Goal: Task Accomplishment & Management: Manage account settings

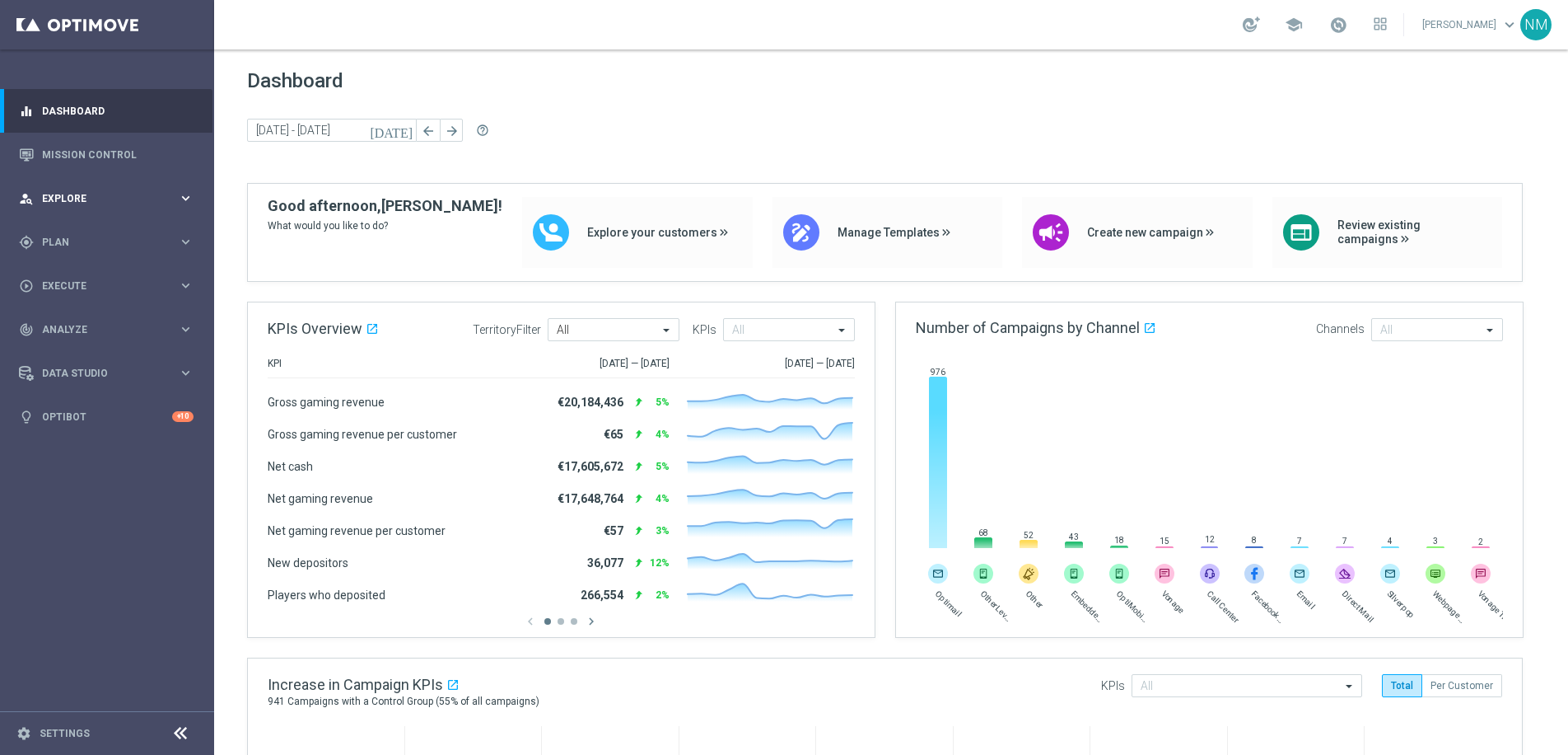
click at [99, 211] on div "person_search Explore keyboard_arrow_right" at bounding box center [106, 198] width 212 height 43
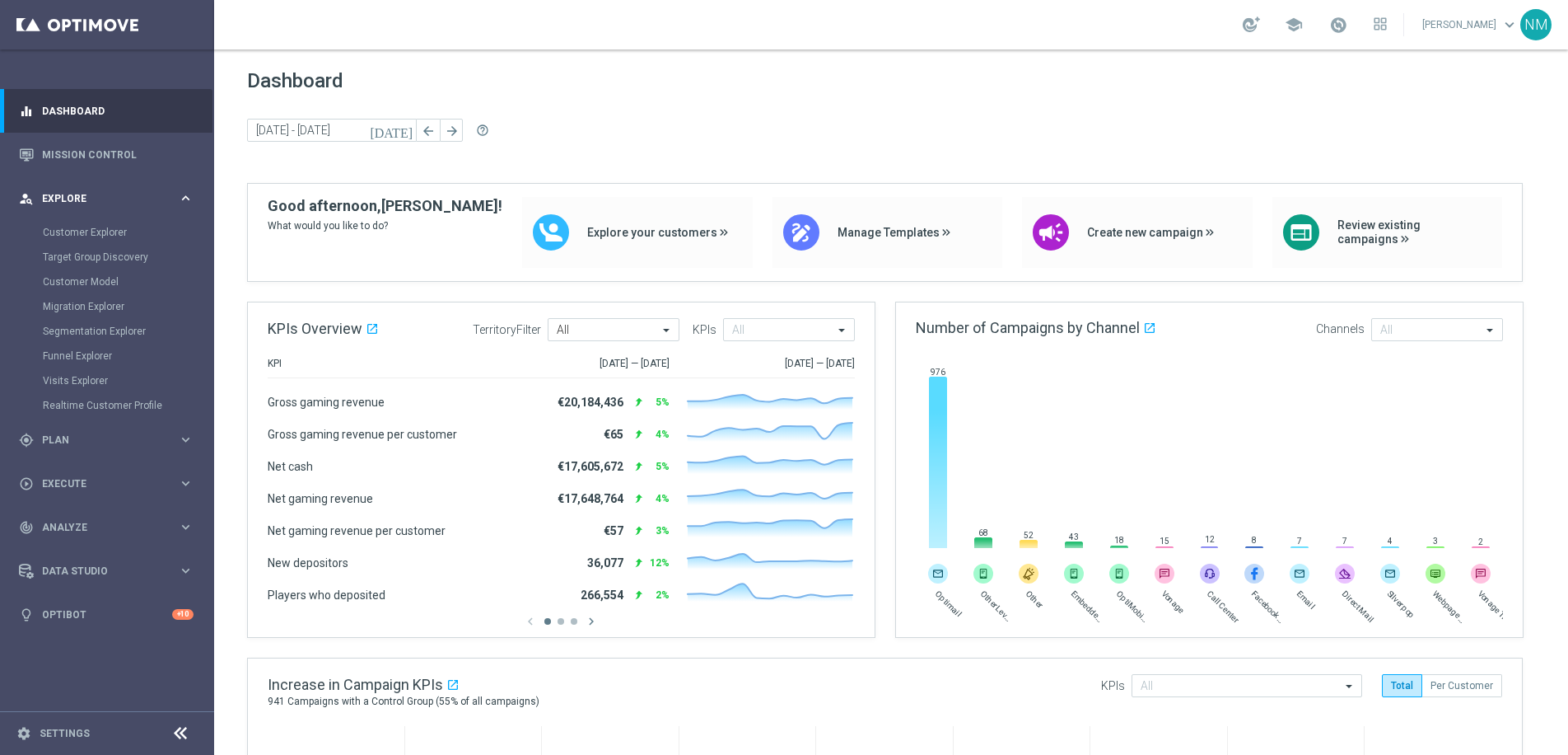
click at [98, 207] on div "person_search Explore keyboard_arrow_right" at bounding box center [106, 198] width 212 height 43
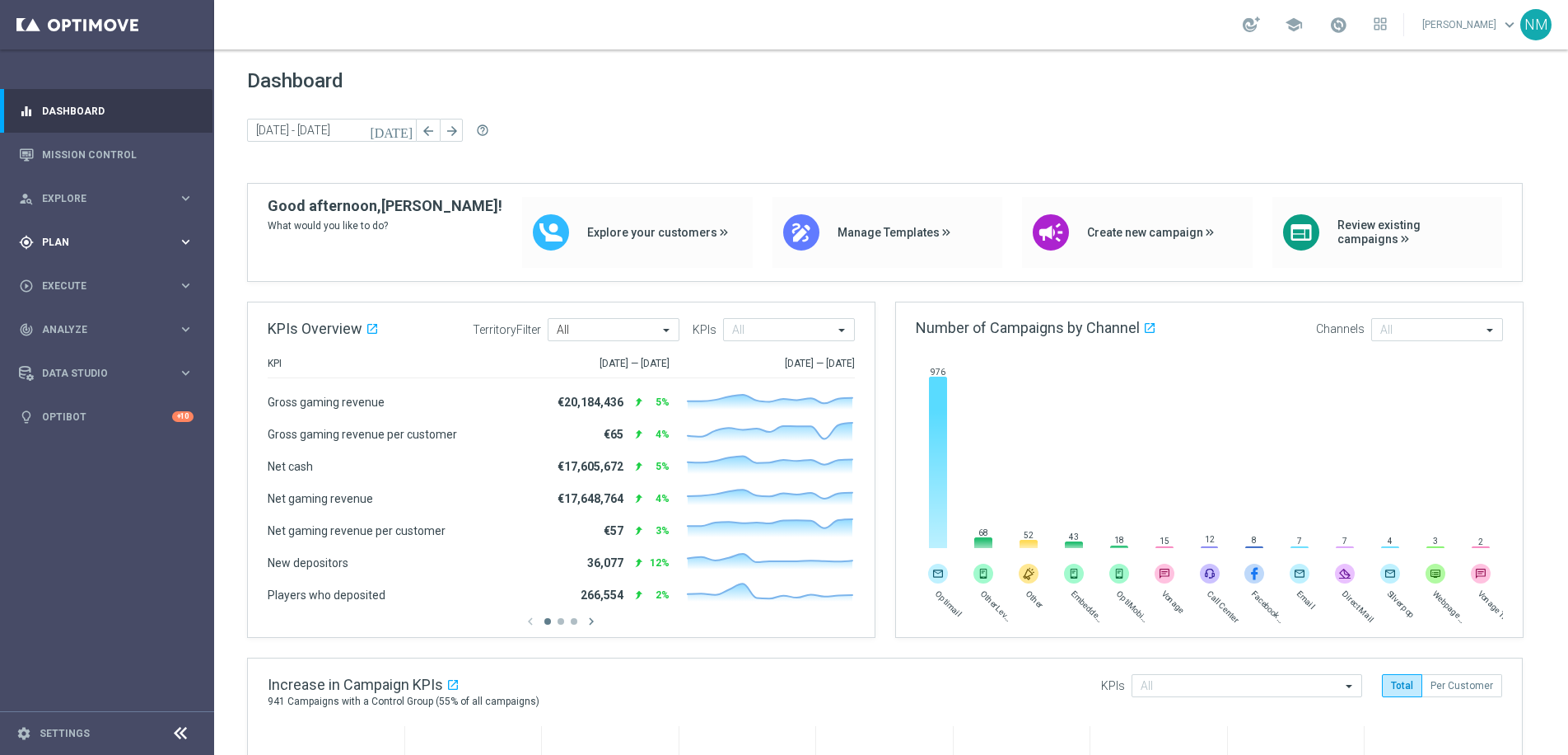
click at [101, 229] on div "gps_fixed Plan keyboard_arrow_right" at bounding box center [106, 241] width 212 height 43
click at [81, 279] on link "Target Groups" at bounding box center [106, 276] width 128 height 13
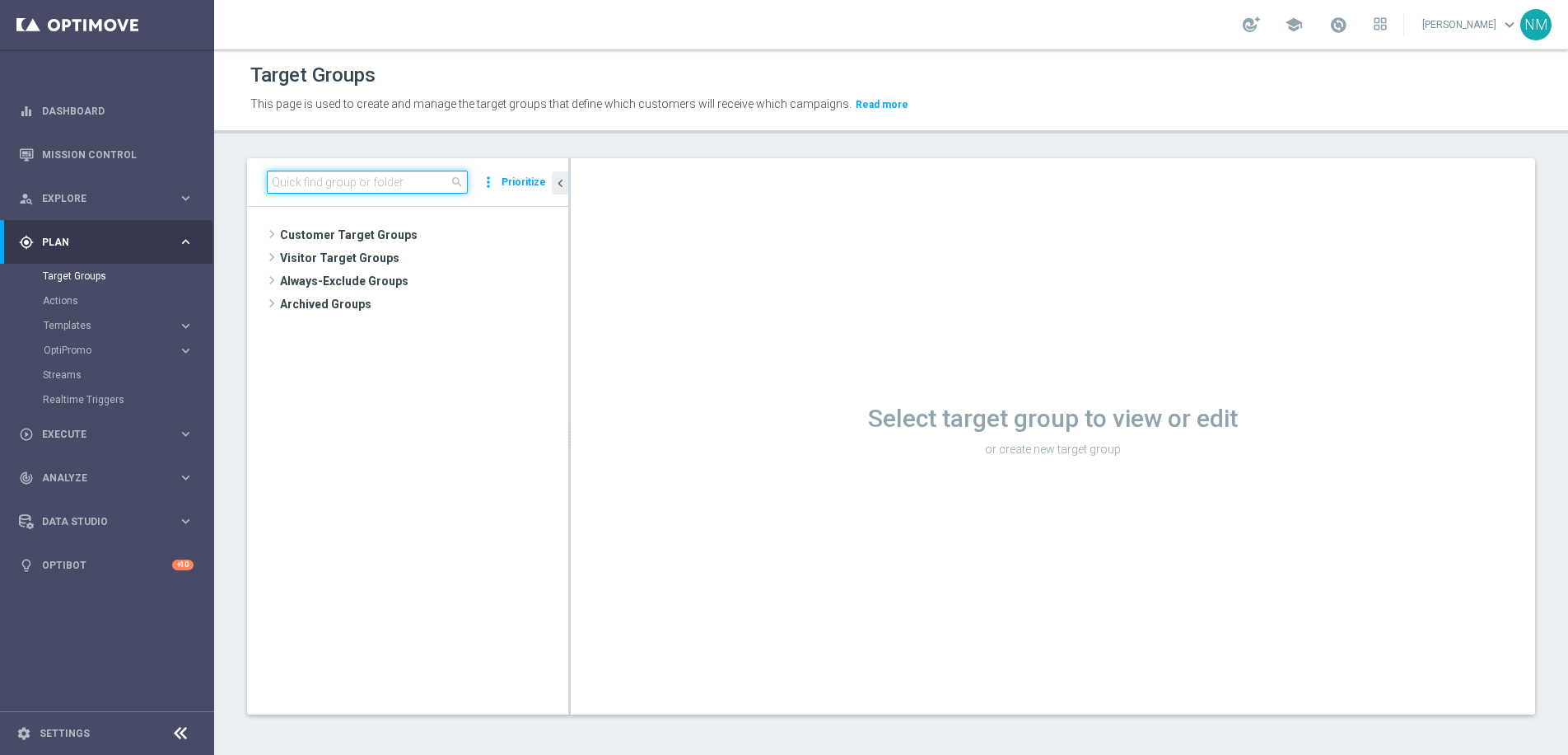
click at [397, 182] on input at bounding box center [367, 182] width 200 height 23
paste input "UK_CASINO_APP"
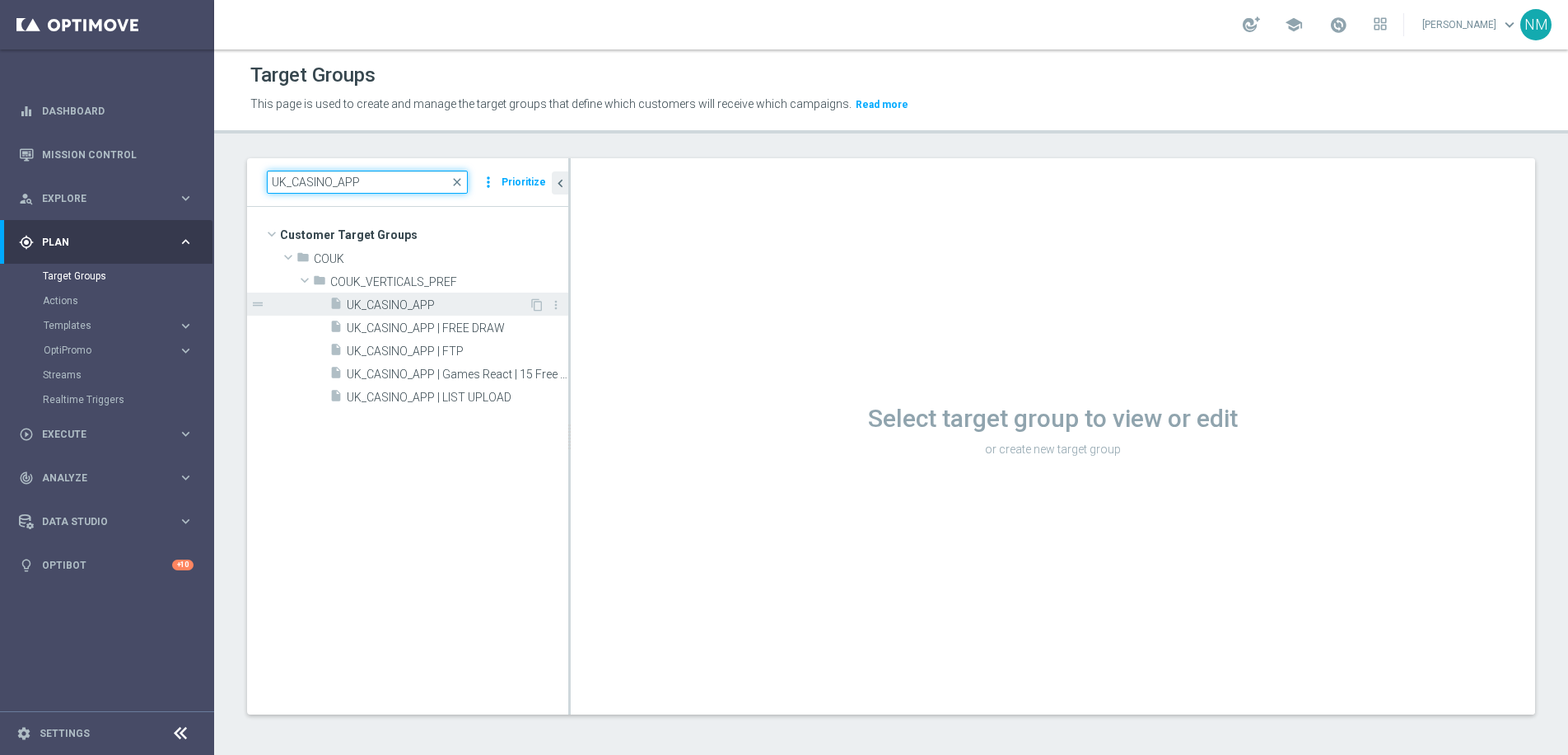
type input "UK_CASINO_APP"
click at [452, 295] on div "insert_drive_file UK_CASINO_APP" at bounding box center [429, 304] width 199 height 23
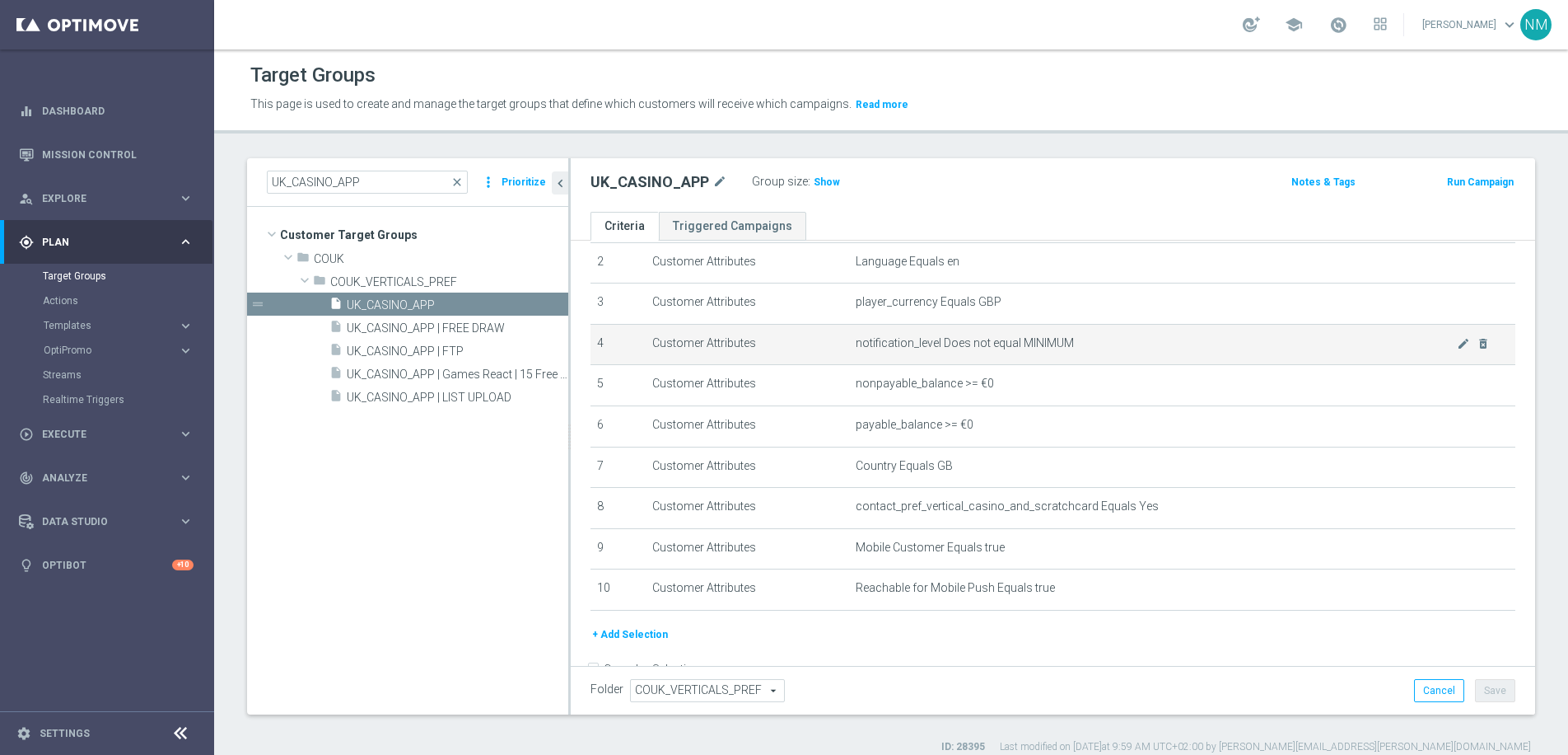
scroll to position [134, 0]
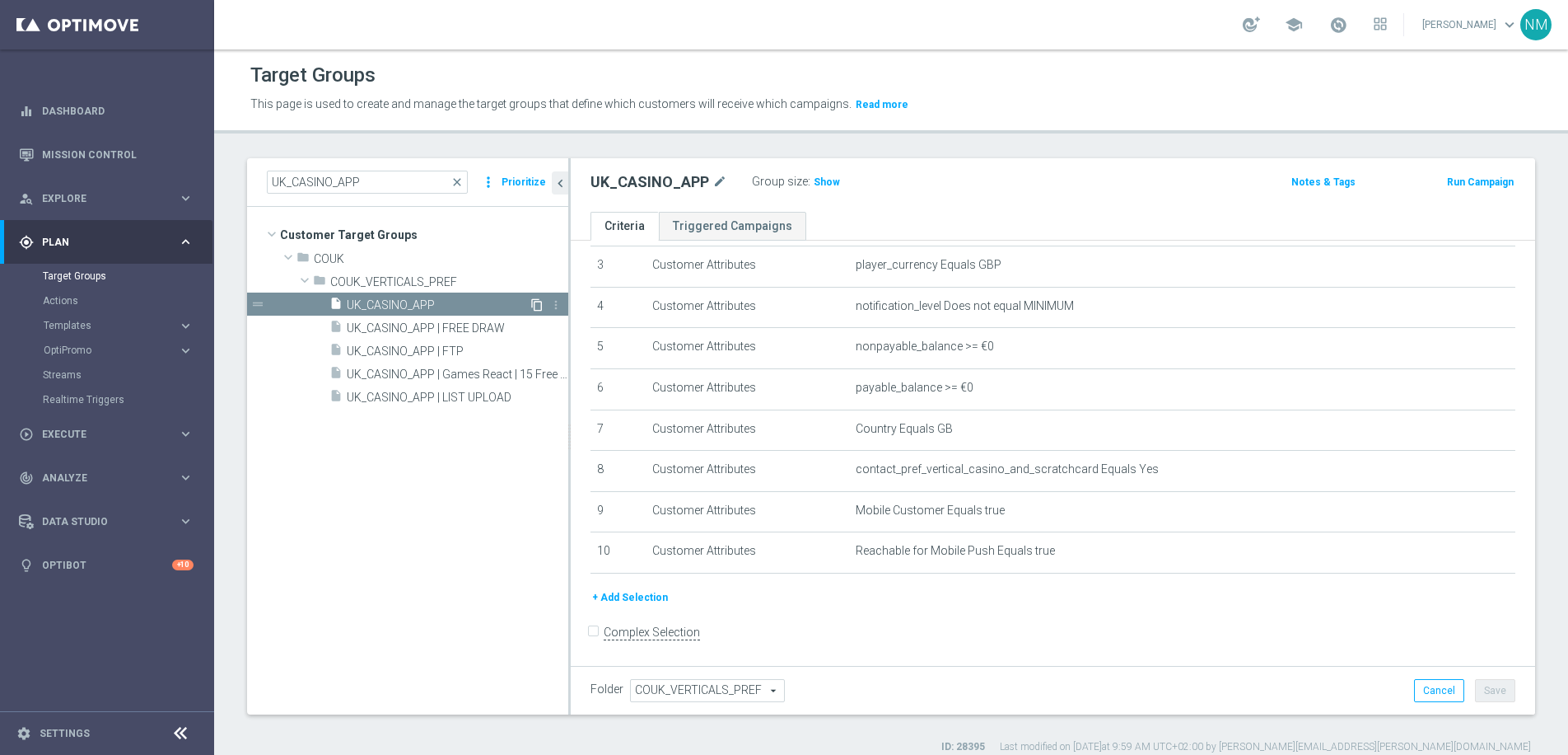
click at [532, 304] on icon "content_copy" at bounding box center [537, 305] width 13 height 13
click at [484, 299] on span "Copy of UK_CASINO_APP" at bounding box center [438, 305] width 182 height 14
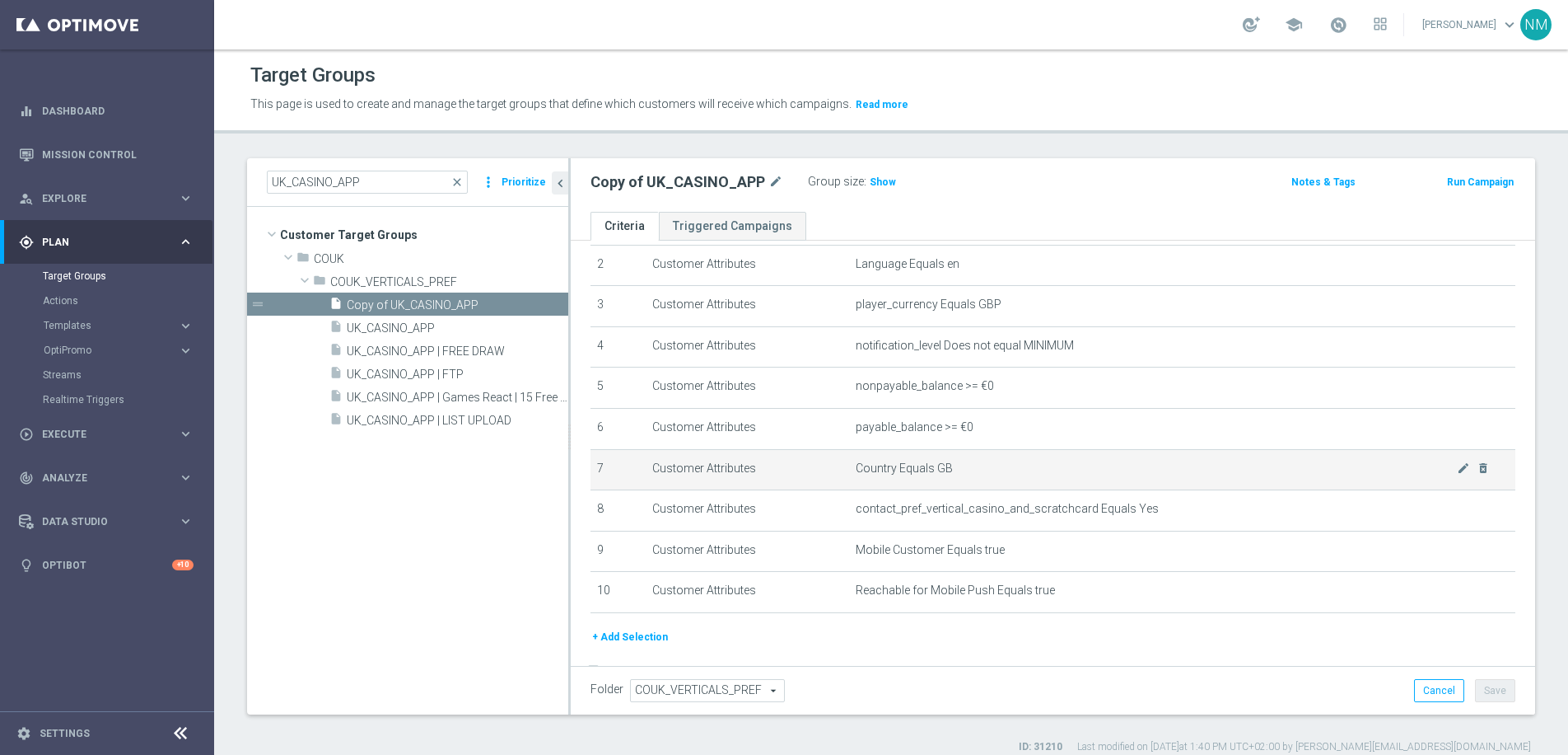
scroll to position [134, 0]
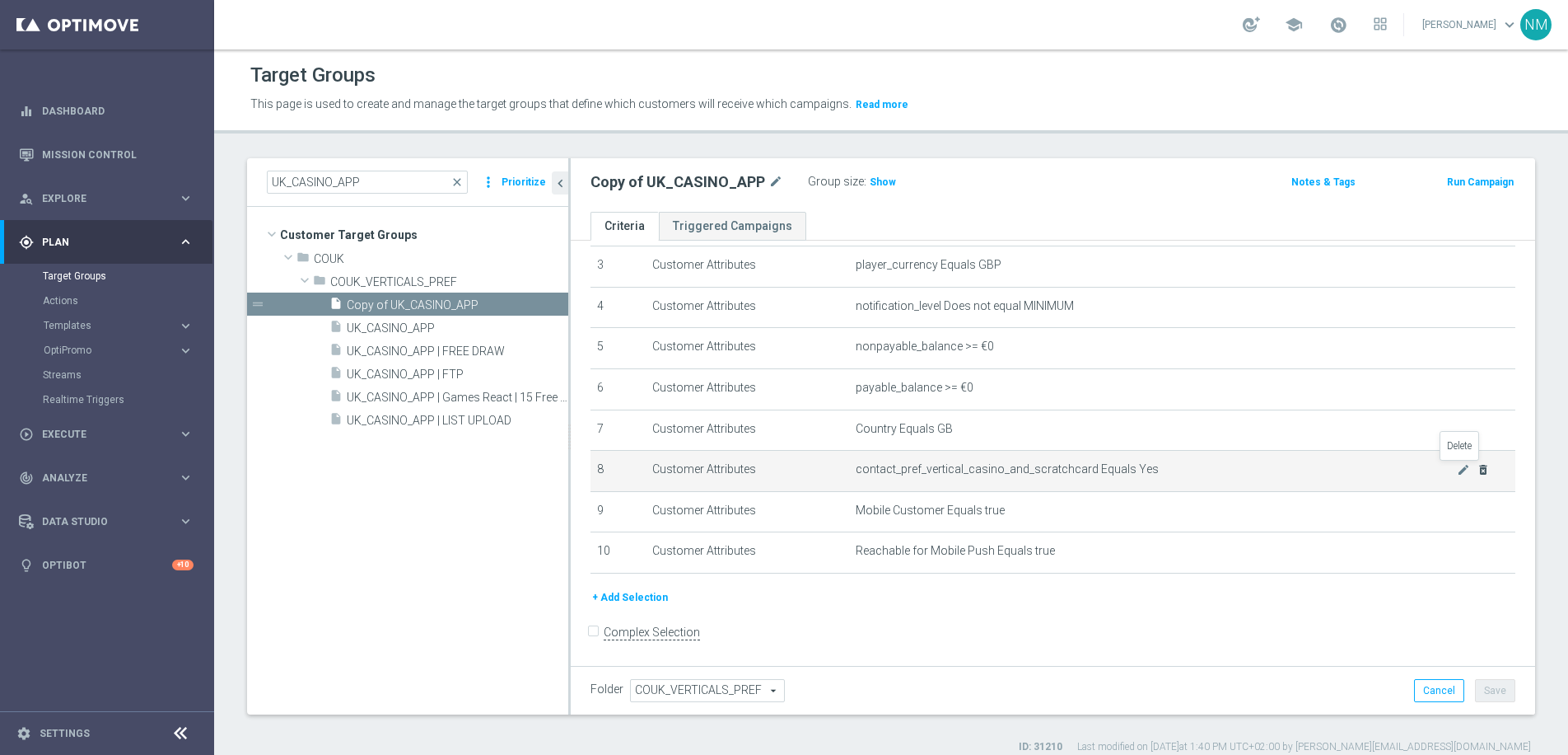
click at [1476, 472] on icon "delete_forever" at bounding box center [1483, 470] width 13 height 13
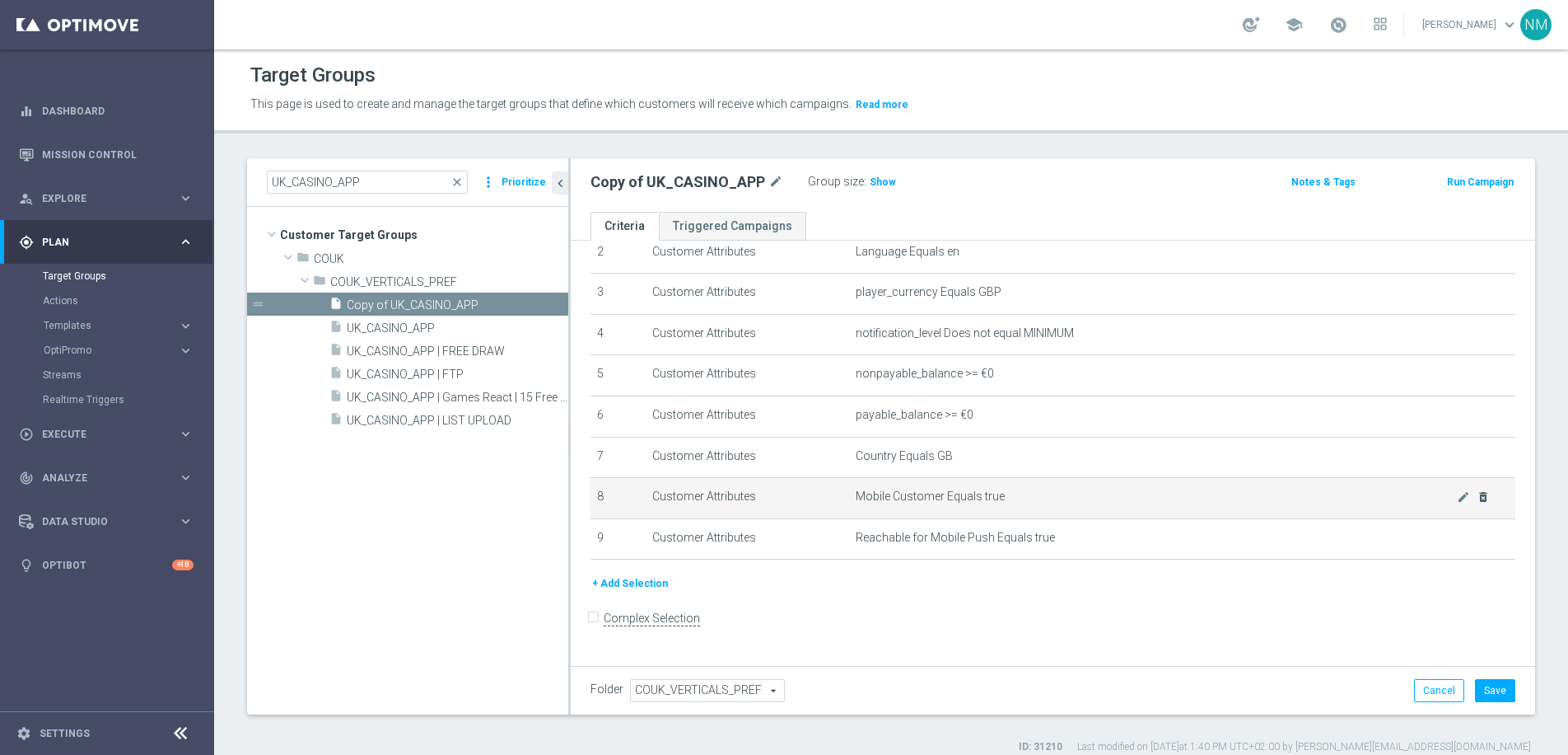
scroll to position [94, 0]
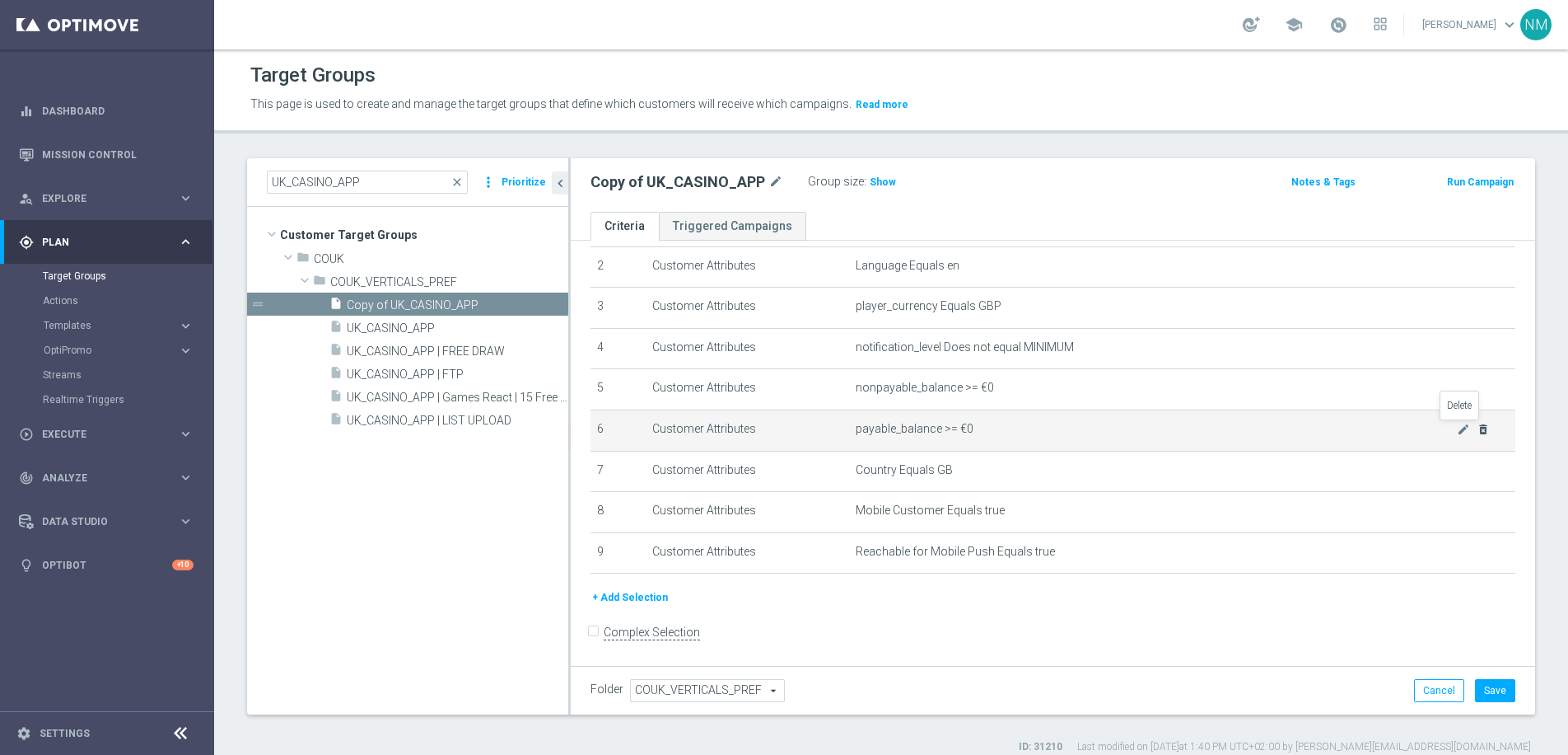
click at [1476, 426] on icon "delete_forever" at bounding box center [1483, 429] width 13 height 13
click at [1476, 428] on icon "delete_forever" at bounding box center [1483, 428] width 13 height 13
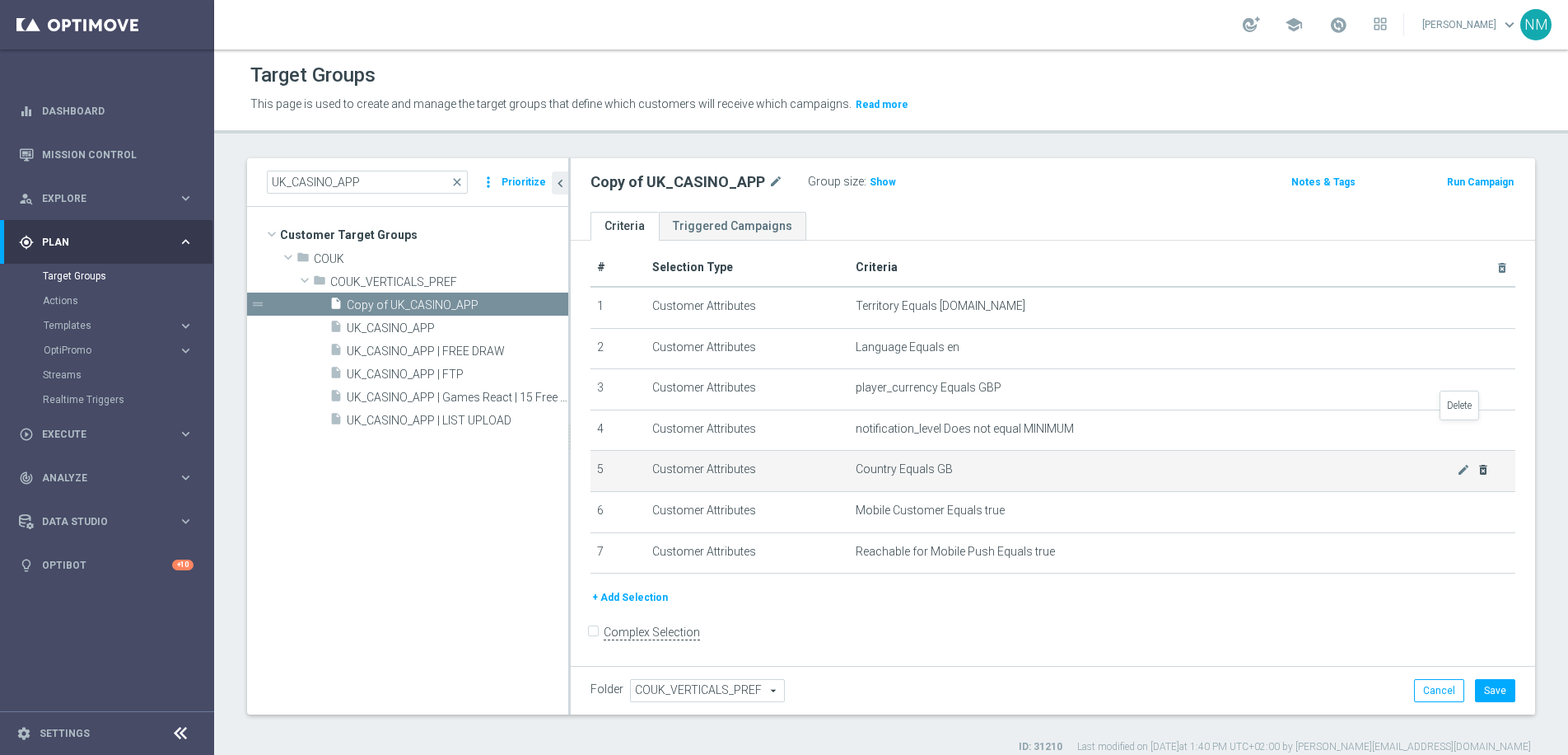
scroll to position [0, 0]
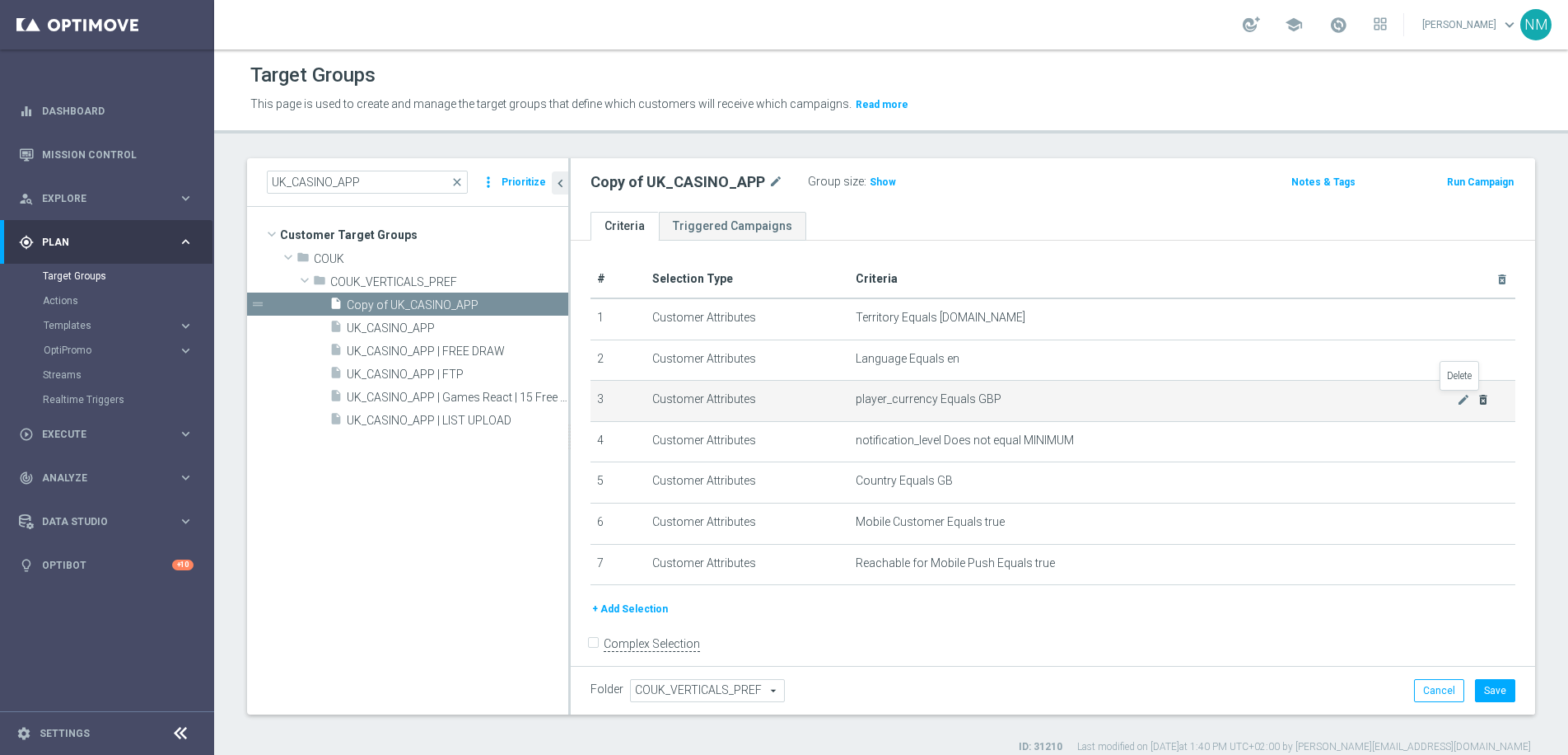
click at [1476, 402] on icon "delete_forever" at bounding box center [1483, 400] width 13 height 13
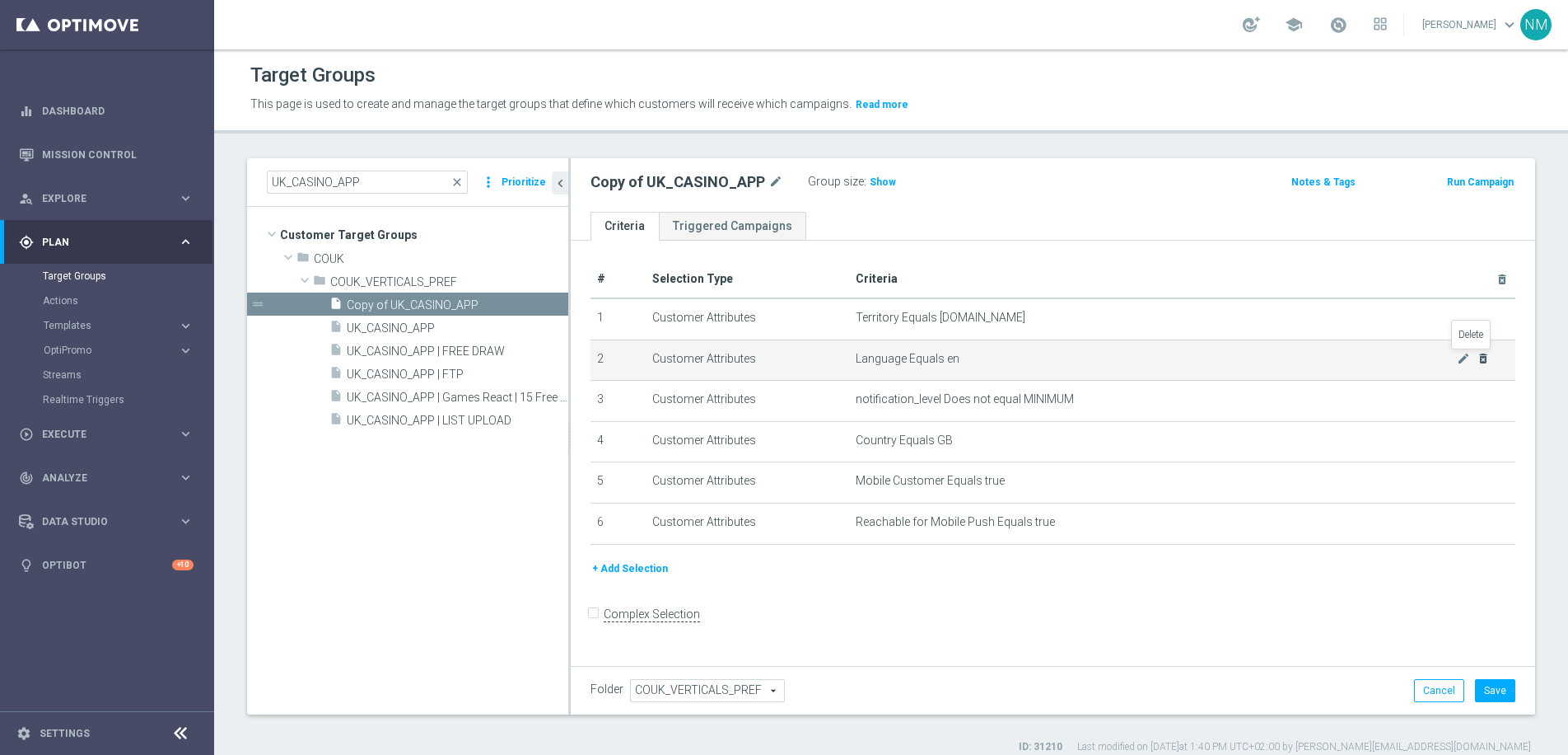
click at [1476, 361] on icon "delete_forever" at bounding box center [1483, 359] width 13 height 13
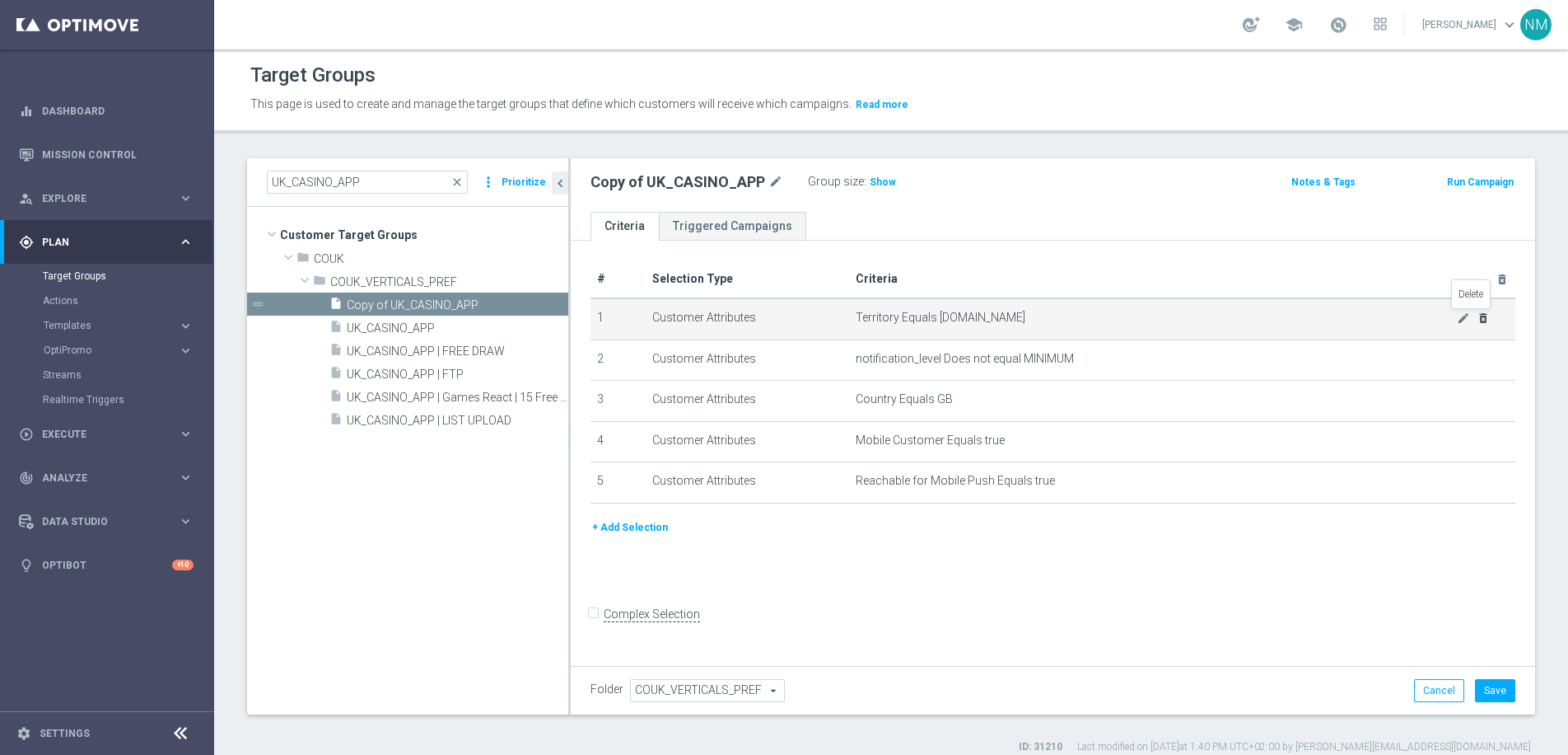
click at [1476, 319] on icon "delete_forever" at bounding box center [1483, 318] width 13 height 13
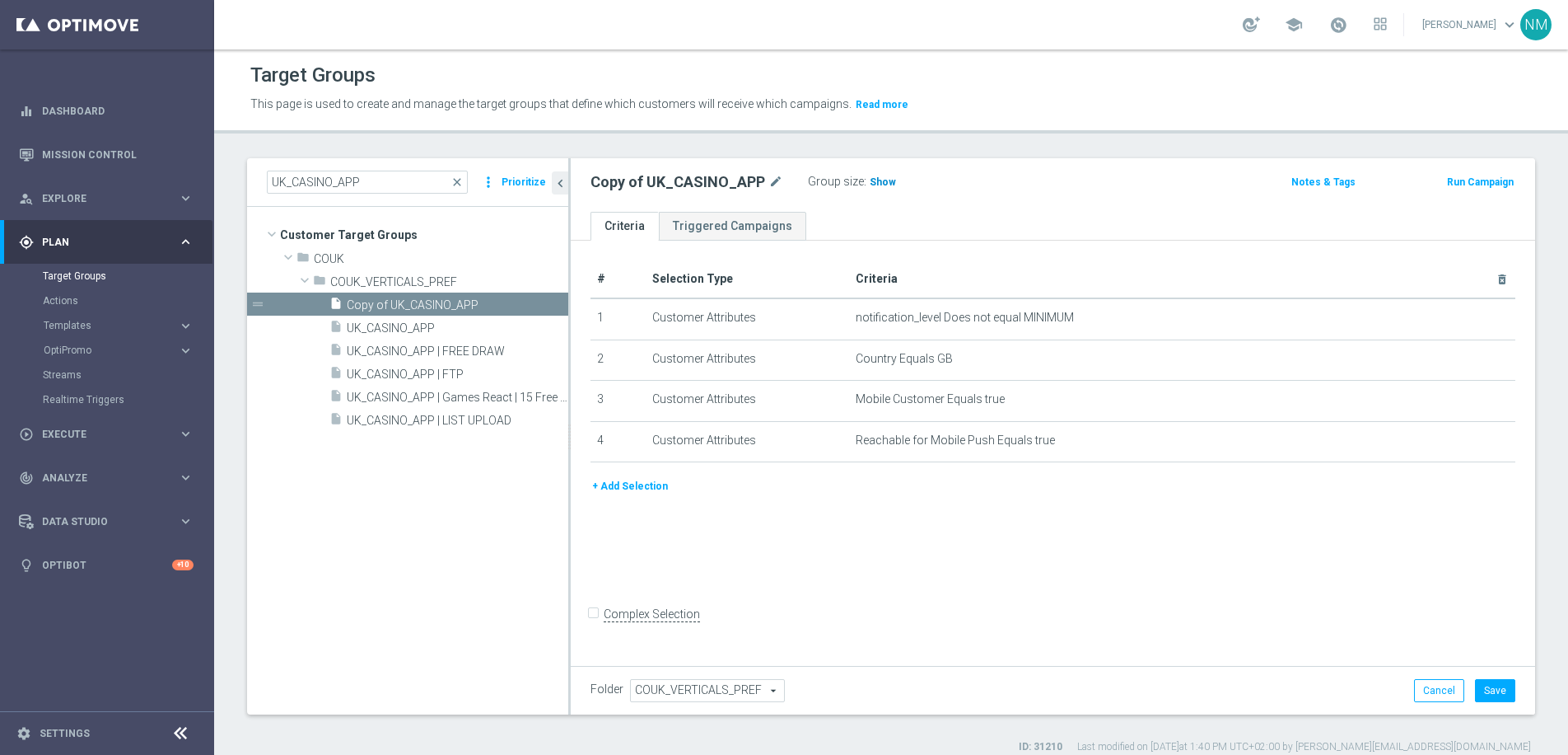
click at [869, 178] on span "Show" at bounding box center [882, 182] width 26 height 12
click at [651, 492] on button "+ Add Selection" at bounding box center [630, 486] width 79 height 18
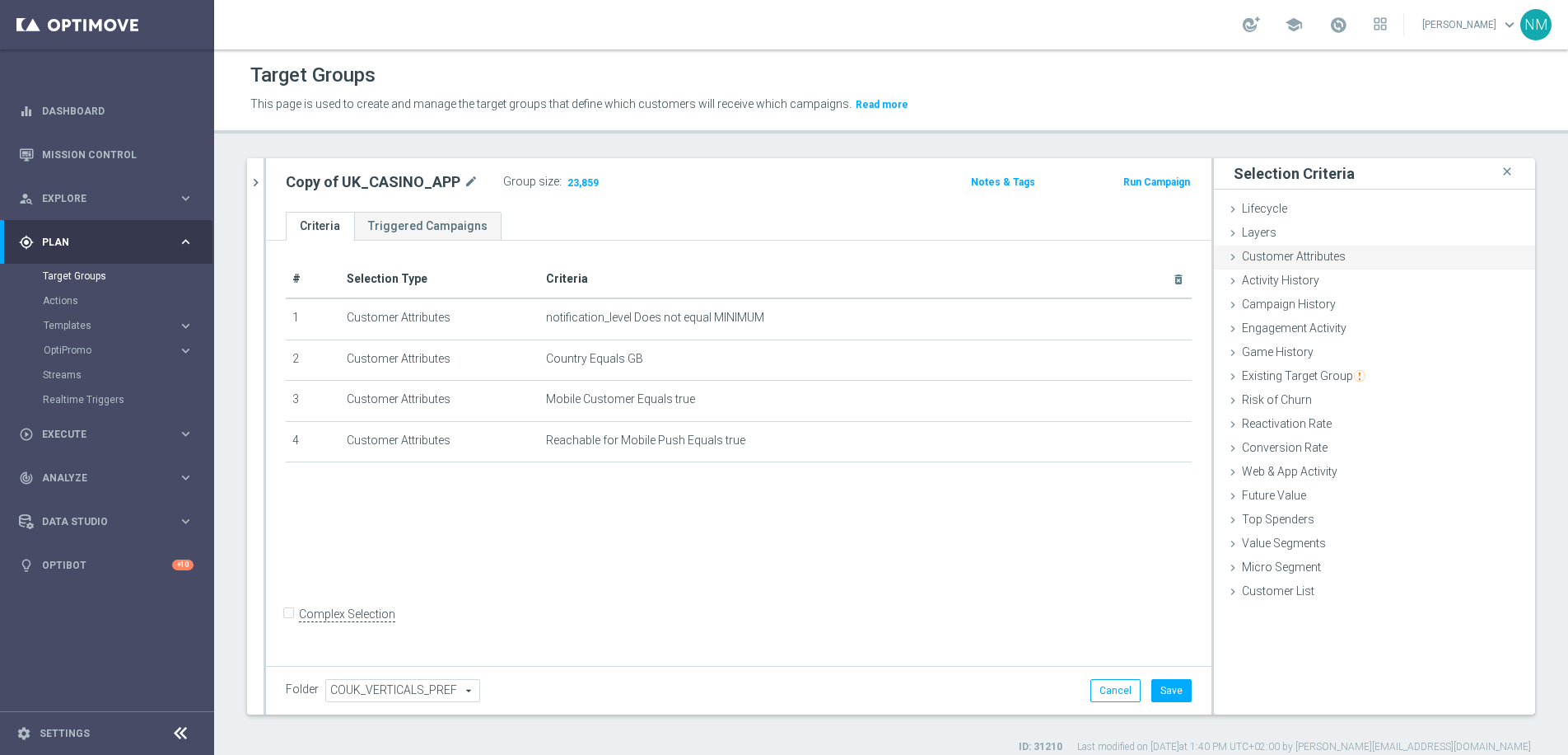
click at [1280, 251] on span "Customer Attributes" at bounding box center [1293, 256] width 104 height 13
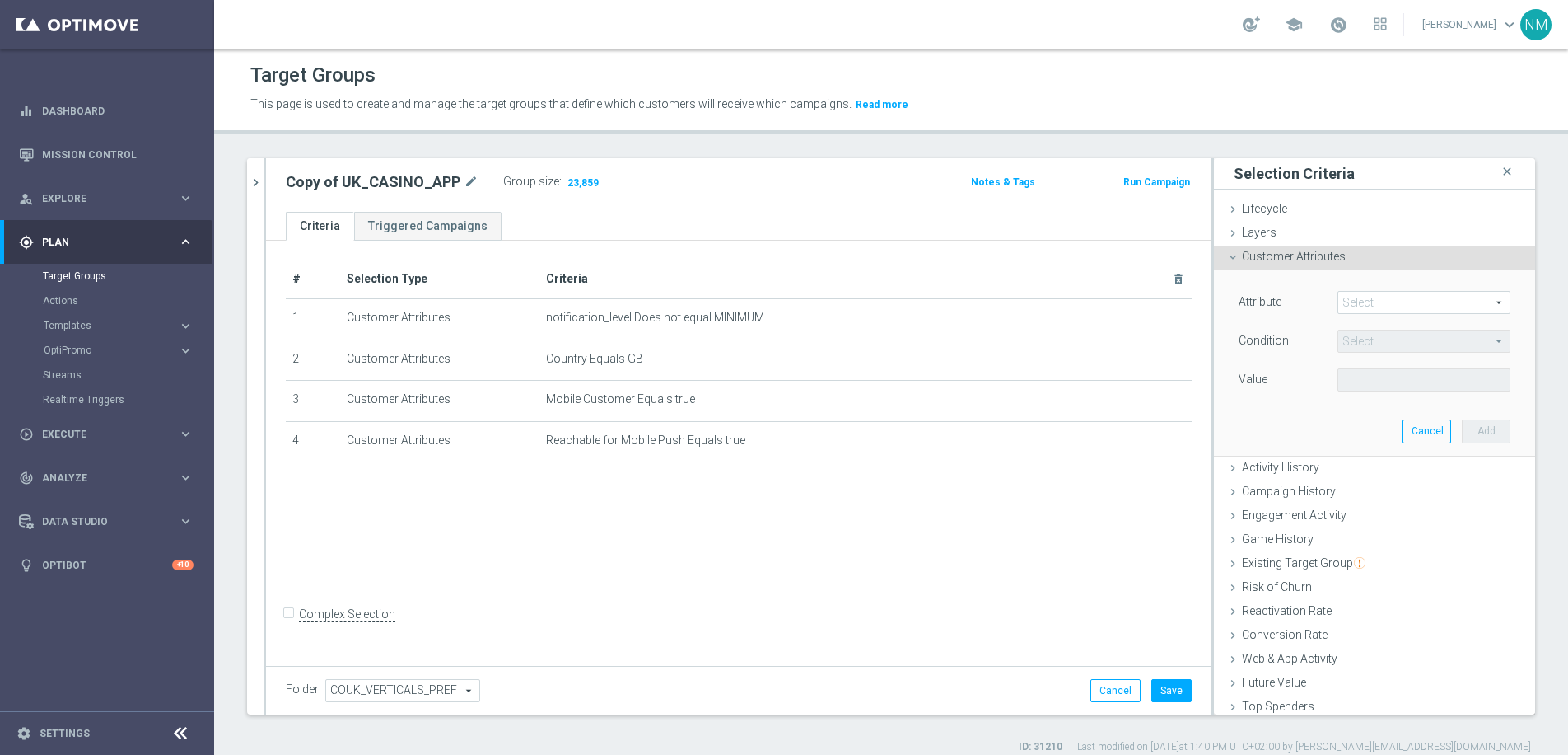
click at [1366, 297] on span at bounding box center [1423, 302] width 172 height 21
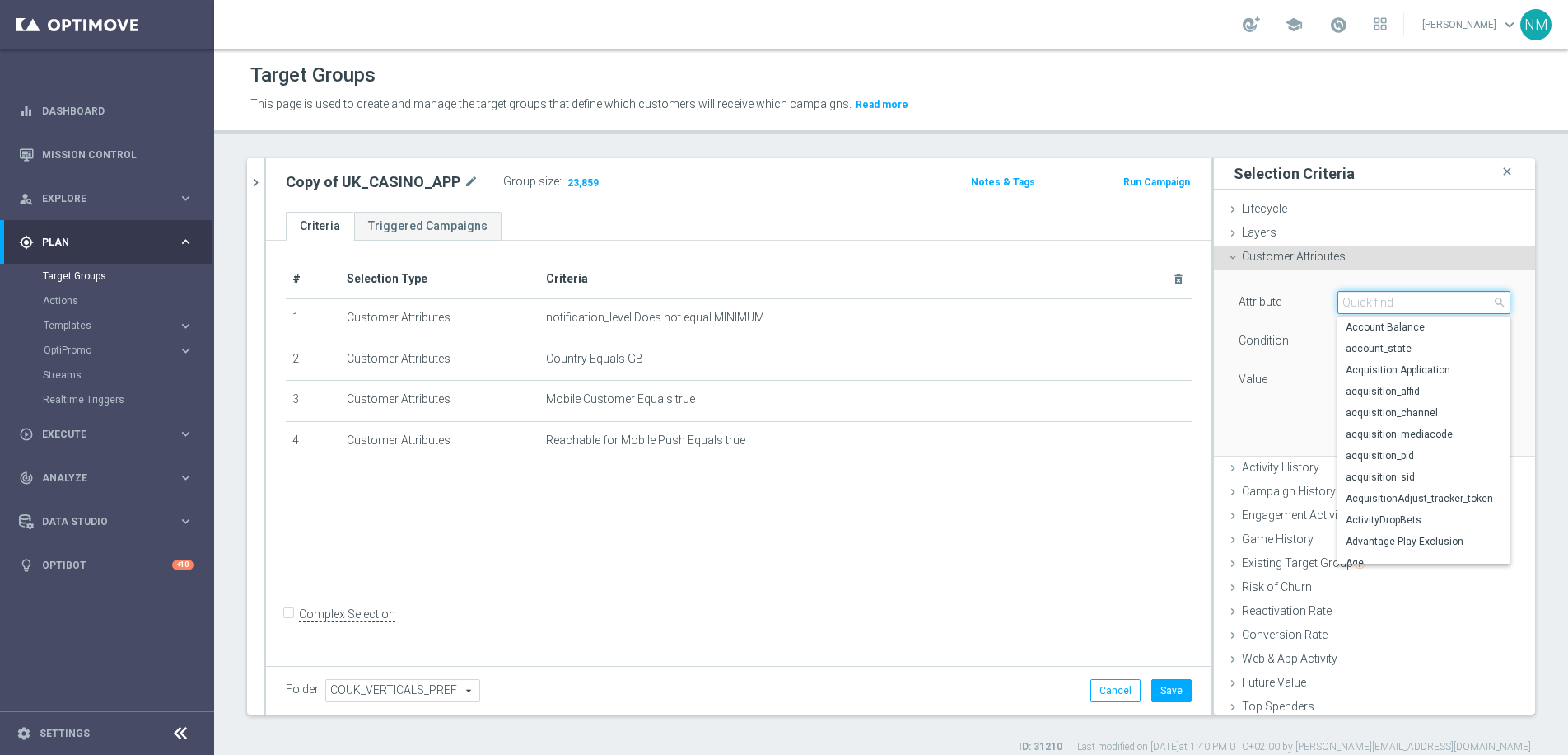
click at [1365, 299] on input "search" at bounding box center [1423, 303] width 173 height 23
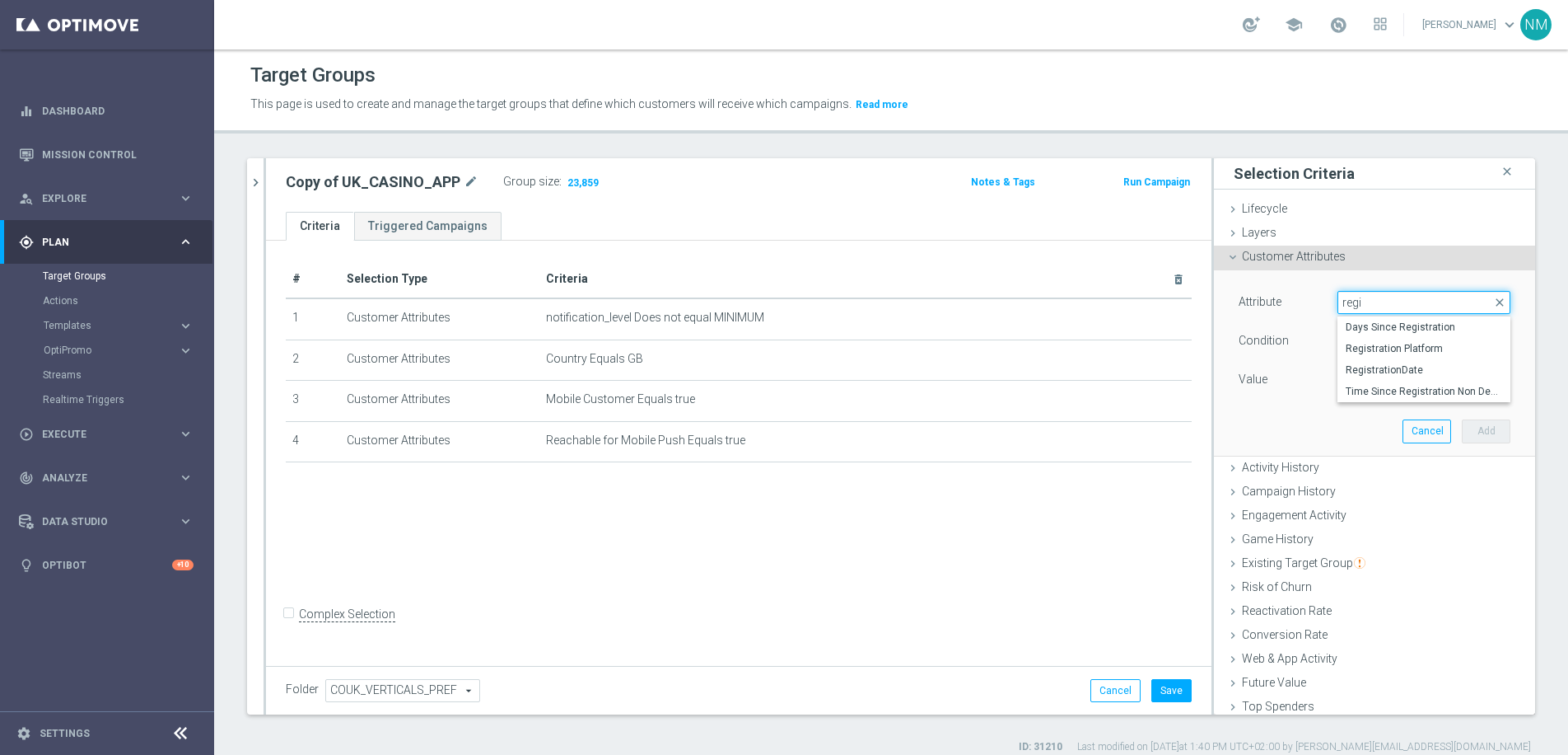
type input "regi"
click at [1366, 427] on div "Attribute Select arrow_drop_down regi close Days Since Registration Registratio…" at bounding box center [1374, 362] width 297 height 184
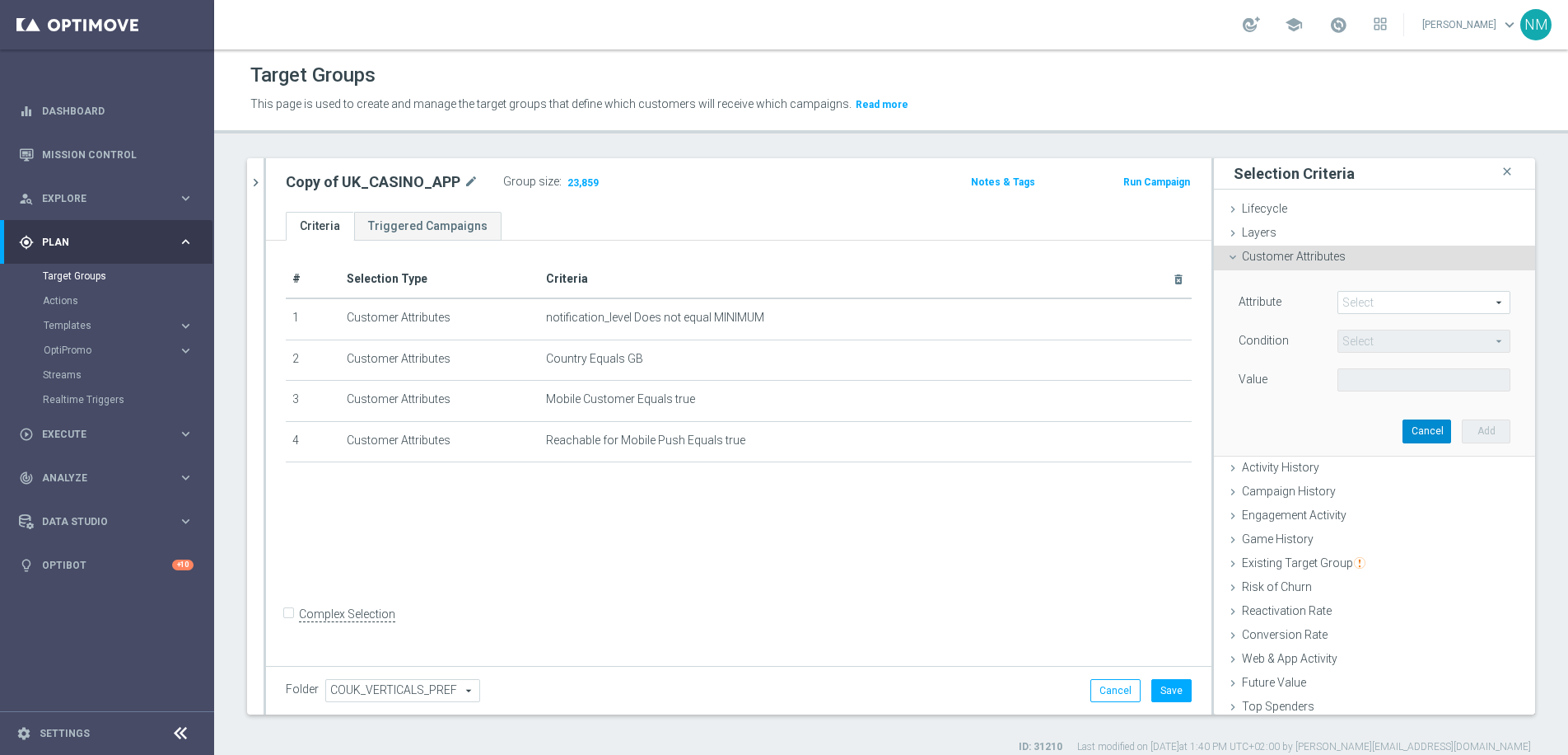
click at [1410, 437] on button "Cancel" at bounding box center [1426, 431] width 48 height 23
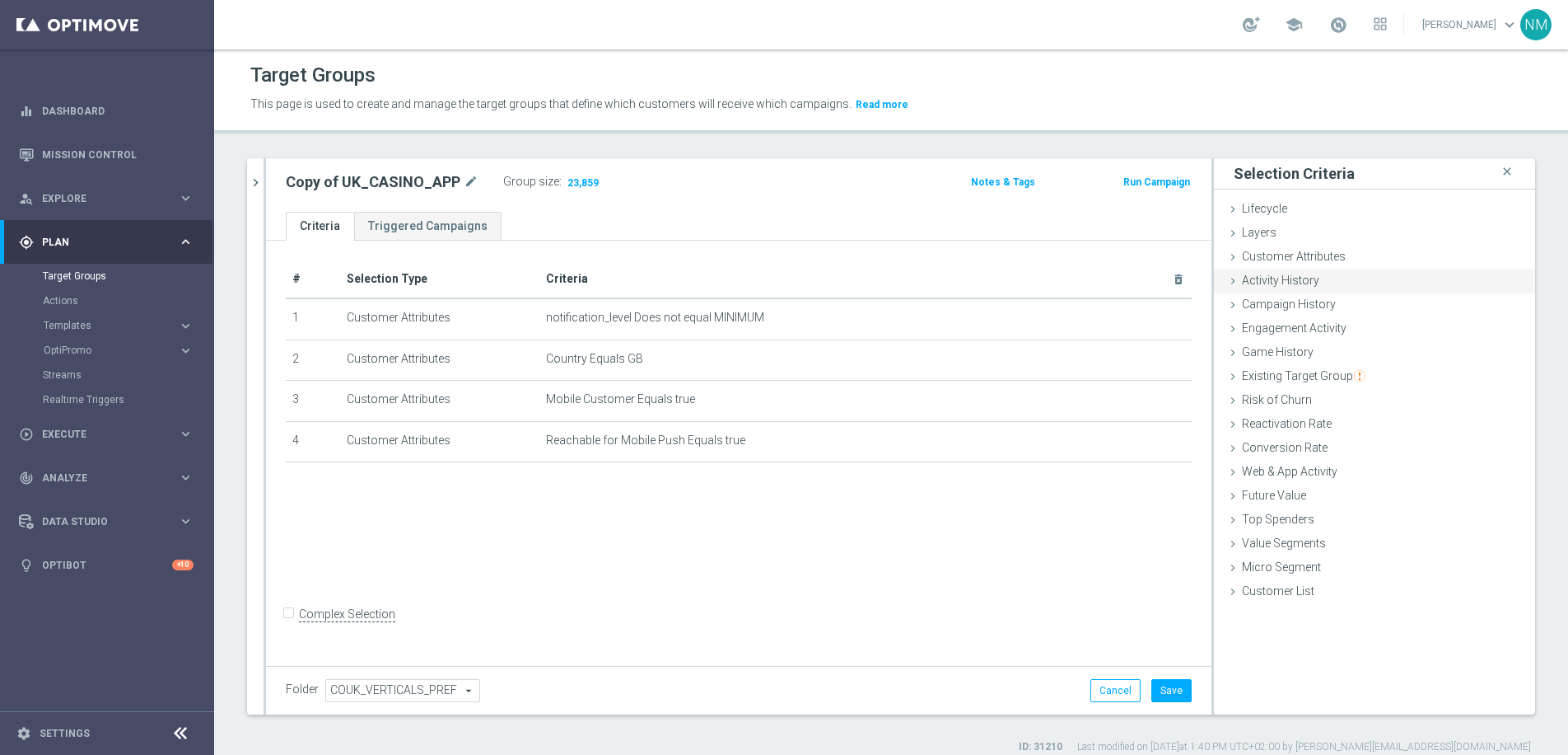
click at [1293, 284] on span "Activity History" at bounding box center [1280, 281] width 77 height 13
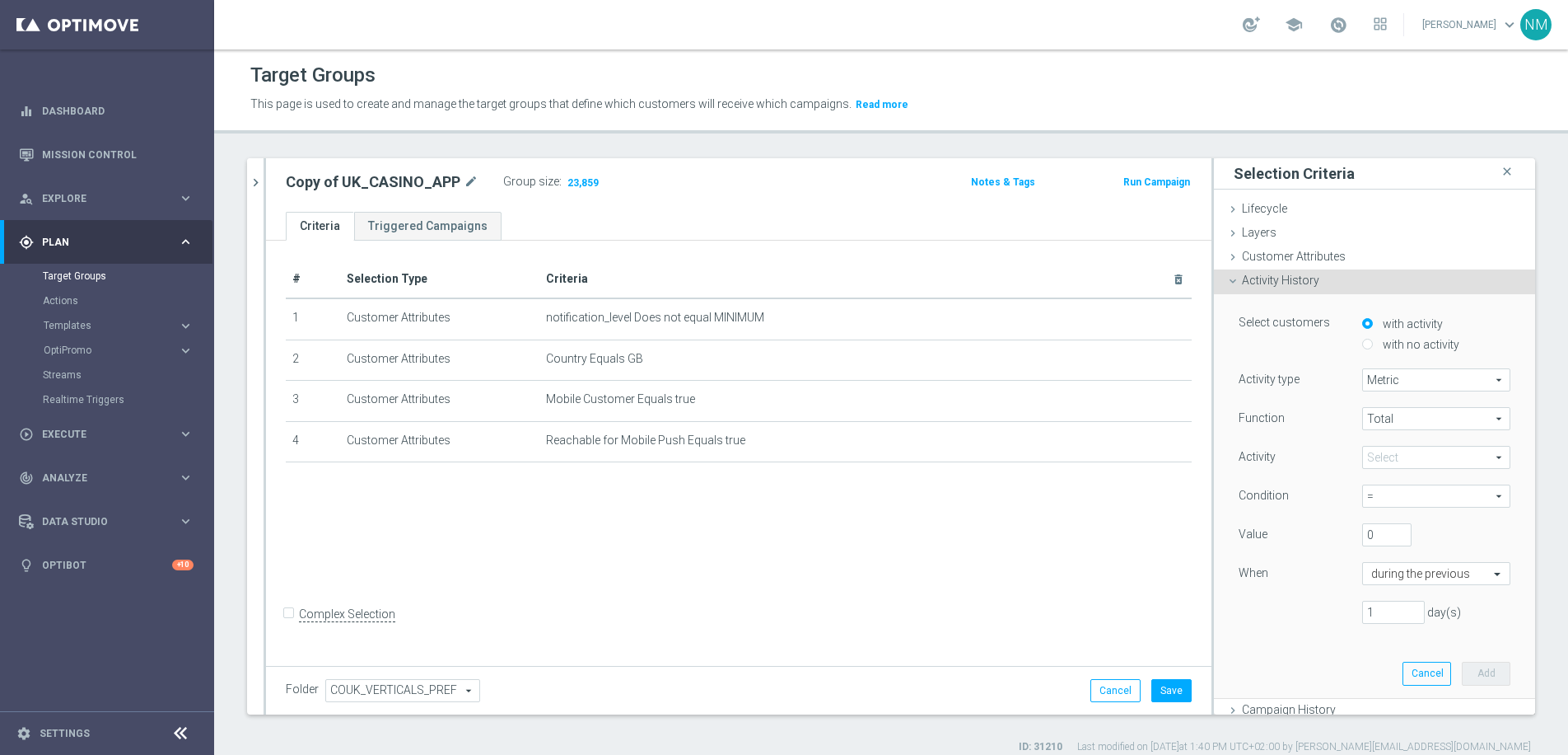
click at [1293, 284] on span "Activity History" at bounding box center [1280, 281] width 77 height 13
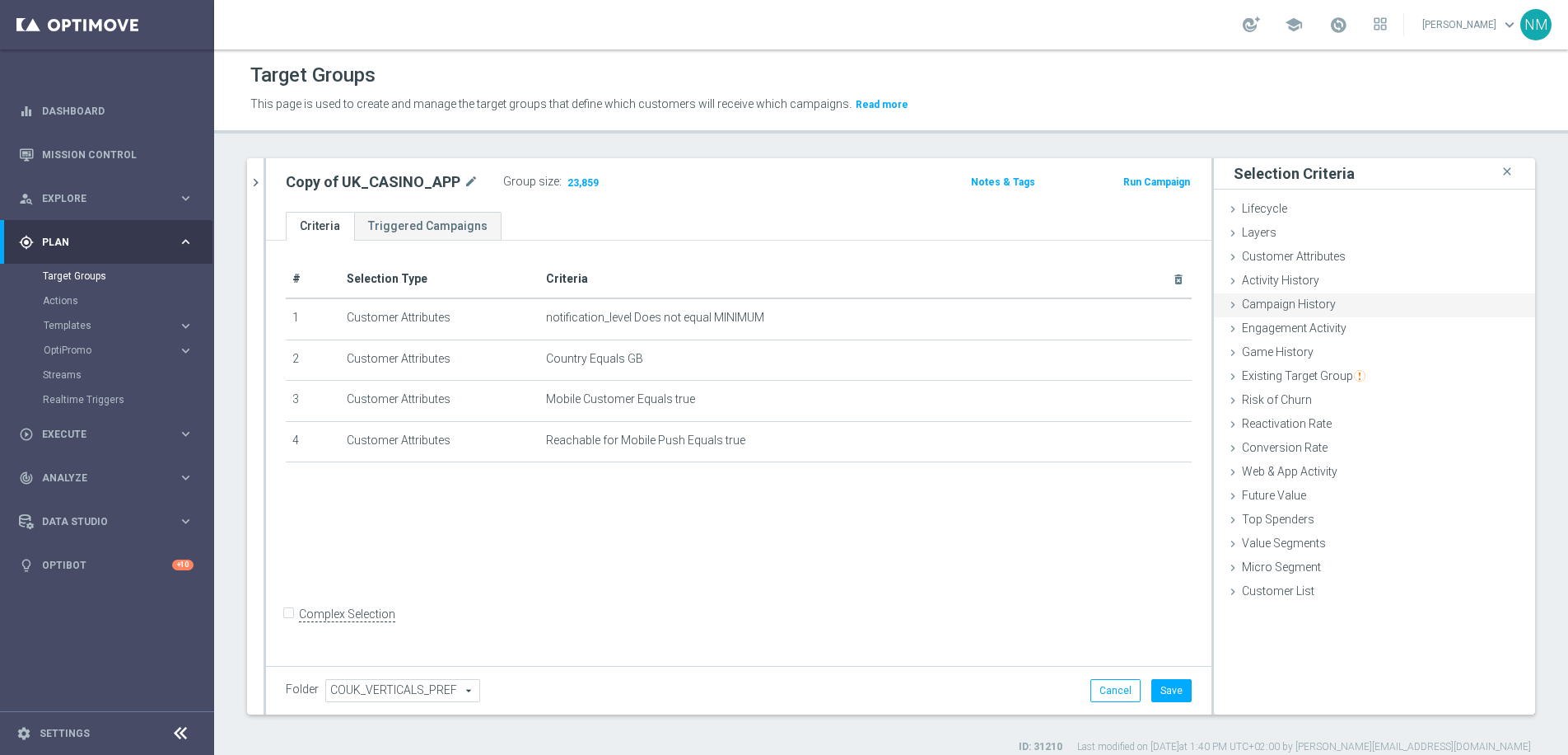
click at [1291, 306] on span "Campaign History" at bounding box center [1288, 304] width 93 height 13
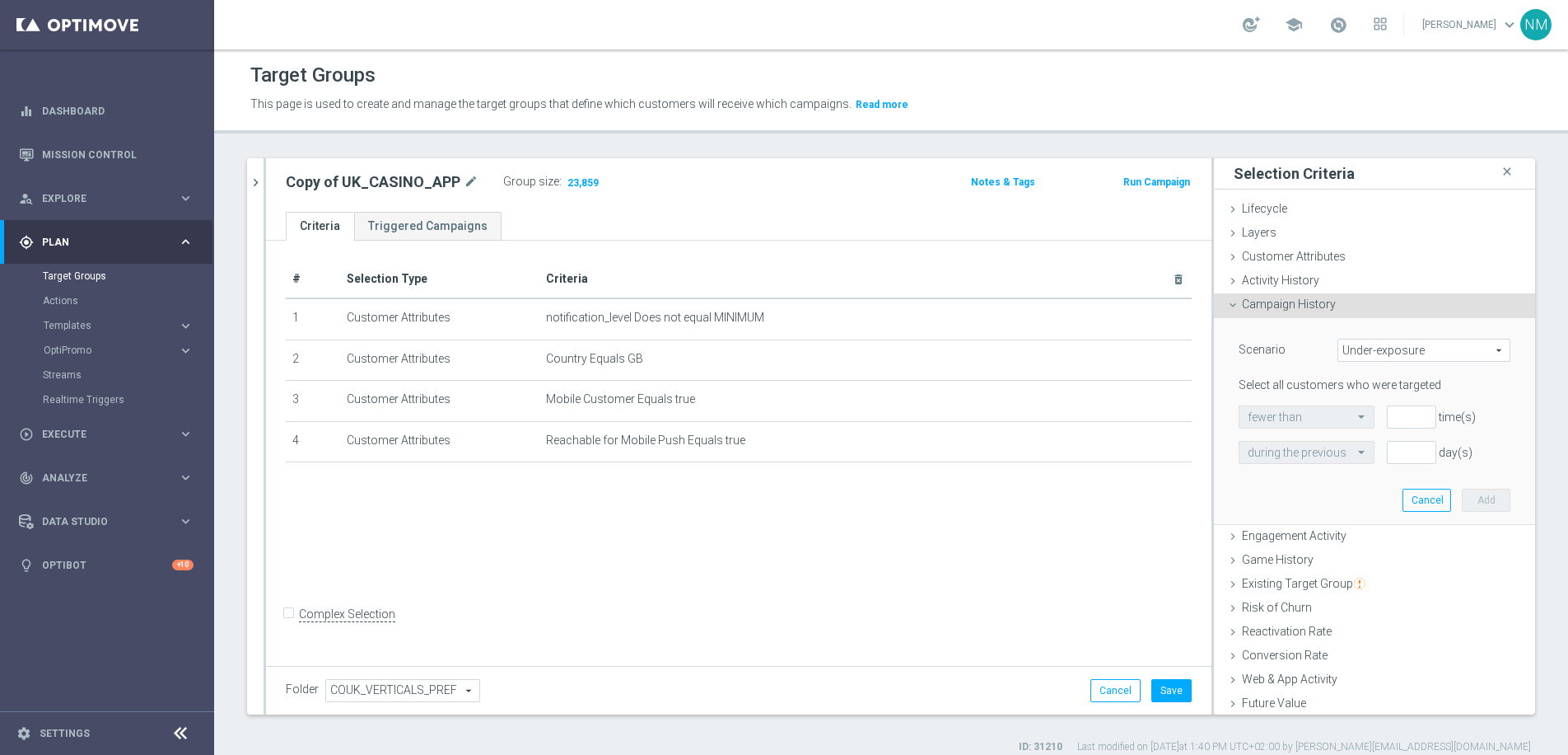
click at [1291, 306] on span "Campaign History" at bounding box center [1288, 304] width 93 height 13
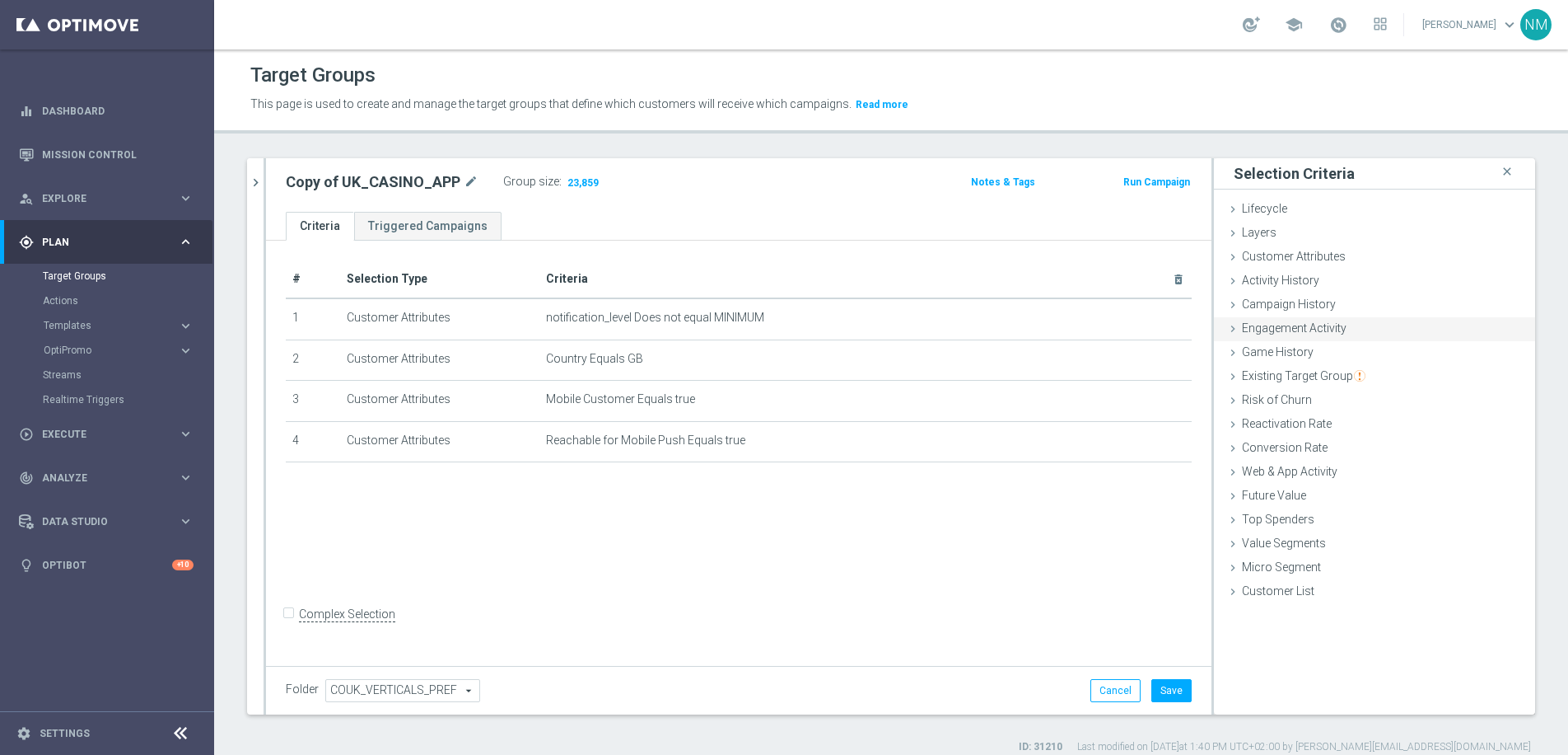
click at [1287, 332] on span "Engagement Activity" at bounding box center [1293, 328] width 105 height 13
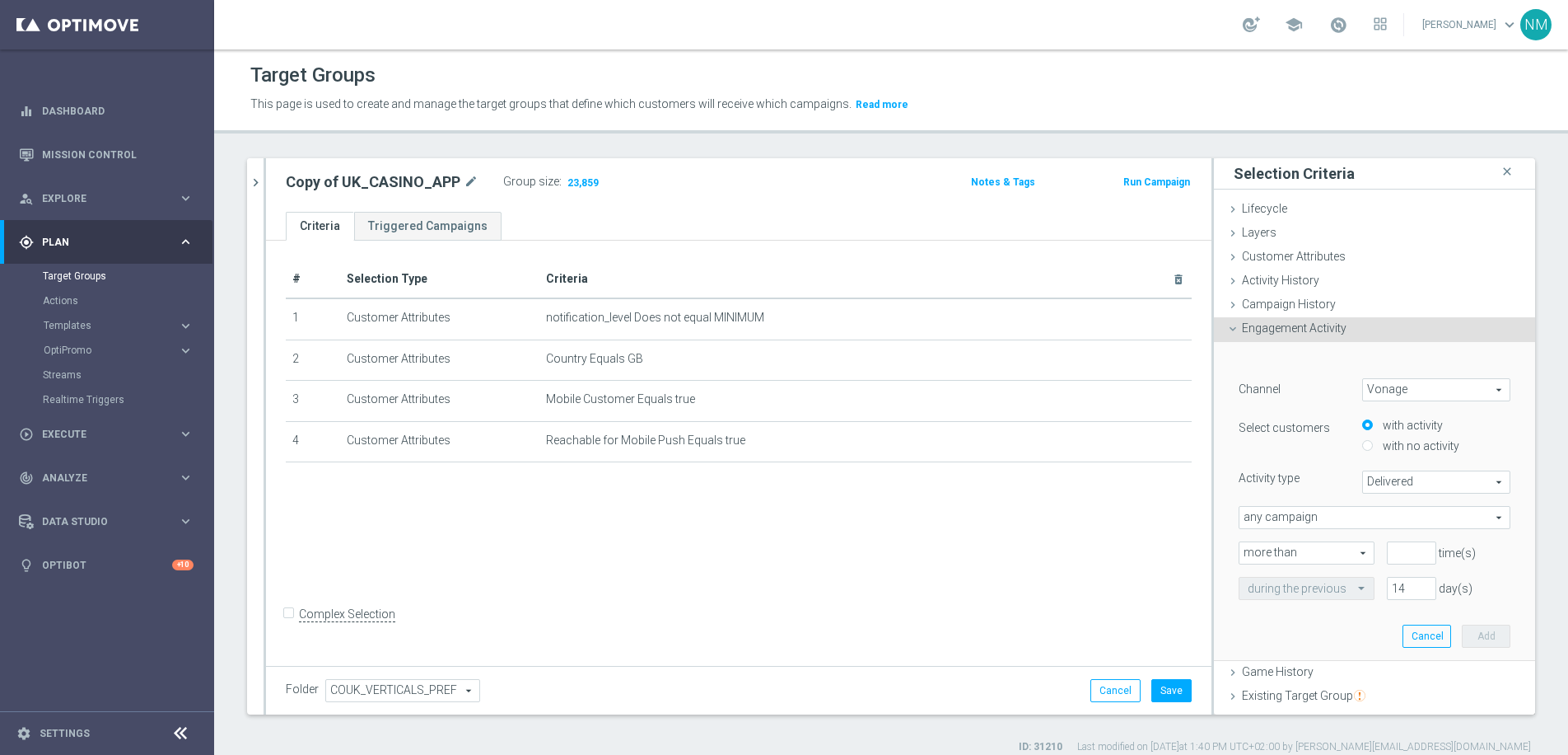
click at [1287, 332] on span "Engagement Activity" at bounding box center [1293, 328] width 105 height 13
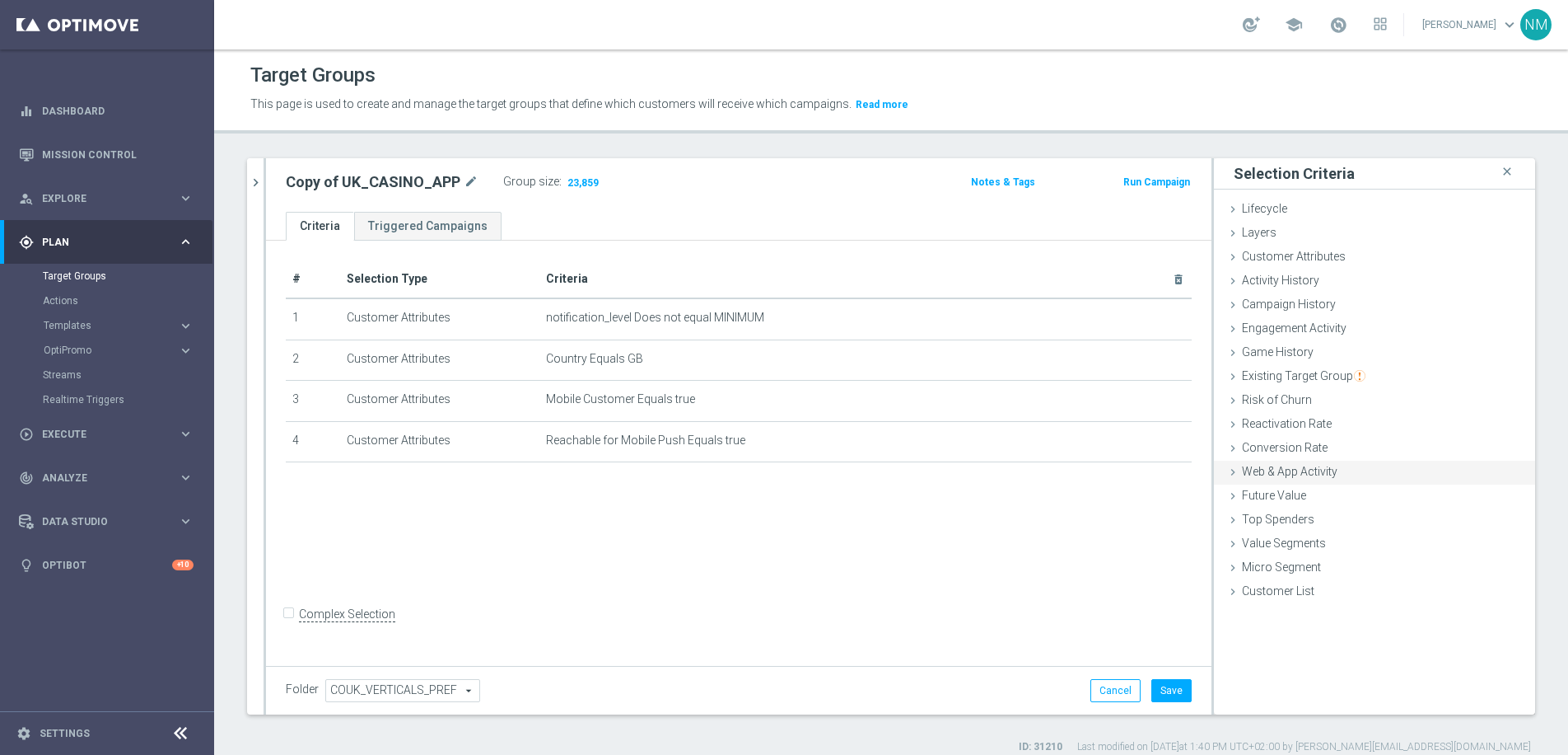
click at [1298, 475] on span "Web & App Activity" at bounding box center [1289, 472] width 95 height 13
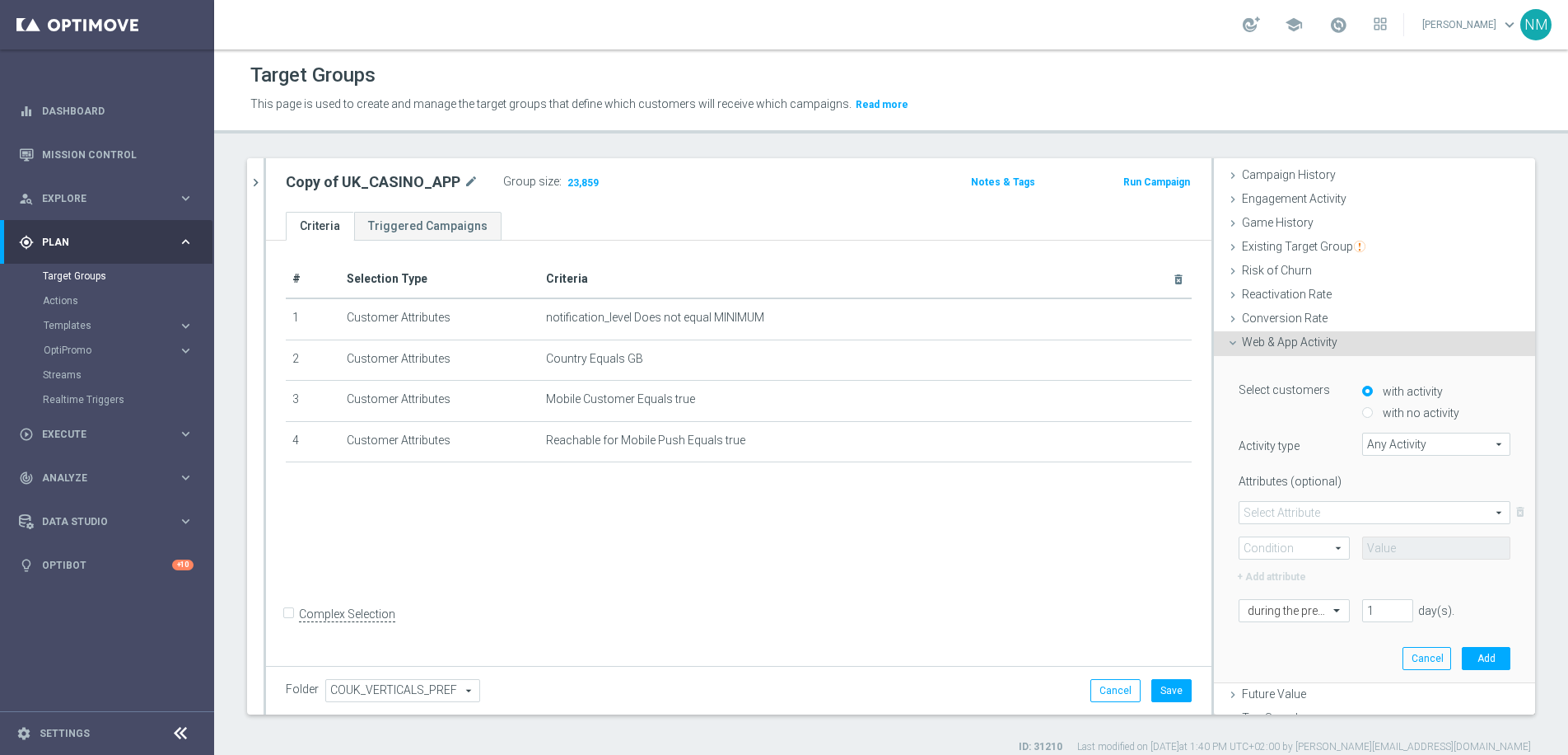
scroll to position [140, 0]
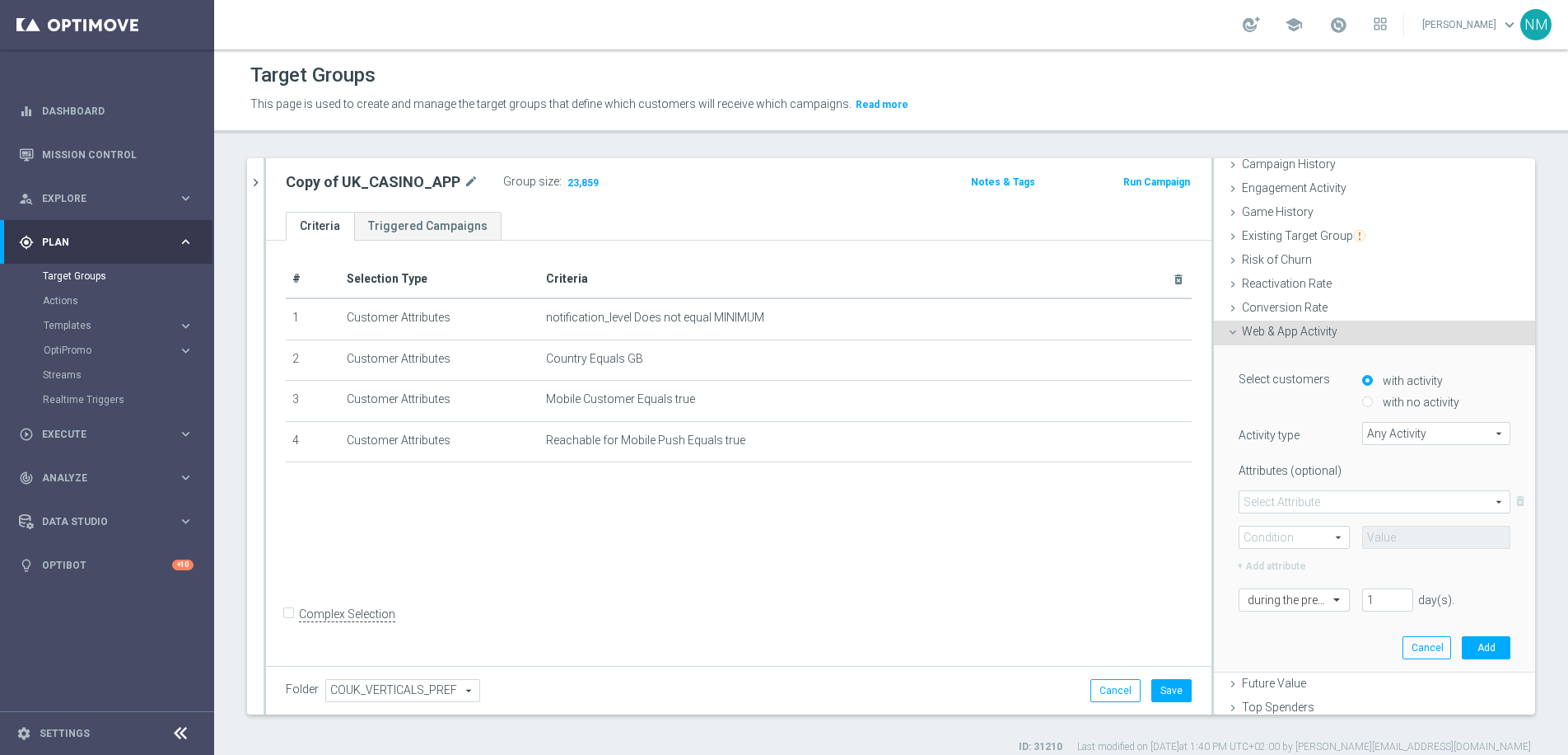
click at [1302, 505] on span at bounding box center [1374, 501] width 270 height 21
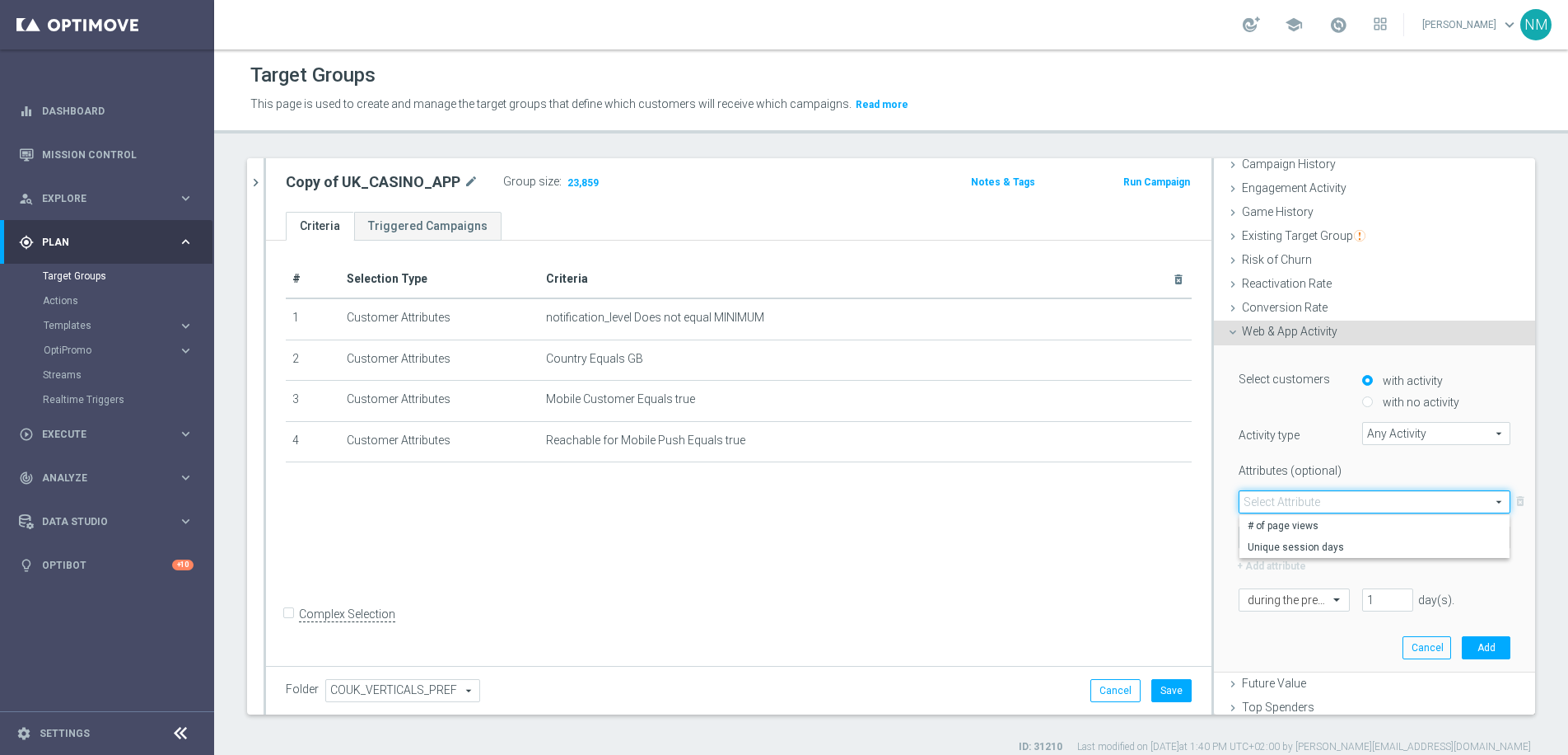
click at [1301, 481] on div "Attributes (optional) Select Attribute arrow_drop_down search # of page views U…" at bounding box center [1374, 516] width 272 height 119
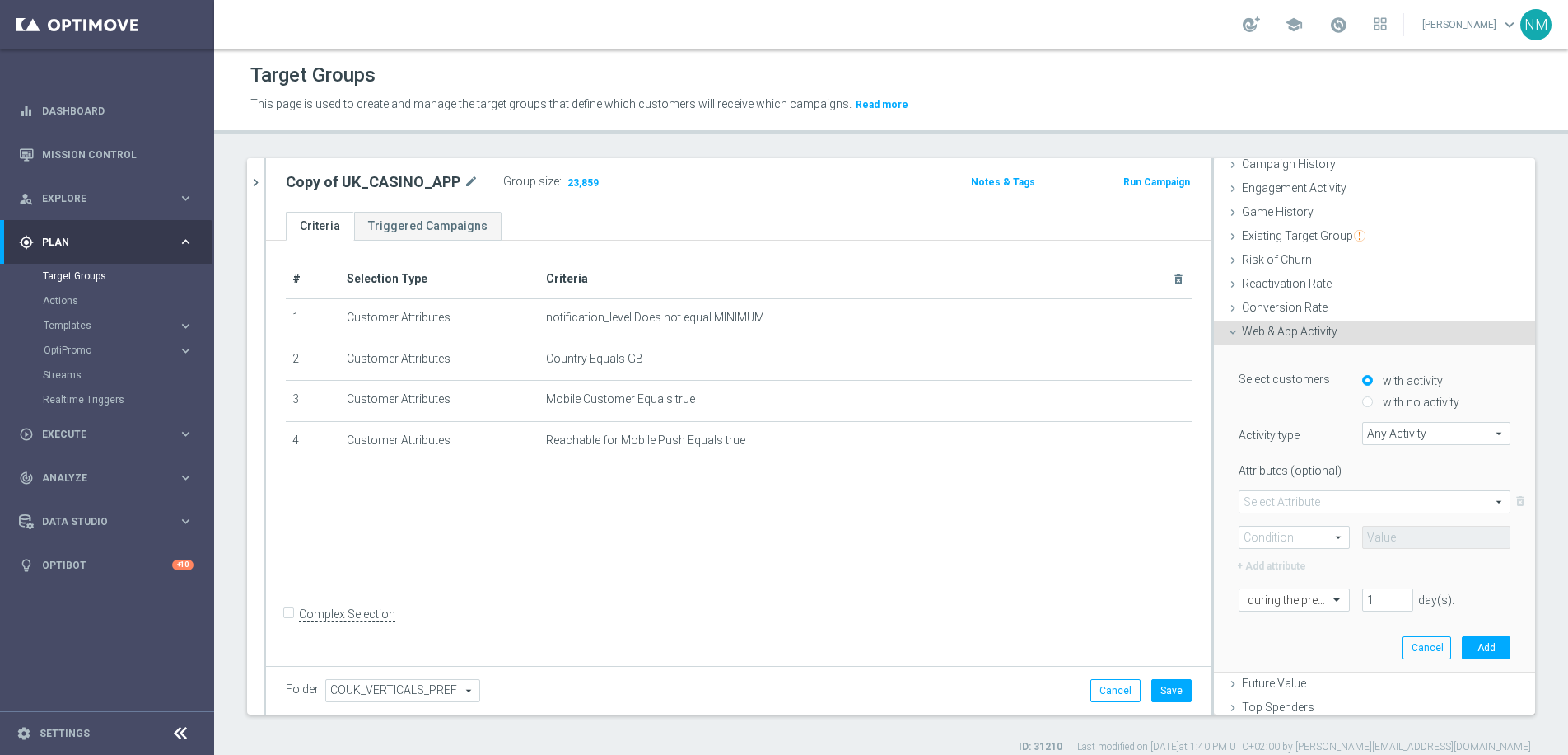
click at [1342, 507] on span at bounding box center [1374, 501] width 270 height 21
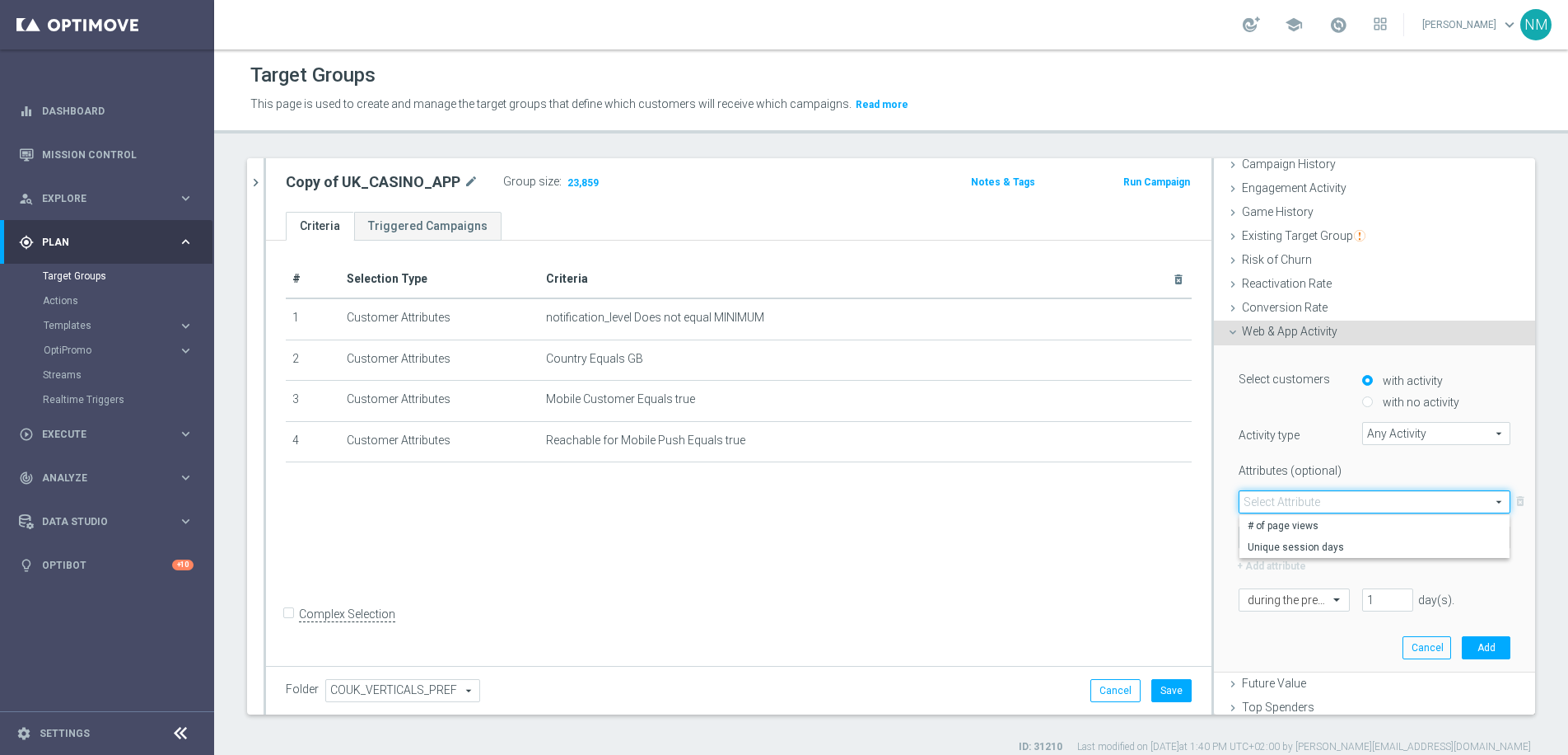
click at [1280, 331] on span "Web & App Activity" at bounding box center [1289, 332] width 95 height 13
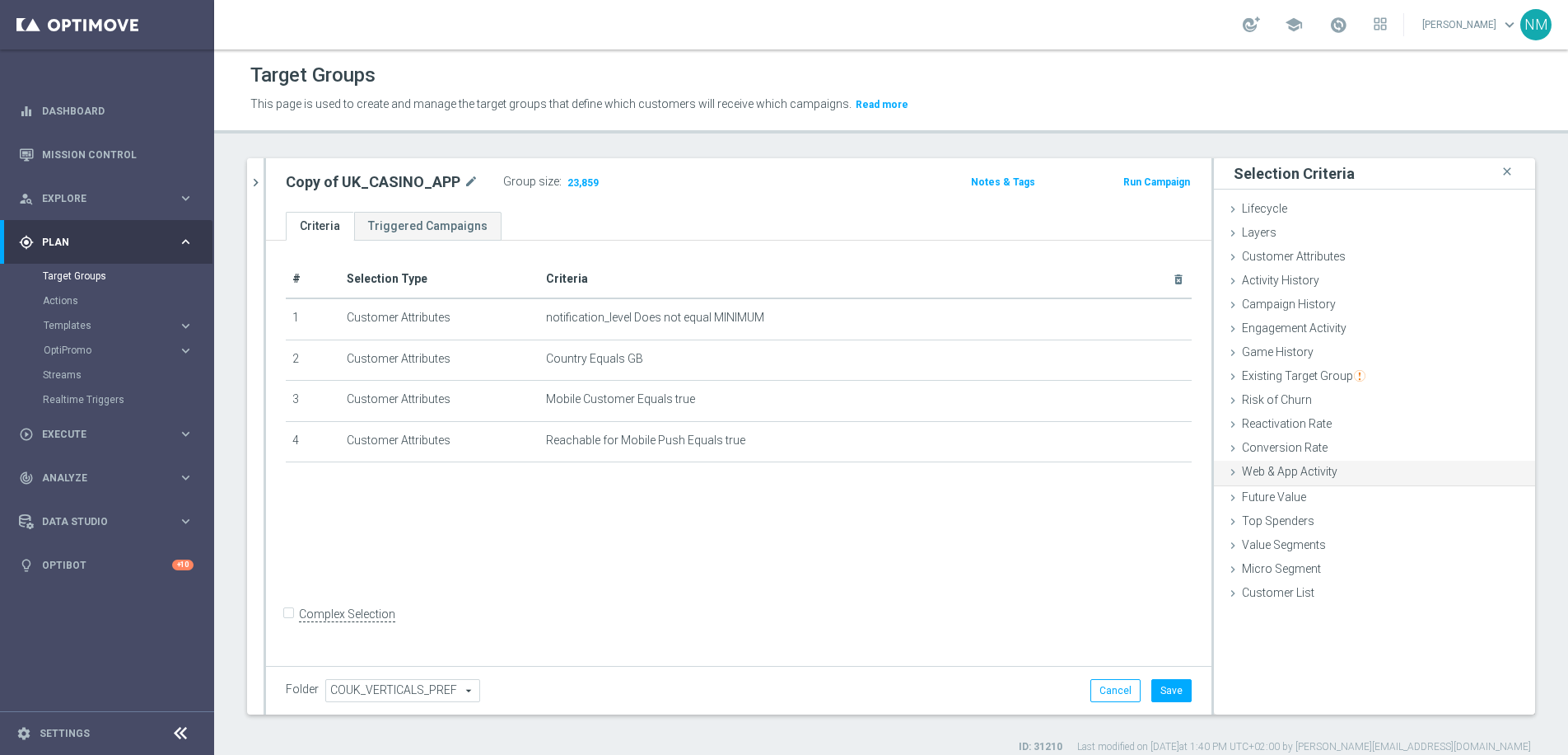
scroll to position [0, 0]
click at [1265, 211] on span "Lifecycle" at bounding box center [1263, 208] width 45 height 13
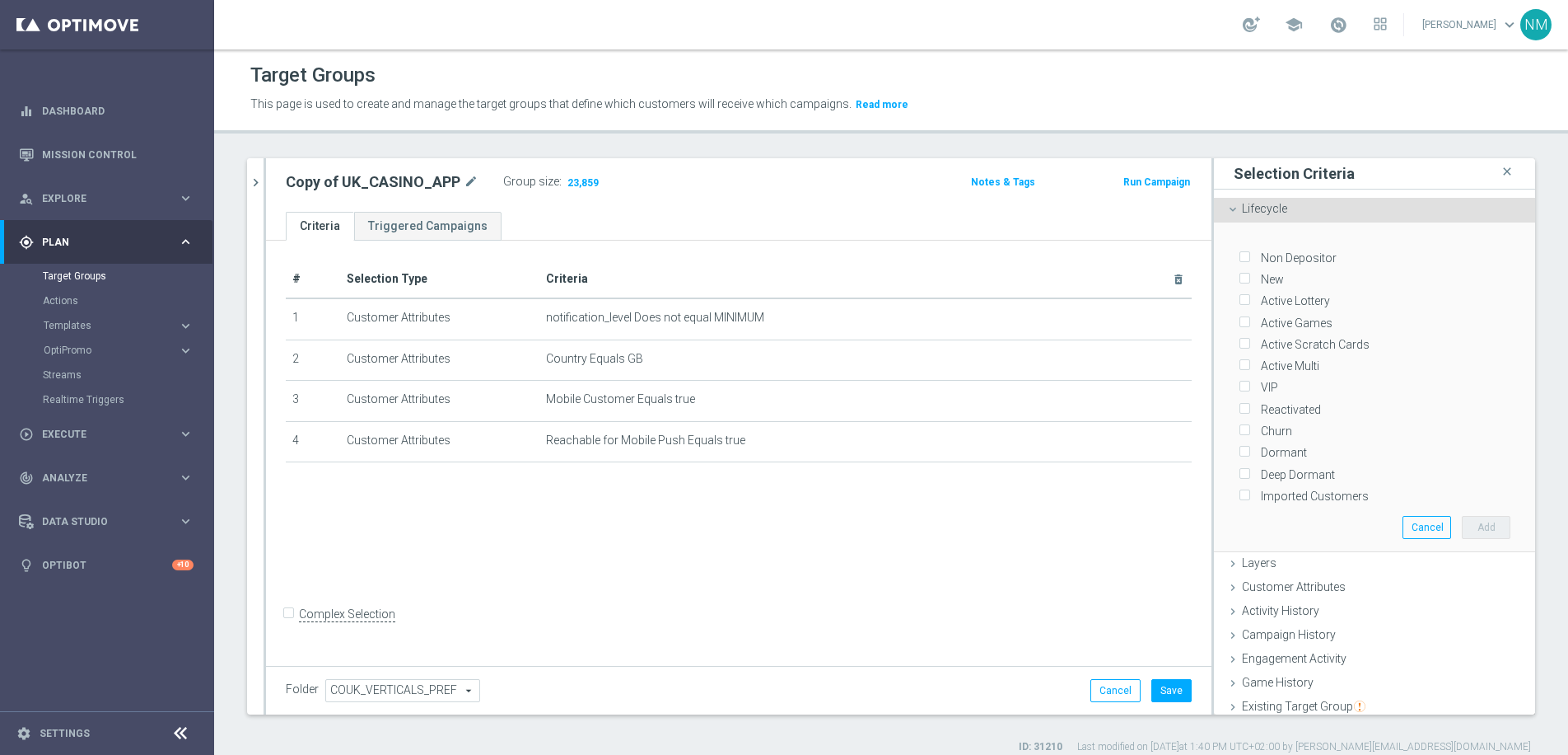
click at [1292, 256] on label "Non Depositor" at bounding box center [1295, 257] width 82 height 14
click at [1249, 256] on input "Non Depositor" at bounding box center [1243, 256] width 11 height 11
checkbox input "true"
click at [1462, 519] on button "Add" at bounding box center [1486, 527] width 48 height 23
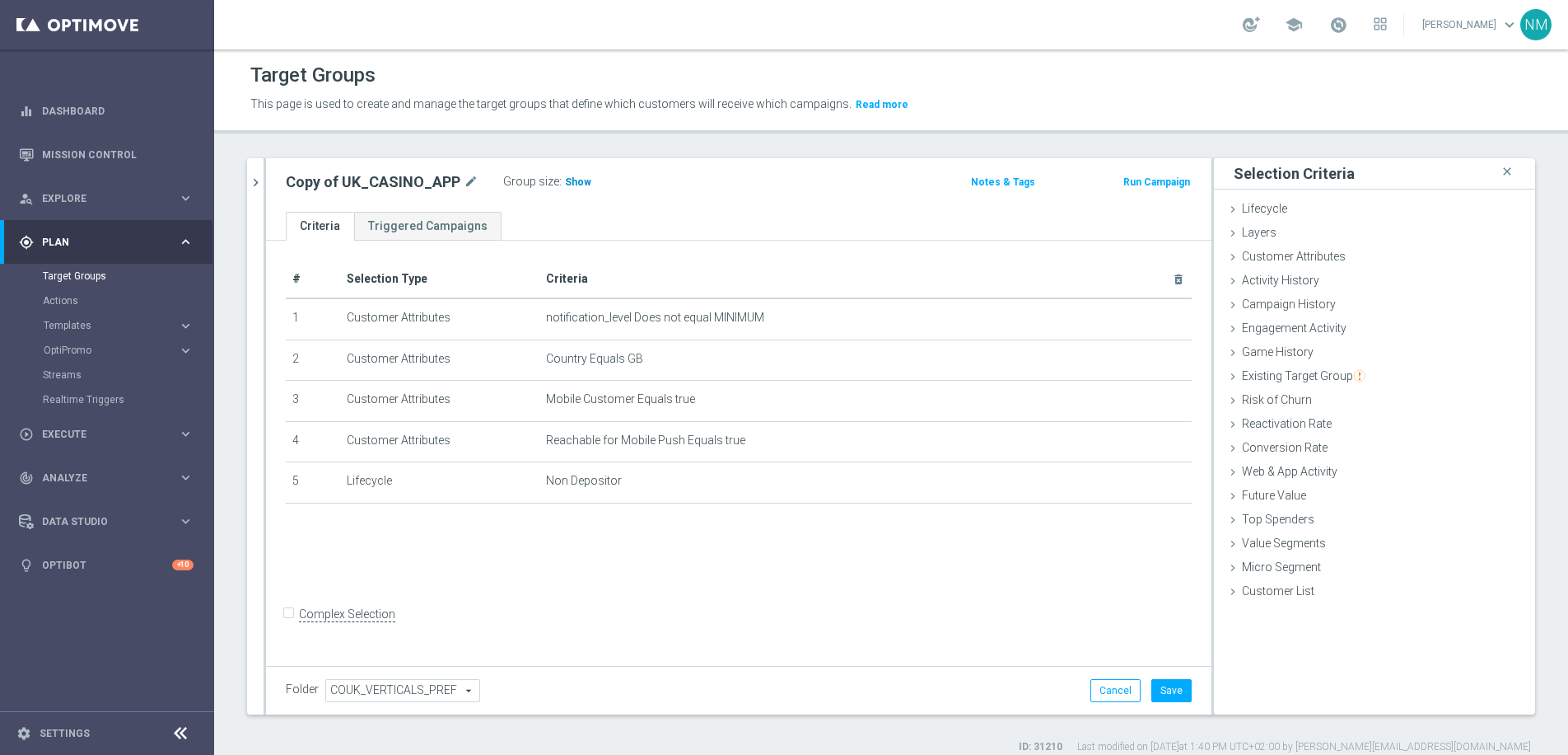
click at [568, 180] on span "Show" at bounding box center [577, 182] width 26 height 12
click at [1226, 213] on icon at bounding box center [1233, 209] width 13 height 13
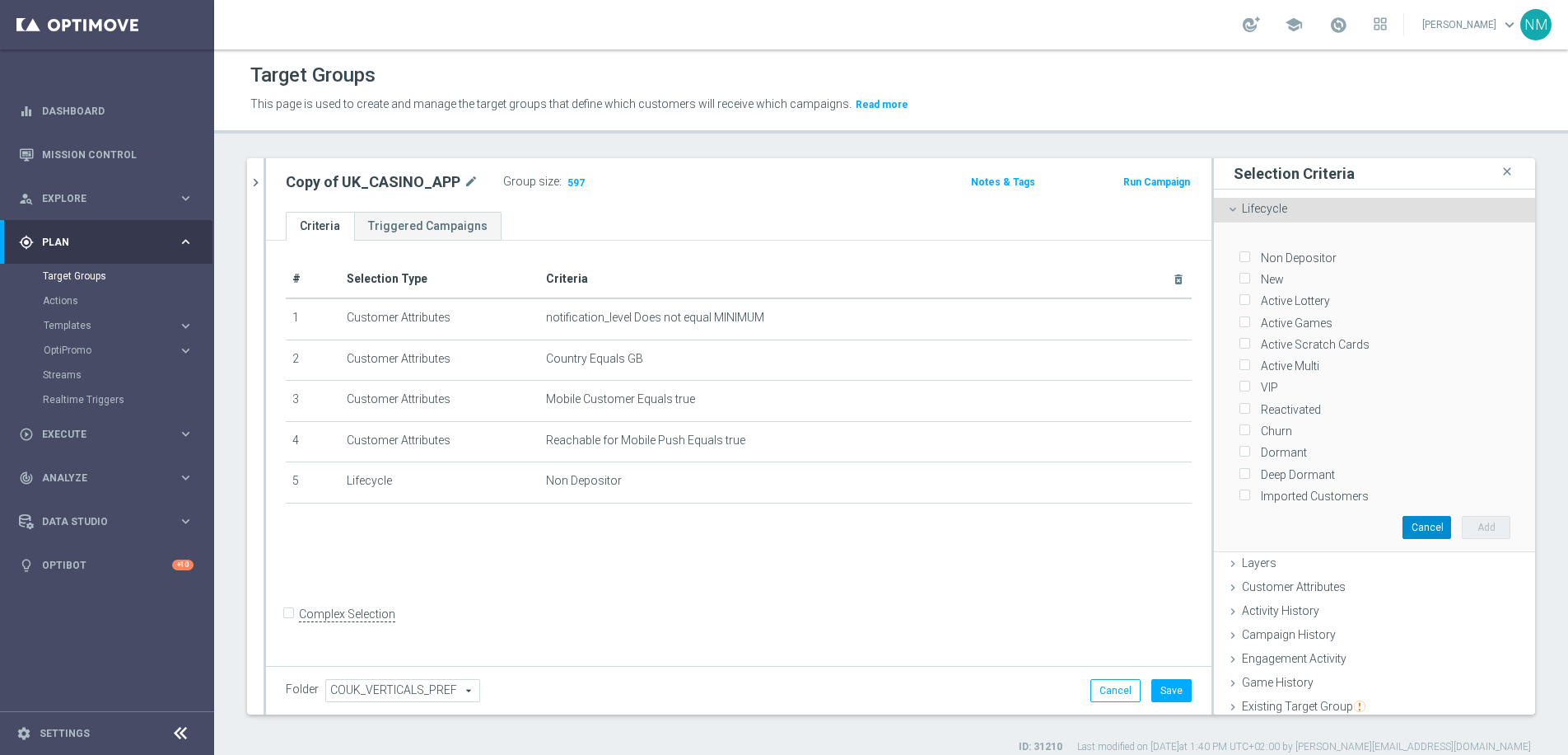
click at [1402, 524] on button "Cancel" at bounding box center [1426, 527] width 48 height 23
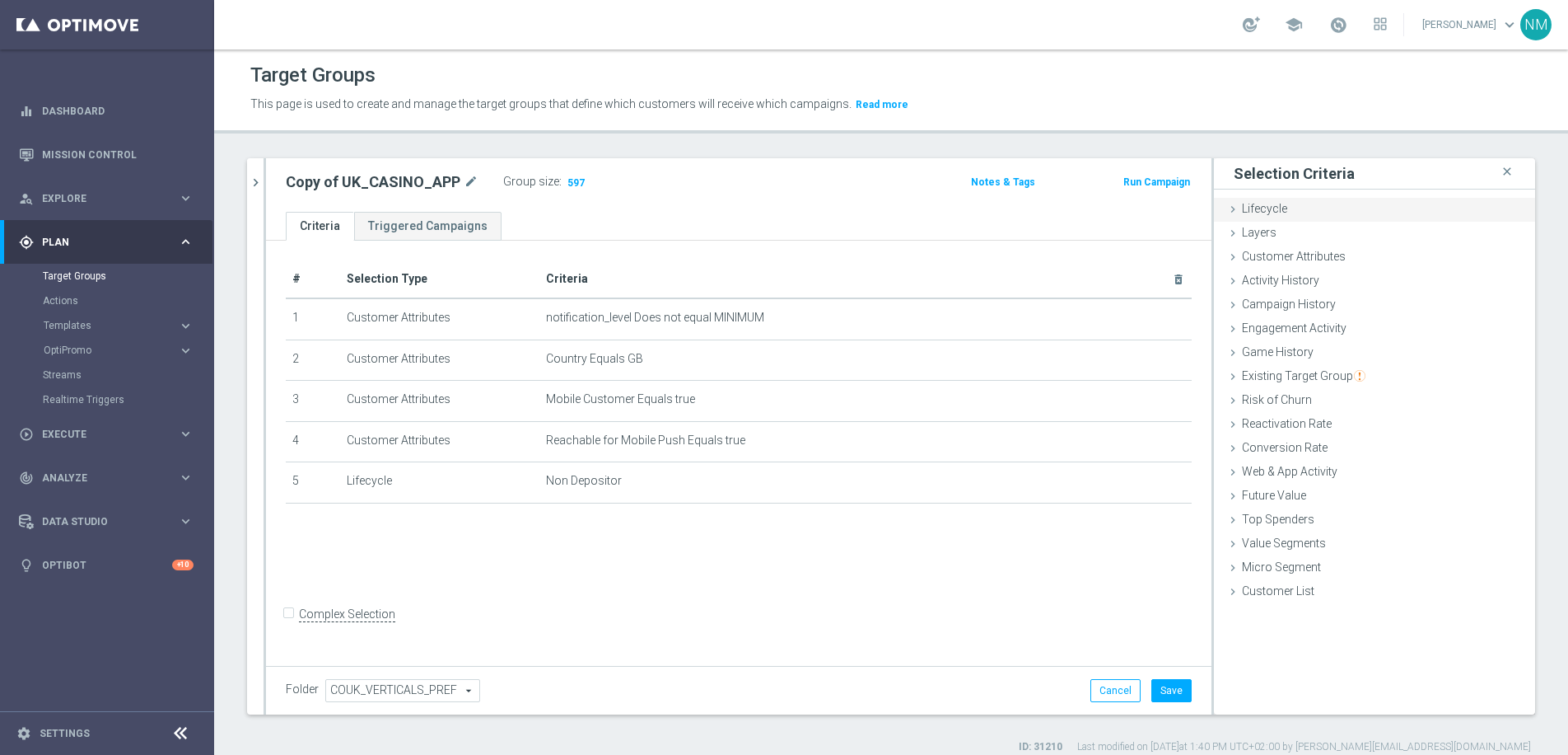
click at [1315, 220] on div "Lifecycle done selection saved" at bounding box center [1373, 210] width 321 height 25
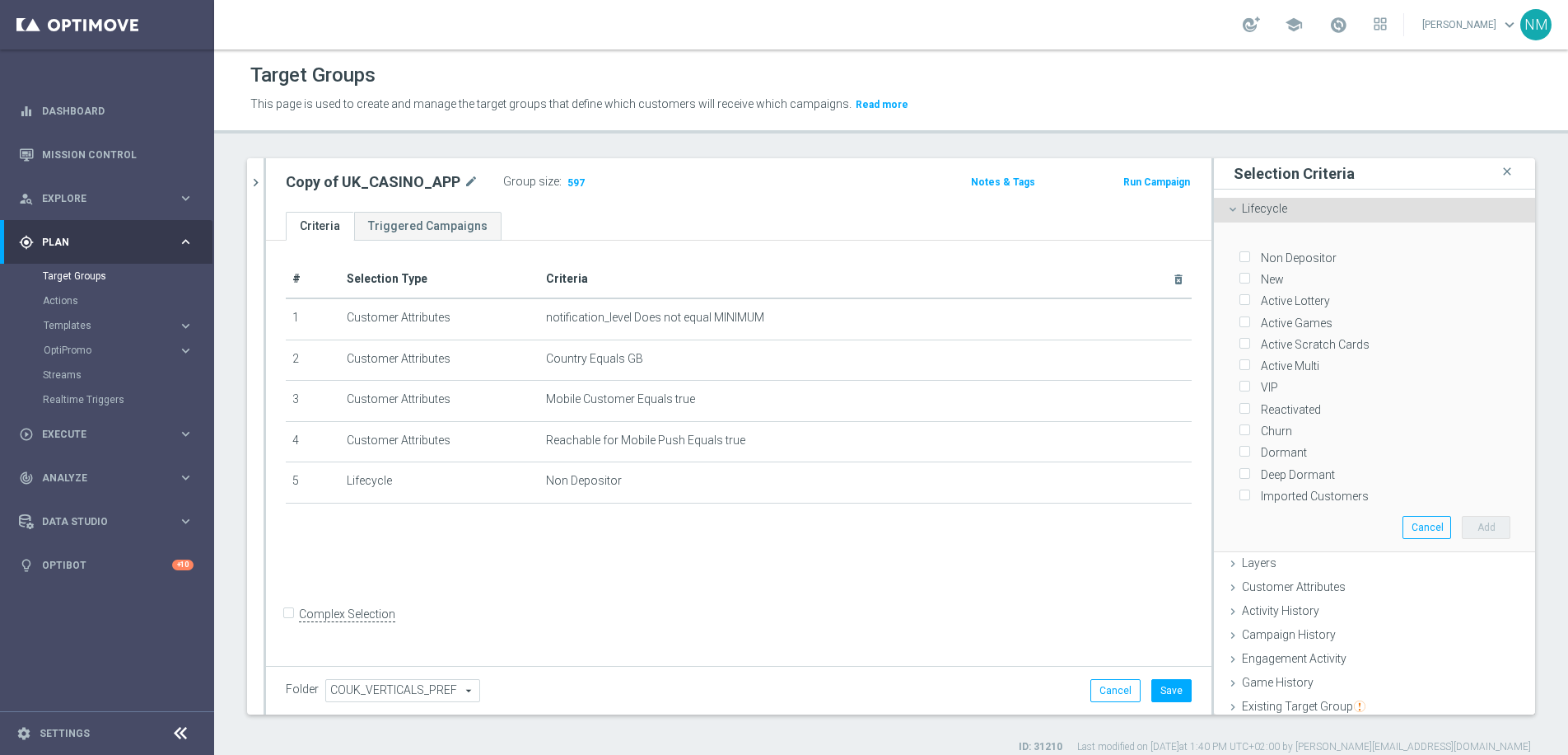
click at [1315, 212] on div "Lifecycle done selection saved" at bounding box center [1373, 210] width 321 height 25
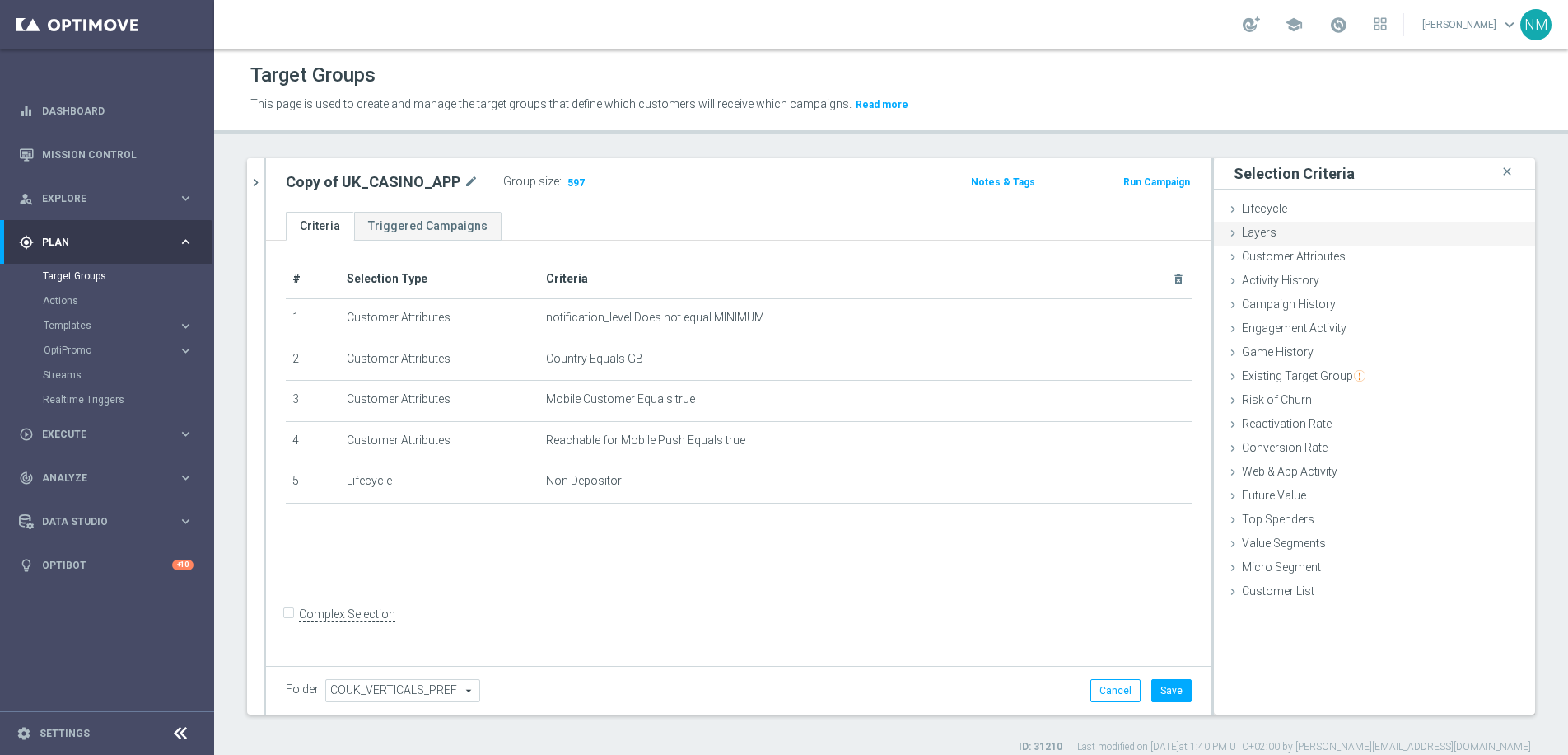
click at [1314, 229] on div "Layers done" at bounding box center [1373, 234] width 321 height 25
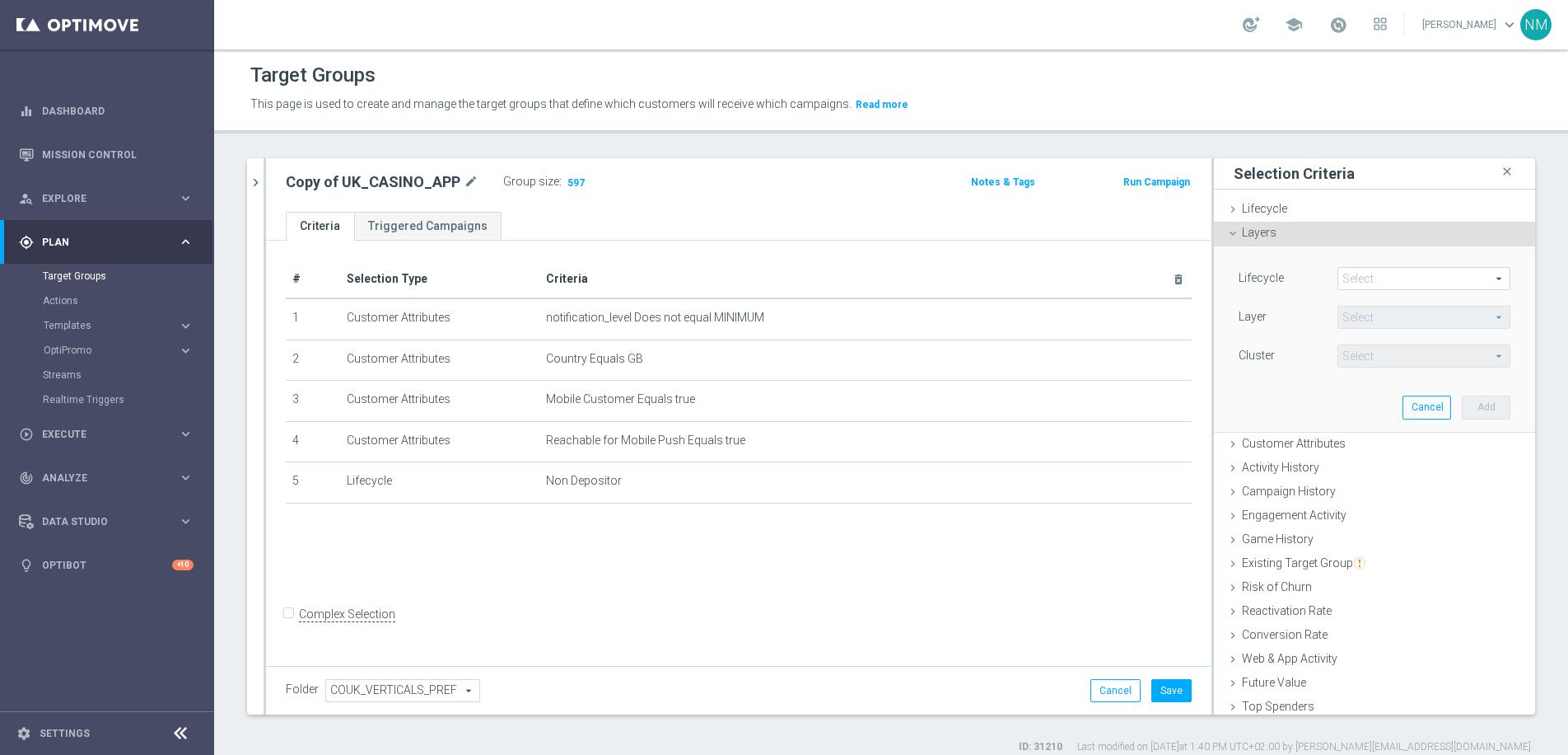
click at [1354, 282] on span at bounding box center [1423, 279] width 172 height 21
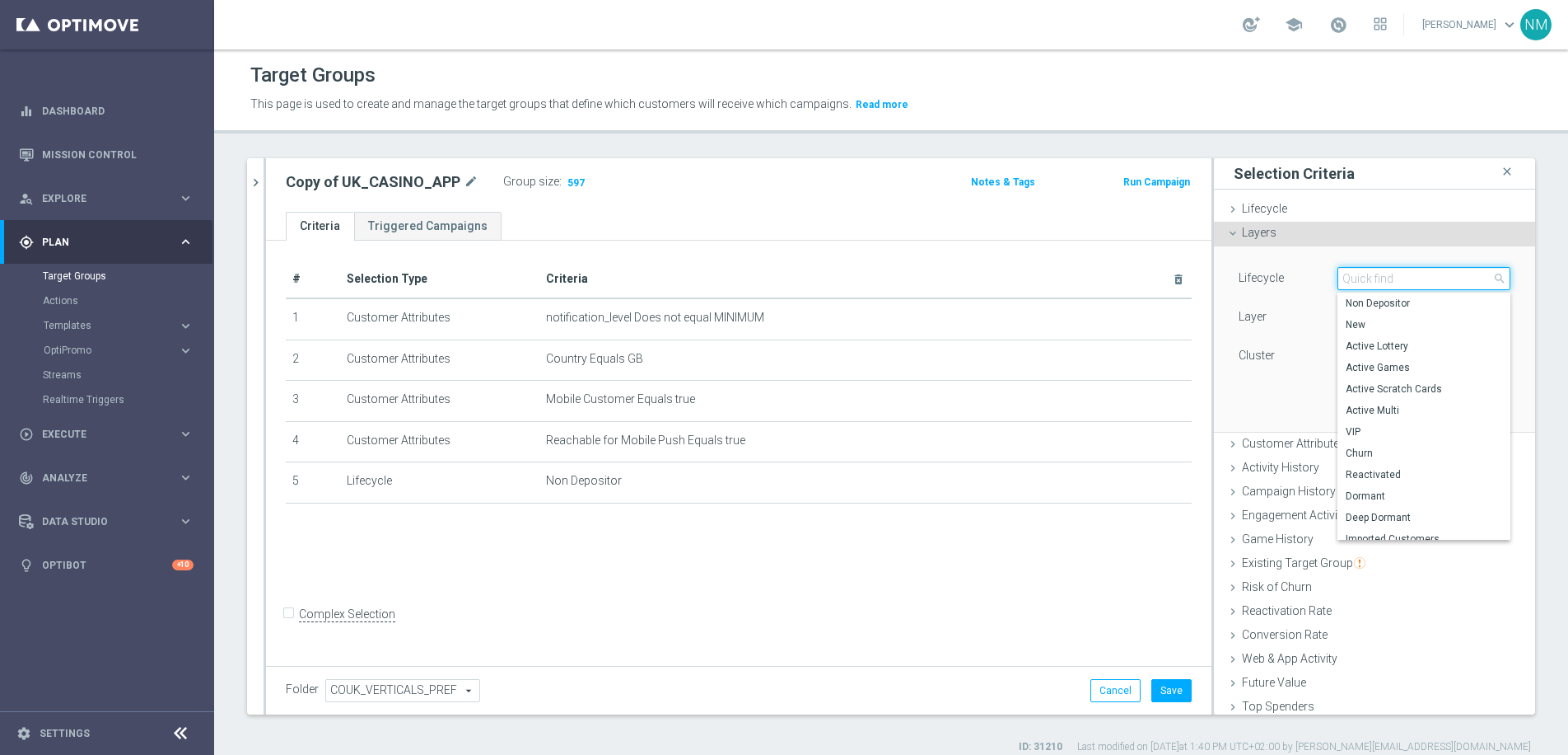
click at [1354, 282] on input "search" at bounding box center [1423, 279] width 173 height 23
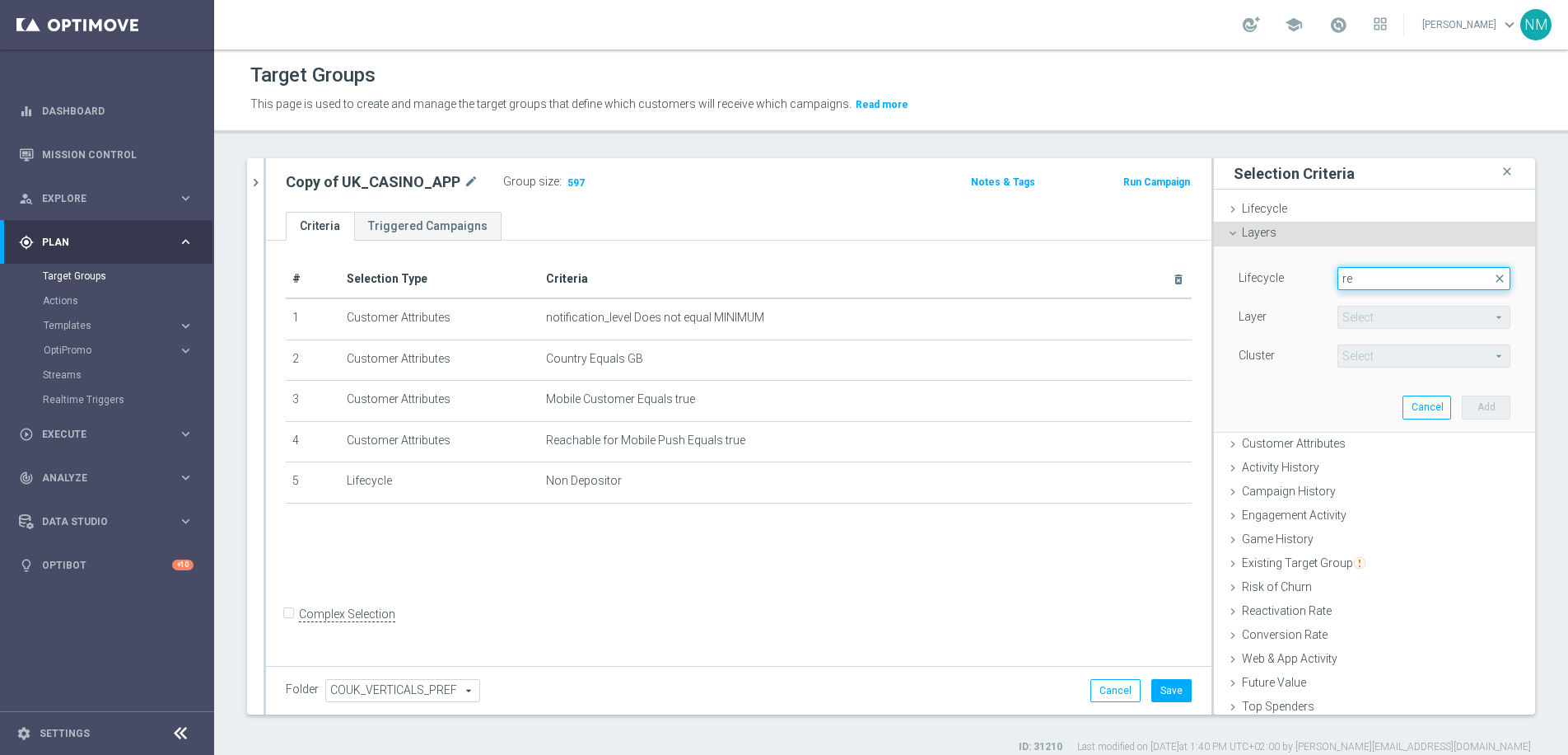
type input "r"
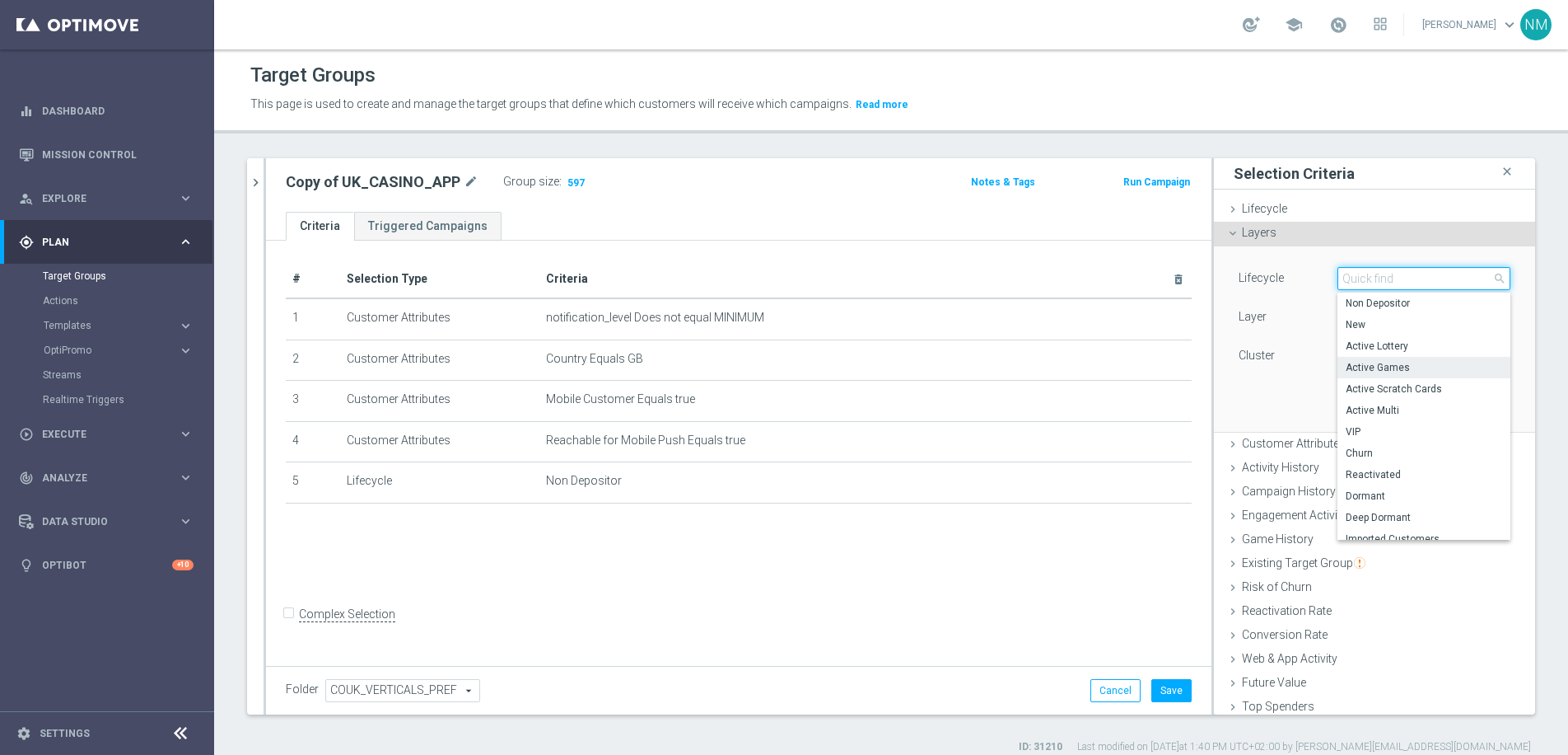
scroll to position [10, 0]
click at [1252, 342] on div "Lifecycle Select arrow_drop_down search Non Depositor New Active Lottery Active…" at bounding box center [1374, 319] width 272 height 104
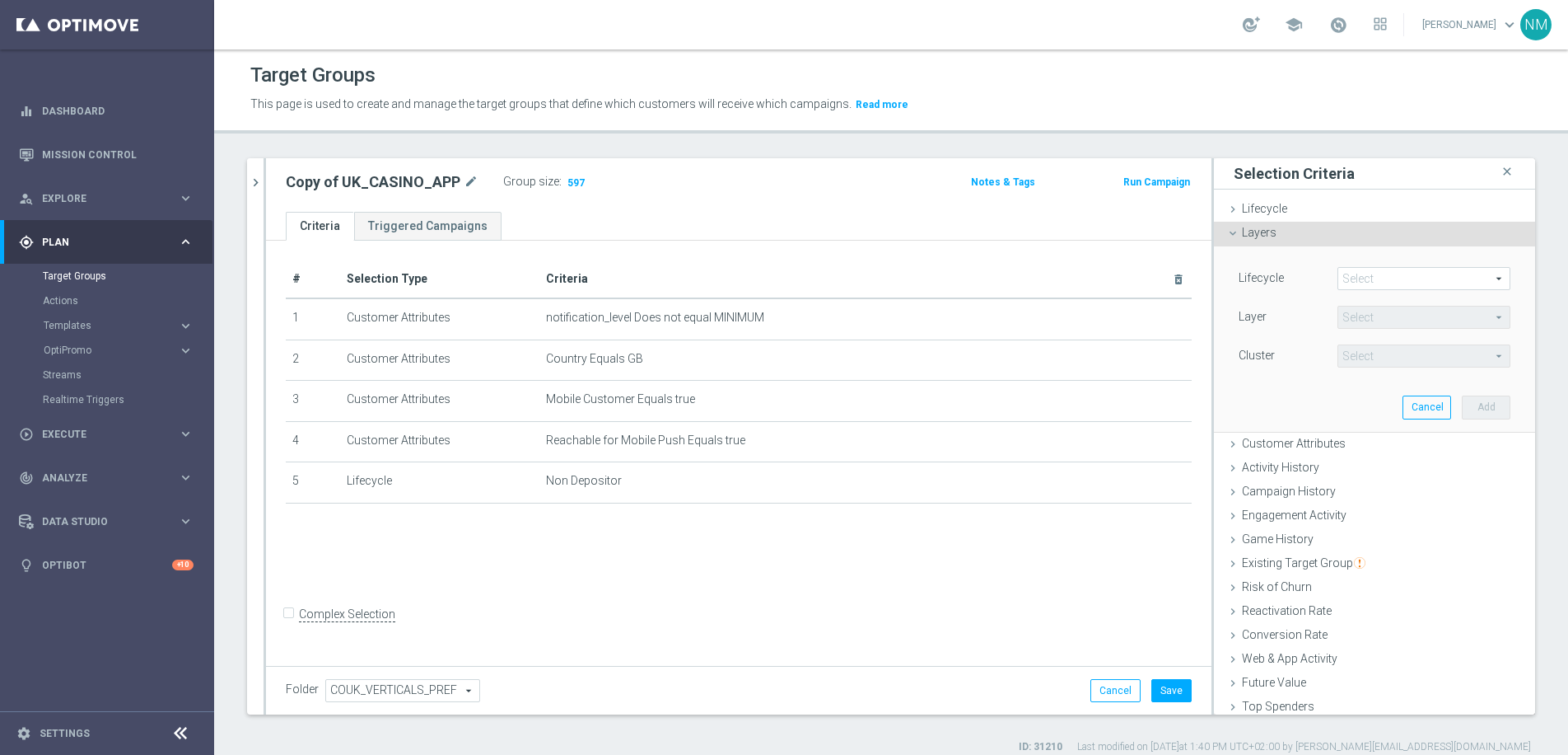
click at [1345, 310] on div "Select arrow_drop_down search" at bounding box center [1423, 317] width 198 height 23
click at [1350, 271] on span at bounding box center [1423, 279] width 172 height 21
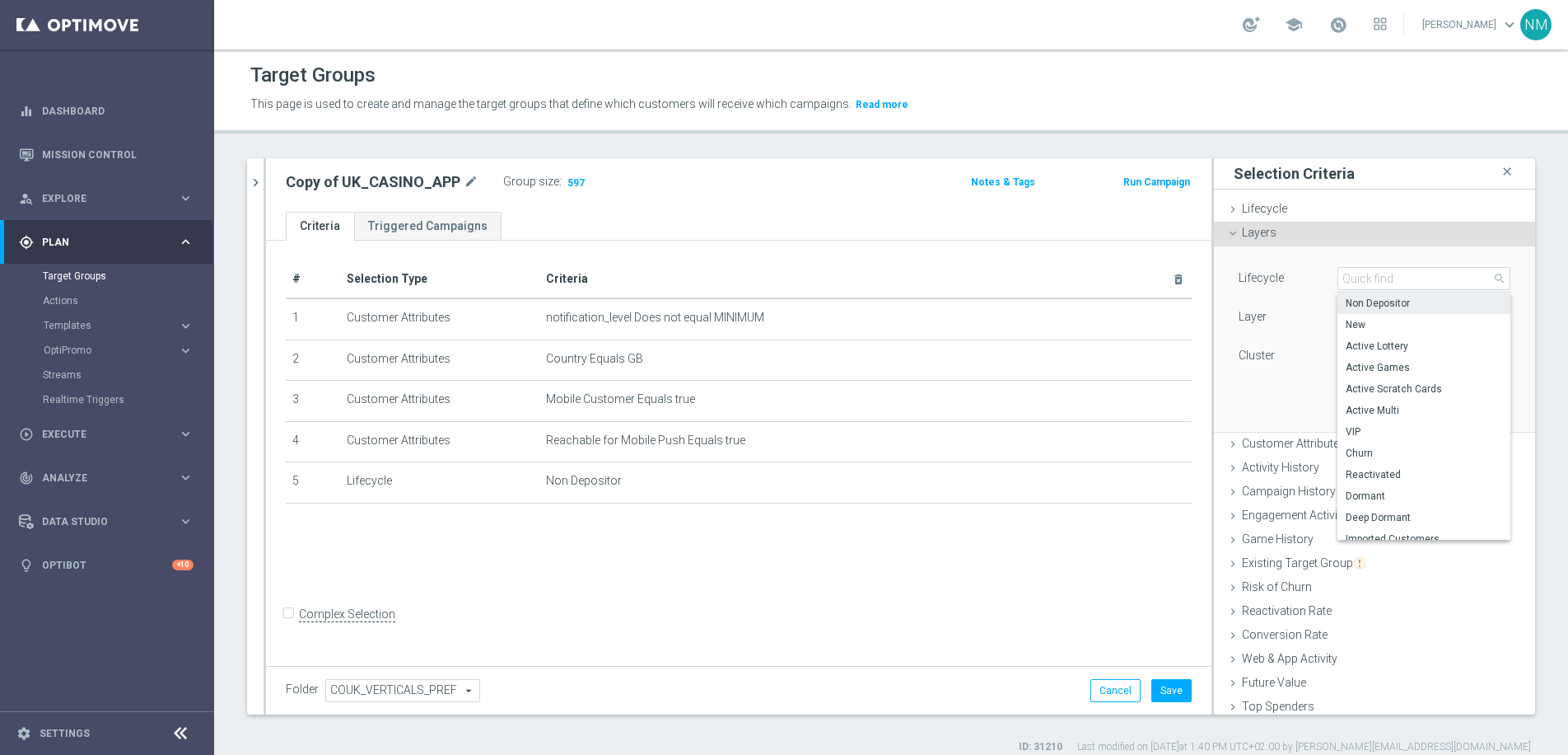
click at [1365, 303] on span "Non Depositor" at bounding box center [1423, 304] width 156 height 13
type input "Non Depositor"
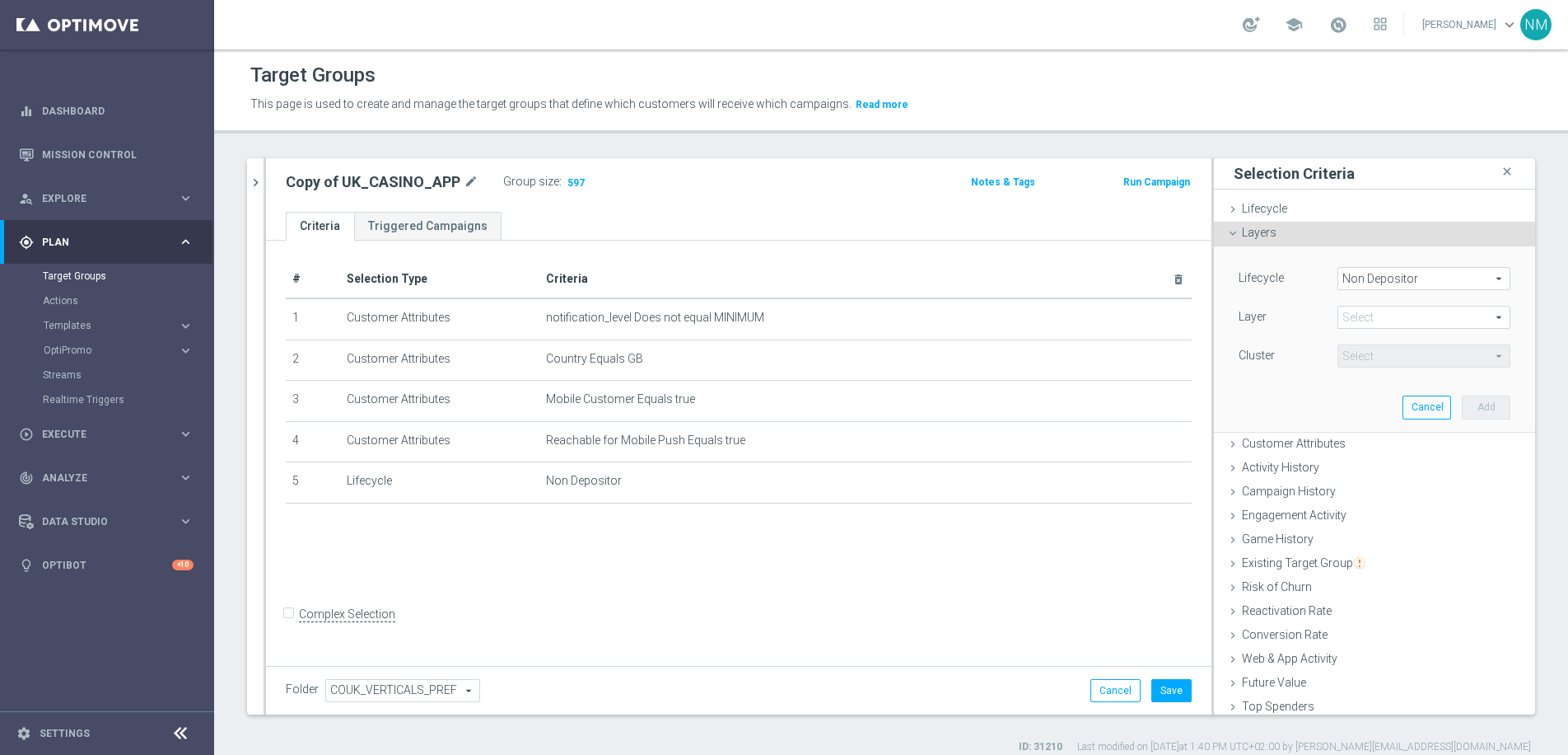
click at [1362, 322] on span at bounding box center [1423, 317] width 172 height 21
click at [1371, 403] on span "Time Since Registration Non Depositors Category" at bounding box center [1423, 406] width 156 height 13
type input "Time Since Registration Non Depositors Category"
click at [1374, 354] on span at bounding box center [1423, 356] width 172 height 21
click at [1270, 313] on div "Layer" at bounding box center [1275, 318] width 99 height 26
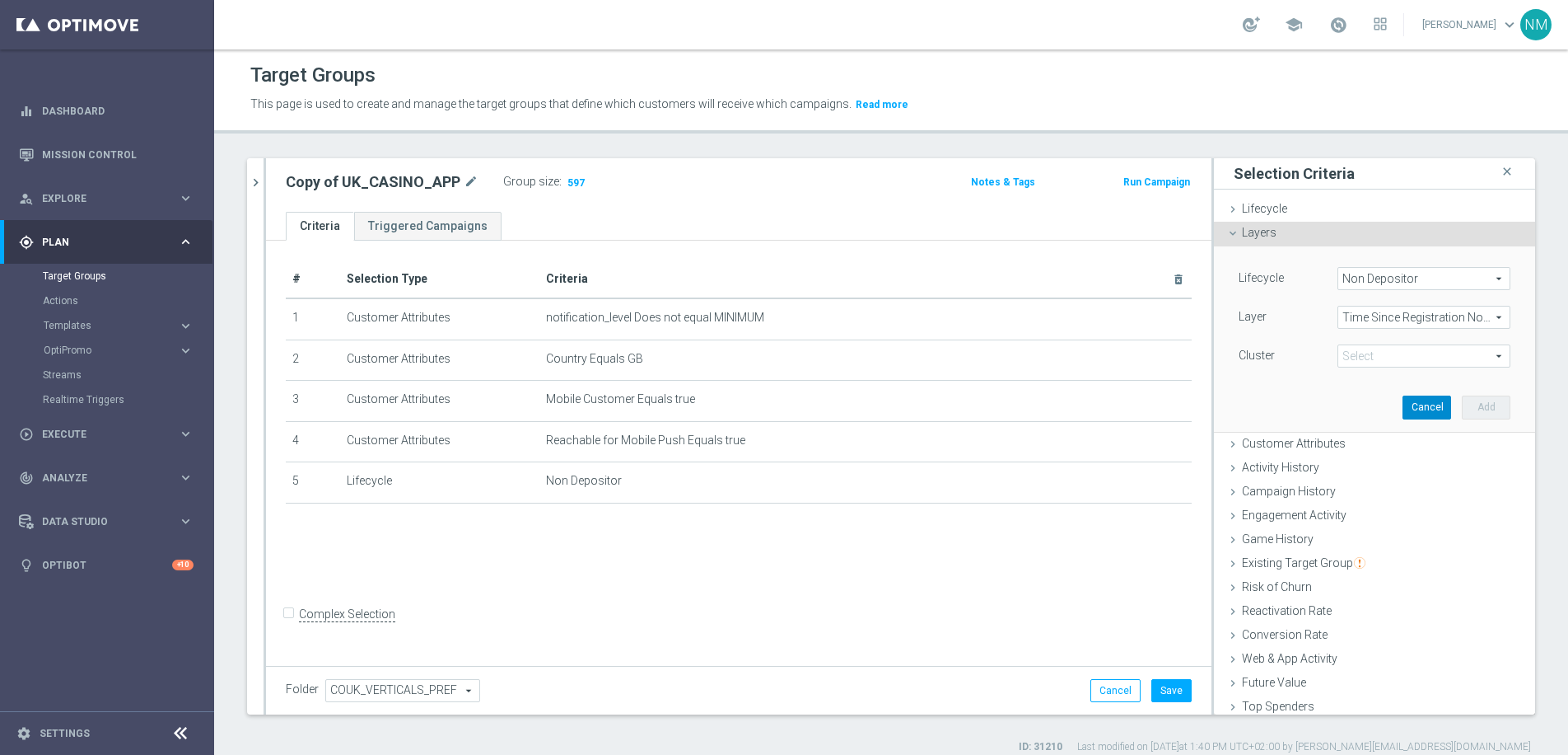
click at [1420, 418] on button "Cancel" at bounding box center [1426, 407] width 48 height 23
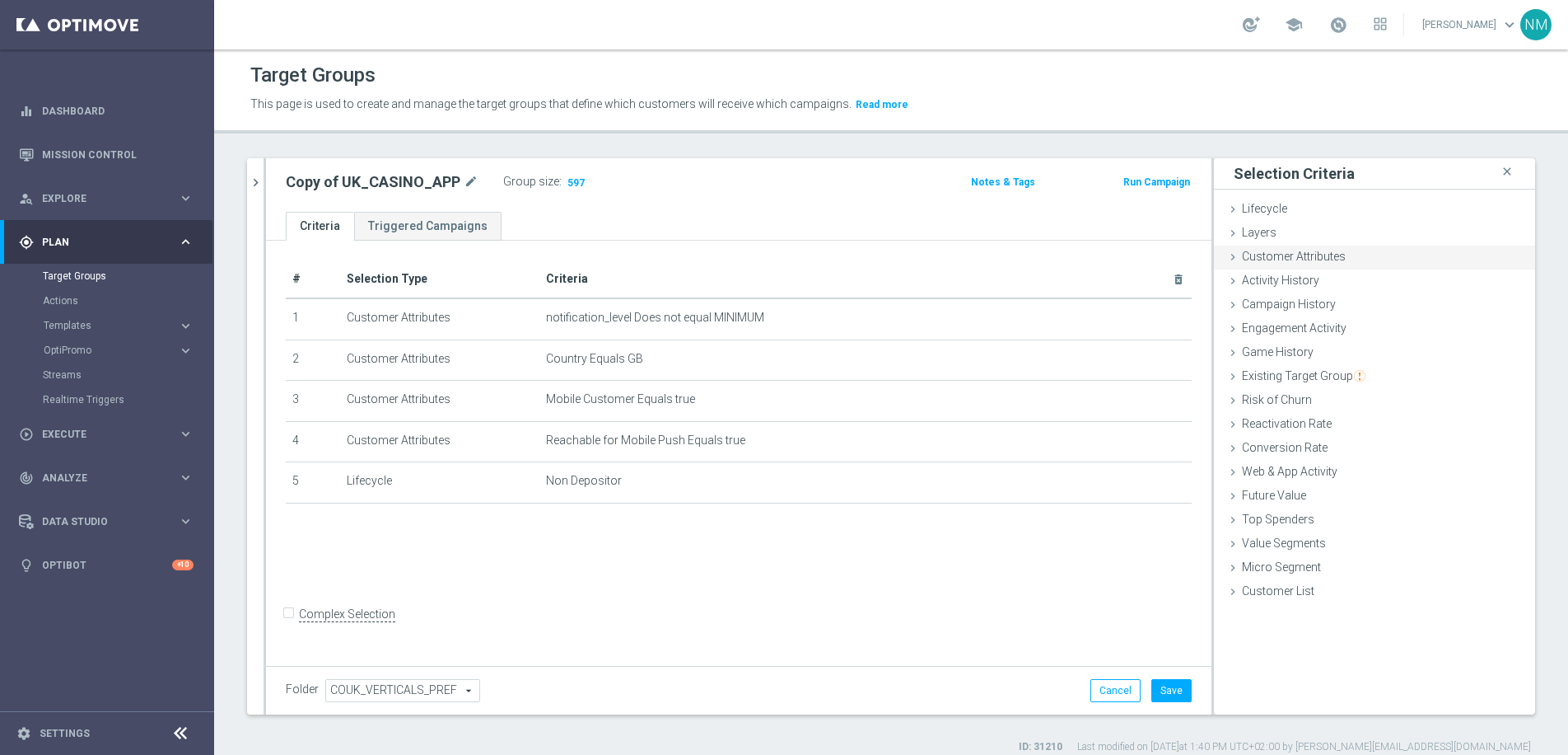
click at [1226, 253] on icon at bounding box center [1233, 257] width 13 height 13
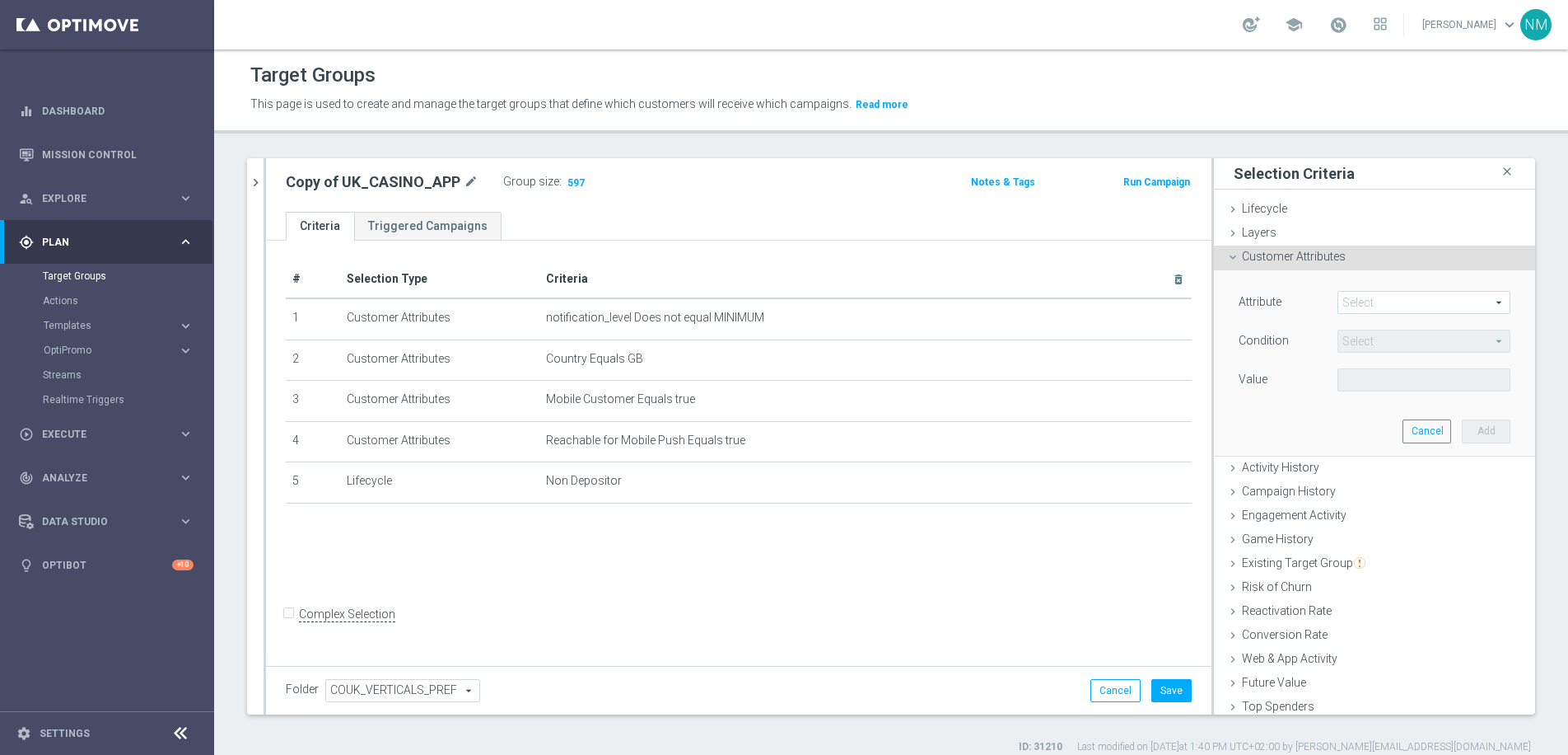
click at [1342, 307] on span at bounding box center [1423, 302] width 172 height 21
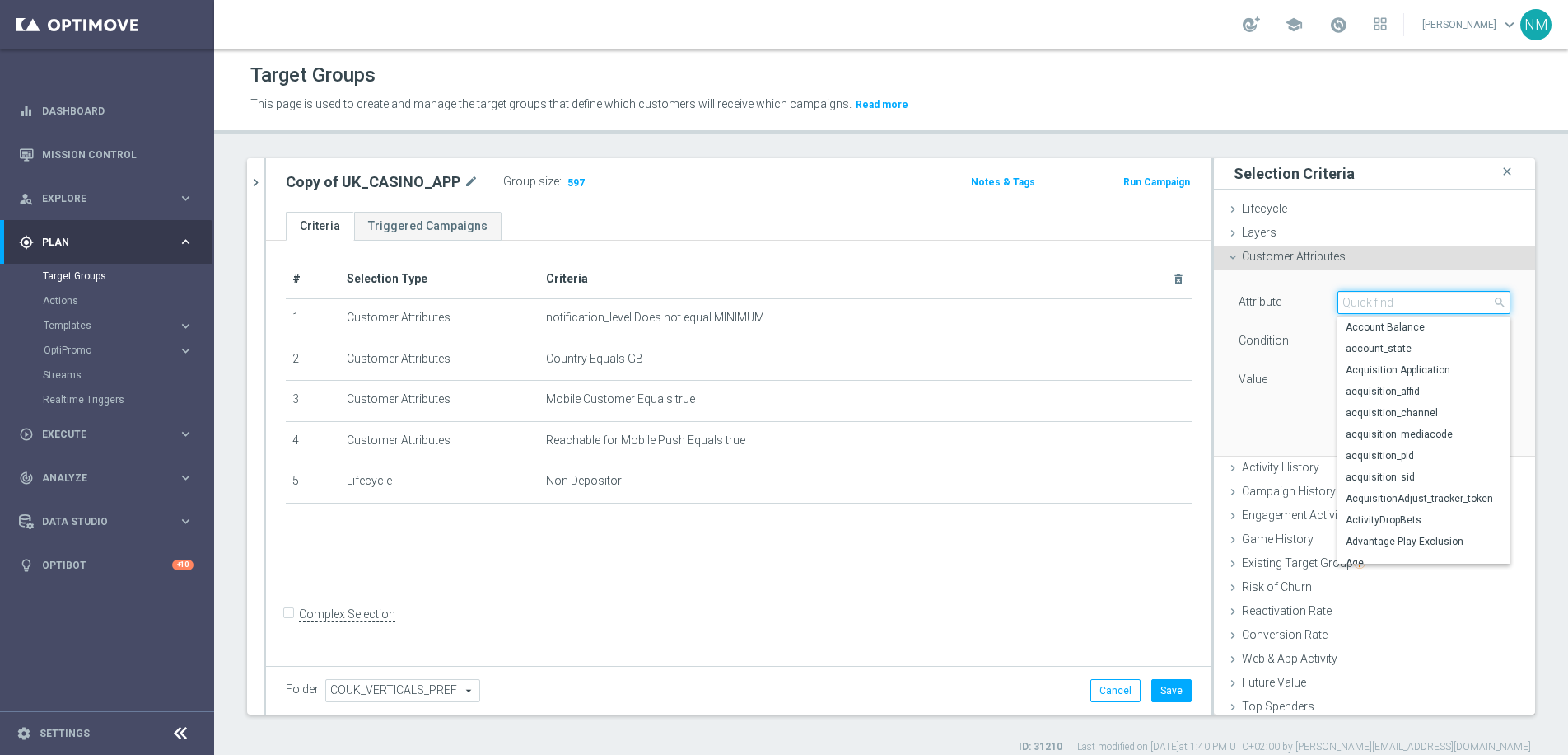
click at [1338, 305] on input "search" at bounding box center [1423, 303] width 173 height 23
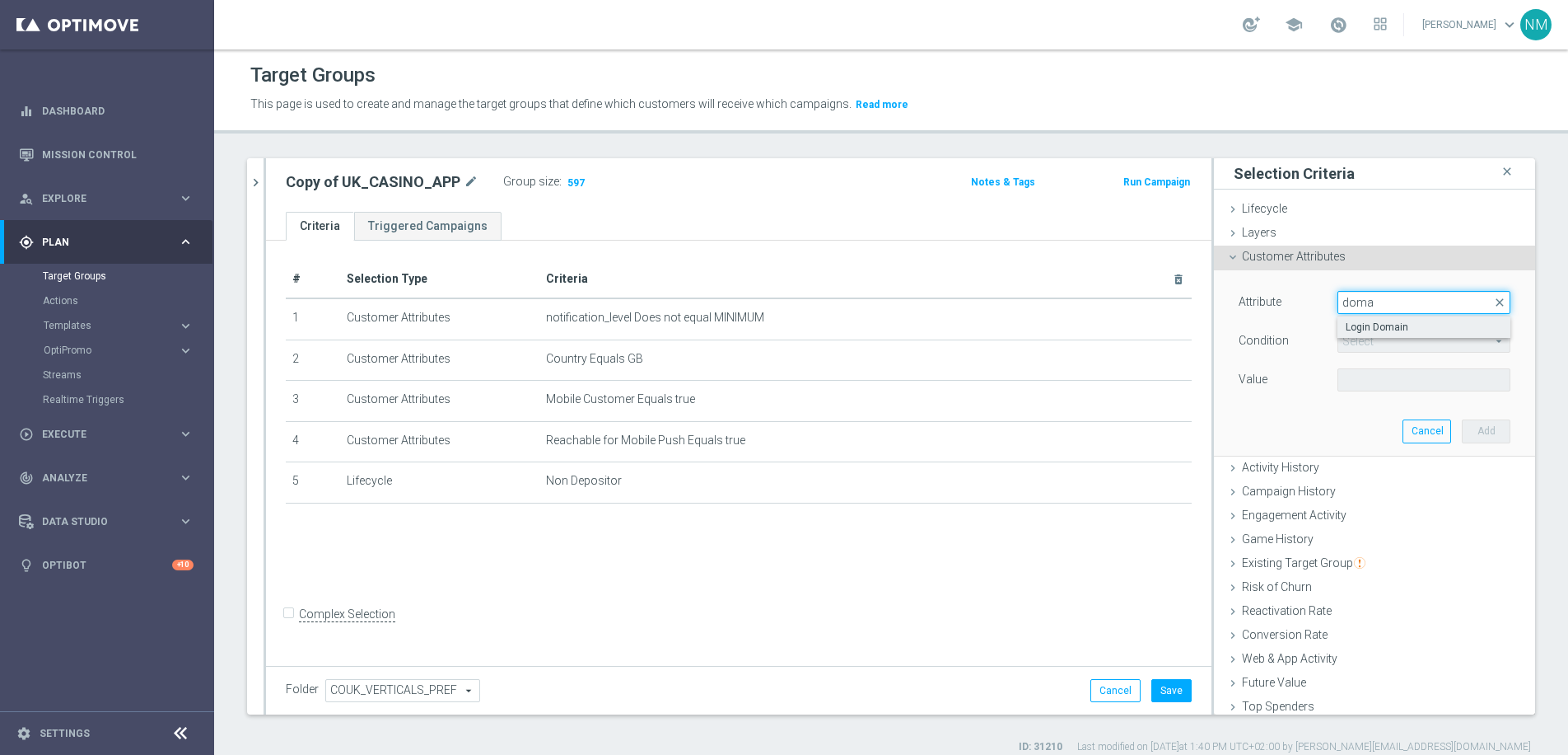
type input "doma"
click at [1345, 323] on span "Login Domain" at bounding box center [1423, 327] width 156 height 13
type input "Login Domain"
type input "Equals"
click at [1371, 378] on span at bounding box center [1423, 380] width 172 height 21
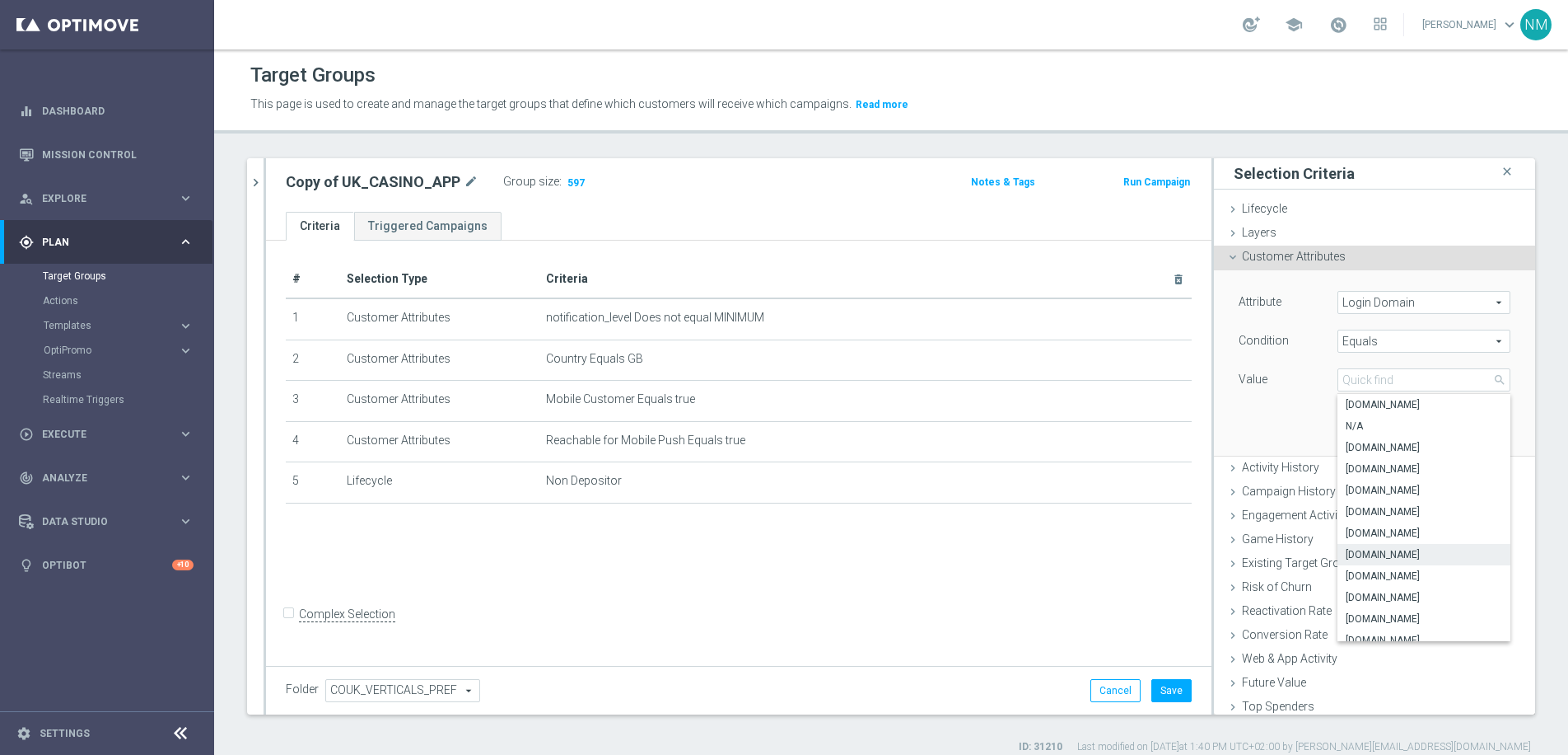
click at [1418, 550] on span "www.lottoland.co.uk" at bounding box center [1423, 554] width 156 height 13
type input "www.lottoland.co.uk"
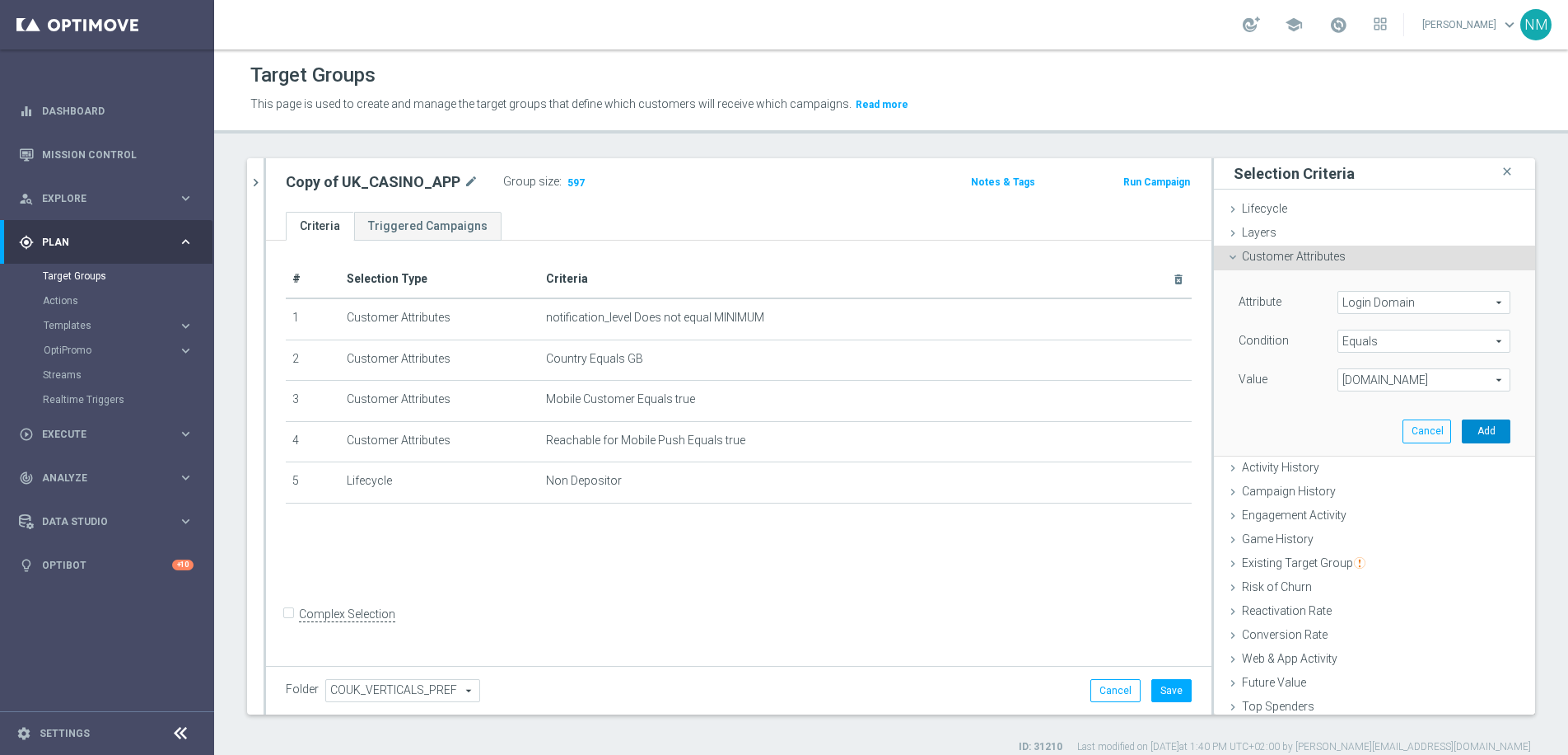
click at [1462, 429] on button "Add" at bounding box center [1486, 431] width 48 height 23
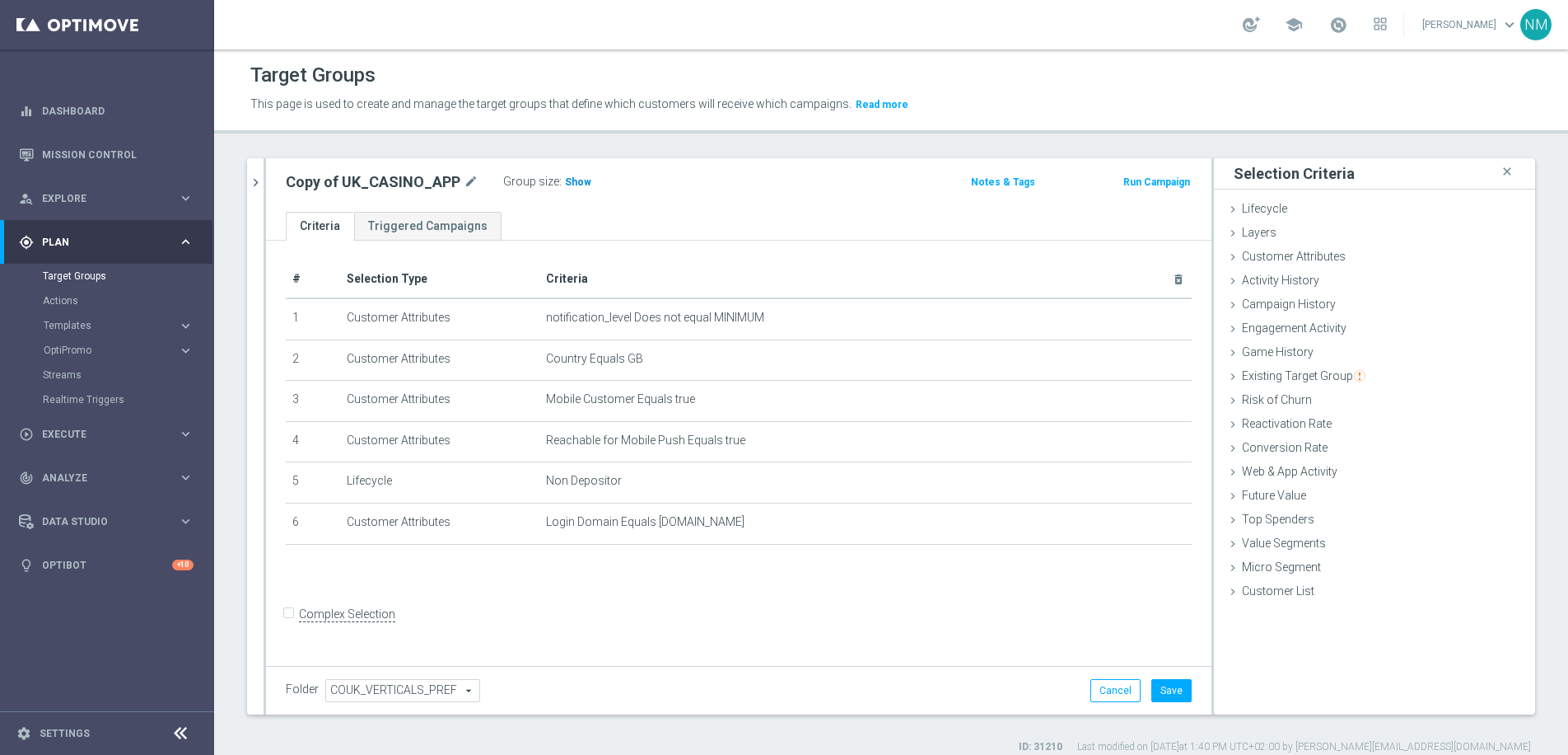
click at [565, 185] on span "Show" at bounding box center [577, 182] width 26 height 12
click at [1153, 690] on button "Save" at bounding box center [1171, 690] width 40 height 23
click at [466, 179] on icon "mode_edit" at bounding box center [470, 182] width 14 height 20
click at [372, 187] on input "Copy of UK_CASINO_APP" at bounding box center [396, 184] width 223 height 23
drag, startPoint x: 332, startPoint y: 184, endPoint x: 278, endPoint y: 184, distance: 54.0
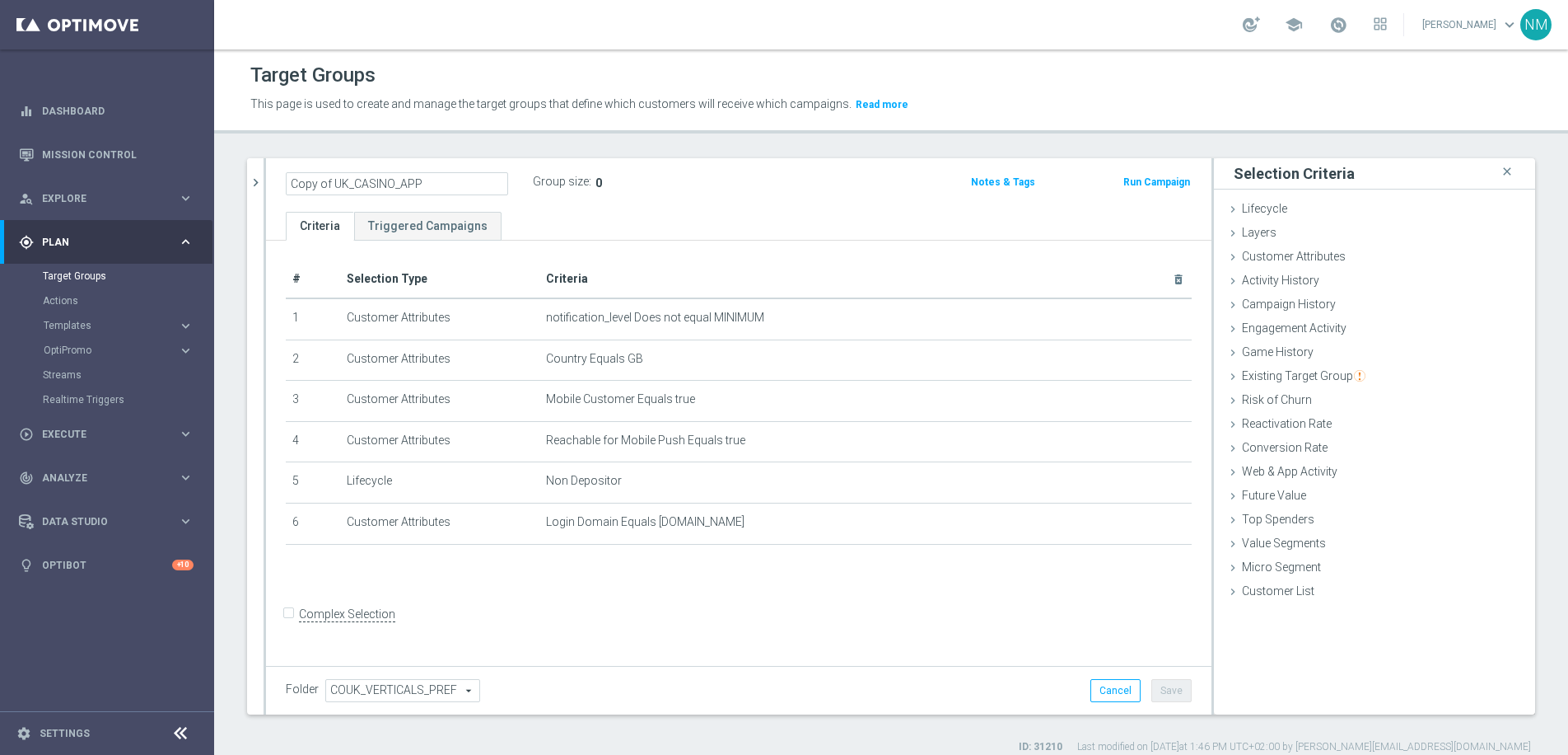
click at [278, 184] on div "Copy of UK_CASINO_APP" at bounding box center [397, 184] width 247 height 23
drag, startPoint x: 351, startPoint y: 186, endPoint x: 310, endPoint y: 187, distance: 41.0
click at [310, 187] on input "UK_CASINO_APP" at bounding box center [396, 184] width 223 height 23
click at [366, 184] on input "UK__APP" at bounding box center [396, 184] width 223 height 23
click at [312, 183] on input "UK__APP" at bounding box center [396, 184] width 223 height 23
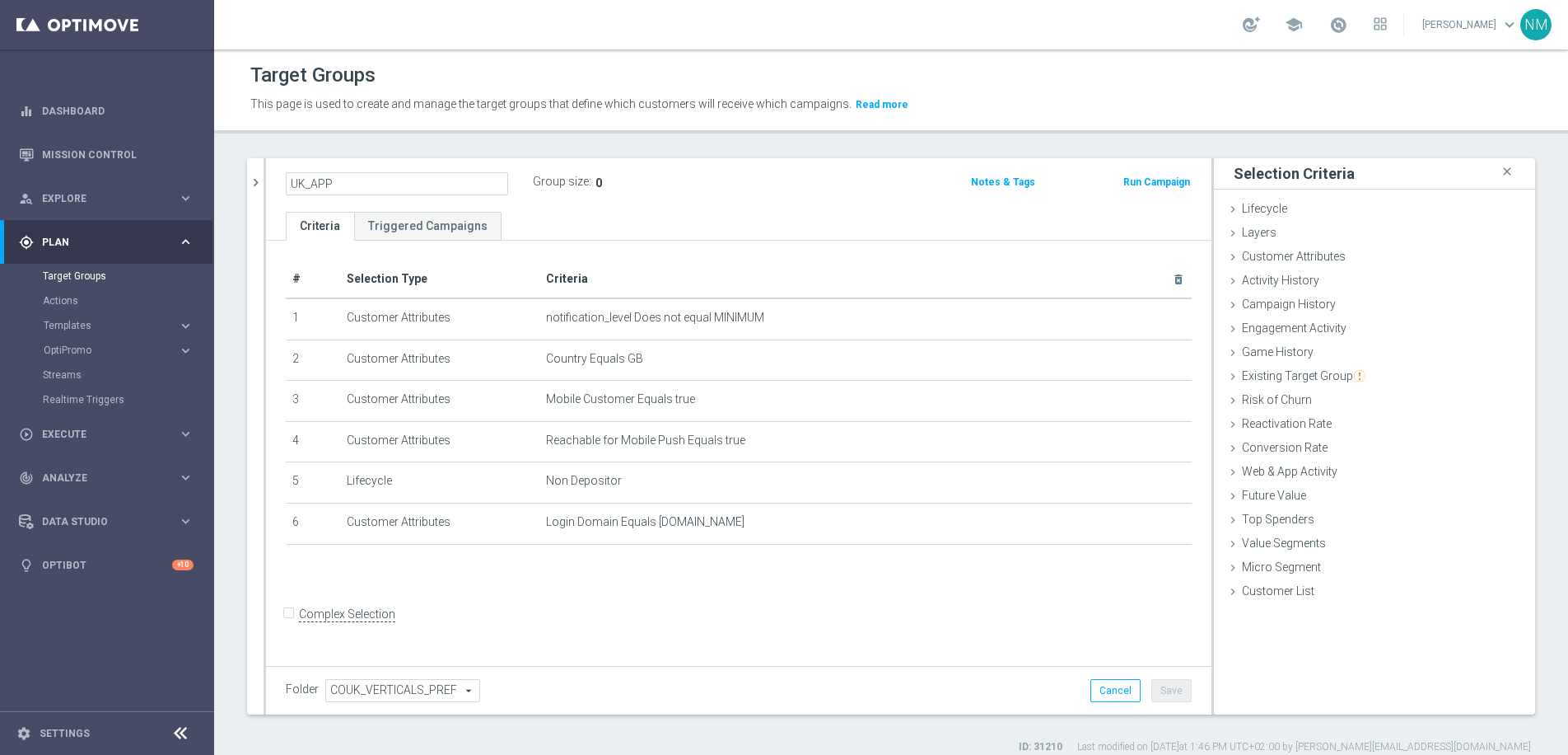
click at [351, 181] on input "UK_APP" at bounding box center [396, 184] width 223 height 23
type input "UK_APP_NONDEP"
click at [636, 179] on div "Group size : 0" at bounding box center [615, 180] width 165 height 20
click at [1168, 685] on button "Save" at bounding box center [1171, 690] width 40 height 23
click at [412, 179] on icon "mode_edit" at bounding box center [417, 182] width 14 height 20
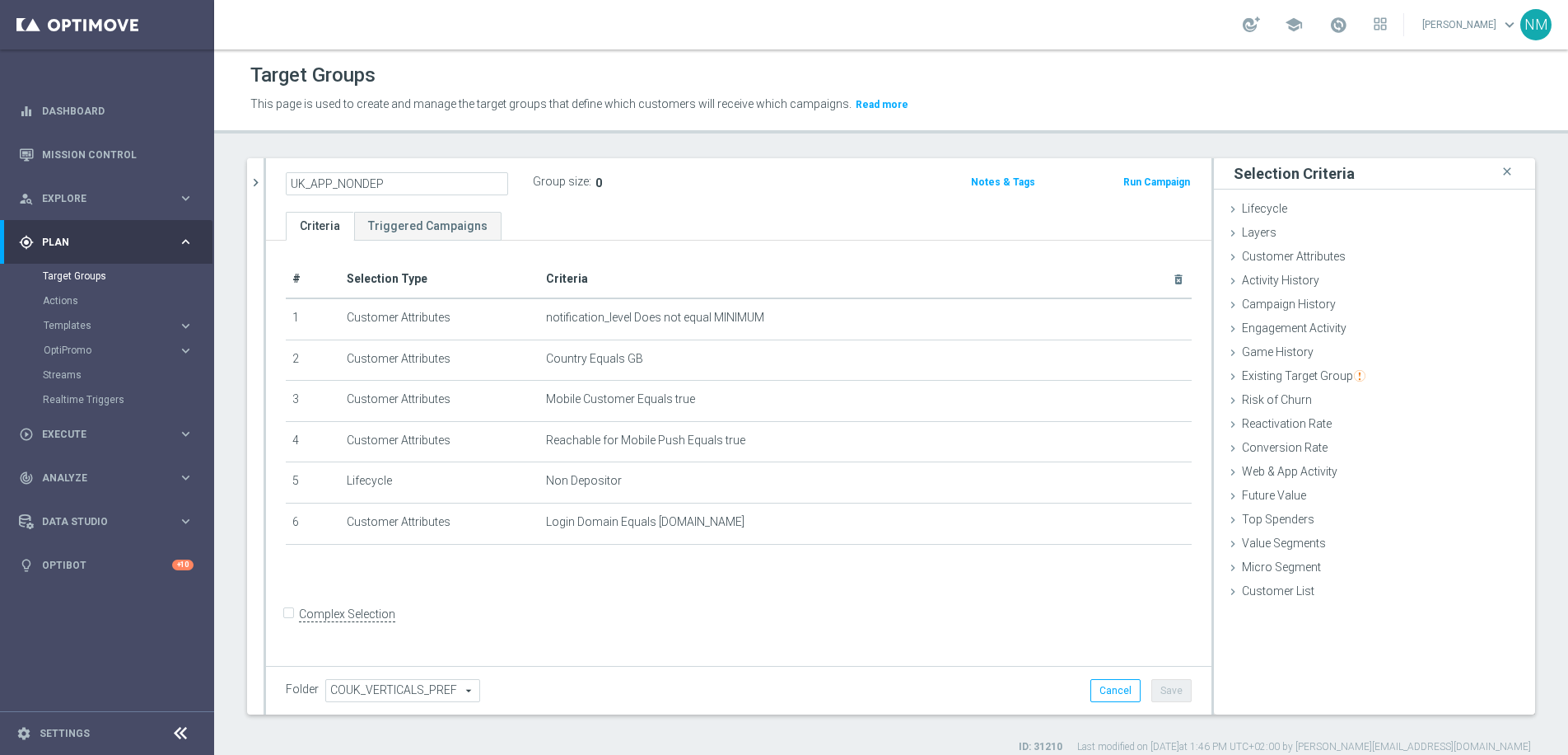
click at [336, 179] on input "UK_APP_NONDEP" at bounding box center [396, 184] width 223 height 23
drag, startPoint x: 804, startPoint y: 206, endPoint x: 559, endPoint y: 56, distance: 287.3
click at [804, 206] on div "UK_APP_NONDEP Group size : 0 Notes & Tags Run Campaign" at bounding box center [738, 185] width 945 height 54
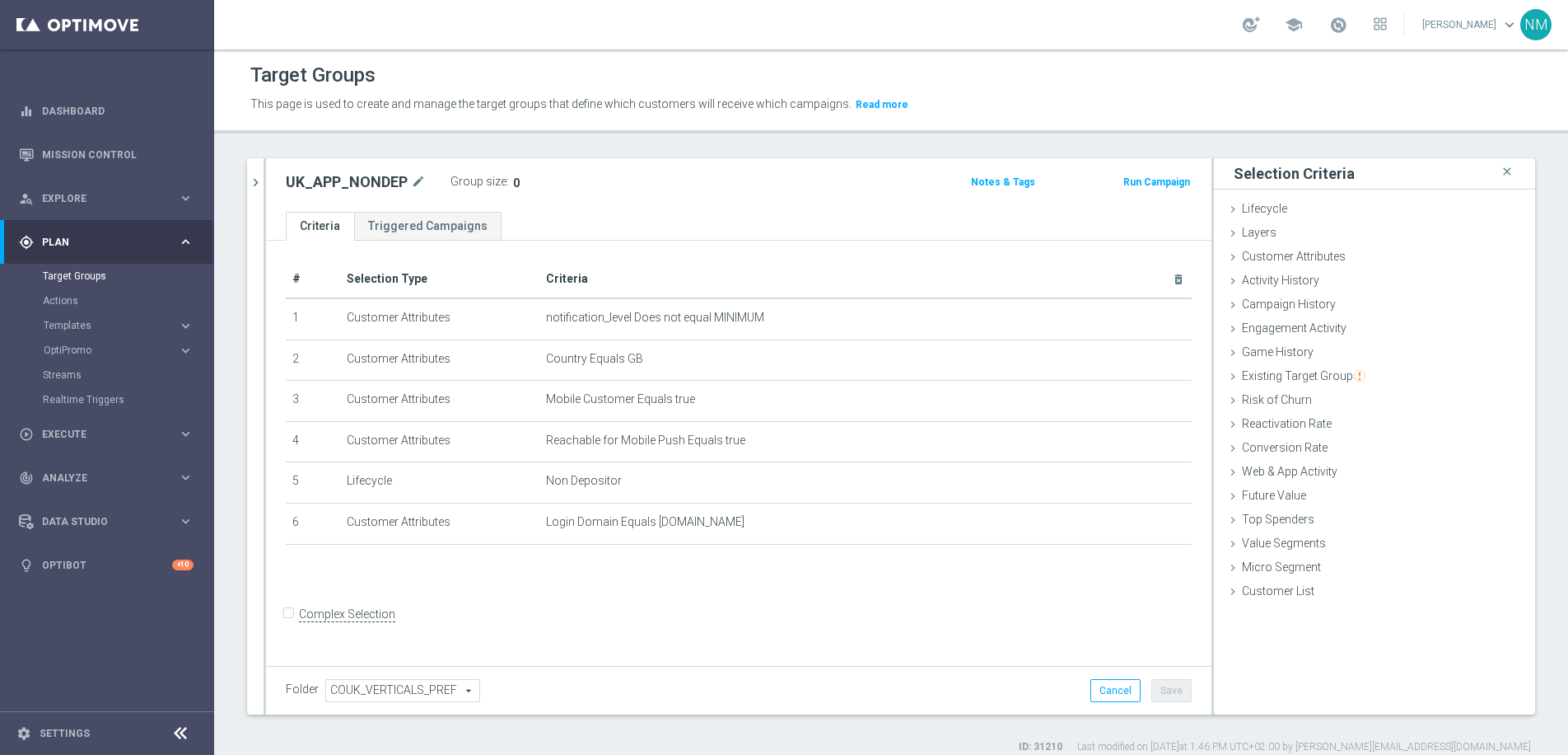
click at [376, 178] on h2 "UK_APP_NONDEP" at bounding box center [346, 182] width 121 height 20
copy h2 "UK_APP_NONDEP"
click at [82, 150] on link "Mission Control" at bounding box center [118, 154] width 151 height 43
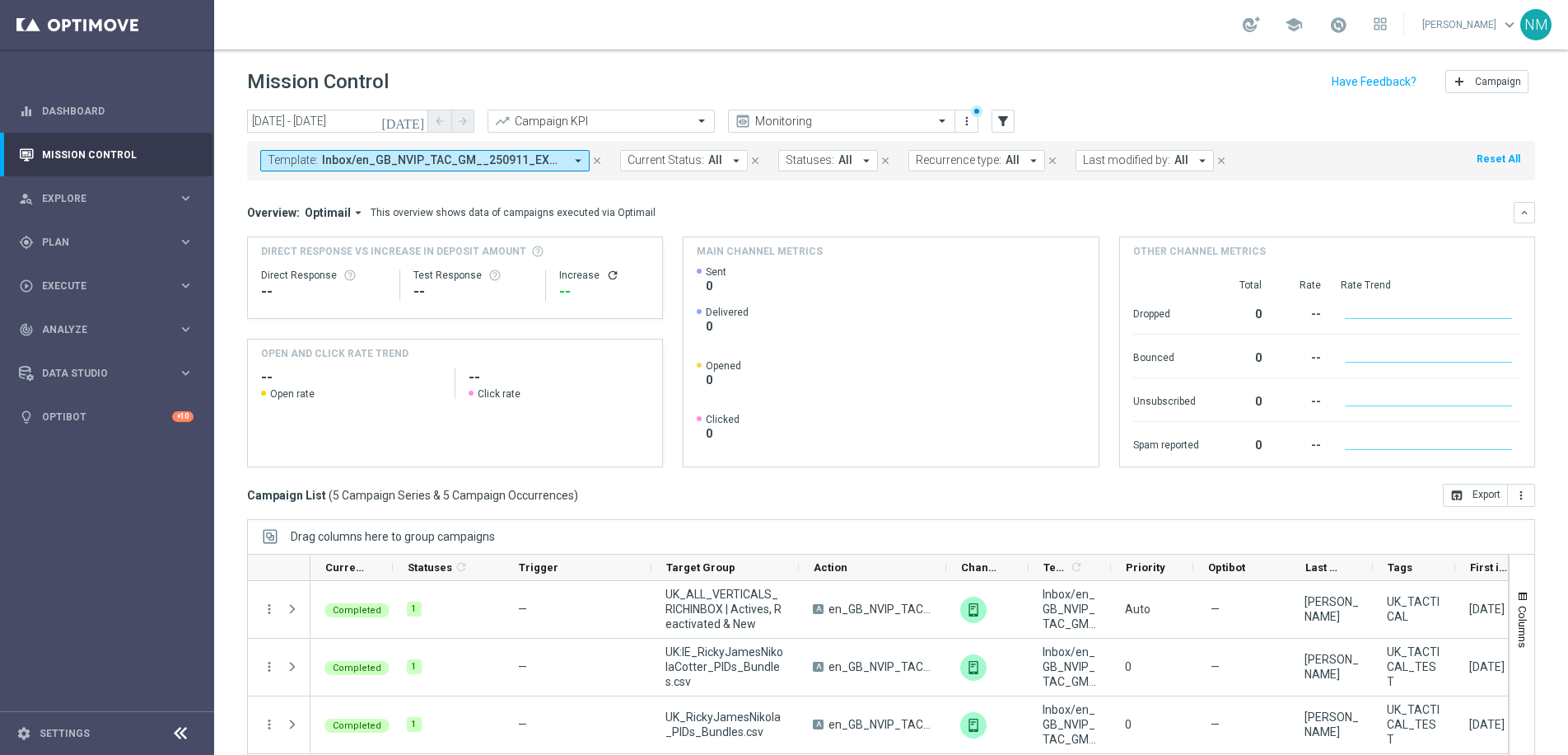
click at [580, 157] on icon "arrow_drop_down" at bounding box center [577, 160] width 14 height 14
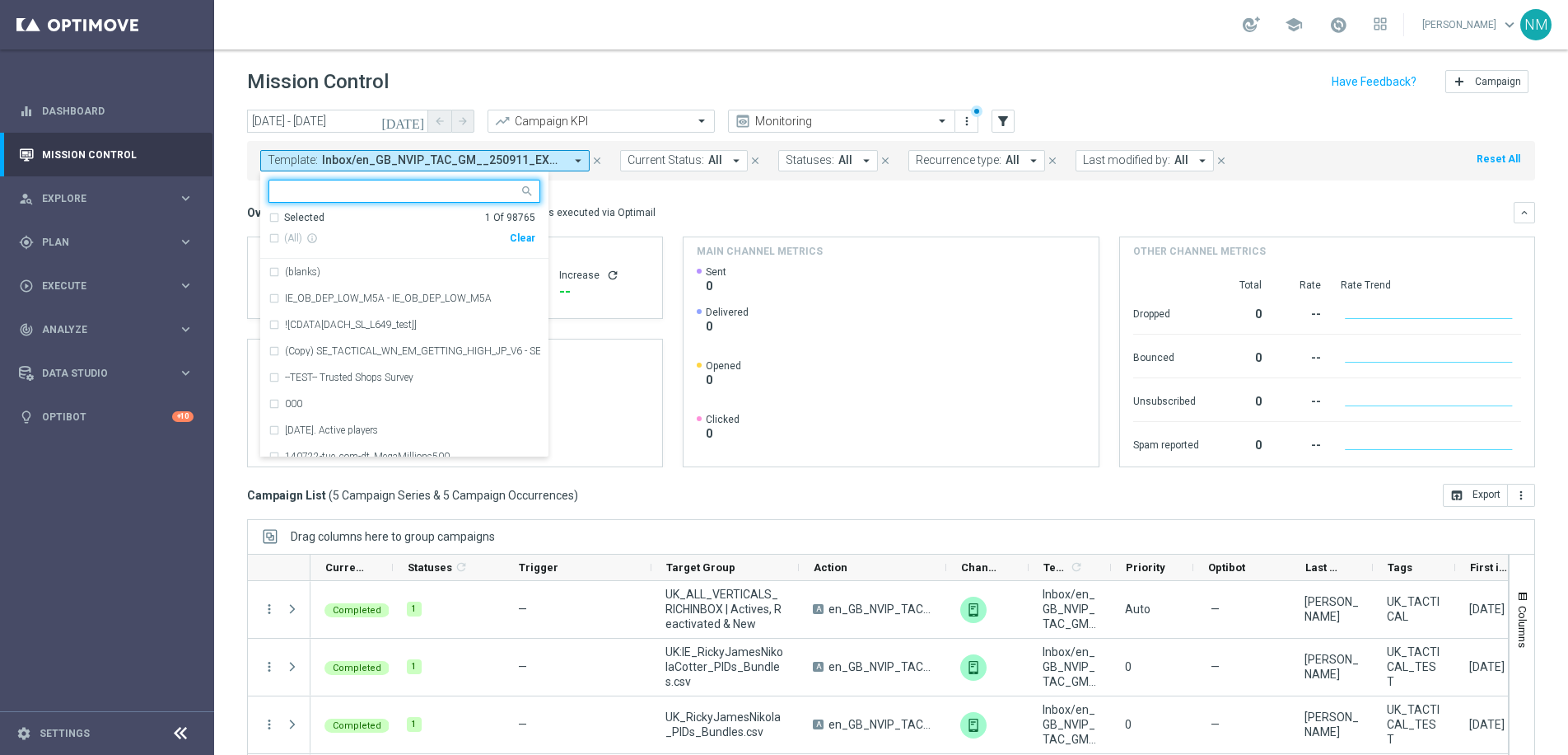
click at [0, 0] on div "Clear" at bounding box center [0, 0] width 0 height 0
click at [476, 195] on input "text" at bounding box center [398, 191] width 241 height 14
paste input "en_GB_EMT_NVIP_EM_TAC_GM__WK38_2025_GAMESREACT_WHAT_THE_FOX_MEGAWAYS"
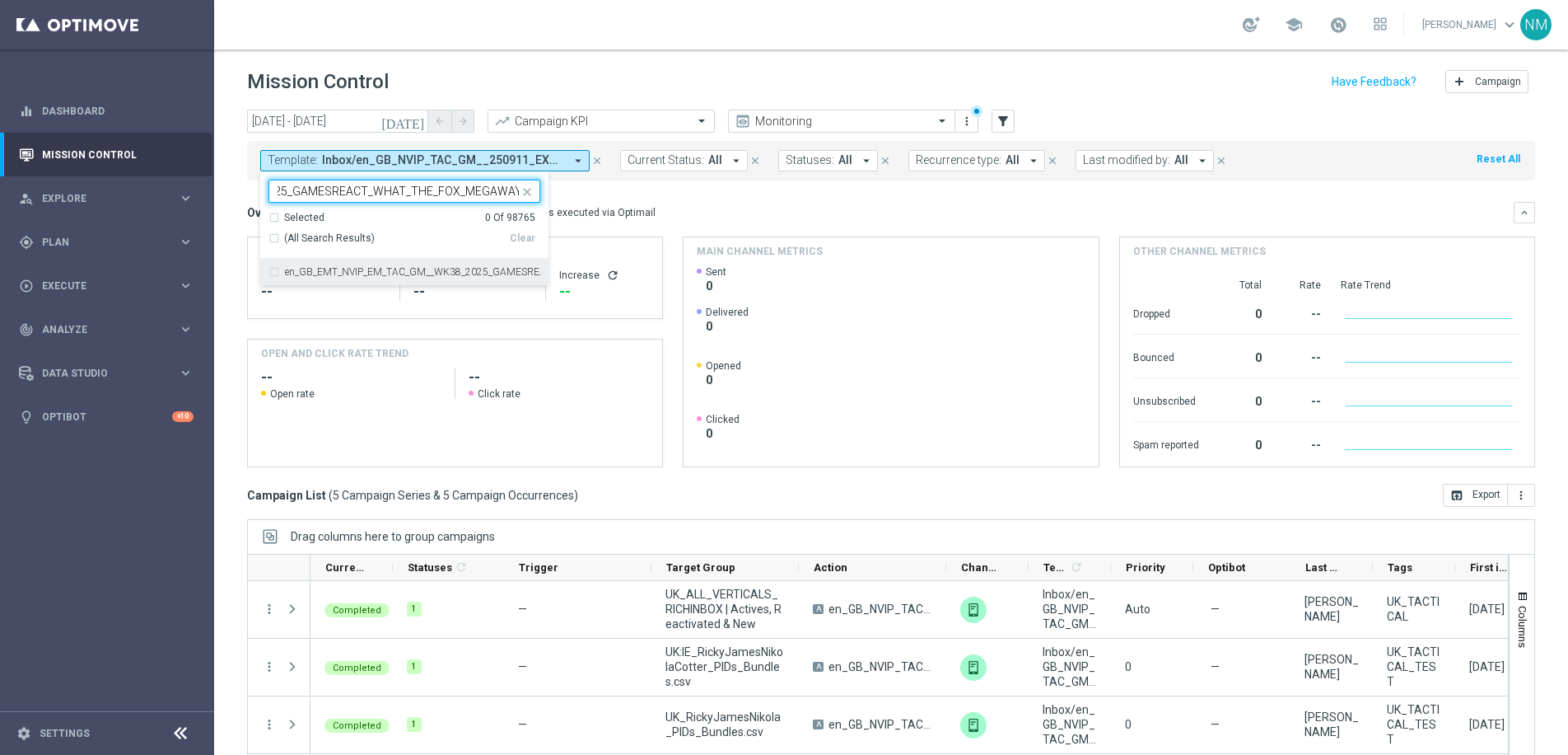
click at [458, 259] on div "en_GB_EMT_NVIP_EM_TAC_GM__WK38_2025_GAMESREACT_WHAT_THE_FOX_MEGAWAYS" at bounding box center [405, 271] width 272 height 26
type input "en_GB_EMT_NVIP_EM_TAC_GM__WK38_2025_GAMESREACT_WHAT_THE_FOX_MEGAWAYS"
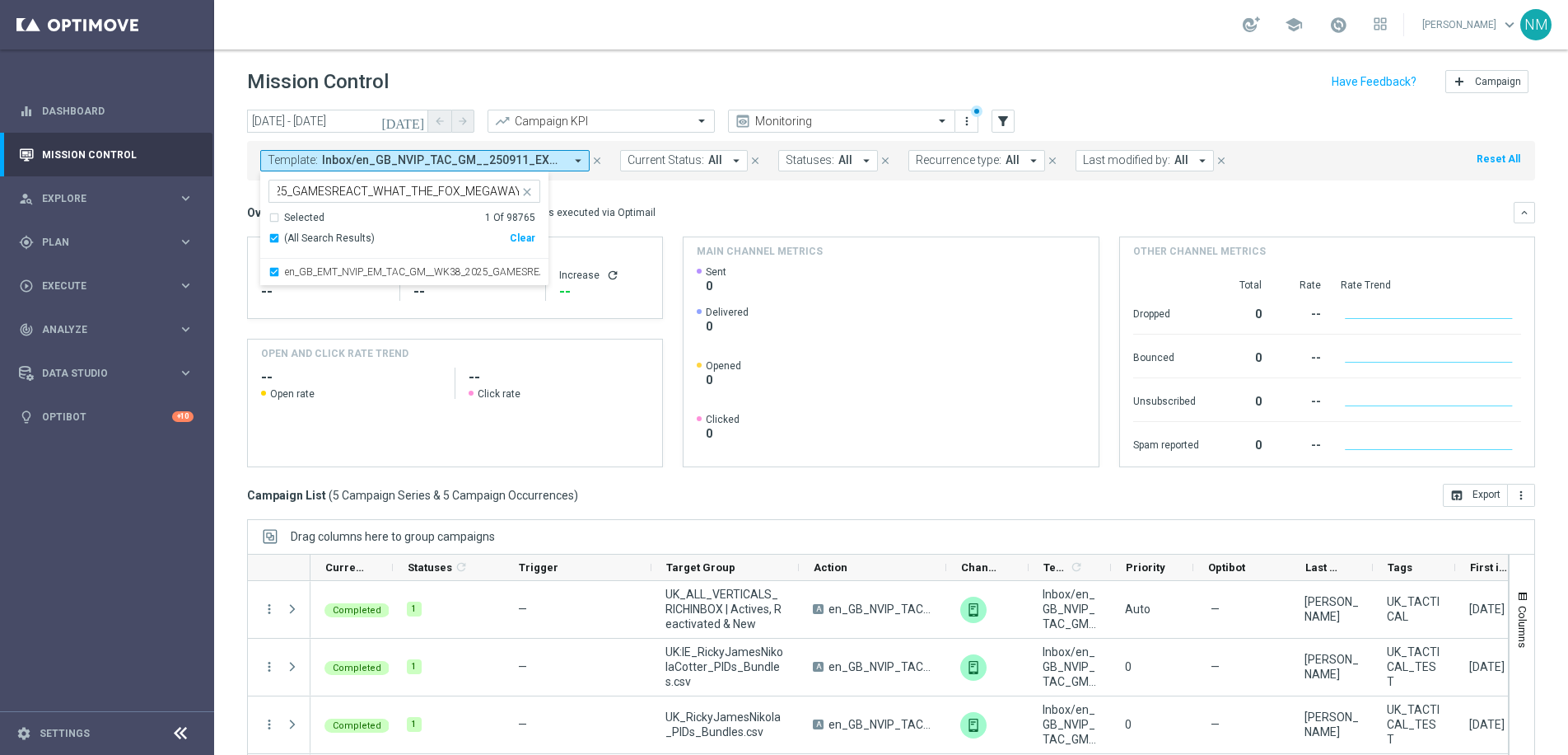
scroll to position [0, 0]
click at [701, 195] on mini-dashboard "Overview: Optimail arrow_drop_down This overview shows data of campaigns execut…" at bounding box center [890, 332] width 1288 height 303
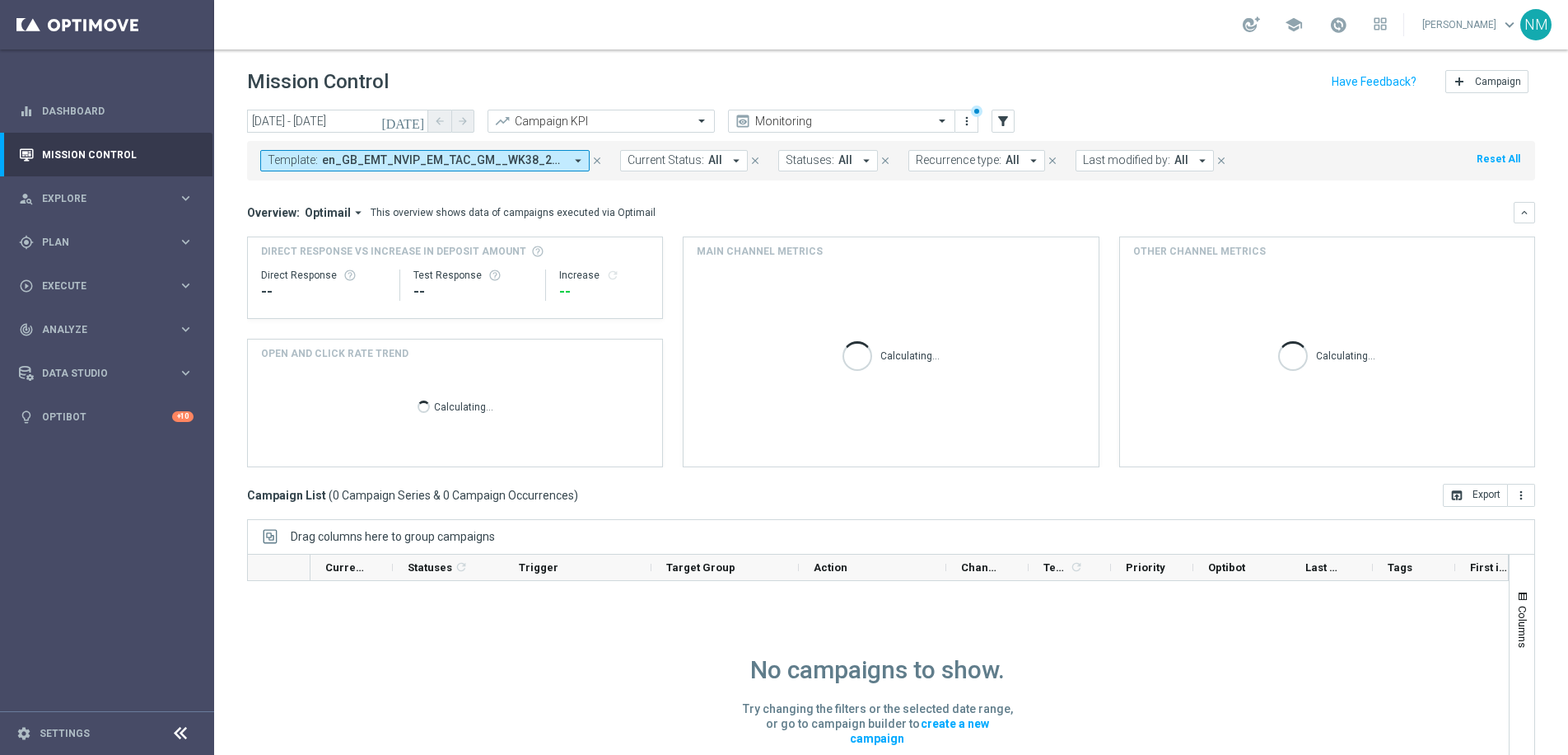
click at [416, 117] on icon "[DATE]" at bounding box center [404, 121] width 44 height 14
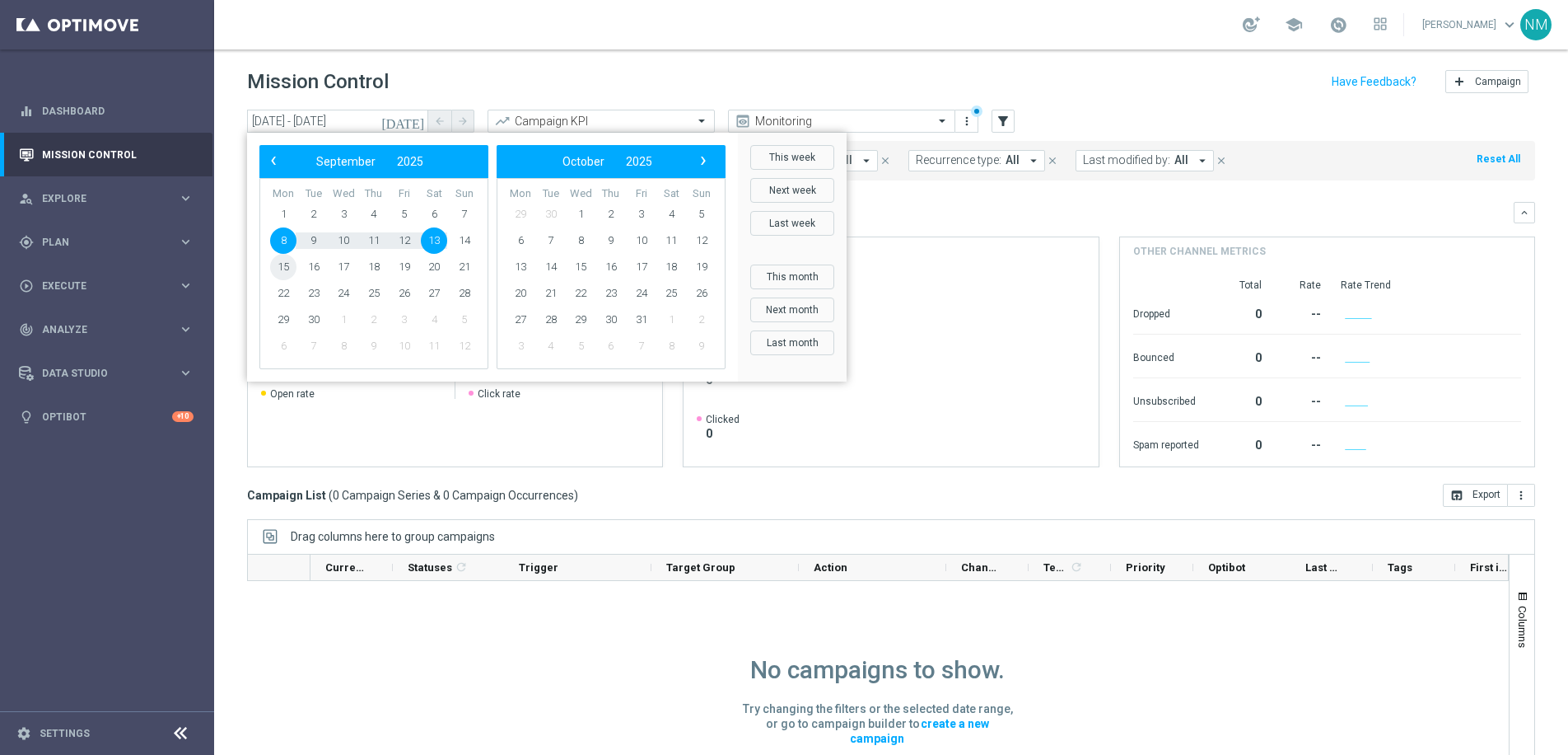
click at [286, 266] on span "15" at bounding box center [282, 266] width 26 height 26
click at [458, 261] on span "21" at bounding box center [464, 266] width 26 height 26
type input "[DATE] - [DATE]"
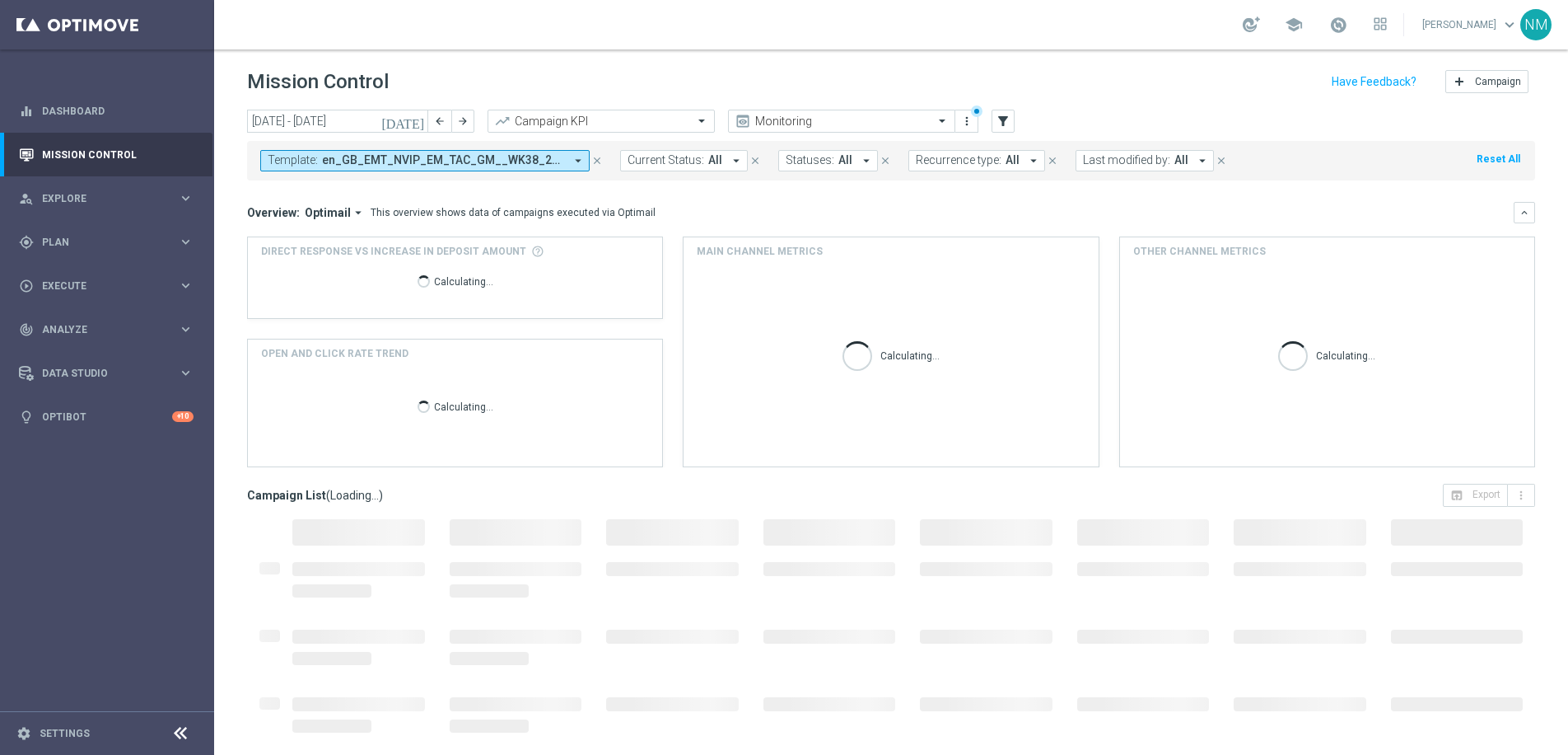
click at [733, 191] on mini-dashboard "Overview: Optimail arrow_drop_down This overview shows data of campaigns execut…" at bounding box center [890, 332] width 1288 height 303
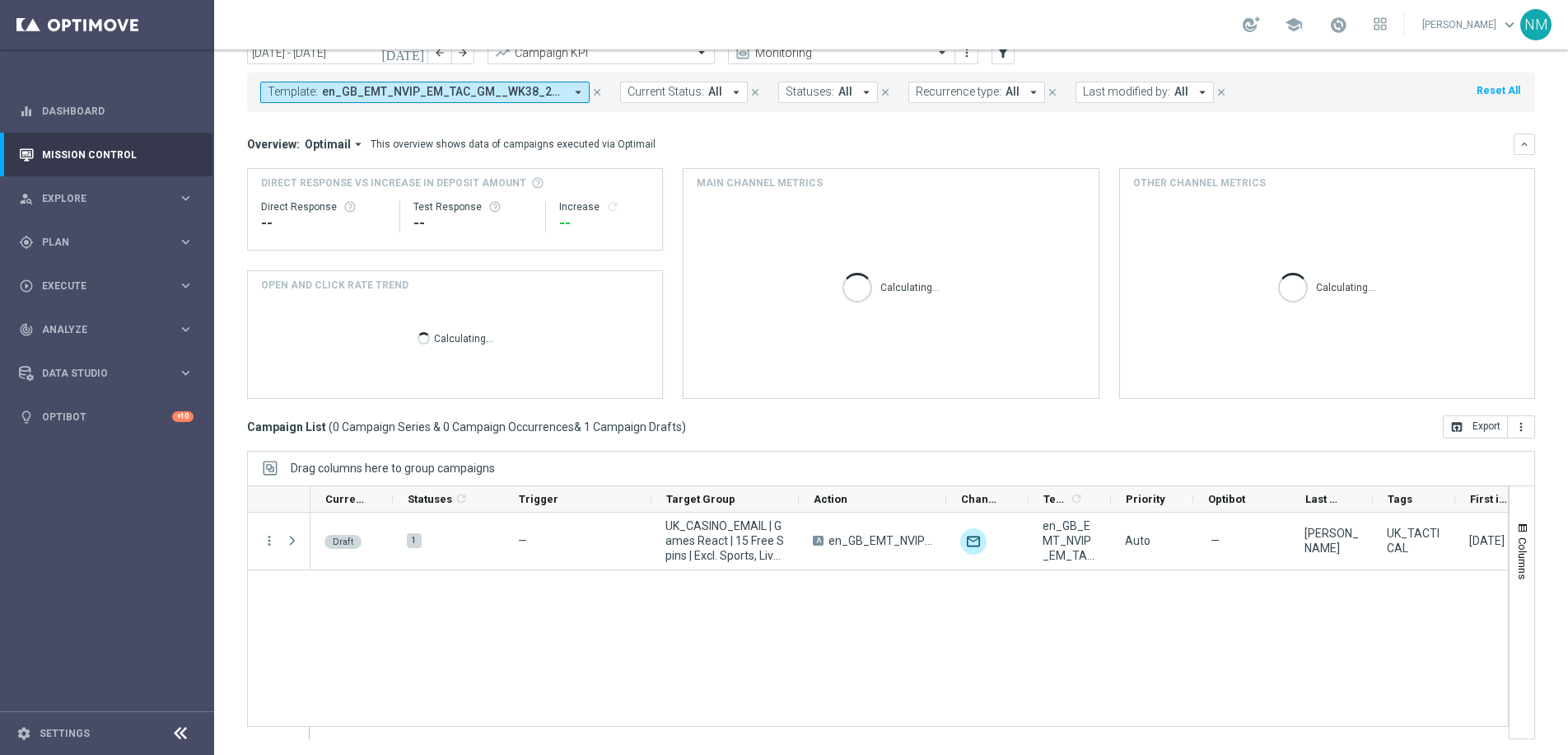
scroll to position [69, 0]
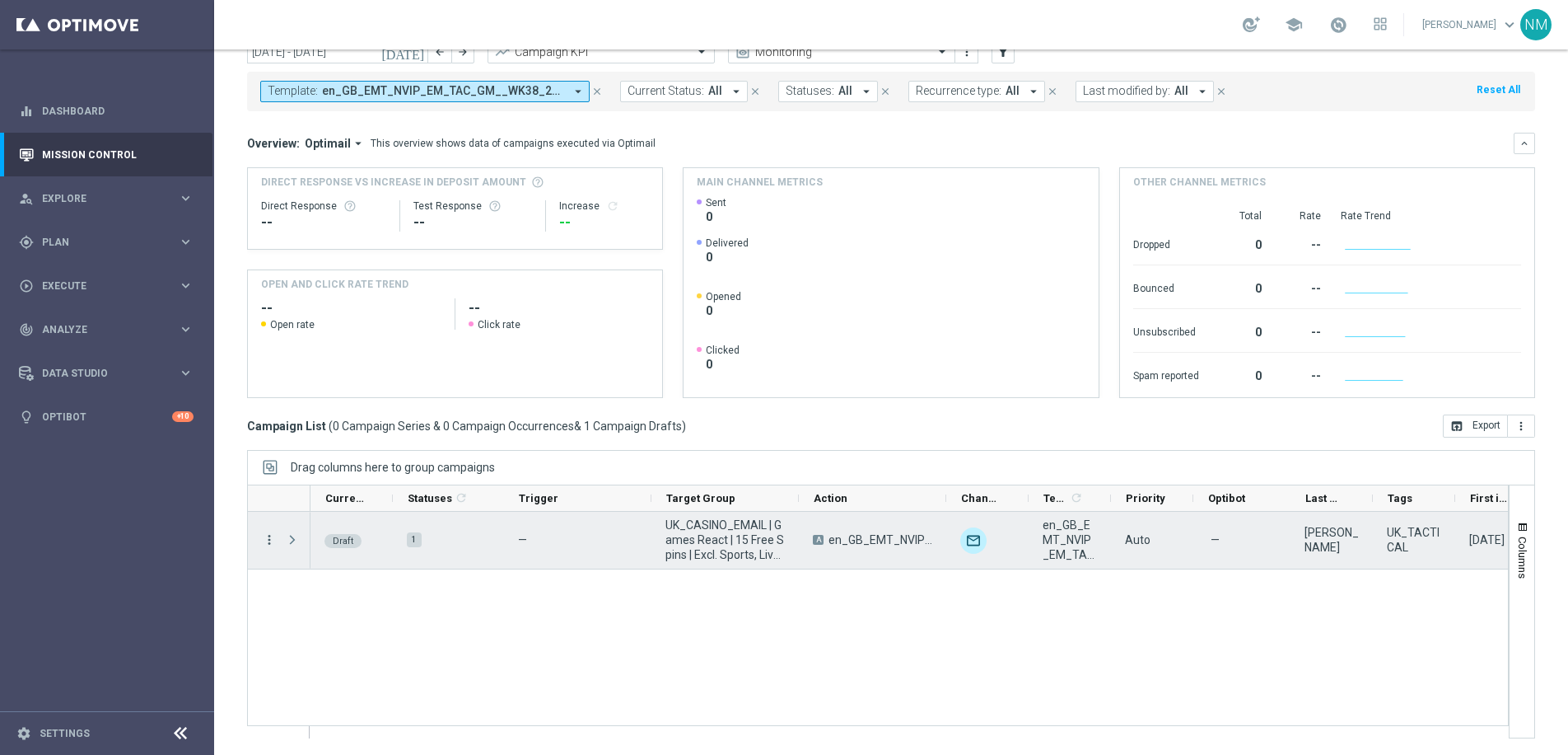
click at [268, 540] on icon "more_vert" at bounding box center [269, 539] width 14 height 14
click at [340, 602] on div "Edit" at bounding box center [378, 604] width 153 height 12
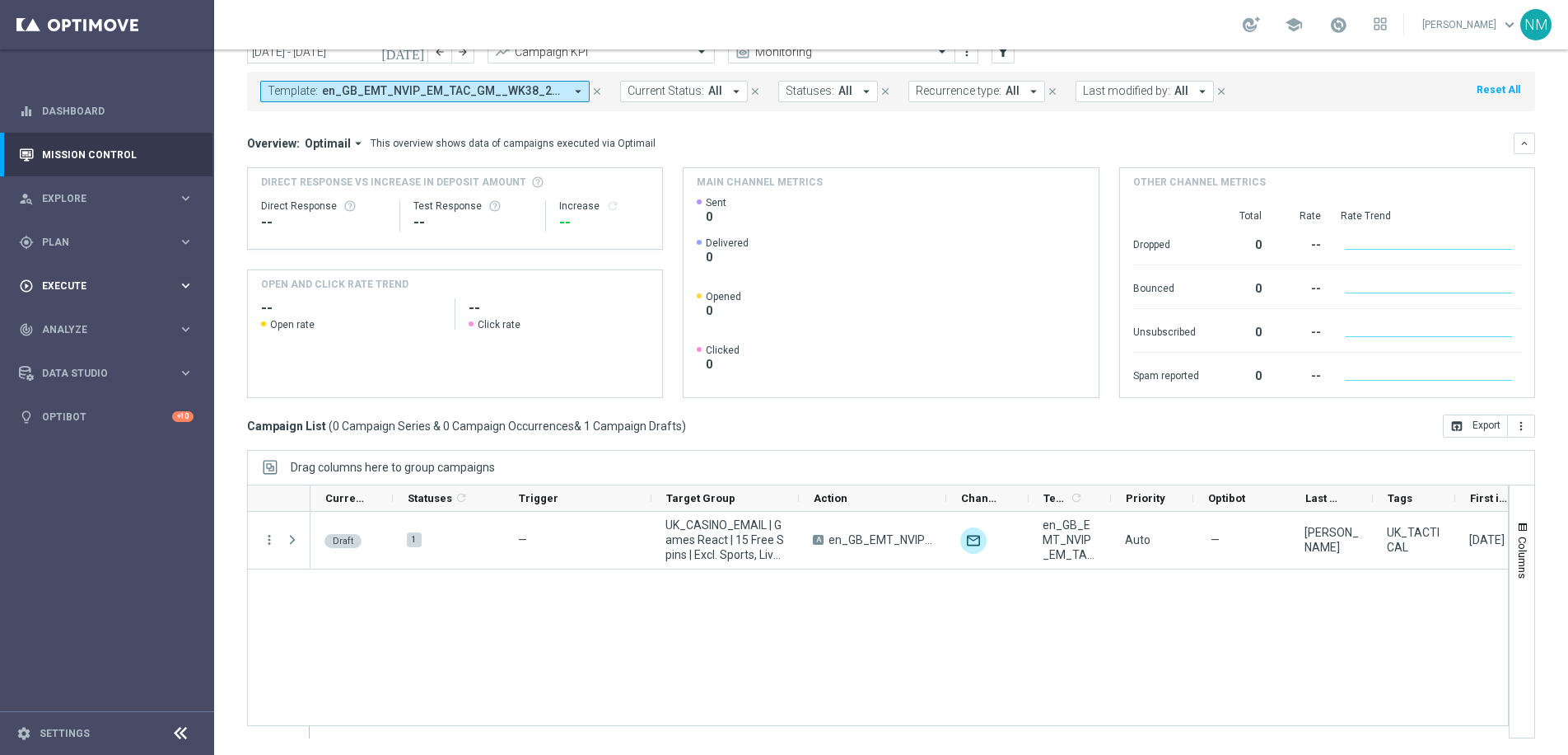
click at [119, 273] on div "play_circle_outline Execute keyboard_arrow_right" at bounding box center [106, 284] width 212 height 43
click at [106, 319] on link "Campaign Builder" at bounding box center [106, 320] width 128 height 13
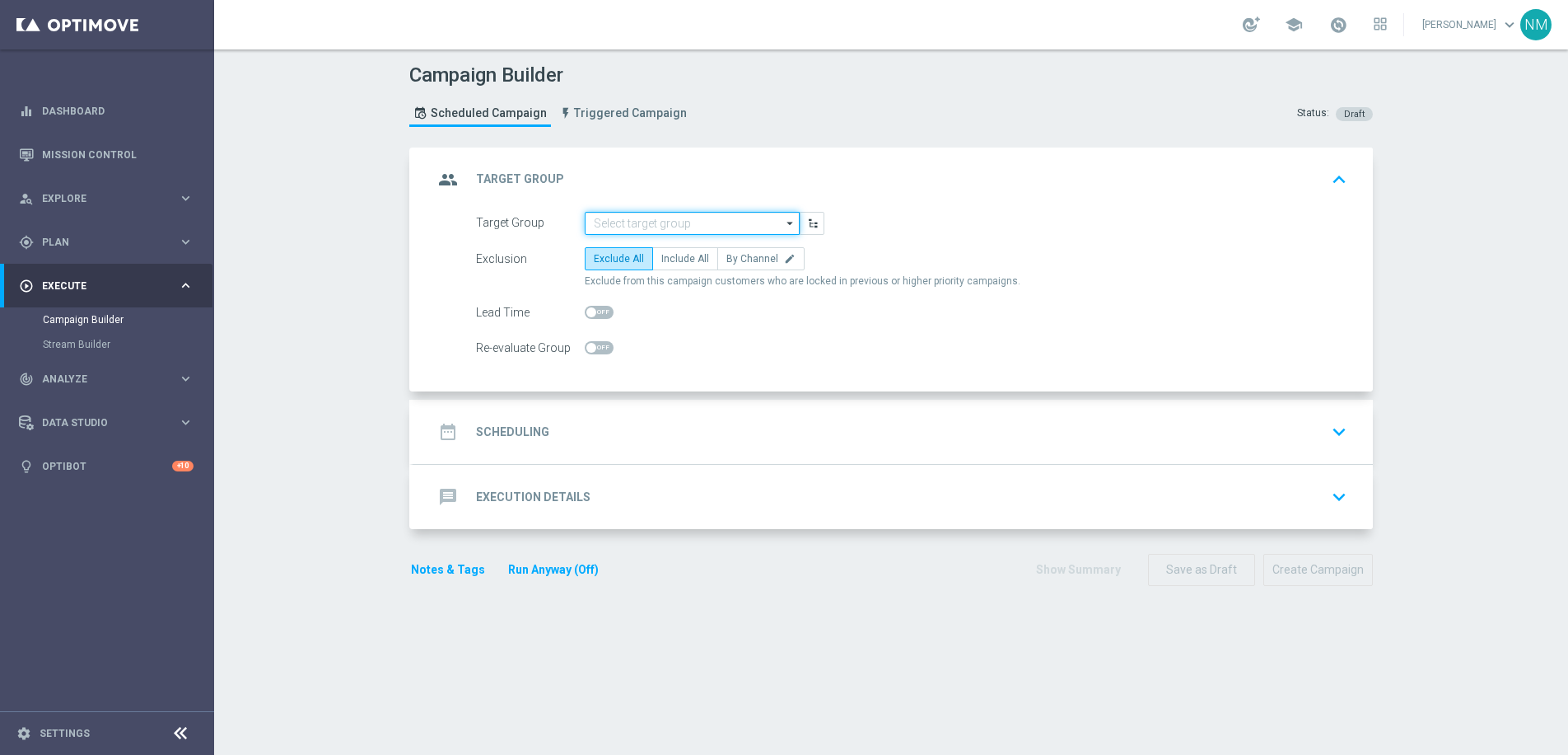
click at [615, 225] on input at bounding box center [692, 224] width 215 height 23
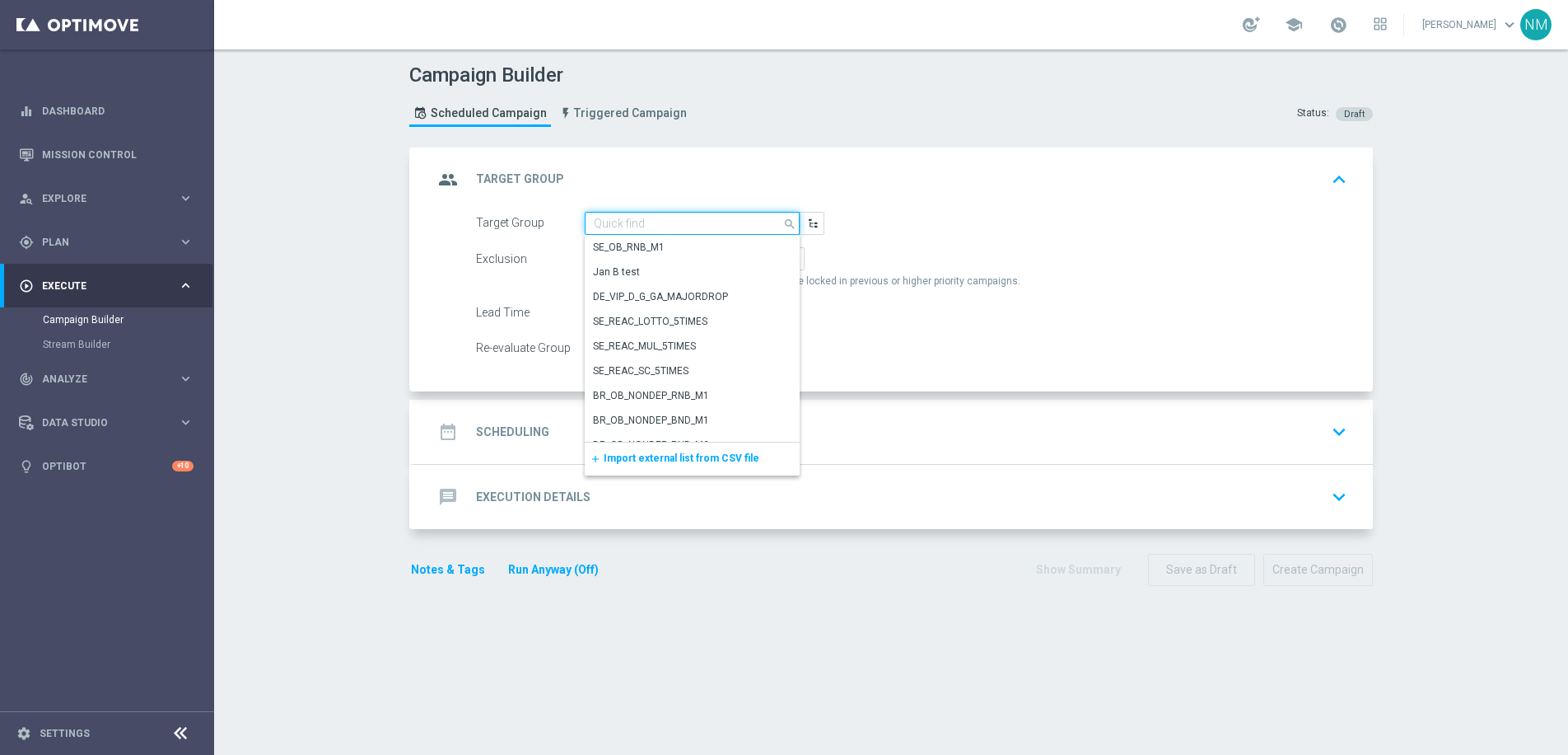
click at [615, 225] on input at bounding box center [692, 224] width 215 height 23
paste input "UK_CASINO_APP | Games React | 15 Free Spins | Excl. Sports, Live Casino"
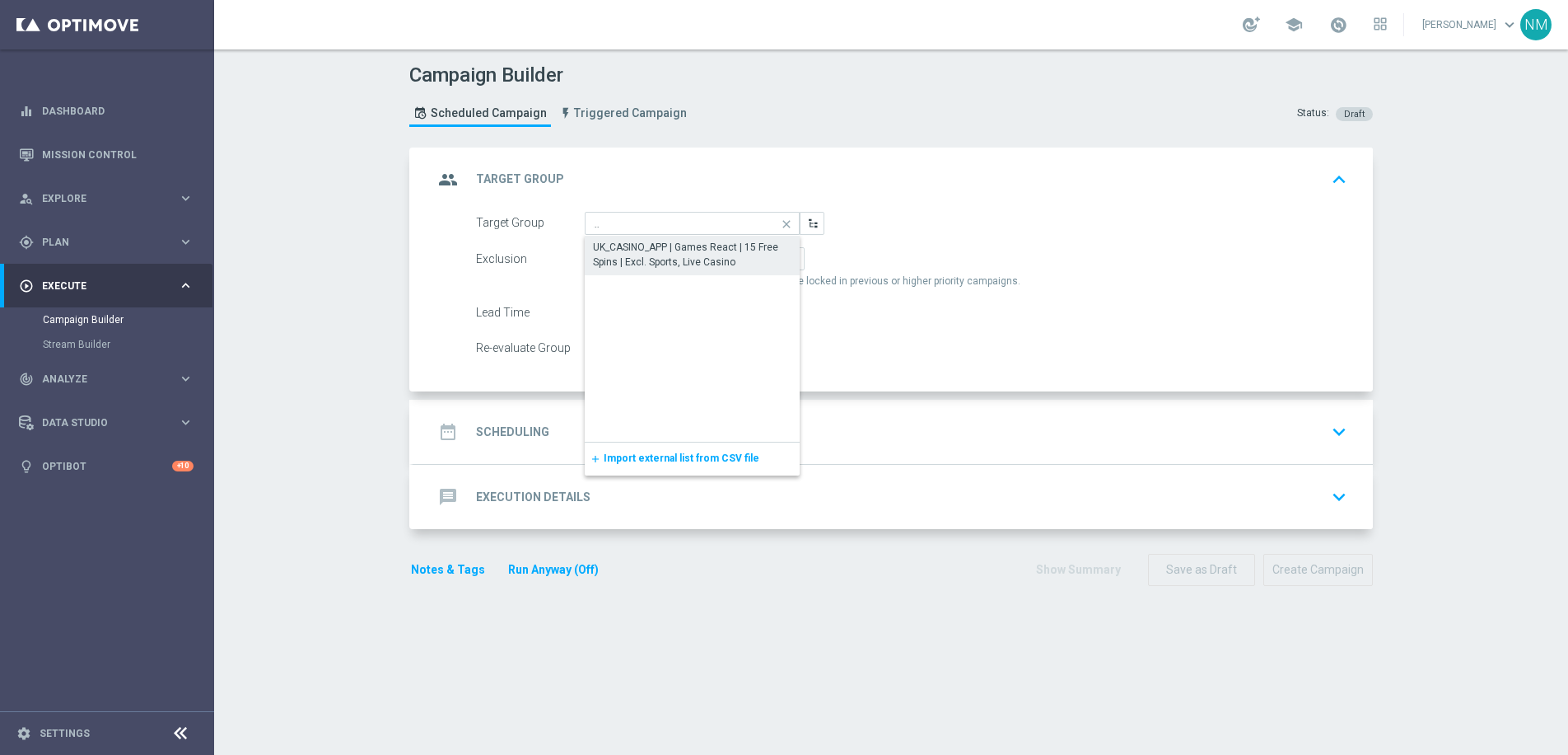
click at [636, 258] on div "UK_CASINO_APP | Games React | 15 Free Spins | Excl. Sports, Live Casino" at bounding box center [692, 255] width 199 height 30
type input "UK_CASINO_APP | Games React | 15 Free Spins | Excl. Sports, Live Casino"
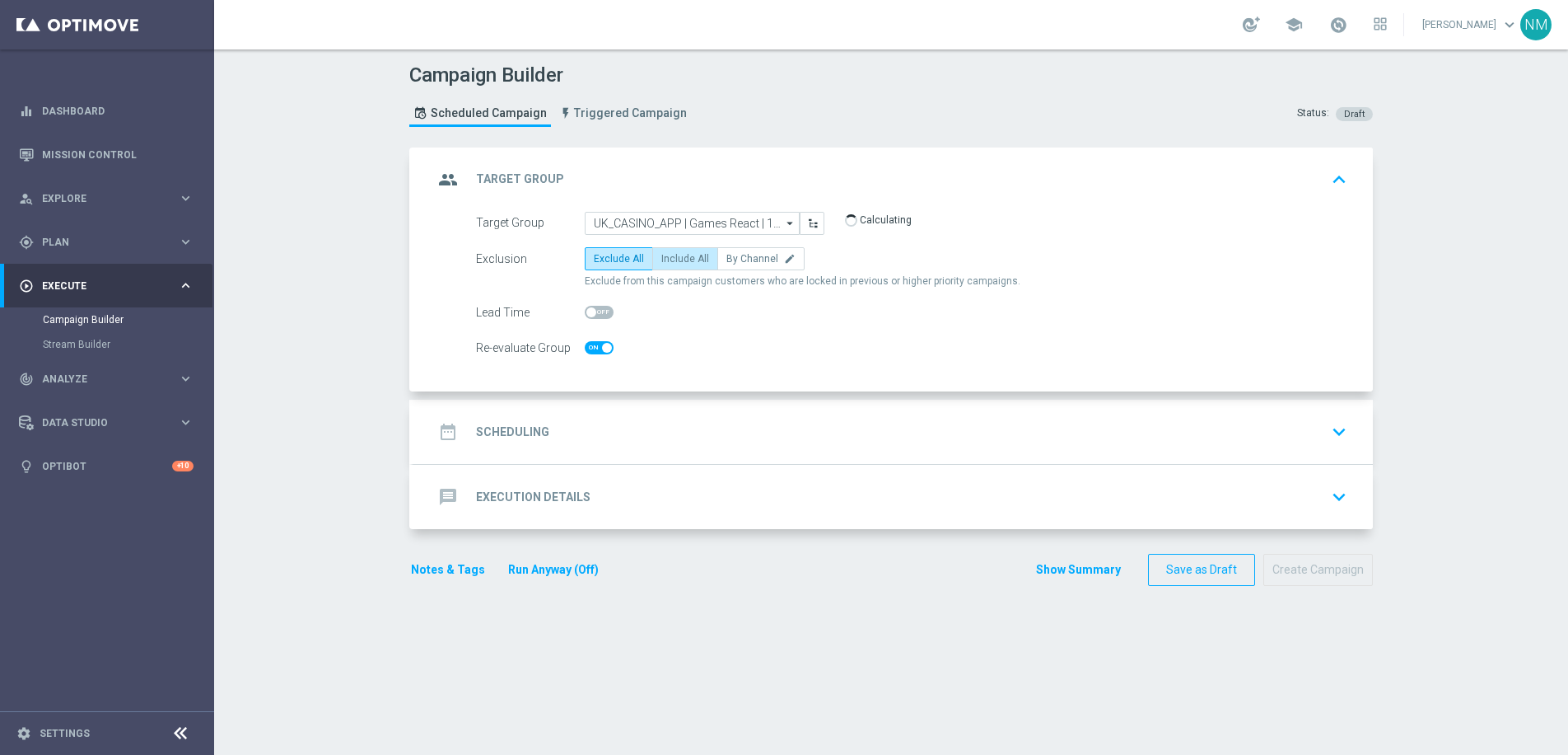
checkbox input "true"
click at [678, 259] on span "Include All" at bounding box center [685, 258] width 48 height 12
click at [672, 259] on input "Include All" at bounding box center [666, 261] width 11 height 11
radio input "true"
click at [604, 455] on div "date_range Scheduling keyboard_arrow_down" at bounding box center [892, 431] width 959 height 65
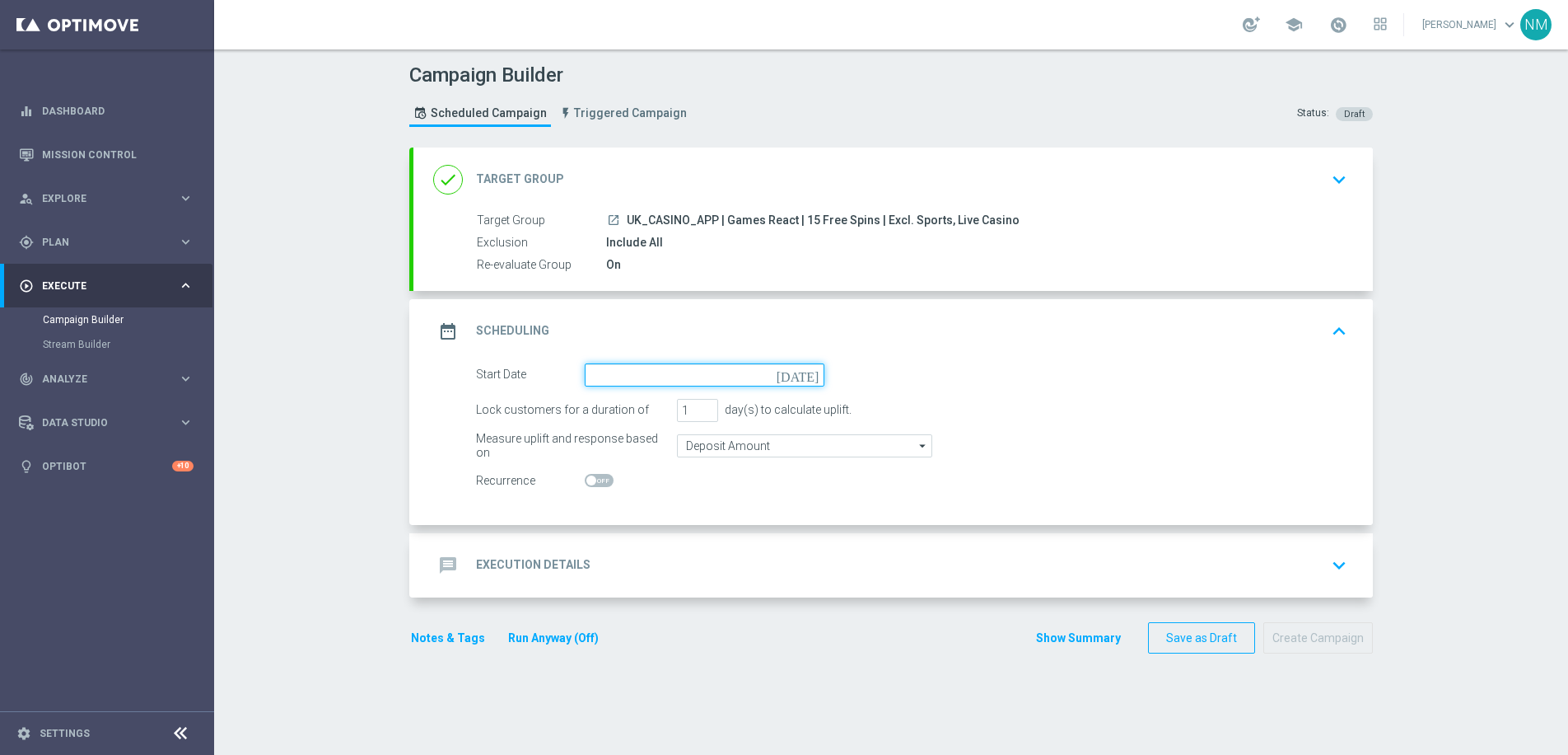
click at [647, 364] on input at bounding box center [704, 375] width 240 height 23
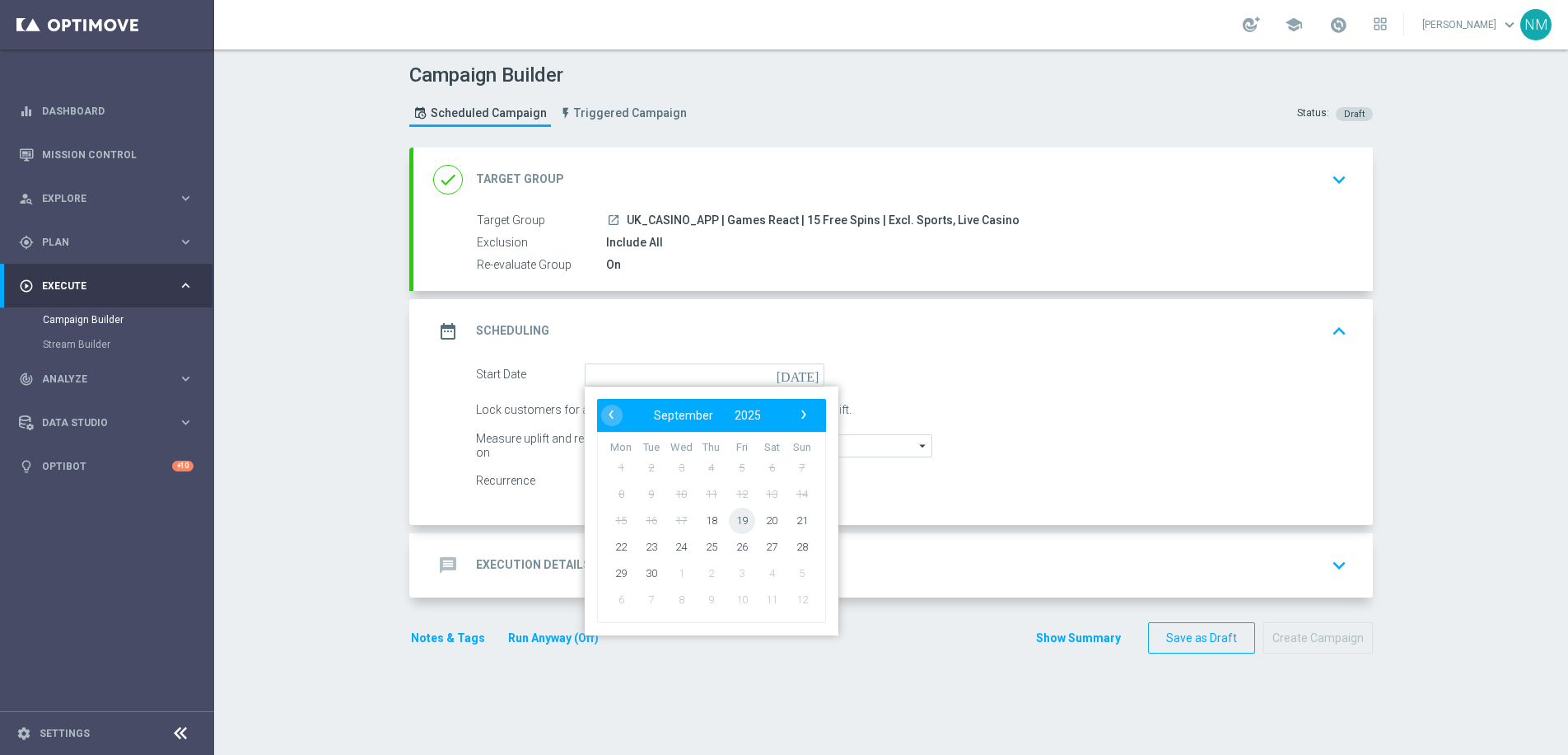
click at [739, 521] on span "19" at bounding box center [741, 519] width 26 height 26
type input "[DATE]"
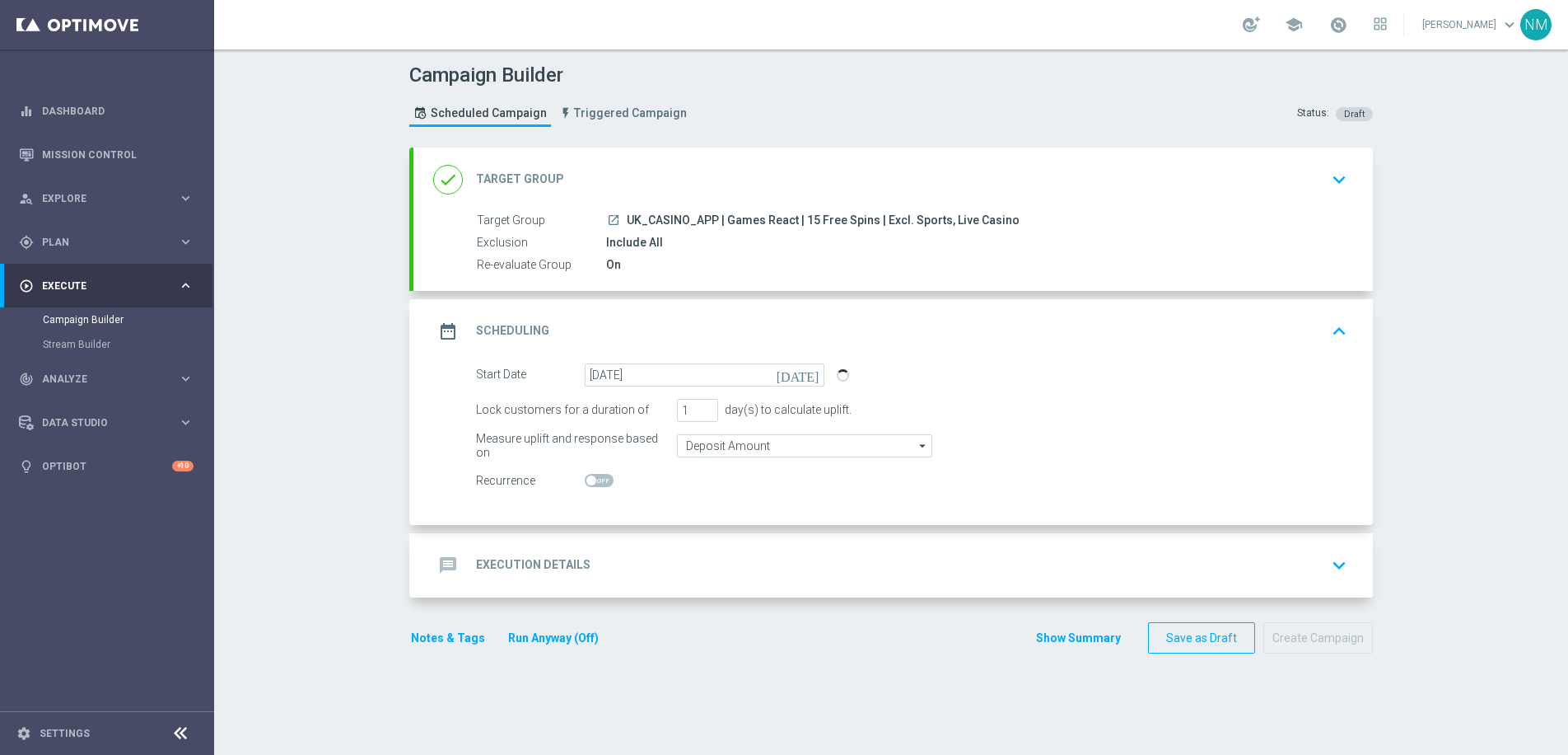
click at [717, 560] on div "message Execution Details keyboard_arrow_down" at bounding box center [892, 565] width 919 height 31
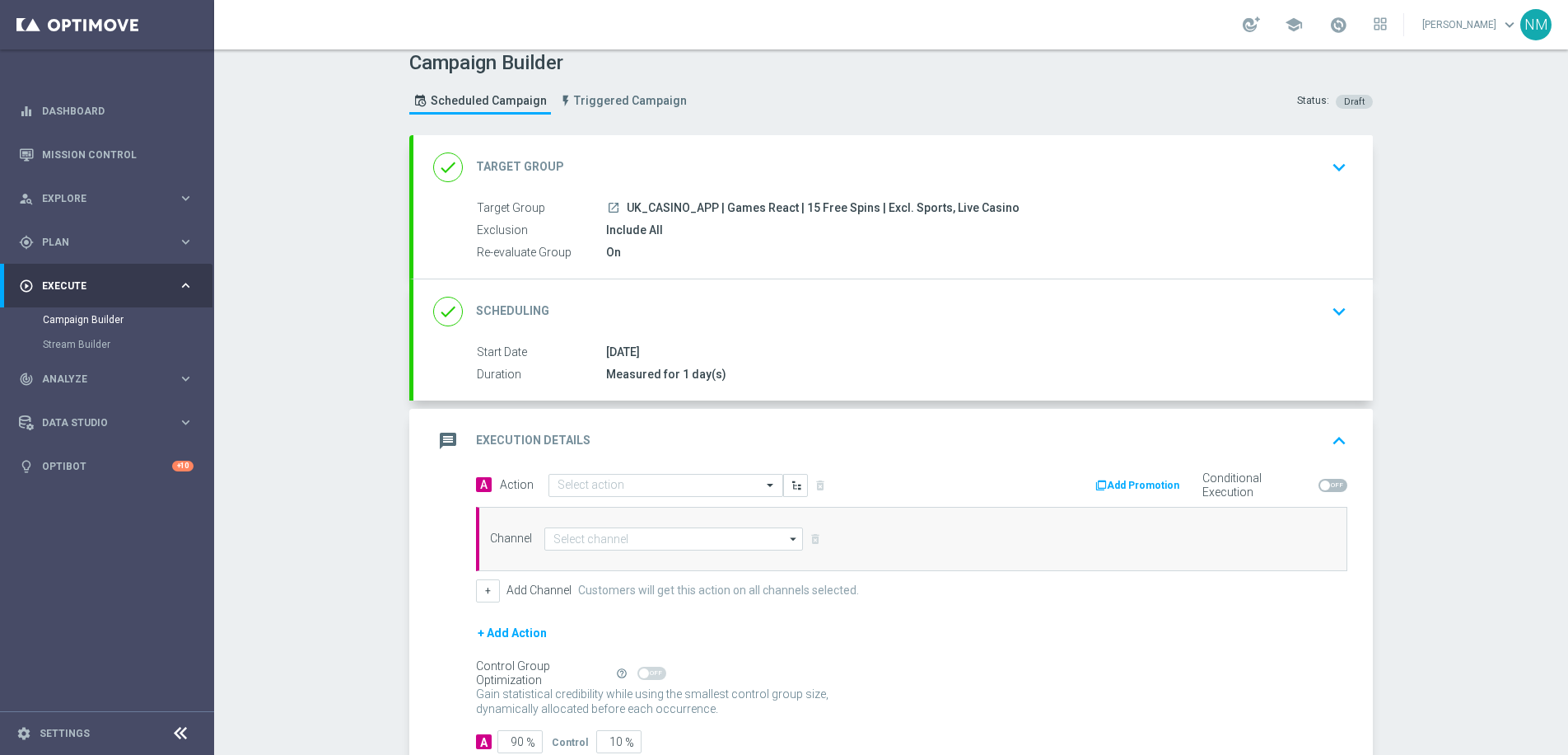
scroll to position [29, 0]
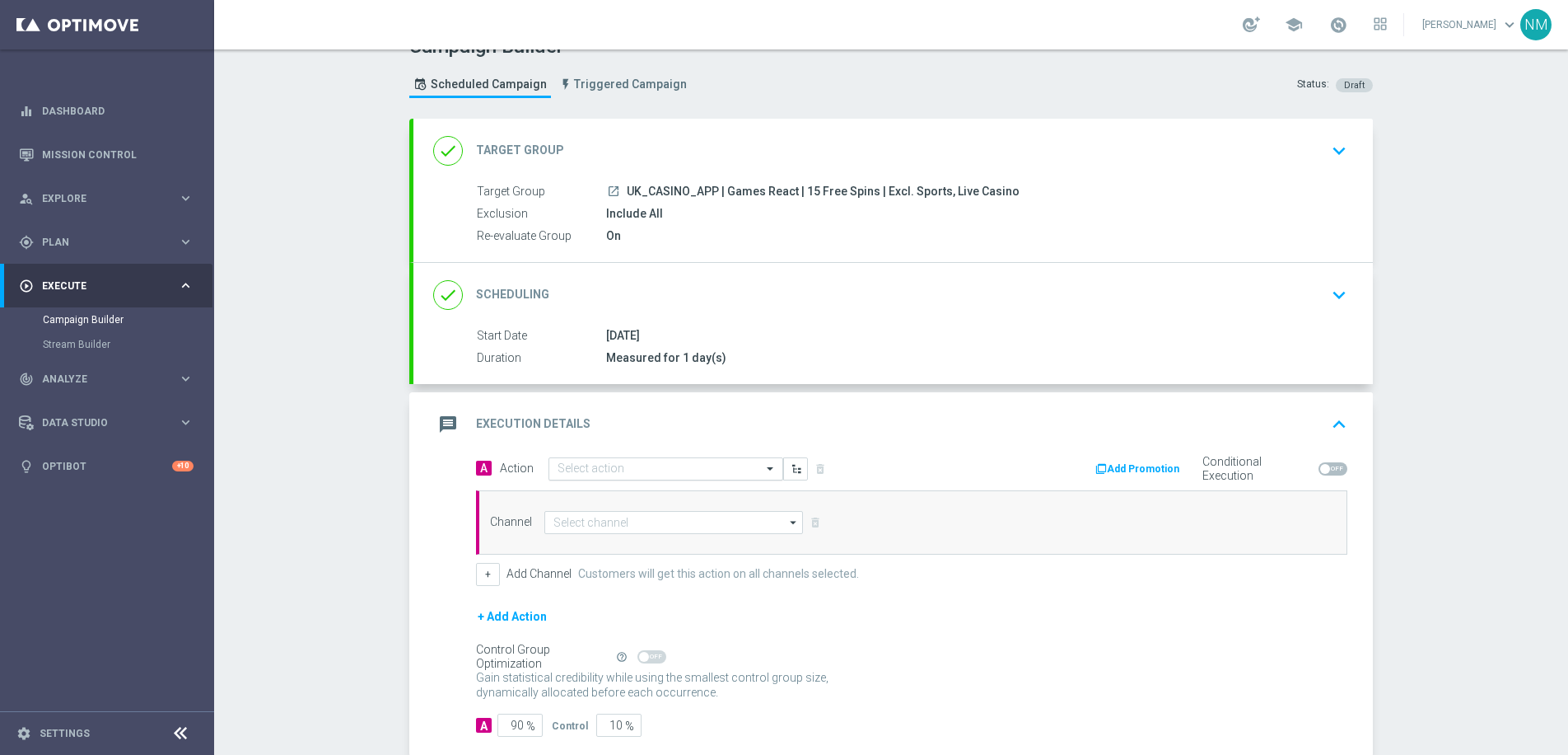
click at [585, 463] on input "text" at bounding box center [649, 469] width 184 height 14
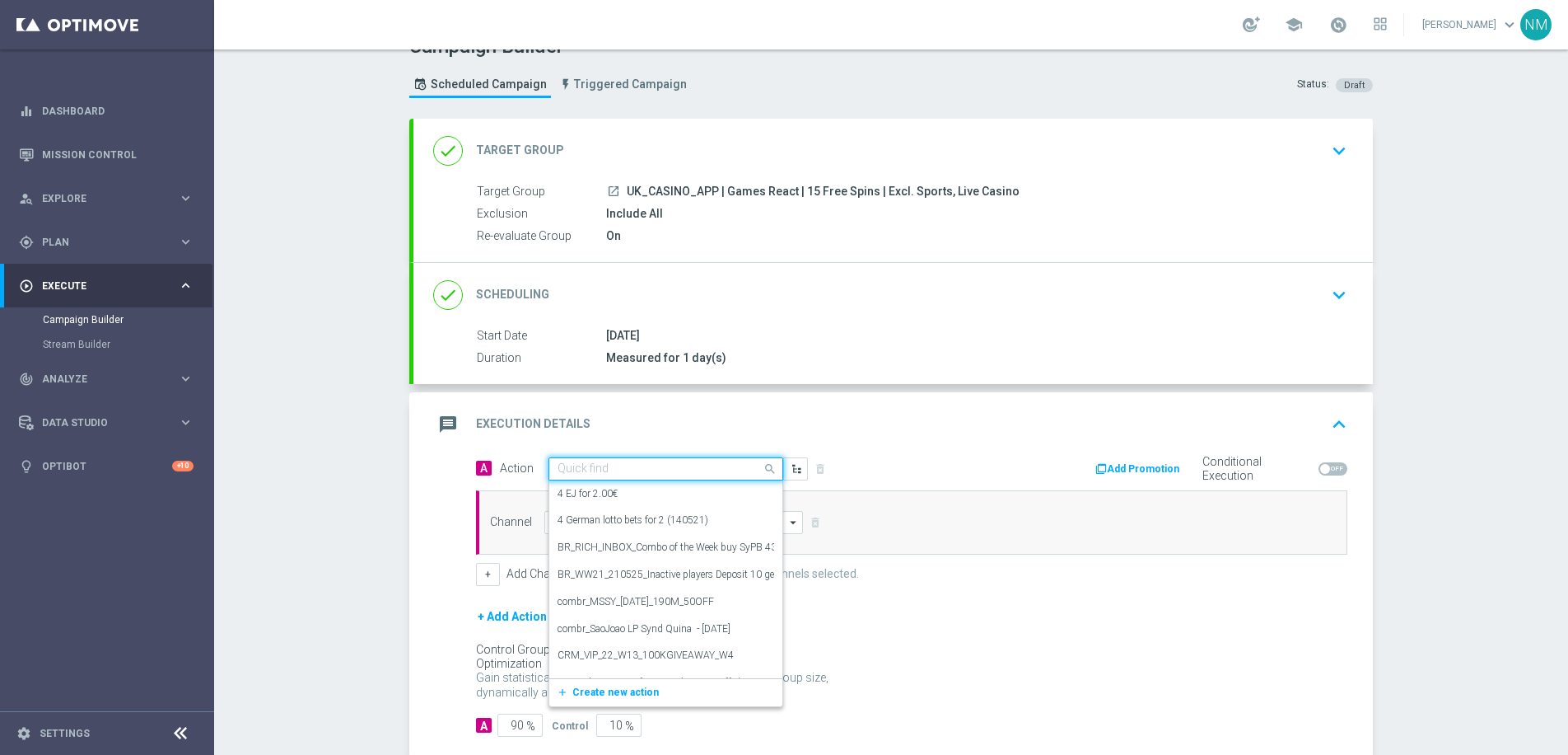
paste input "en_GB__GAMES_REACT_W38_2025_NVIP_APP_TAC_GM"
type input "en_GB__GAMES_REACT_W38_2025_NVIP_APP_TAC_GM"
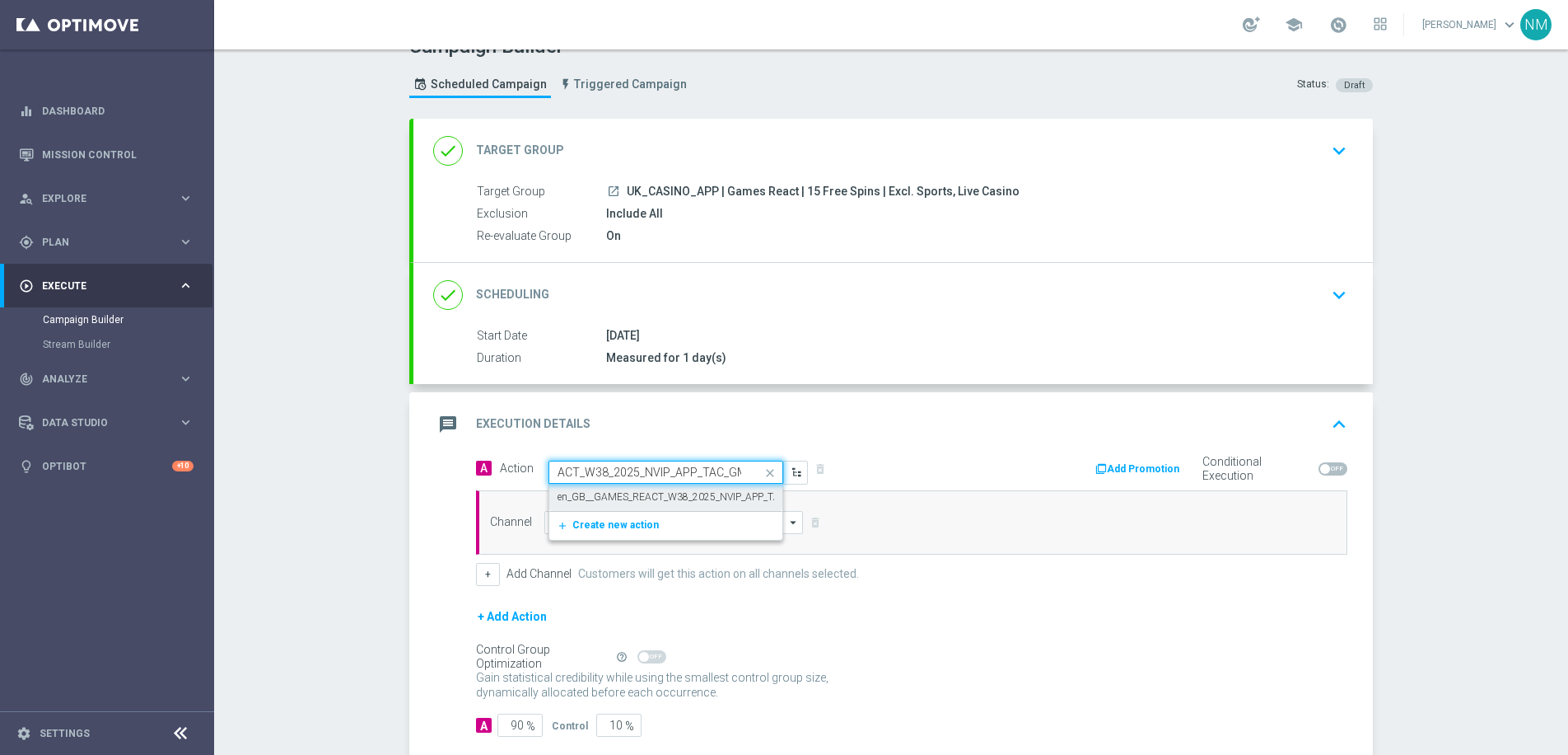
click at [609, 498] on label "en_GB__GAMES_REACT_W38_2025_NVIP_APP_TAC_GM" at bounding box center [681, 497] width 250 height 14
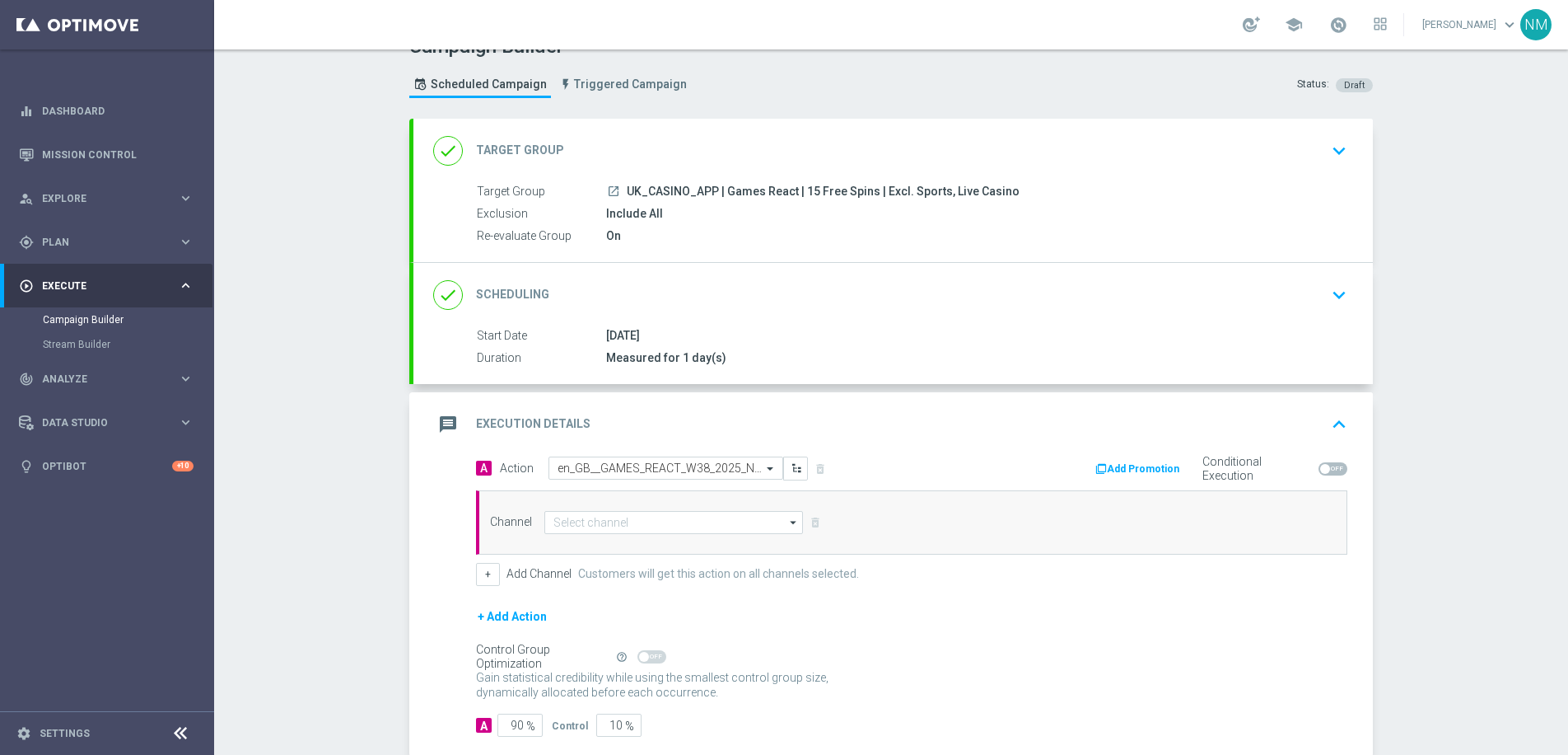
scroll to position [0, 0]
click at [627, 518] on input at bounding box center [674, 523] width 258 height 23
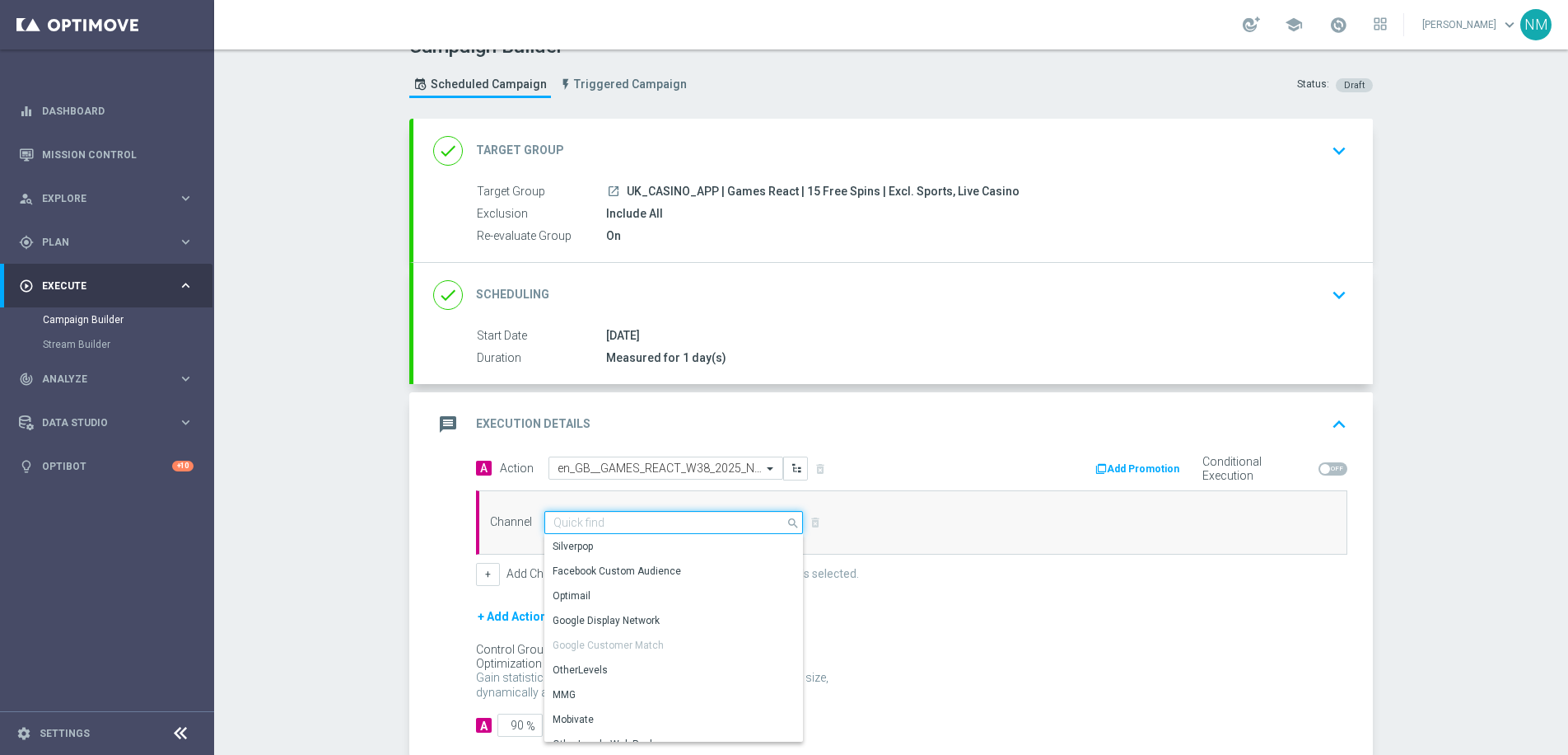
scroll to position [436, 0]
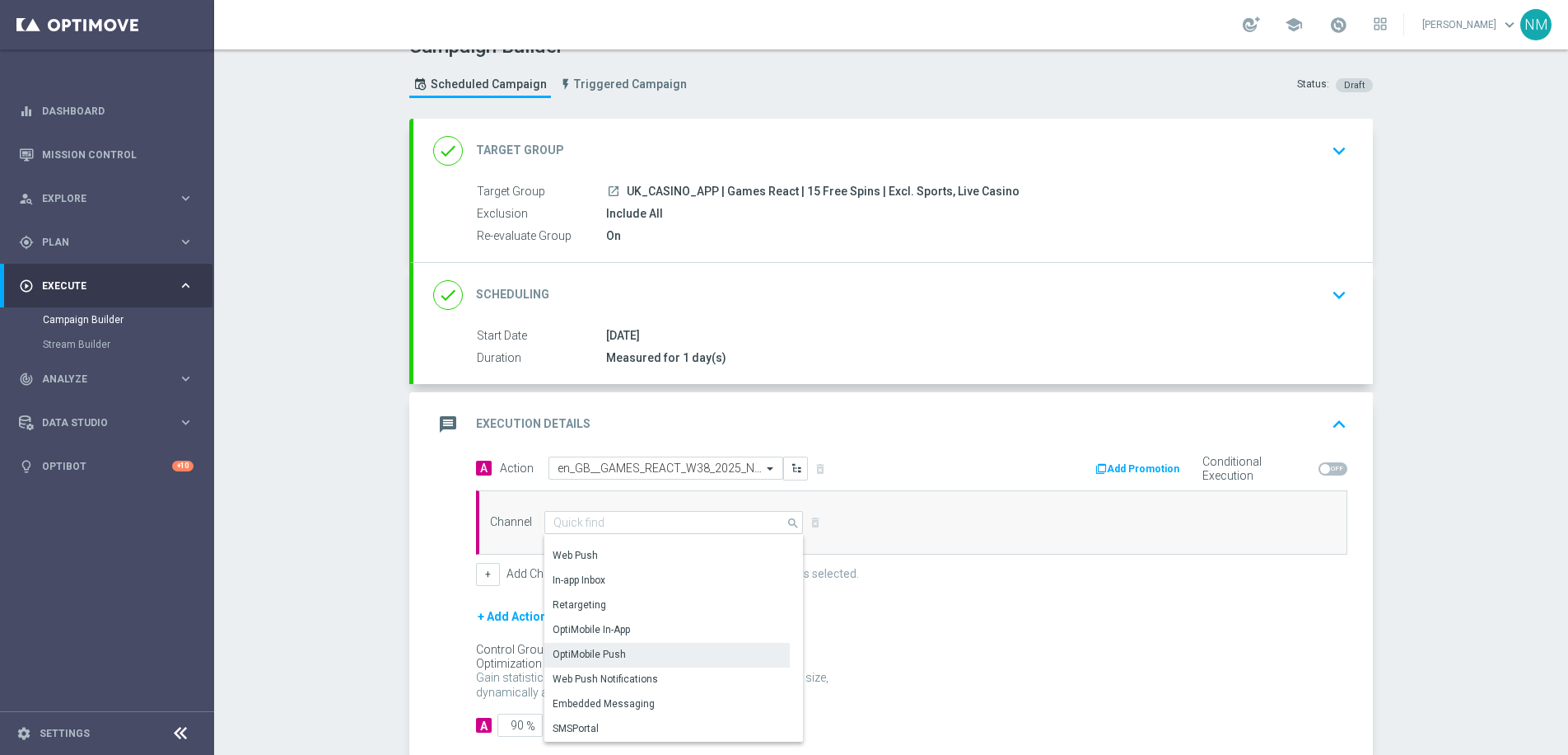
click at [626, 647] on div "OptiMobile Push" at bounding box center [667, 654] width 246 height 23
type input "OptiMobile Push"
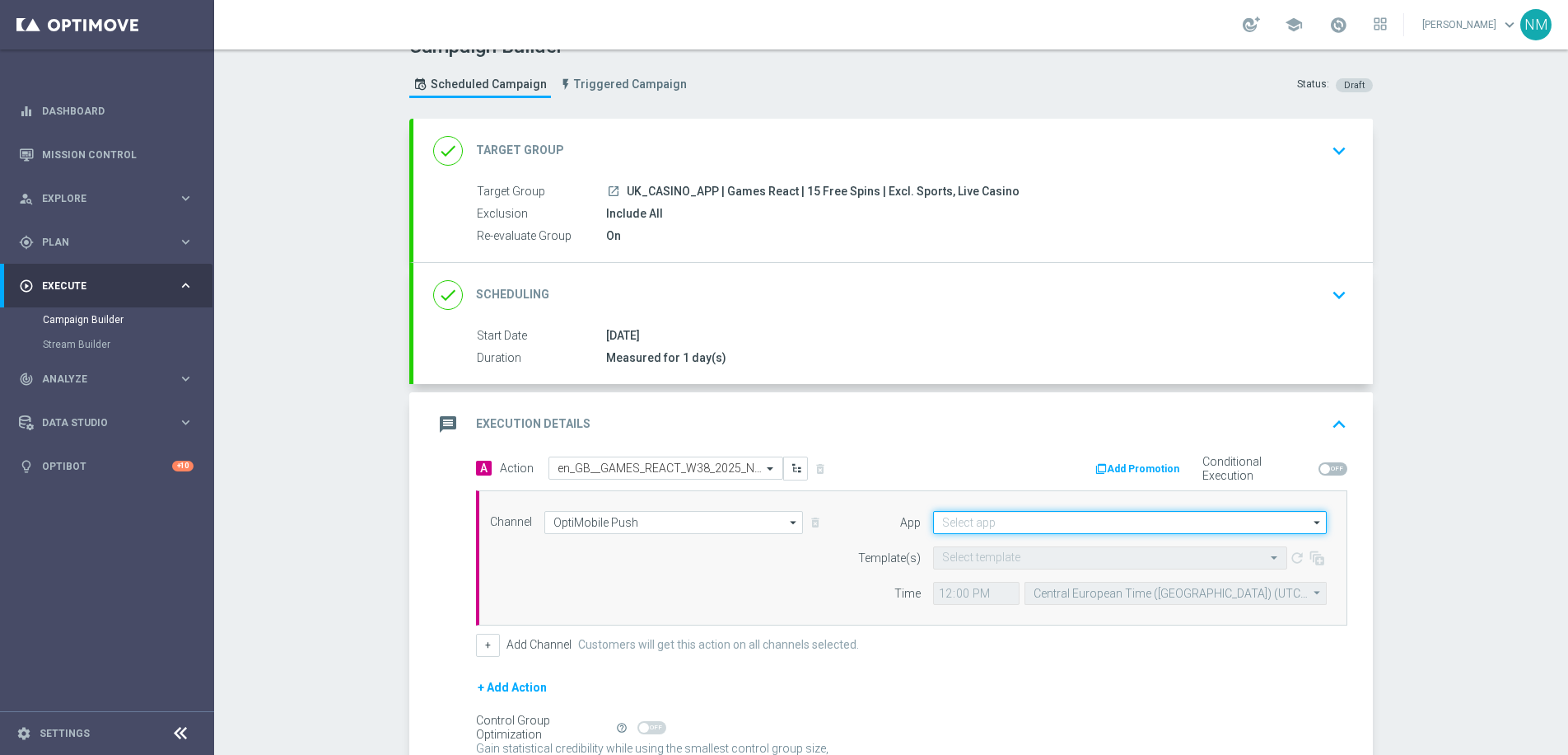
click at [1054, 518] on input at bounding box center [1129, 523] width 393 height 23
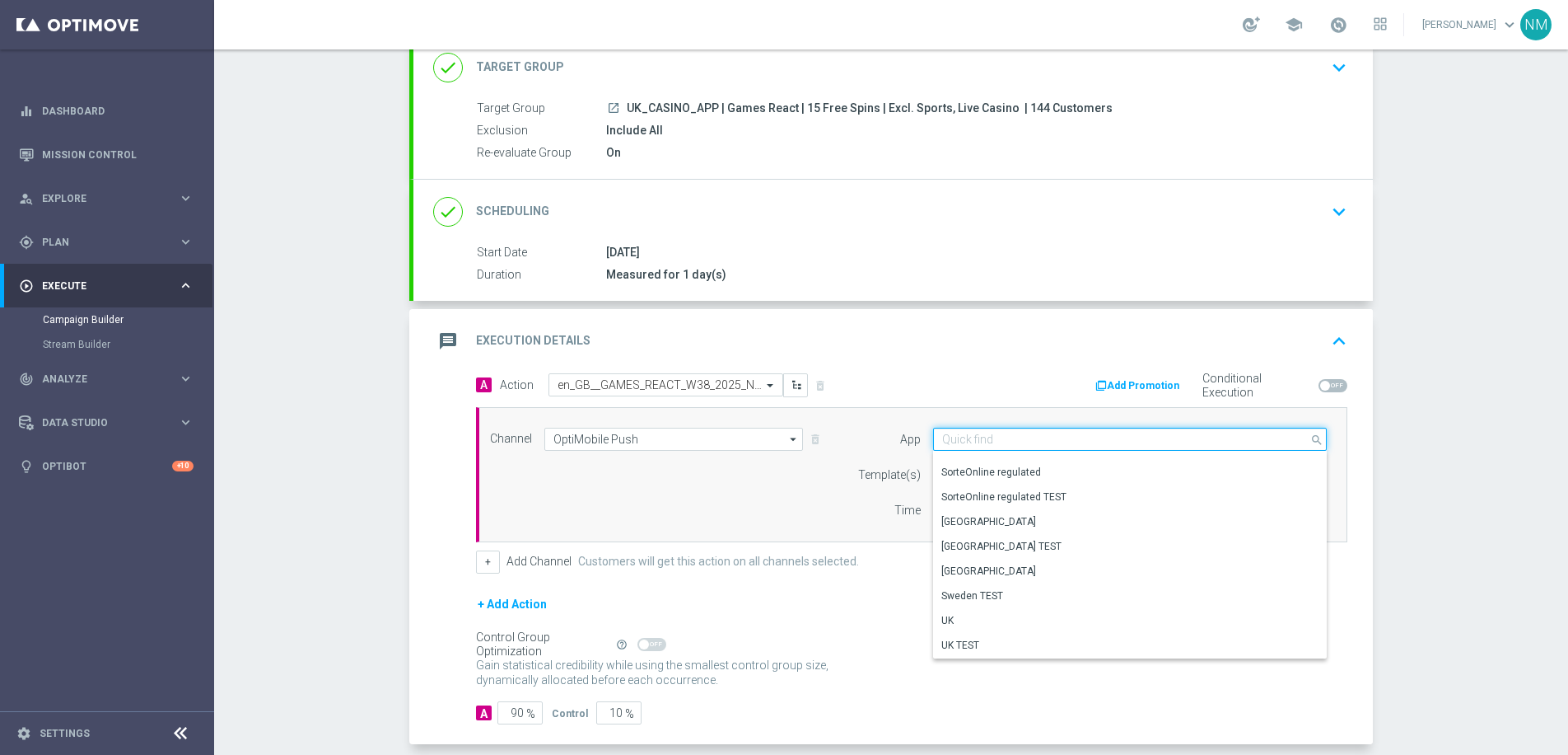
scroll to position [191, 0]
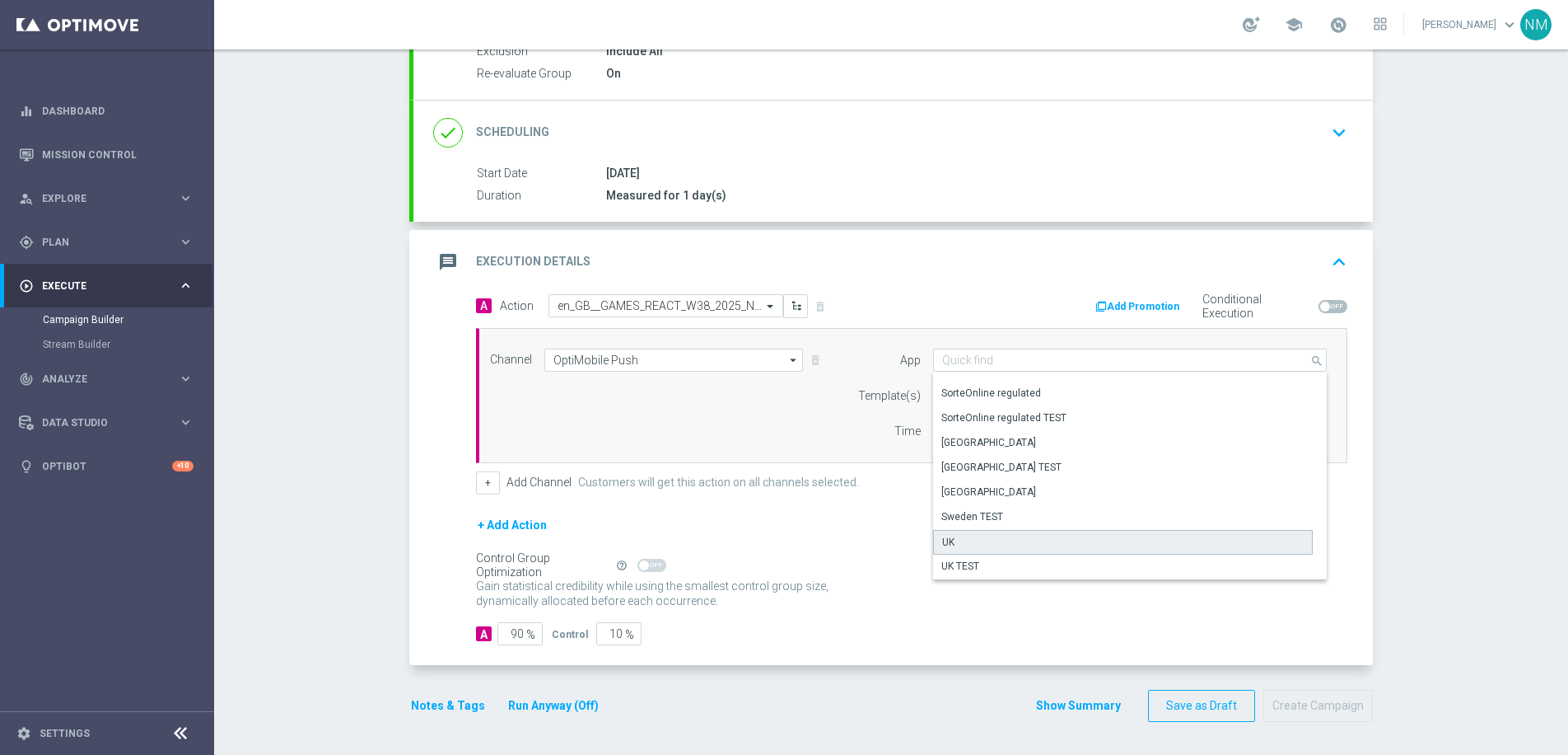
click at [958, 540] on div "UK" at bounding box center [1123, 542] width 380 height 25
type input "UK"
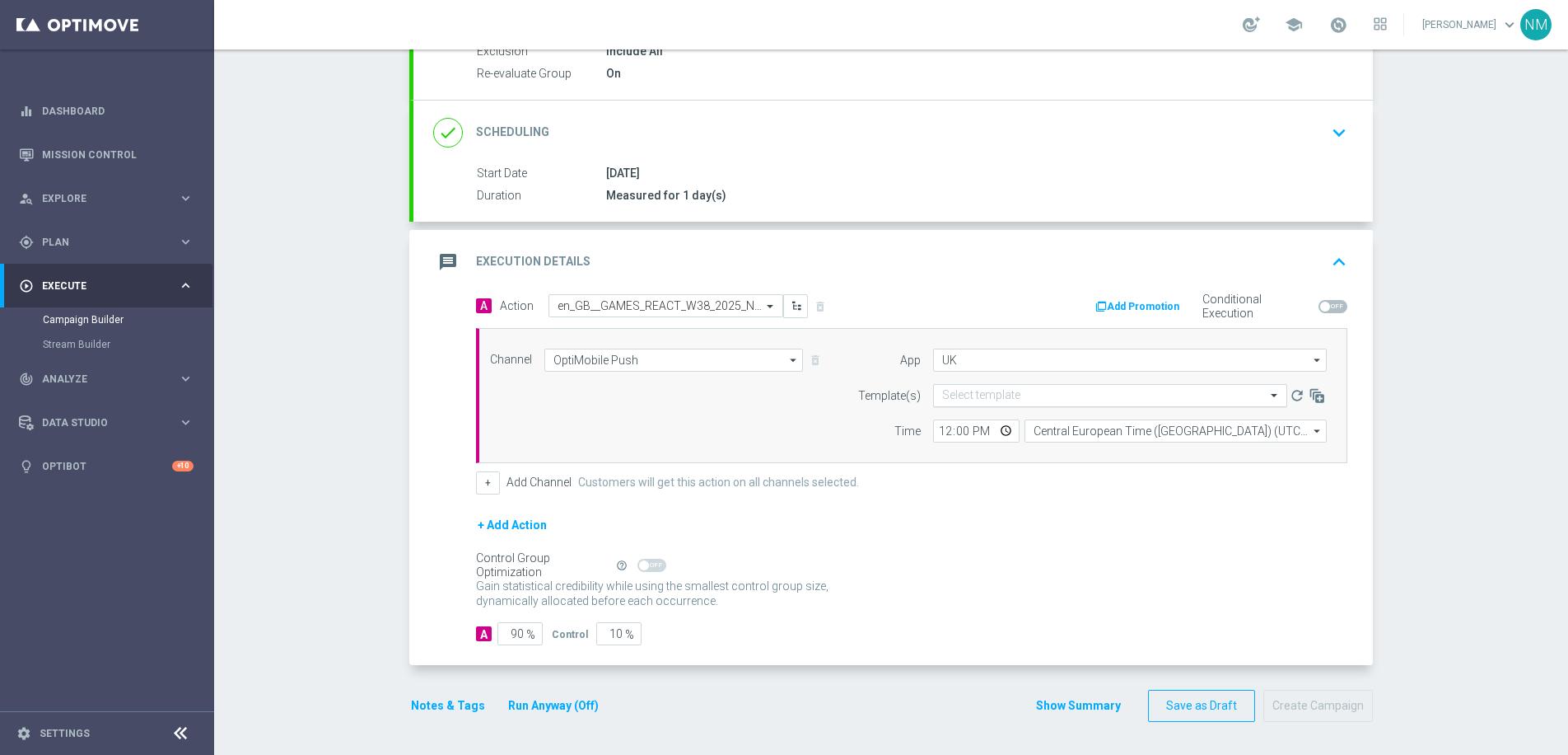
click at [997, 398] on input "text" at bounding box center [1093, 395] width 303 height 14
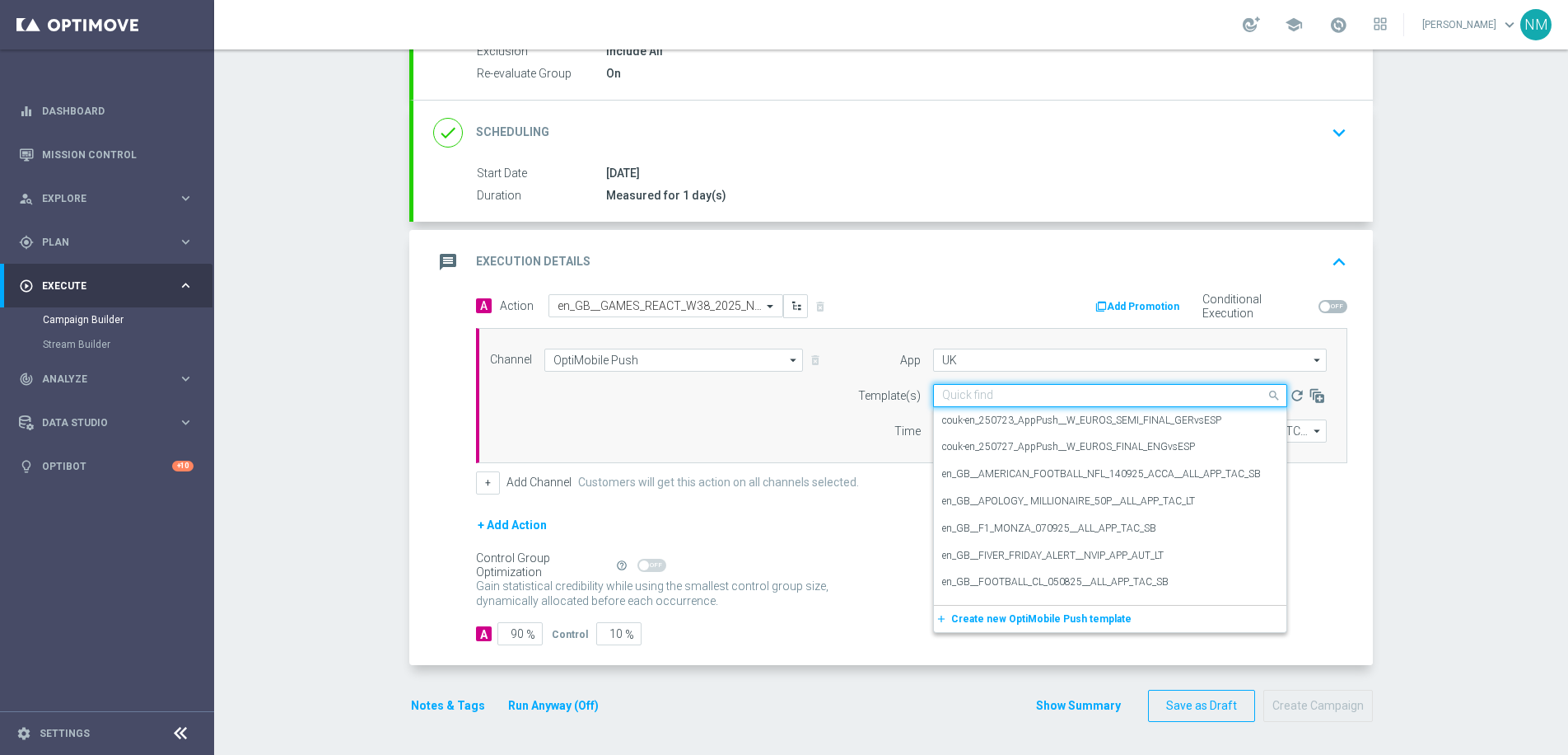
paste input "en_GB__GAMES_REACT_W38_2025_NVIP_APP_TAC_GM"
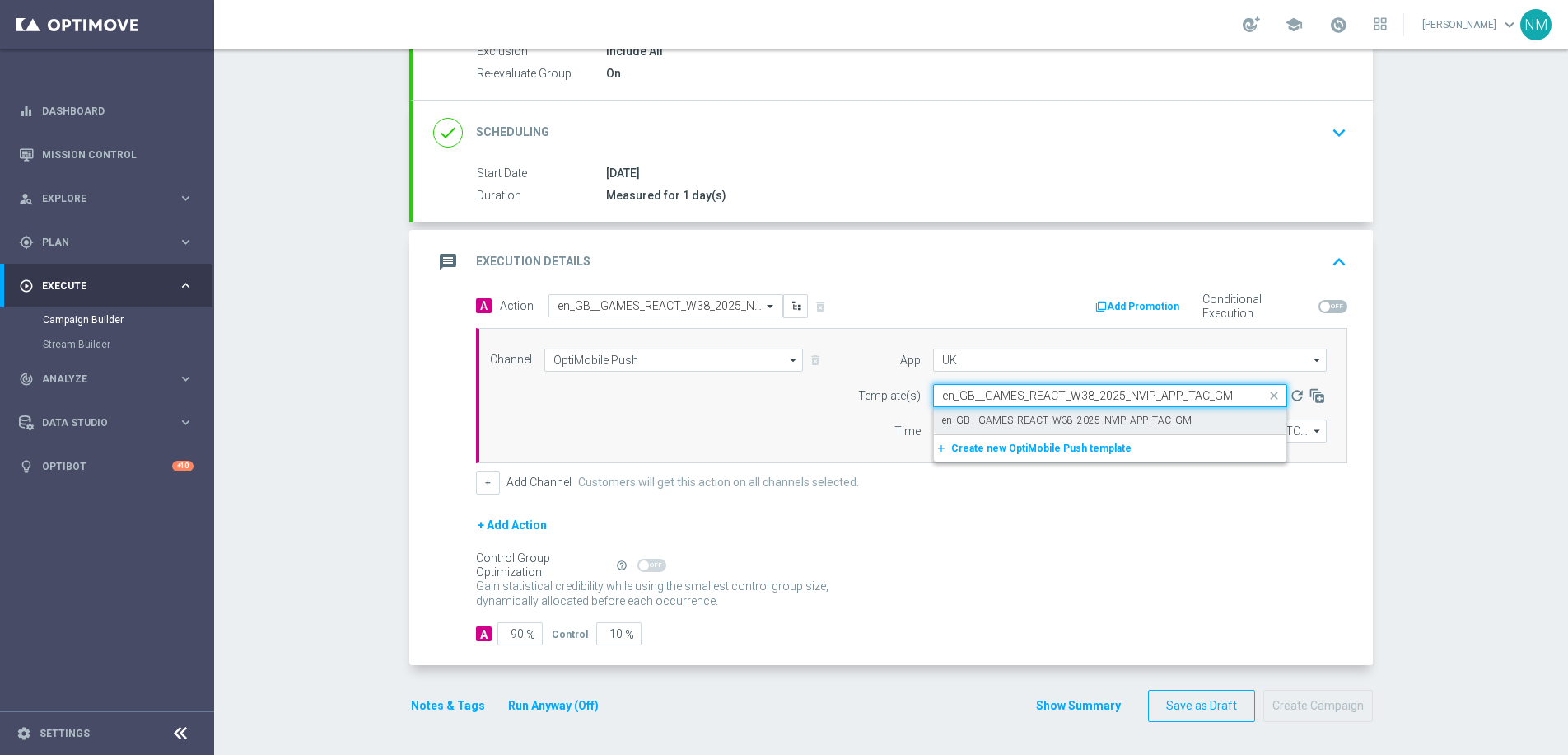
click at [1005, 425] on label "en_GB__GAMES_REACT_W38_2025_NVIP_APP_TAC_GM" at bounding box center [1066, 420] width 250 height 14
type input "en_GB__GAMES_REACT_W38_2025_NVIP_APP_TAC_GM"
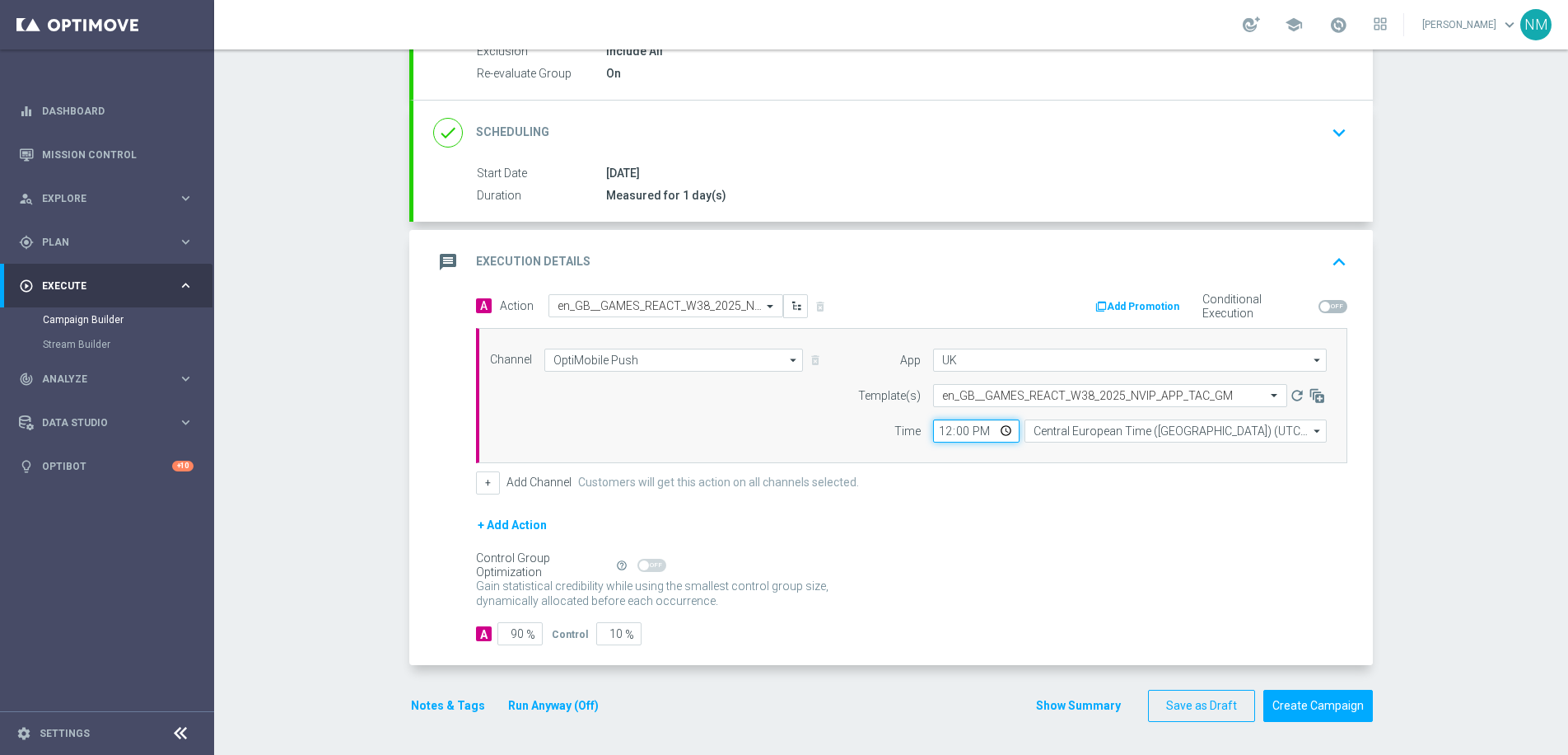
click at [998, 438] on input "12:00" at bounding box center [976, 431] width 87 height 23
click at [1112, 501] on form "A Action Select action en_GB__GAMES_REACT_W38_2025_NVIP_APP_TAC_GM delete_forev…" at bounding box center [912, 470] width 871 height 352
type input "16:00"
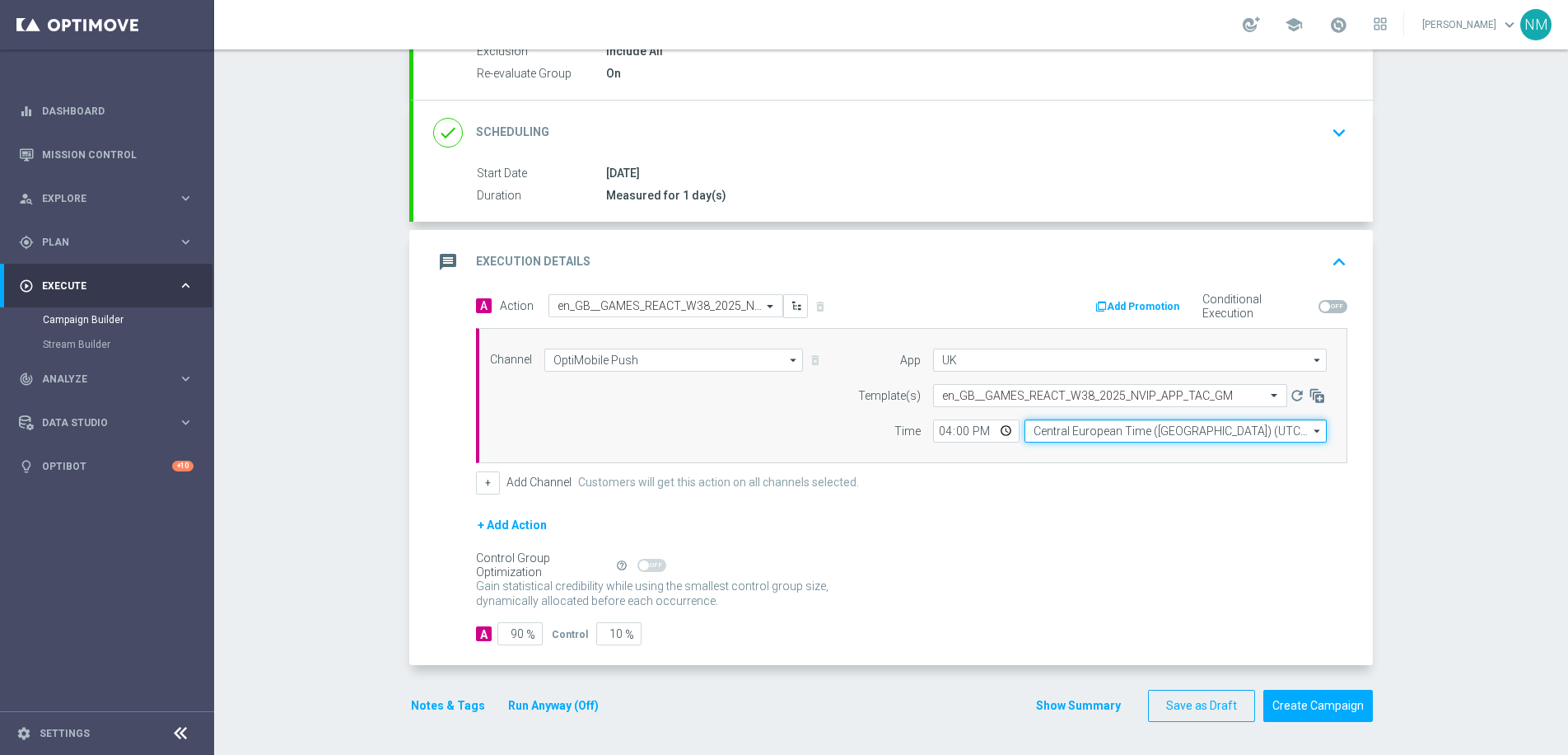
click at [1083, 432] on input "Central European Time ([GEOGRAPHIC_DATA]) (UTC +02:00)" at bounding box center [1176, 431] width 303 height 23
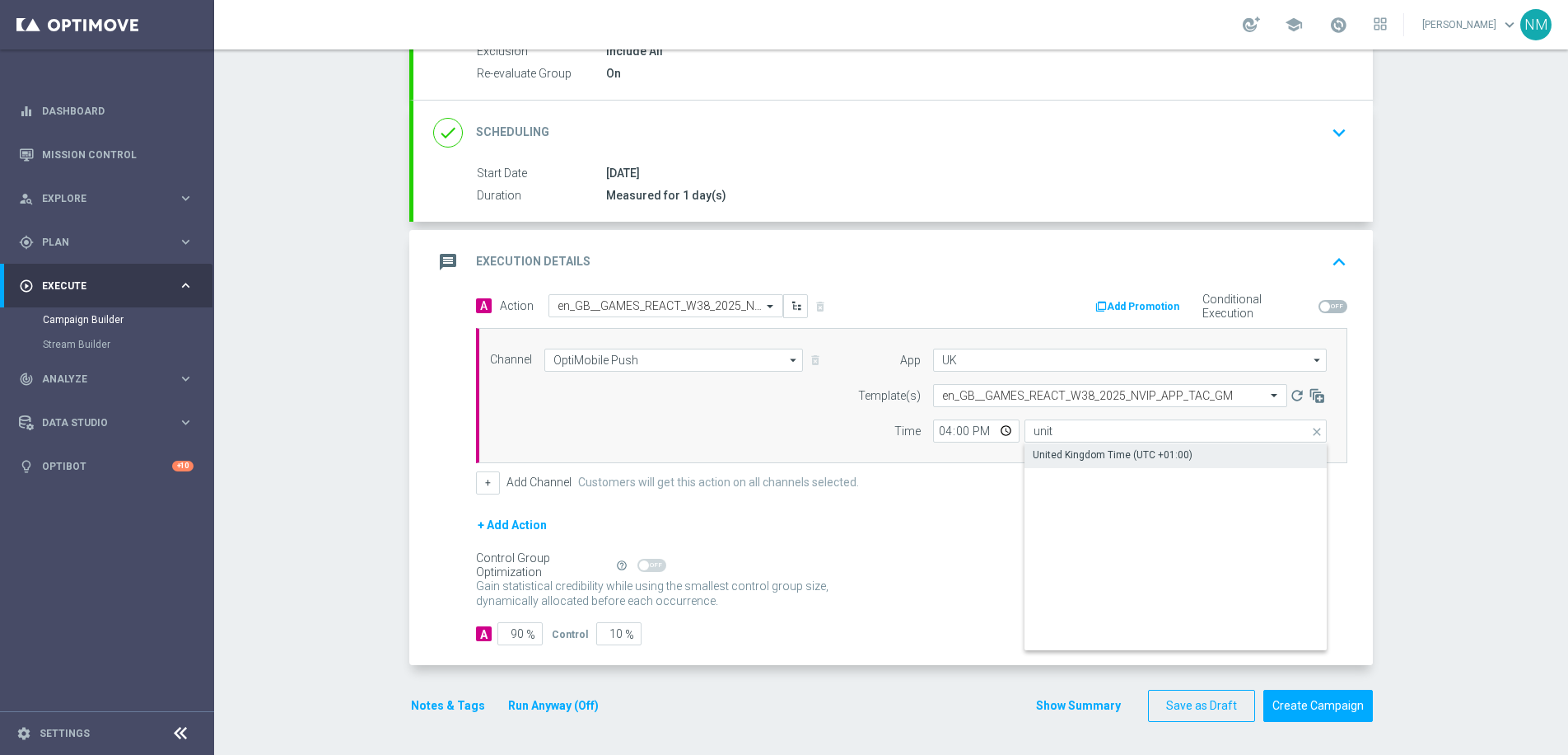
click at [1133, 451] on div "United Kingdom Time (UTC +01:00)" at bounding box center [1112, 454] width 160 height 14
type input "United Kingdom Time (UTC +01:00)"
click at [1122, 309] on button "Add Promotion" at bounding box center [1139, 306] width 92 height 18
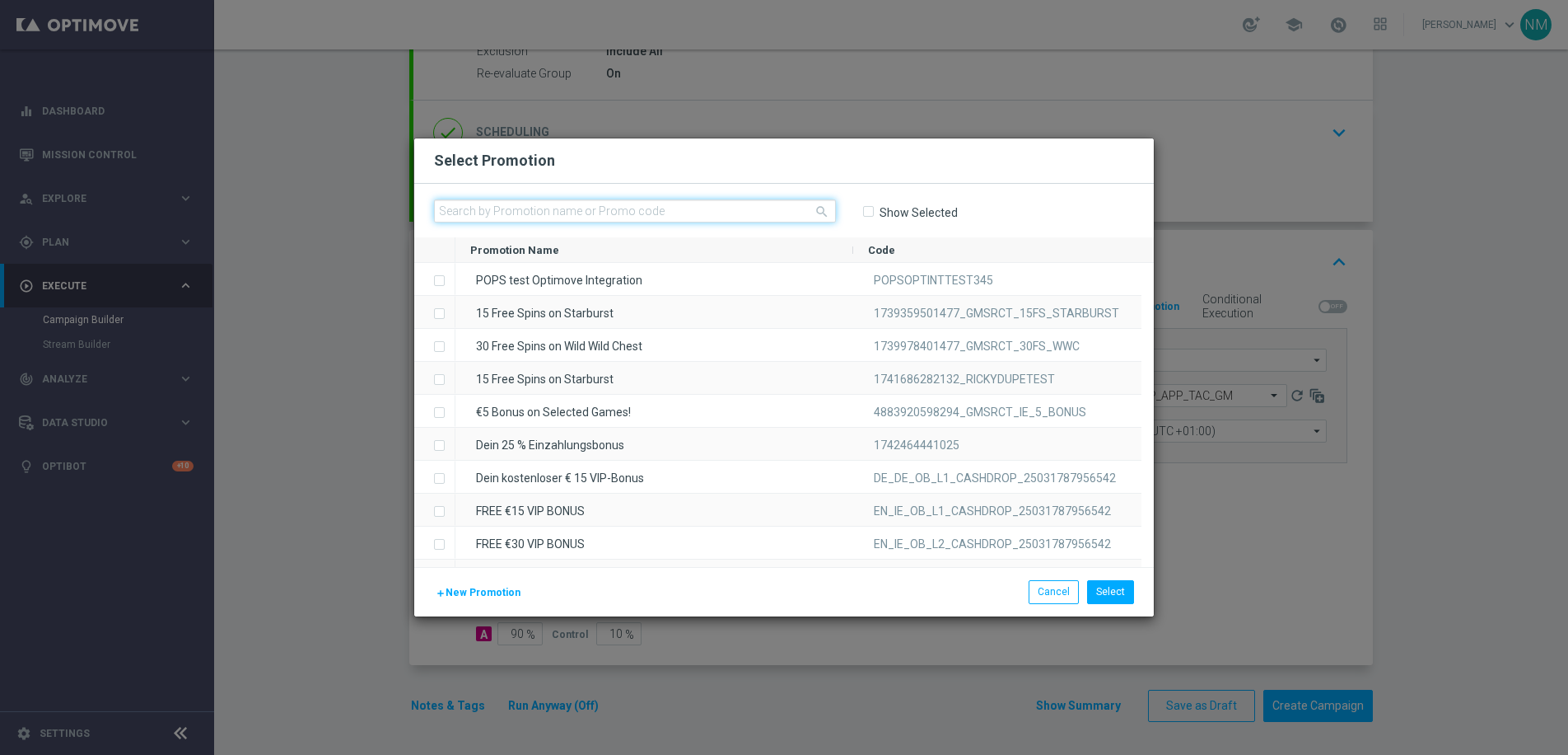
click at [639, 210] on input "text" at bounding box center [634, 211] width 402 height 23
paste input "W38_25_UK_GAMESREACT_15FS_1757936845310"
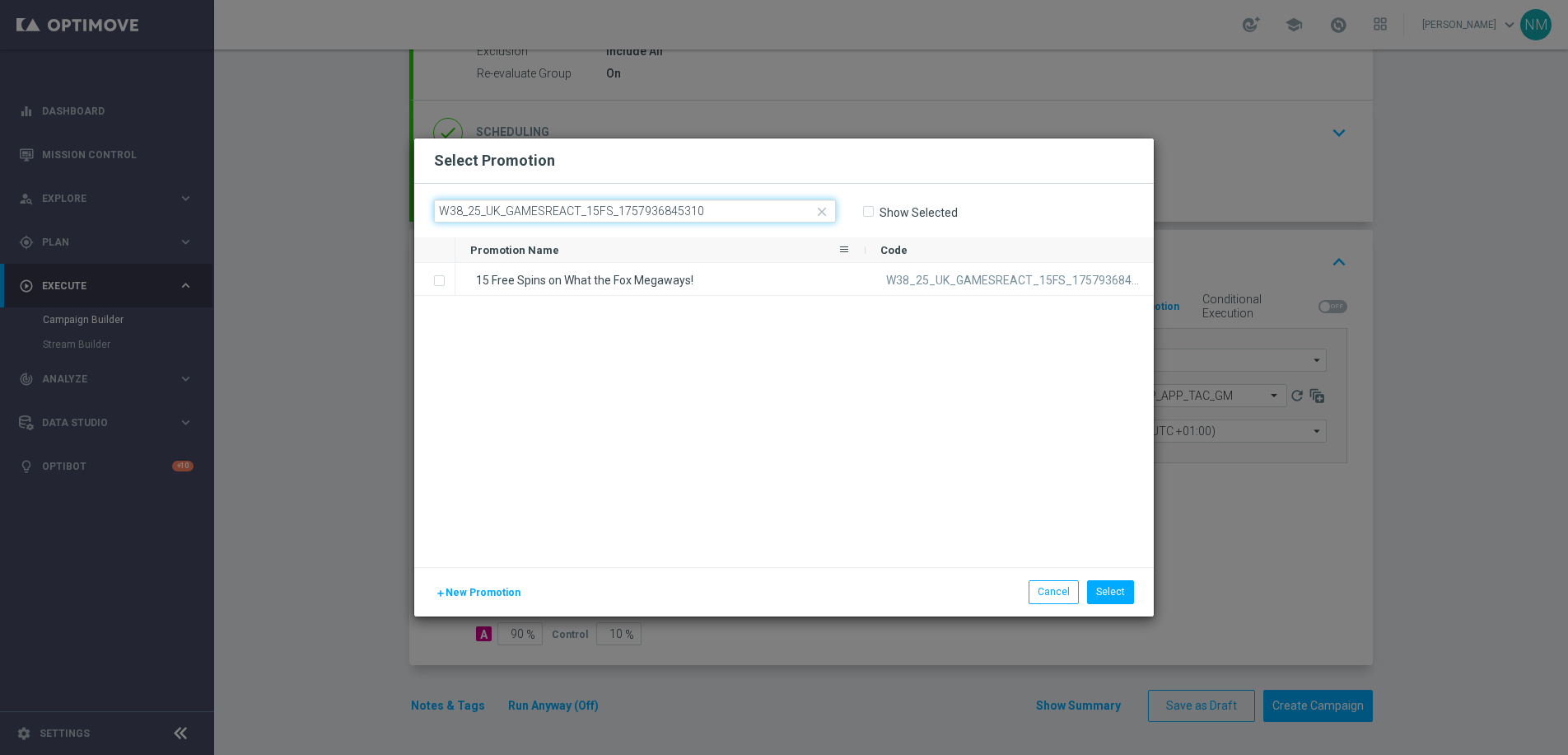
type input "W38_25_UK_GAMESREACT_15FS_1757936845310"
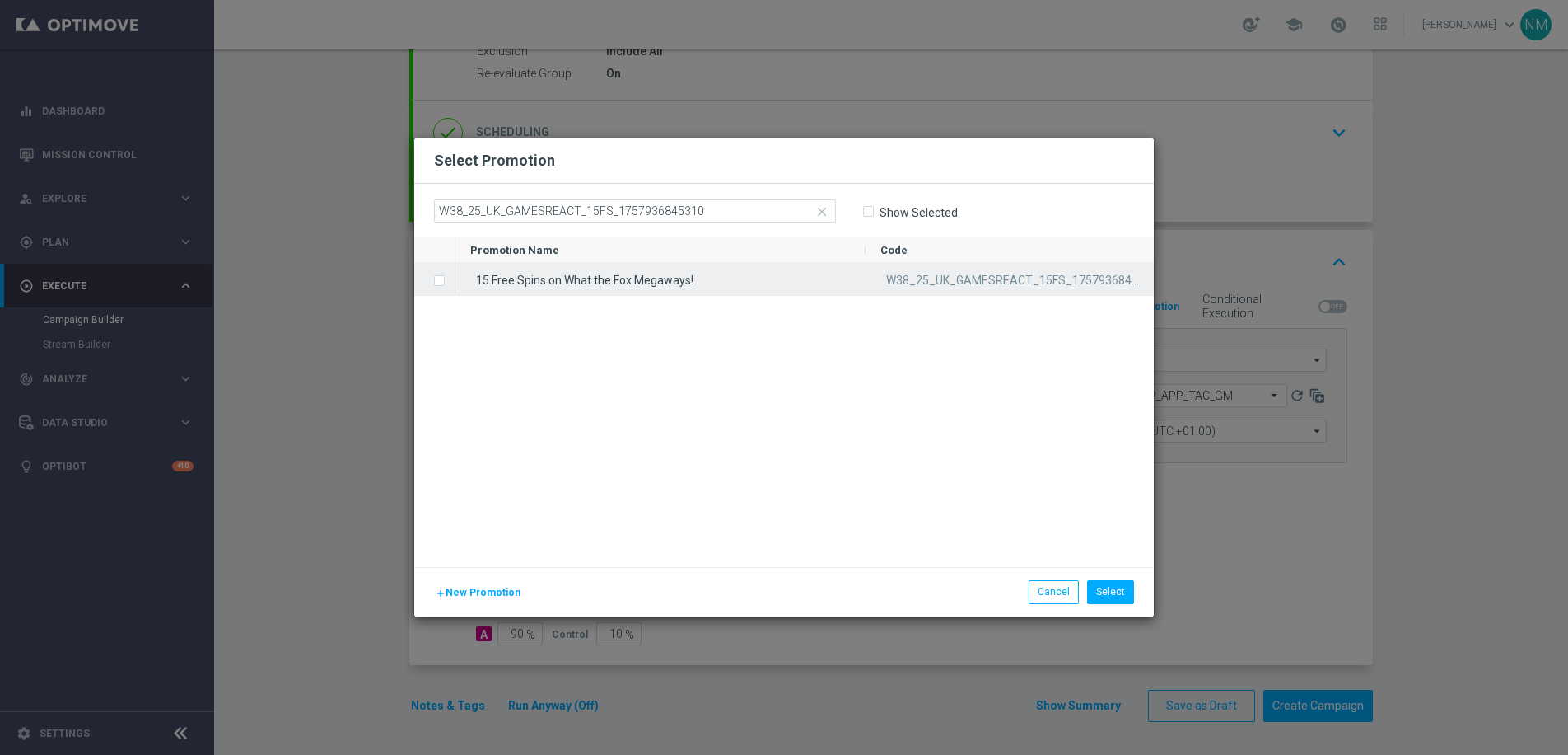
click at [642, 280] on div "15 Free Spins on What the Fox Megaways!" at bounding box center [659, 279] width 410 height 32
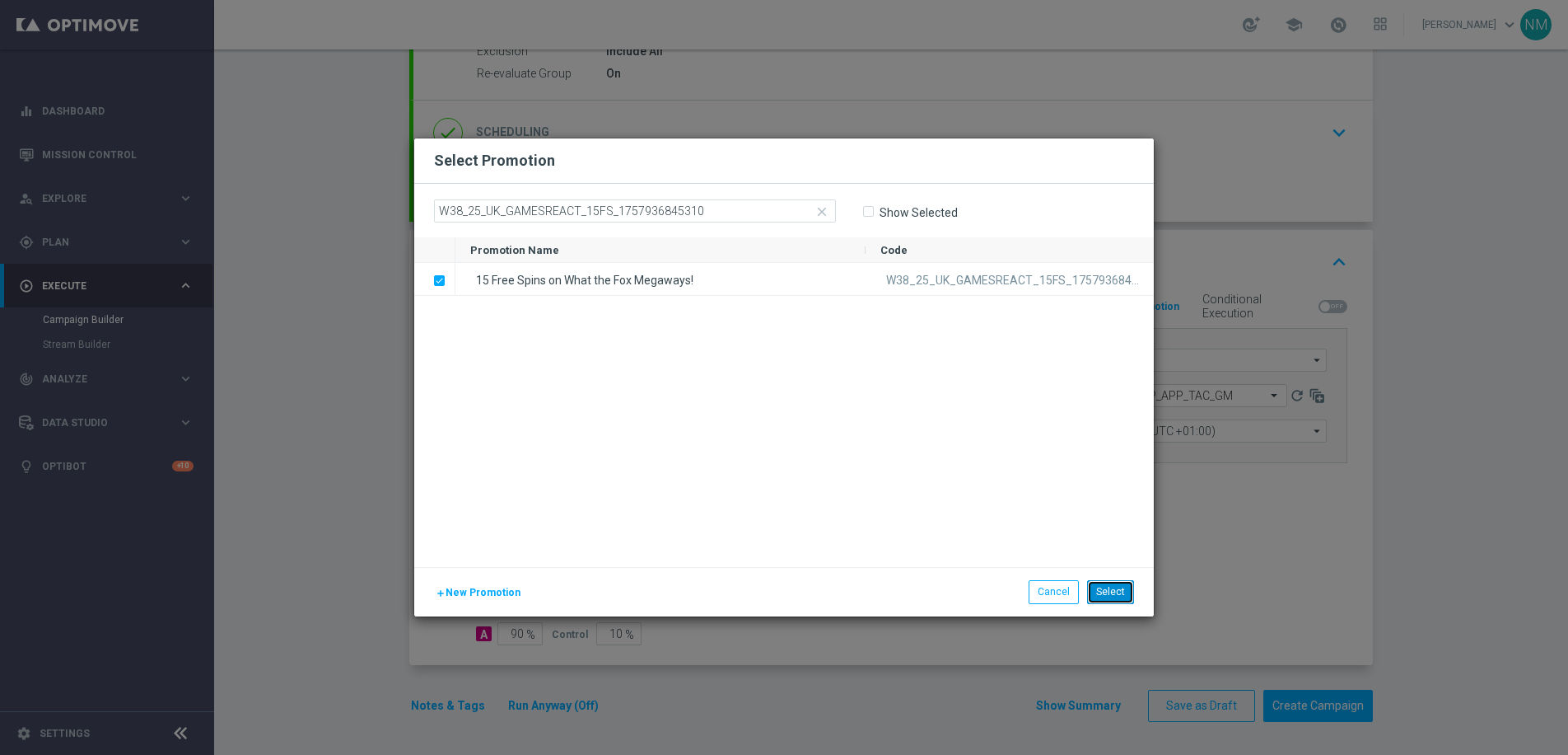
click at [1113, 599] on button "Select" at bounding box center [1110, 591] width 47 height 23
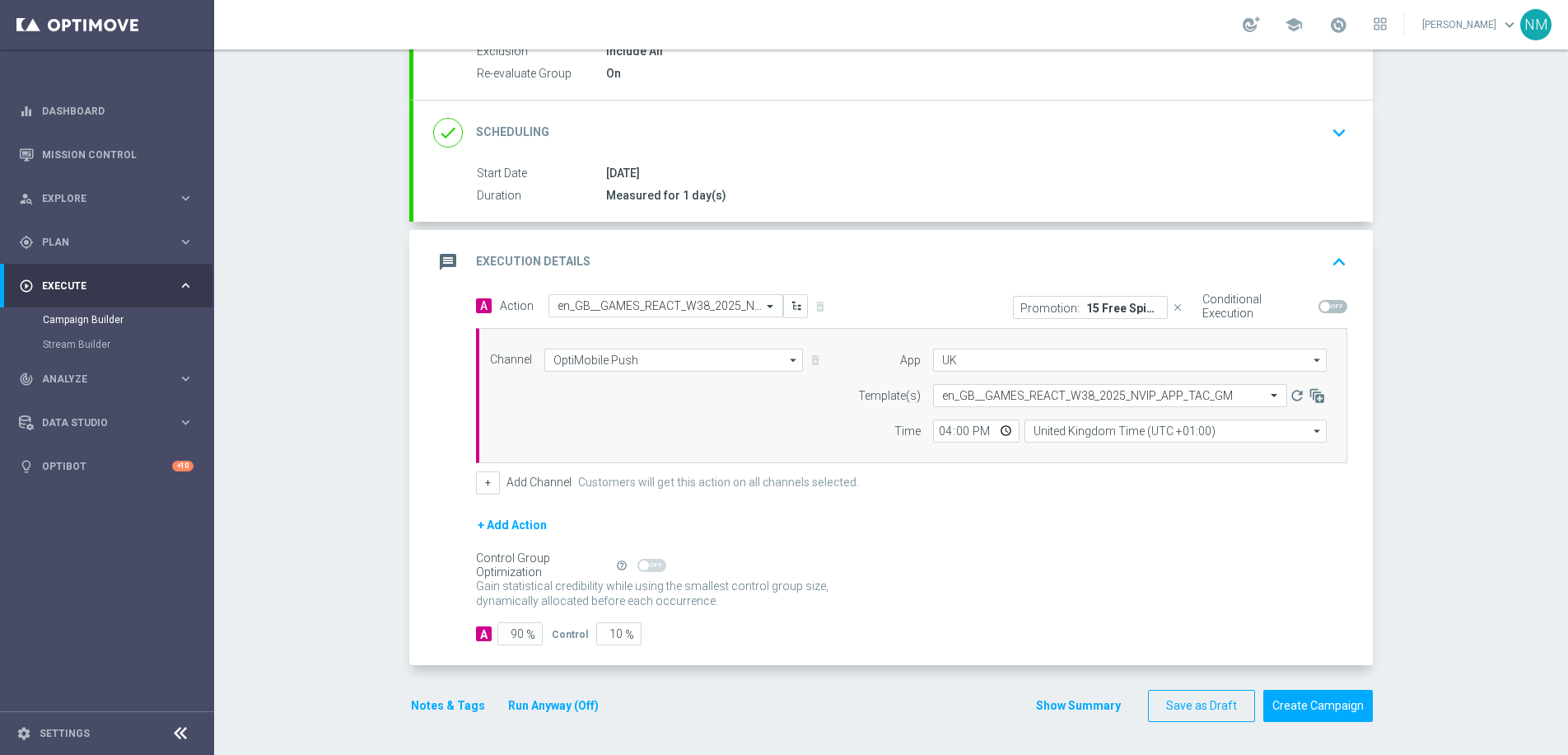
click at [1320, 308] on span at bounding box center [1325, 307] width 10 height 10
click at [1318, 308] on input "checkbox" at bounding box center [1333, 307] width 29 height 13
checkbox input "true"
click at [512, 636] on input "90" at bounding box center [519, 634] width 45 height 23
type input "0"
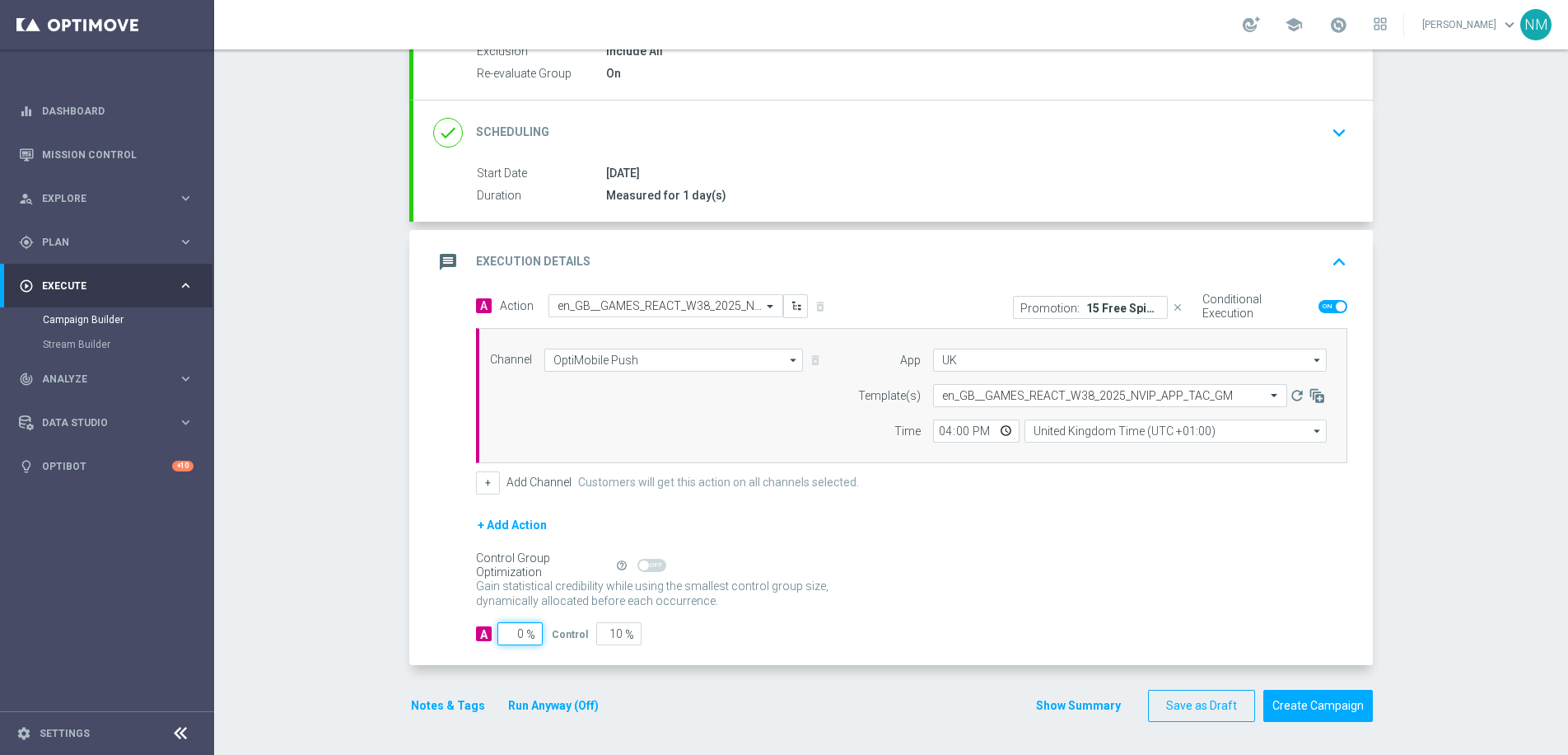
type input "100"
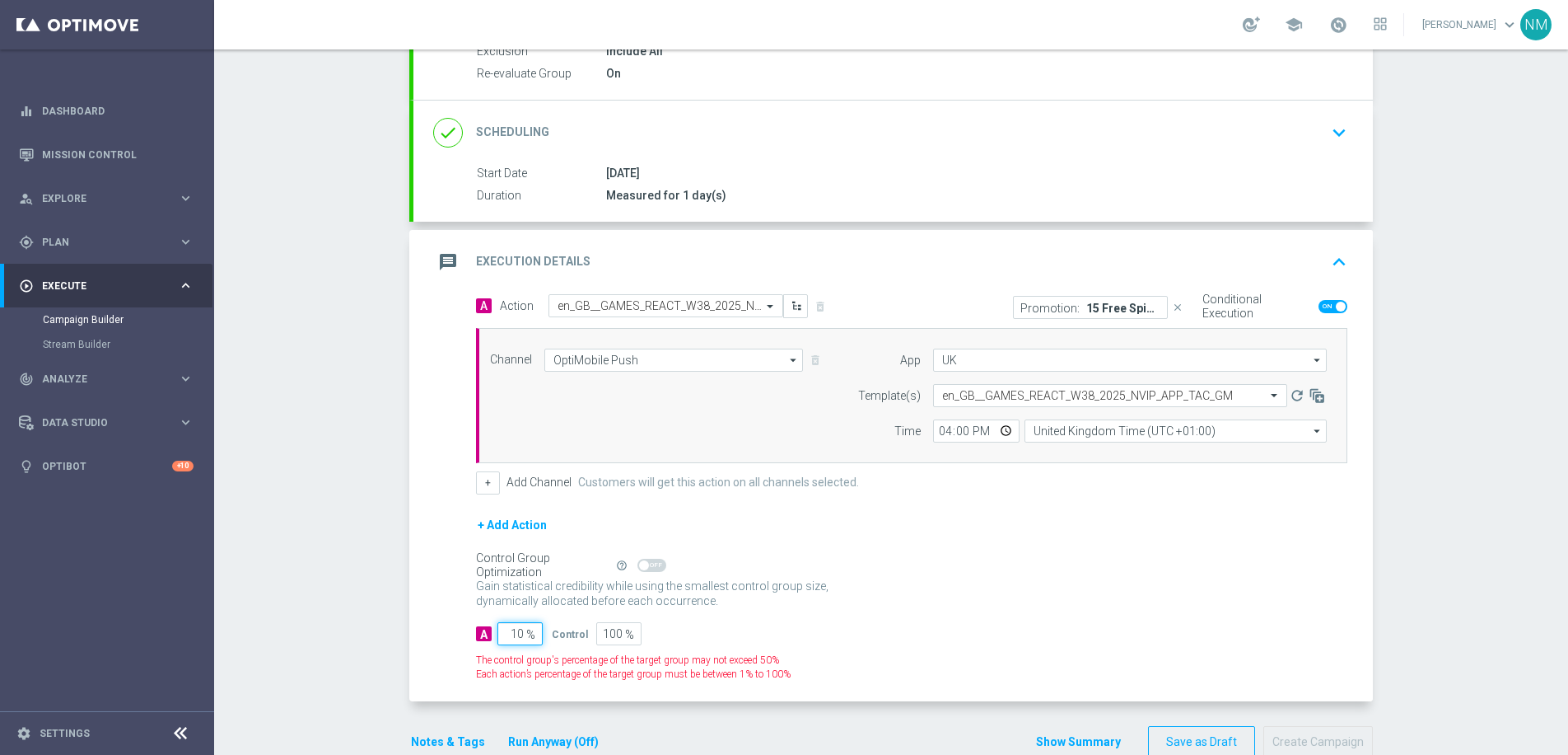
type input "100"
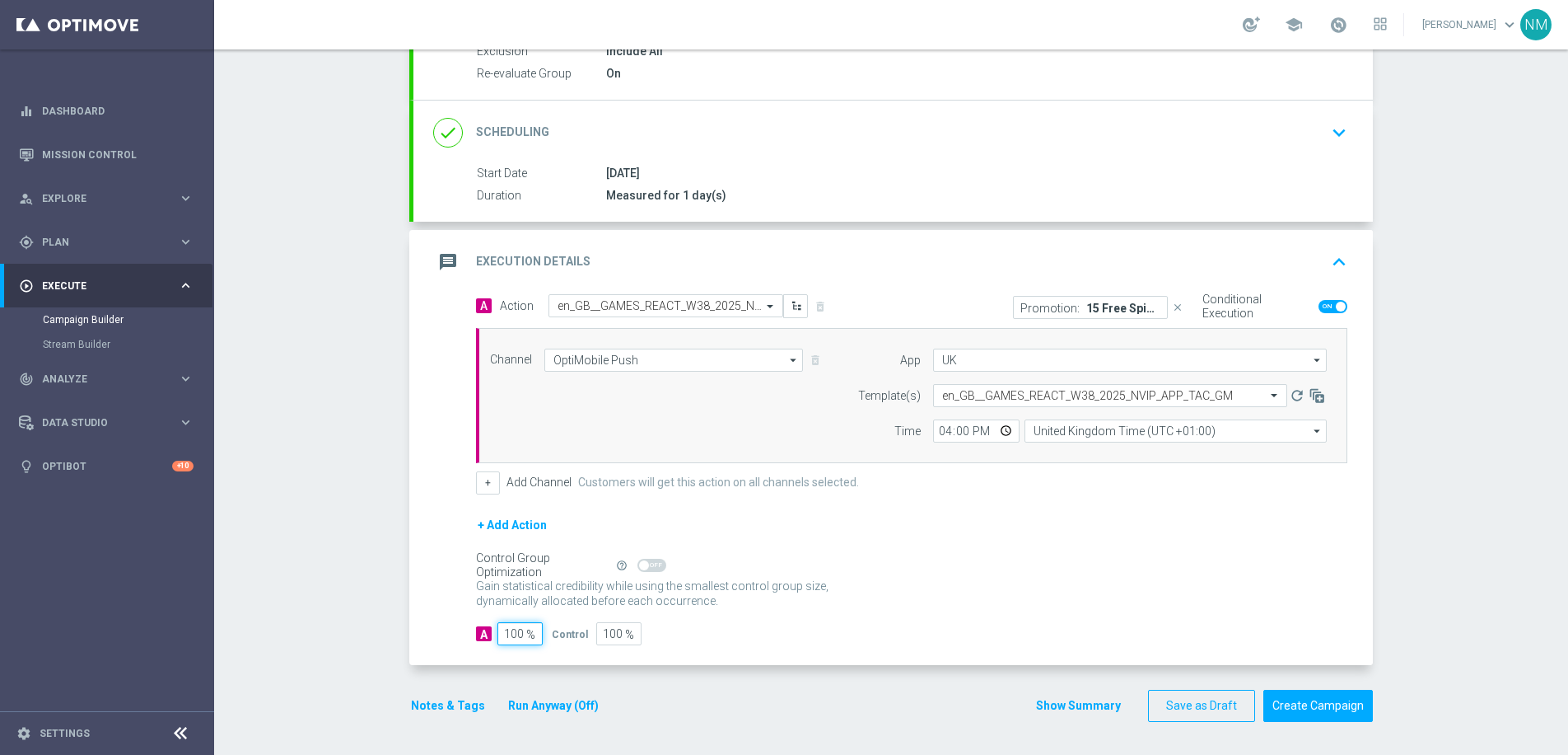
type input "0"
type input "100"
click at [421, 698] on button "Notes & Tags" at bounding box center [448, 705] width 77 height 20
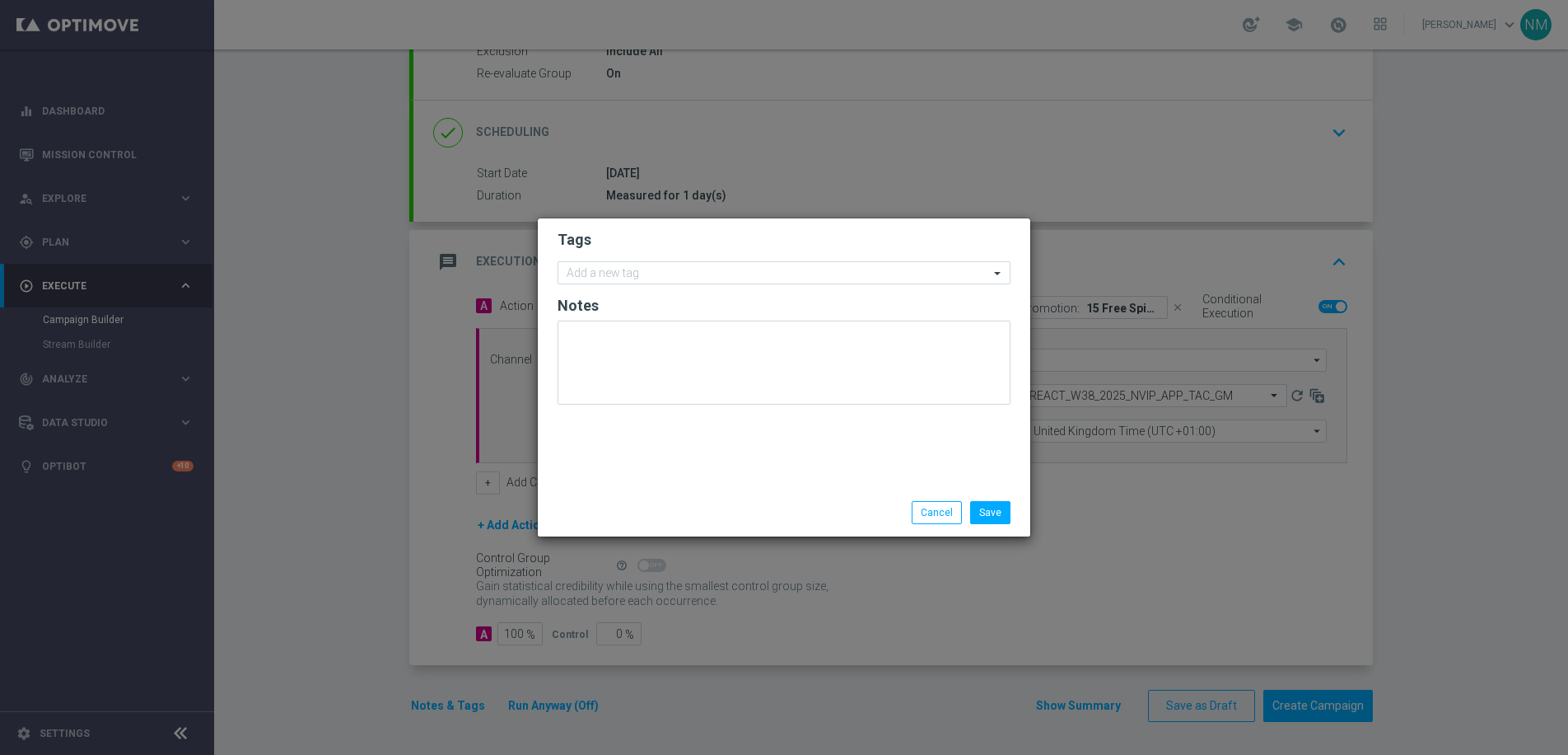
click at [600, 287] on form "Tags Add a new tag Notes" at bounding box center [784, 321] width 453 height 191
click at [610, 274] on input "text" at bounding box center [778, 274] width 422 height 14
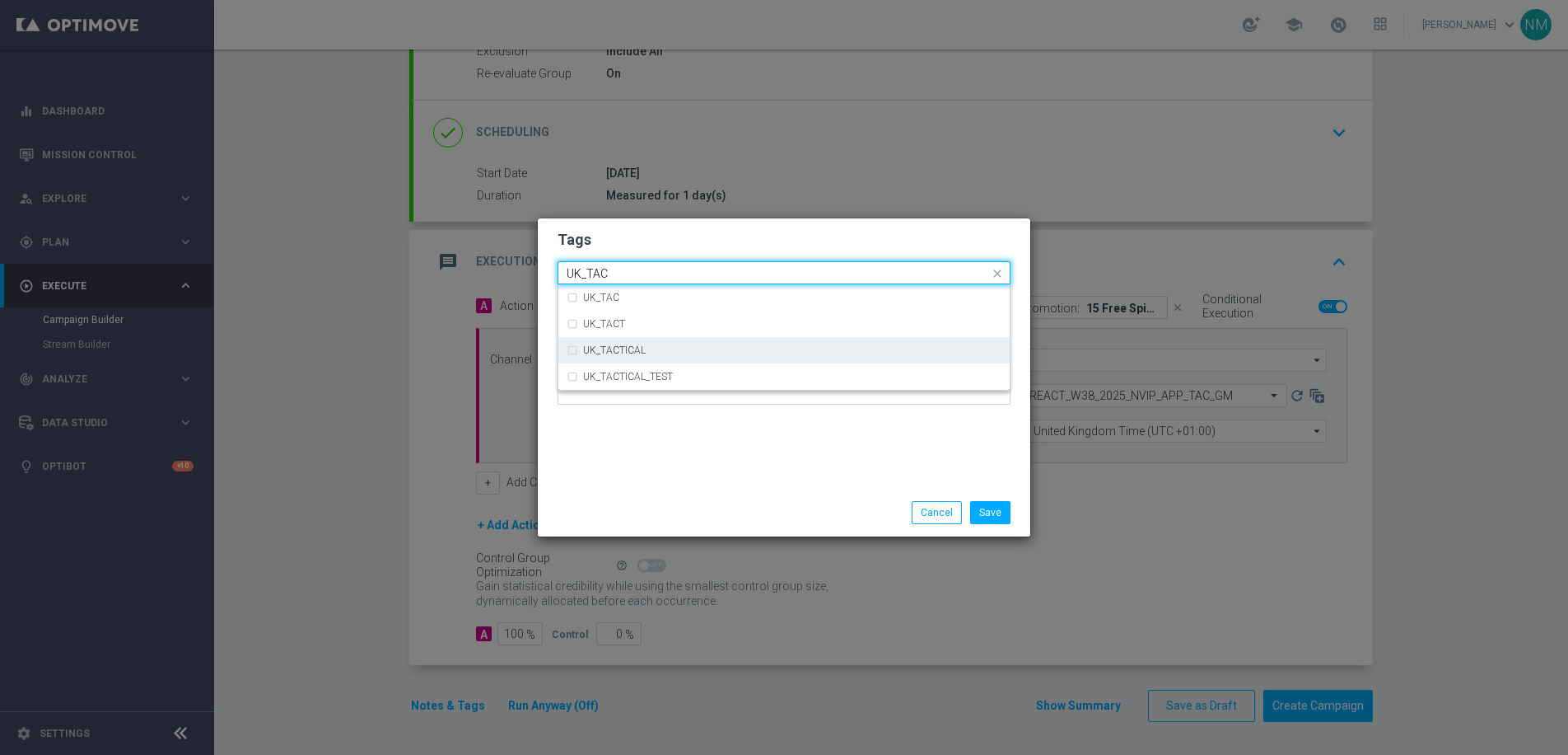
click at [681, 350] on div "UK_TACTICAL" at bounding box center [792, 350] width 418 height 10
type input "UK_TAC"
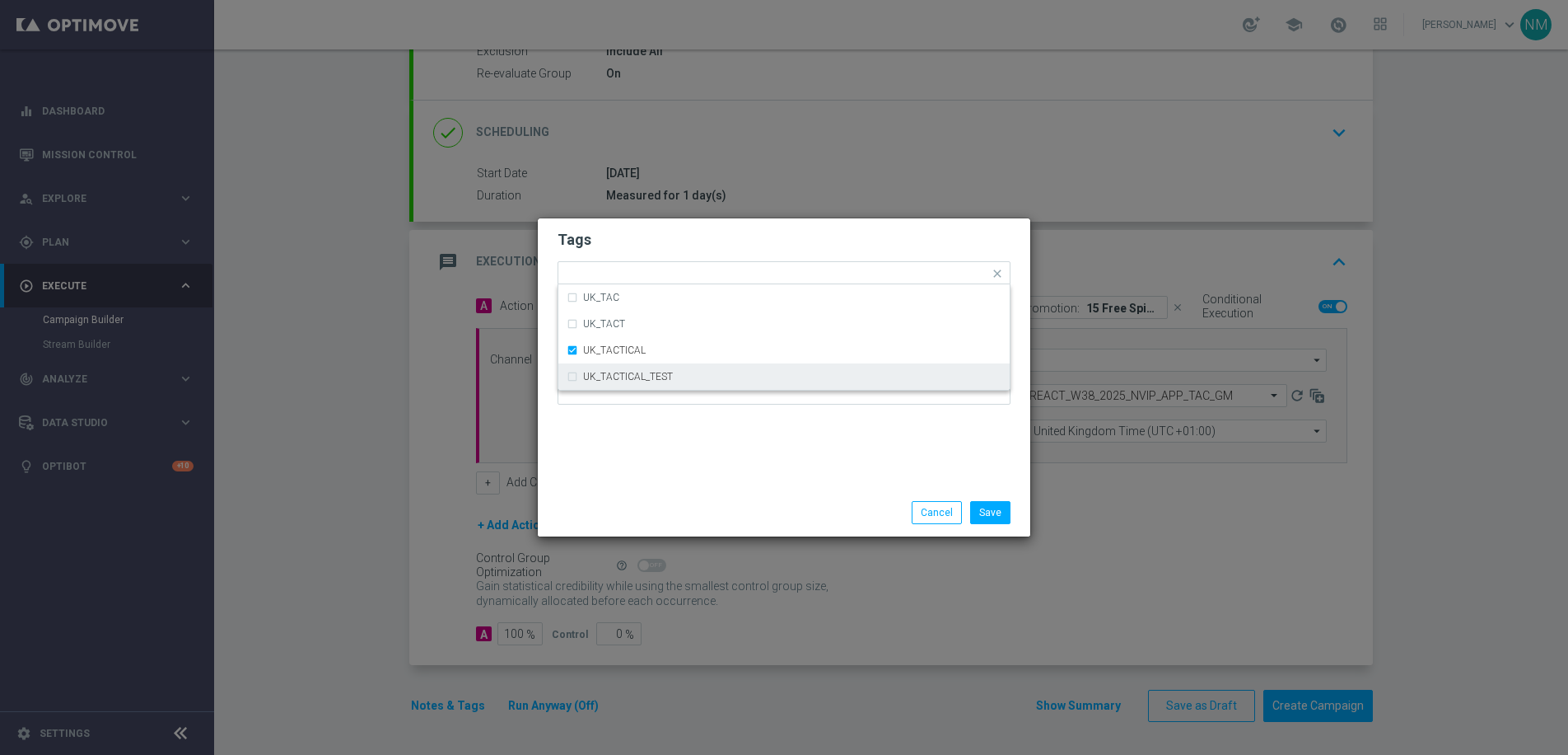
click at [811, 484] on div "Tags Quick find × UK_TACTICAL UK_TAC UK_TACT UK_TACTICAL UK_TACTICAL_TEST Notes" at bounding box center [784, 353] width 492 height 270
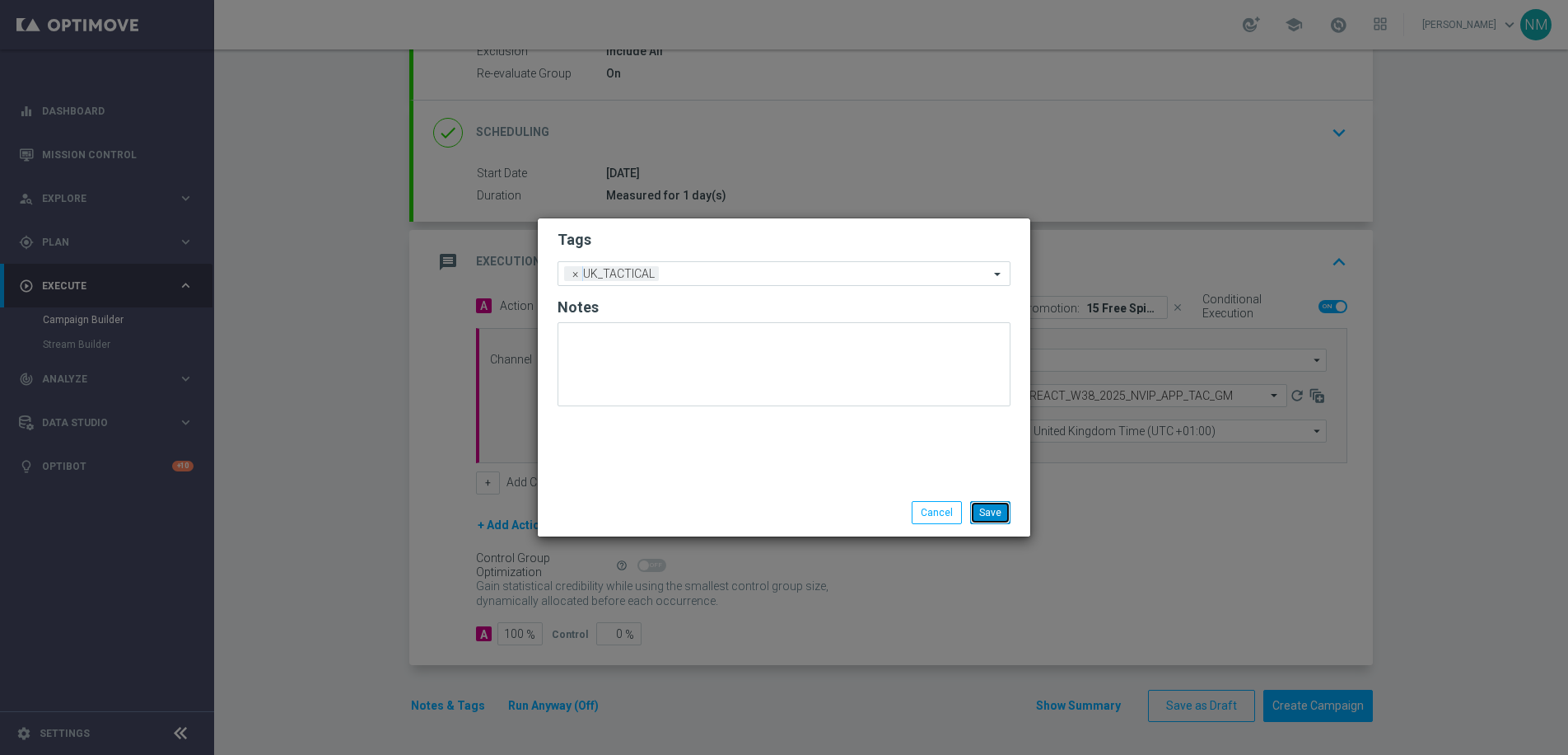
click at [975, 510] on button "Save" at bounding box center [990, 512] width 40 height 23
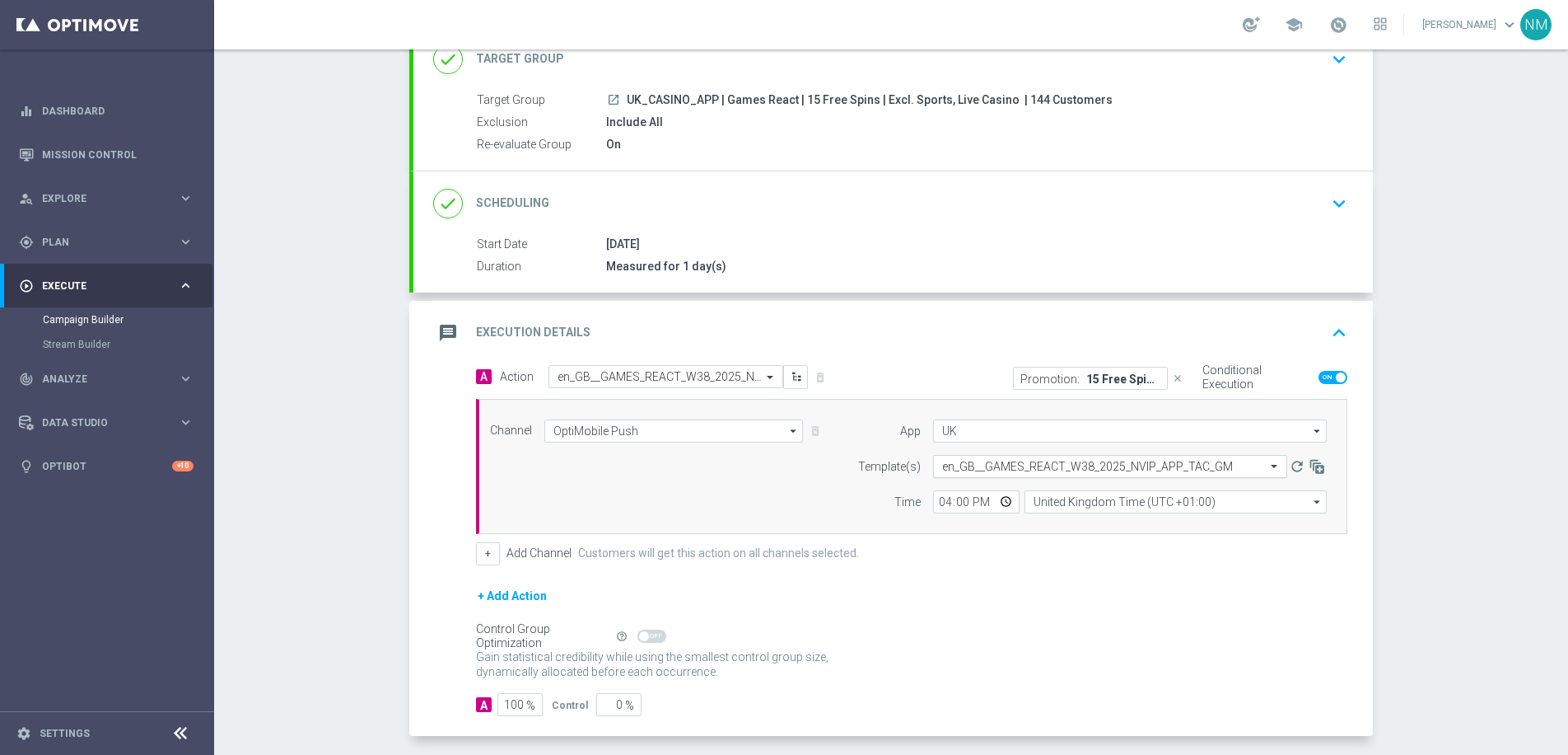
scroll to position [0, 0]
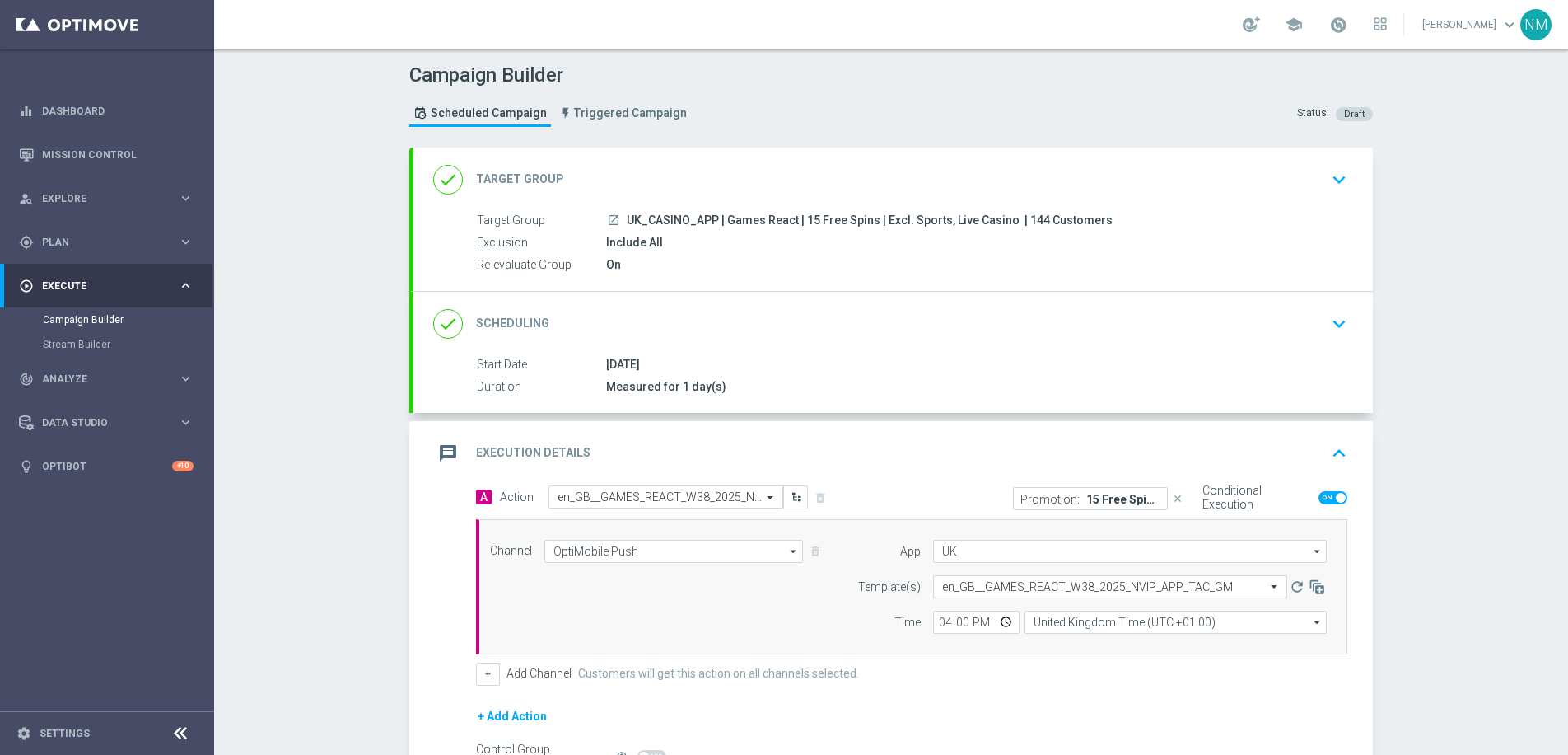
click at [743, 215] on span "UK_CASINO_APP | Games React | 15 Free Spins | Excl. Sports, Live Casino" at bounding box center [823, 220] width 393 height 14
copy div "UK_CASINO_APP | Games React | 15 Free Spins | Excl. Sports, Live Casino"
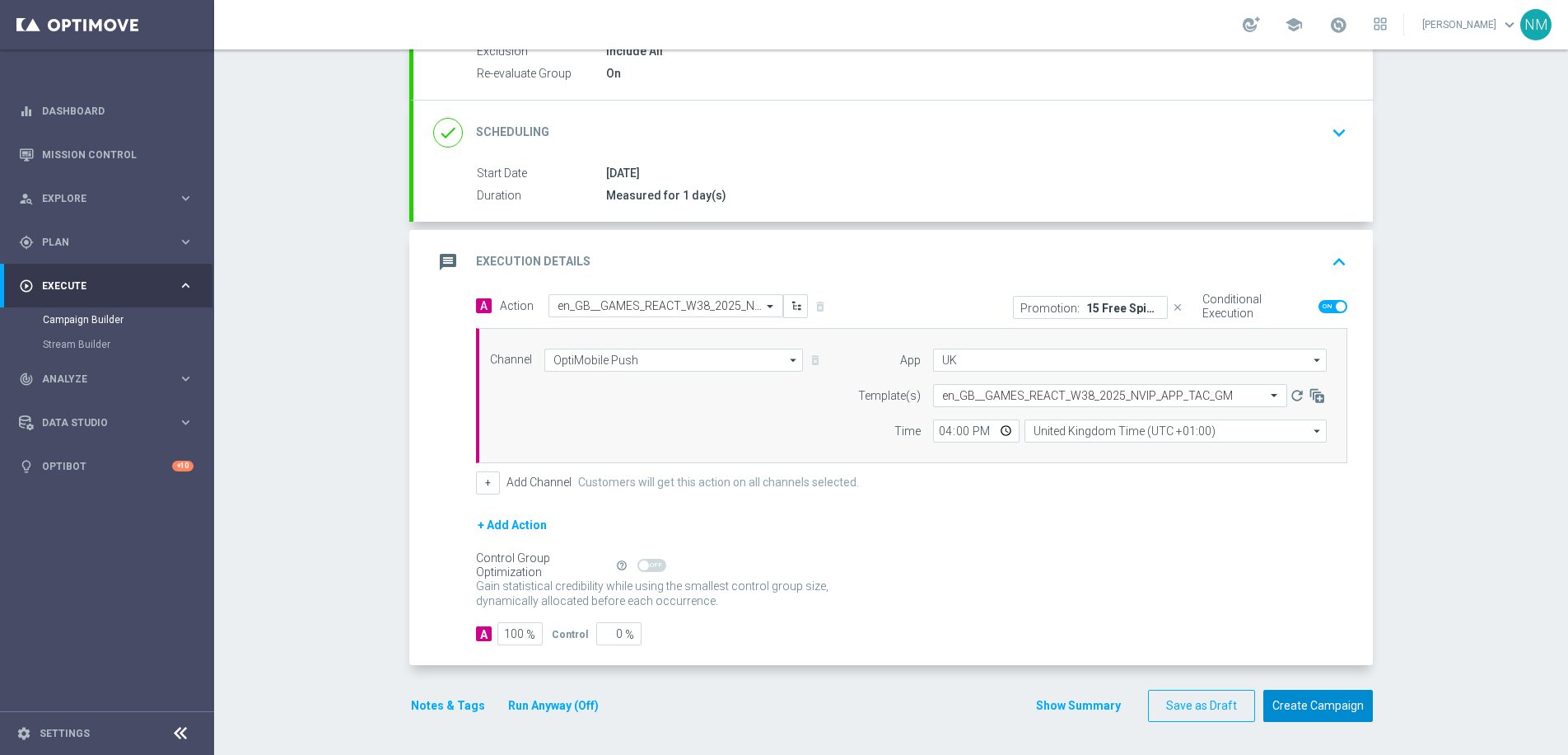
click at [1348, 701] on button "Create Campaign" at bounding box center [1318, 705] width 110 height 32
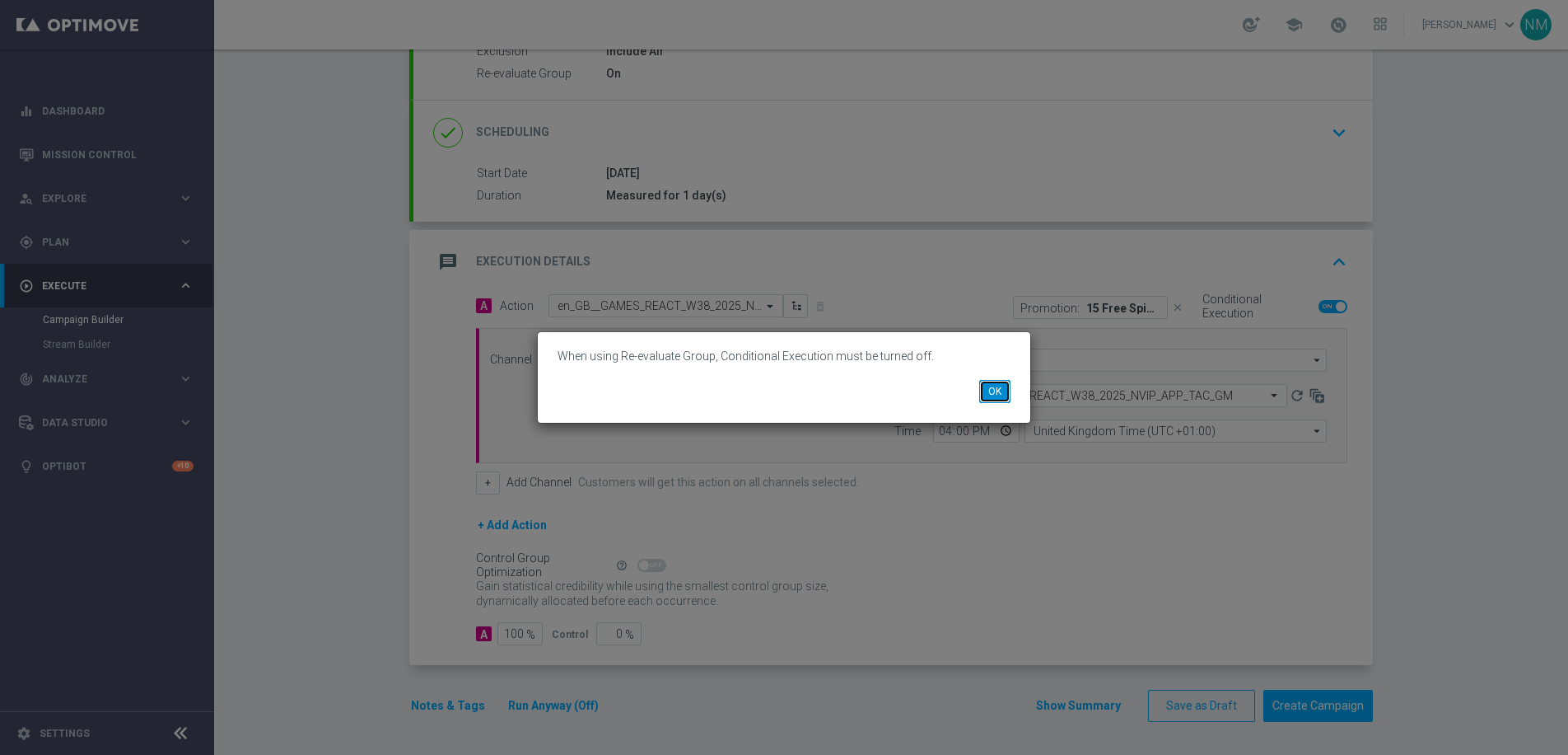
click at [985, 390] on button "OK" at bounding box center [995, 391] width 31 height 23
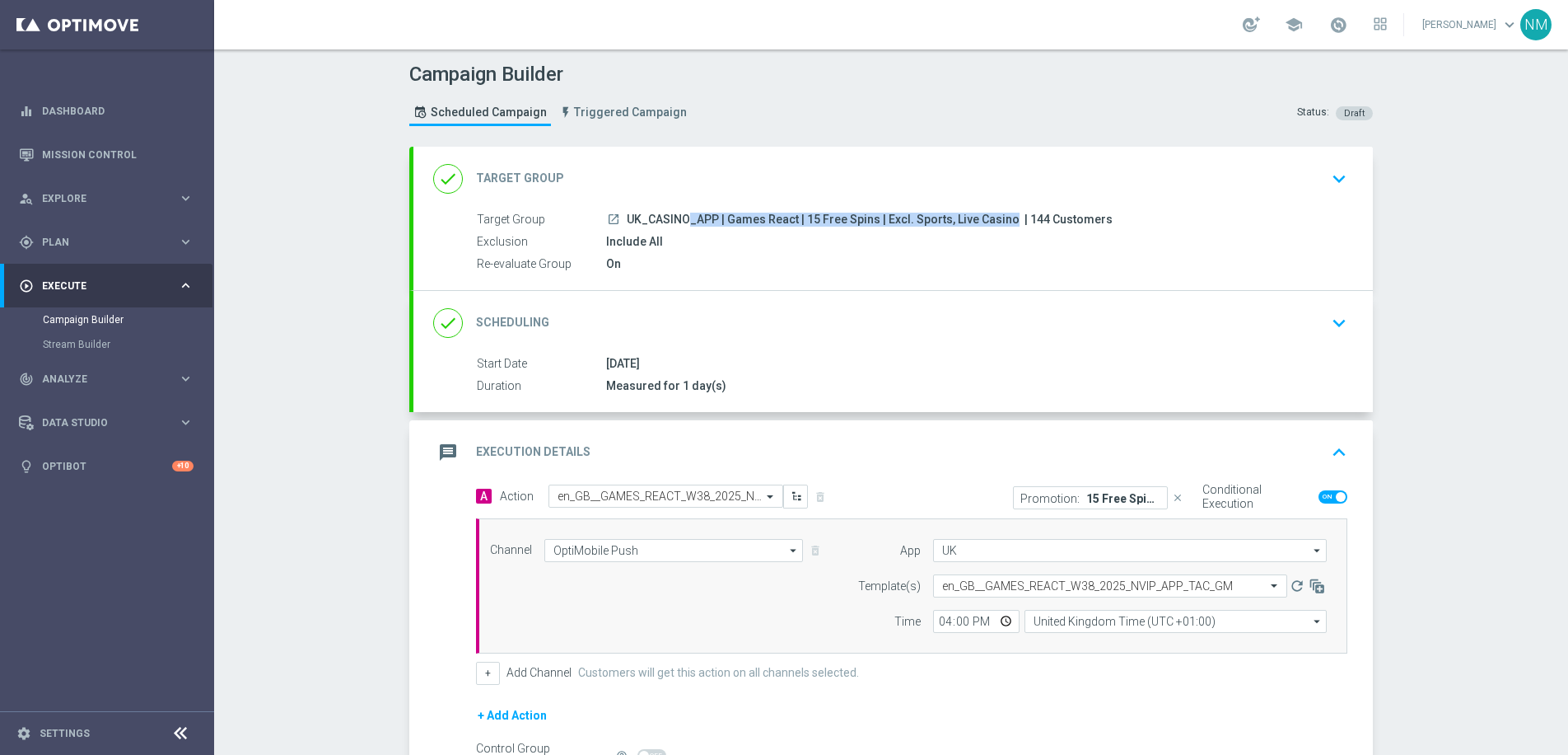
scroll to position [0, 0]
click at [1327, 170] on icon "keyboard_arrow_down" at bounding box center [1339, 179] width 25 height 25
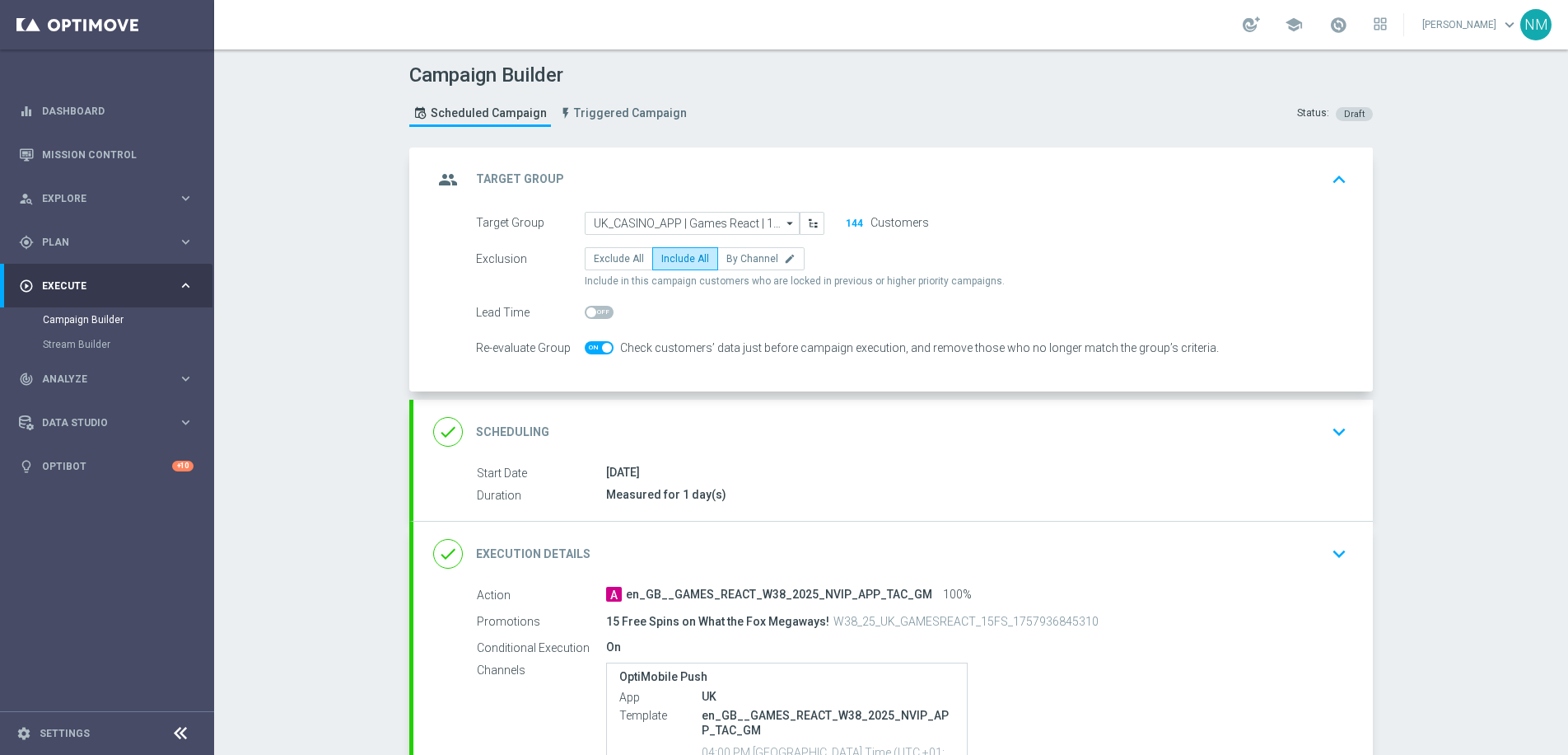
click at [602, 344] on span at bounding box center [607, 347] width 10 height 10
click at [598, 344] on input "checkbox" at bounding box center [599, 348] width 29 height 13
checkbox input "false"
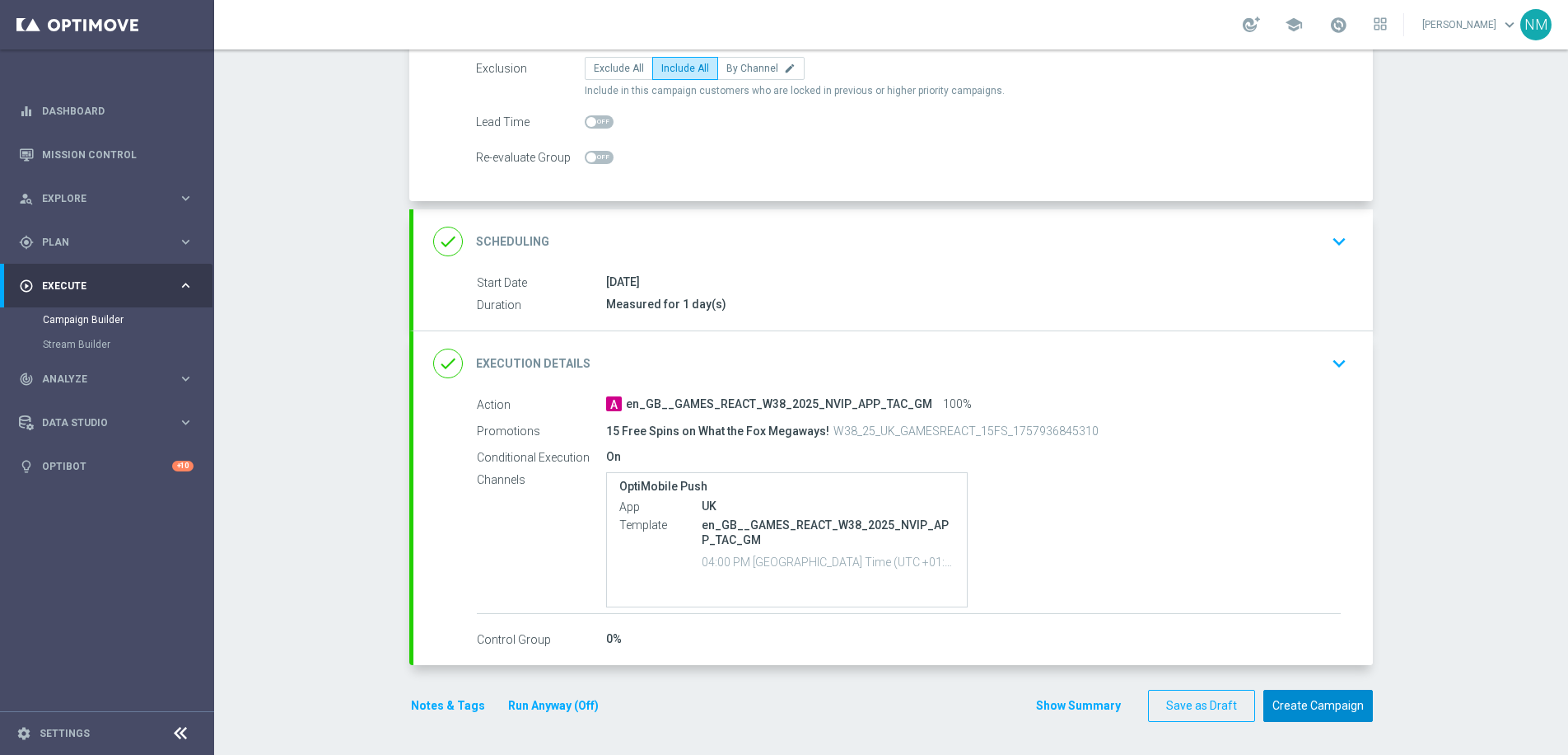
click at [1295, 697] on button "Create Campaign" at bounding box center [1318, 705] width 110 height 32
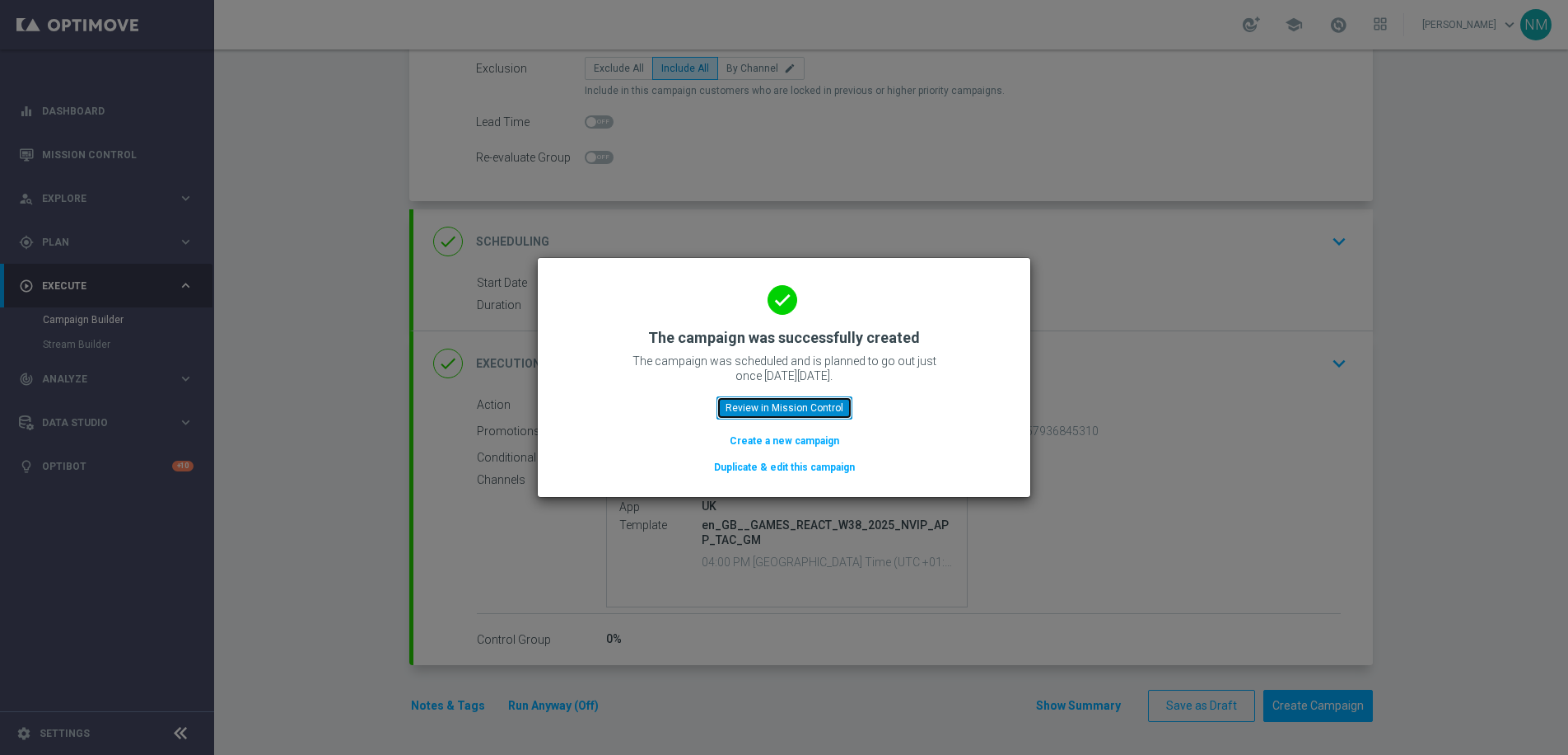
click at [778, 402] on button "Review in Mission Control" at bounding box center [784, 408] width 136 height 23
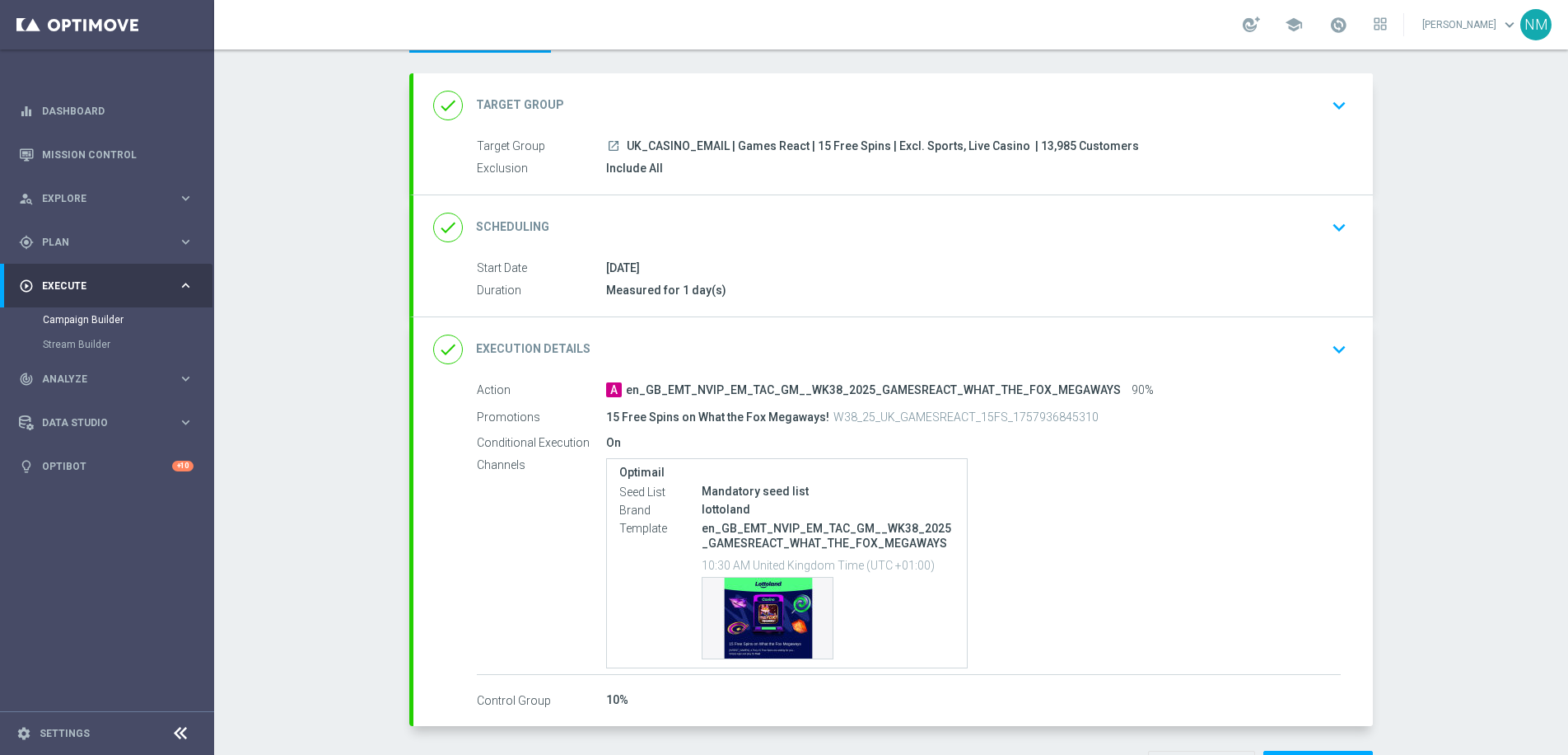
scroll to position [126, 0]
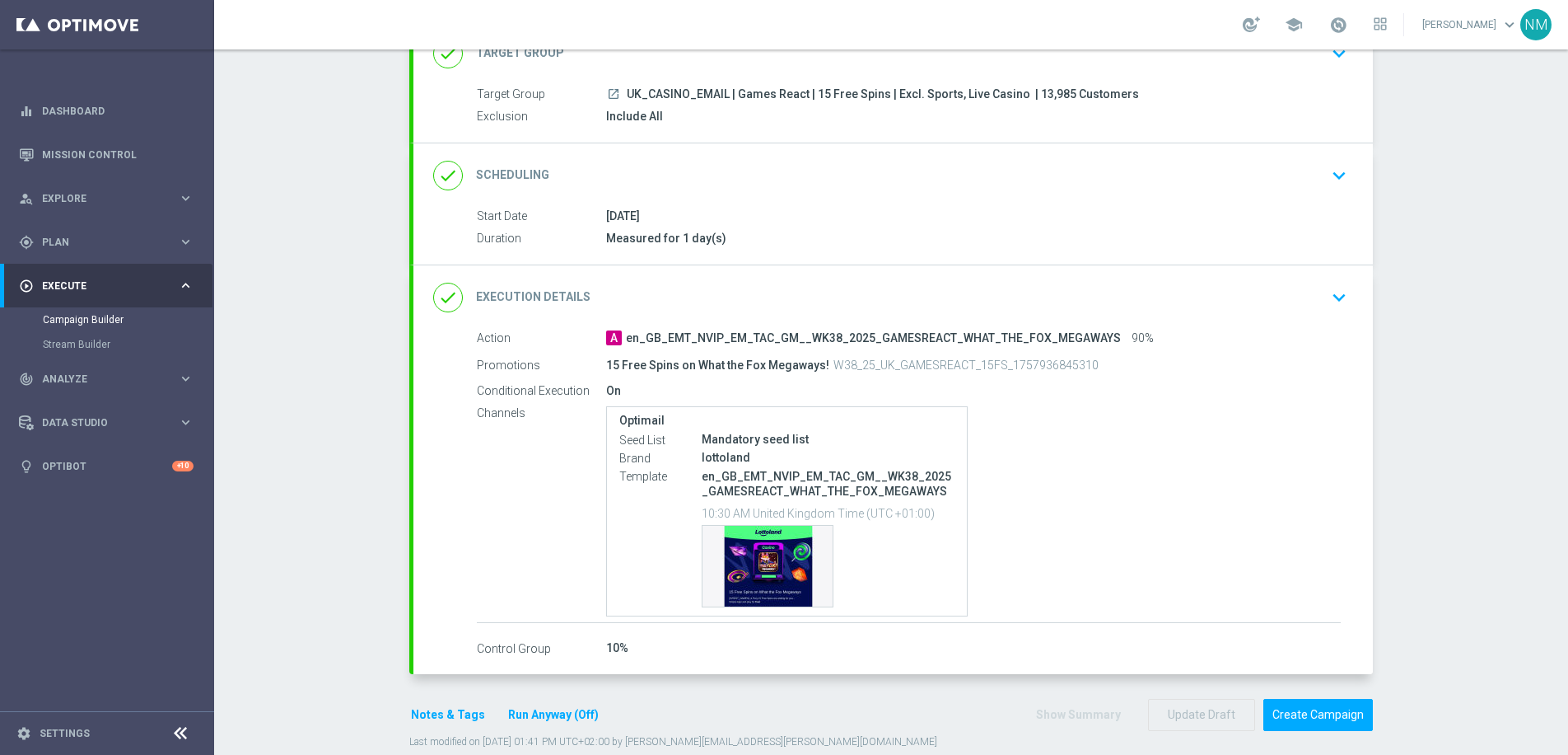
click at [1338, 302] on icon "keyboard_arrow_down" at bounding box center [1339, 298] width 25 height 25
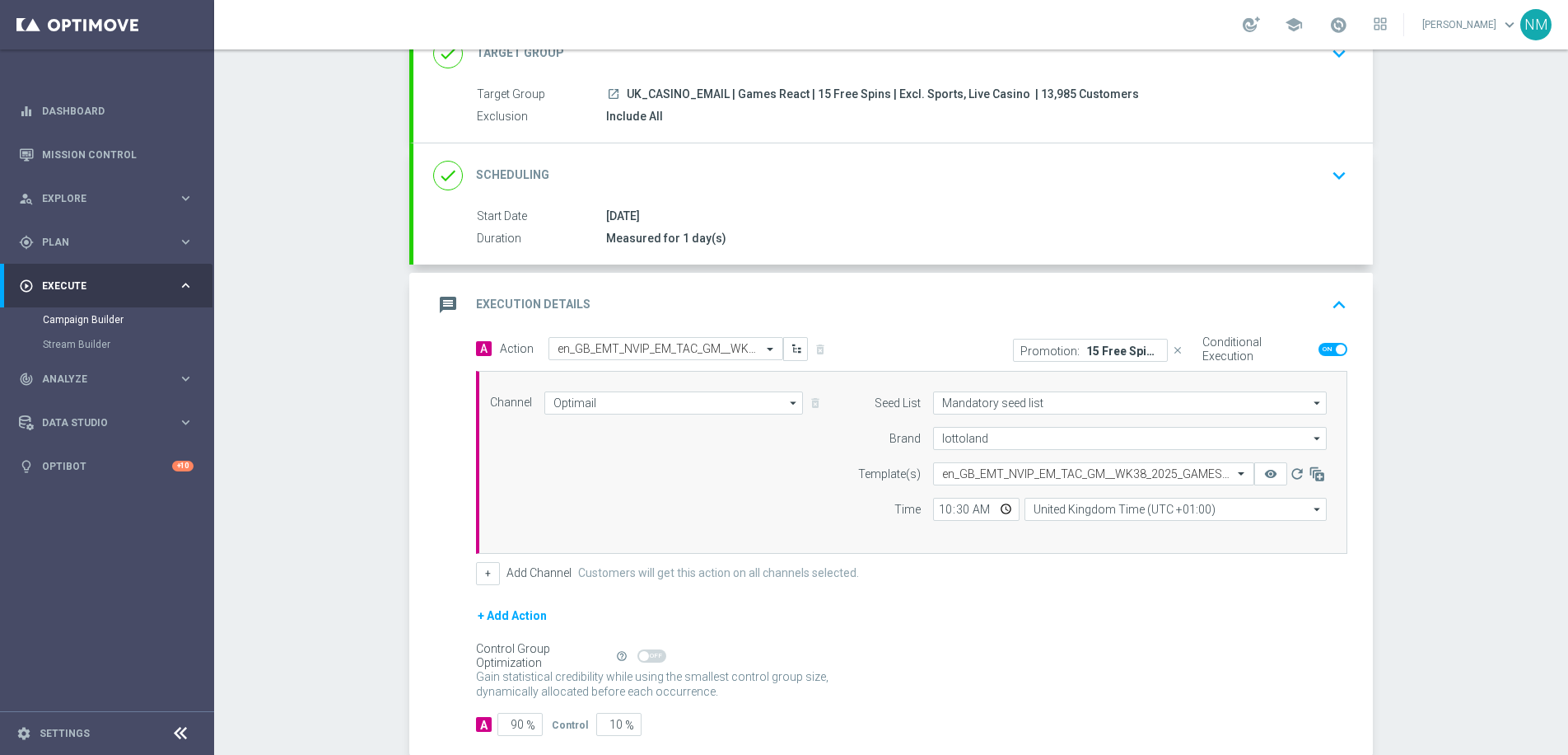
click at [1108, 353] on p "15 Free Spins on What the Fox Megaways!" at bounding box center [1123, 350] width 74 height 13
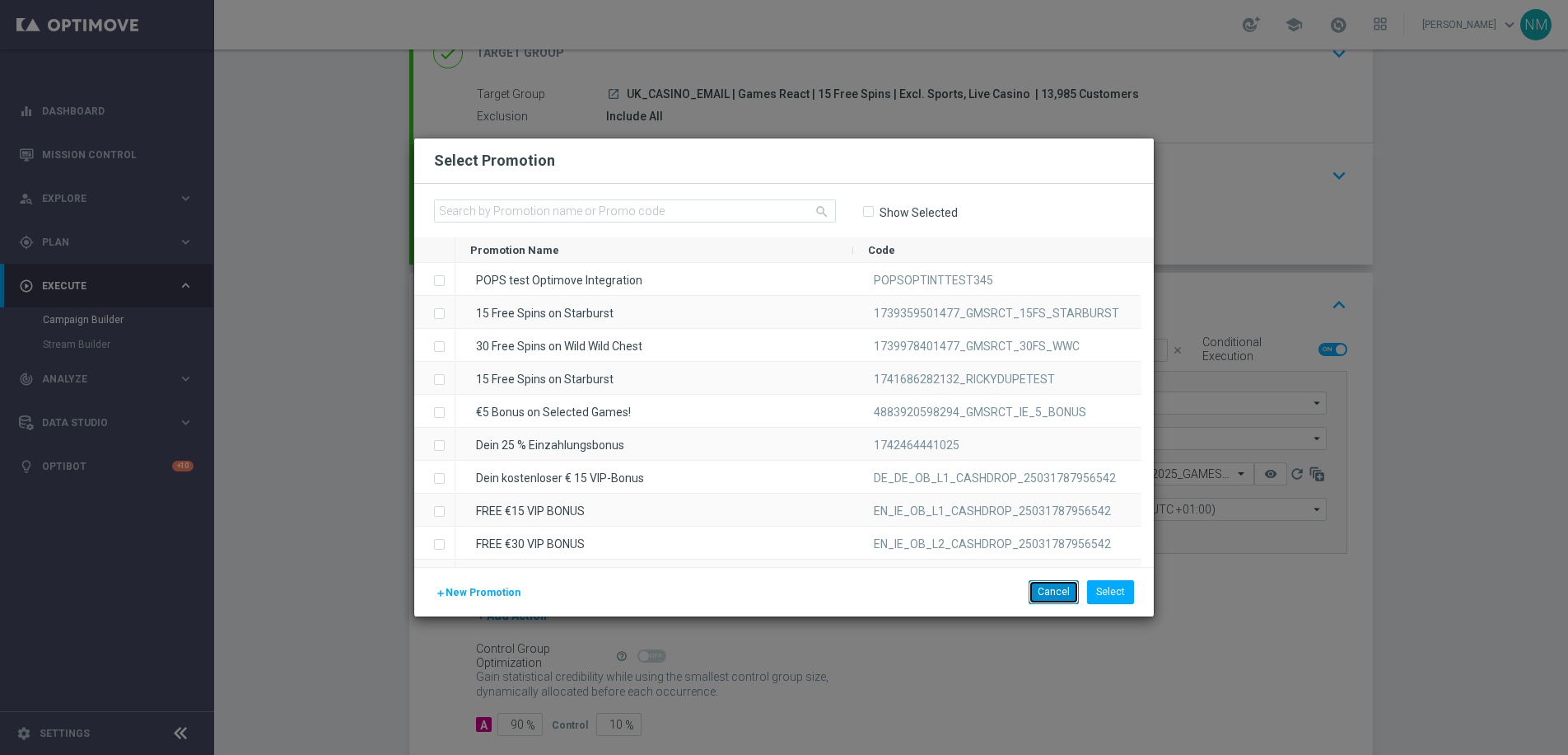
click at [1055, 589] on button "Cancel" at bounding box center [1053, 591] width 50 height 23
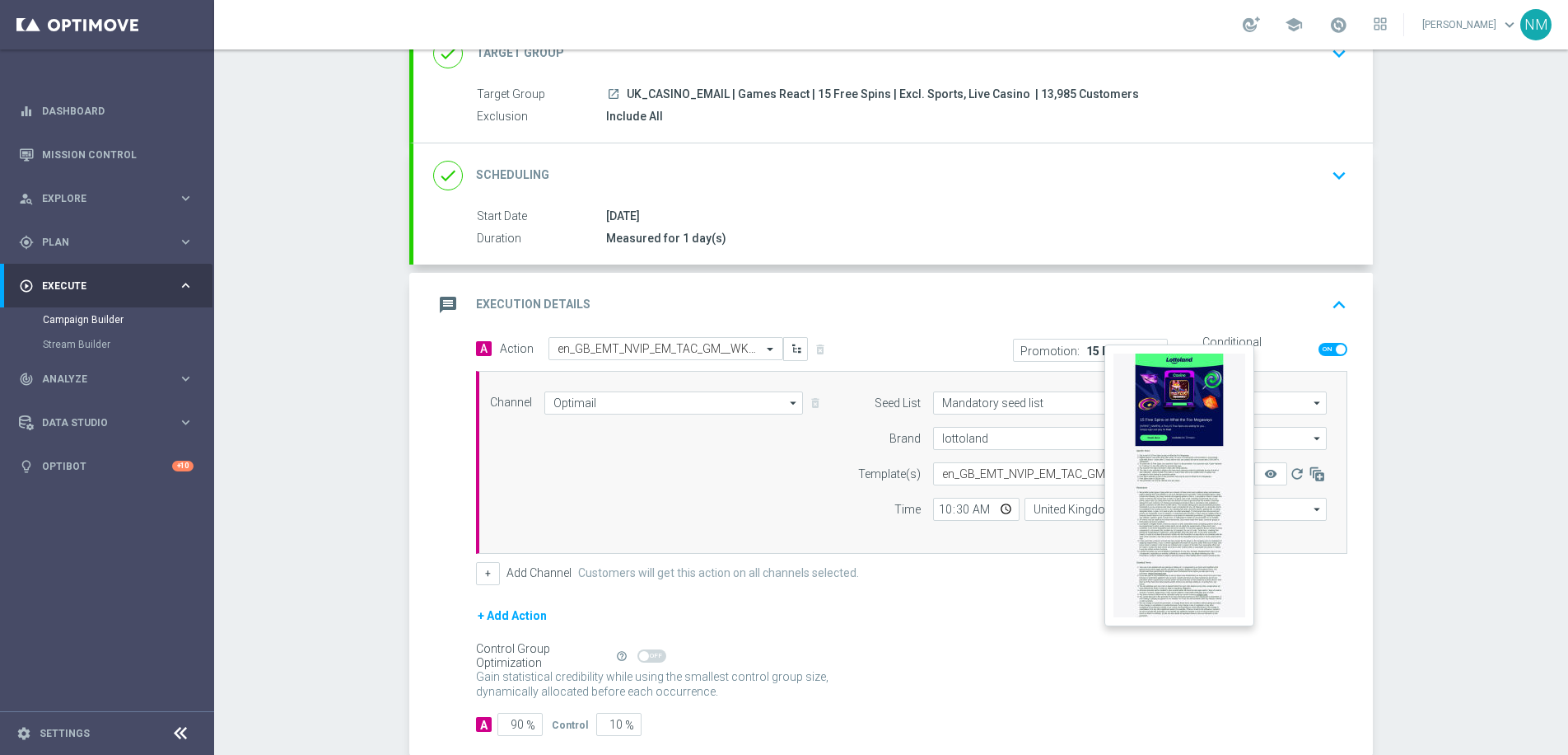
click at [1272, 474] on button "remove_red_eye" at bounding box center [1270, 473] width 33 height 23
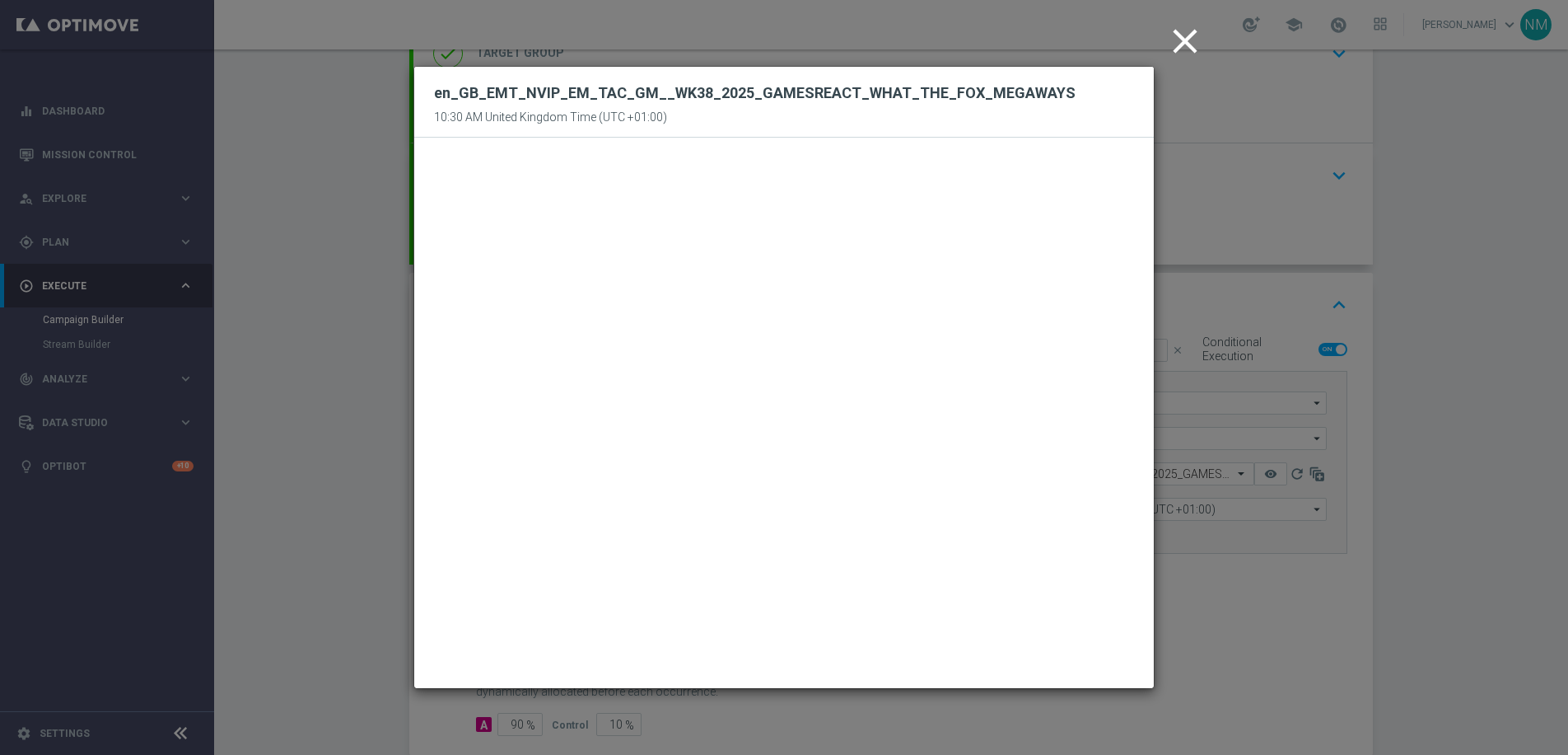
click at [1177, 43] on icon "close" at bounding box center [1184, 40] width 41 height 41
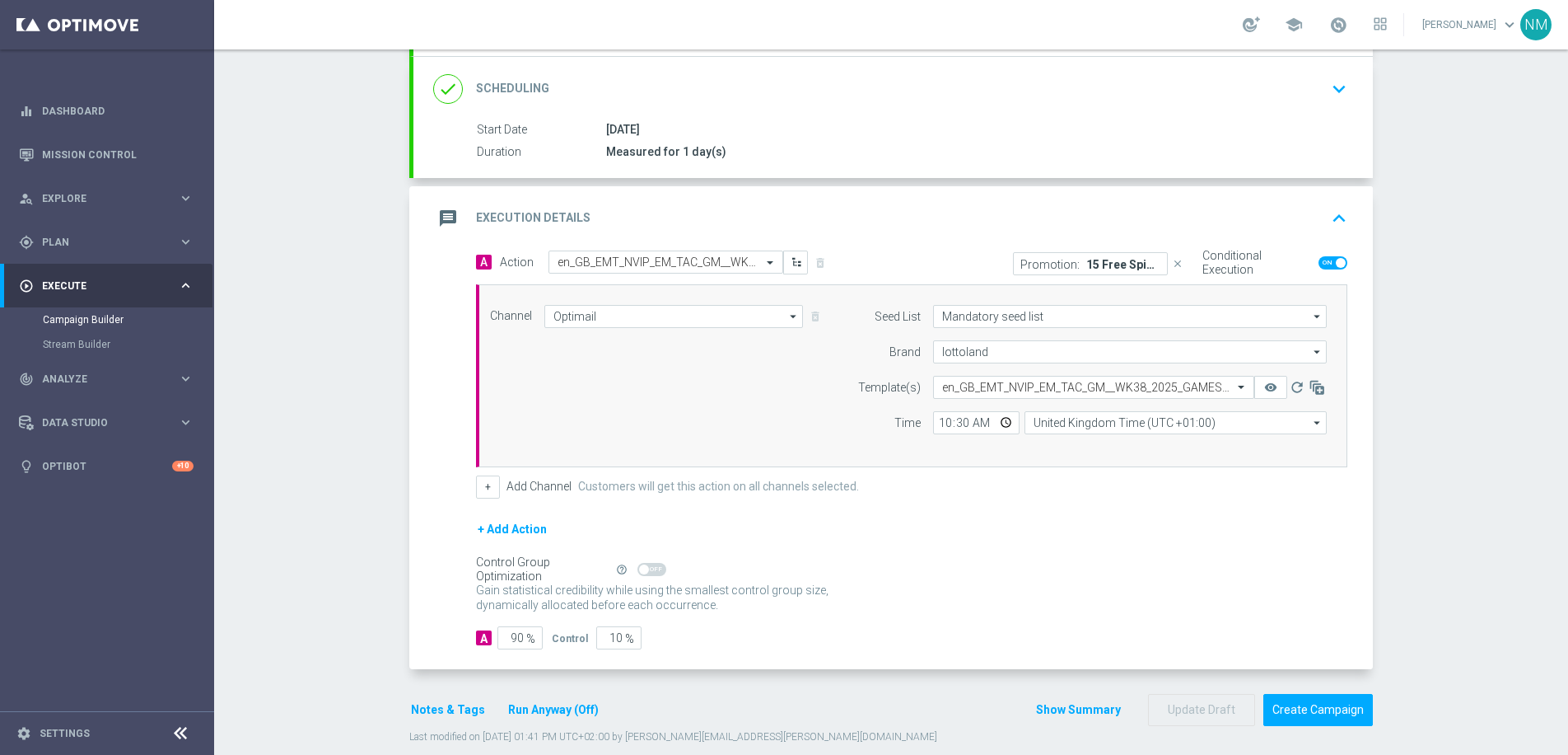
scroll to position [229, 0]
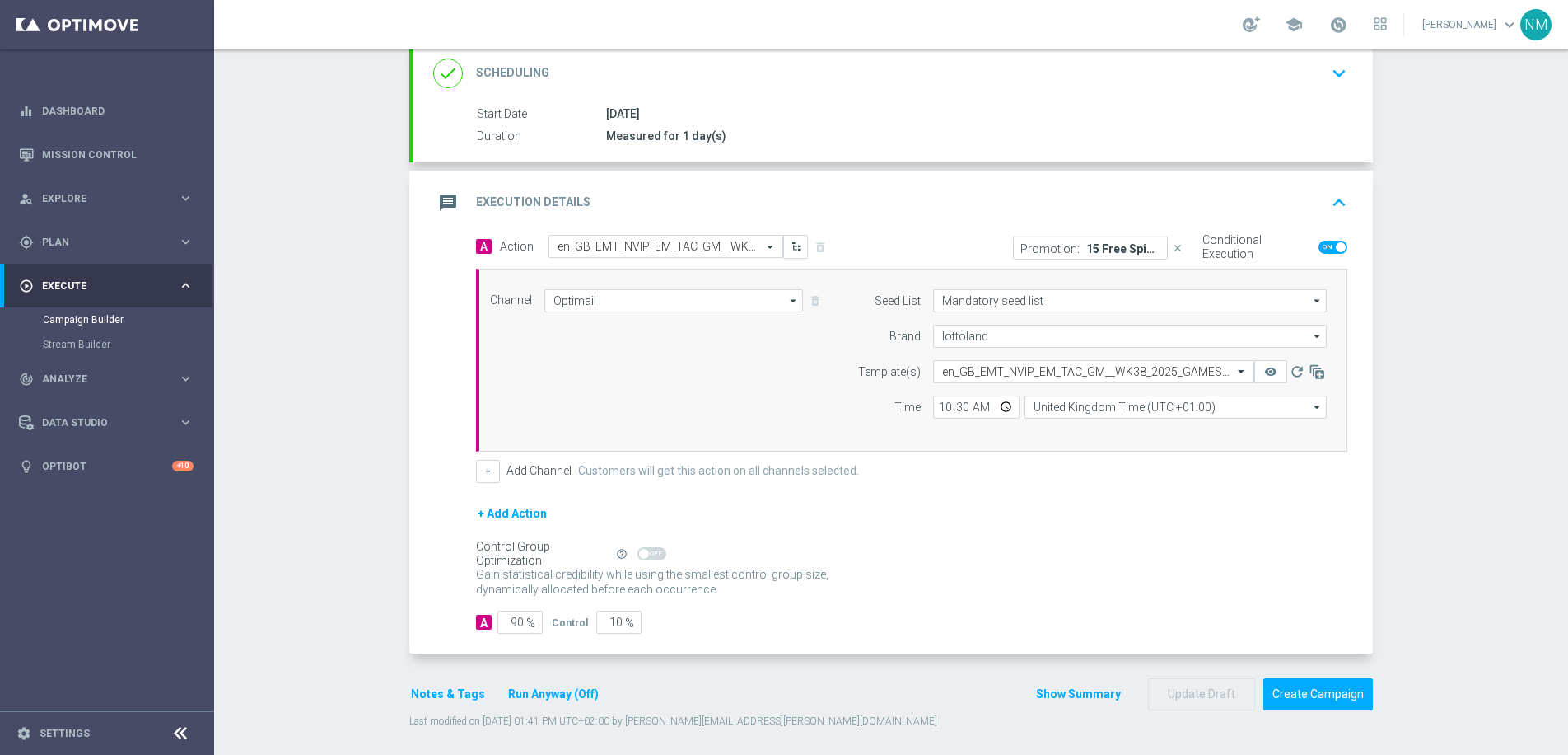
click at [418, 695] on button "Notes & Tags" at bounding box center [448, 693] width 77 height 20
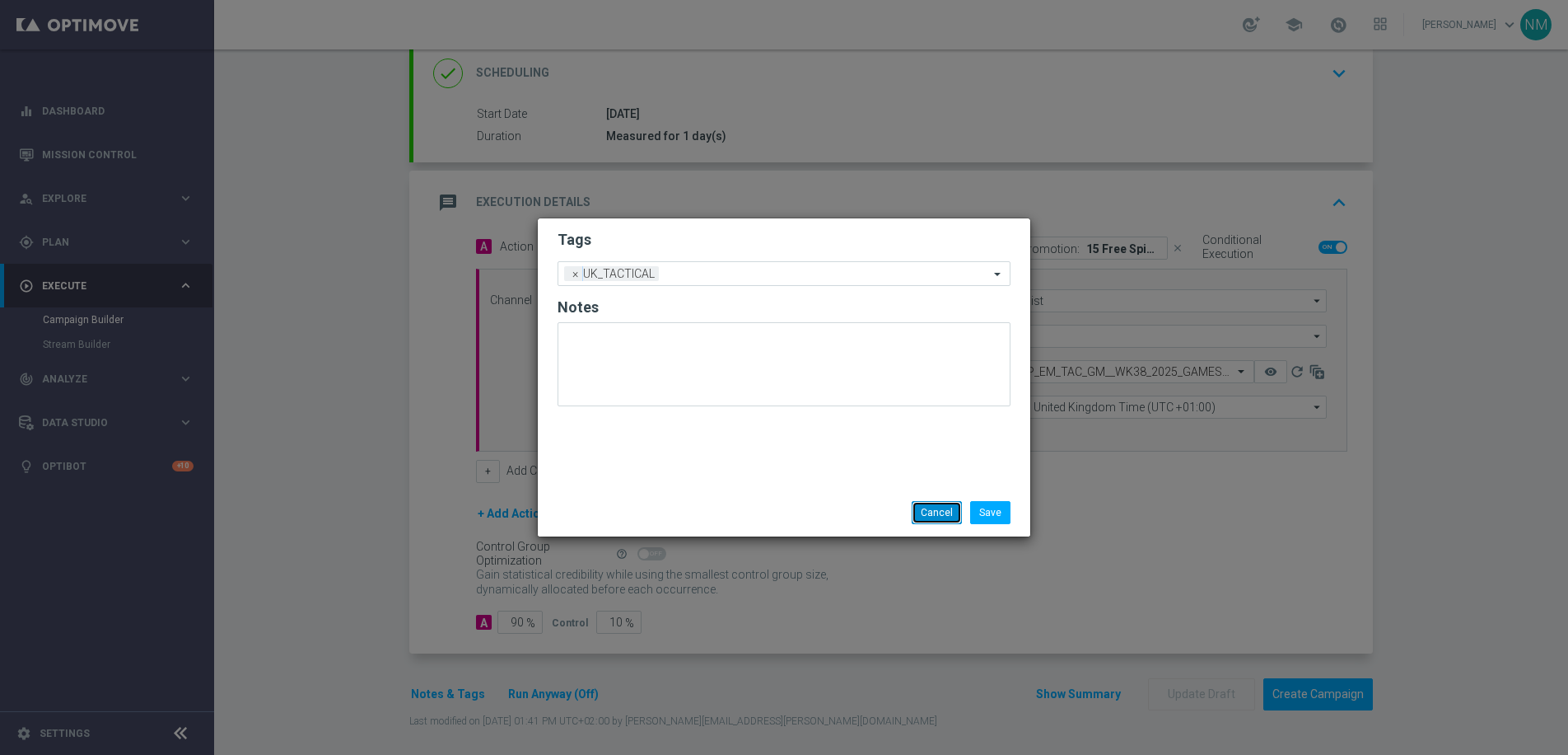
click at [939, 505] on button "Cancel" at bounding box center [937, 512] width 50 height 23
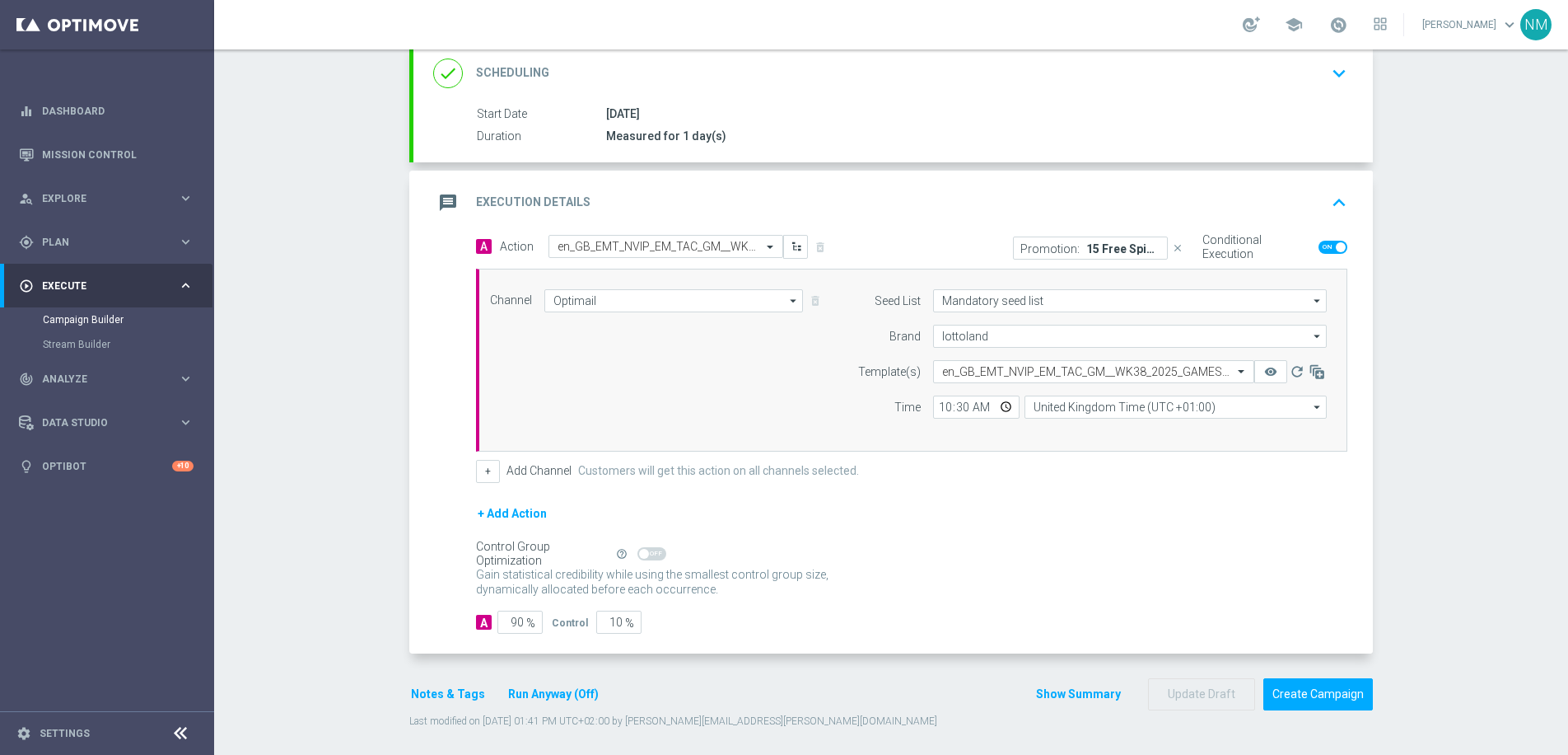
scroll to position [234, 0]
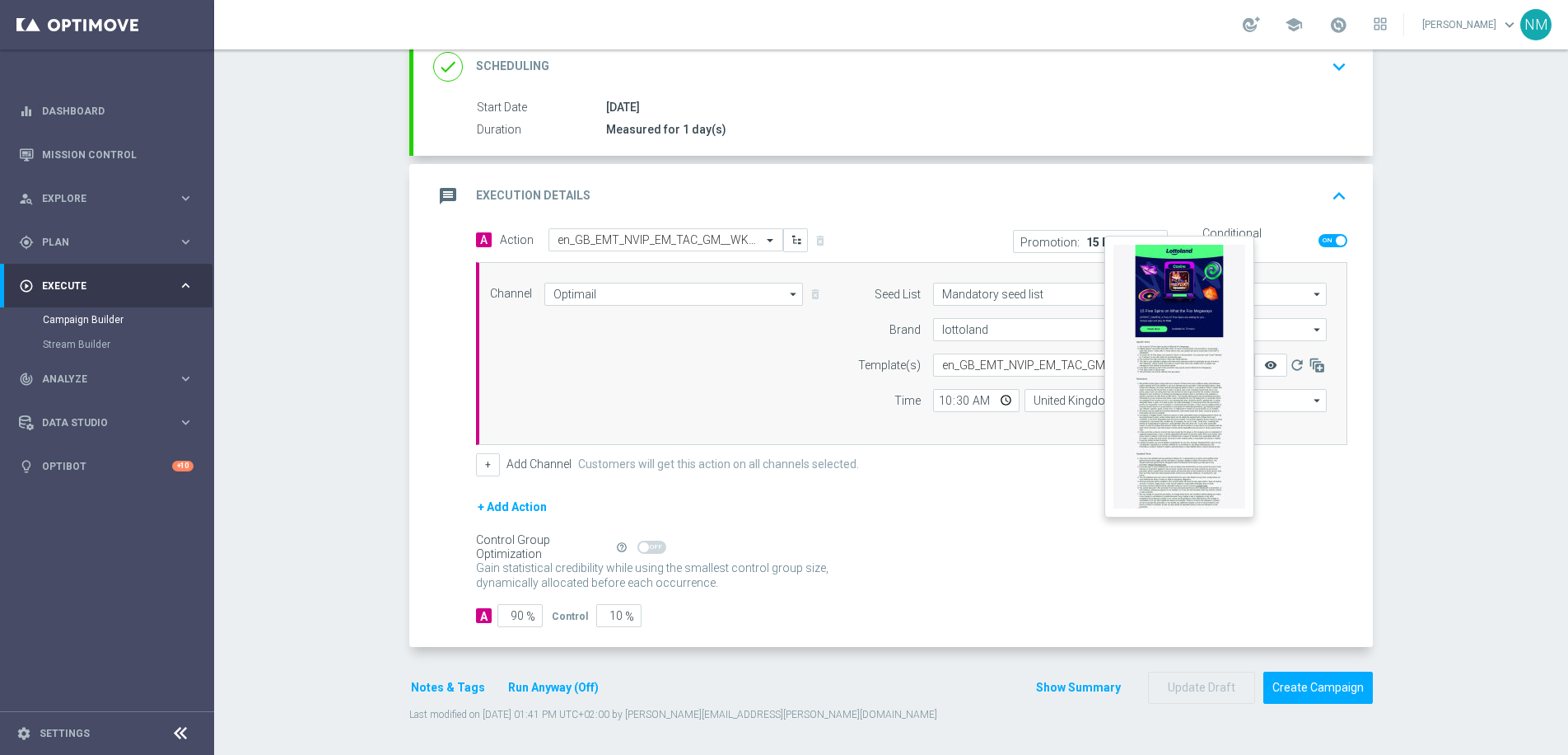
click at [1269, 368] on icon "remove_red_eye" at bounding box center [1270, 365] width 13 height 13
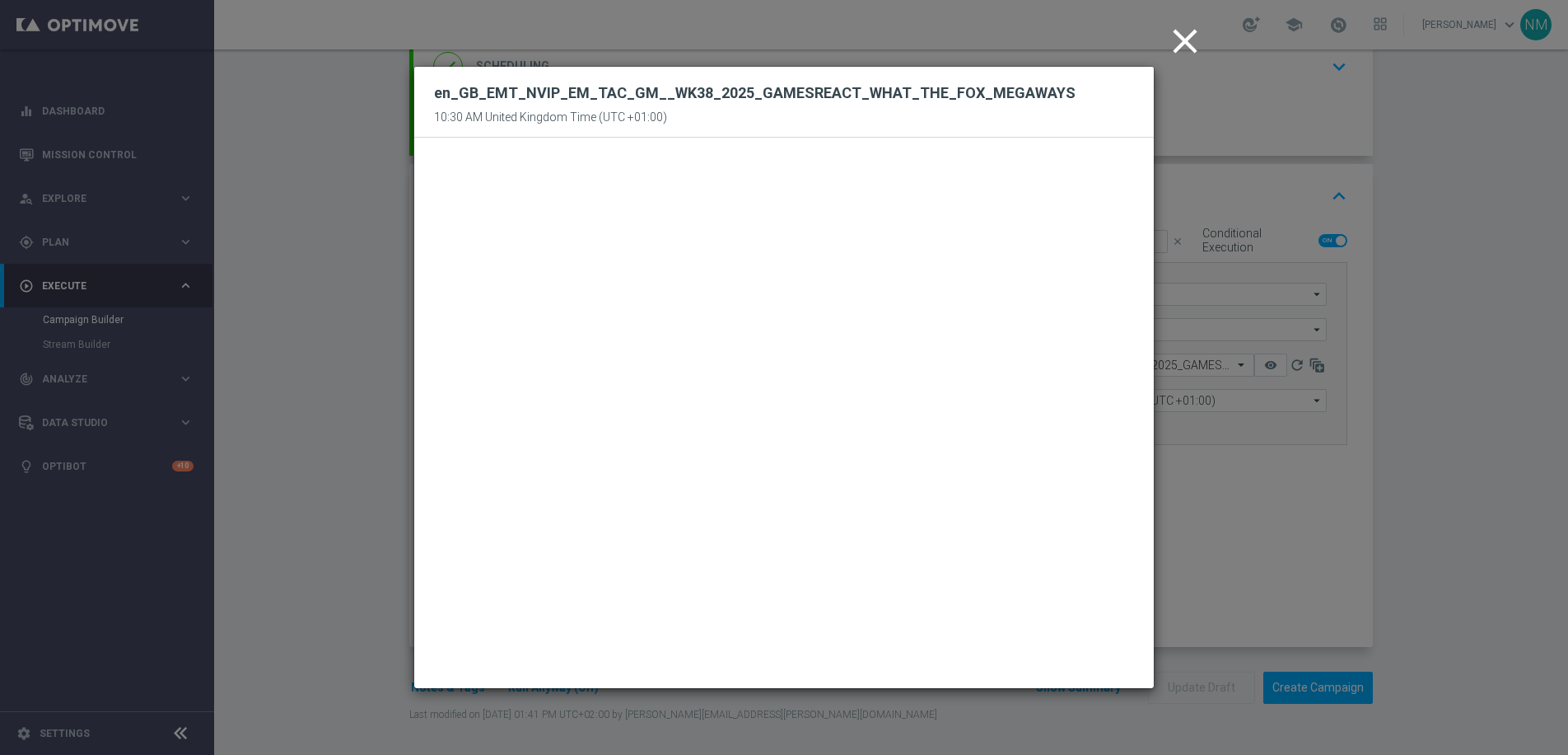
click at [1183, 58] on icon "close" at bounding box center [1184, 40] width 41 height 41
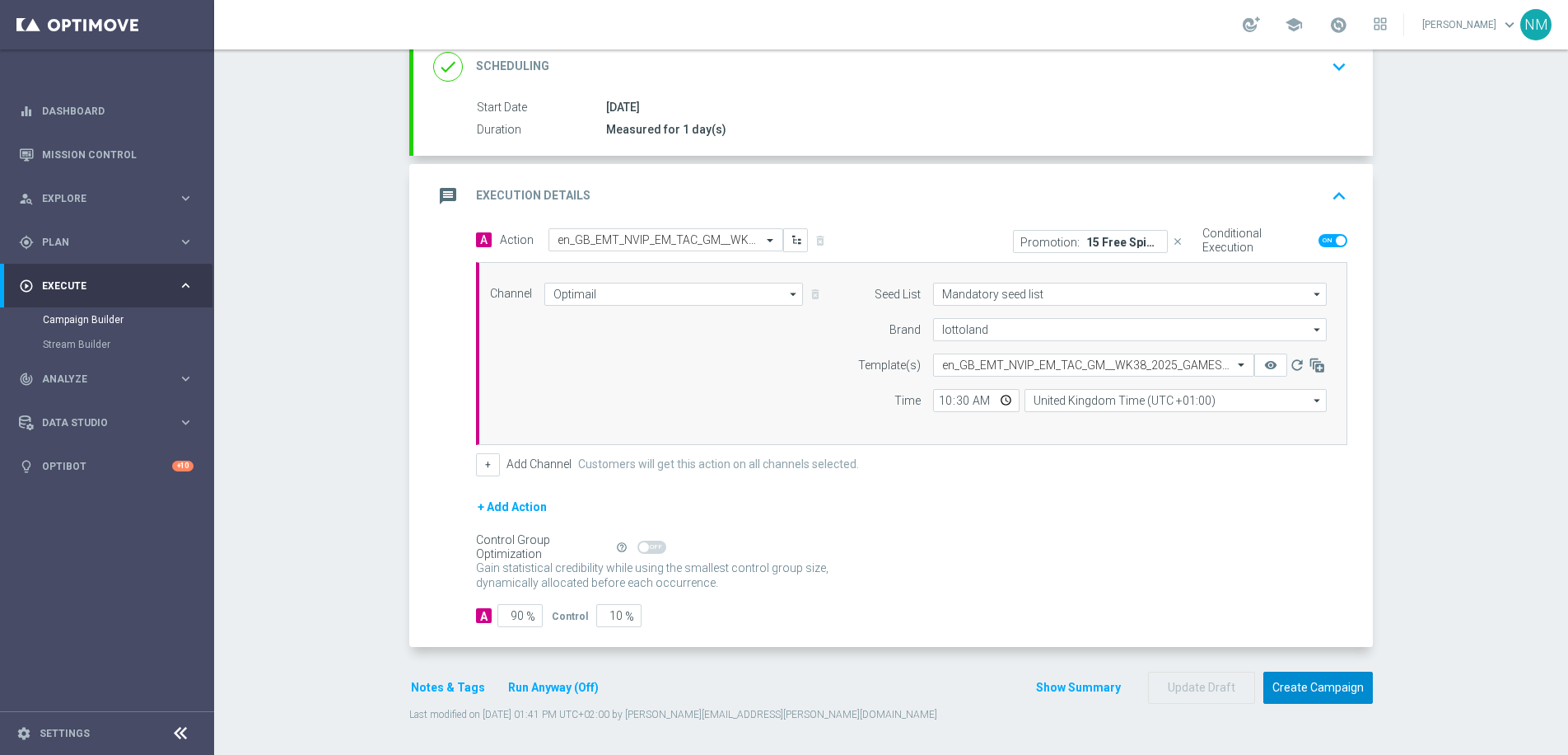
click at [1297, 678] on button "Create Campaign" at bounding box center [1318, 687] width 110 height 32
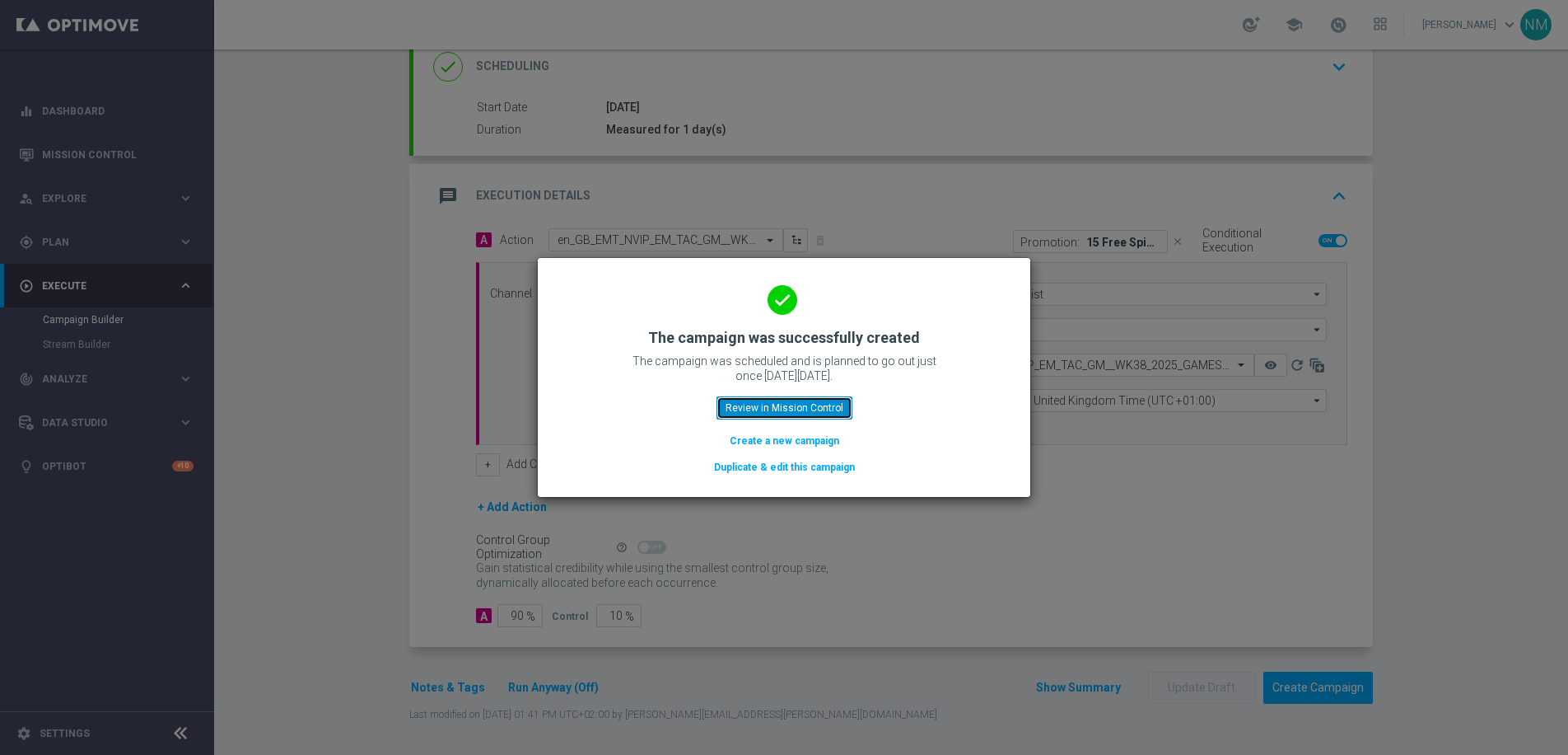
click at [755, 400] on button "Review in Mission Control" at bounding box center [784, 408] width 136 height 23
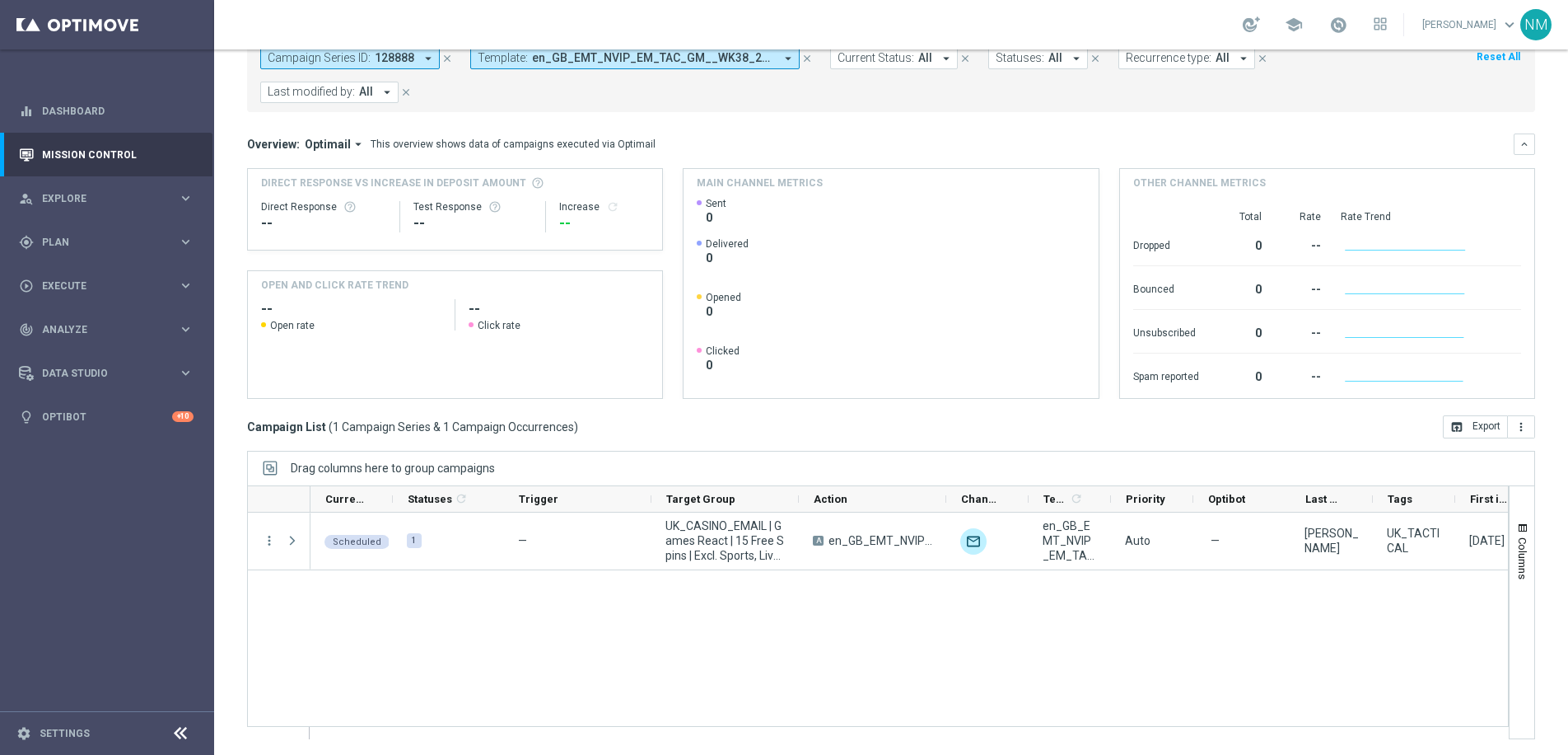
scroll to position [103, 0]
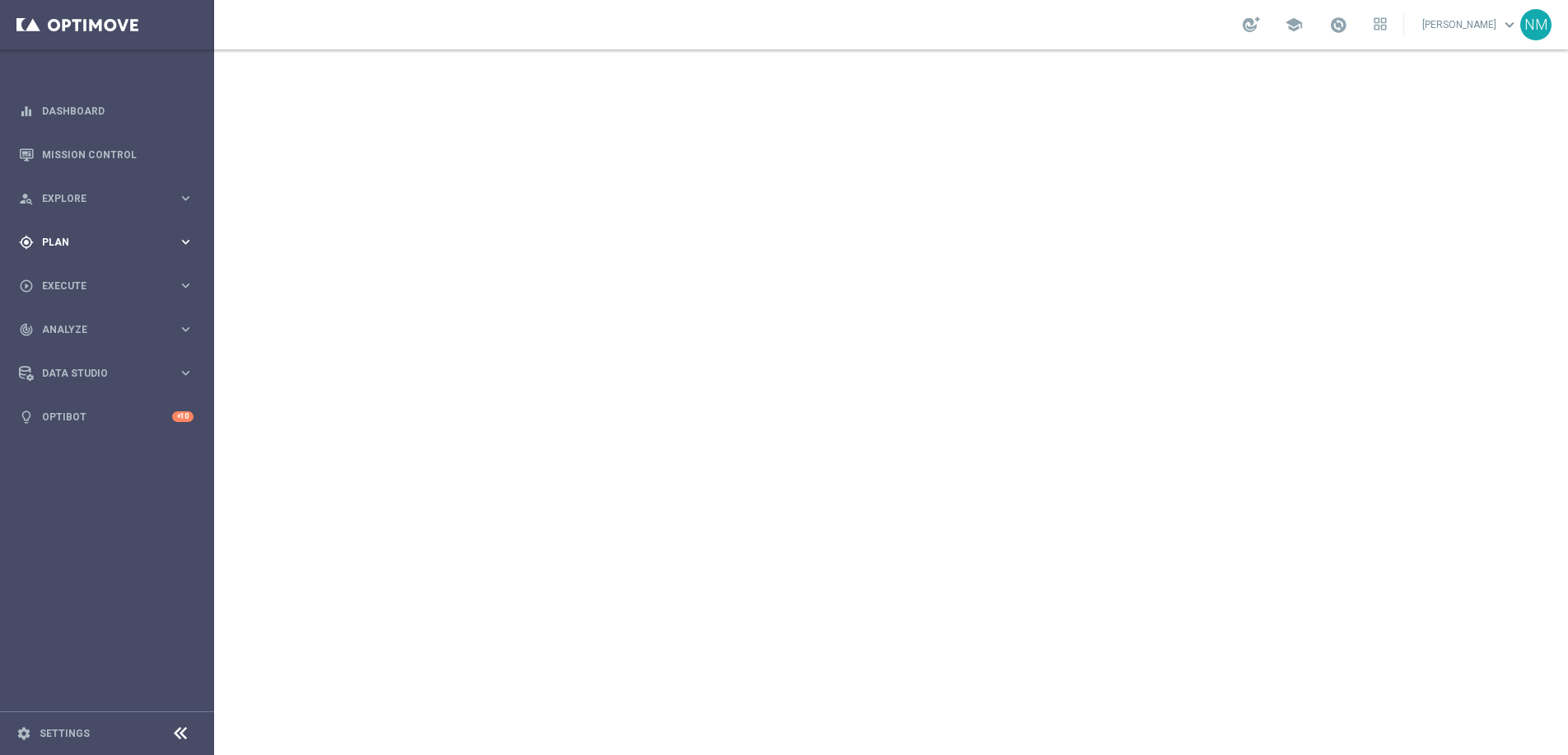
click at [70, 239] on span "Plan" at bounding box center [110, 242] width 136 height 10
click at [76, 322] on span "Templates" at bounding box center [102, 325] width 118 height 10
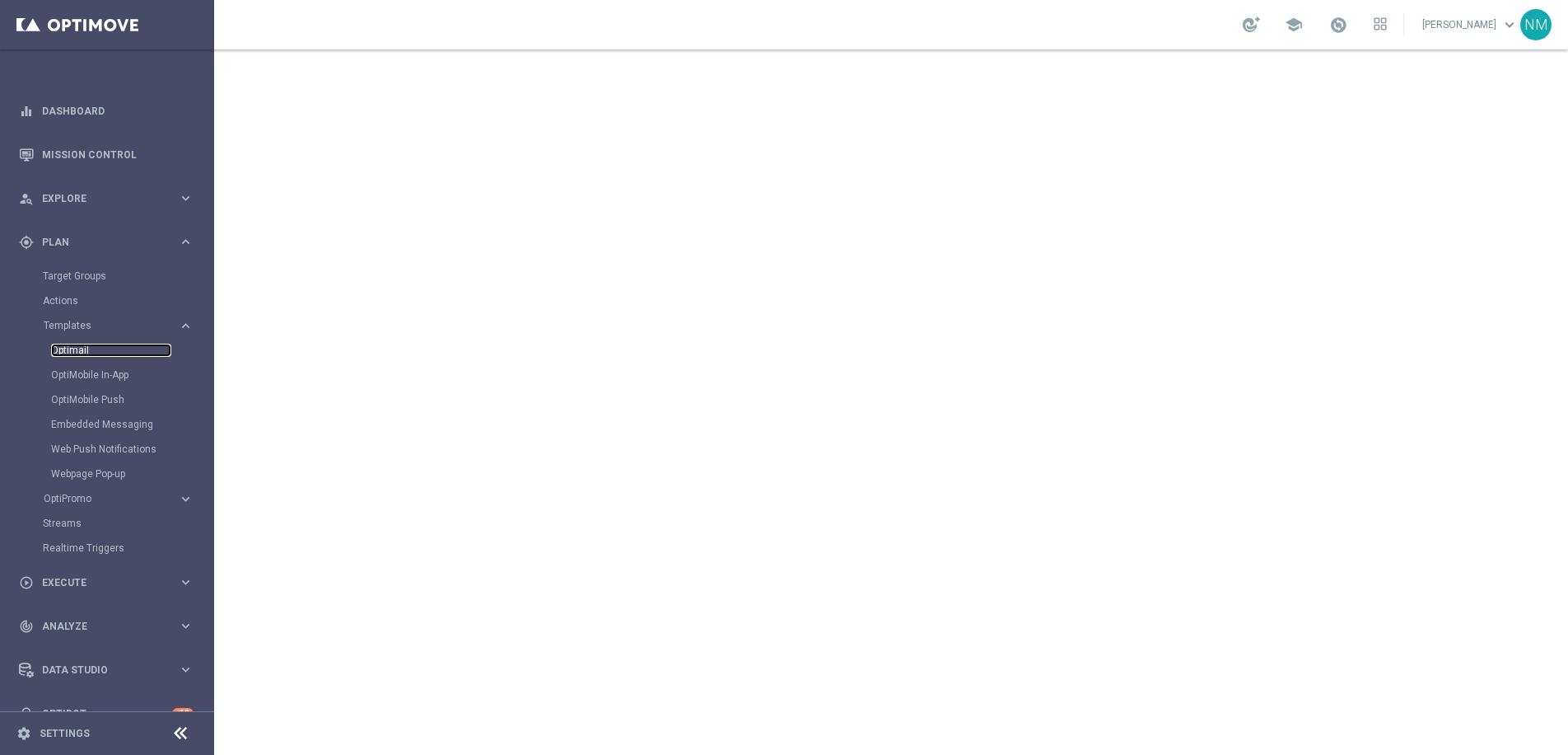
click at [79, 348] on link "Optimail" at bounding box center [111, 350] width 120 height 13
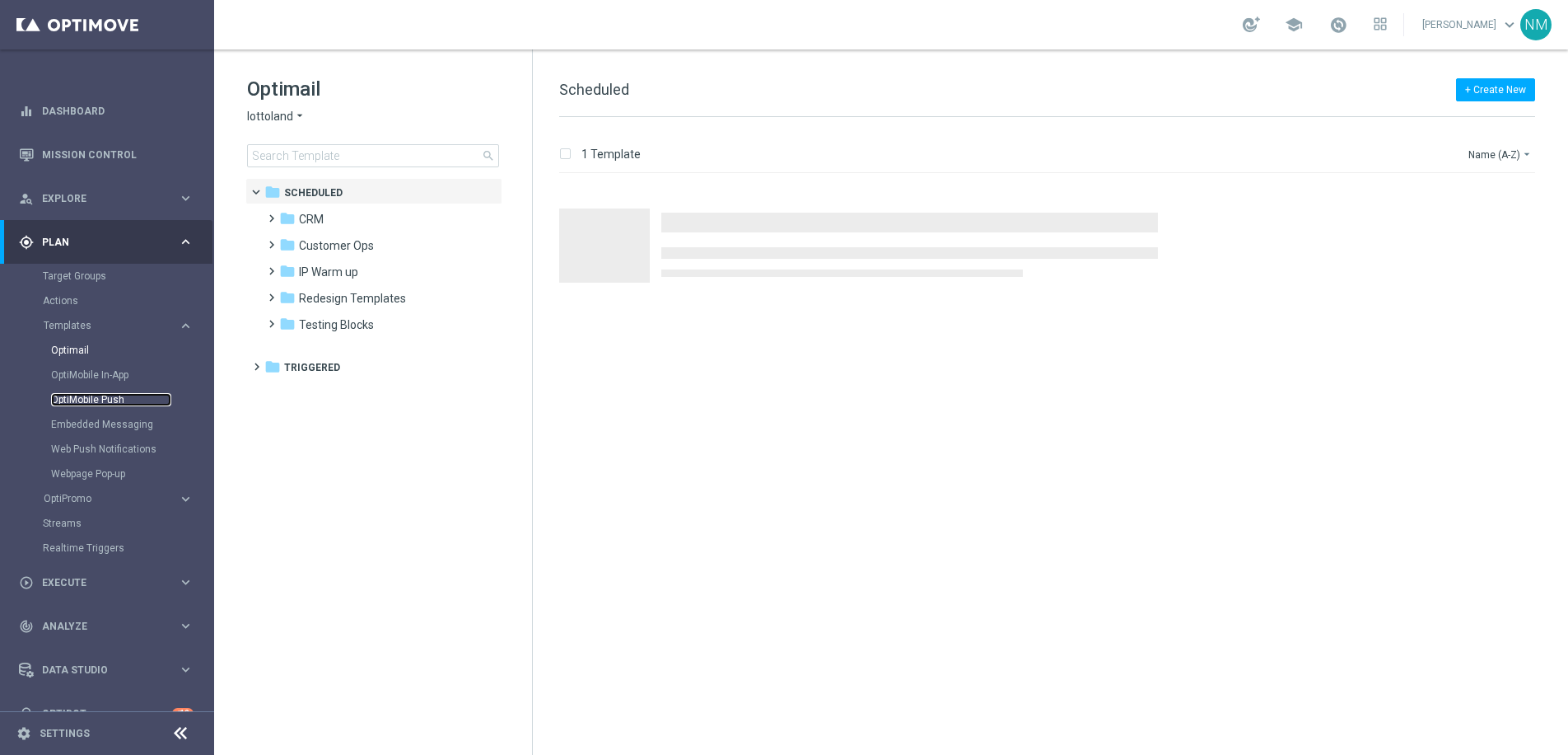
click at [77, 402] on link "OptiMobile Push" at bounding box center [111, 400] width 120 height 13
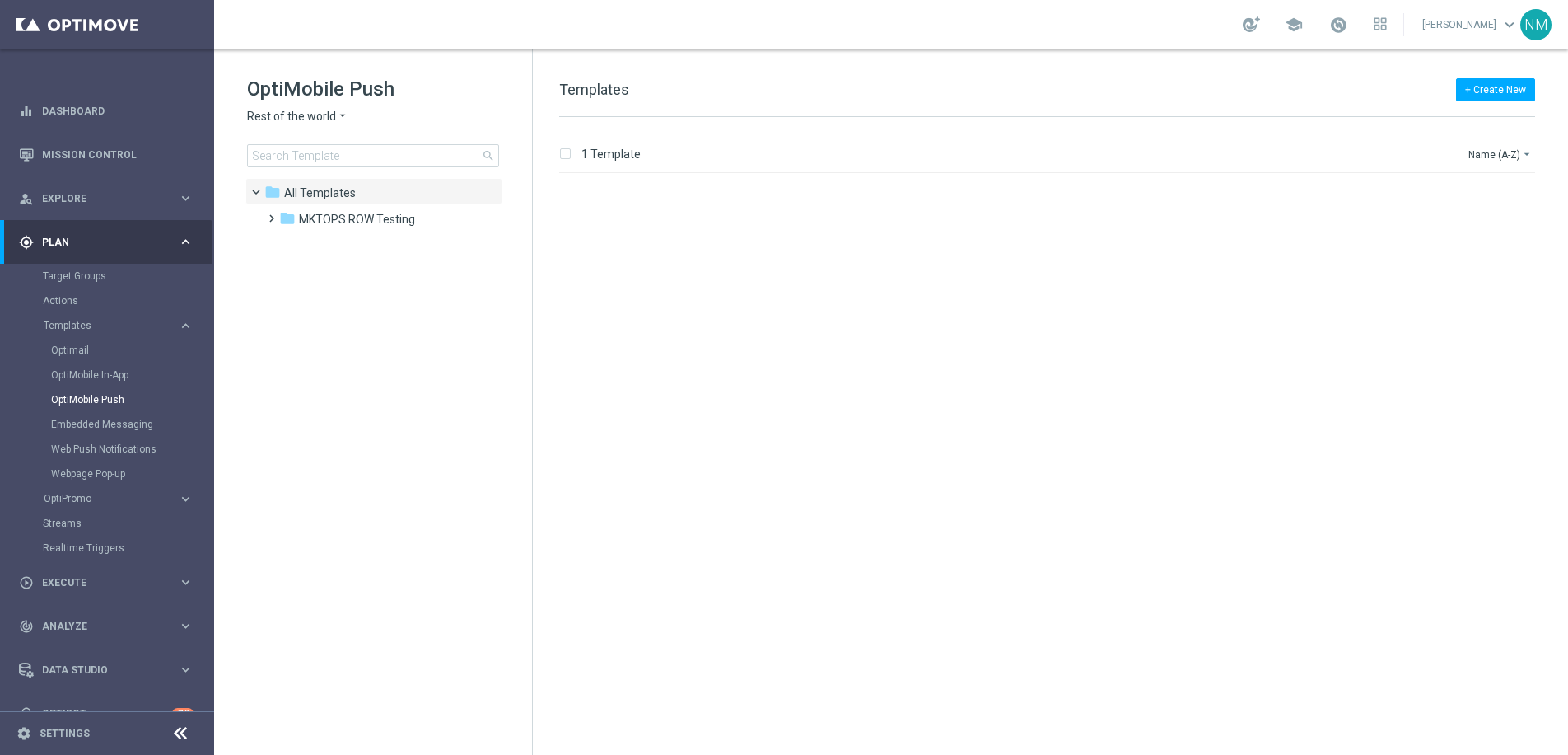
click at [319, 125] on div "OptiMobile Push Rest of the world arrow_drop_down × Rest of the world search" at bounding box center [389, 121] width 285 height 92
click at [316, 111] on span "Rest of the world" at bounding box center [291, 117] width 89 height 15
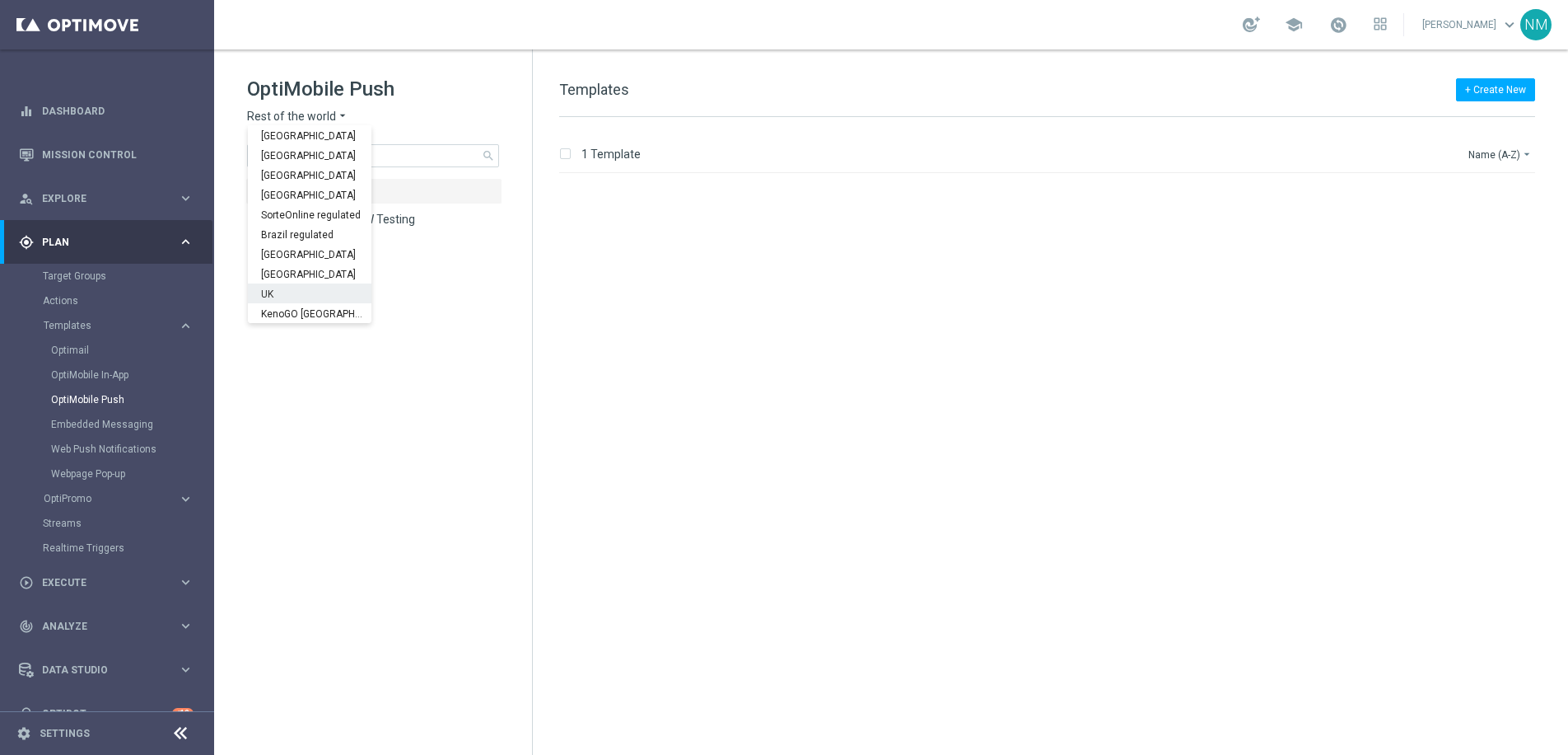
click at [294, 291] on div "UK" at bounding box center [309, 293] width 123 height 20
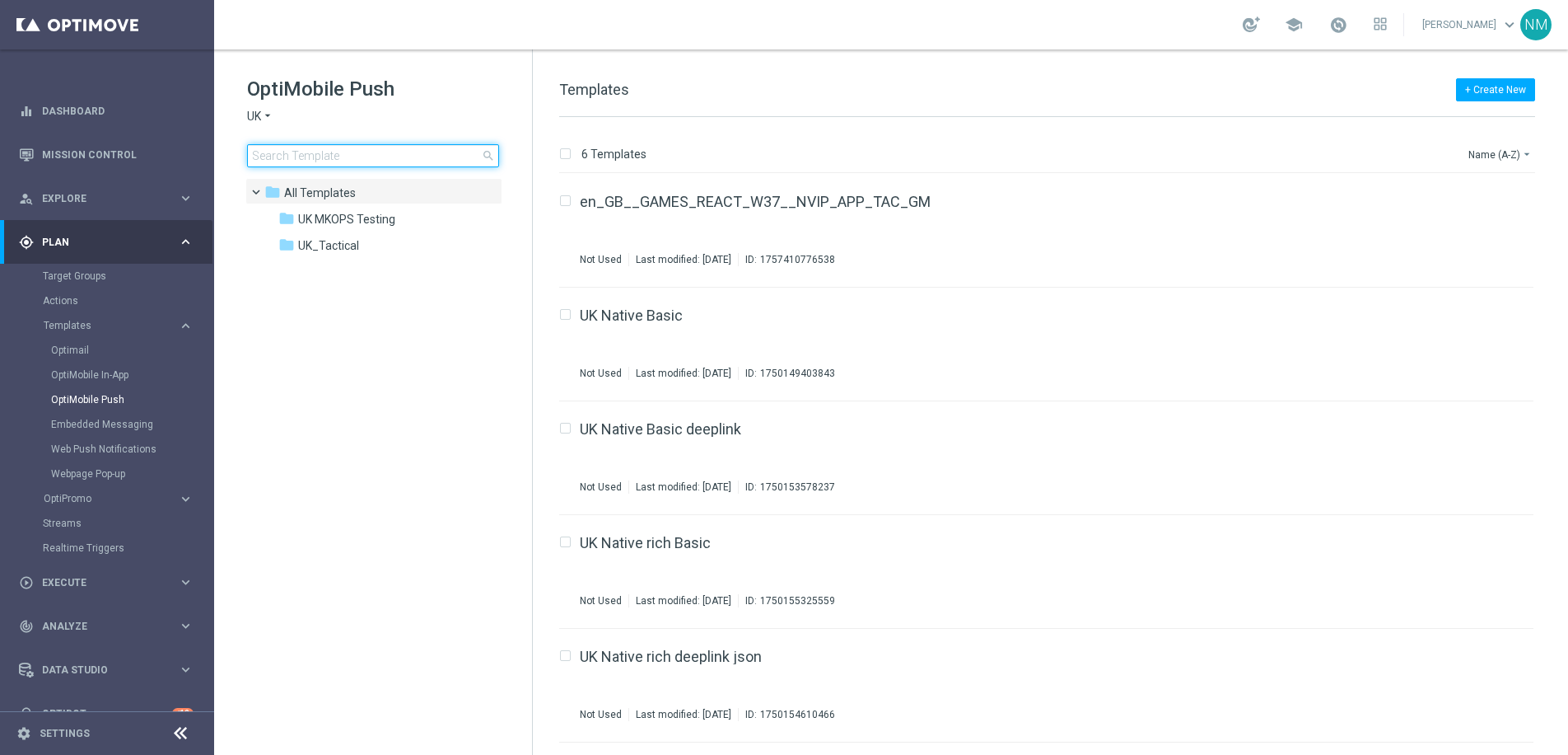
click at [361, 153] on input at bounding box center [372, 156] width 252 height 23
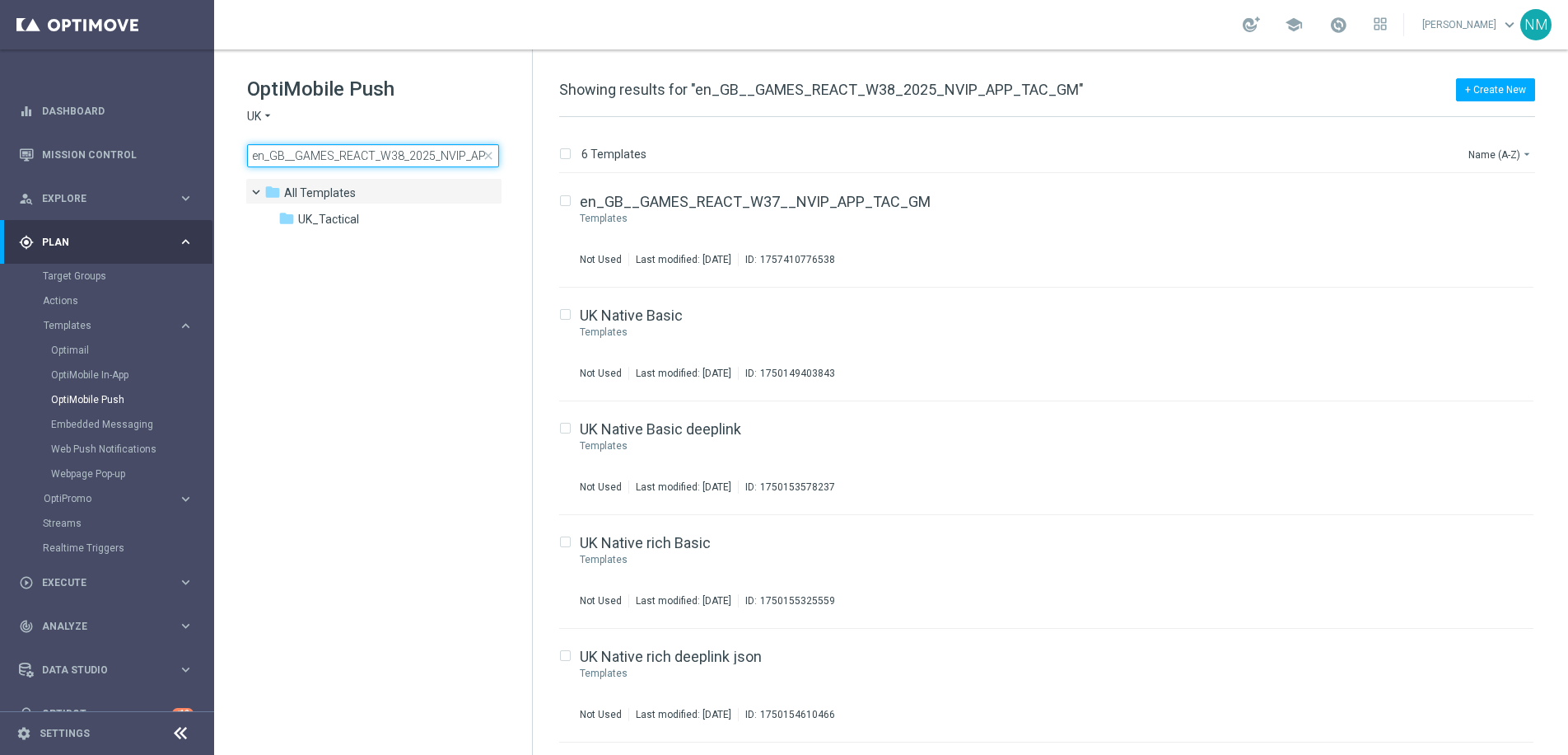
scroll to position [0, 51]
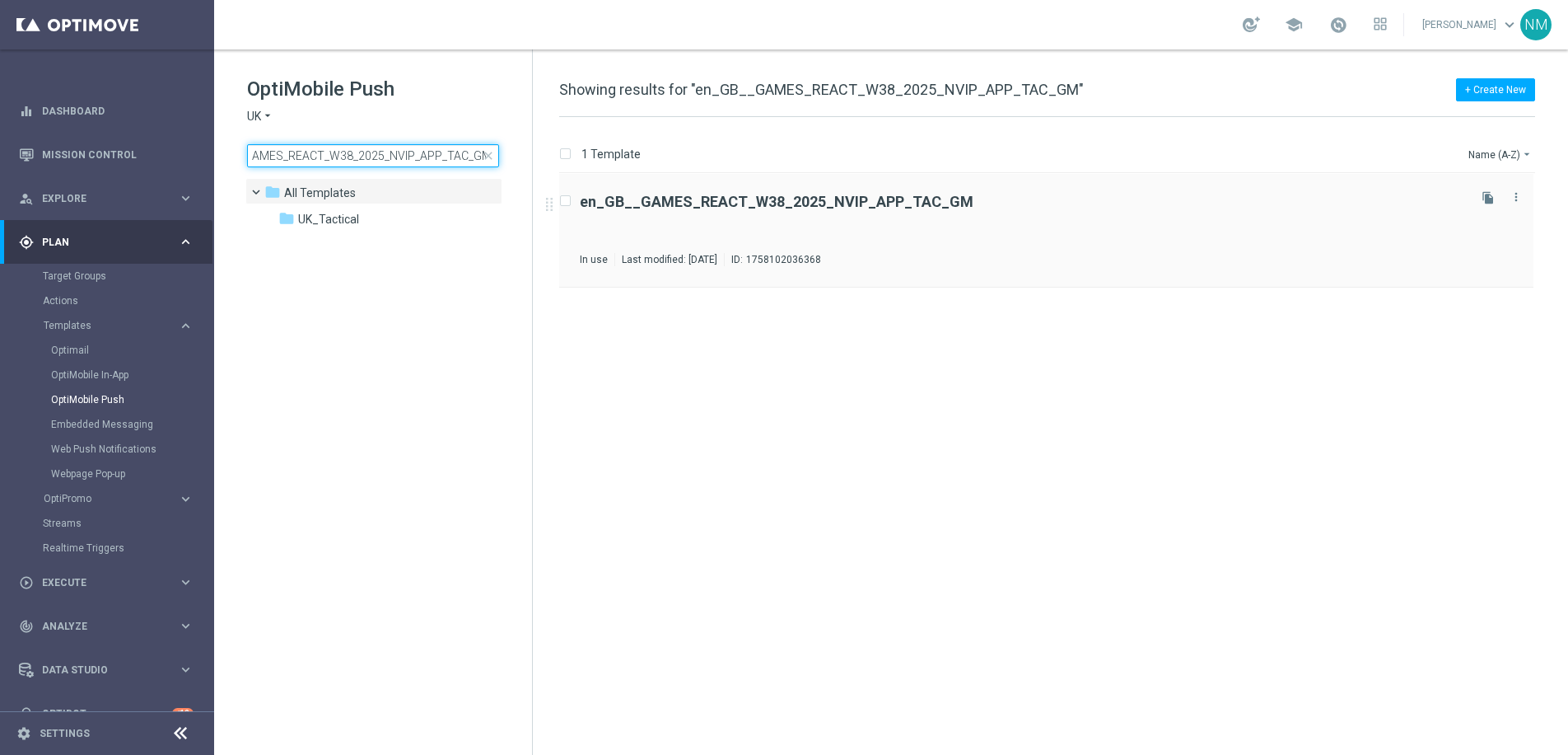
type input "en_GB__GAMES_REACT_W38_2025_NVIP_APP_TAC_GM"
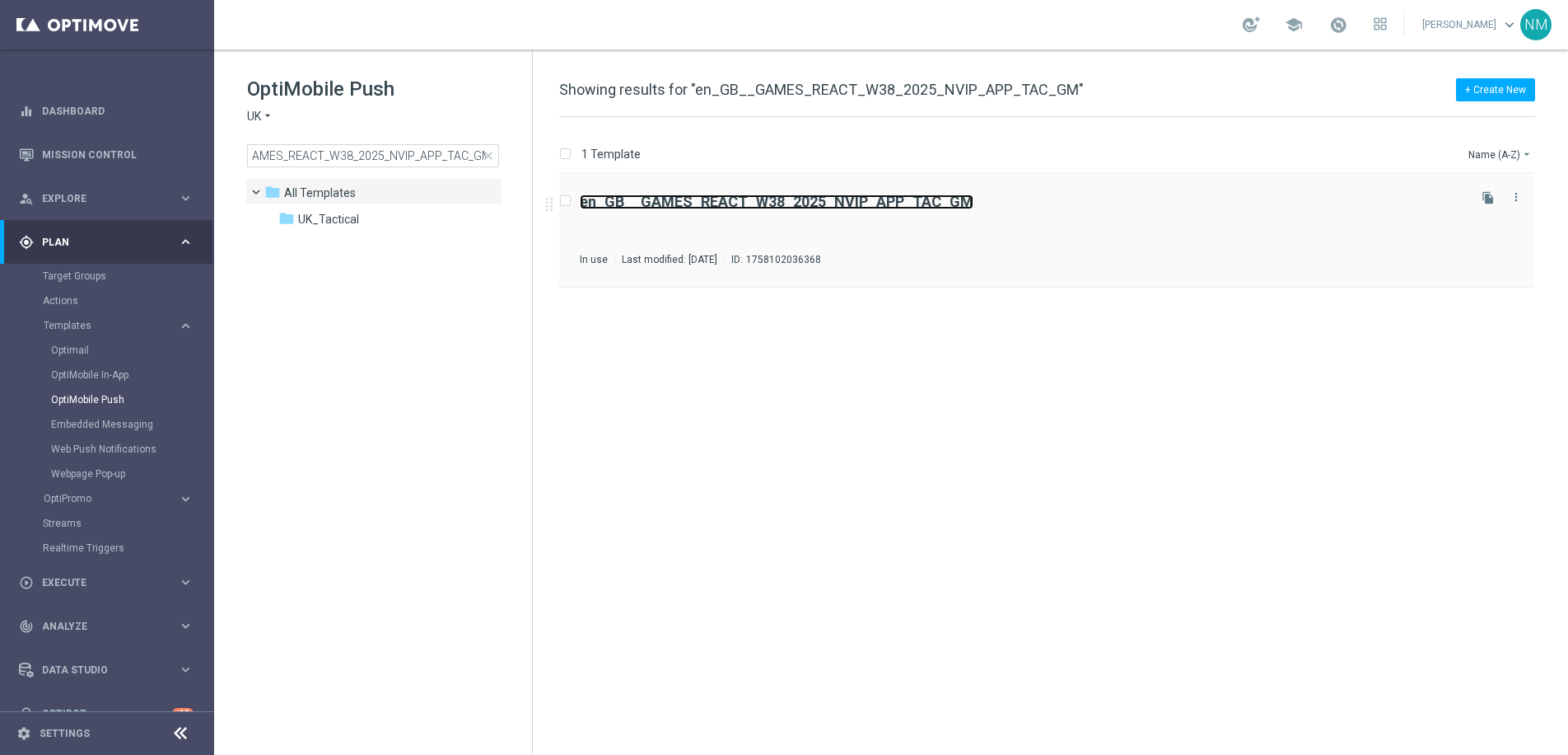
click at [716, 202] on b "en_GB__GAMES_REACT_W38_2025_NVIP_APP_TAC_GM" at bounding box center [776, 202] width 393 height 17
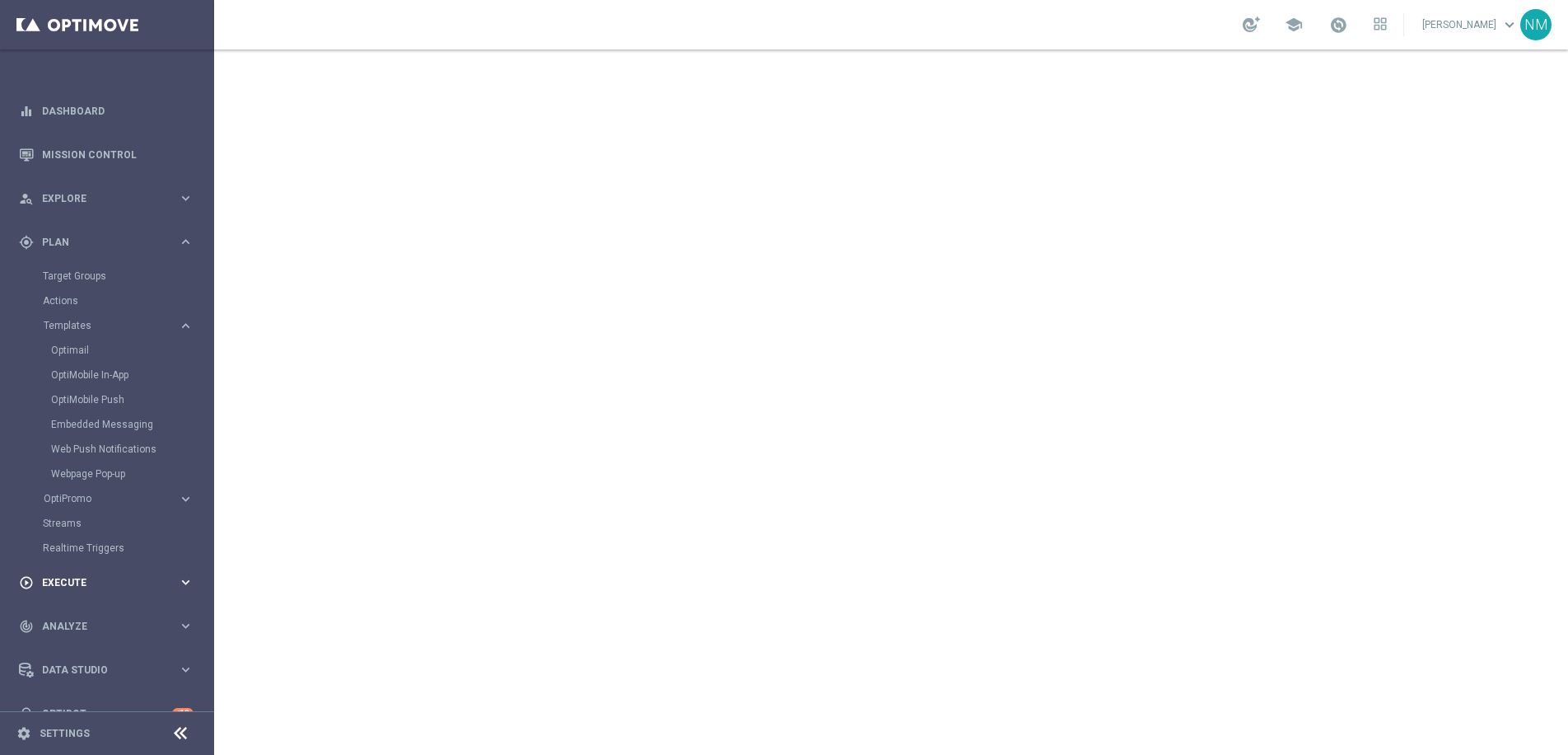
click at [80, 586] on div "play_circle_outline Execute" at bounding box center [98, 581] width 159 height 14
click at [105, 319] on link "Campaign Builder" at bounding box center [106, 320] width 128 height 13
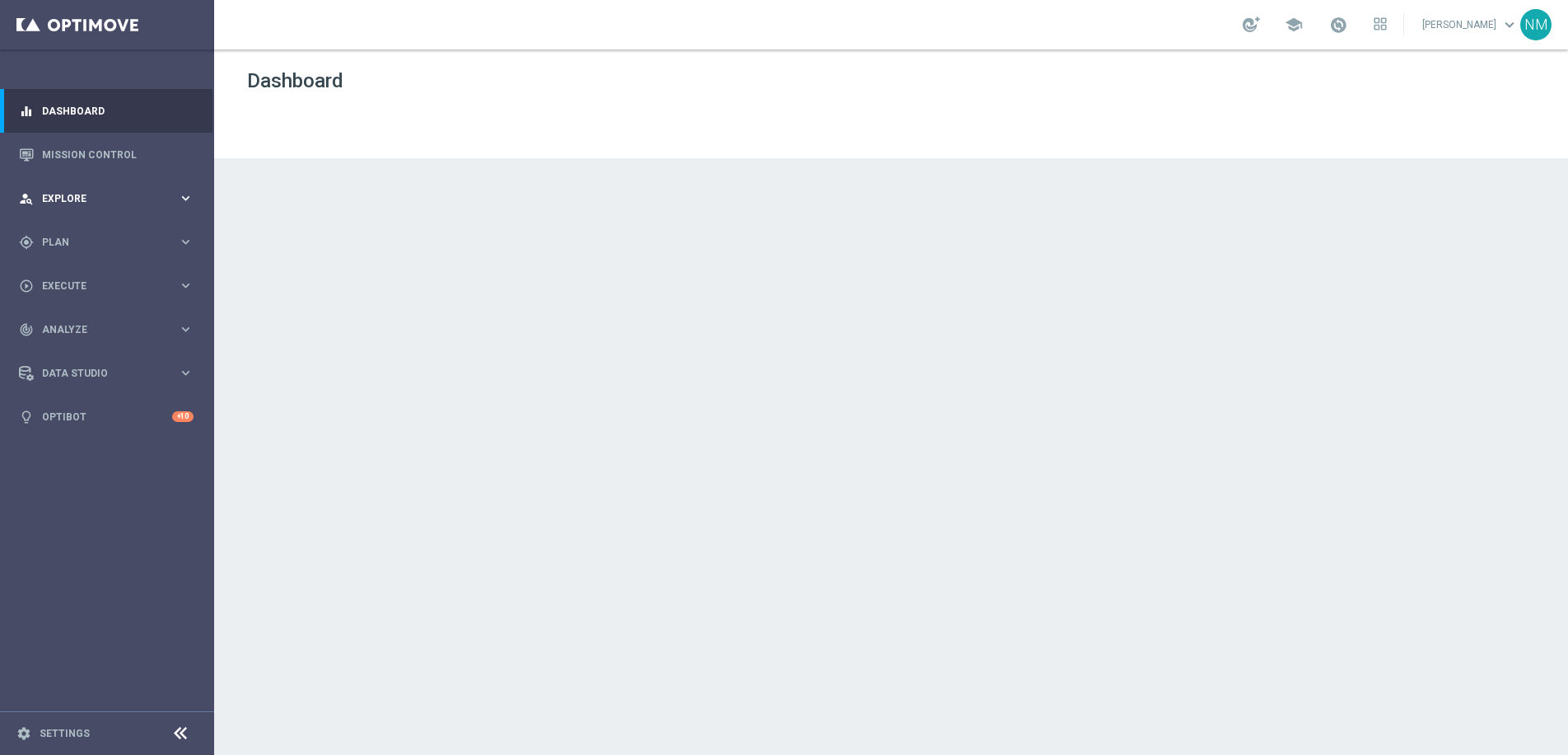
click at [123, 207] on div "person_search Explore keyboard_arrow_right" at bounding box center [106, 198] width 212 height 43
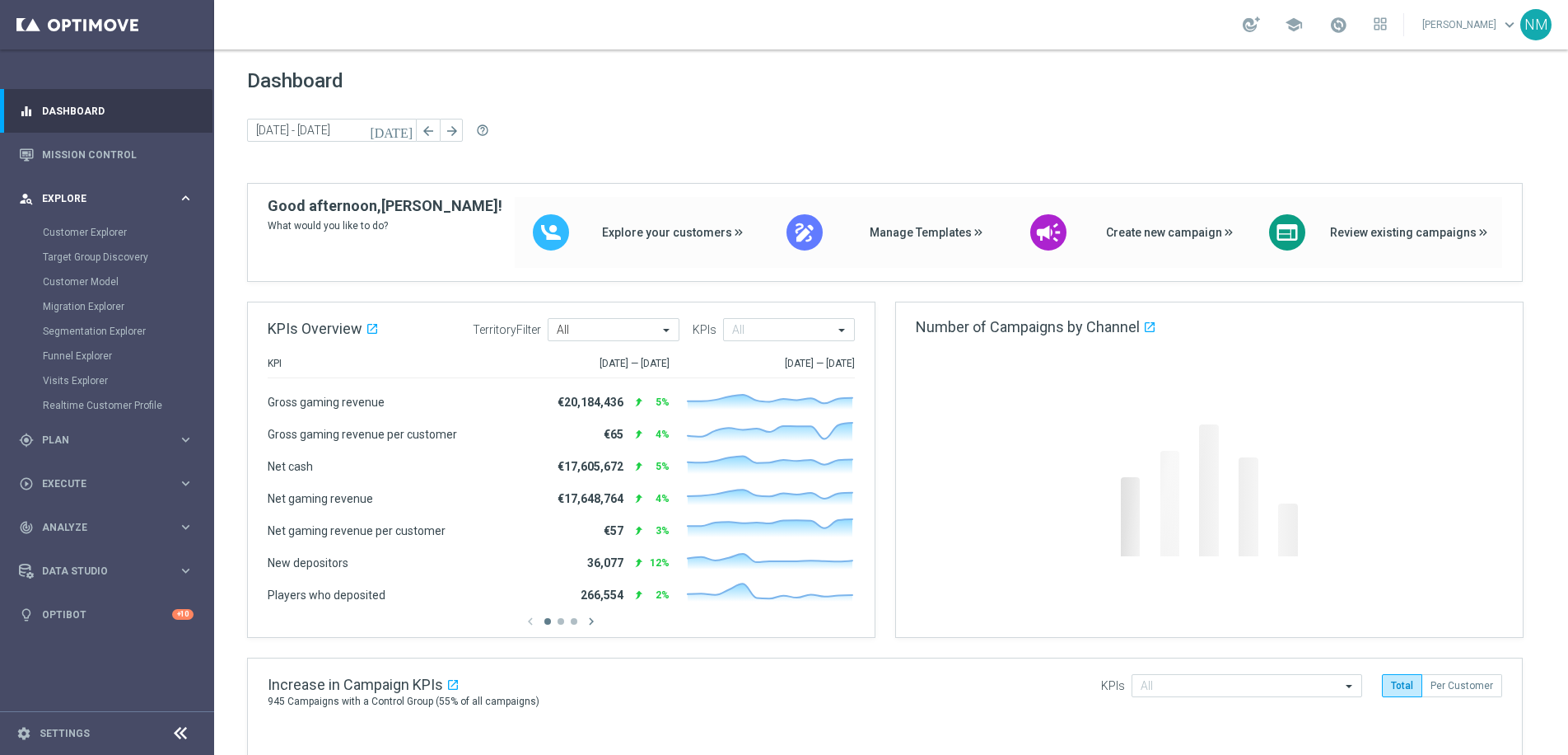
click at [123, 207] on div "person_search Explore keyboard_arrow_right" at bounding box center [106, 198] width 212 height 43
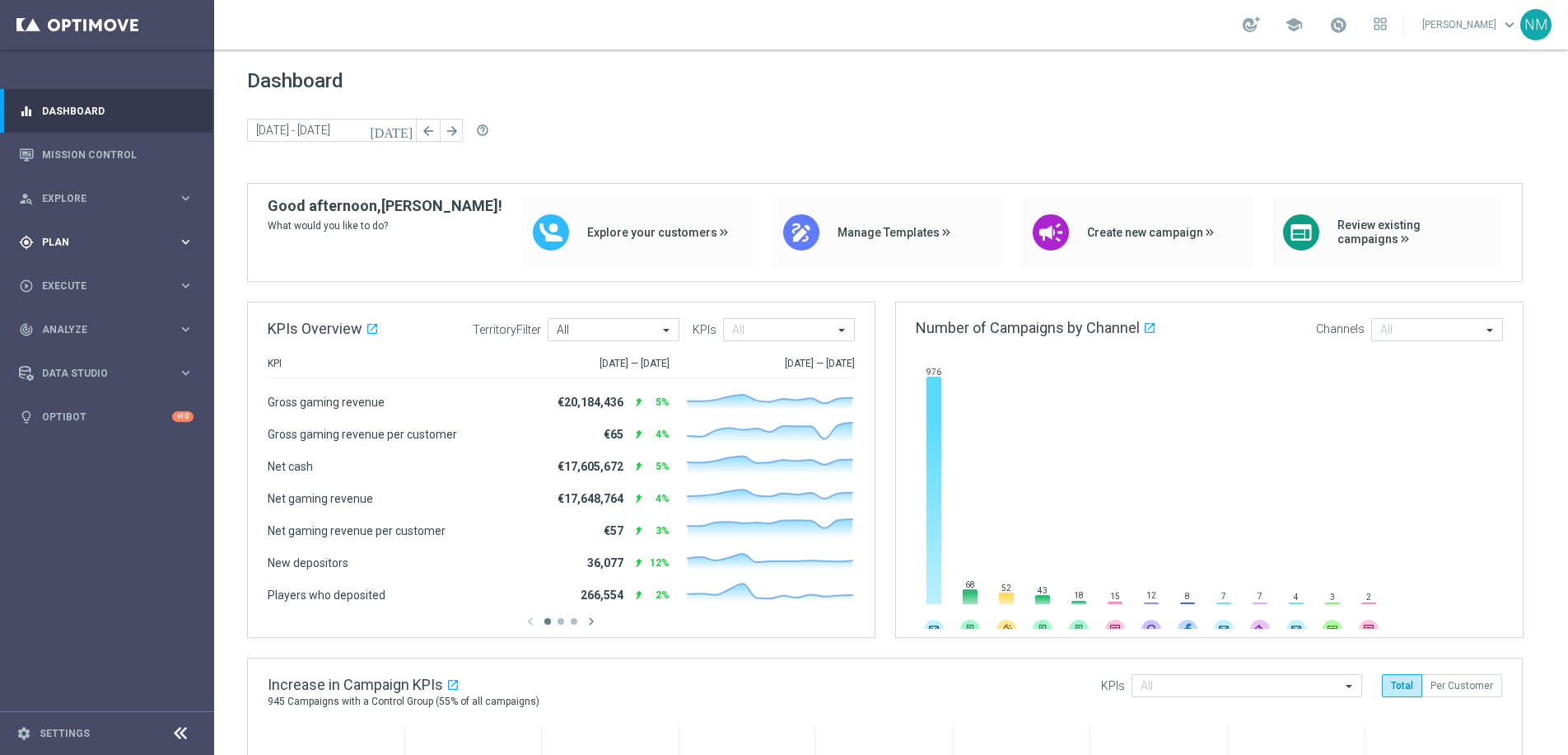
click at [116, 237] on span "Plan" at bounding box center [110, 242] width 136 height 10
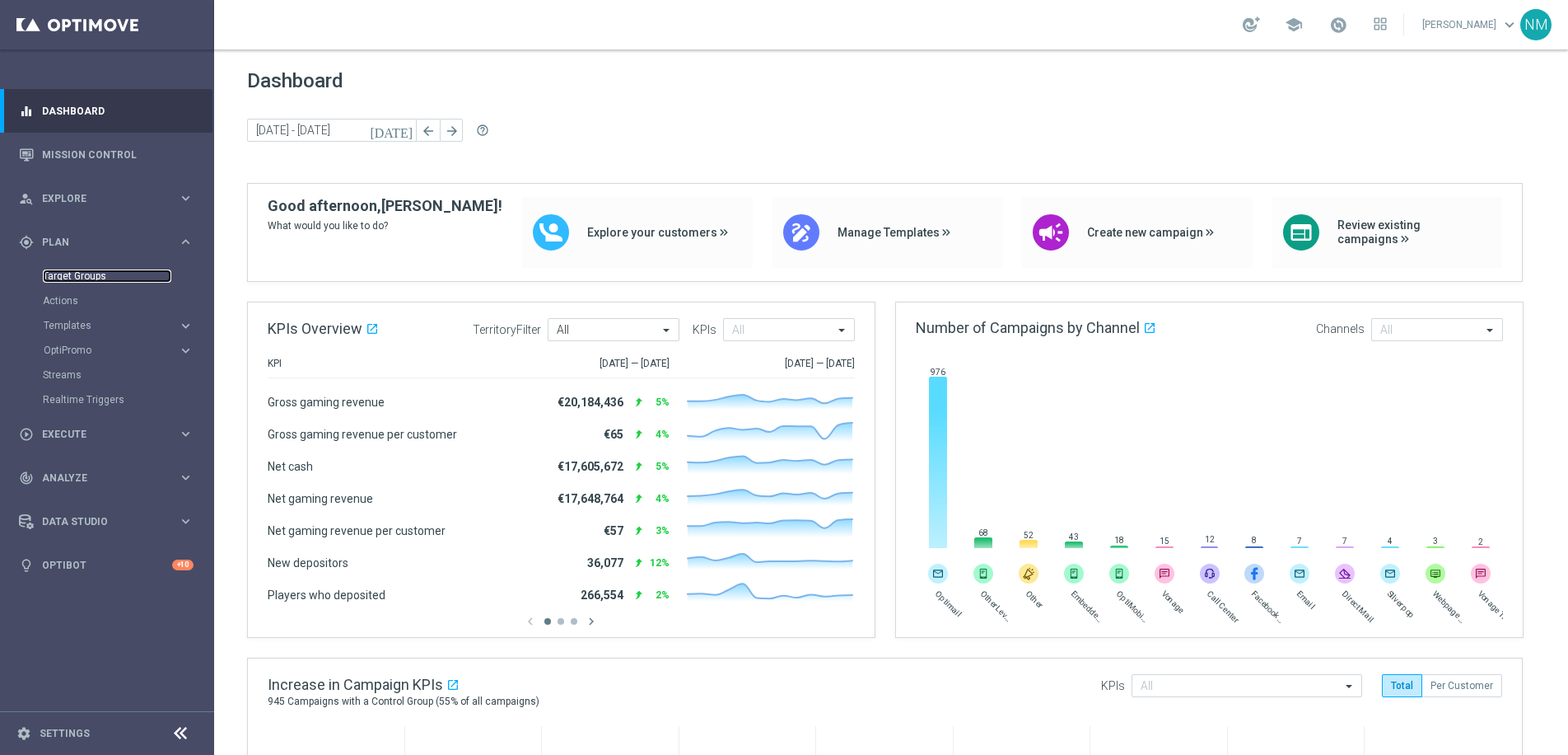
click at [82, 279] on link "Target Groups" at bounding box center [106, 276] width 128 height 13
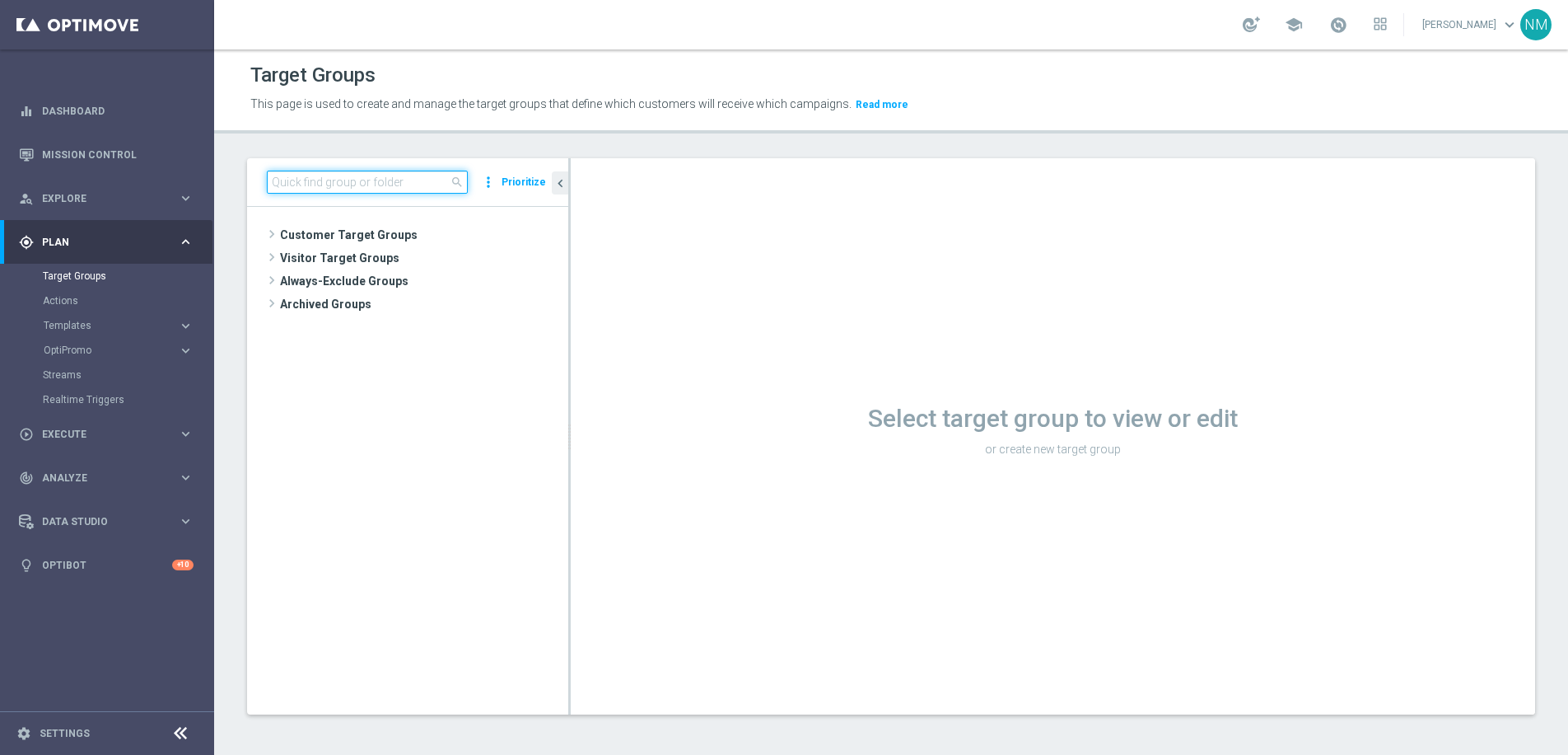
click at [384, 183] on input at bounding box center [367, 182] width 200 height 23
paste input "UK_CASINO_APP | Games React | 15 Free Spins | Excl. Sports, Live Casino"
type input "UK_CASINO_APP | Games React | 15 Free Spins | Excl. Sports, Live Casino"
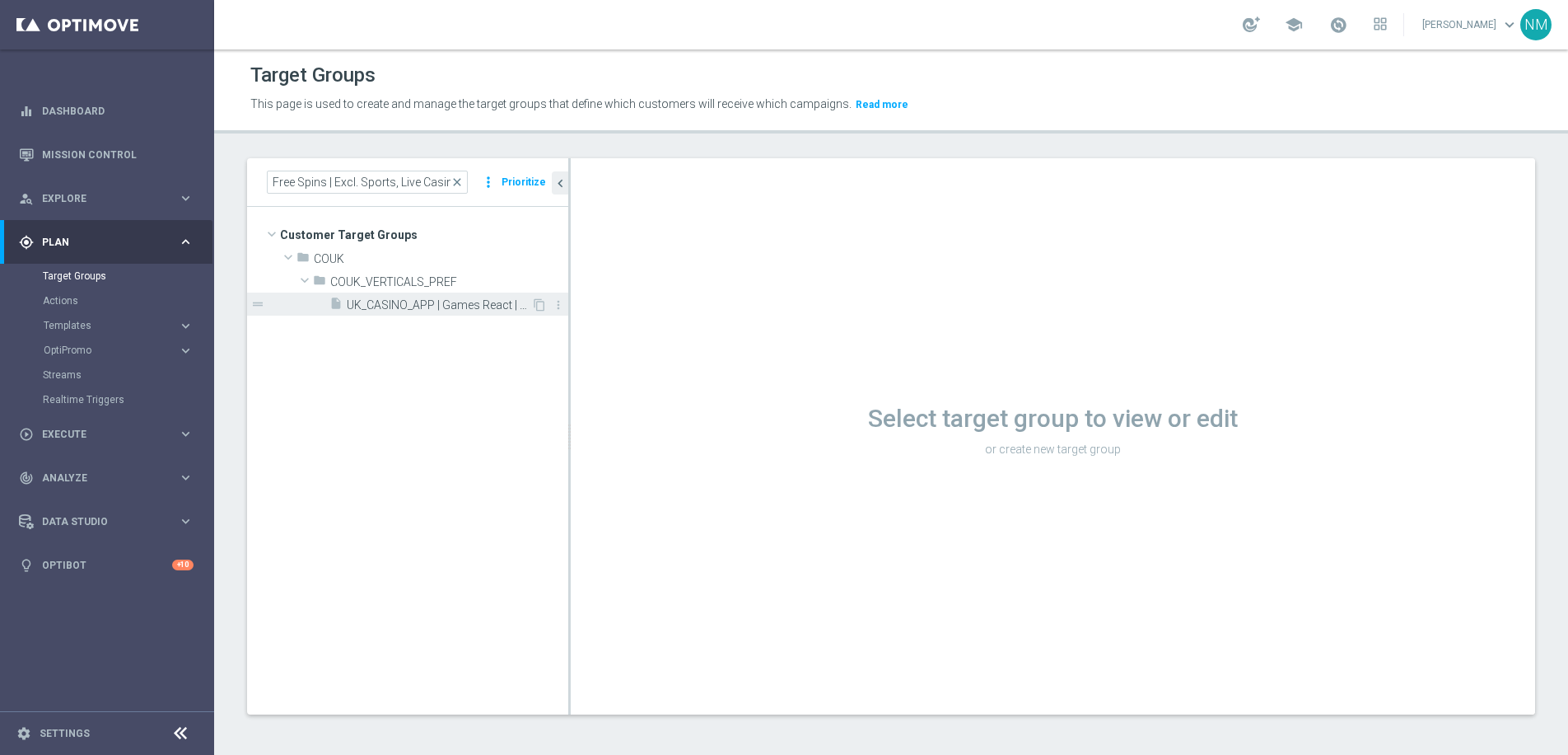
click at [412, 296] on div "insert_drive_file UK_CASINO_APP | Games React | 15 Free Spins | Excl. Sports, L…" at bounding box center [430, 304] width 201 height 23
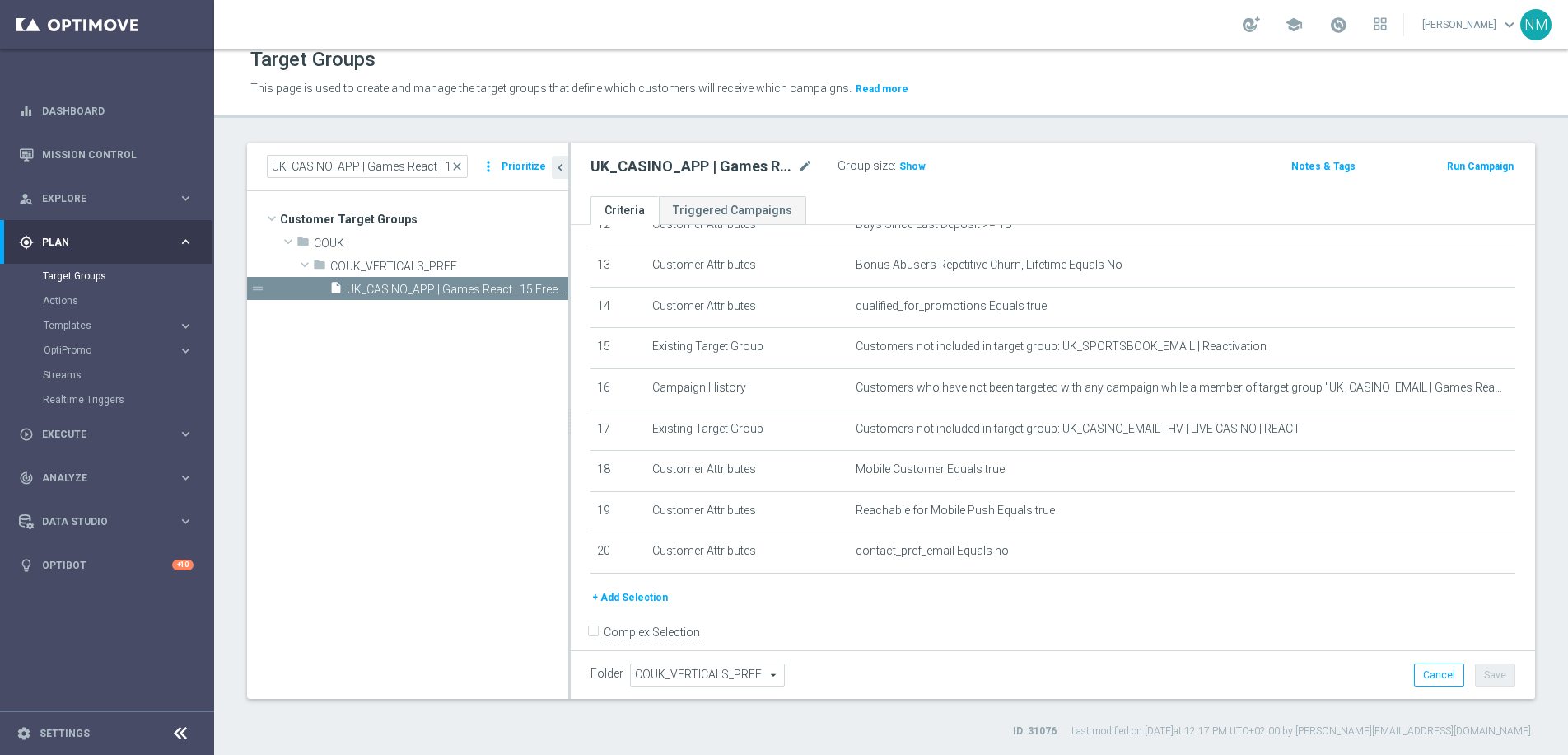
scroll to position [526, 0]
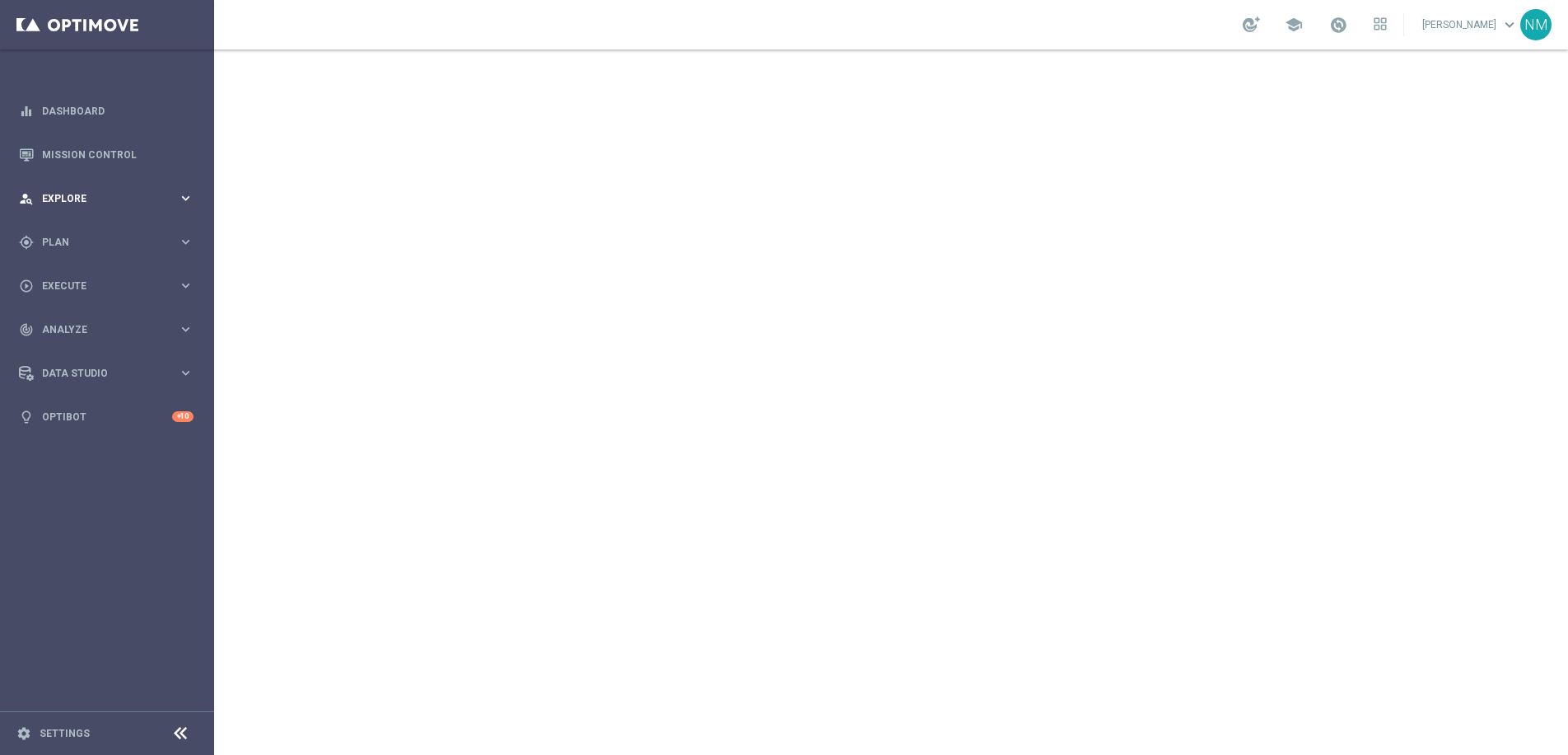
click at [88, 190] on div "person_search Explore keyboard_arrow_right" at bounding box center [106, 198] width 212 height 43
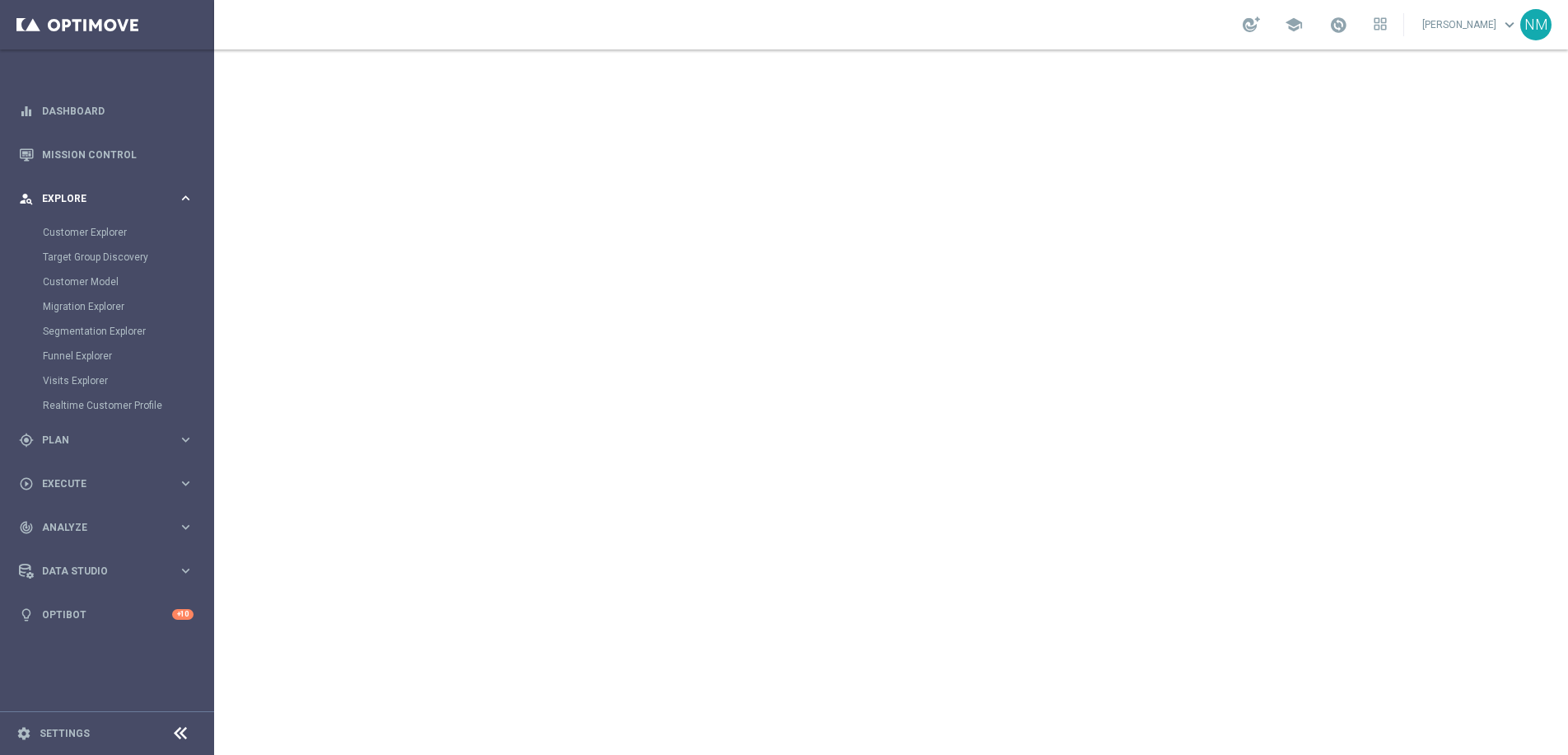
click at [102, 201] on span "Explore" at bounding box center [110, 199] width 136 height 10
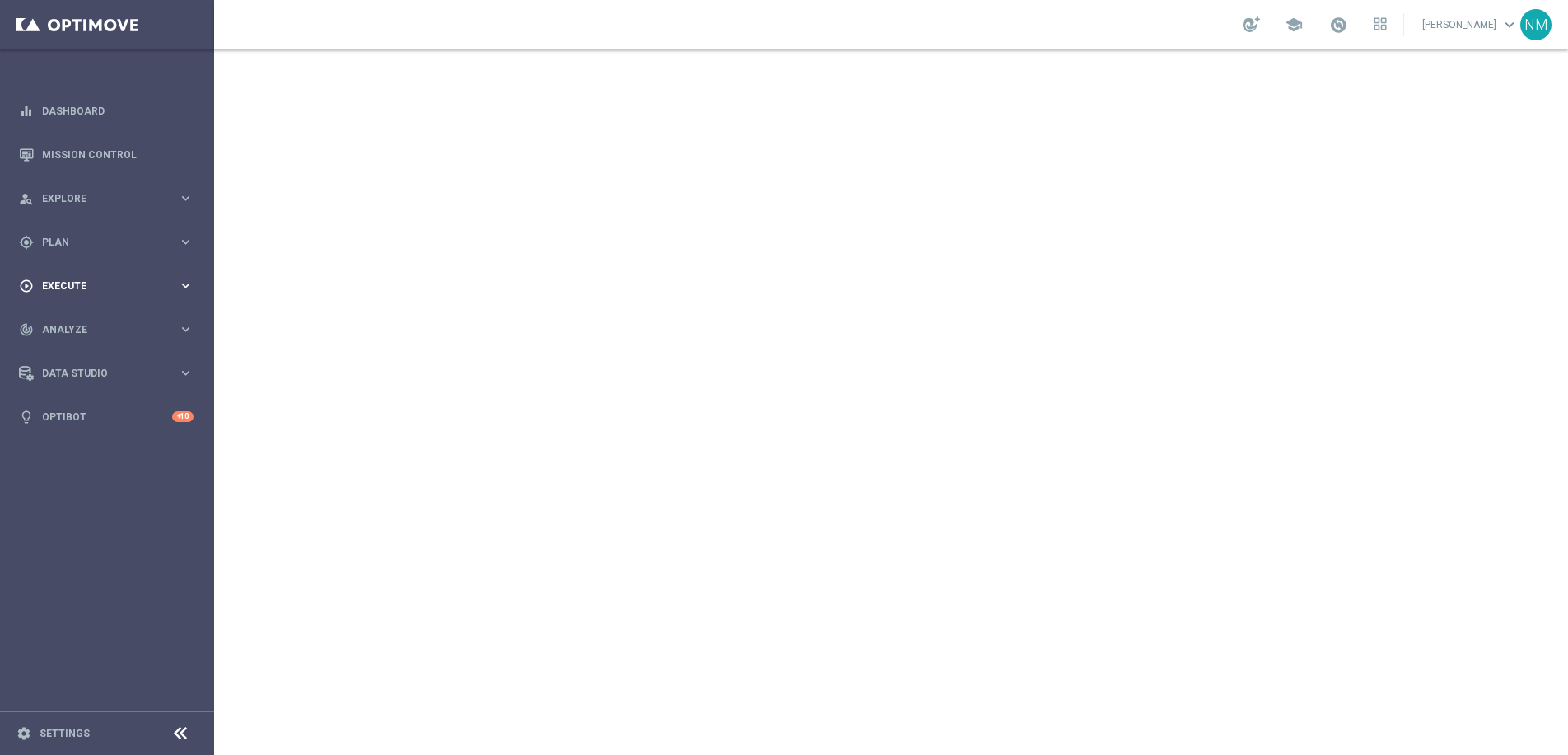
click at [96, 277] on div "play_circle_outline Execute keyboard_arrow_right" at bounding box center [106, 284] width 212 height 43
click at [99, 245] on span "Plan" at bounding box center [110, 242] width 136 height 10
click at [97, 319] on button "Templates keyboard_arrow_right" at bounding box center [118, 326] width 151 height 13
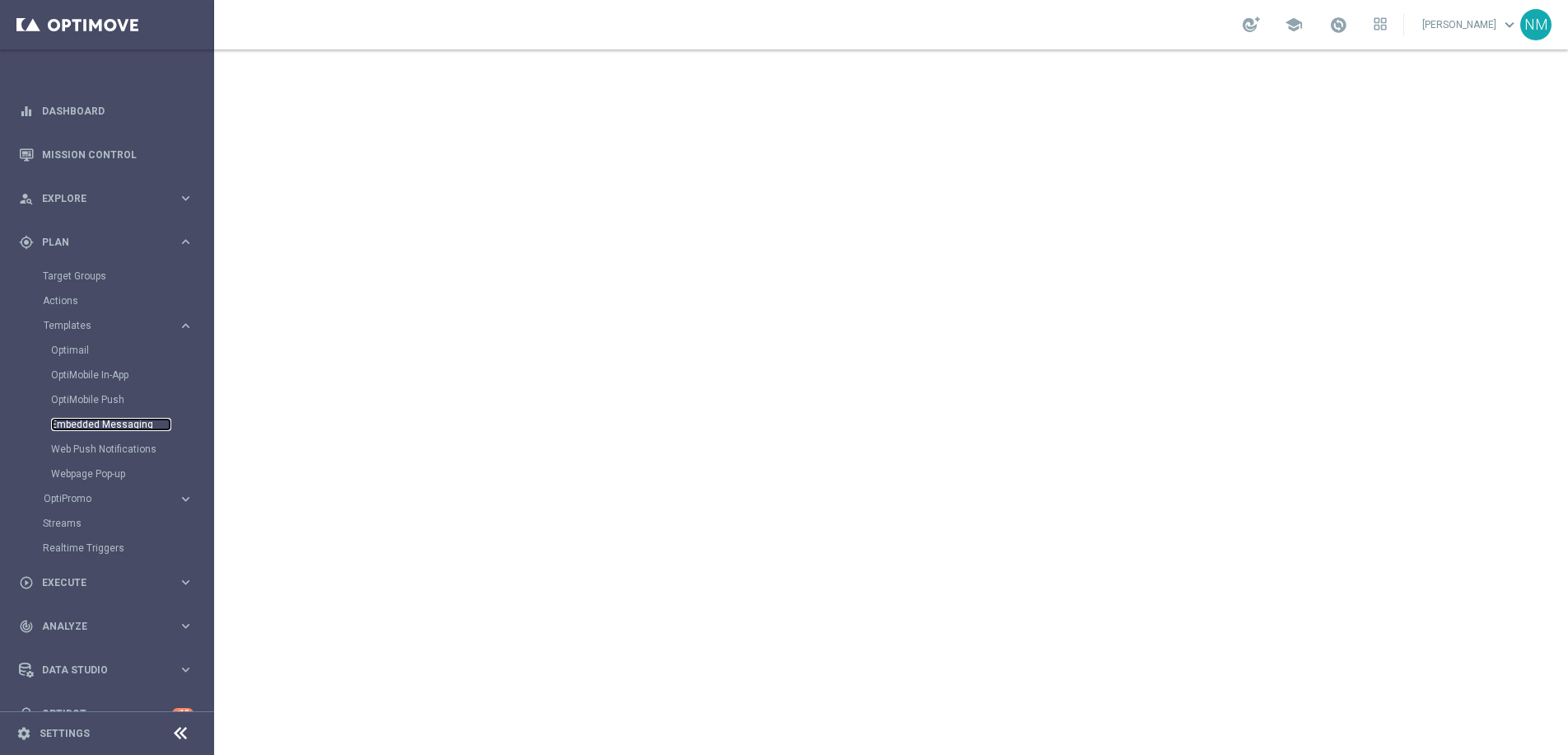
click at [88, 423] on link "Embedded Messaging" at bounding box center [111, 424] width 120 height 13
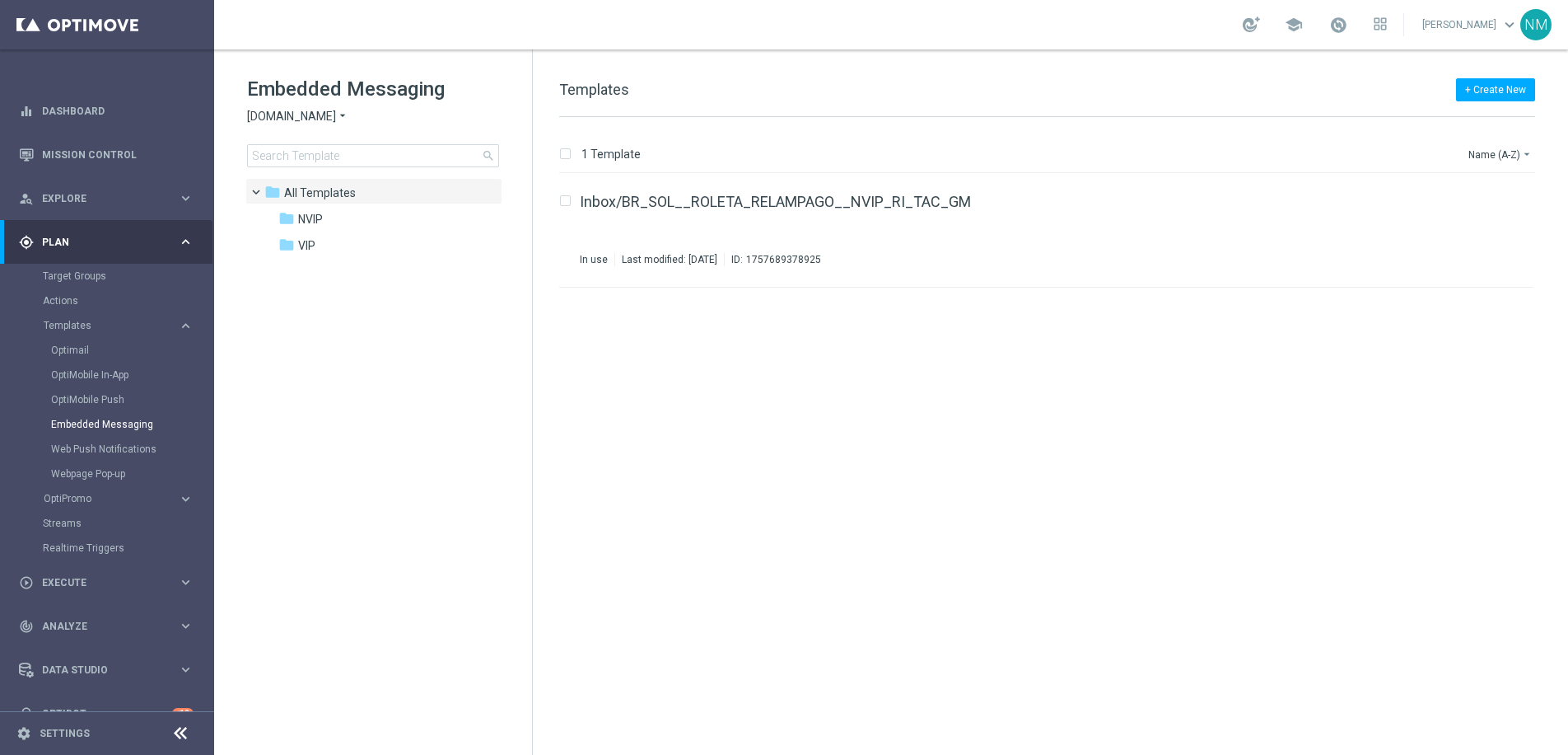
click at [324, 117] on span "[DOMAIN_NAME]" at bounding box center [291, 117] width 89 height 15
click at [0, 0] on span "Lottoland" at bounding box center [0, 0] width 0 height 0
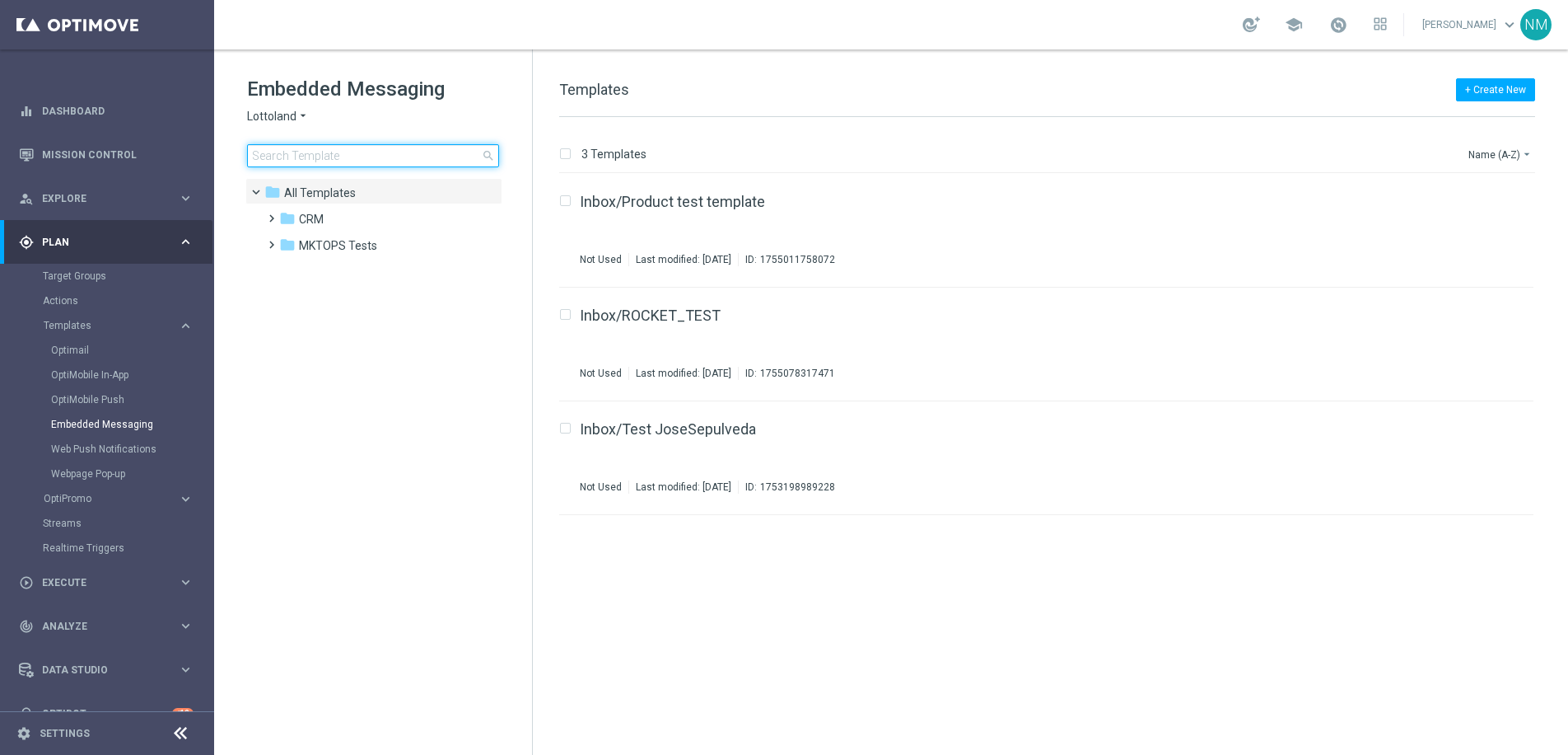
click at [322, 161] on input at bounding box center [372, 156] width 252 height 23
type input "en_GB__20FS_APP_OFFER_OPTIMOVE_VERSION__NVIP_RI_TAC_GM"
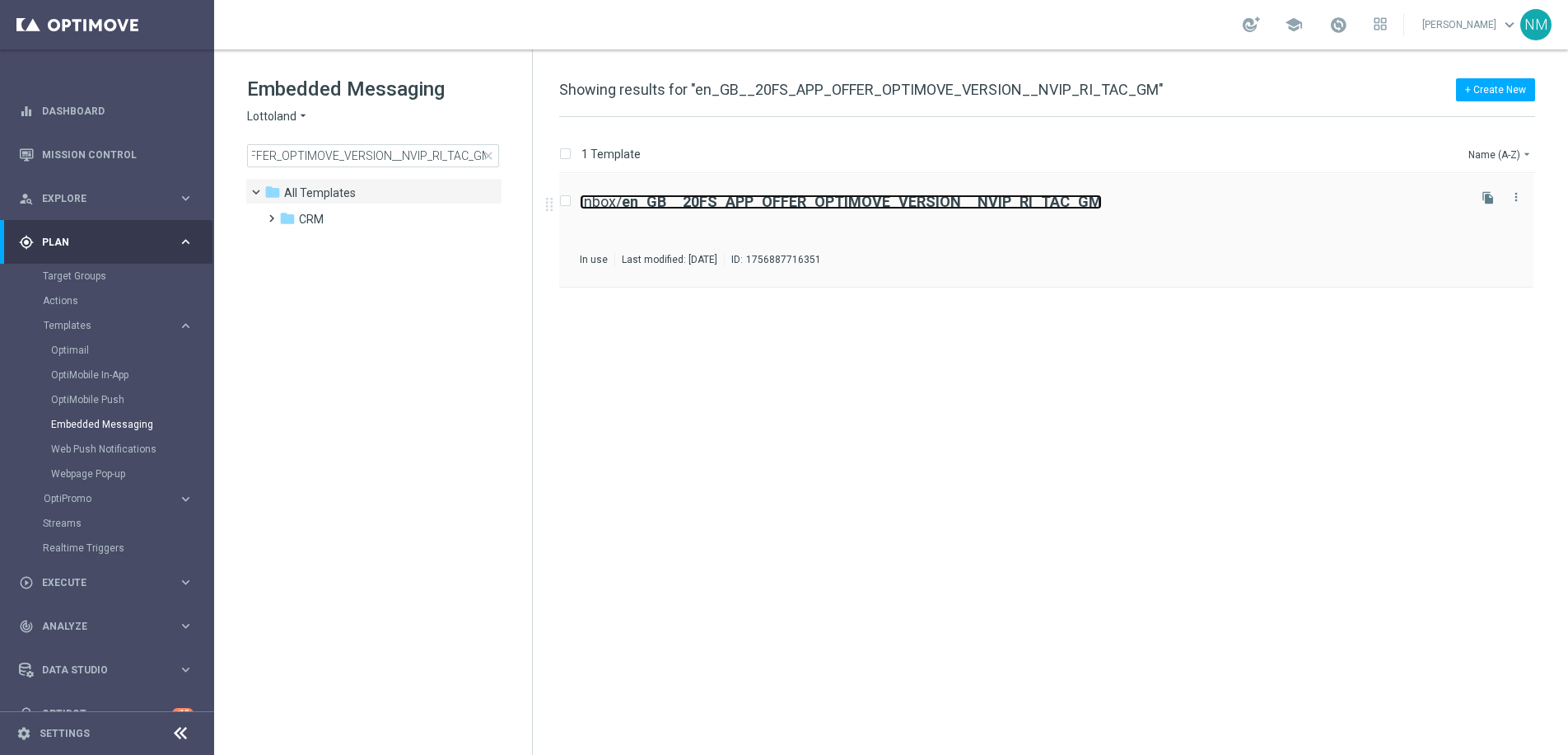
click at [928, 197] on b "en_GB__20FS_APP_OFFER_OPTIMOVE_VERSION__NVIP_RI_TAC_GM" at bounding box center [862, 202] width 480 height 17
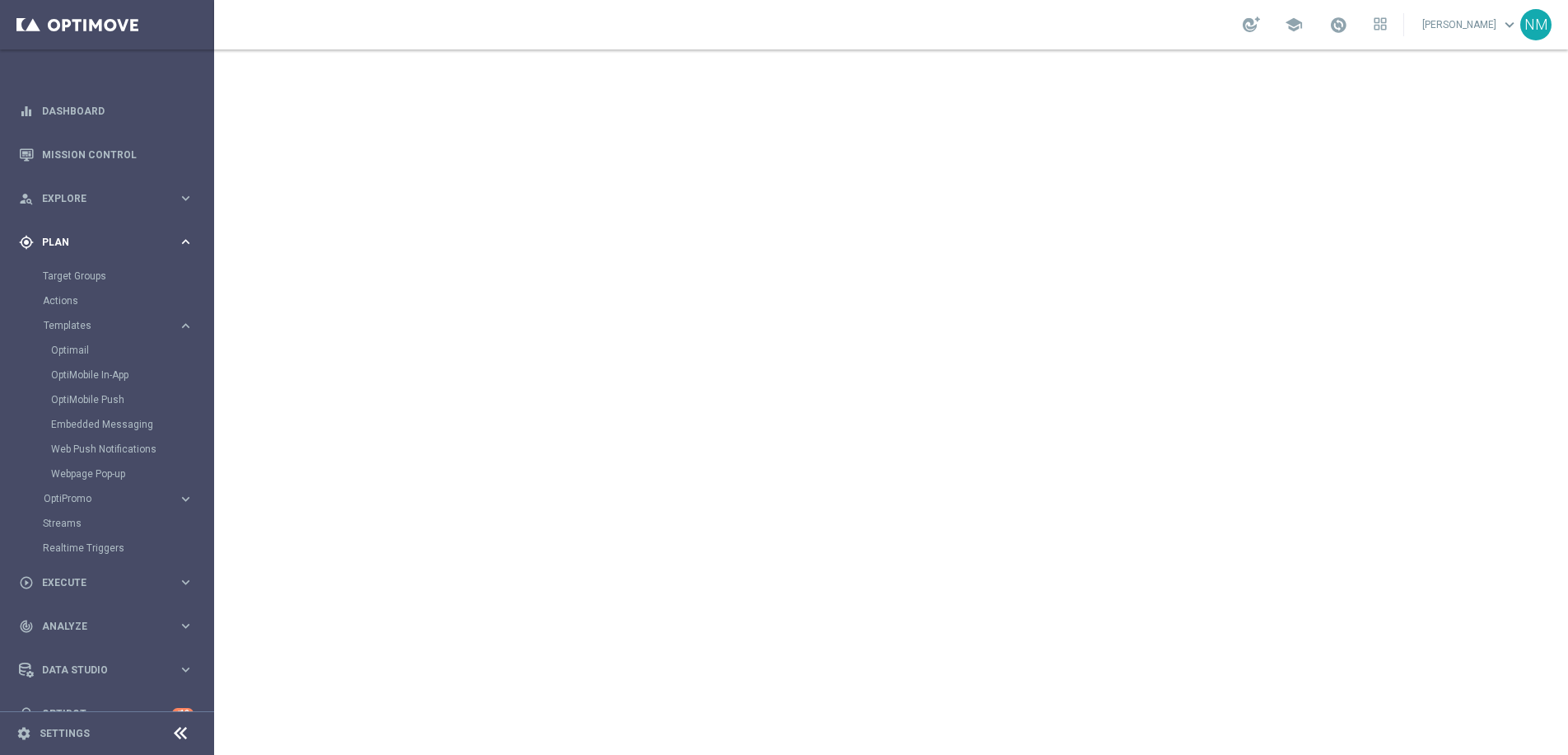
click at [79, 246] on span "Plan" at bounding box center [110, 242] width 136 height 10
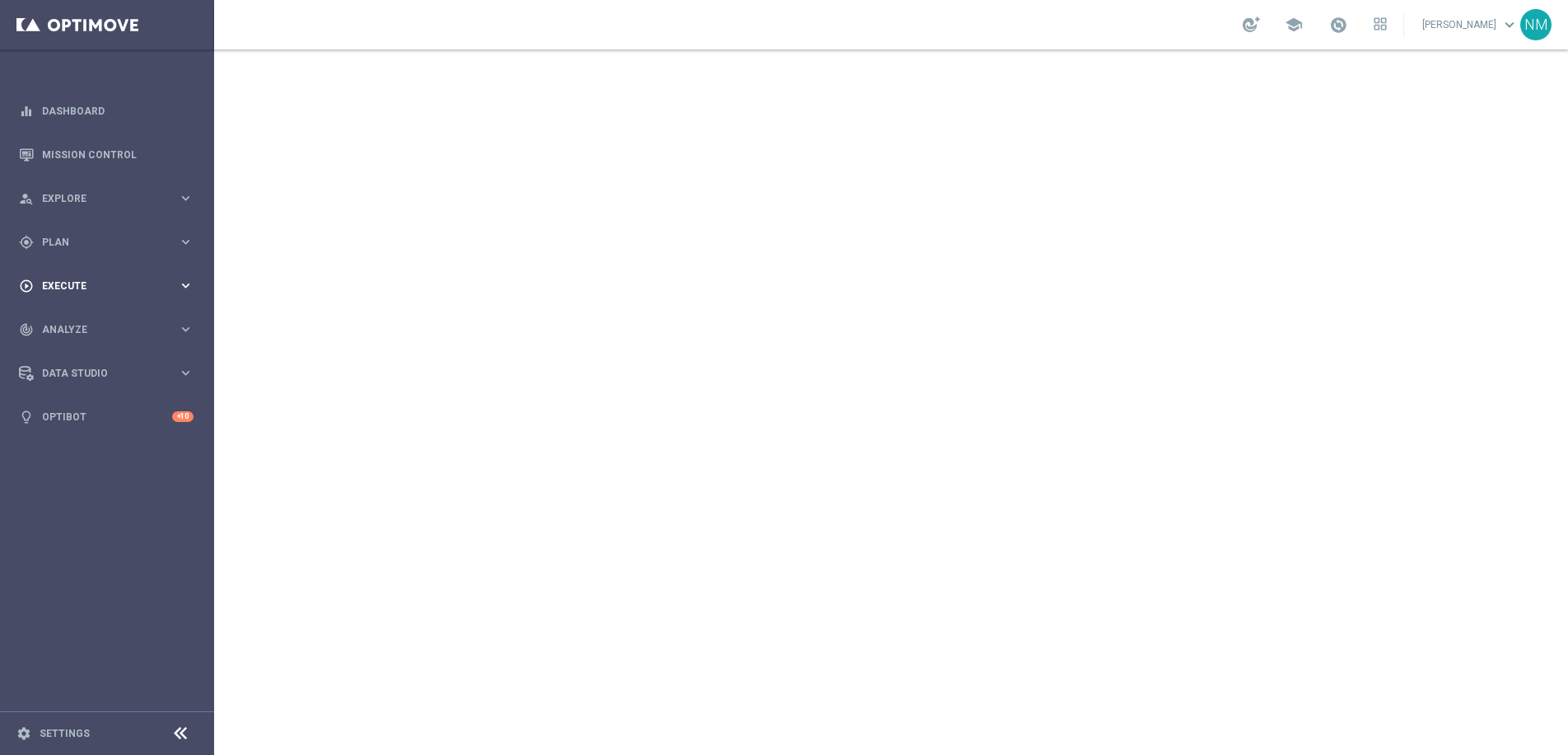
click at [96, 290] on span "Execute" at bounding box center [110, 285] width 136 height 10
click at [90, 320] on link "Campaign Builder" at bounding box center [106, 320] width 128 height 13
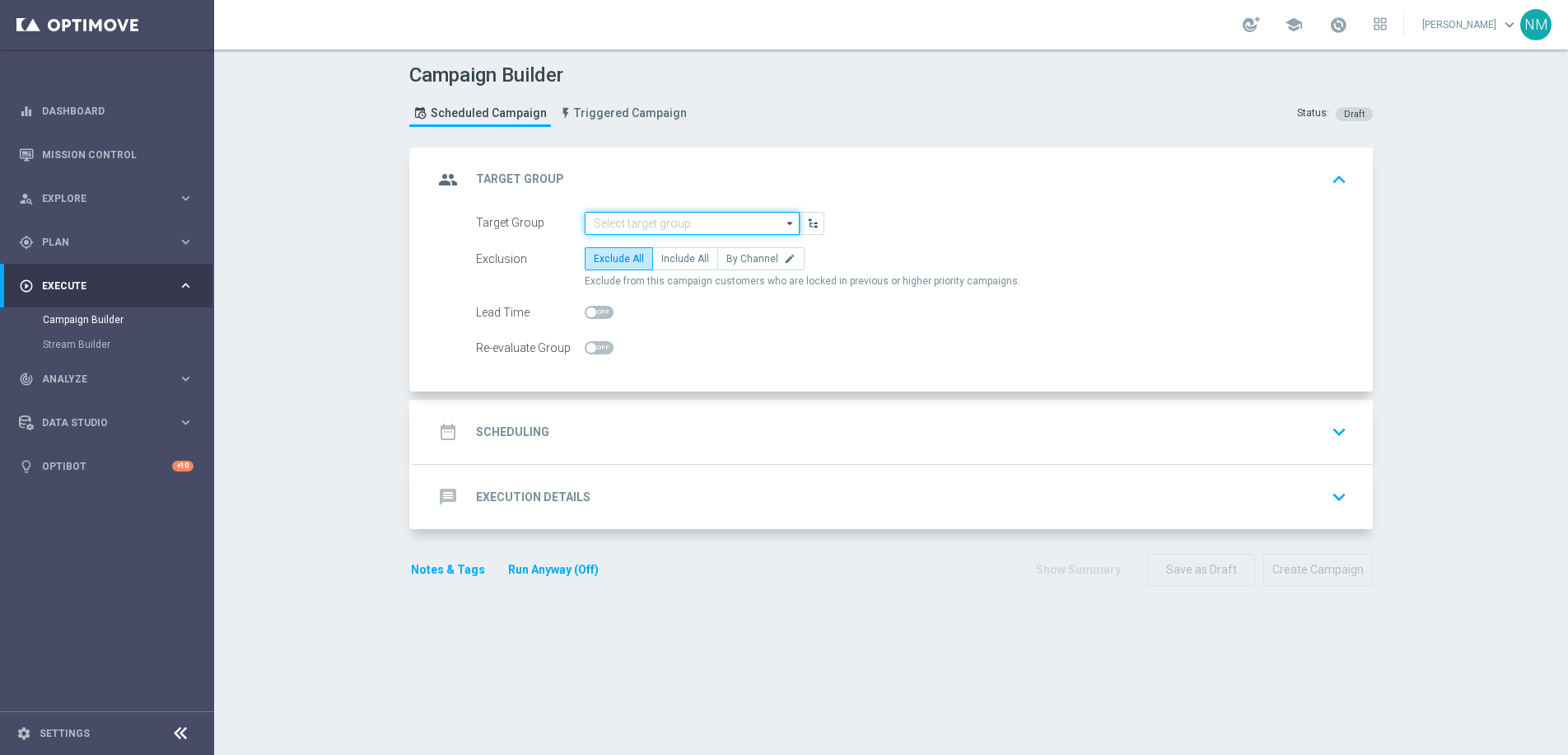
click at [624, 223] on input at bounding box center [692, 224] width 215 height 23
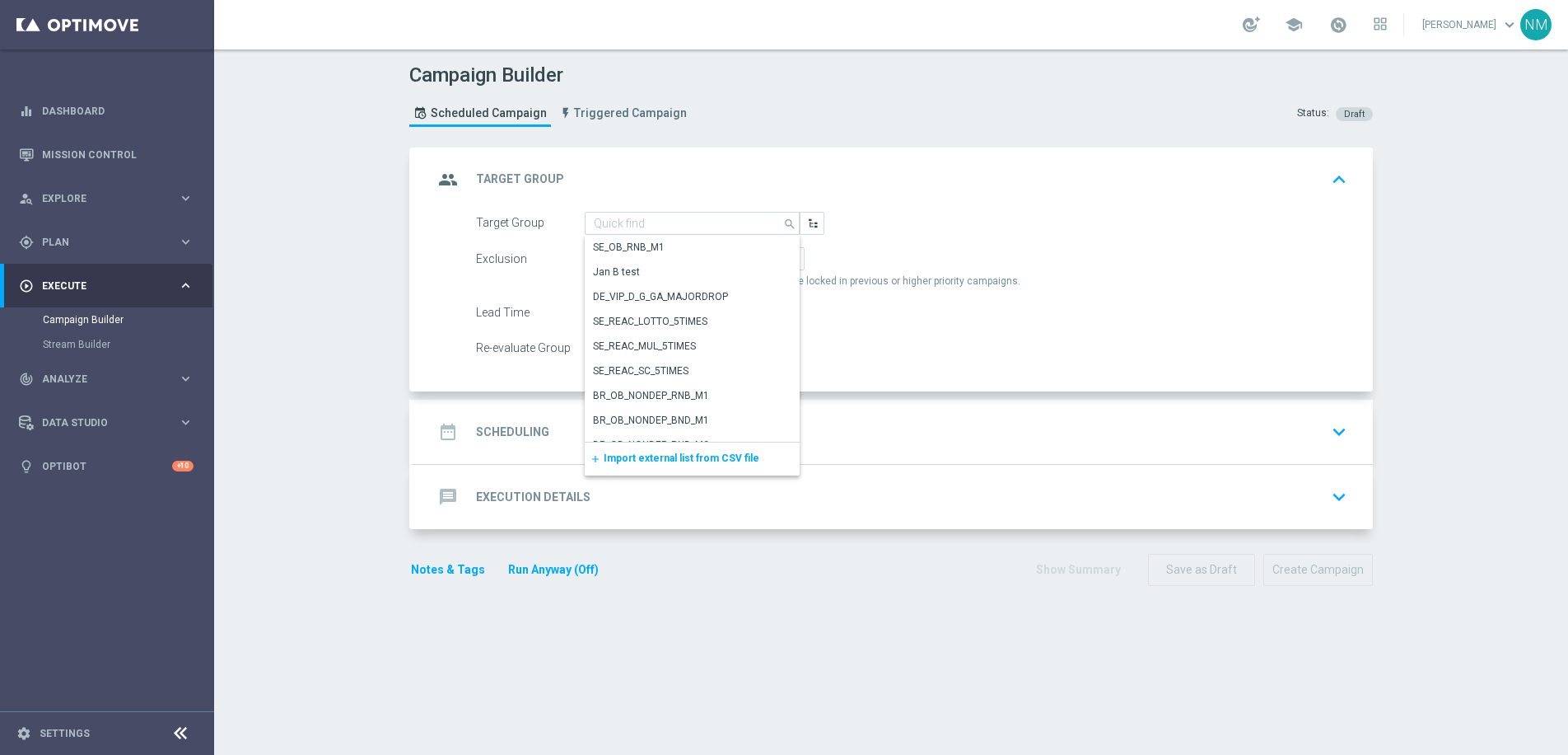
click at [686, 455] on span "Import external list from CSV file" at bounding box center [680, 458] width 155 height 12
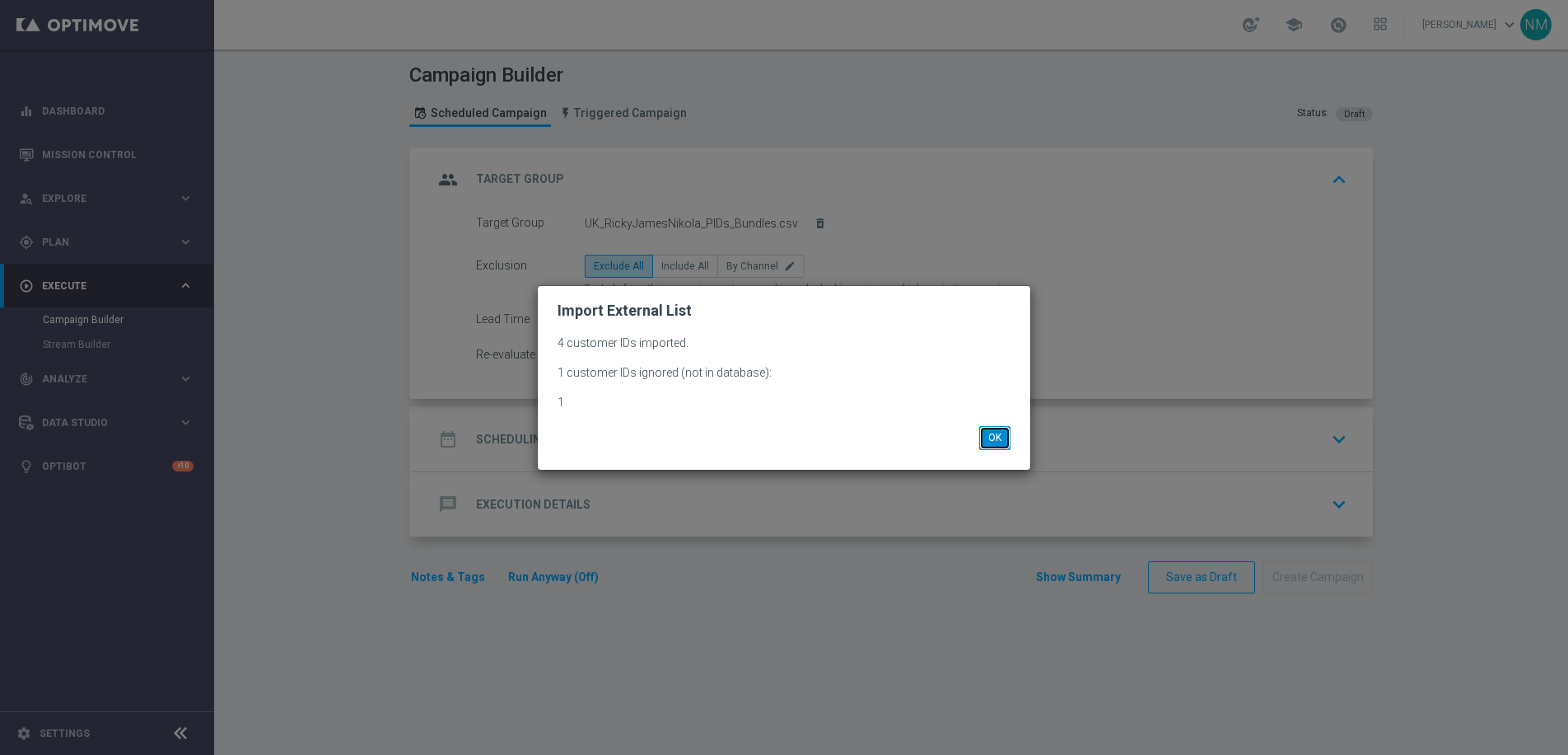
click at [980, 438] on button "OK" at bounding box center [995, 438] width 31 height 23
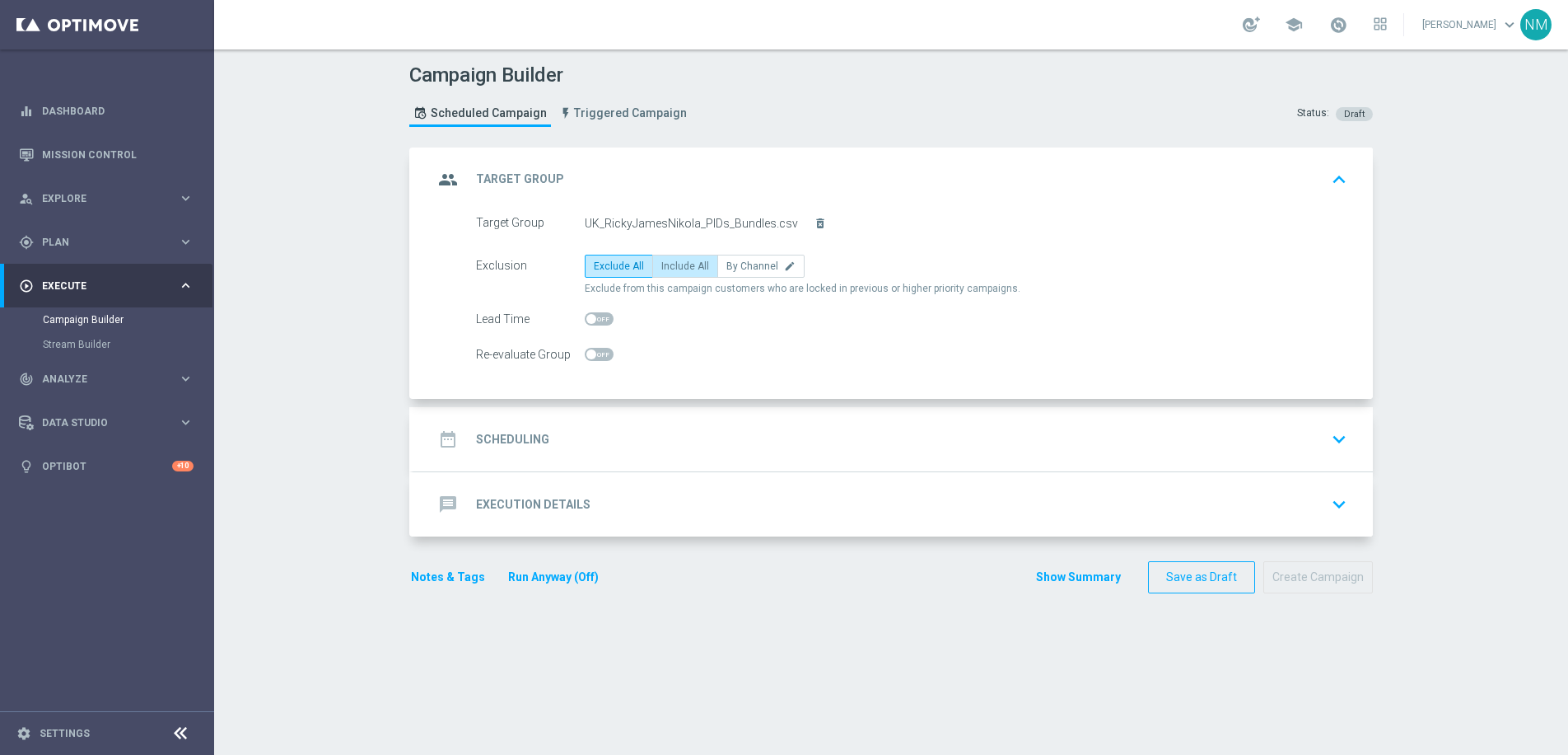
click at [665, 269] on span "Include All" at bounding box center [685, 266] width 48 height 12
click at [665, 269] on input "Include All" at bounding box center [666, 268] width 11 height 11
radio input "true"
click at [569, 446] on div "date_range Scheduling keyboard_arrow_down" at bounding box center [892, 439] width 919 height 31
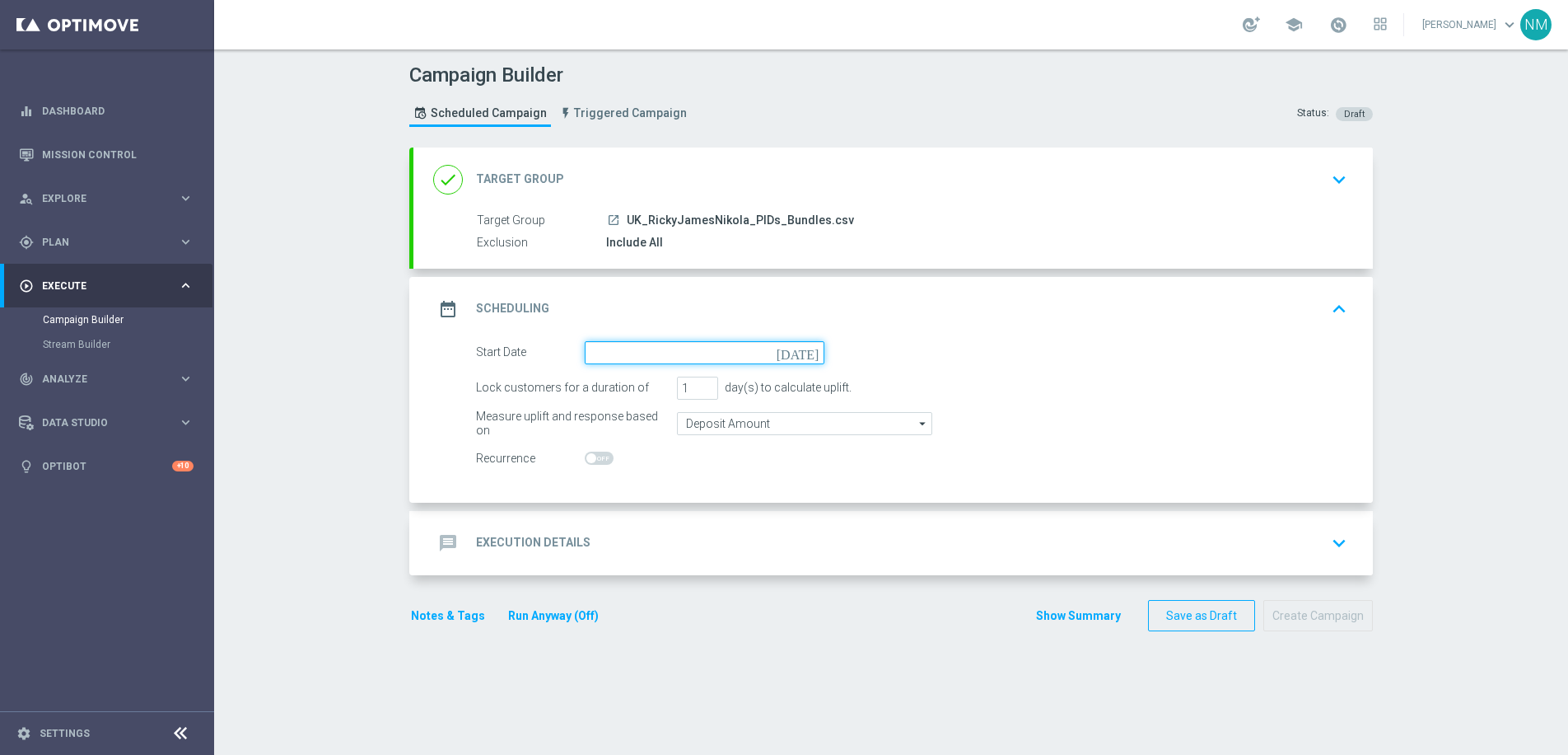
click at [652, 349] on input at bounding box center [704, 353] width 240 height 23
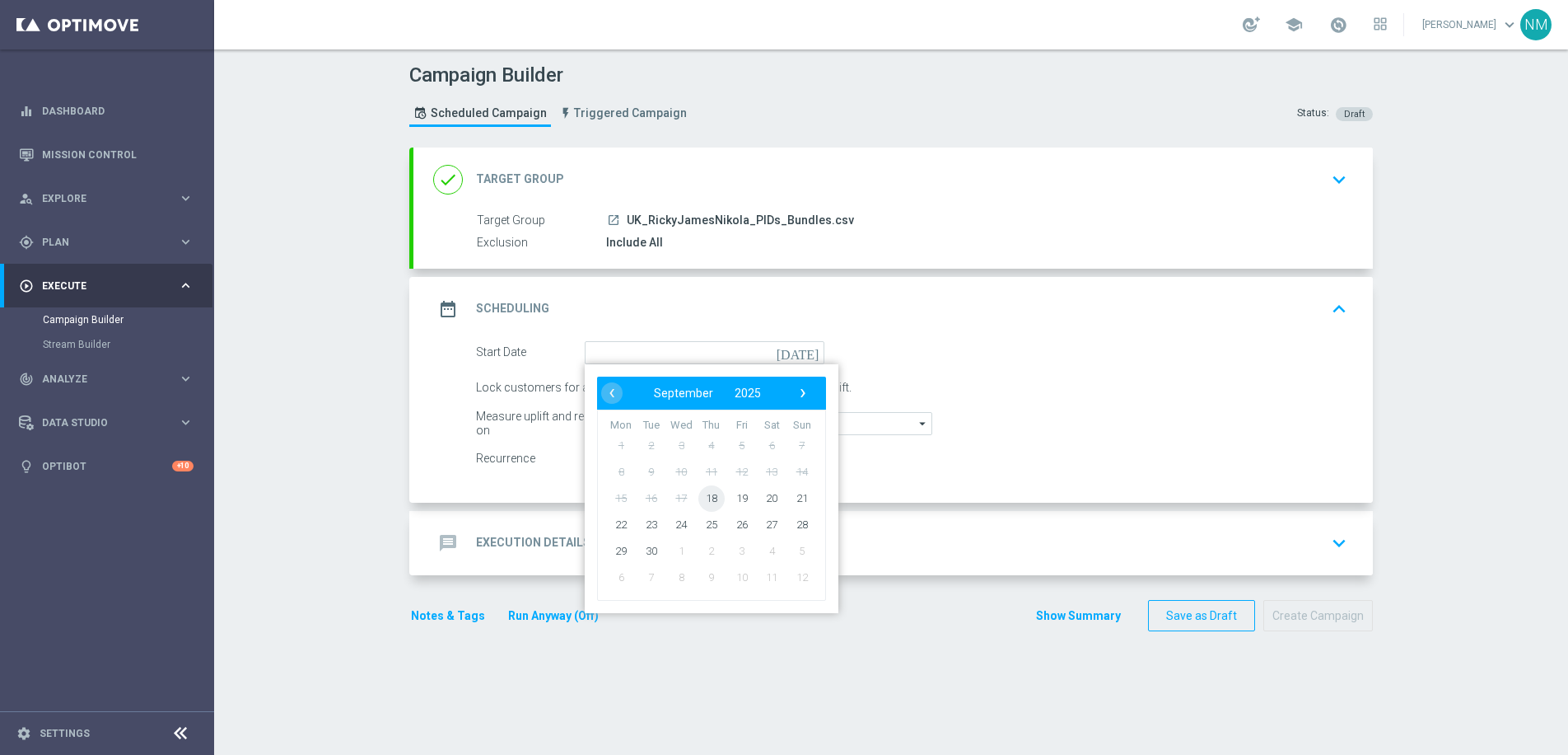
click at [708, 501] on span "18" at bounding box center [711, 497] width 26 height 26
type input "[DATE]"
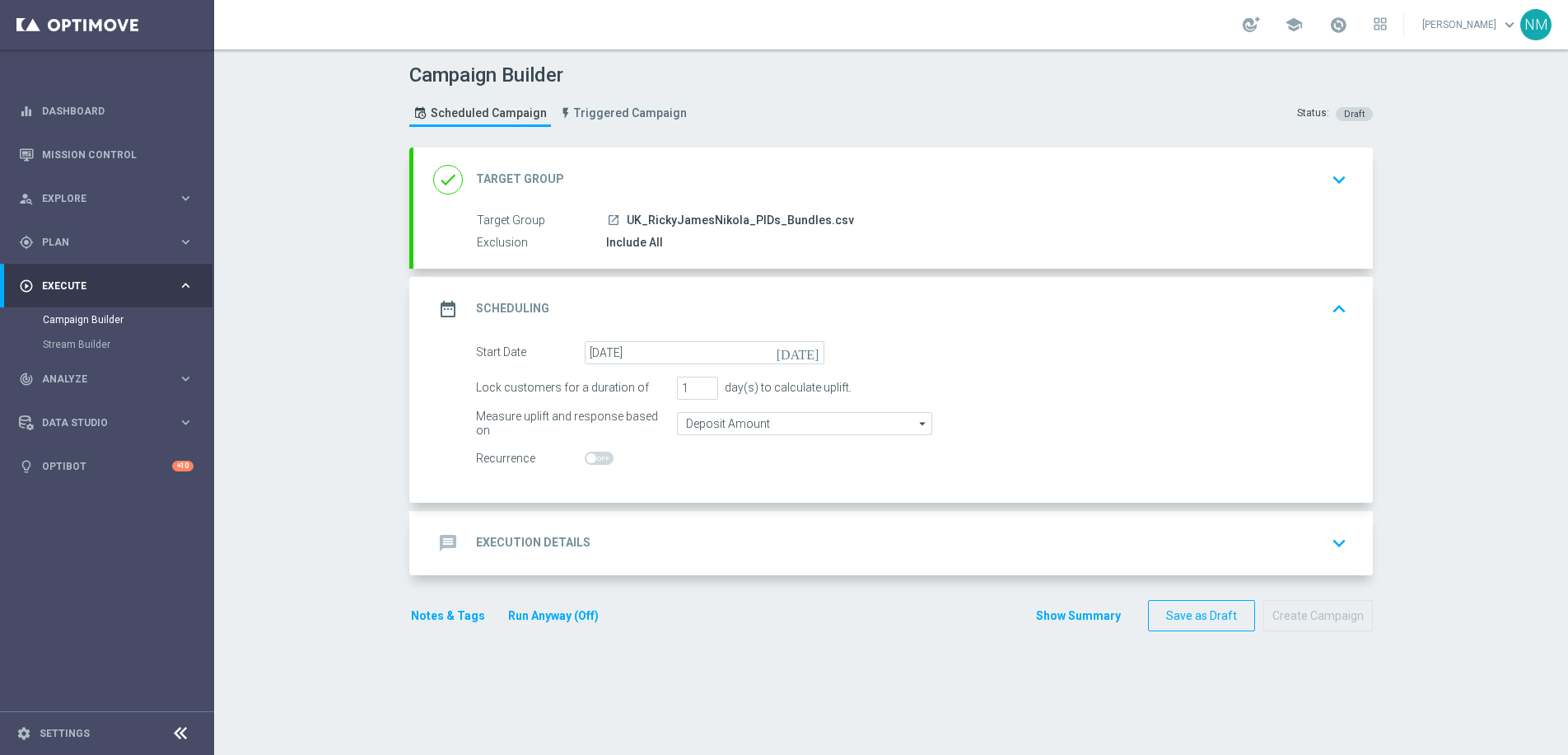
click at [631, 516] on div "message Execution Details keyboard_arrow_down" at bounding box center [892, 543] width 959 height 65
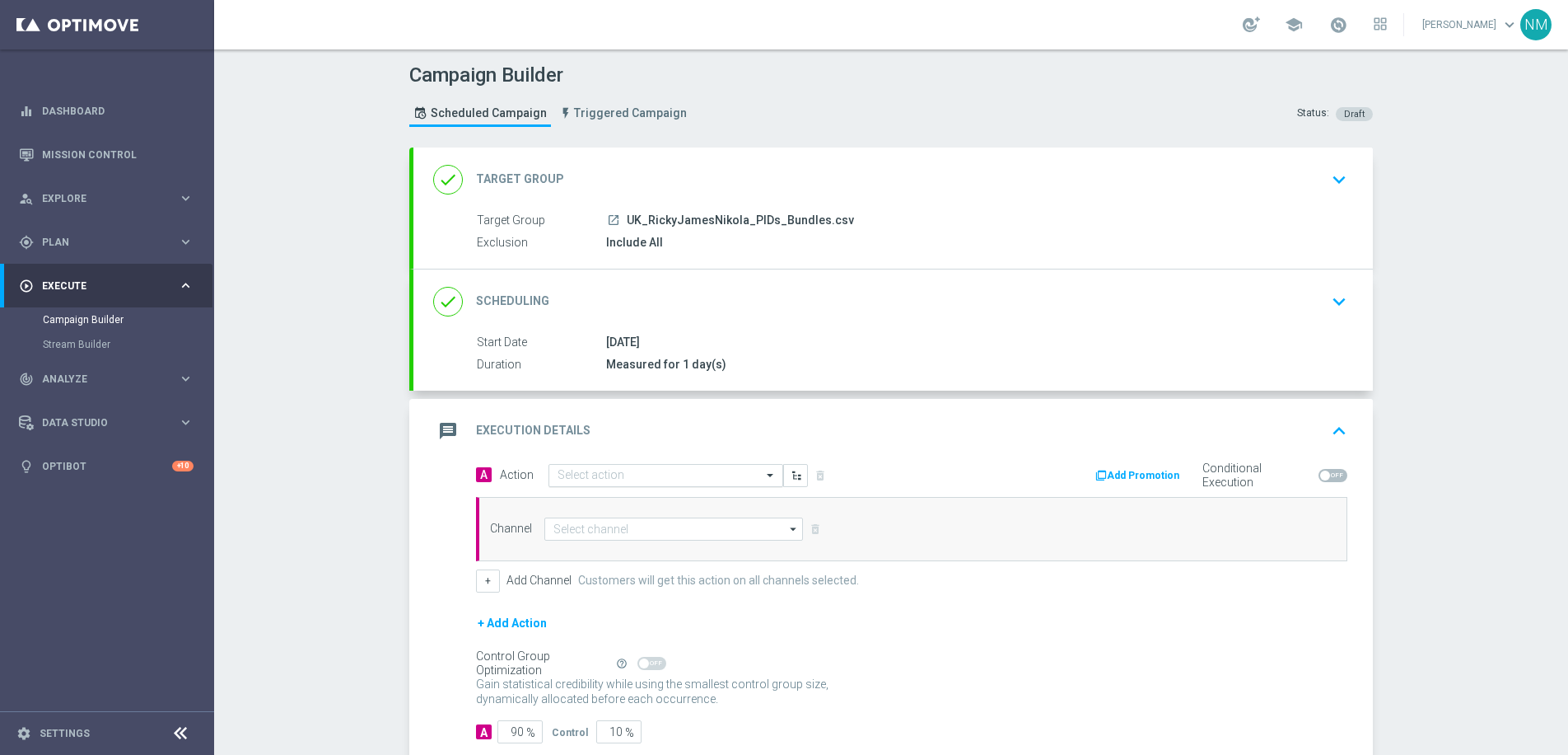
click at [567, 483] on div "Select action" at bounding box center [665, 475] width 234 height 23
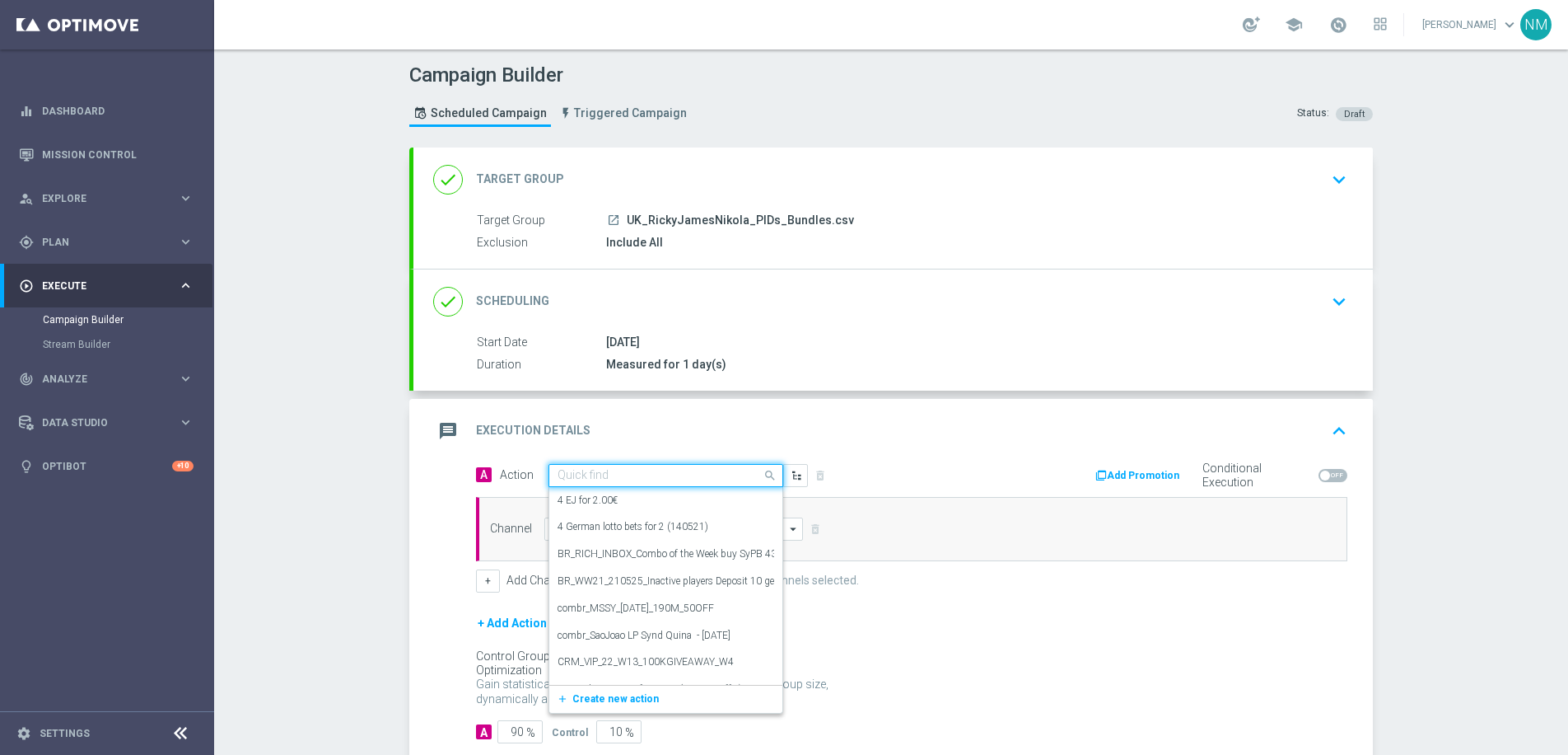
paste input "en_GB__20FS_APP_OFFER_OPTIMOVE_VERSION__NVIP_RI_TAC_GM"
type input "en_GB__20FS_APP_OFFER_OPTIMOVE_VERSION__NVIP_RI_TAC_GM"
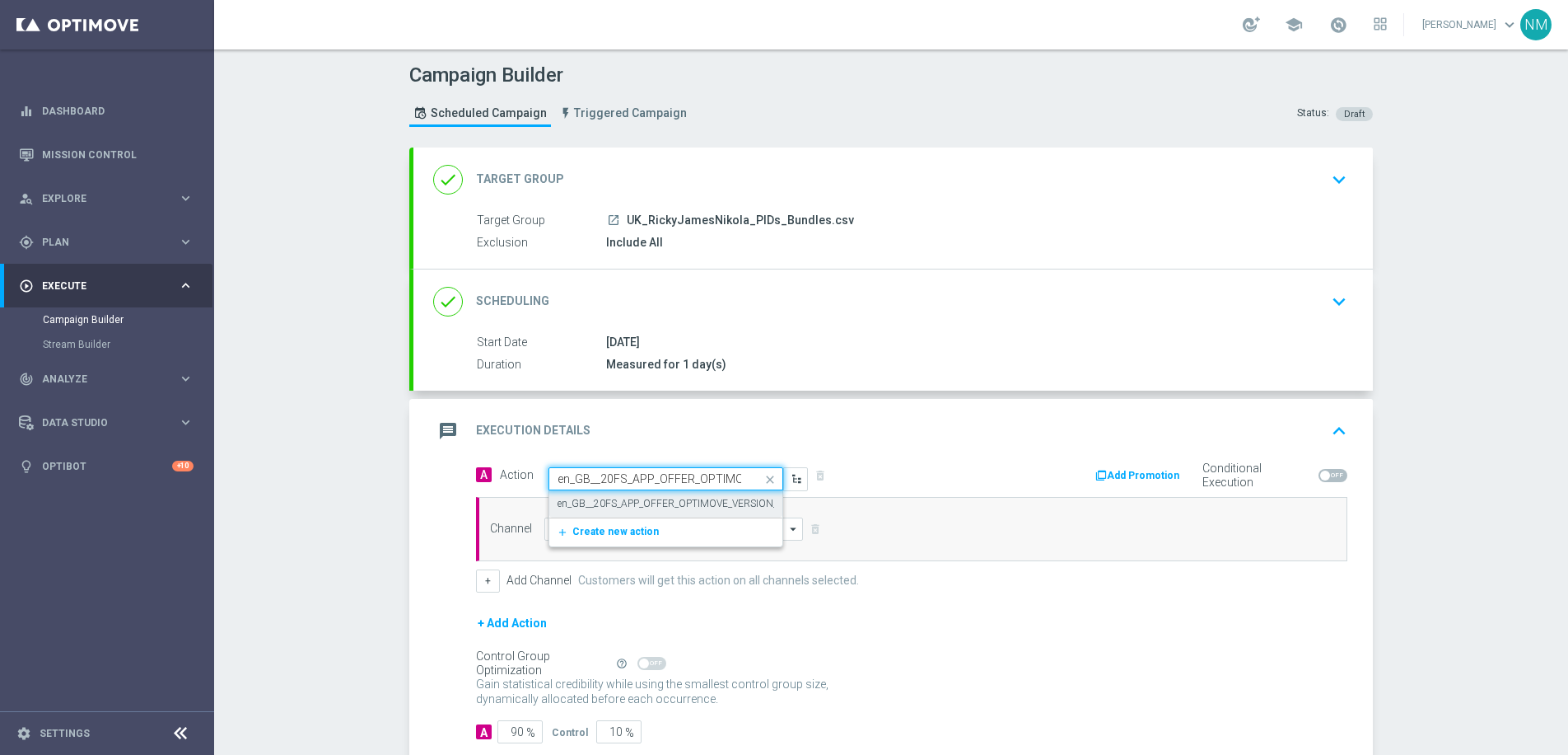
scroll to position [0, 163]
click at [630, 505] on label "en_GB__20FS_APP_OFFER_OPTIMOVE_VERSION__NVIP_RI_TAC_GM" at bounding box center [708, 503] width 303 height 14
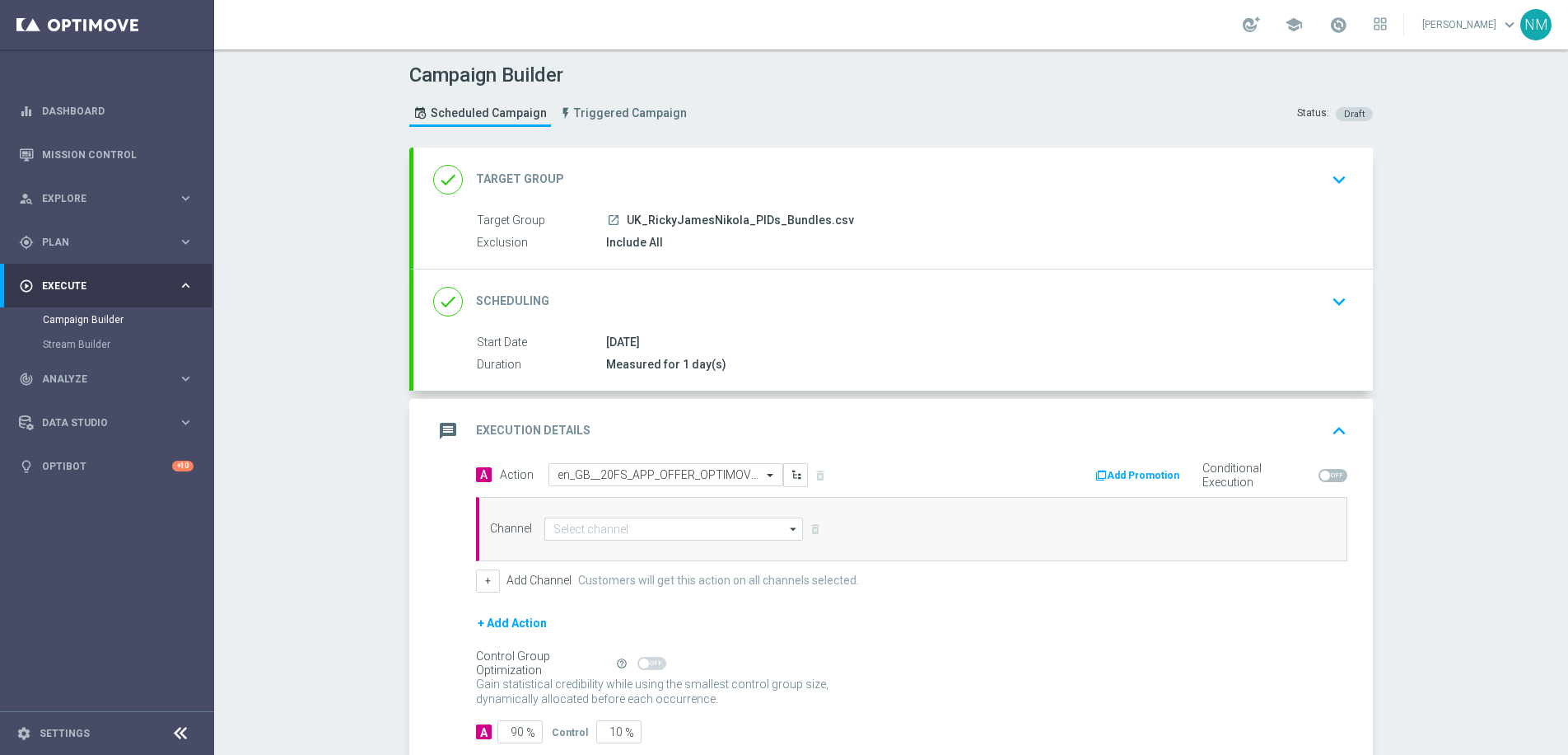
scroll to position [0, 0]
click at [629, 524] on input at bounding box center [674, 529] width 258 height 23
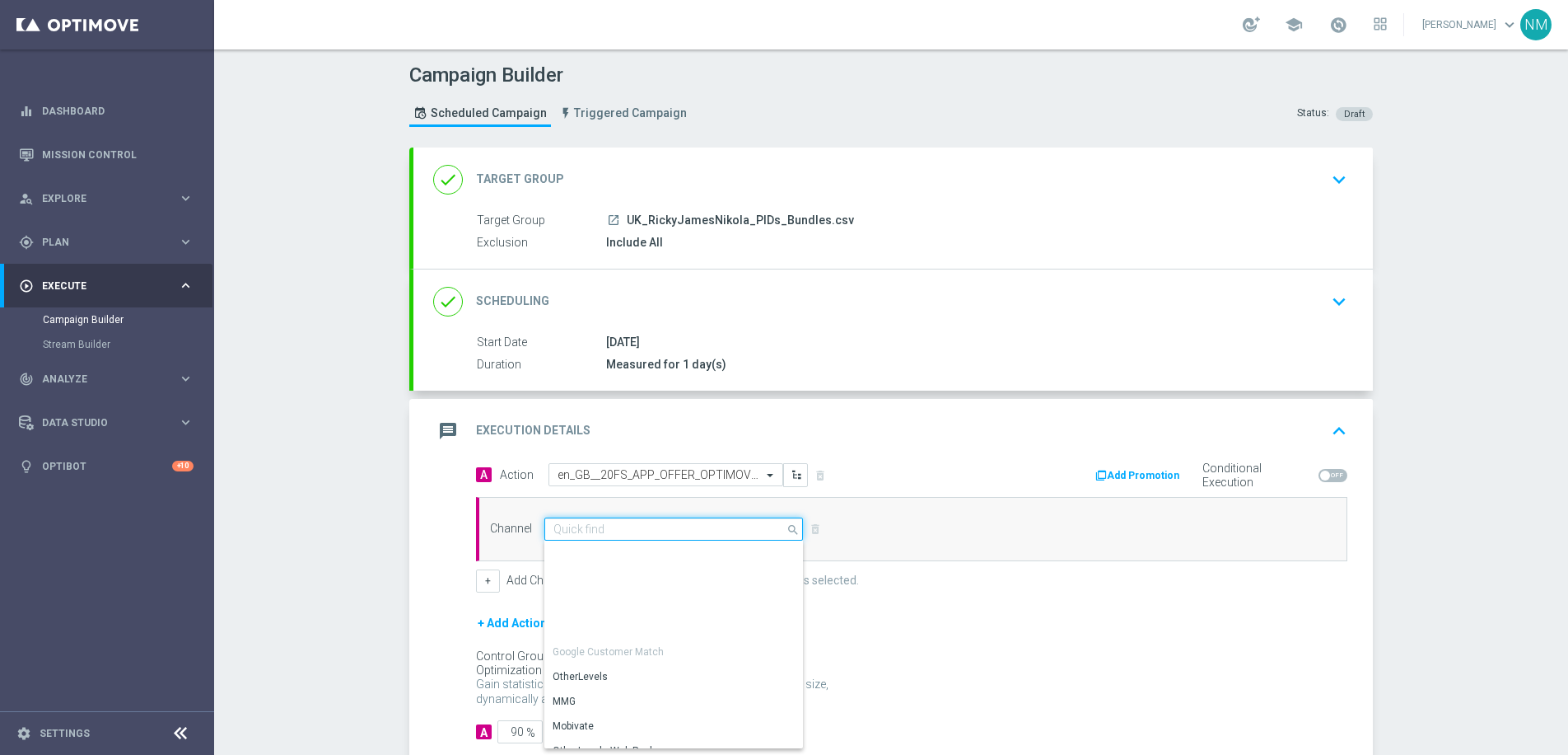
scroll to position [419, 0]
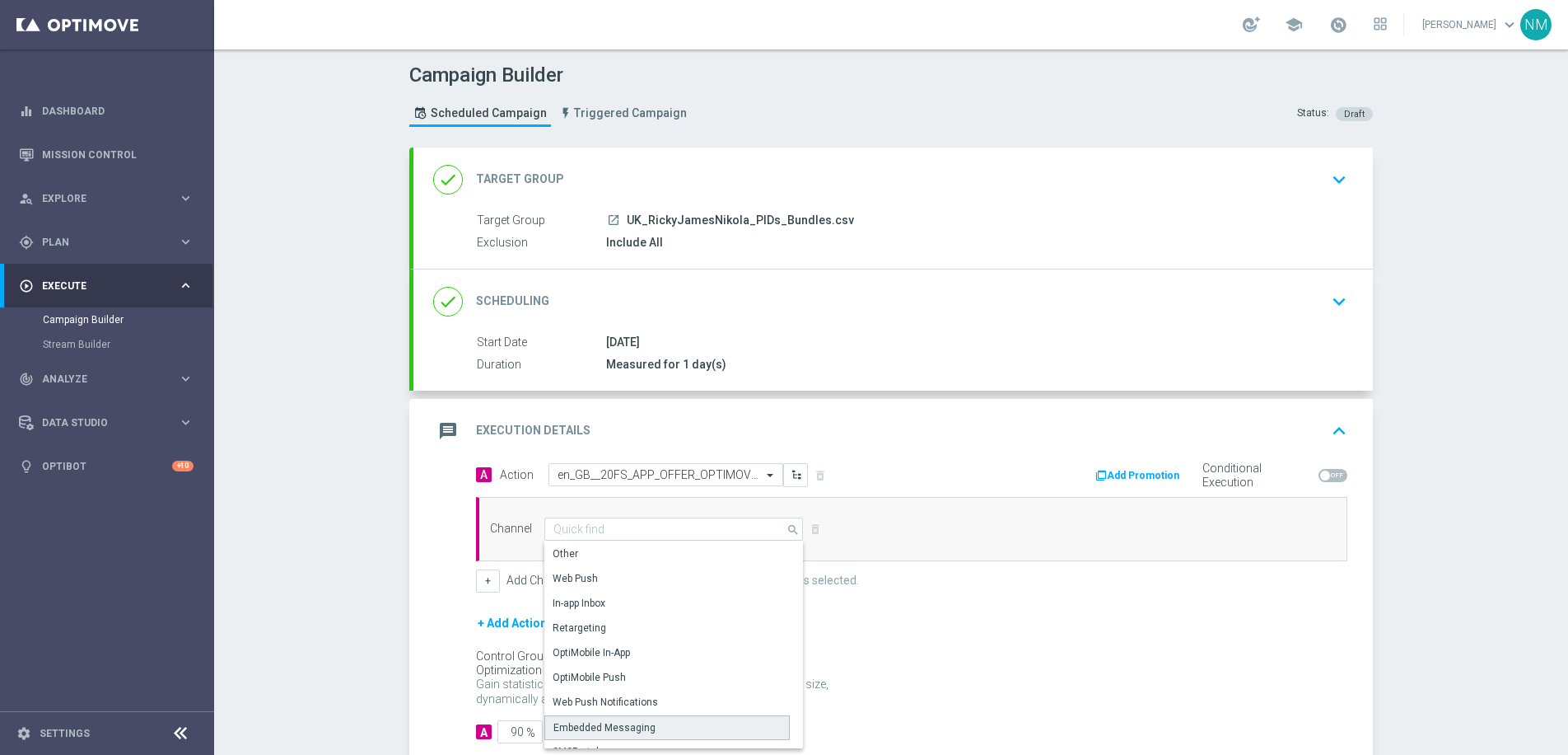
click at [619, 720] on div "Embedded Messaging" at bounding box center [604, 727] width 102 height 14
type input "Embedded Messaging"
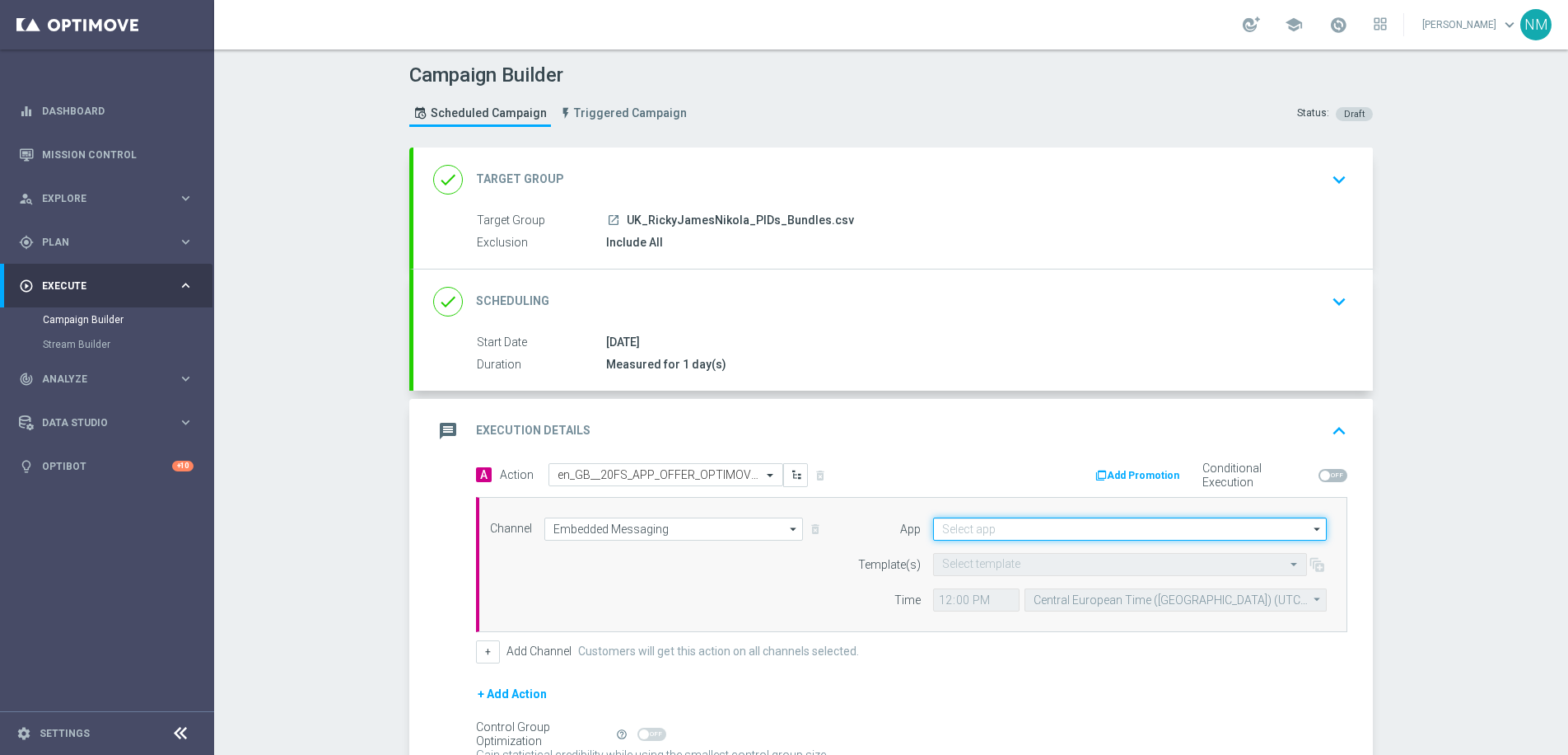
click at [1080, 531] on input at bounding box center [1129, 529] width 393 height 23
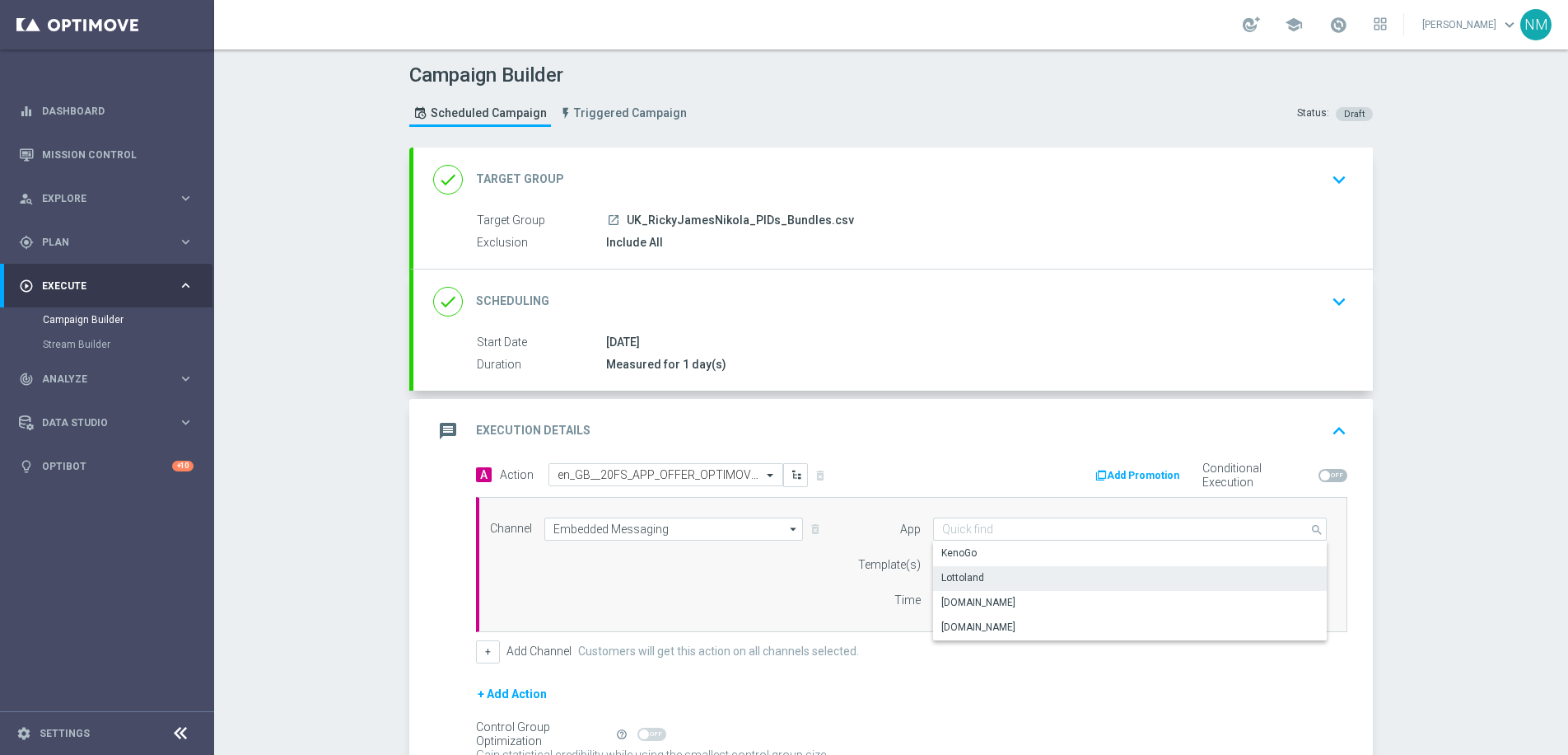
click at [1006, 580] on div "Lottoland" at bounding box center [1129, 578] width 393 height 23
type input "Lottoland"
click at [1002, 563] on input "text" at bounding box center [1103, 564] width 323 height 14
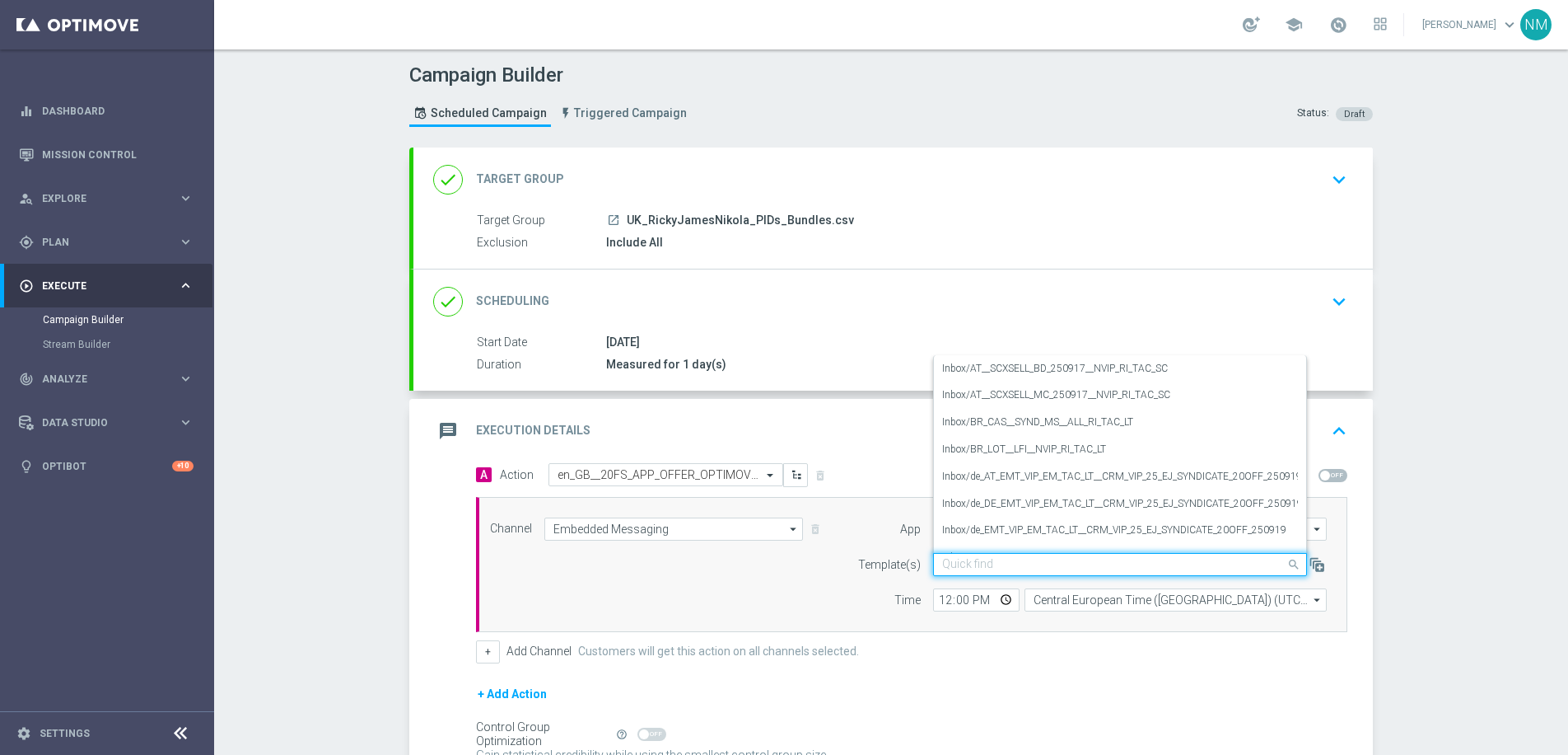
paste input "en_GB__20FS_APP_OFFER_OPTIMOVE_VERSION__NVIP_RI_TAC_GM"
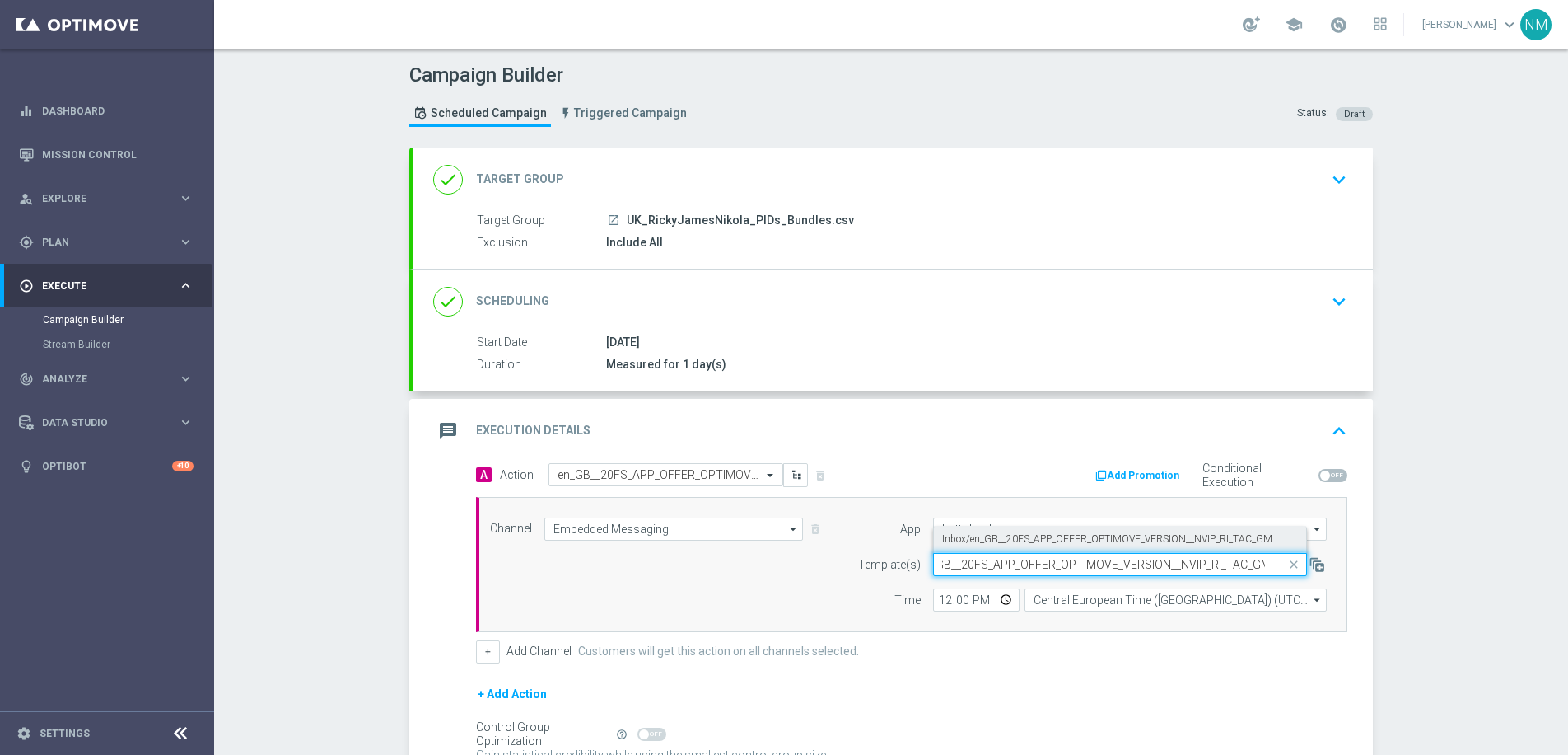
click at [1040, 542] on label "Inbox/en_GB__20FS_APP_OFFER_OPTIMOVE_VERSION__NVIP_RI_TAC_GM" at bounding box center [1106, 539] width 331 height 14
type input "en_GB__20FS_APP_OFFER_OPTIMOVE_VERSION__NVIP_RI_TAC_GM"
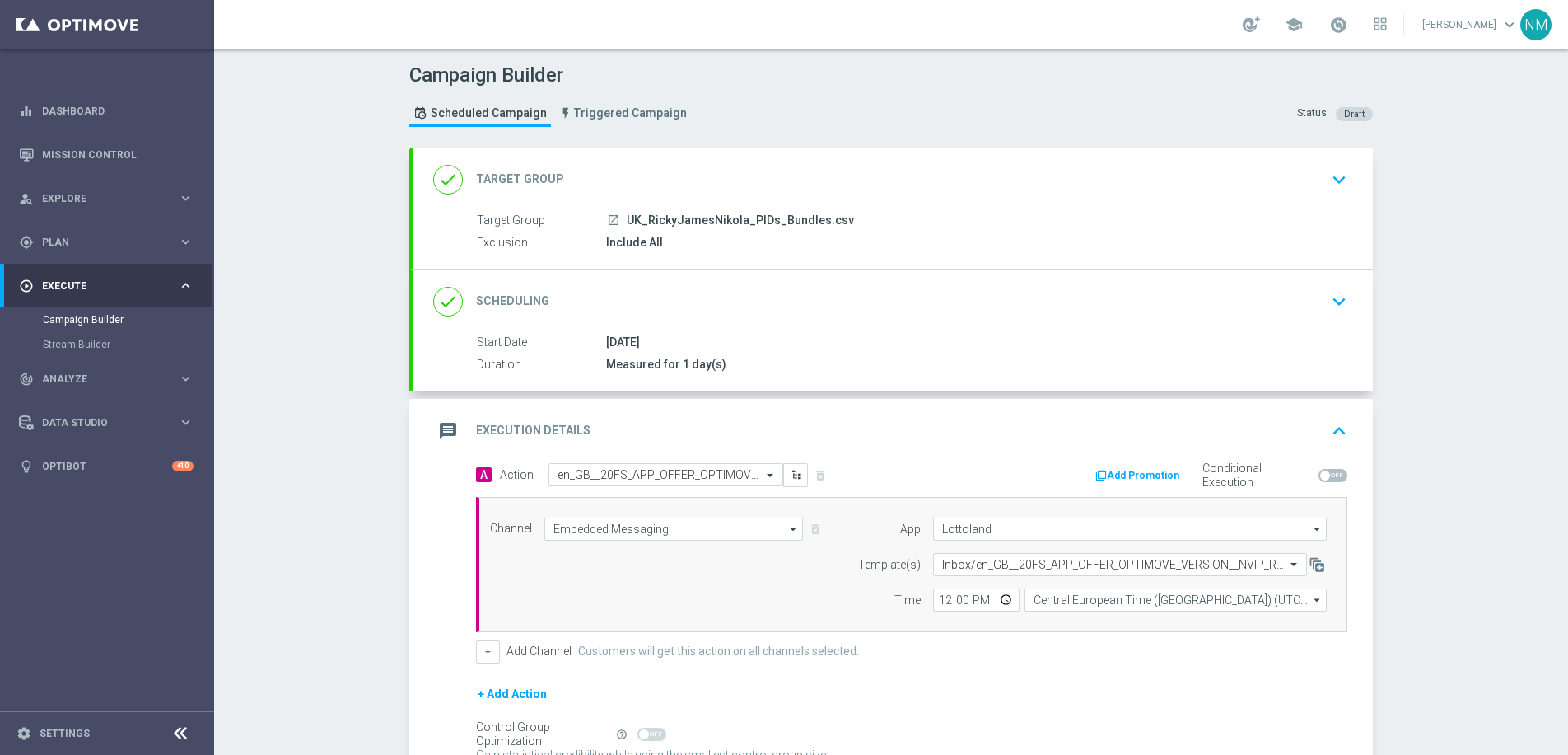
scroll to position [169, 0]
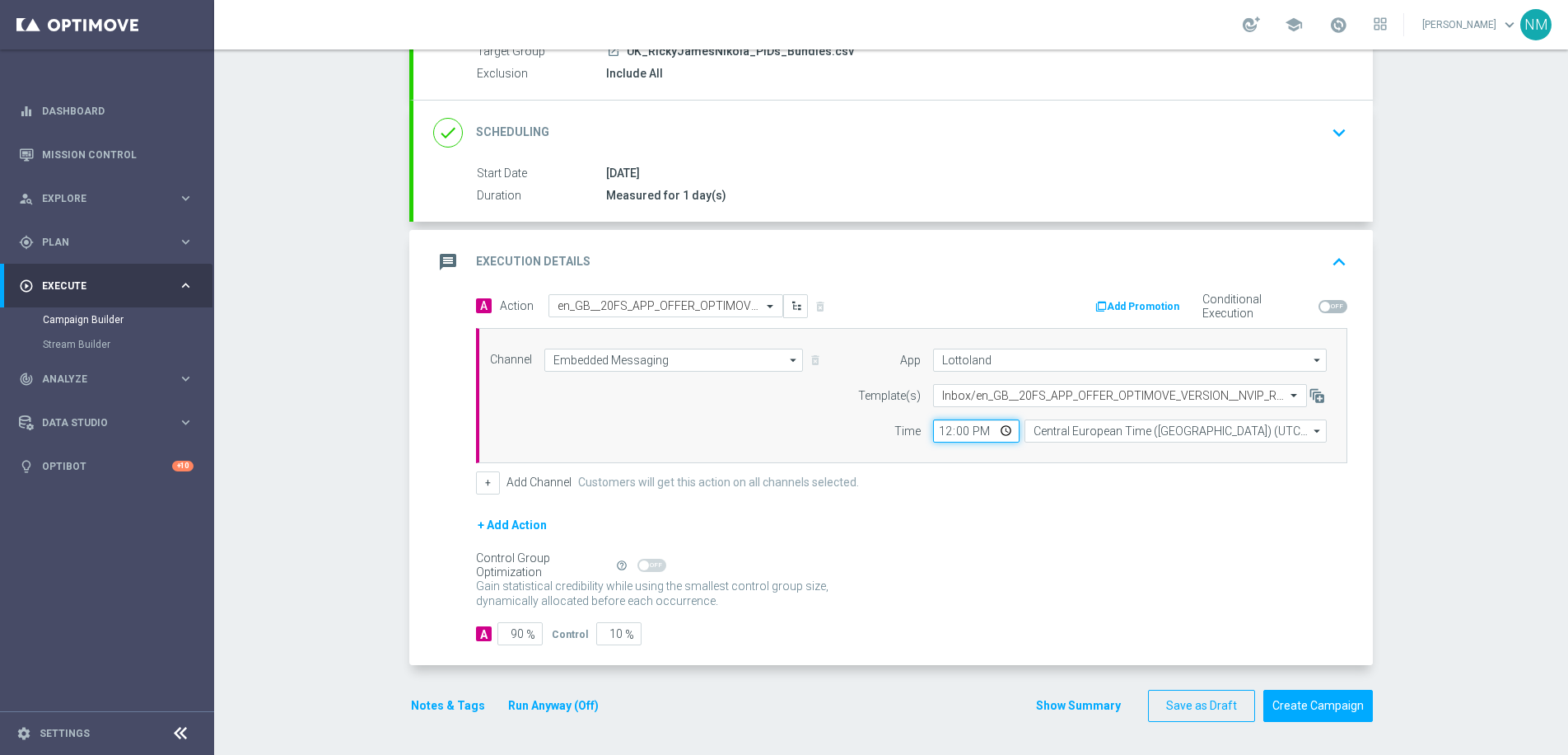
click at [1003, 433] on input "12:00" at bounding box center [976, 431] width 87 height 23
type input "14:11"
click at [1093, 466] on div "A Action Select action en_GB__20FS_APP_OFFER_OPTIMOVE_VERSION__NVIP_RI_TAC_GM d…" at bounding box center [912, 394] width 896 height 201
click at [508, 633] on input "90" at bounding box center [519, 634] width 45 height 23
type input "0"
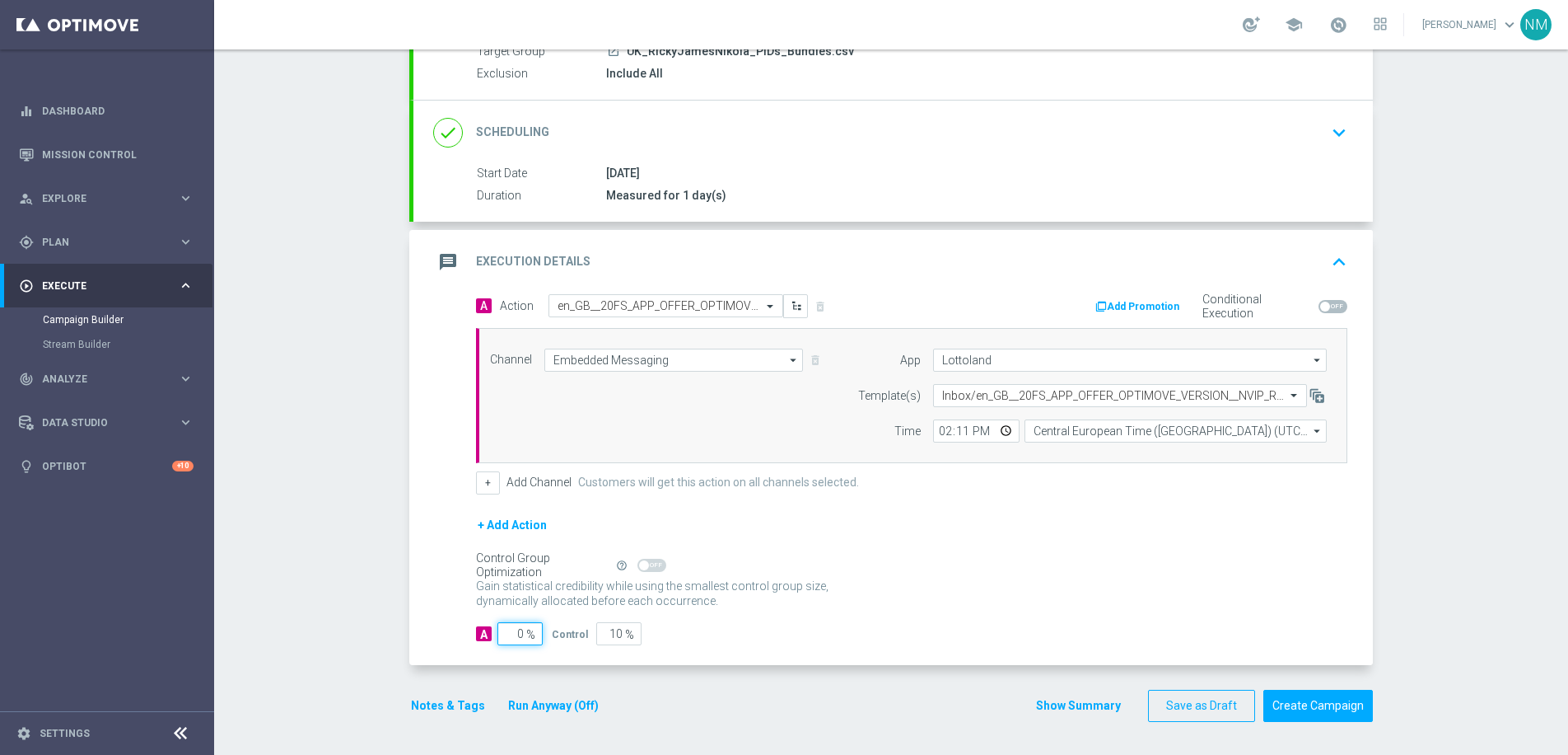
type input "100"
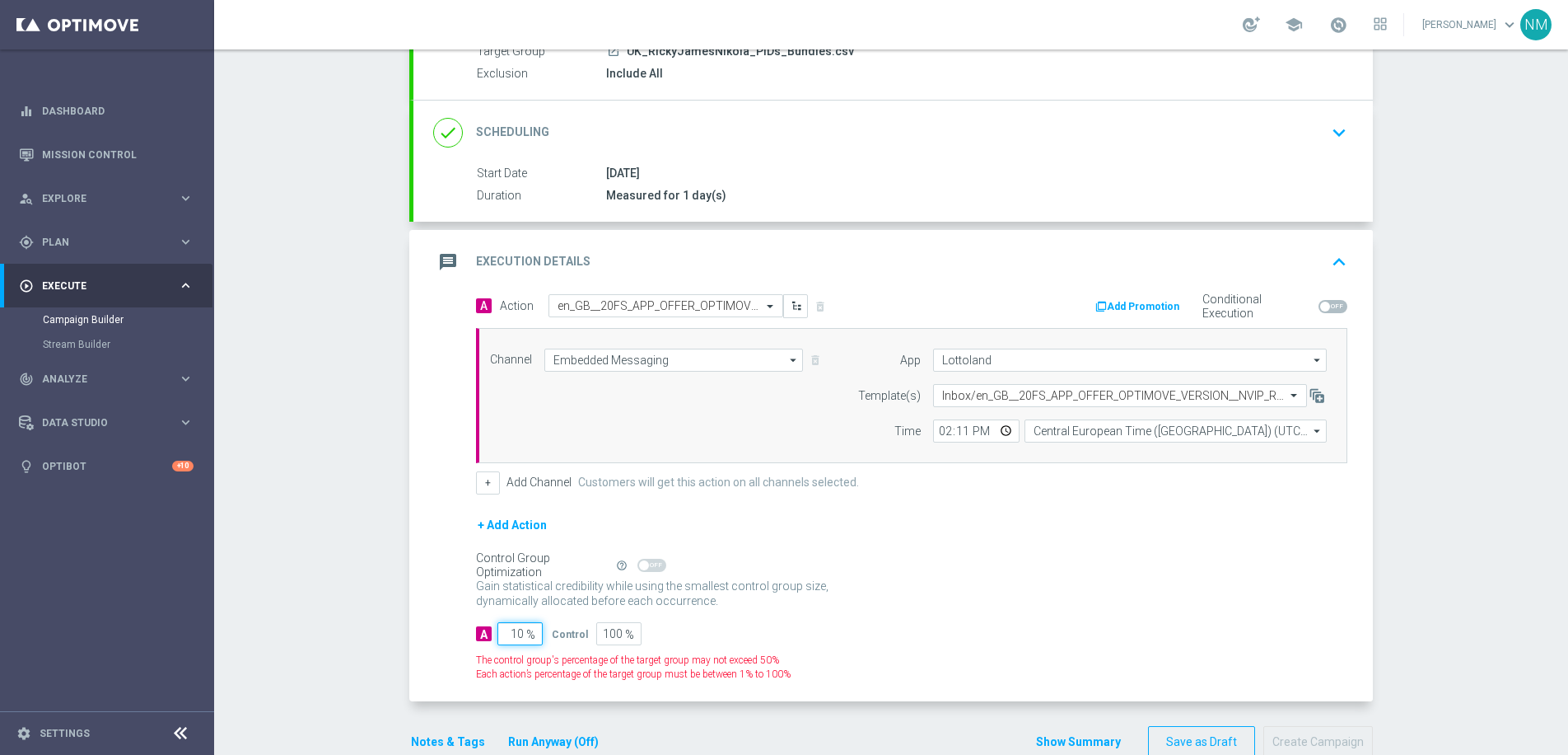
type input "100"
type input "0"
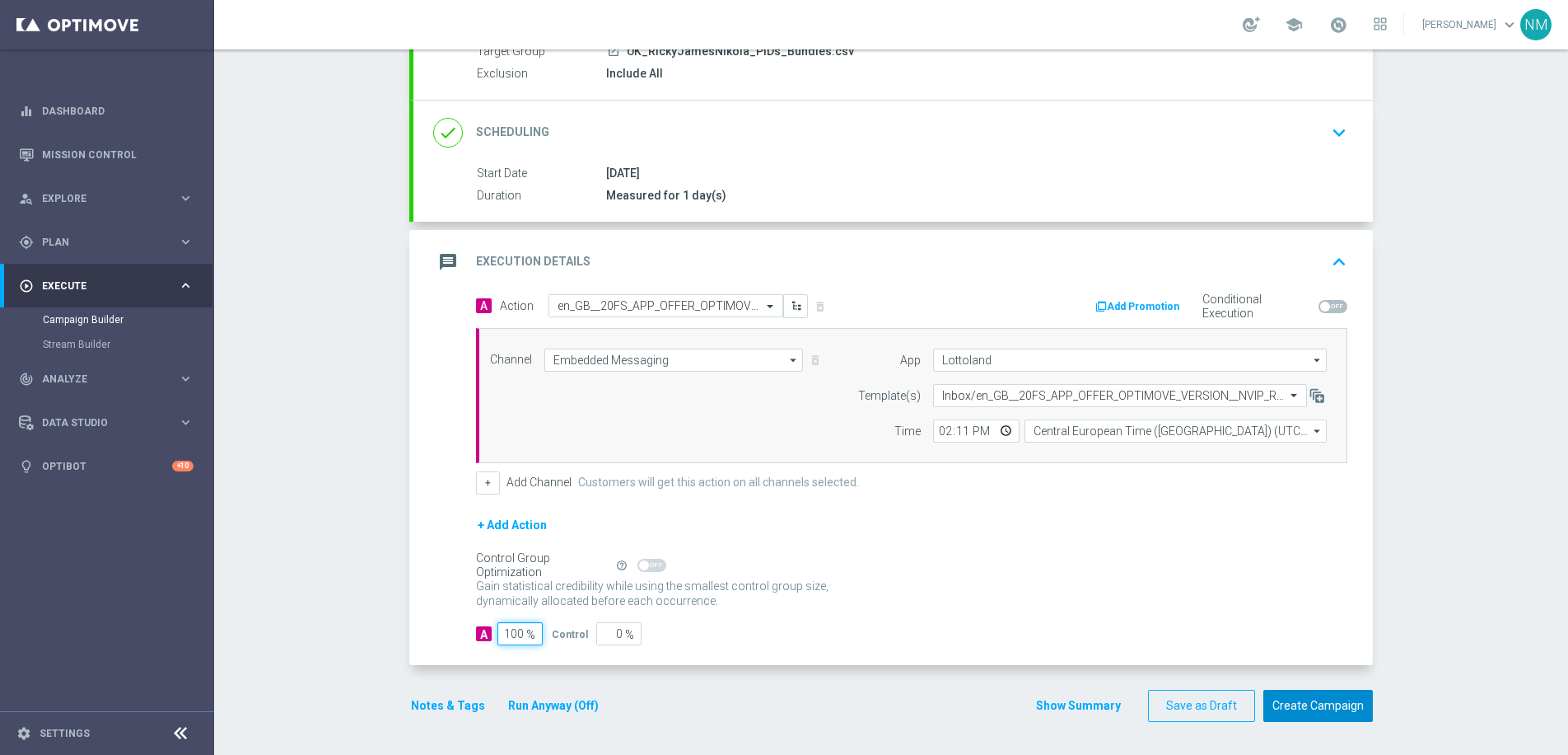
type input "100"
click at [1326, 707] on button "Create Campaign" at bounding box center [1318, 705] width 110 height 32
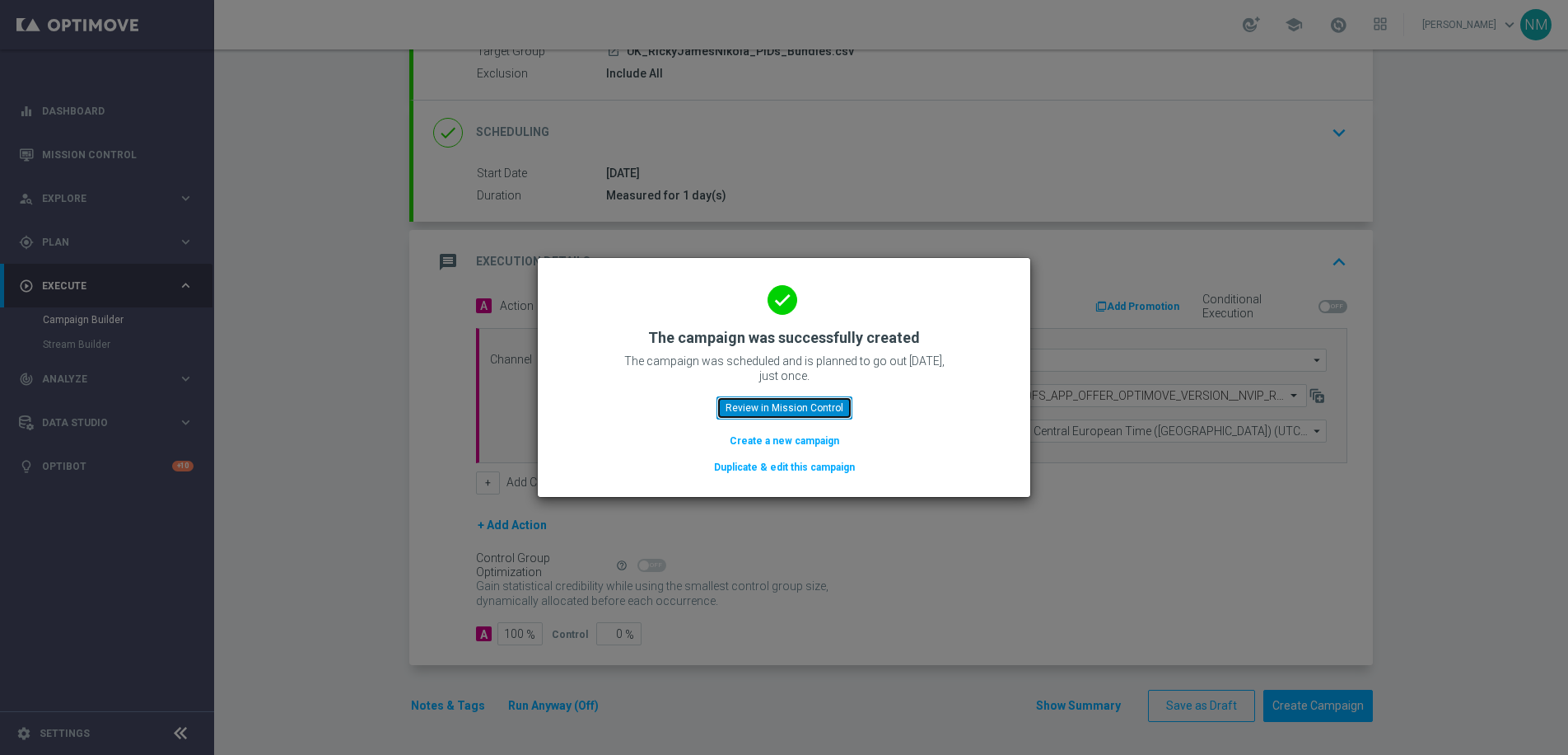
click at [787, 414] on button "Review in Mission Control" at bounding box center [784, 408] width 136 height 23
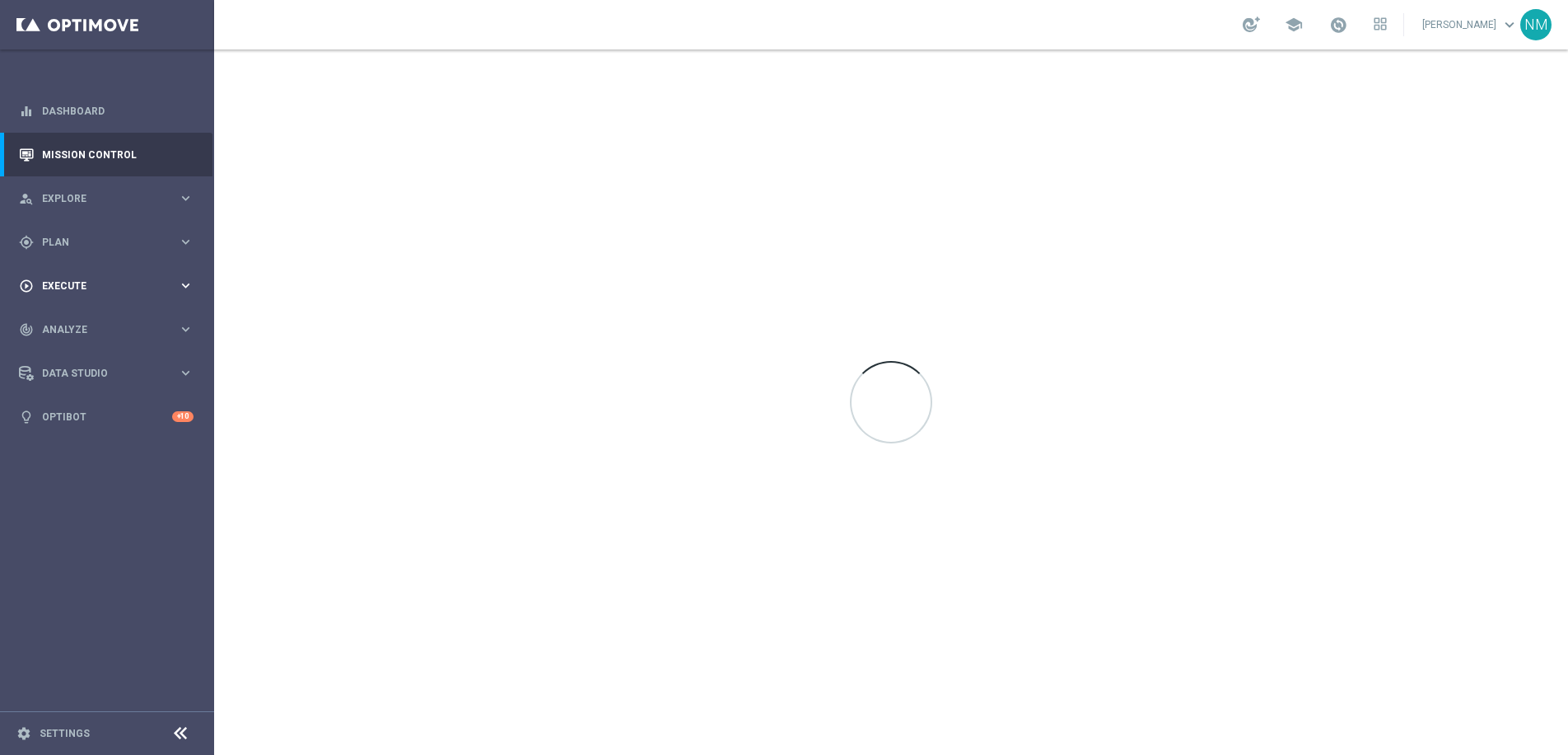
click at [124, 283] on span "Execute" at bounding box center [110, 285] width 136 height 10
click at [115, 241] on span "Plan" at bounding box center [110, 242] width 136 height 10
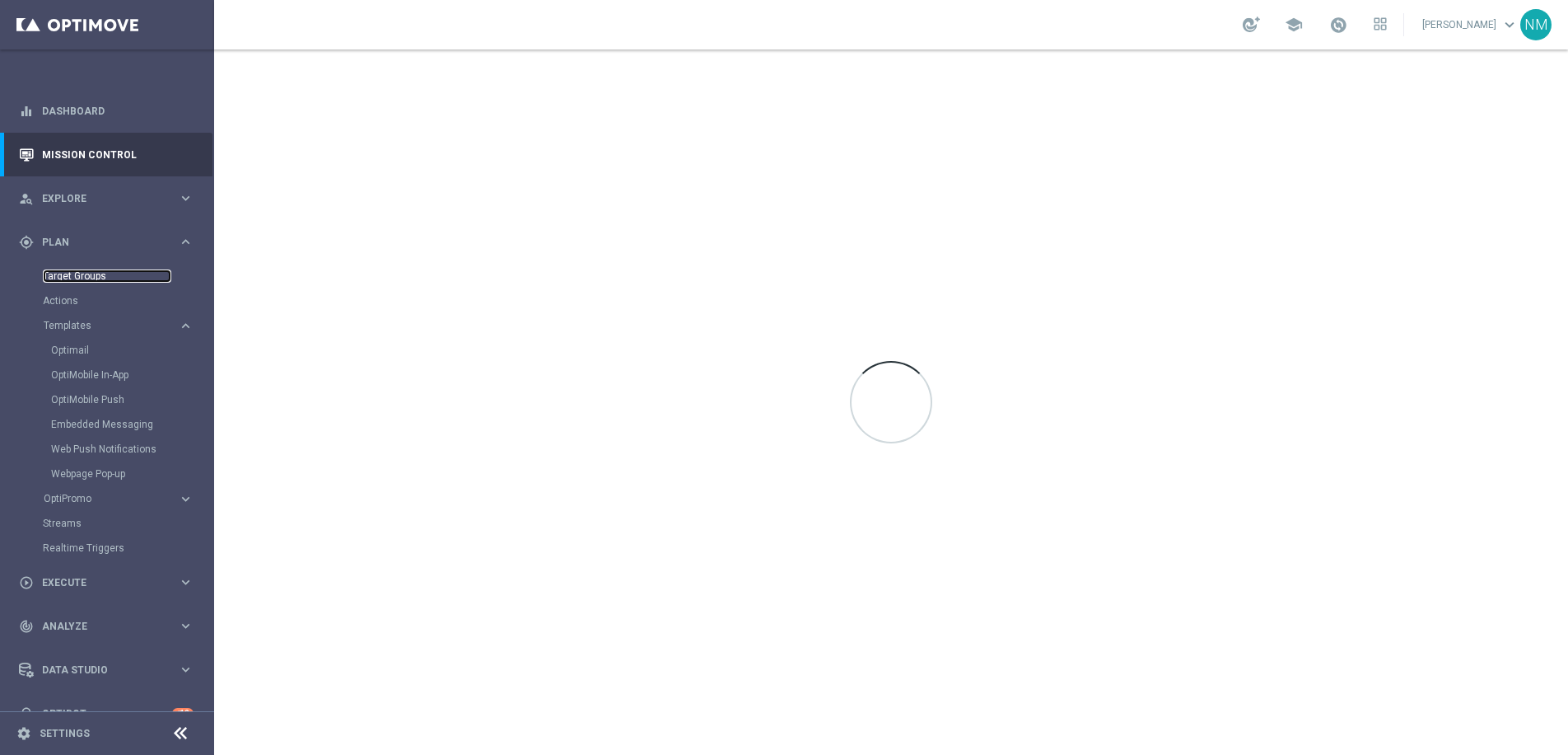
click at [91, 275] on link "Target Groups" at bounding box center [106, 276] width 128 height 13
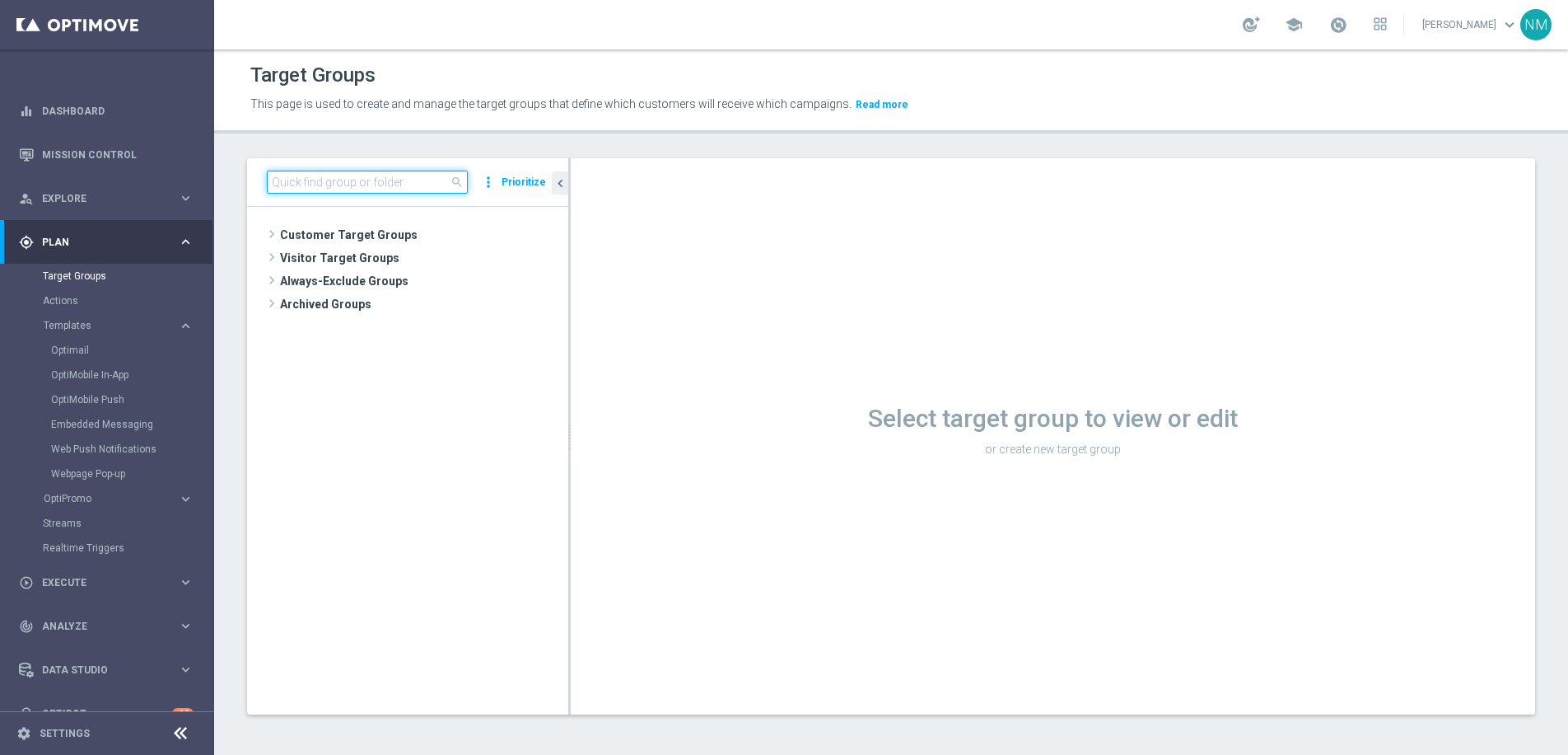
click at [410, 188] on input at bounding box center [367, 182] width 200 height 23
paste input "UK_CASINO_RICHINBOX | NOT ON APP YET"
type input "UK_CASINO_RICHINBOX | NOT ON APP YET"
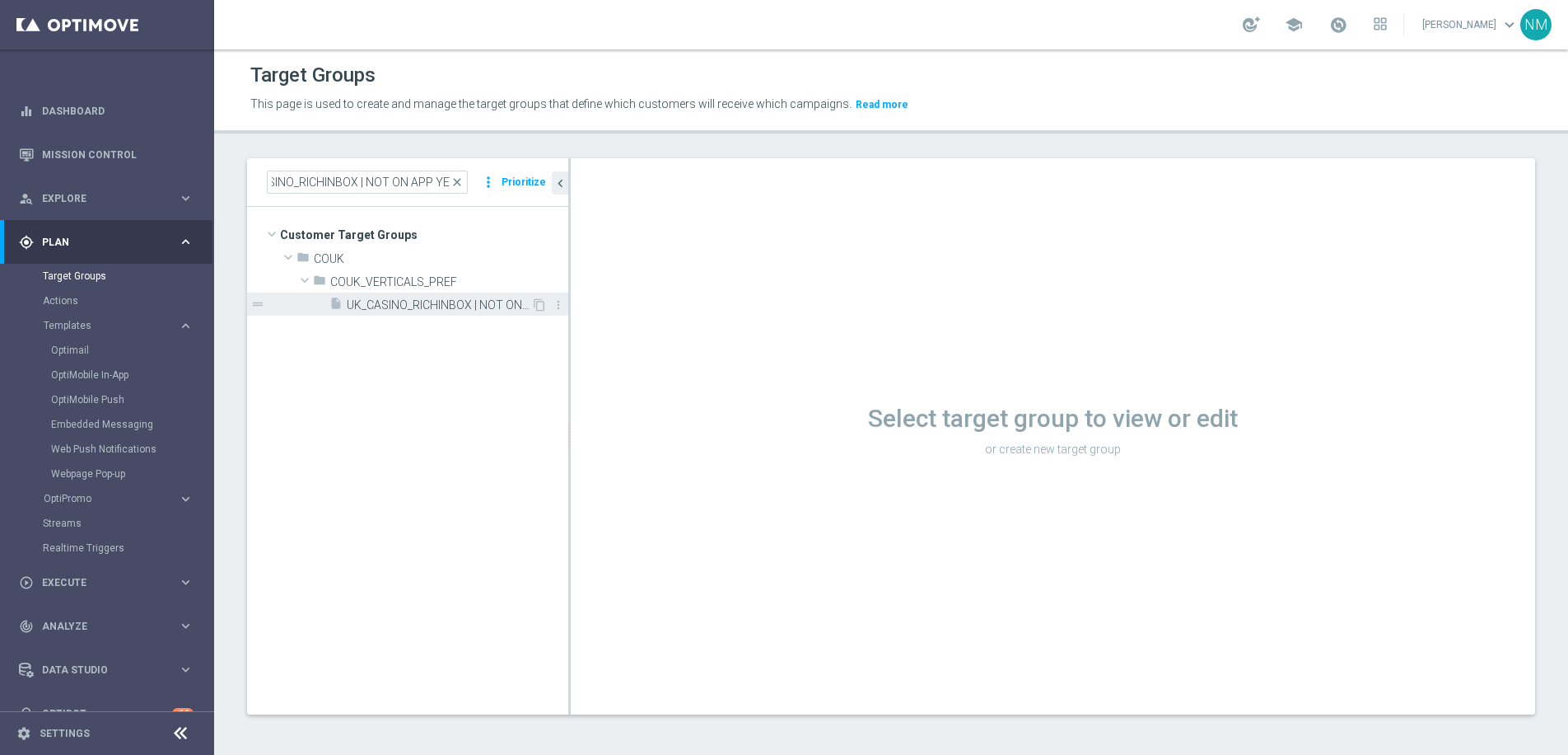
click at [460, 303] on span "UK_CASINO_RICHINBOX | NOT ON APP YET" at bounding box center [439, 305] width 184 height 14
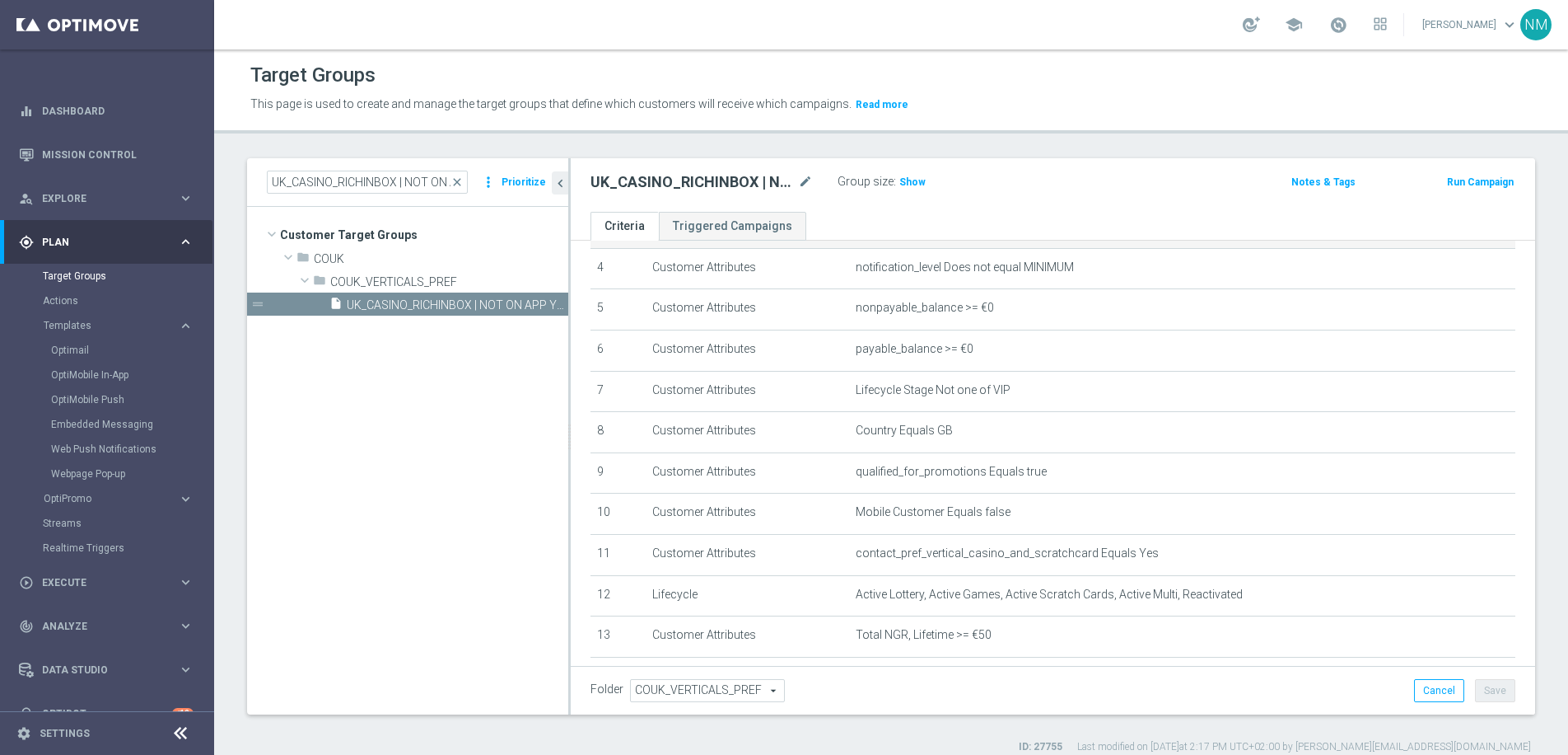
scroll to position [209, 0]
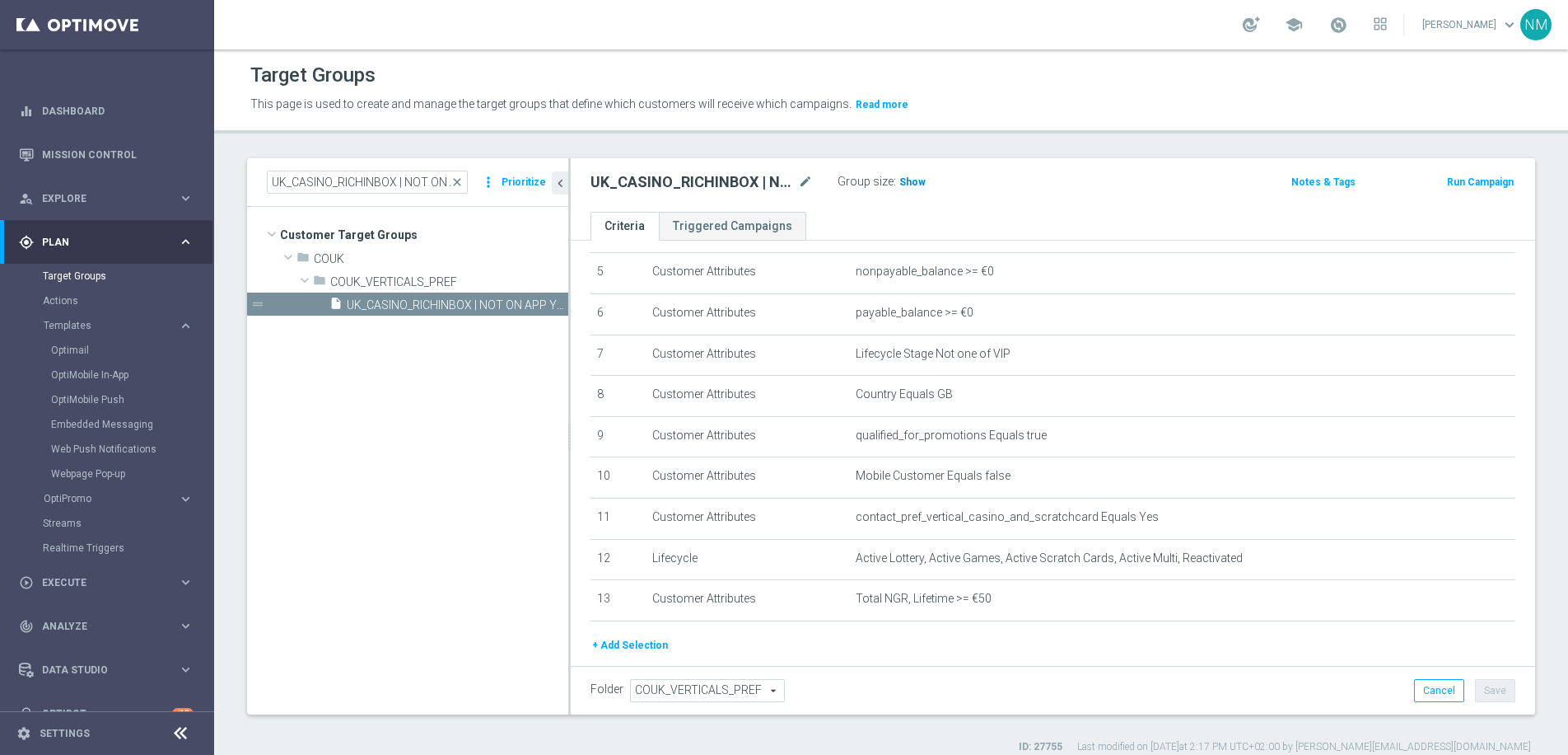
click at [908, 180] on span "Show" at bounding box center [912, 182] width 26 height 12
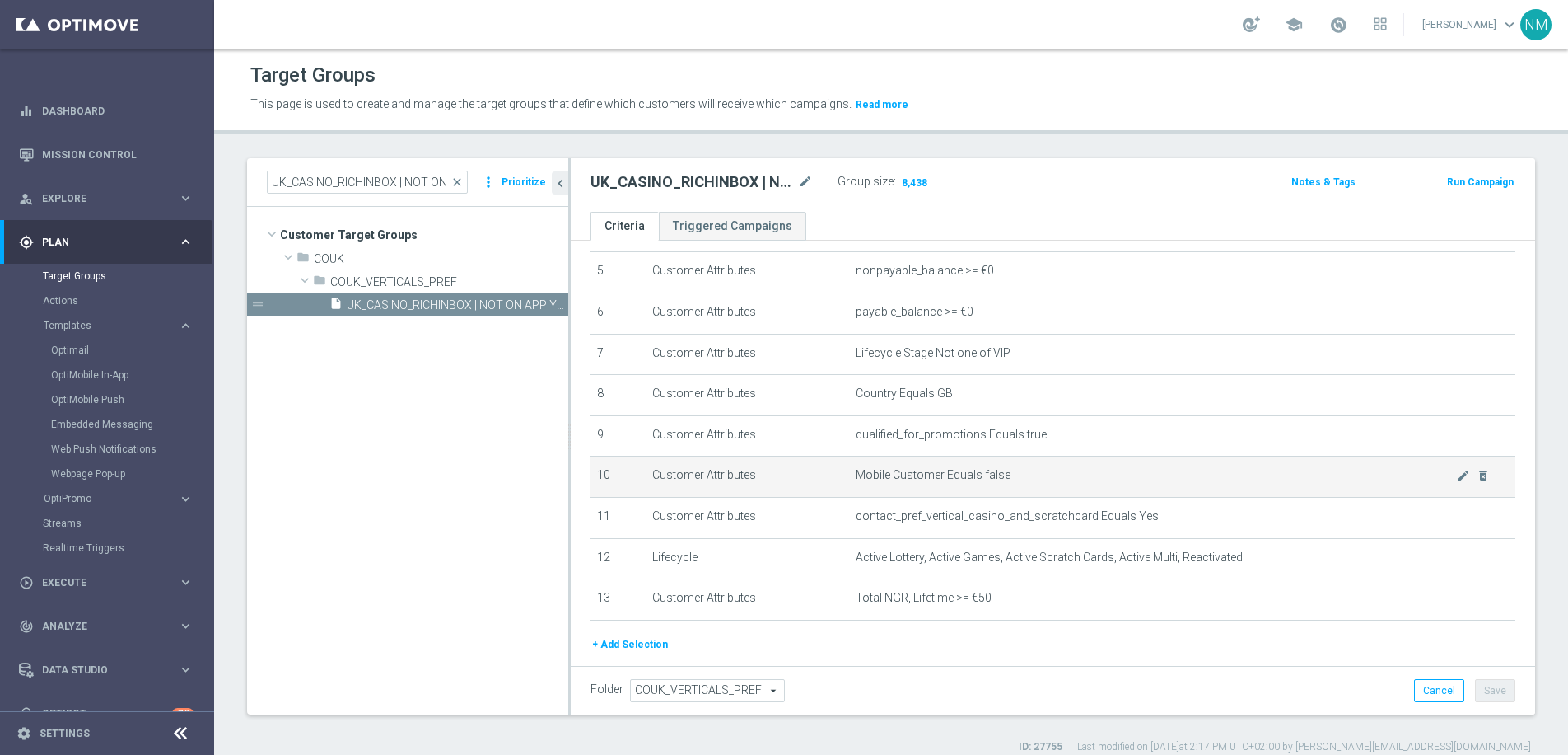
scroll to position [257, 0]
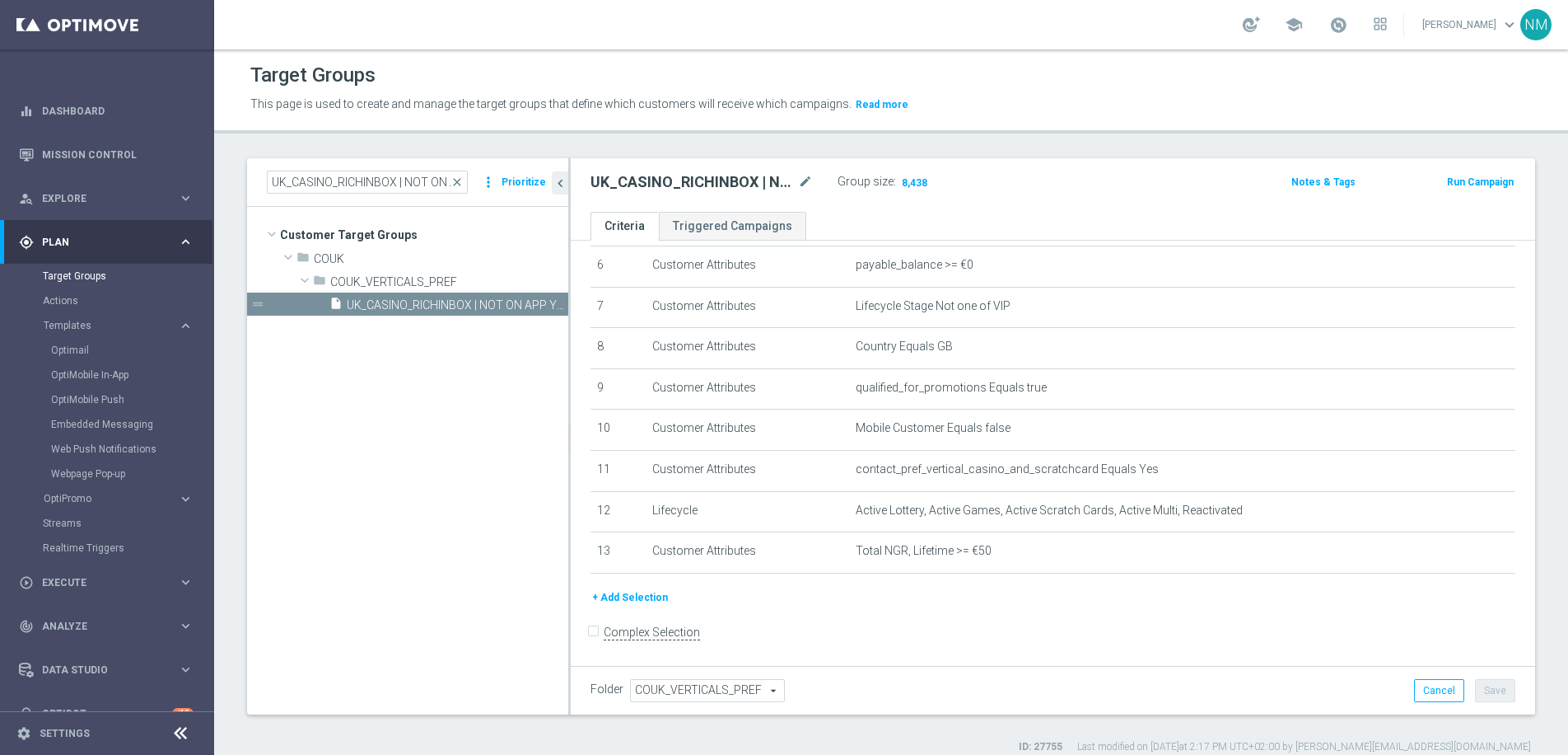
click at [127, 234] on div "gps_fixed Plan" at bounding box center [98, 241] width 159 height 14
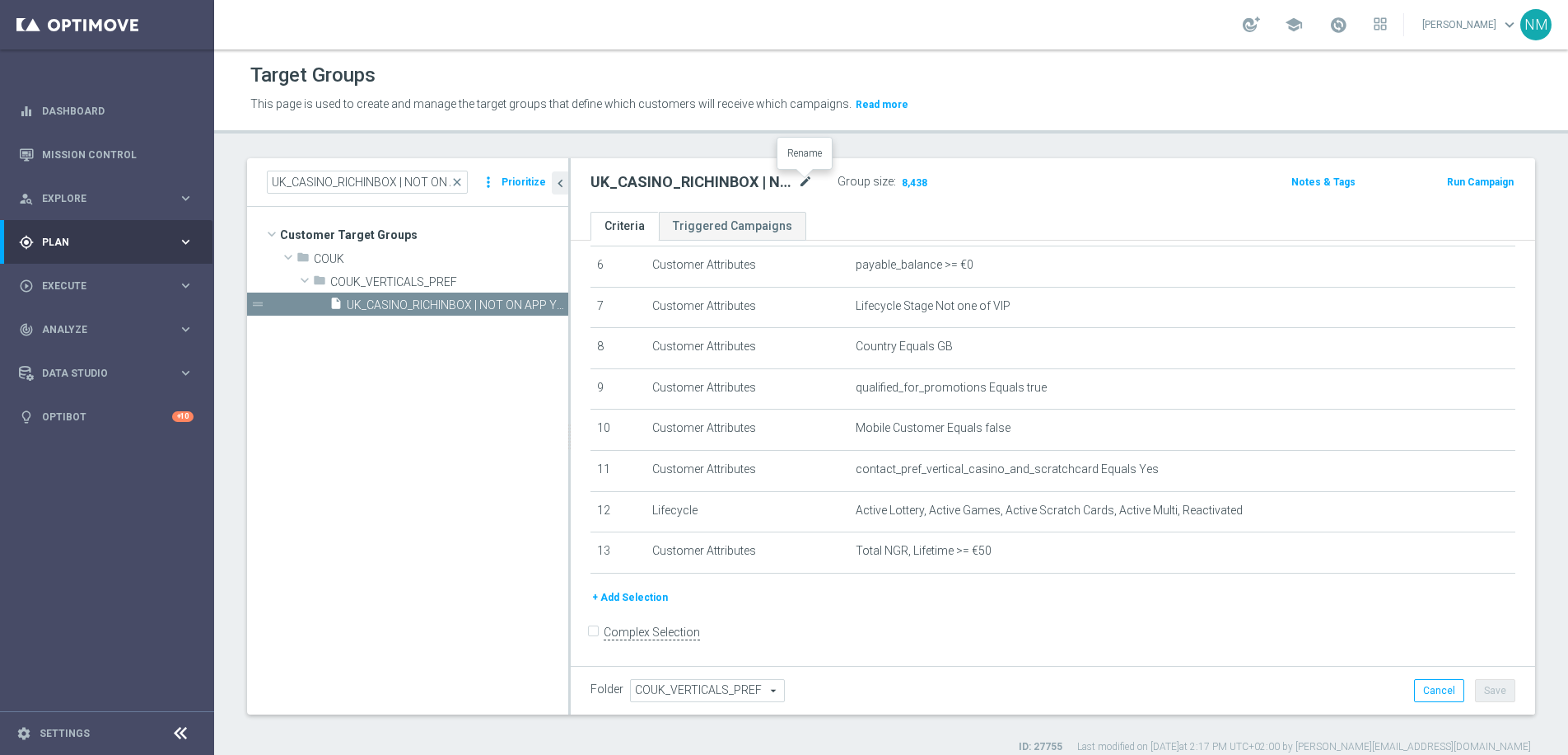
click at [802, 179] on icon "mode_edit" at bounding box center [805, 182] width 14 height 20
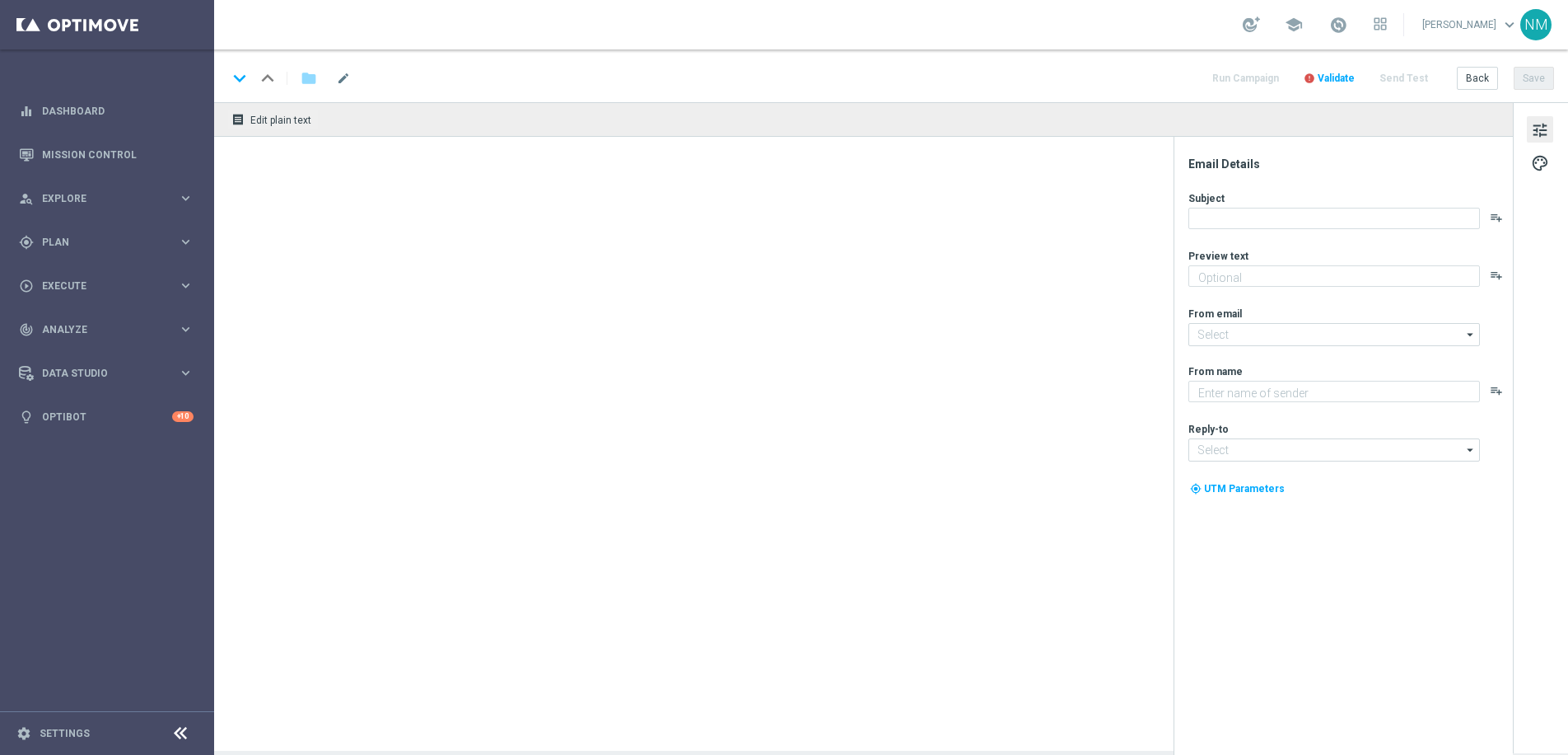
type textarea "One click away with the app!"
type textarea "Lottoland"
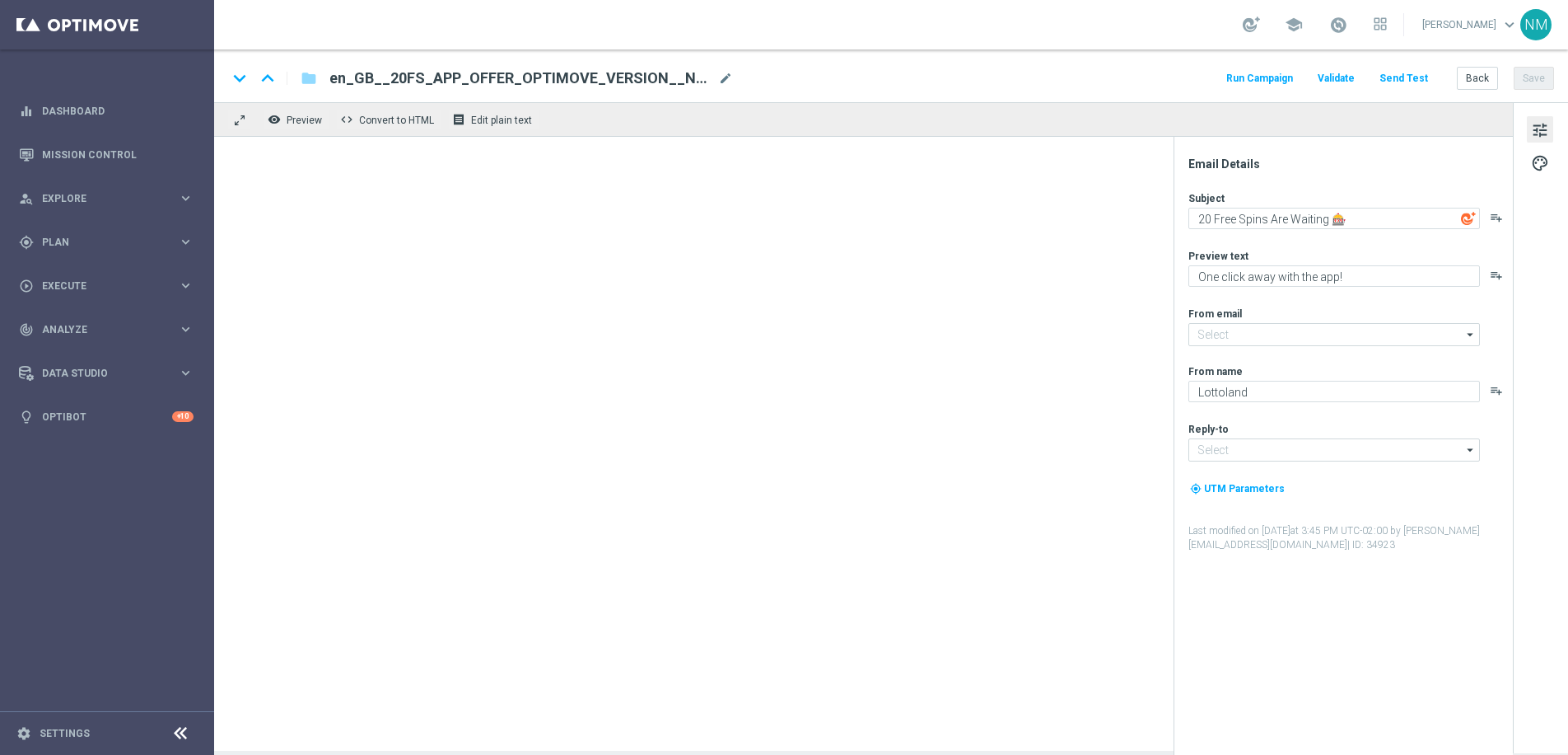
type input "[EMAIL_ADDRESS][DOMAIN_NAME]"
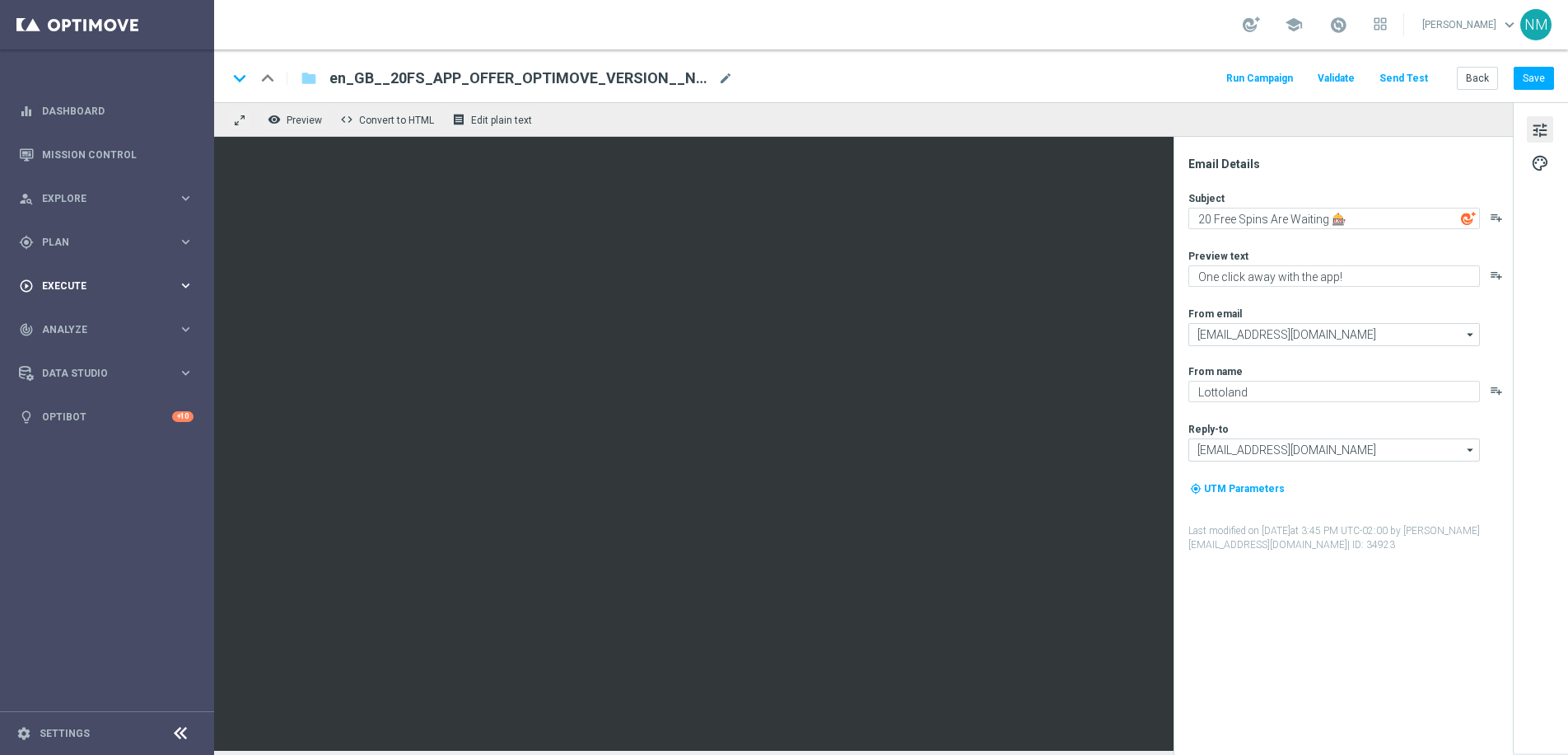
click at [105, 284] on span "Execute" at bounding box center [110, 285] width 136 height 10
click at [74, 220] on div "gps_fixed Plan keyboard_arrow_right" at bounding box center [106, 241] width 212 height 43
click at [71, 201] on span "Explore" at bounding box center [110, 199] width 136 height 10
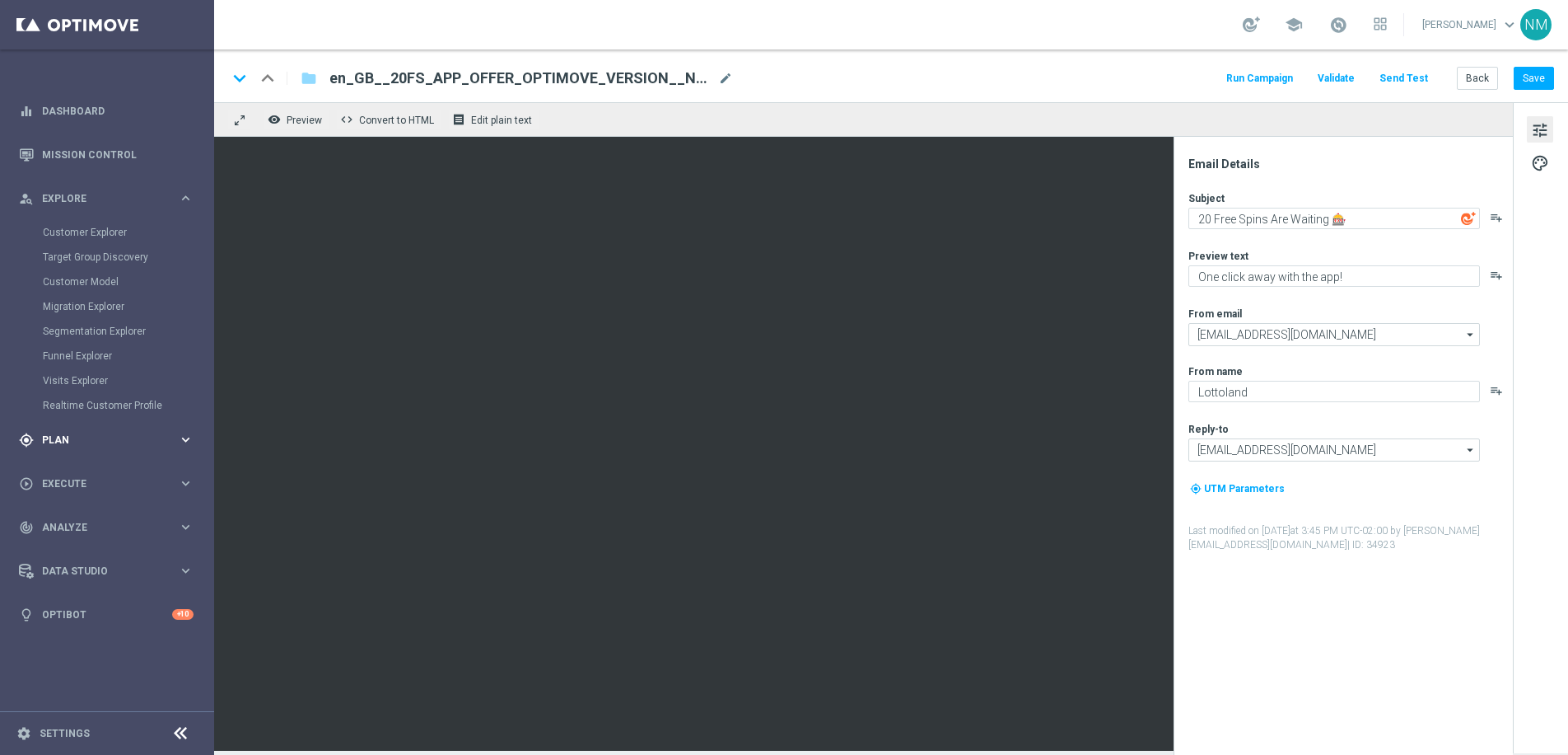
click at [88, 433] on div "gps_fixed Plan" at bounding box center [98, 440] width 159 height 14
click at [82, 329] on span "Templates" at bounding box center [102, 325] width 118 height 10
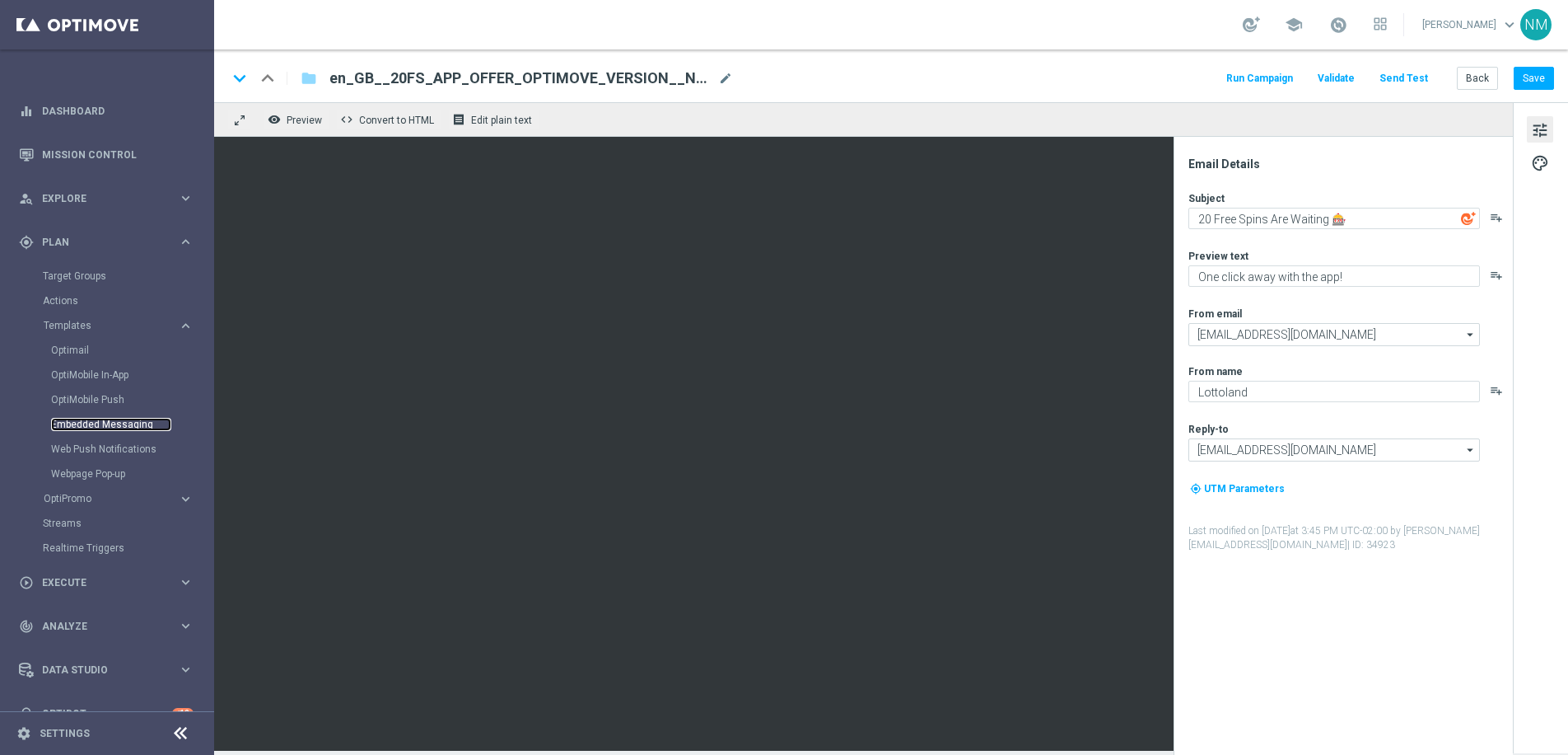
click at [92, 427] on link "Embedded Messaging" at bounding box center [111, 424] width 120 height 13
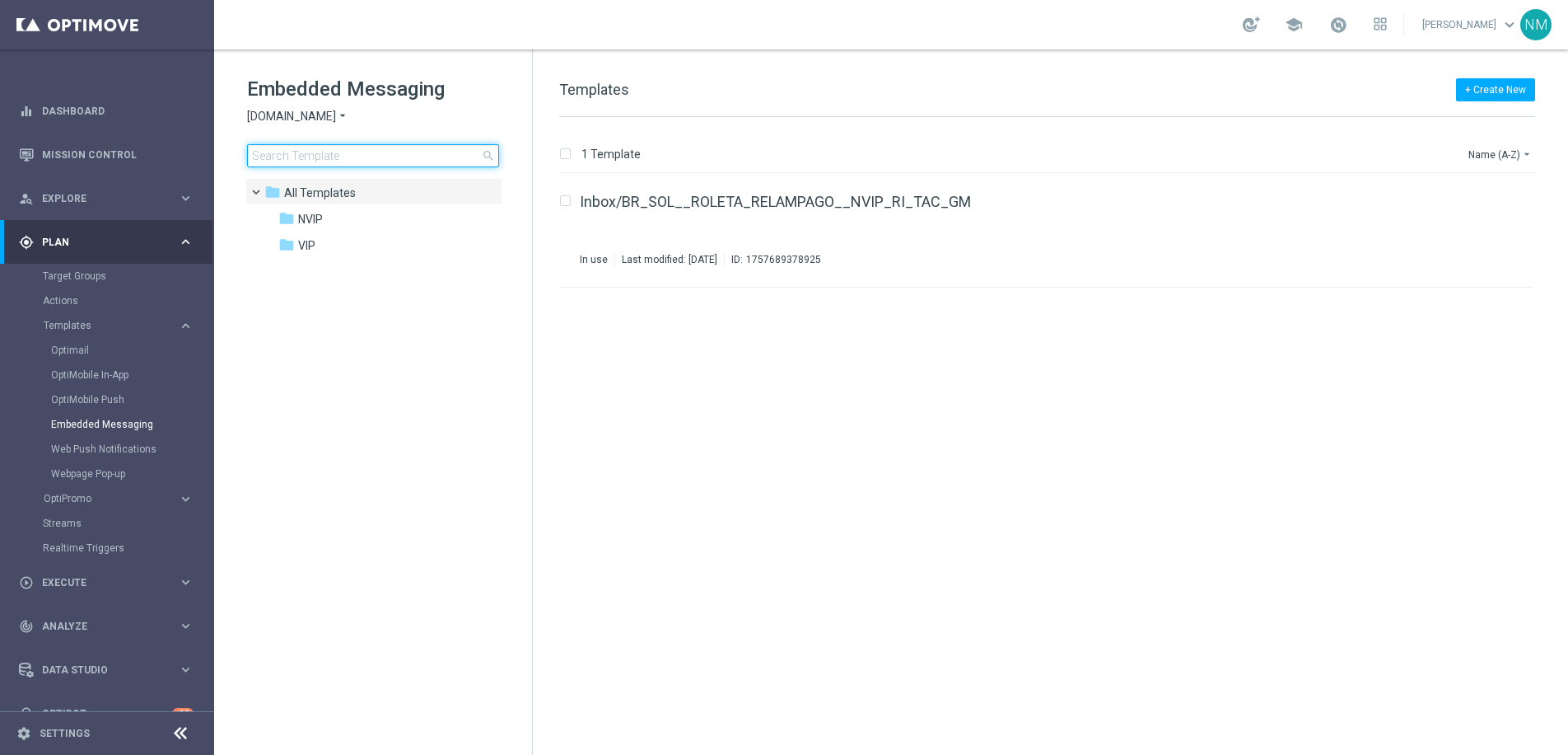
click at [350, 145] on input at bounding box center [372, 156] width 252 height 23
click at [331, 115] on span "[DOMAIN_NAME]" at bounding box center [291, 117] width 89 height 15
click at [0, 0] on span "Lottoland" at bounding box center [0, 0] width 0 height 0
click at [342, 155] on input at bounding box center [372, 156] width 252 height 23
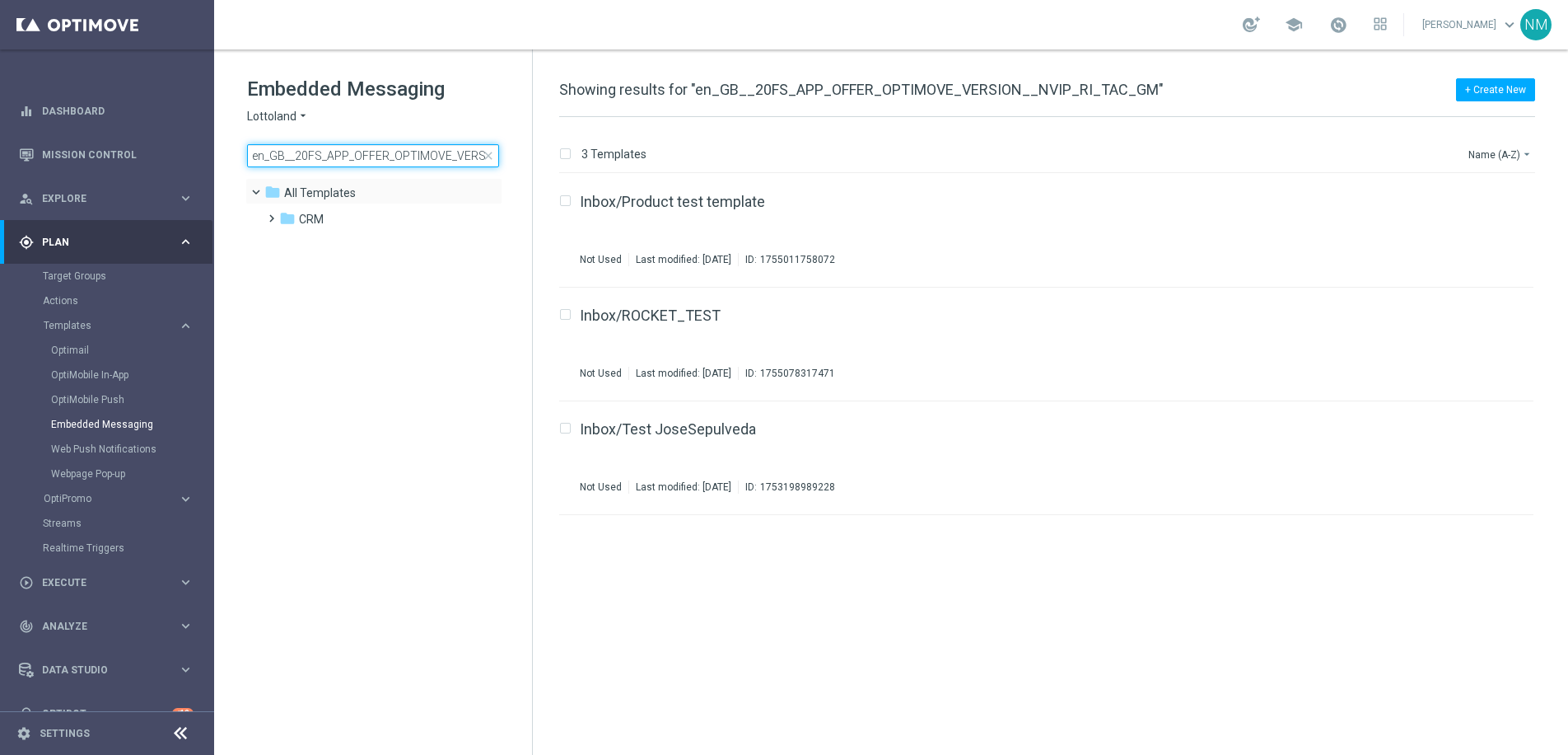
scroll to position [0, 113]
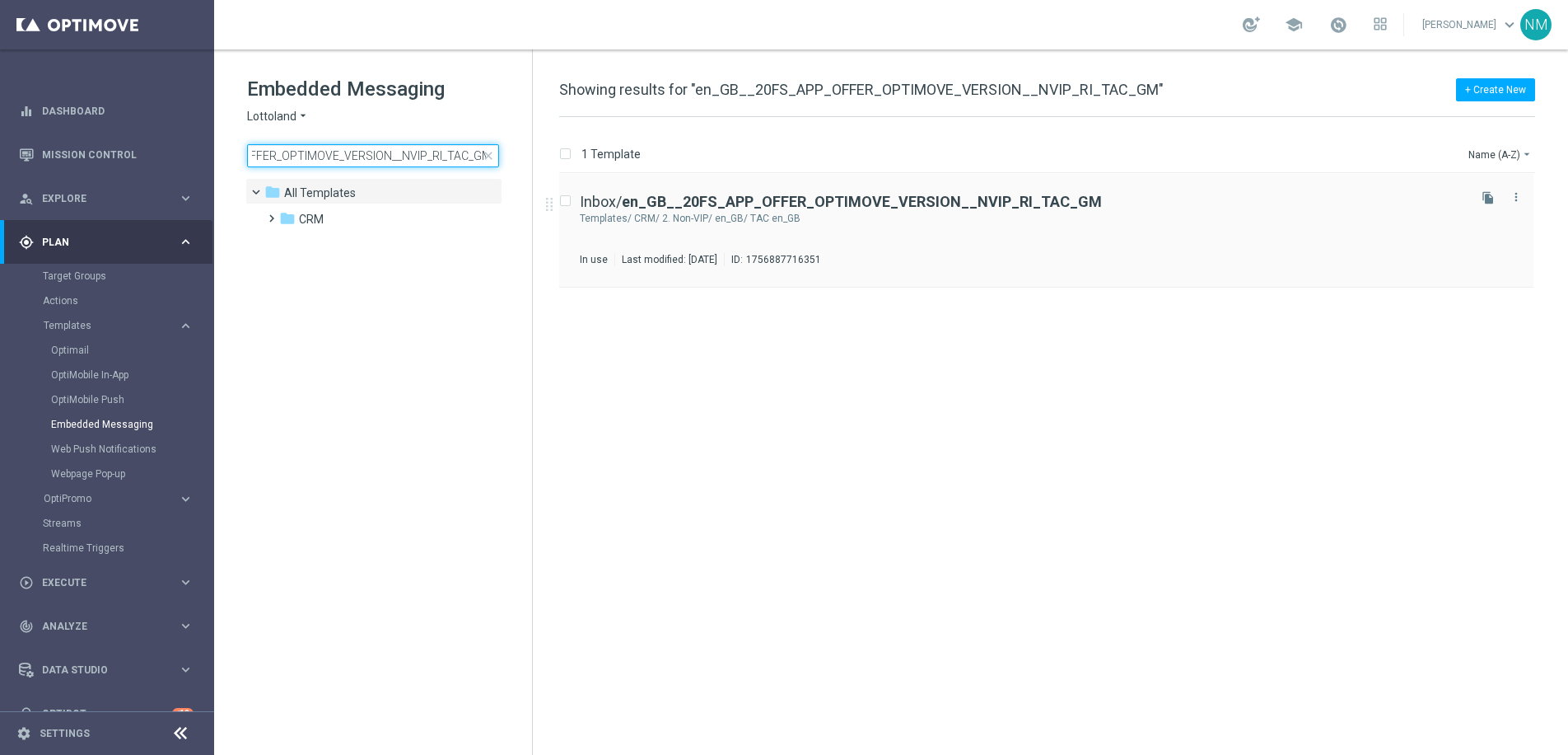
type input "en_GB__20FS_APP_OFFER_OPTIMOVE_VERSION__NVIP_RI_TAC_GM"
click at [1008, 209] on div "Inbox/ en_GB__20FS_APP_OFFER_OPTIMOVE_VERSION__NVIP_RI_TAC_GM Templates/ CRM/ 2…" at bounding box center [1022, 230] width 885 height 71
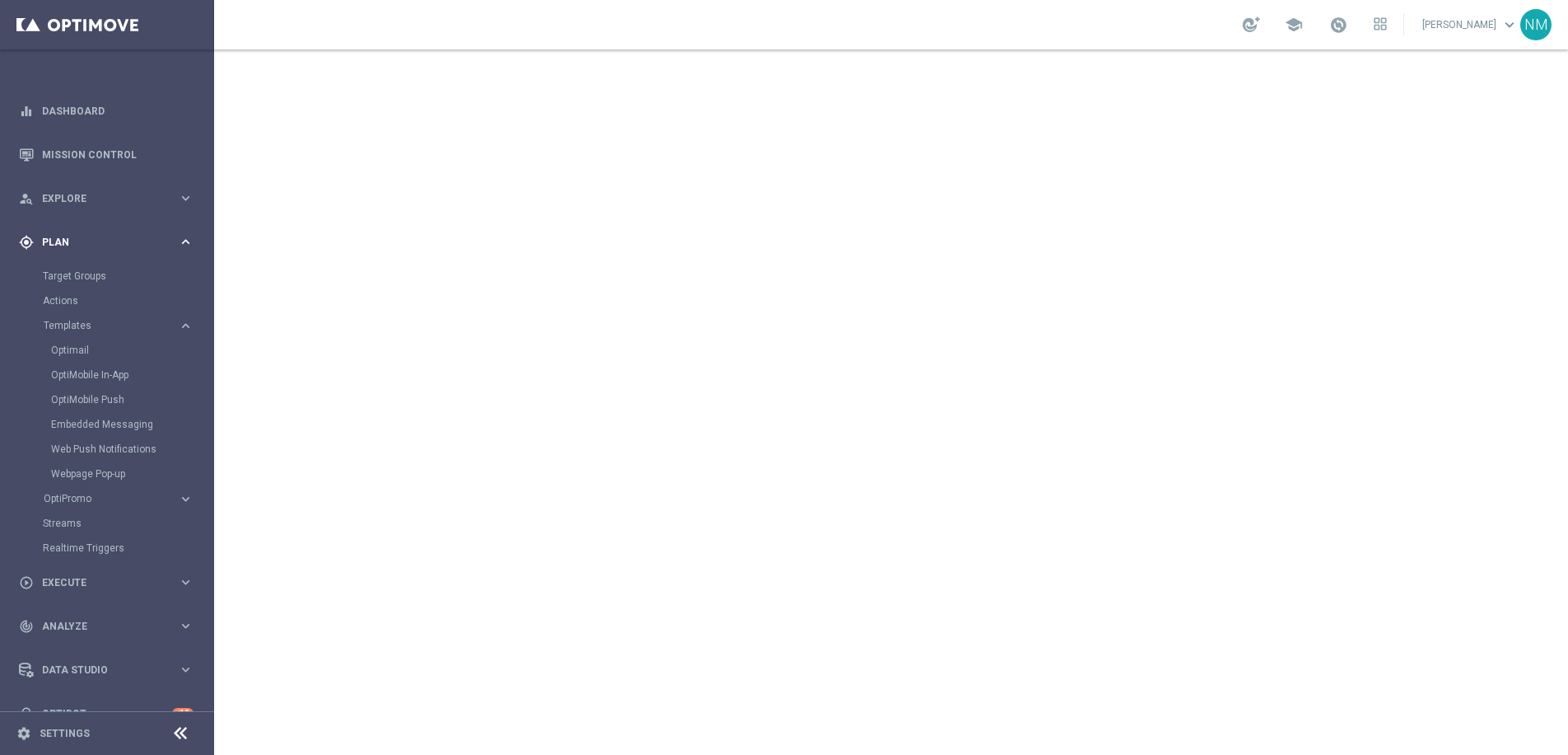
click at [106, 237] on span "Plan" at bounding box center [110, 242] width 136 height 10
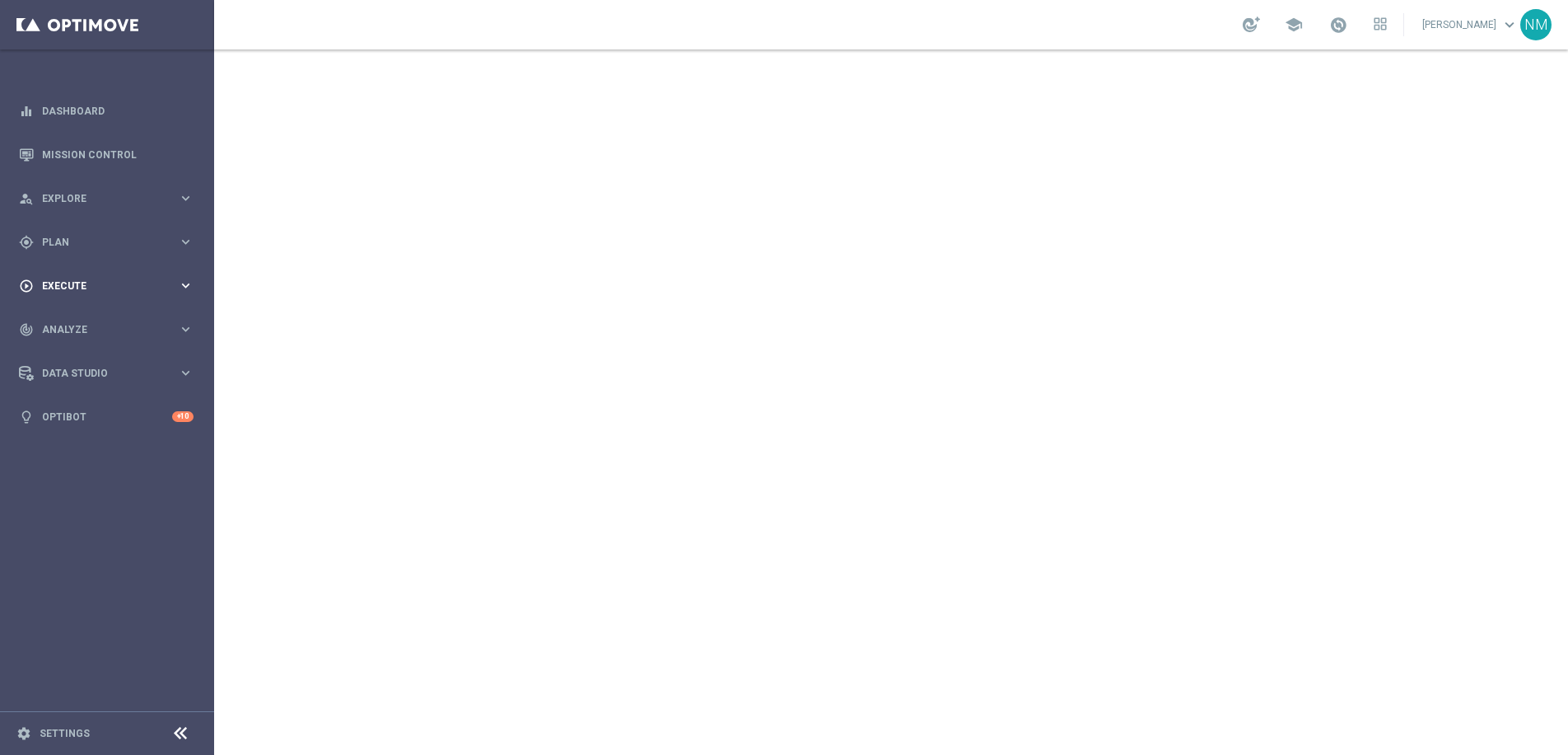
click at [77, 275] on div "play_circle_outline Execute keyboard_arrow_right" at bounding box center [106, 284] width 212 height 43
click at [78, 321] on link "Campaign Builder" at bounding box center [106, 320] width 128 height 13
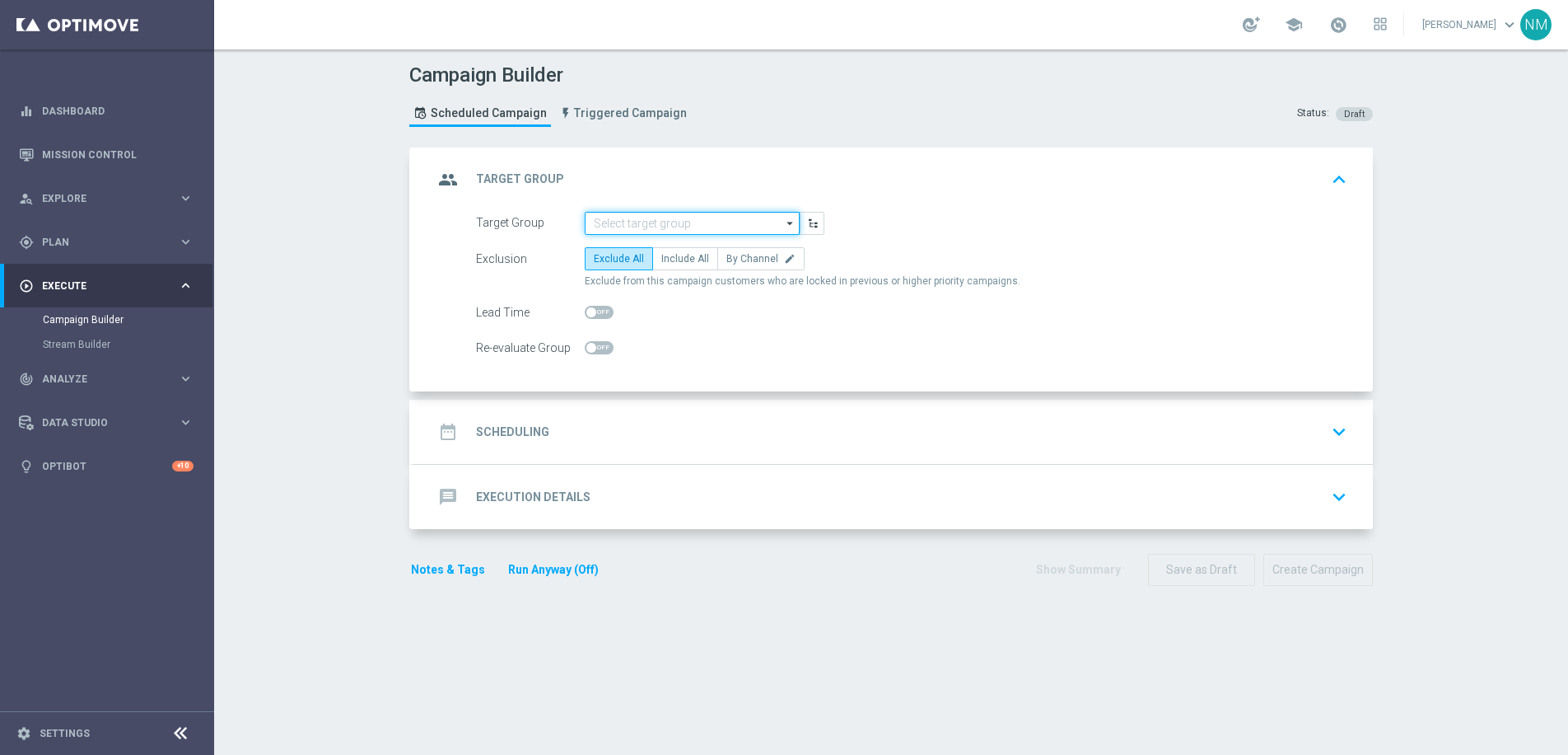
click at [656, 225] on input at bounding box center [692, 224] width 215 height 23
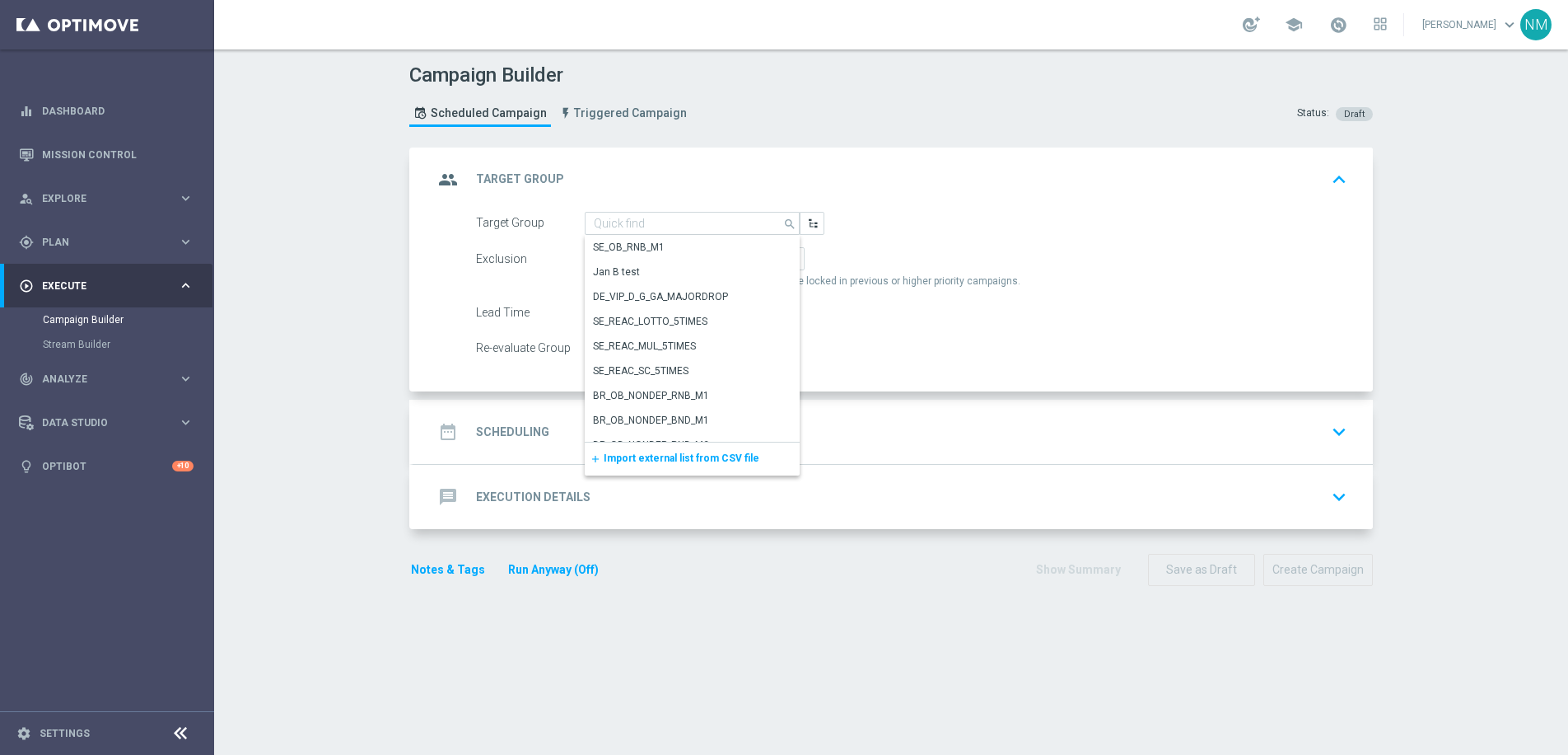
click at [677, 450] on div "add Import external list from CSV file" at bounding box center [692, 459] width 215 height 33
click at [677, 458] on span "Import external list from CSV file" at bounding box center [680, 458] width 155 height 12
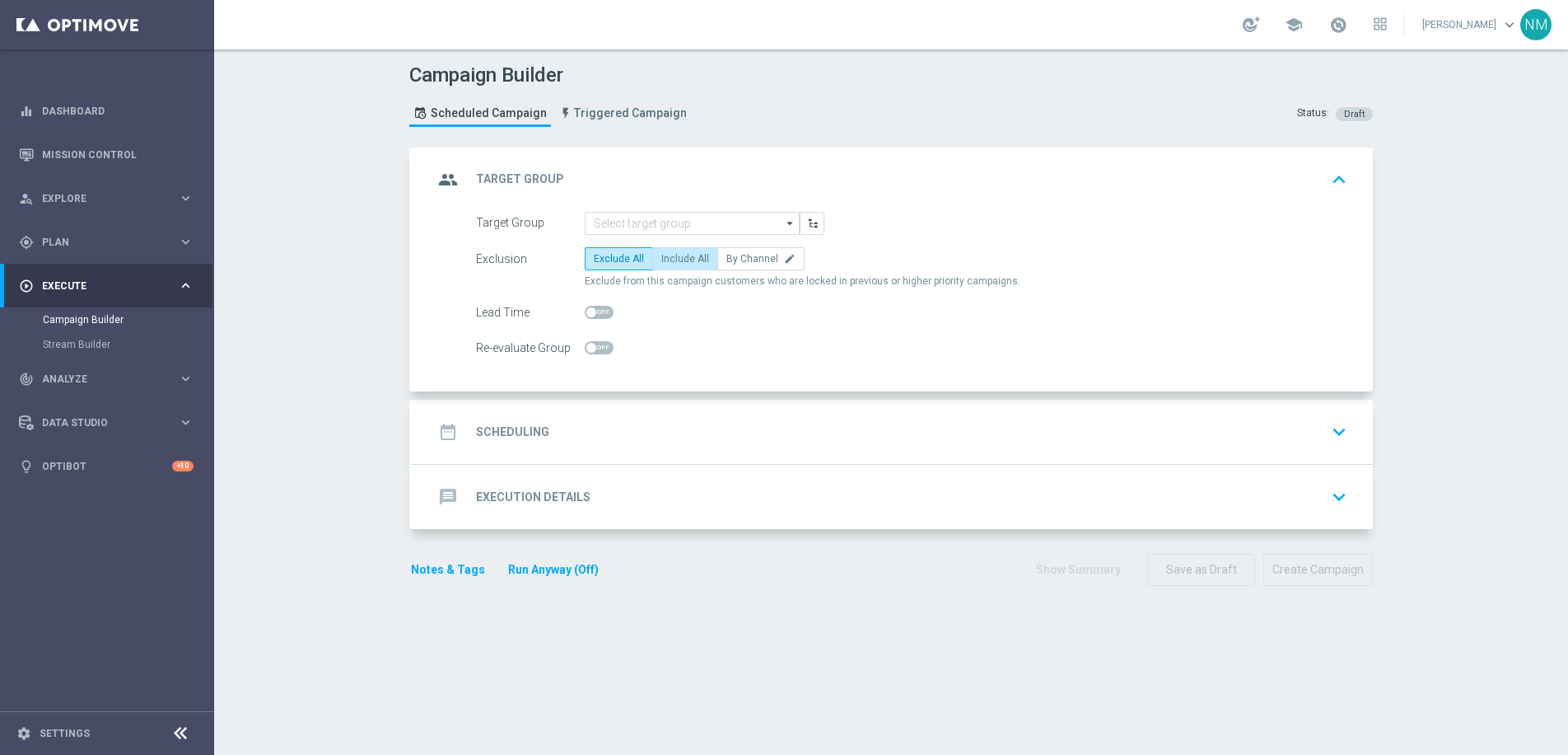
click at [661, 257] on span "Include All" at bounding box center [685, 258] width 48 height 12
click at [661, 257] on input "Include All" at bounding box center [666, 261] width 11 height 11
radio input "true"
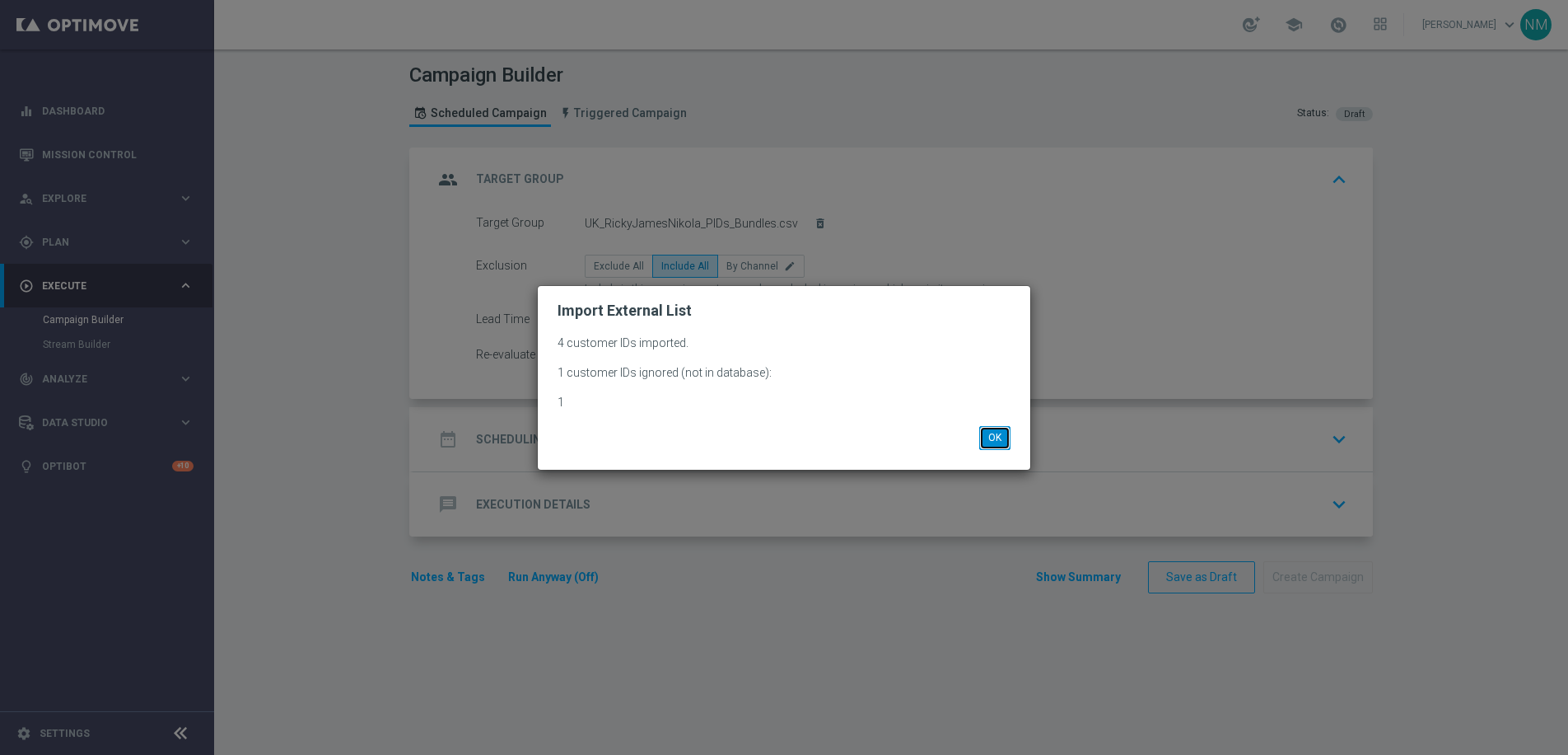
click at [993, 441] on button "OK" at bounding box center [995, 438] width 31 height 23
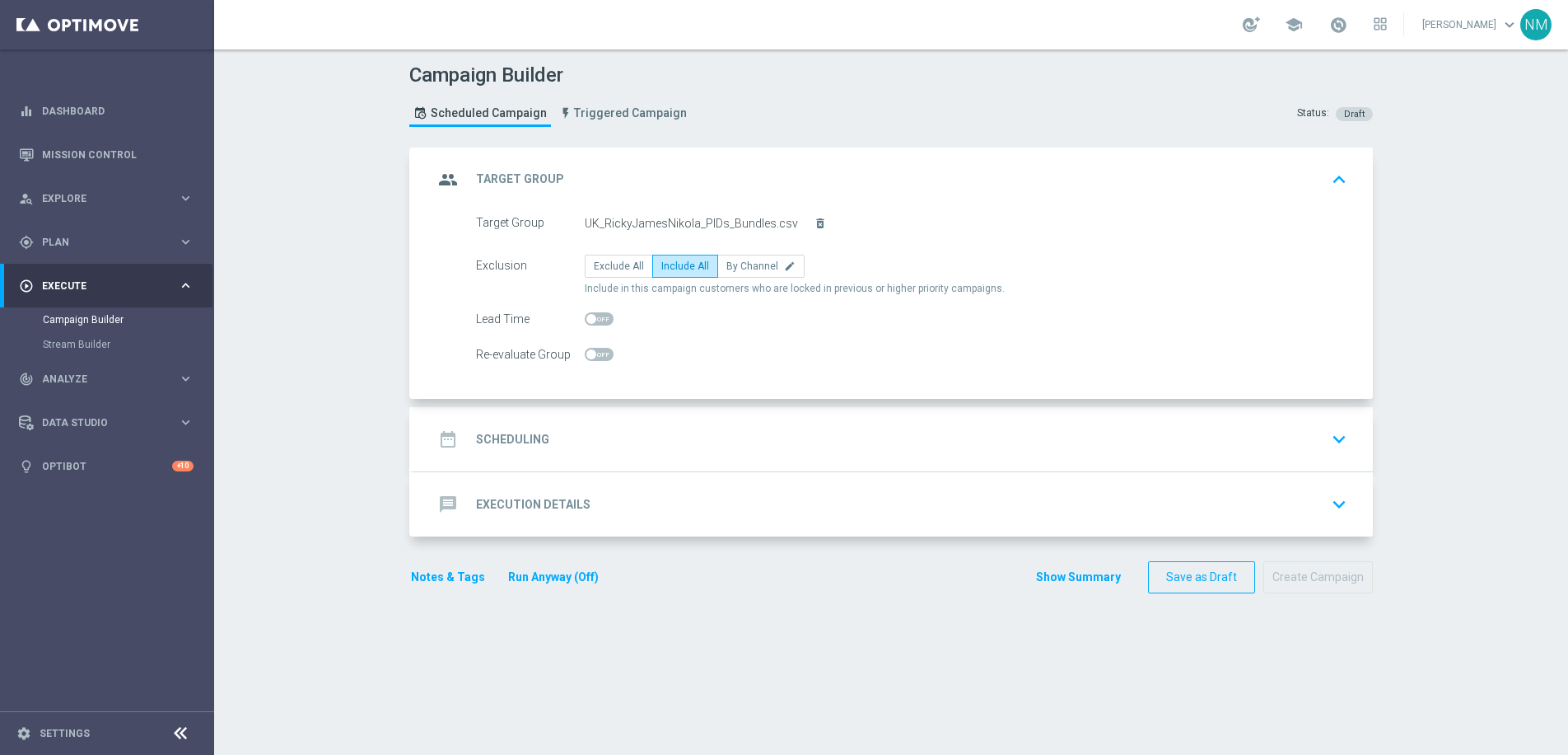
click at [590, 450] on div "date_range Scheduling keyboard_arrow_down" at bounding box center [892, 439] width 919 height 31
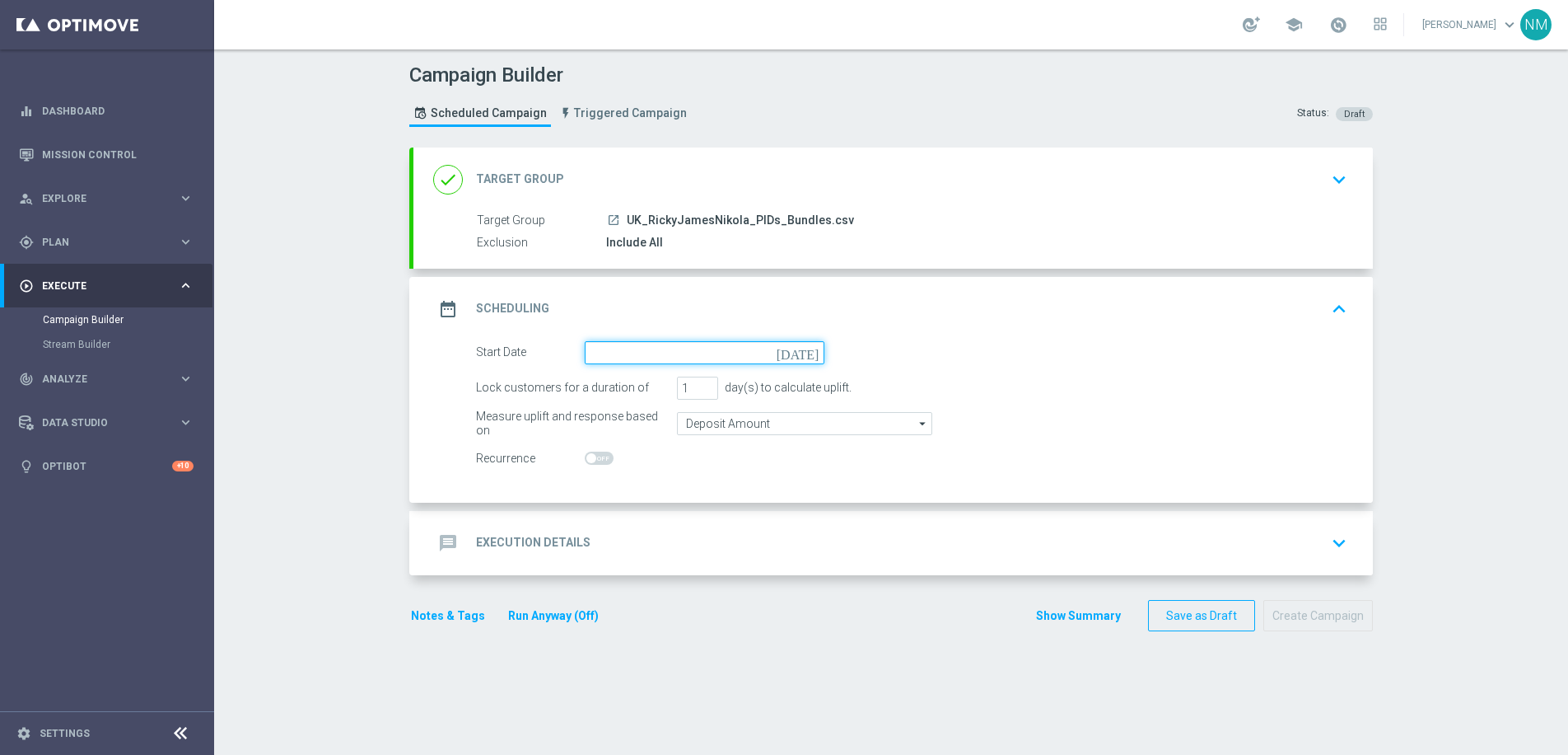
click at [609, 356] on input at bounding box center [704, 353] width 240 height 23
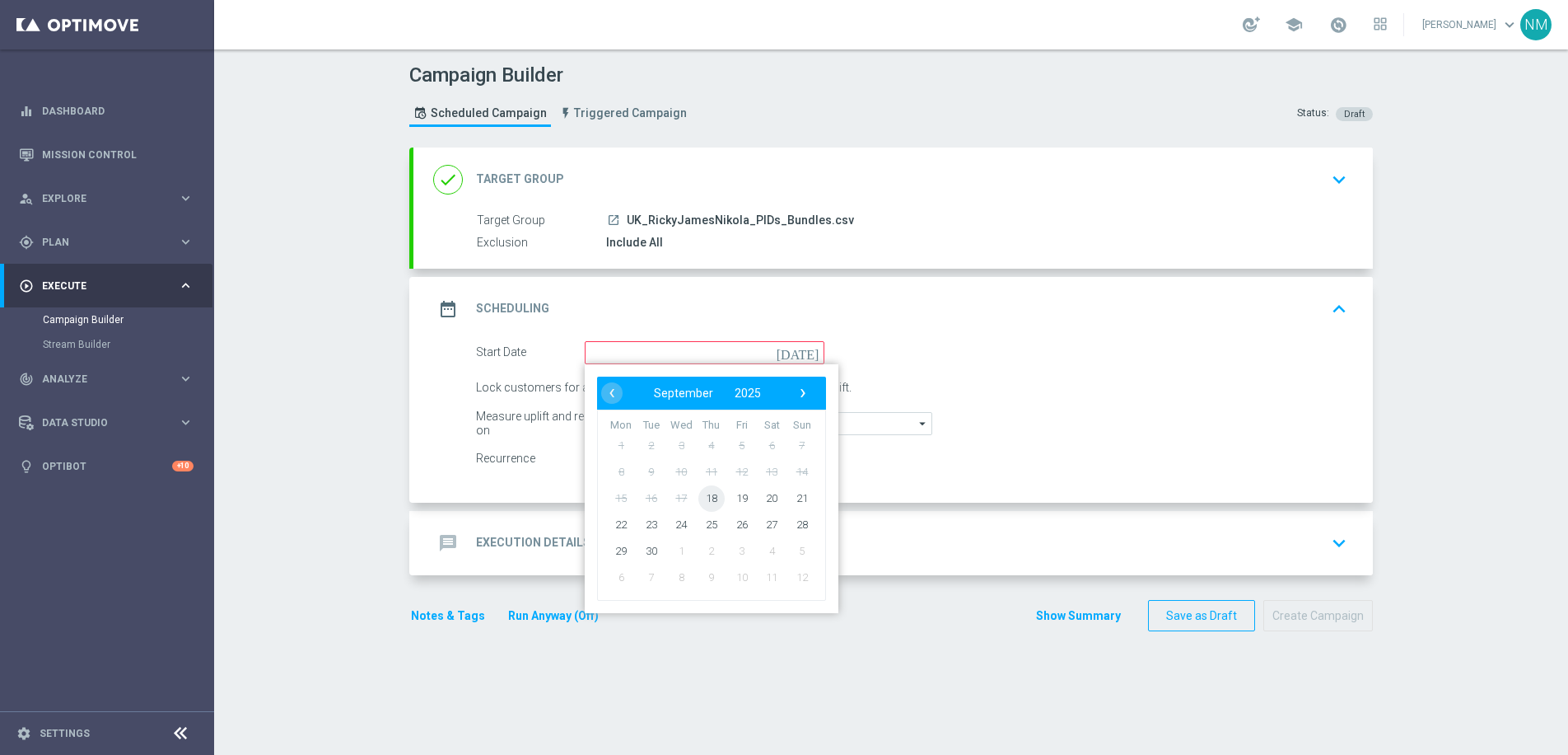
click at [709, 497] on span "18" at bounding box center [711, 497] width 26 height 26
type input "[DATE]"
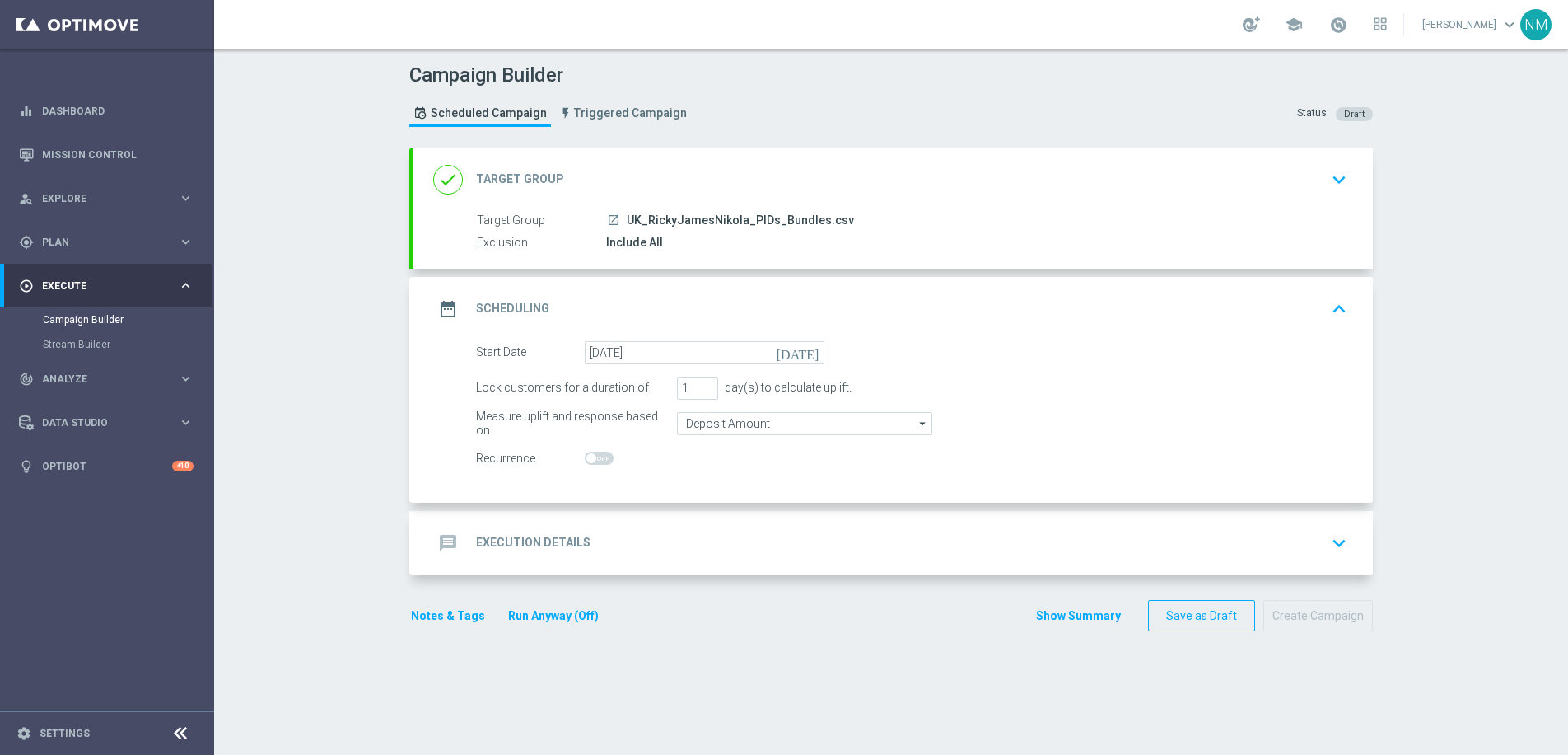
click at [664, 524] on div "message Execution Details keyboard_arrow_down" at bounding box center [892, 543] width 959 height 65
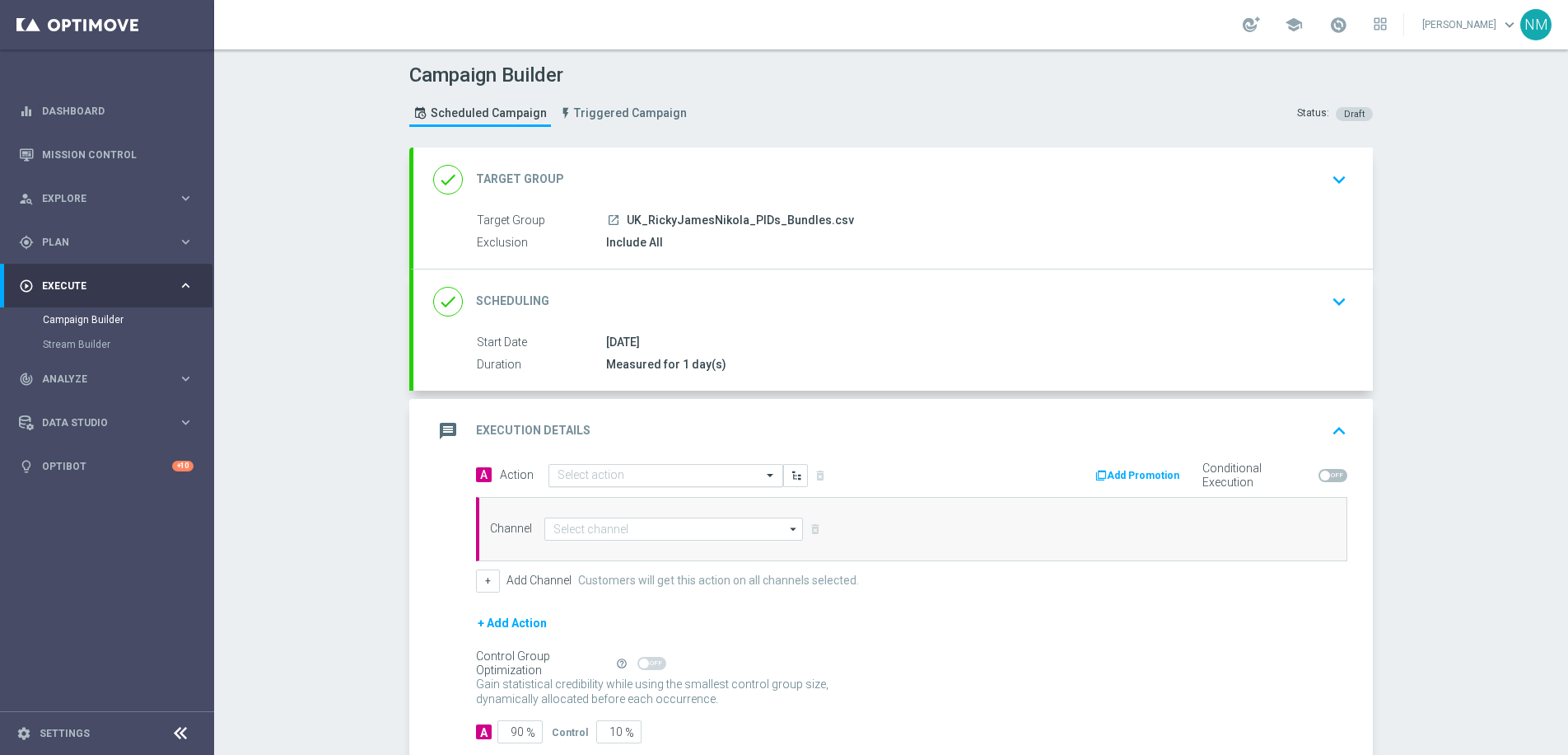
click at [640, 470] on input "text" at bounding box center [649, 475] width 184 height 14
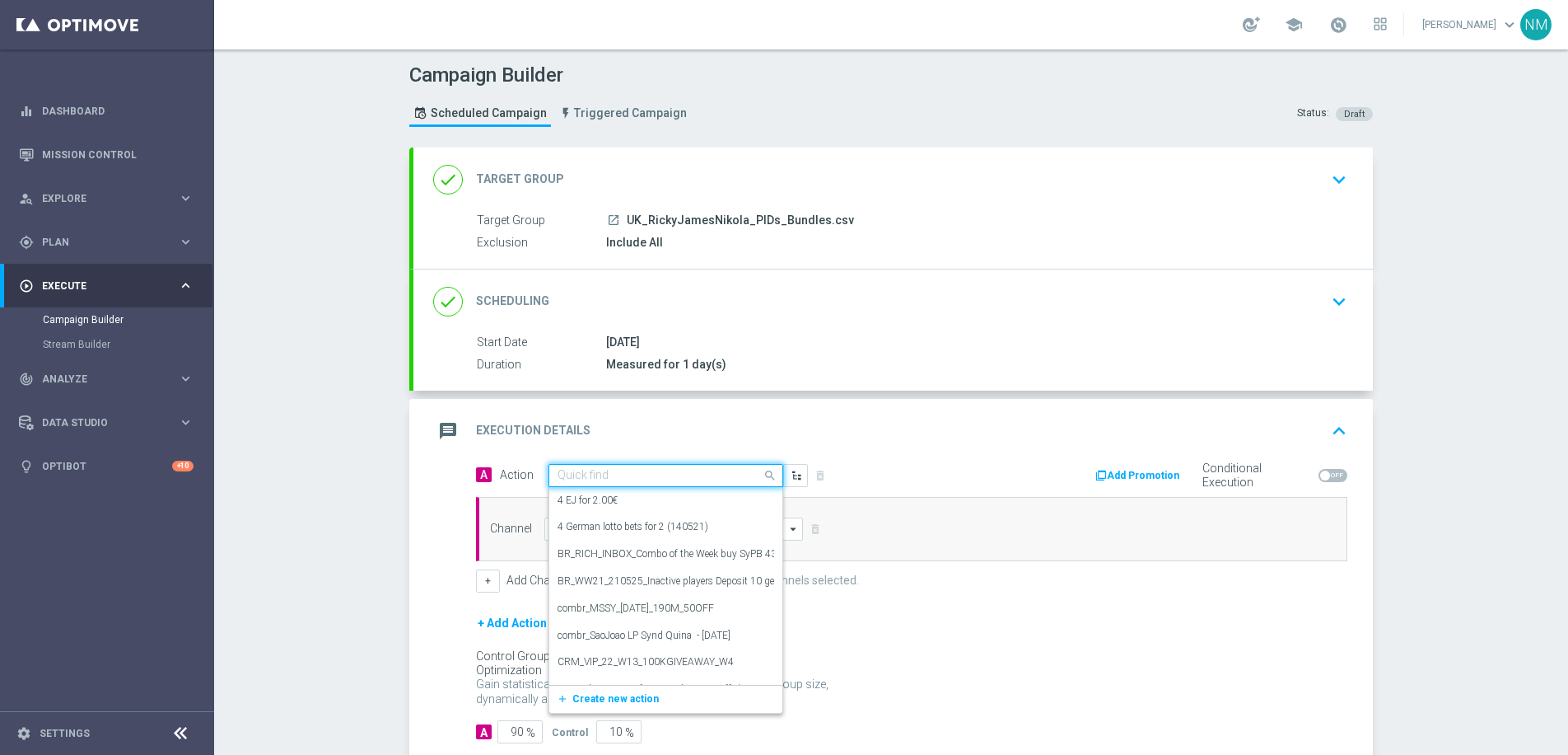
paste input "18+. App exclusive offer. Click "VIEW", followed by “Opt In“ to claim. 1x claim…"
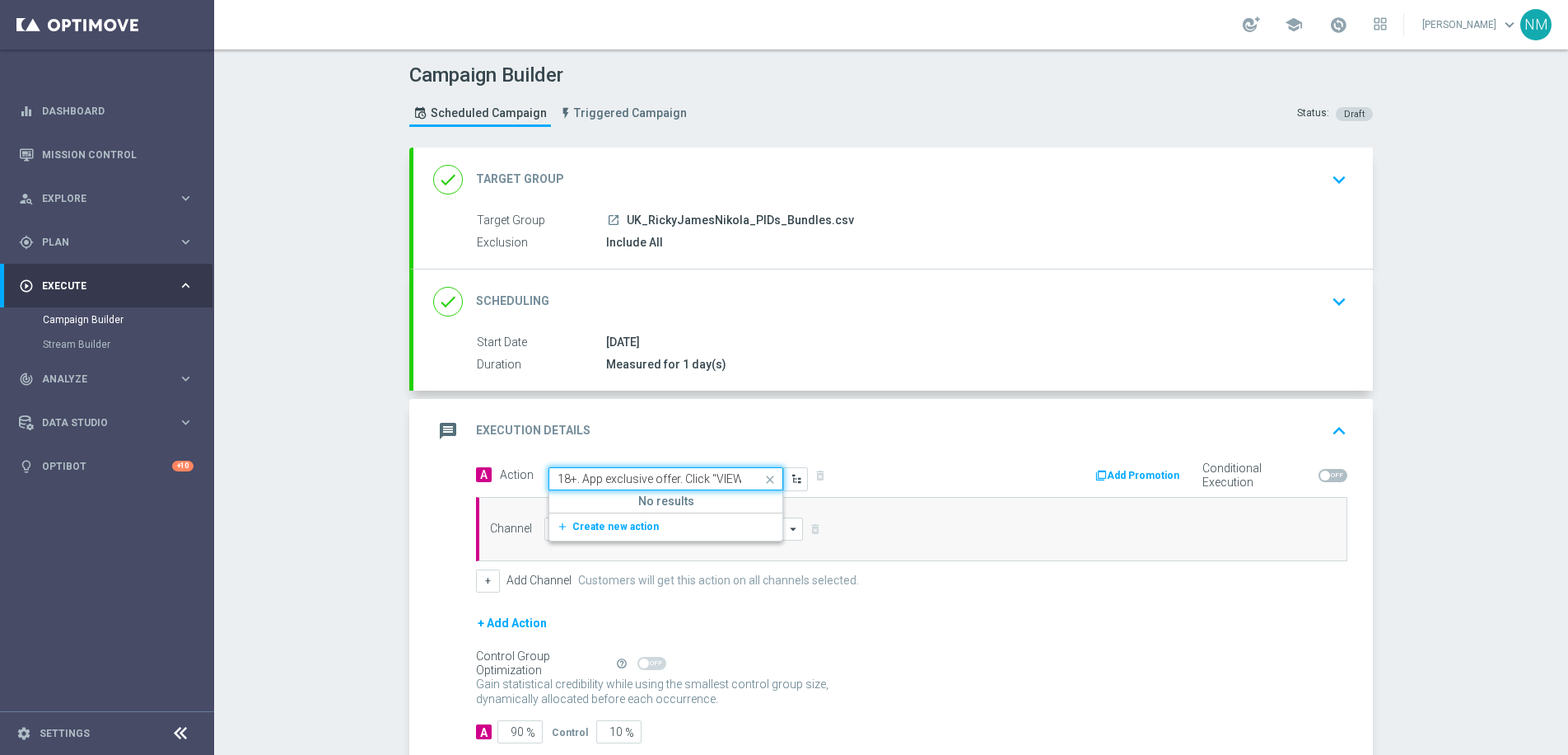
scroll to position [0, 802]
click at [680, 478] on input "18+. App exclusive offer. Click "VIEW", followed by “Opt In“ to claim. 1x claim…" at bounding box center [649, 479] width 184 height 14
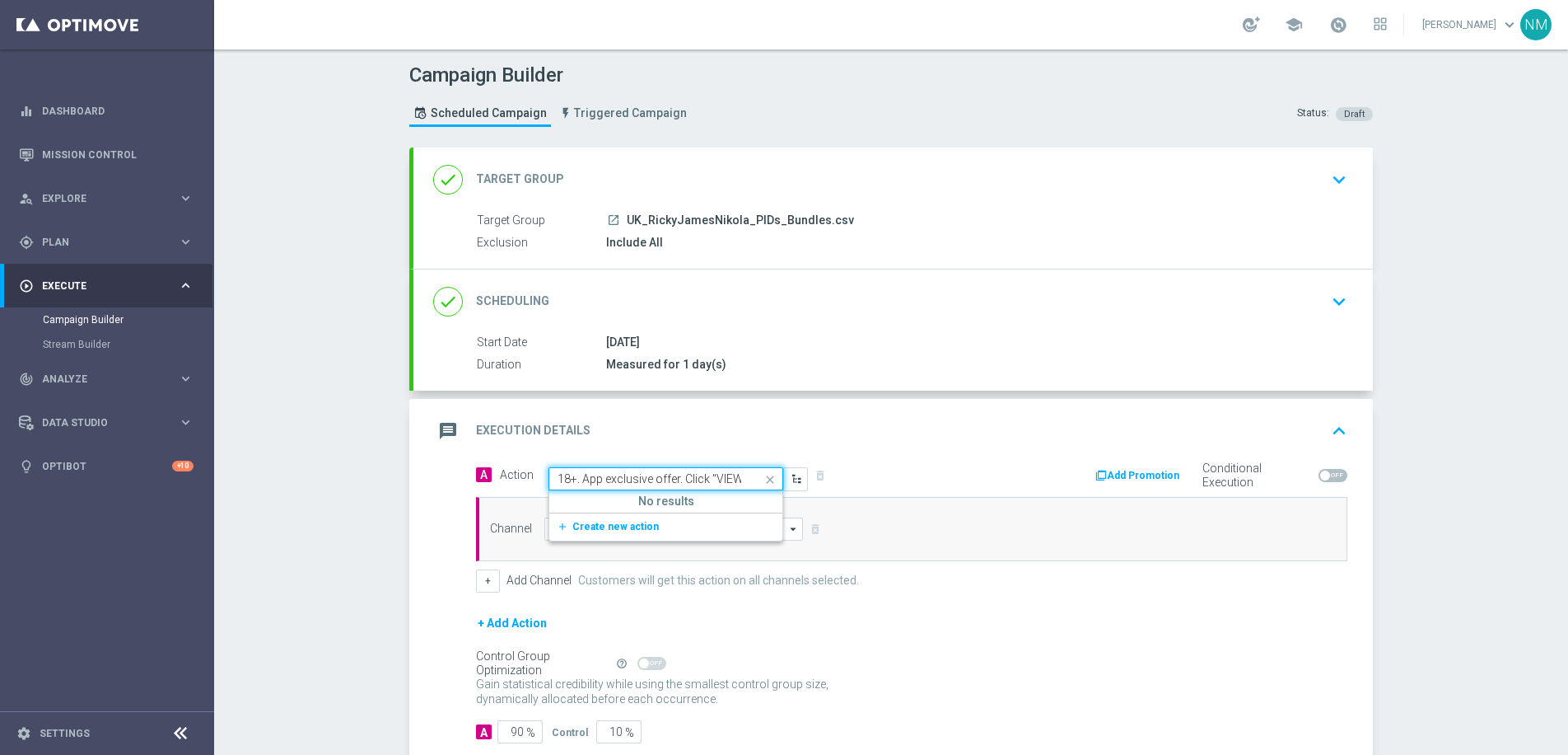
click at [635, 483] on input "18+. App exclusive offer. Click "VIEW", followed by “Opt In“ to claim. 1x claim…" at bounding box center [649, 479] width 184 height 14
paste input "en_GB__20FS_APP_OFFER_OPTIMOVE_VERSION__NVIP_RI_TAC_GM"
type input "en_GB__20FS_APP_OFFER_OPTIMOVE_VERSION__NVIP_RI_TAC_GM"
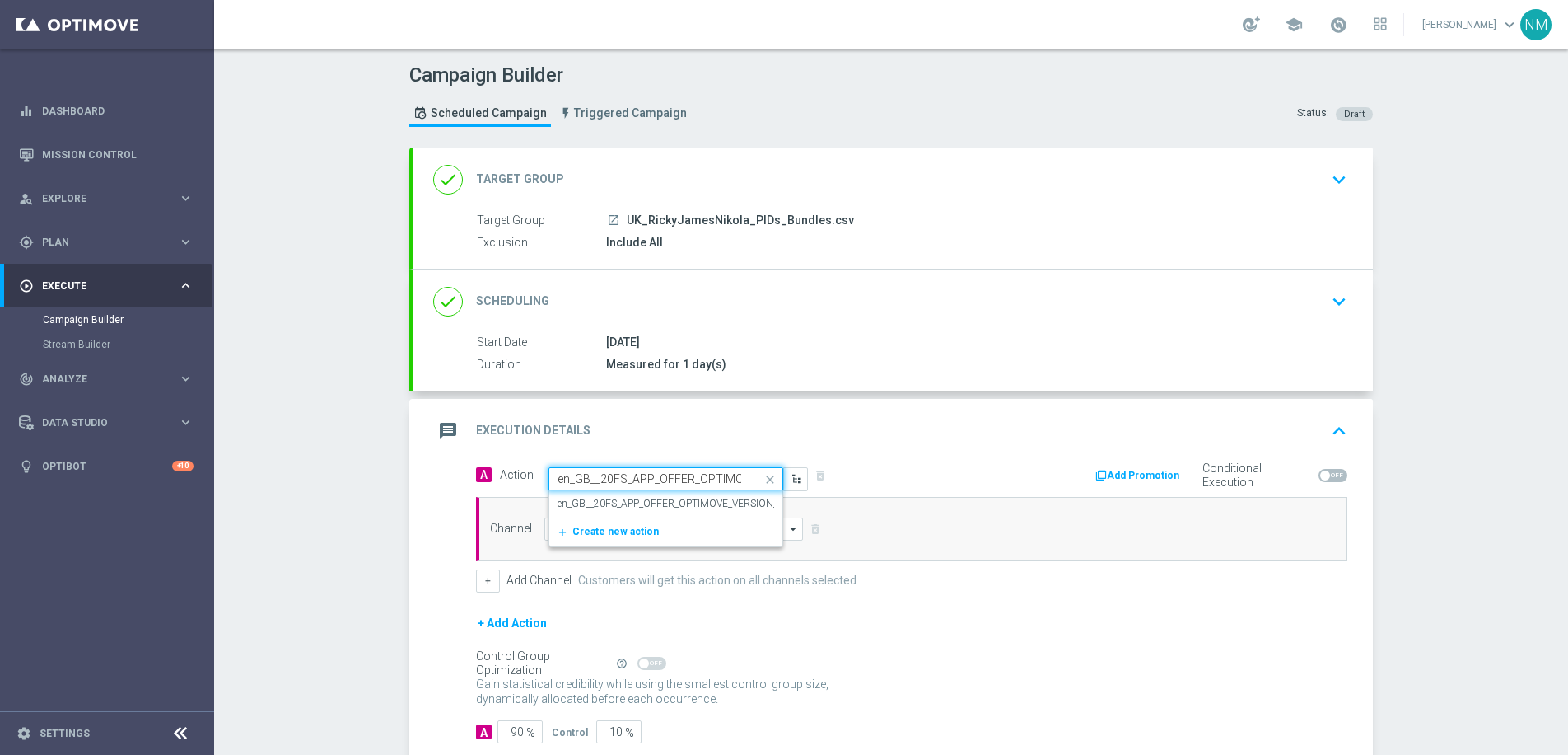
scroll to position [0, 163]
click at [680, 498] on label "en_GB__20FS_APP_OFFER_OPTIMOVE_VERSION__NVIP_RI_TAC_GM" at bounding box center [708, 503] width 303 height 14
click at [637, 502] on div "Channel arrow_drop_down Drag here to set row groups Drag here to set column lab…" at bounding box center [912, 528] width 871 height 65
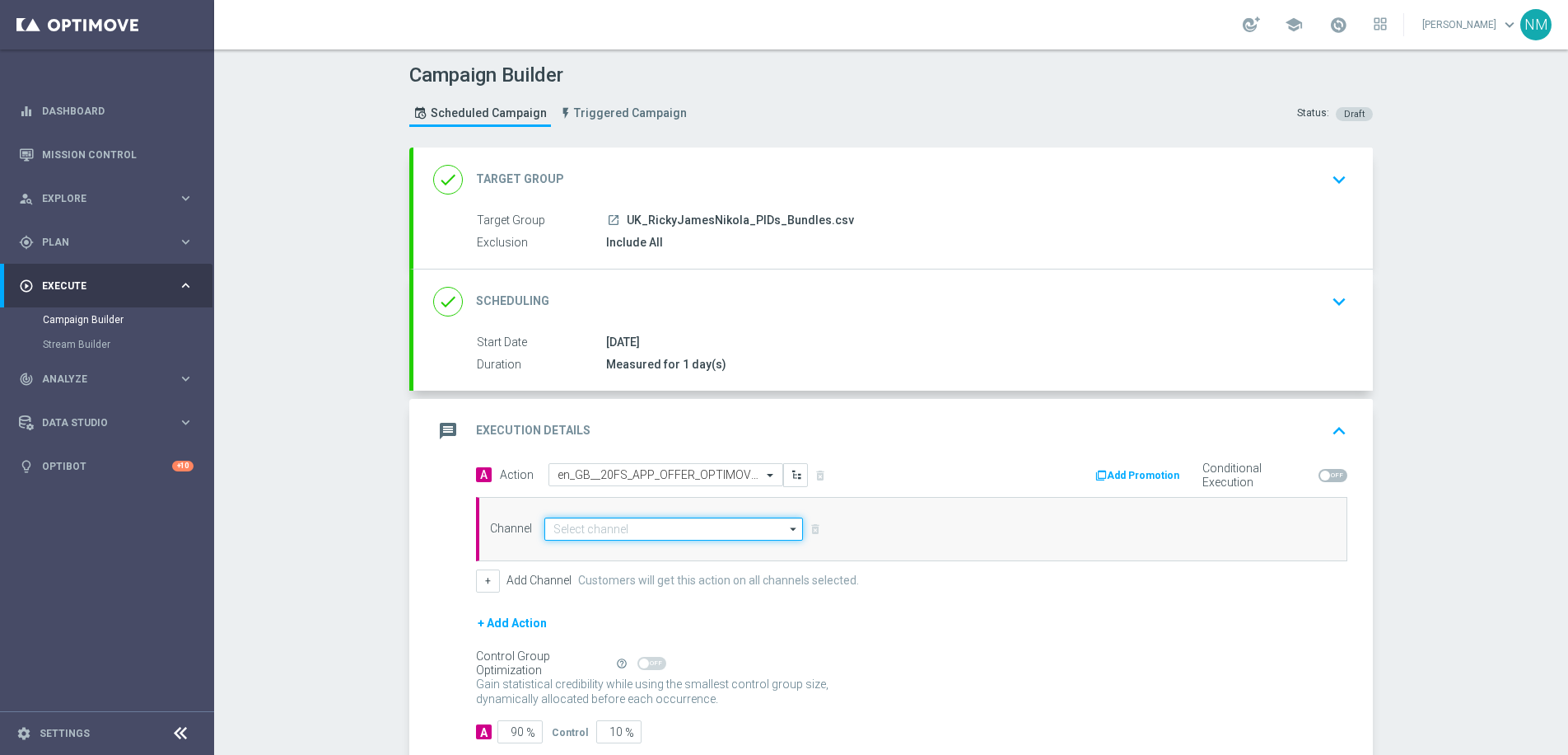
click at [628, 529] on input at bounding box center [674, 529] width 258 height 23
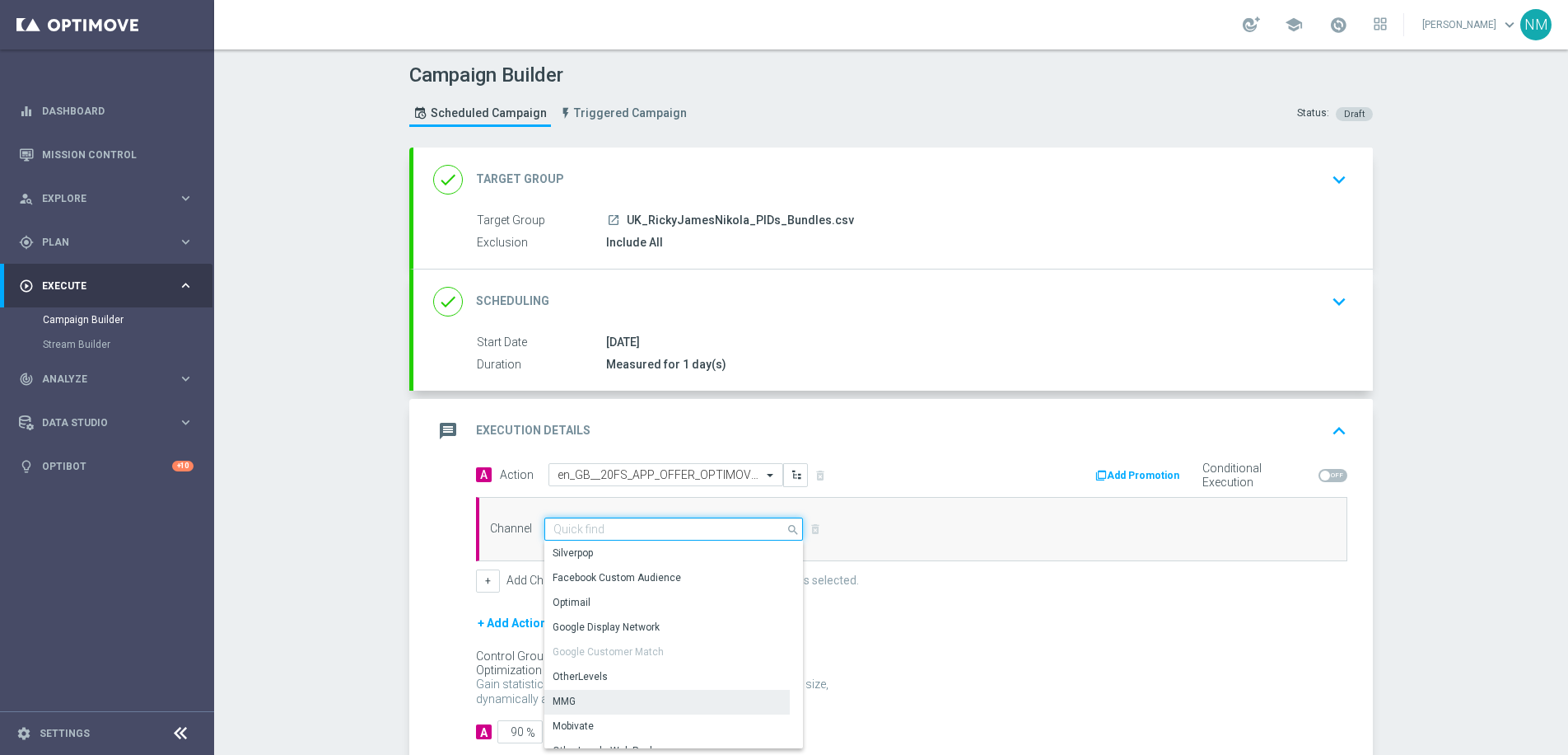
scroll to position [416, 0]
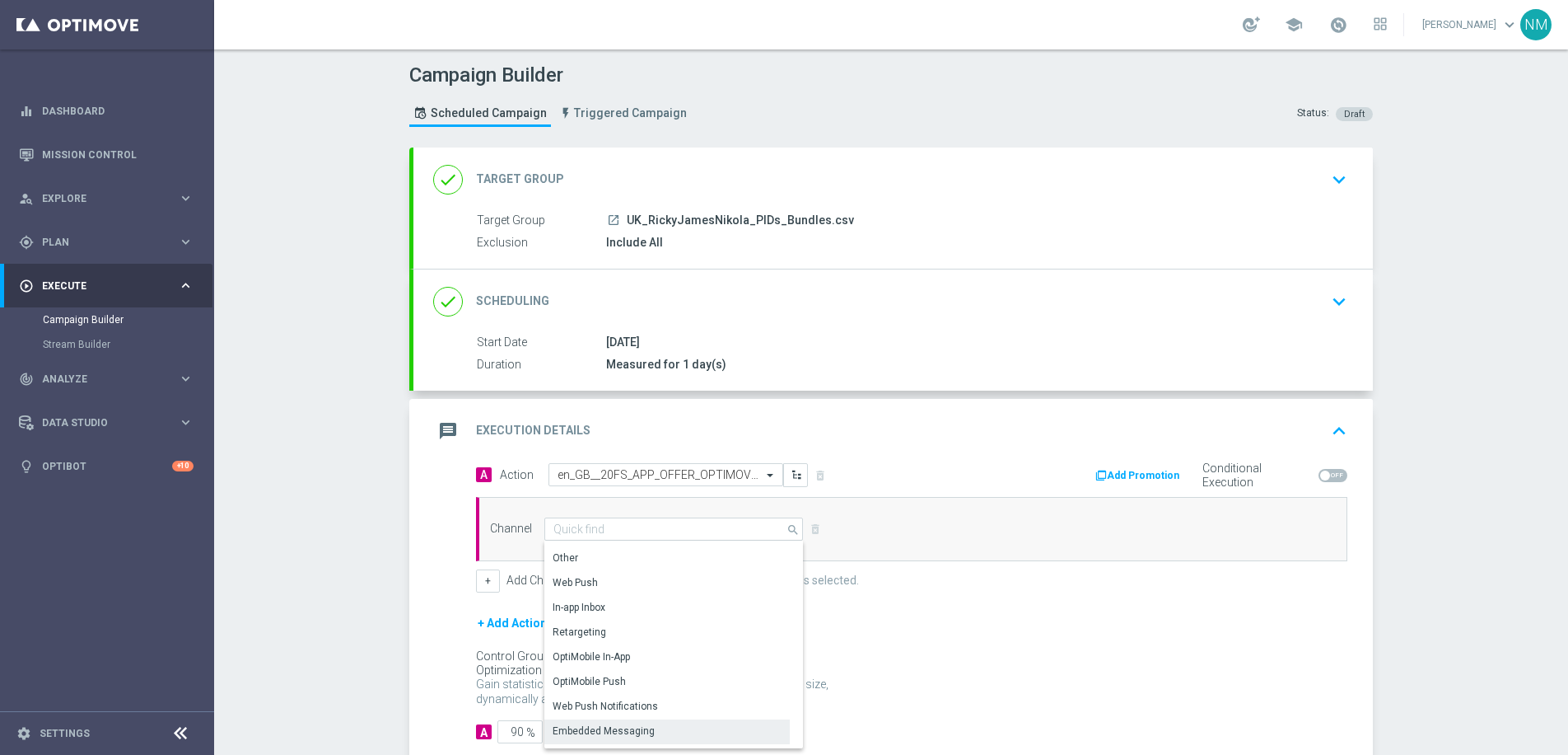
click at [612, 724] on div "Embedded Messaging" at bounding box center [603, 730] width 102 height 14
type input "Embedded Messaging"
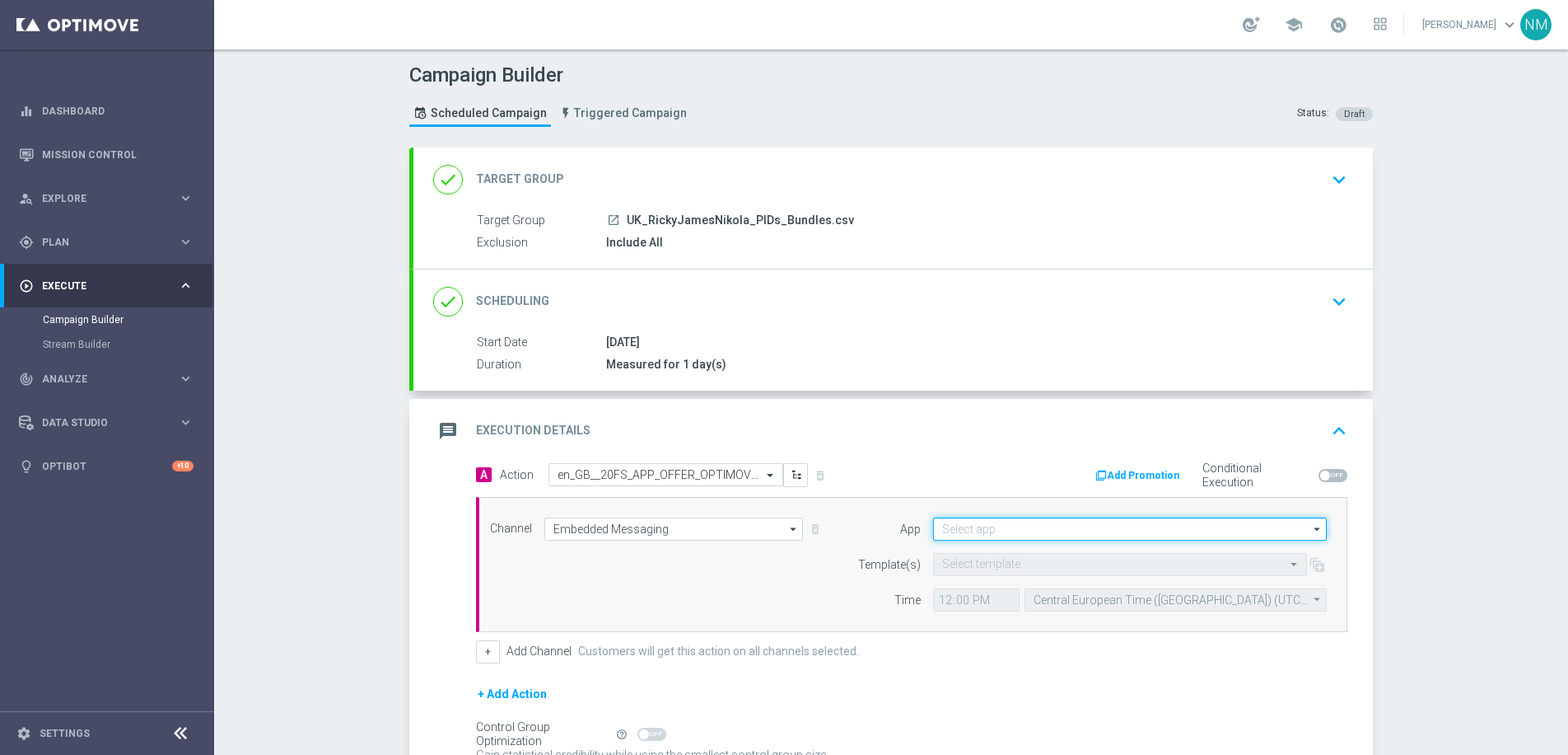
click at [1014, 530] on input at bounding box center [1129, 529] width 393 height 23
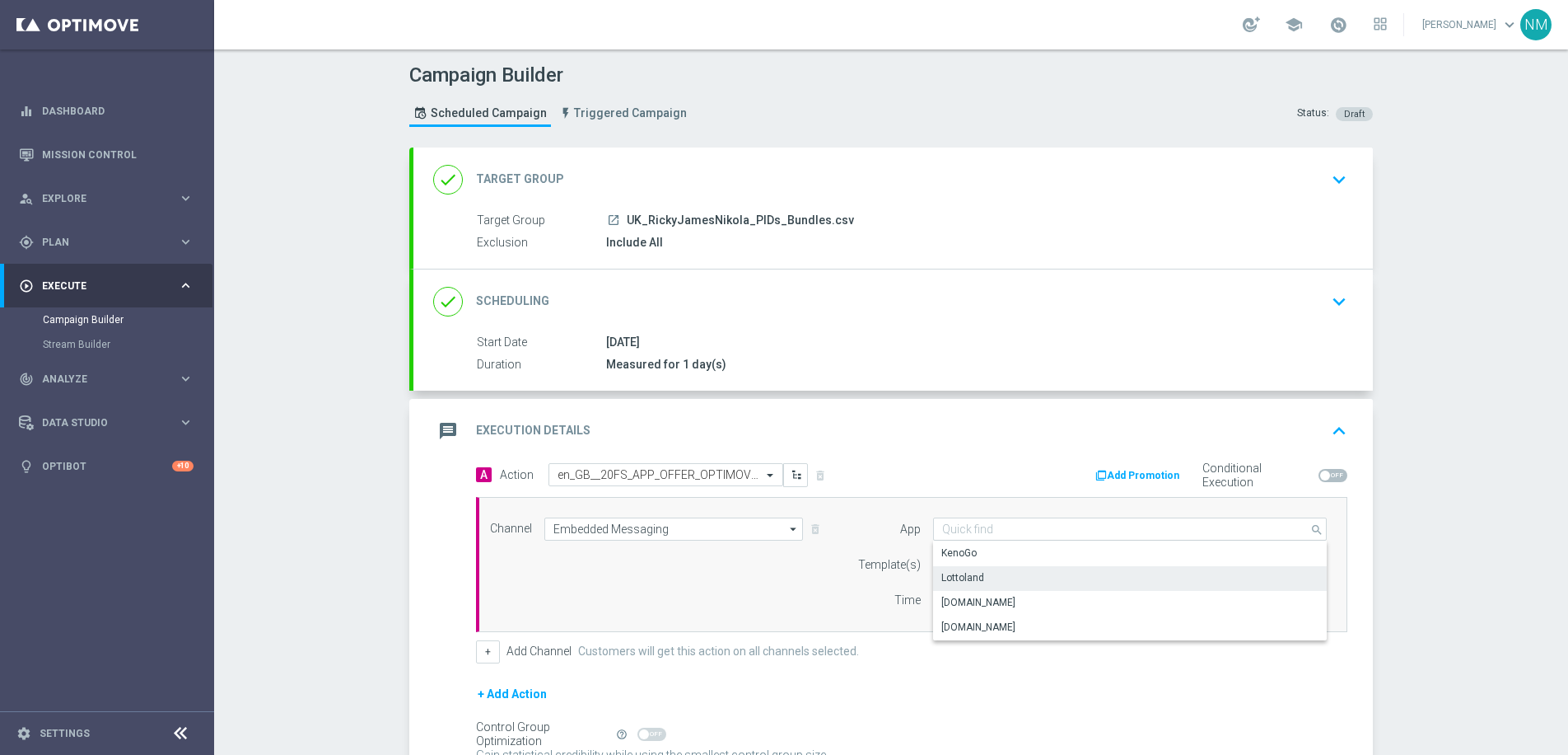
click at [1005, 581] on div "Lottoland" at bounding box center [1129, 578] width 393 height 23
type input "Lottoland"
click at [997, 566] on input "text" at bounding box center [1103, 564] width 323 height 14
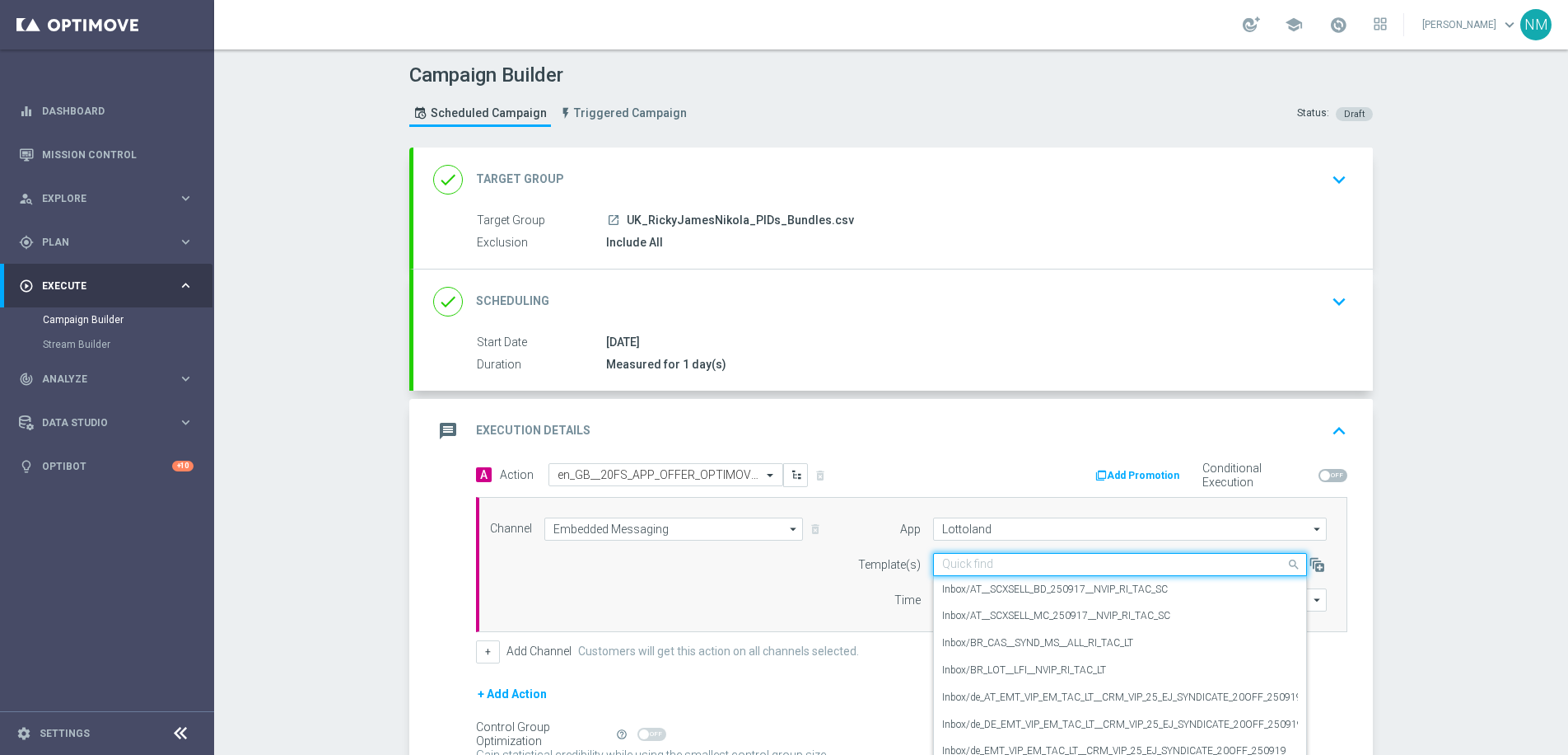
paste input "en_GB__20FS_APP_OFFER_OPTIMOVE_VERSION__NVIP_RI_TAC_GM"
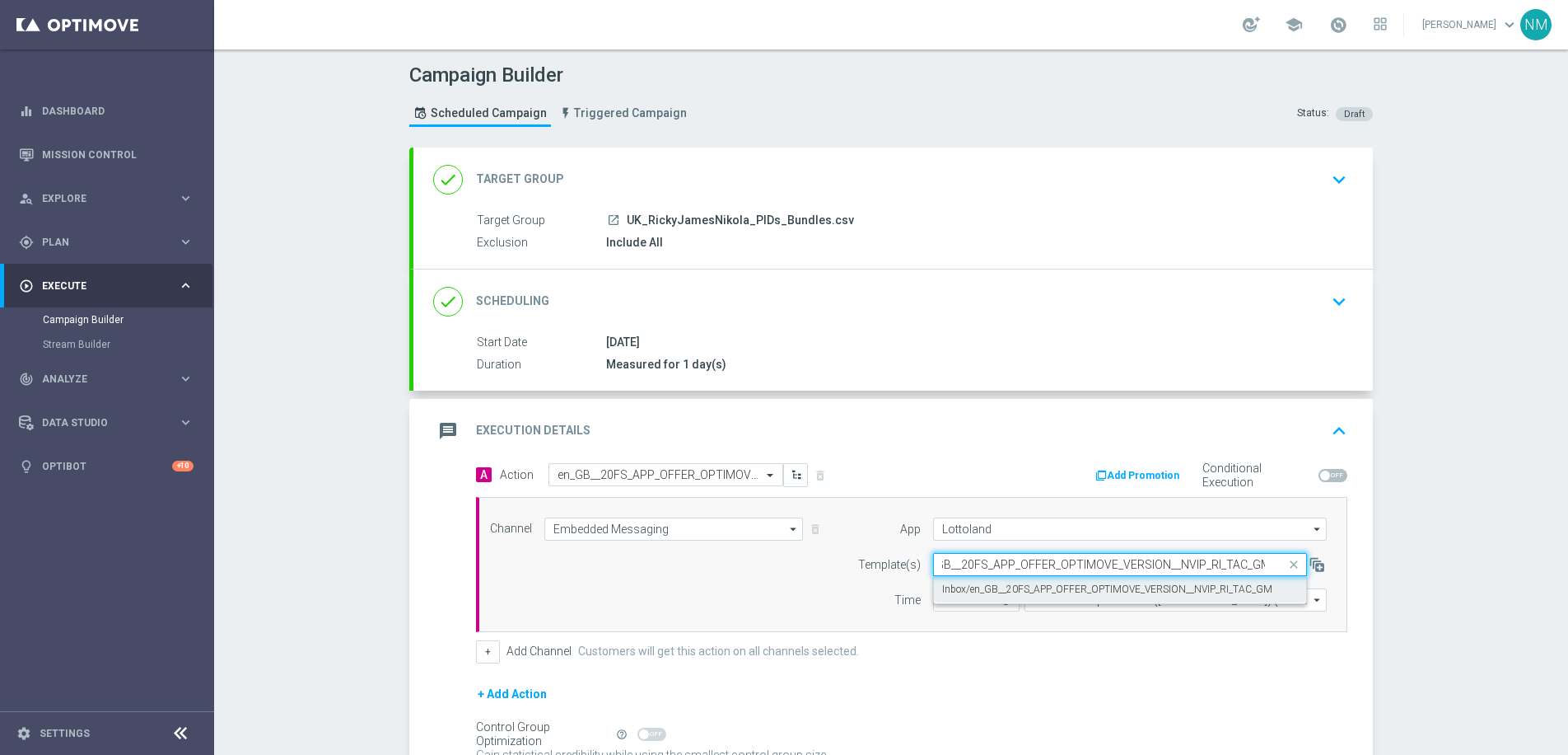
click at [1005, 585] on label "Inbox/en_GB__20FS_APP_OFFER_OPTIMOVE_VERSION__NVIP_RI_TAC_GM" at bounding box center [1106, 589] width 331 height 14
type input "en_GB__20FS_APP_OFFER_OPTIMOVE_VERSION__NVIP_RI_TAC_GM"
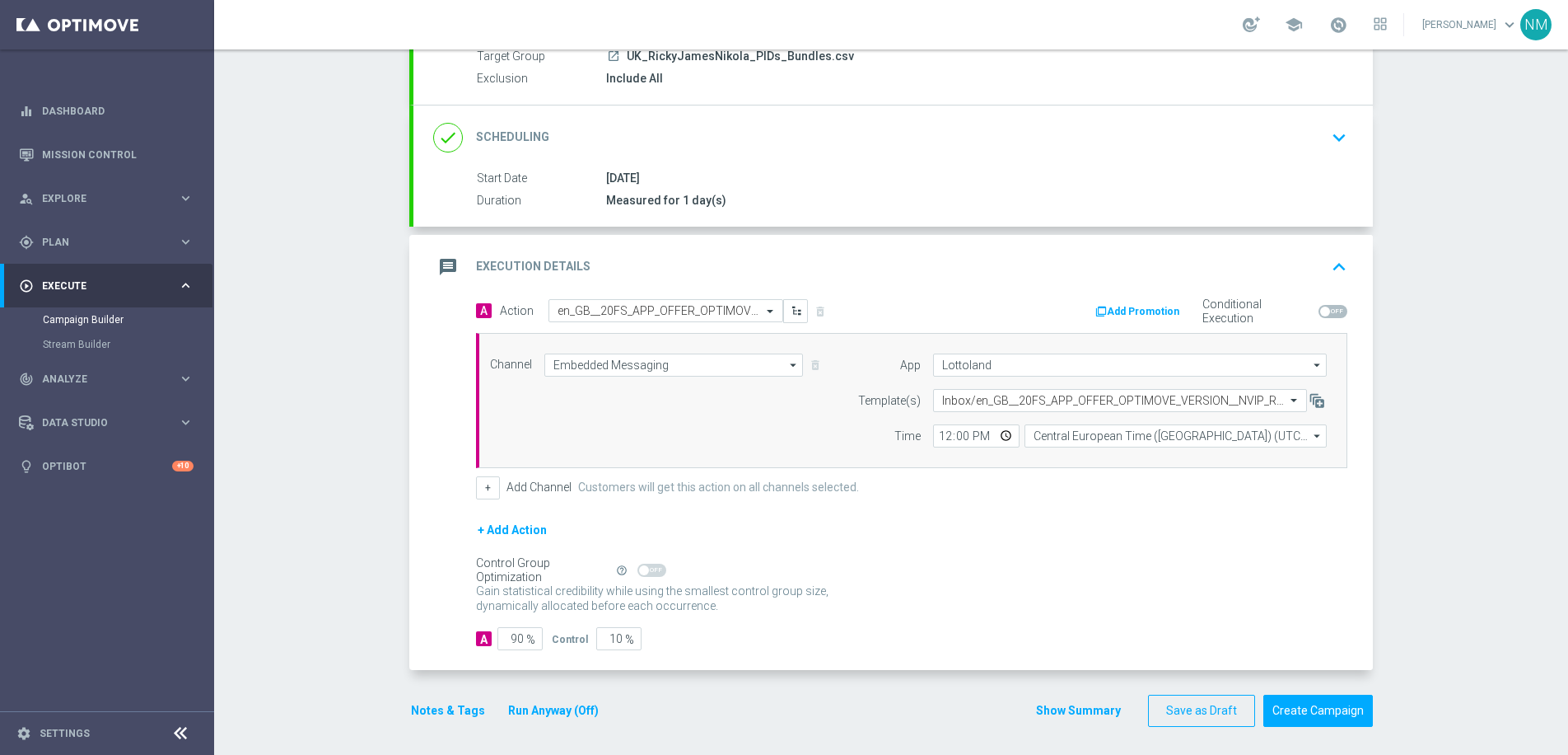
scroll to position [169, 0]
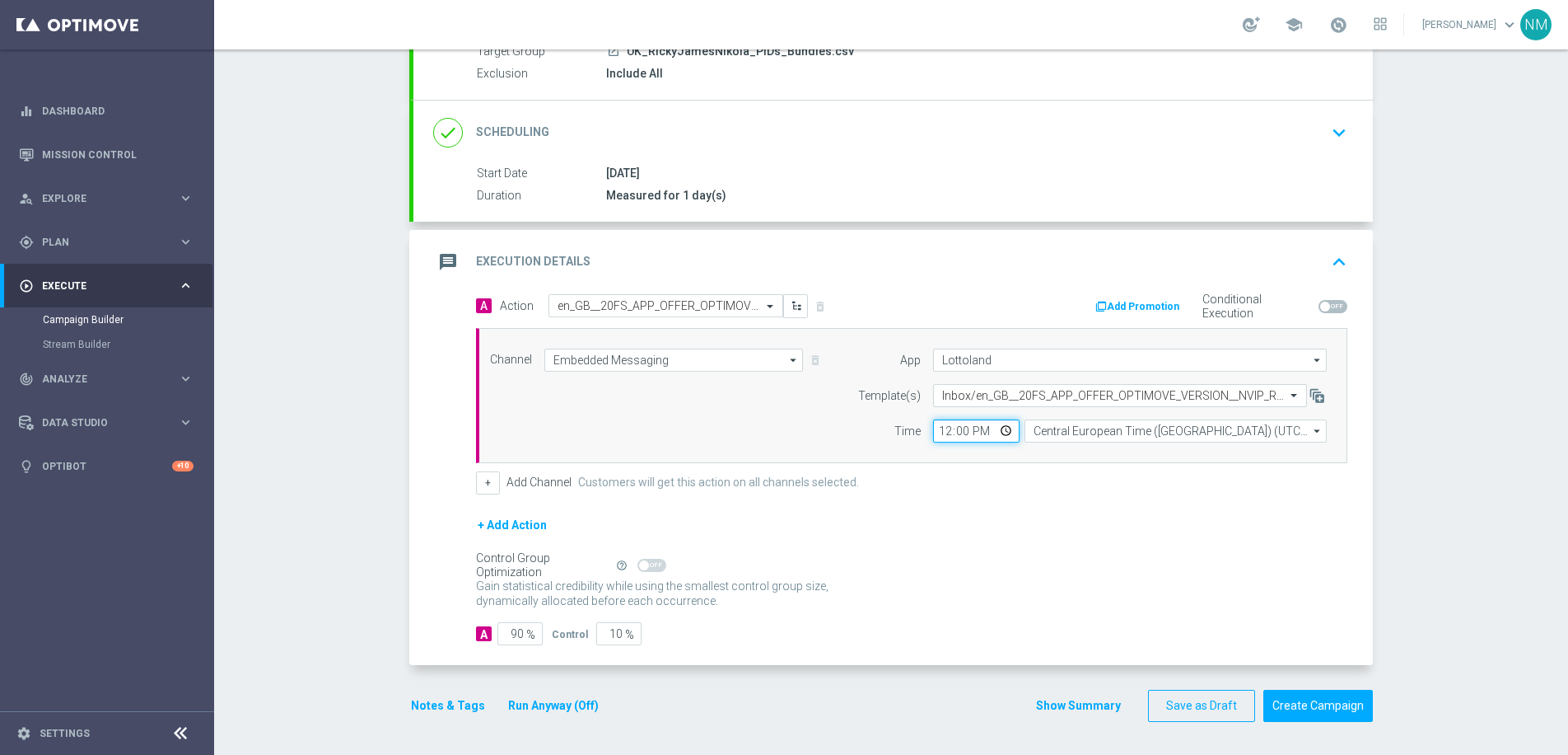
click at [998, 429] on input "12:00" at bounding box center [976, 431] width 87 height 23
type input "14:20"
click at [1113, 478] on div "+ Add Channel Customers will get this action on all channels selected." at bounding box center [912, 483] width 871 height 23
click at [512, 634] on input "90" at bounding box center [519, 634] width 45 height 23
type input "0"
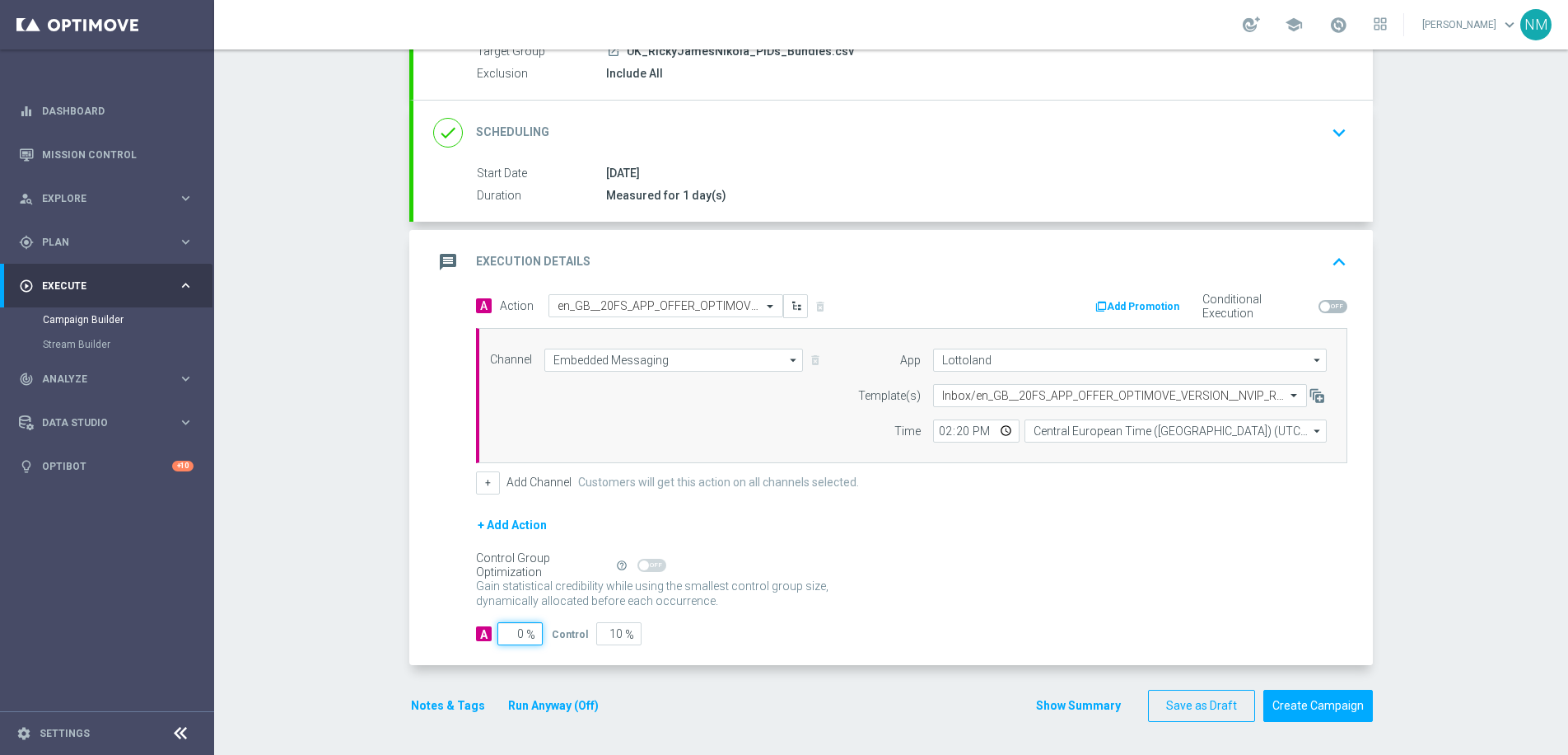
type input "100"
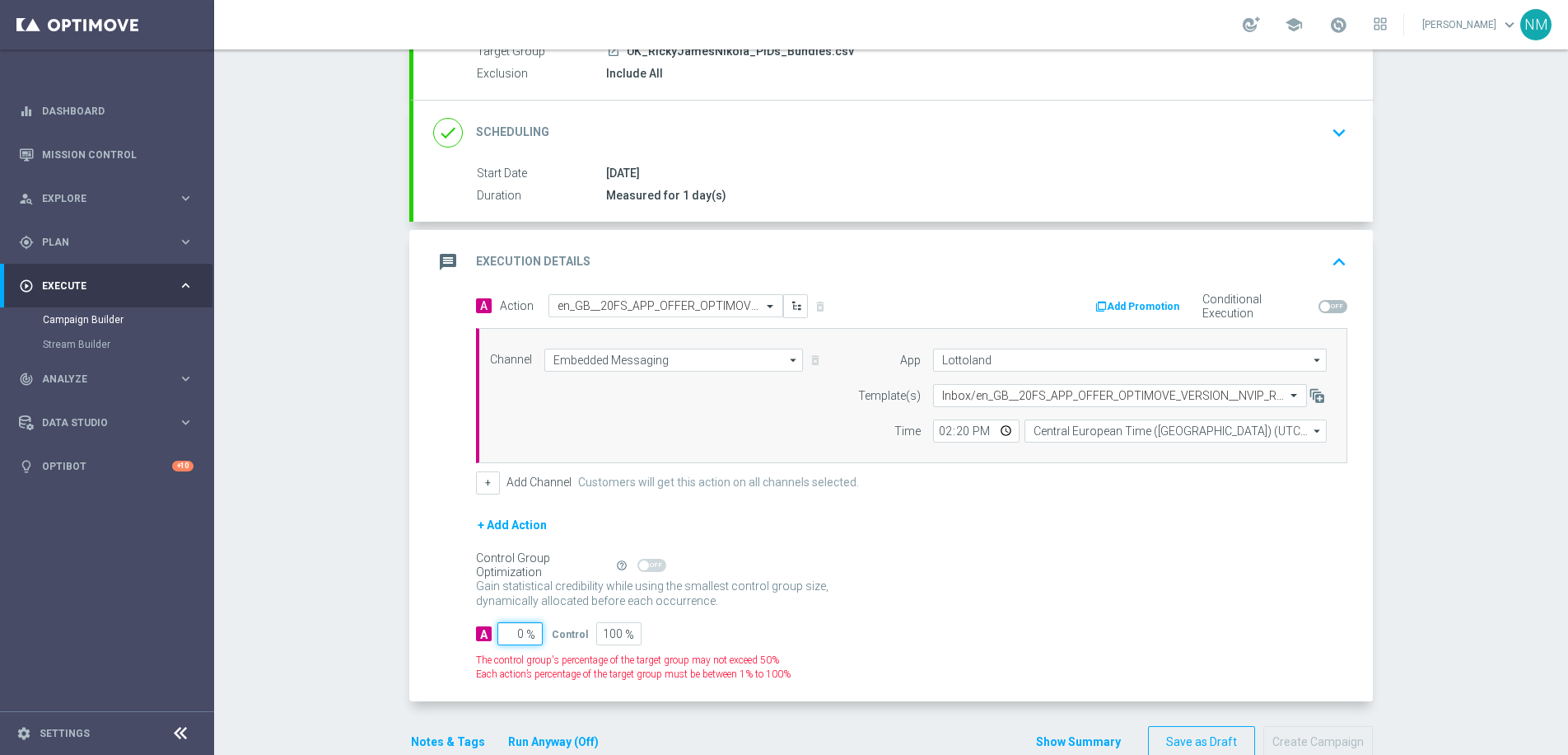
type input "10"
type input "90"
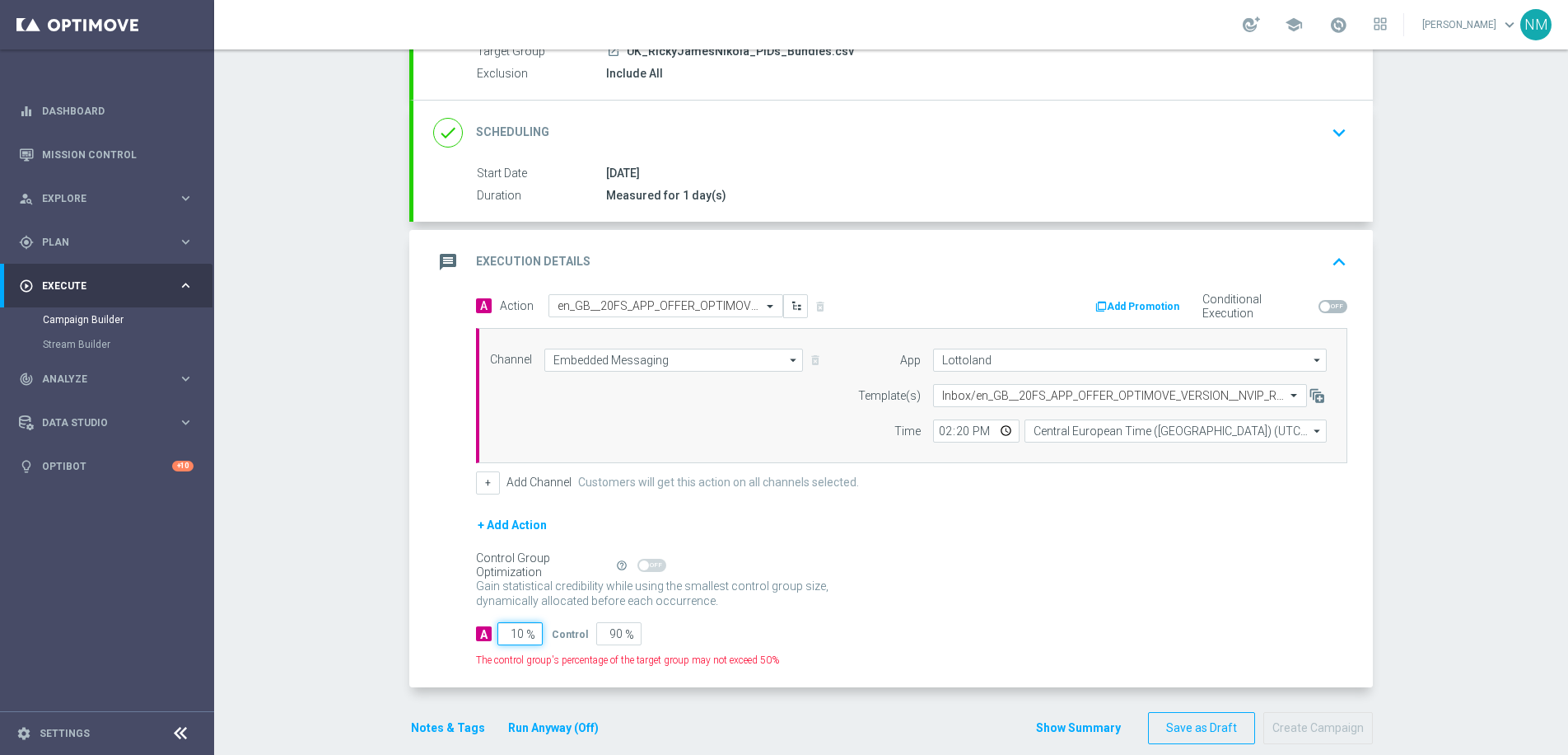
type input "100"
type input "0"
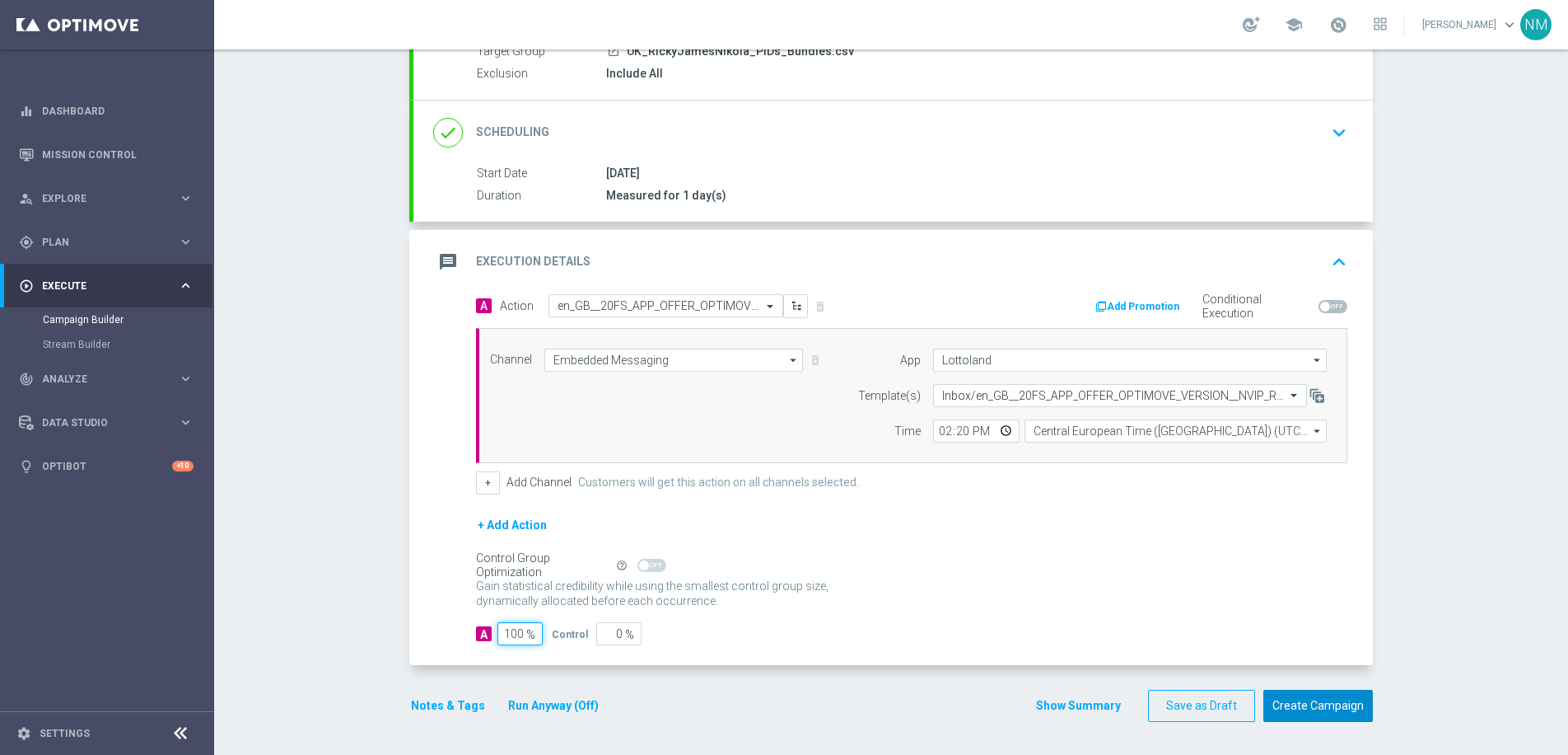
type input "100"
click at [1329, 705] on button "Create Campaign" at bounding box center [1318, 705] width 110 height 32
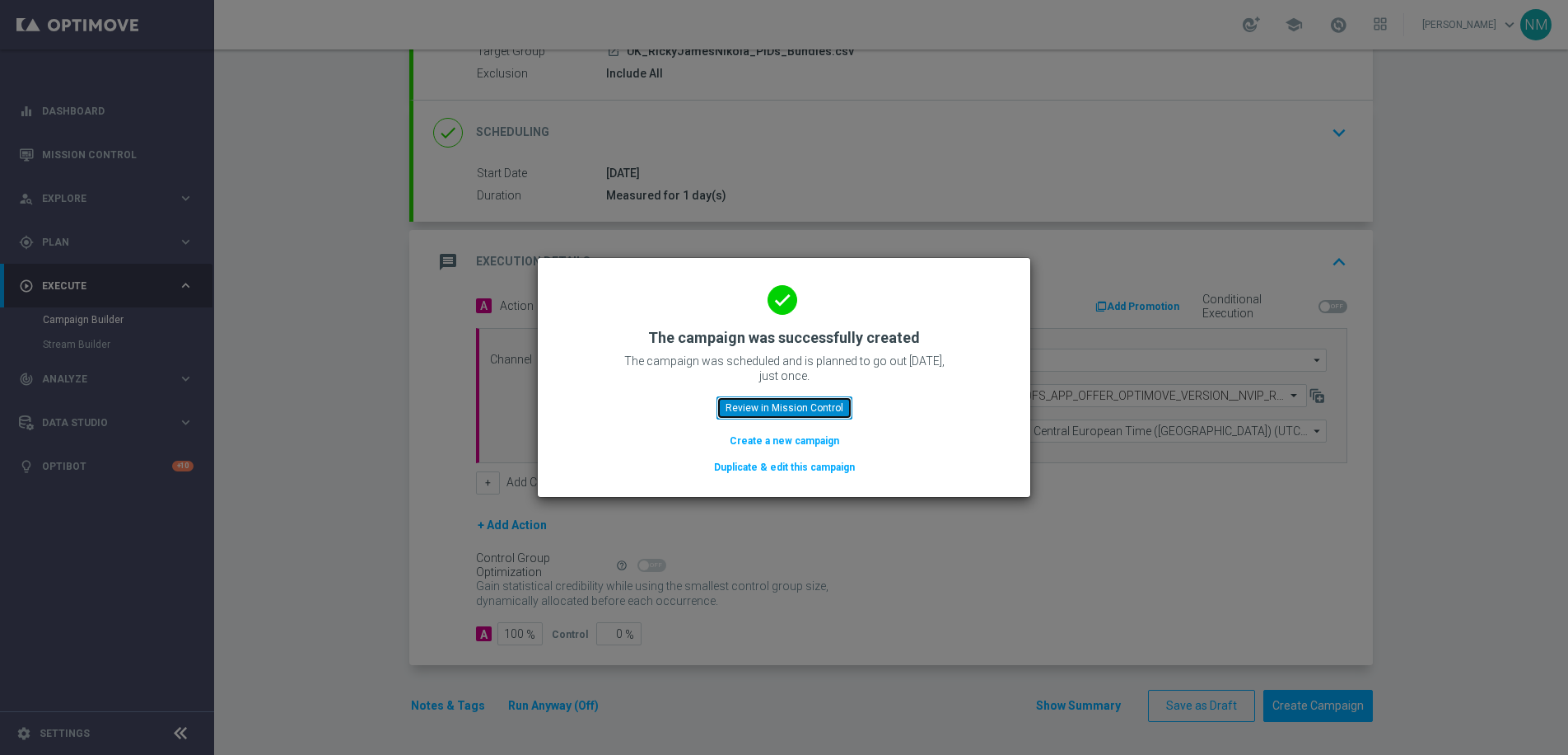
click at [785, 406] on button "Review in Mission Control" at bounding box center [784, 408] width 136 height 23
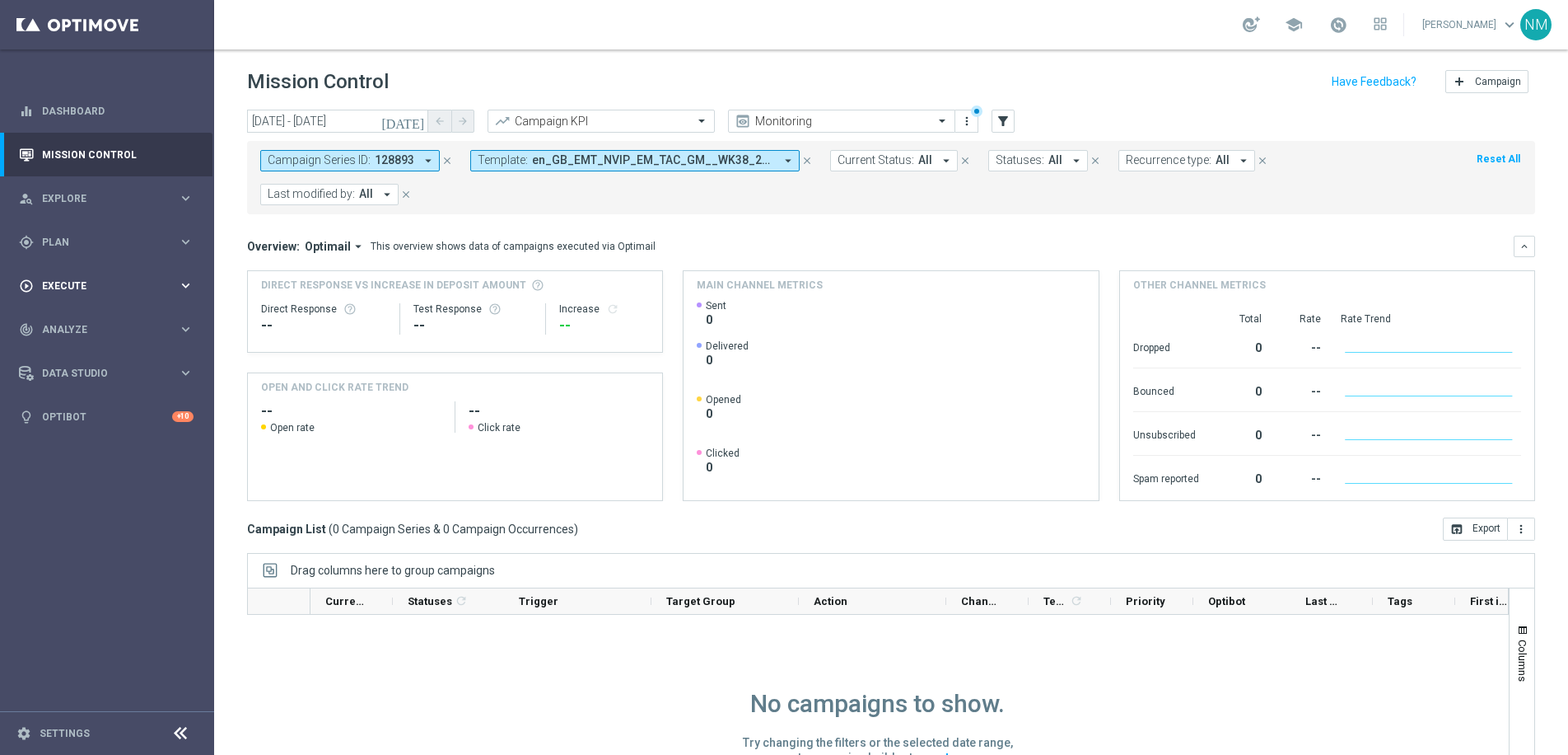
click at [74, 296] on div "play_circle_outline Execute keyboard_arrow_right" at bounding box center [106, 284] width 212 height 43
click at [71, 319] on link "Campaign Builder" at bounding box center [106, 320] width 128 height 13
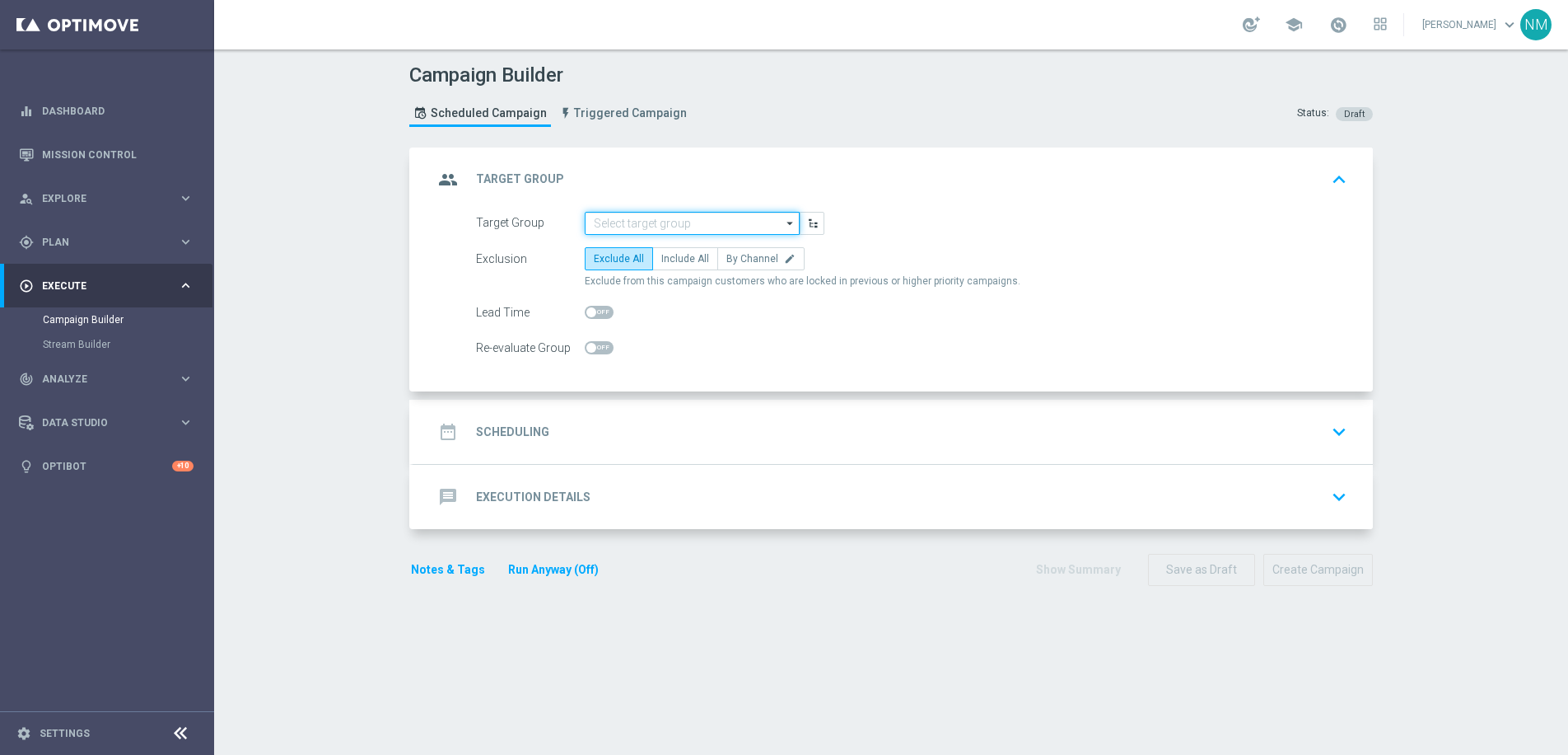
click at [620, 223] on input at bounding box center [692, 224] width 215 height 23
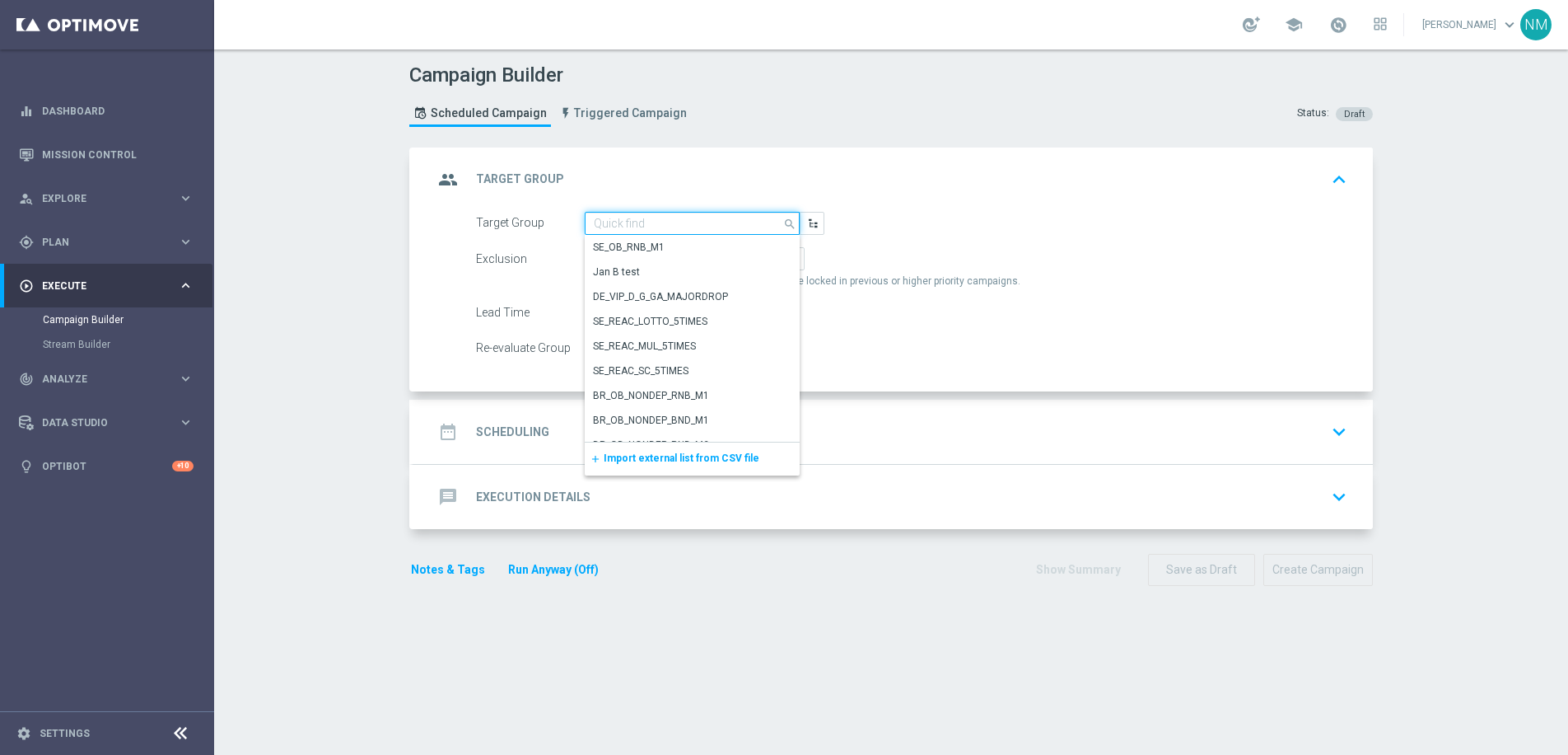
paste input "UK_CASINO_RICHINBOX | NOT ON APP YET"
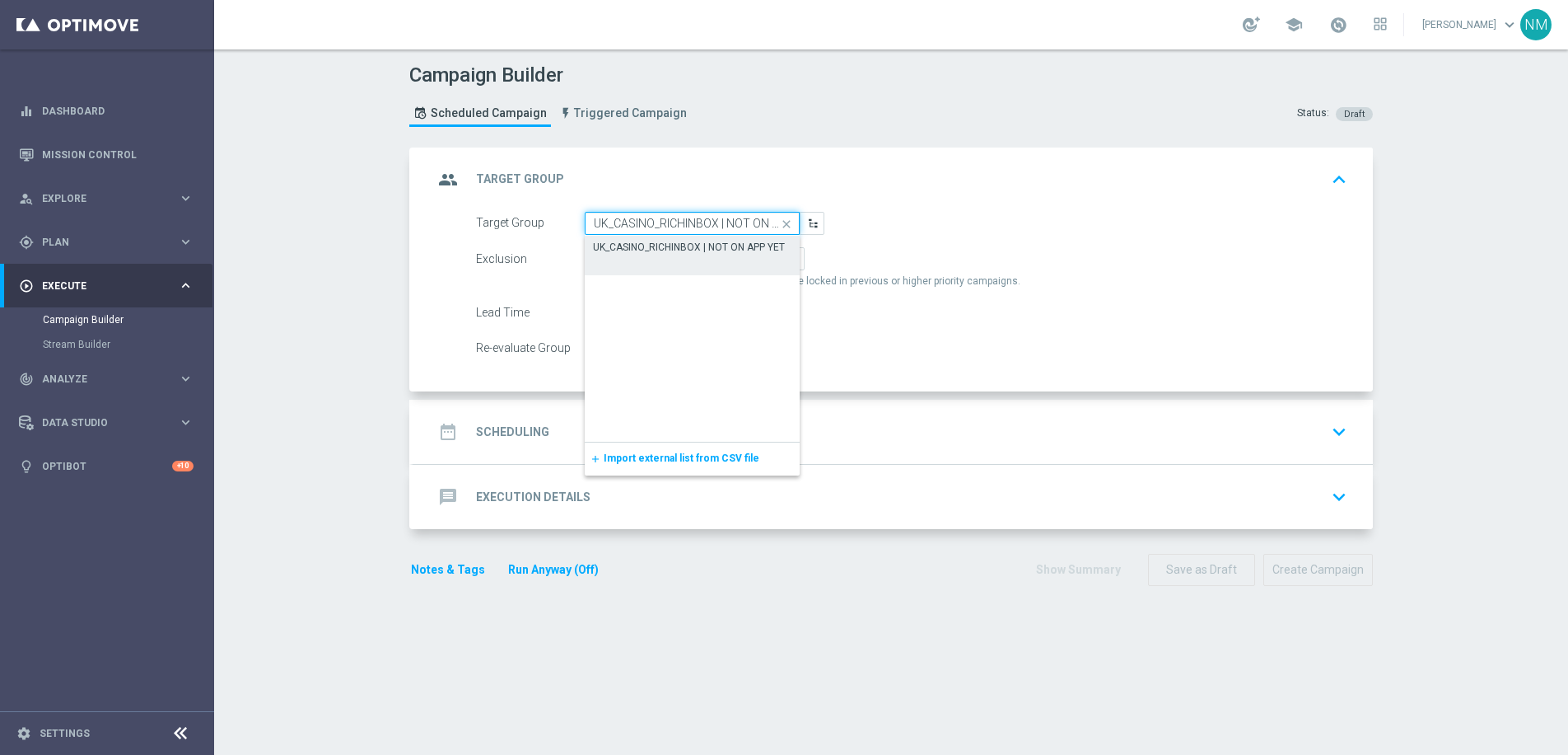
scroll to position [0, 32]
click at [648, 255] on div "UK_CASINO_RICHINBOX | NOT ON APP YET" at bounding box center [692, 247] width 215 height 23
type input "UK_CASINO_RICHINBOX | NOT ON APP YET"
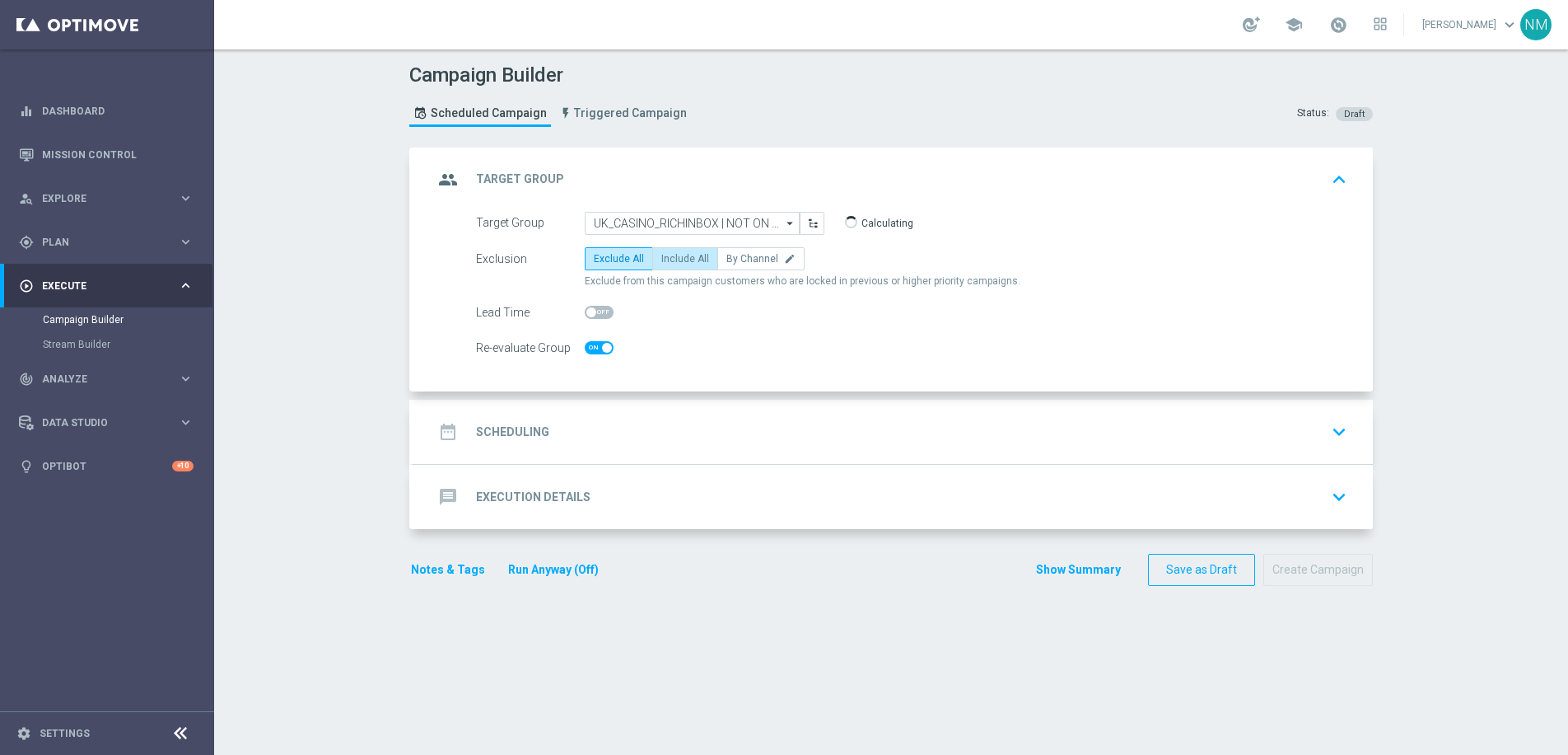
checkbox input "true"
click at [666, 260] on span "Include All" at bounding box center [685, 258] width 48 height 12
click at [666, 260] on input "Include All" at bounding box center [666, 261] width 11 height 11
radio input "true"
click at [608, 427] on div "date_range Scheduling keyboard_arrow_down" at bounding box center [892, 431] width 919 height 31
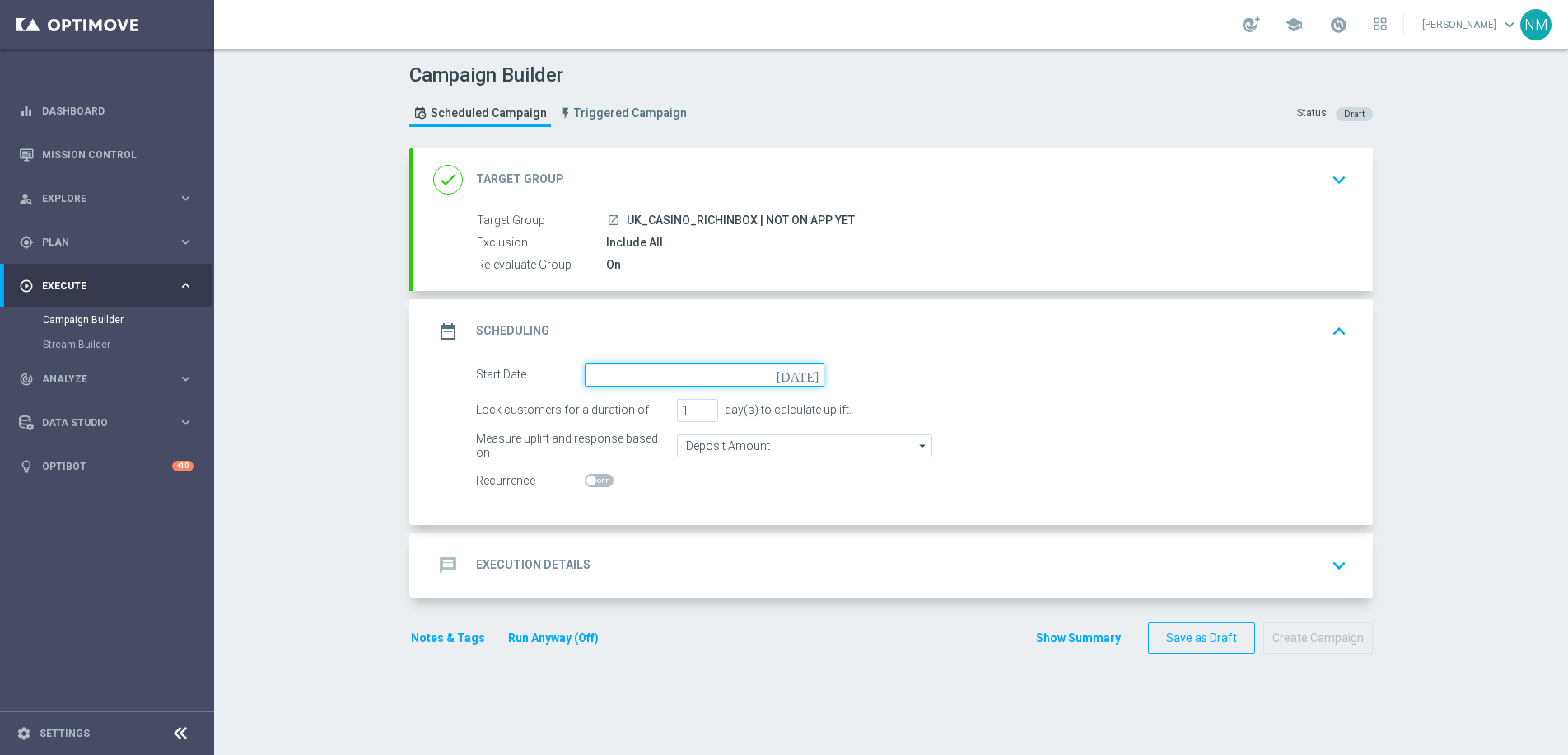
click at [676, 379] on input at bounding box center [704, 375] width 240 height 23
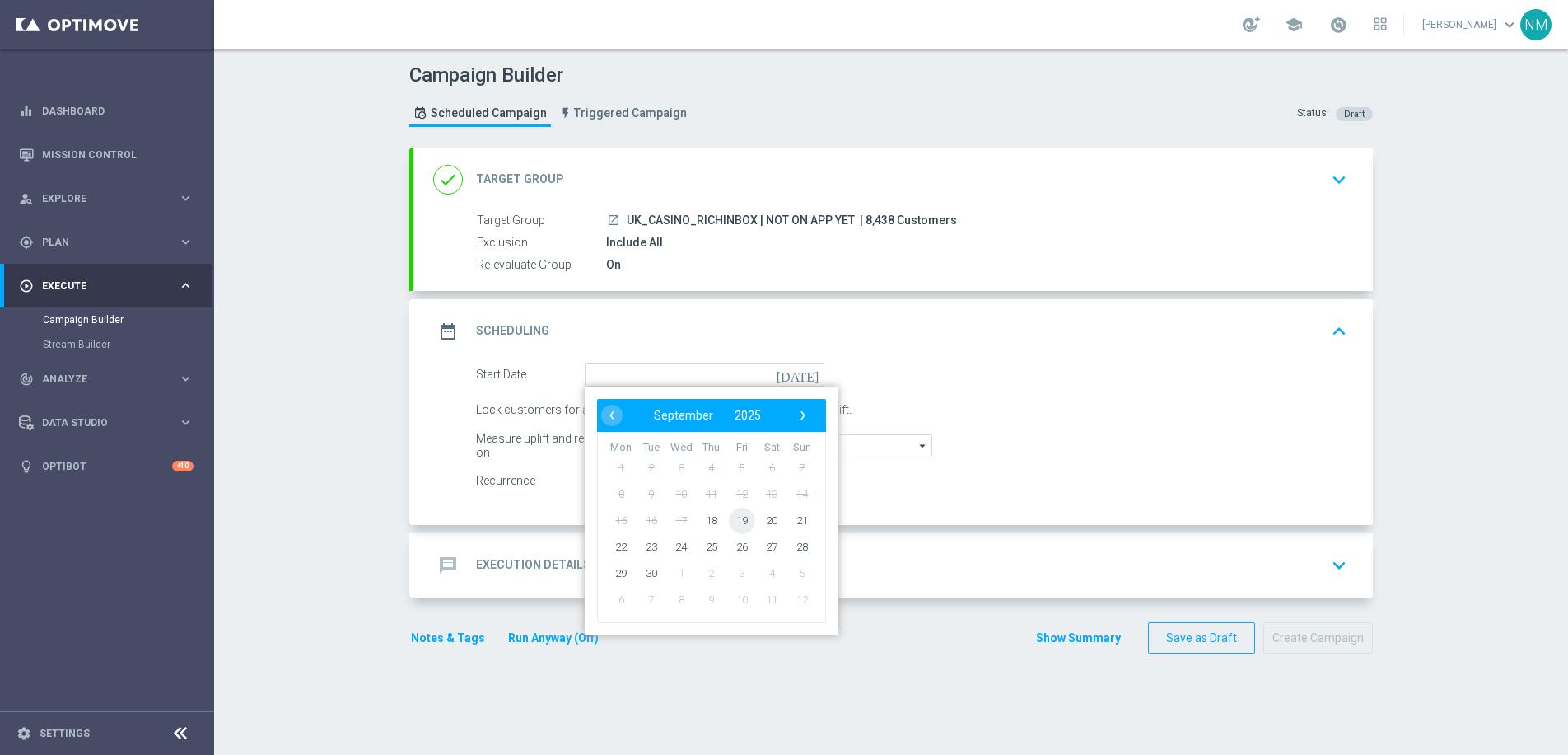
click at [729, 521] on span "19" at bounding box center [741, 519] width 26 height 26
type input "[DATE]"
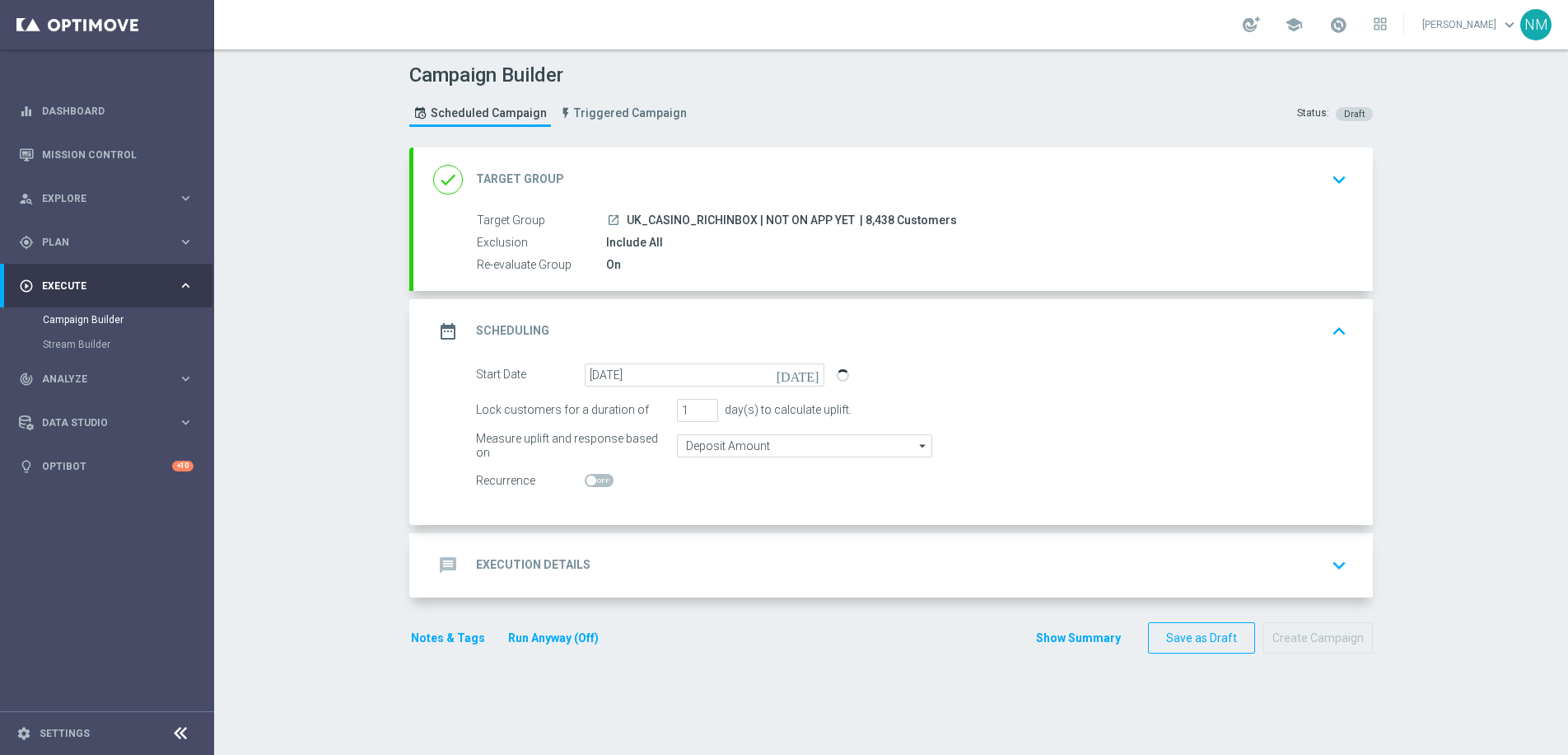
click at [704, 560] on div "message Execution Details keyboard_arrow_down" at bounding box center [892, 565] width 919 height 31
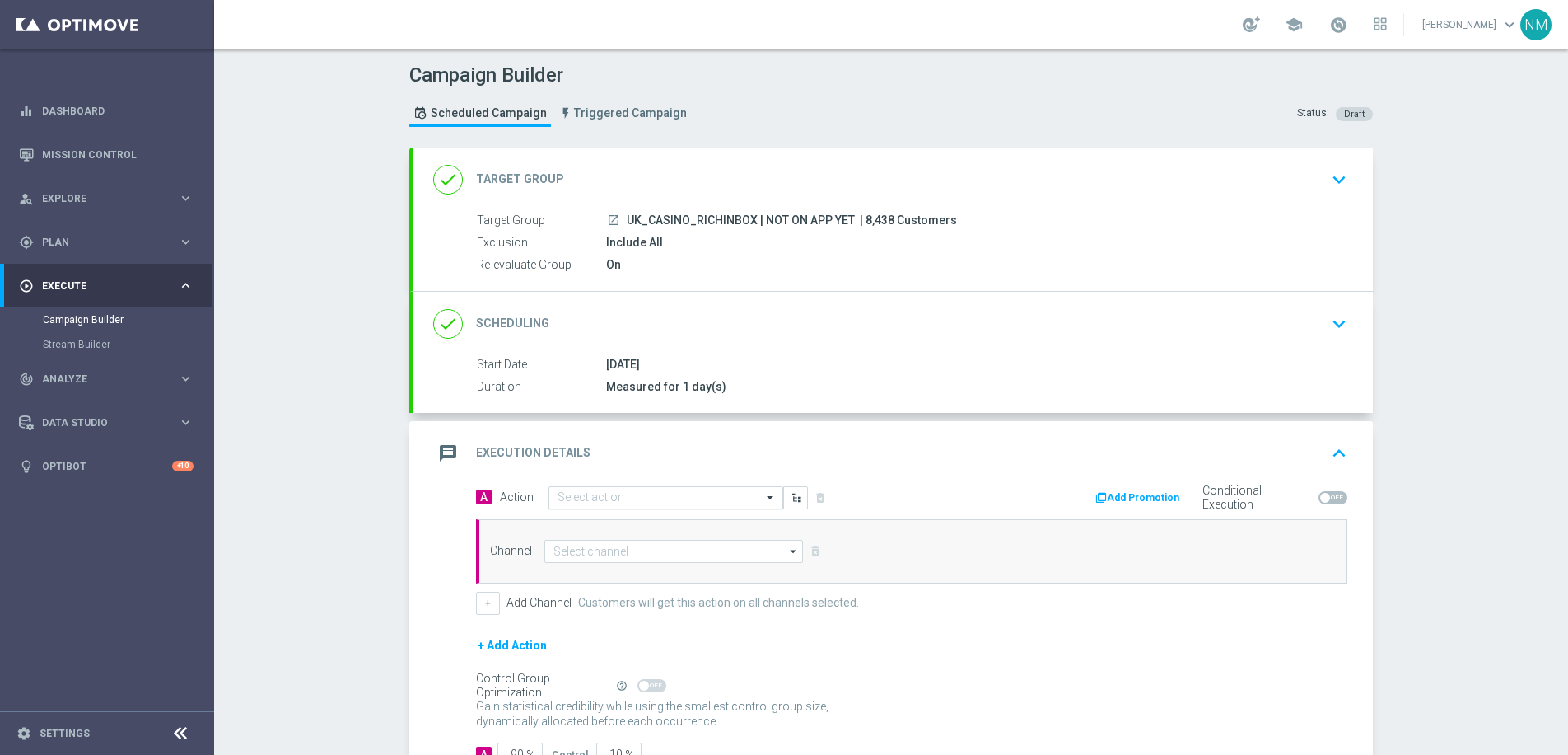
click at [597, 490] on div "Select action" at bounding box center [590, 497] width 66 height 14
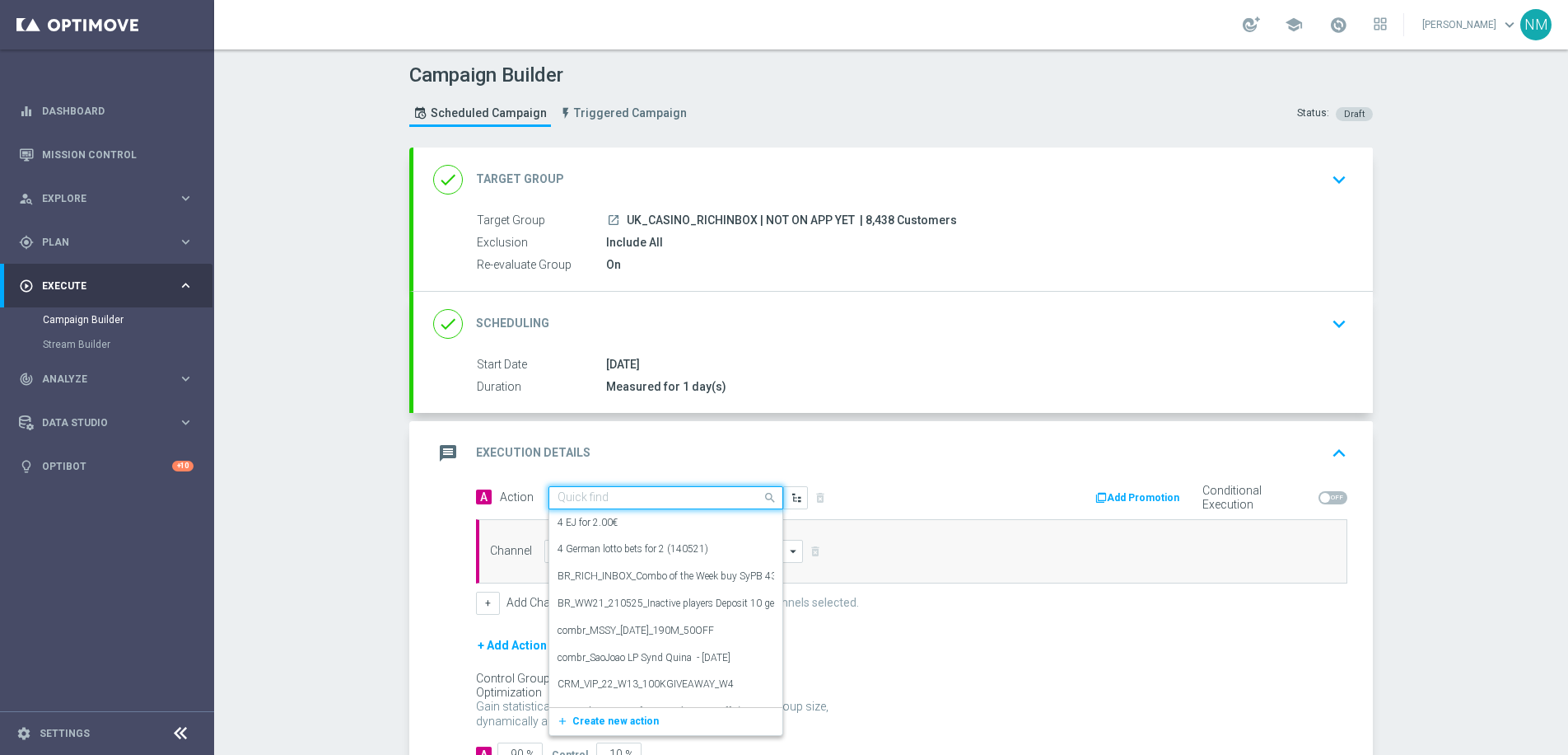
paste input "en_GB__20FS_APP_OFFER_OPTIMOVE_VERSION__NVIP_RI_TAC_GM"
type input "en_GB__20FS_APP_OFFER_OPTIMOVE_VERSION__NVIP_RI_TAC_GM"
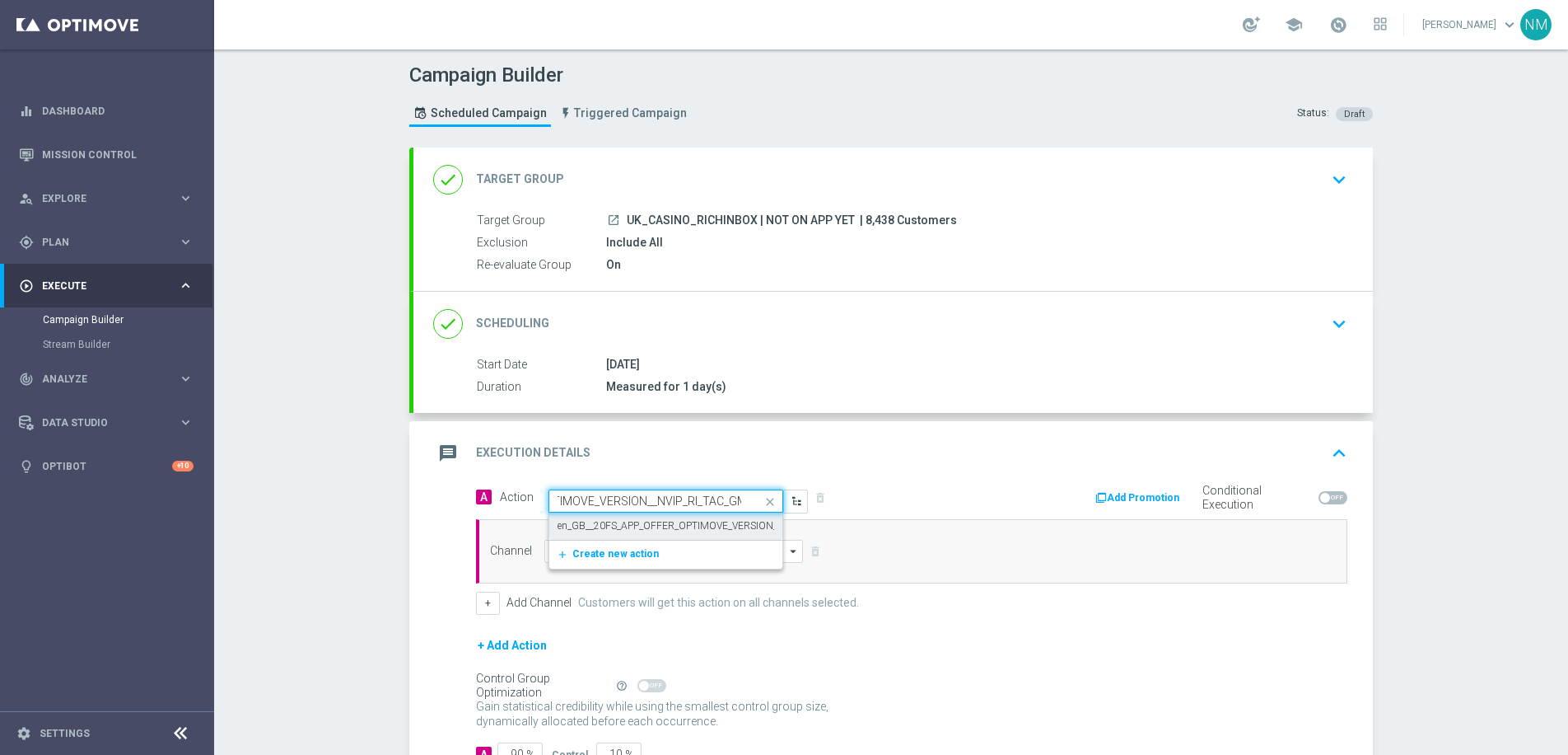
click at [610, 518] on div "en_GB__20FS_APP_OFFER_OPTIMOVE_VERSION__NVIP_RI_TAC_GM edit" at bounding box center [665, 526] width 217 height 27
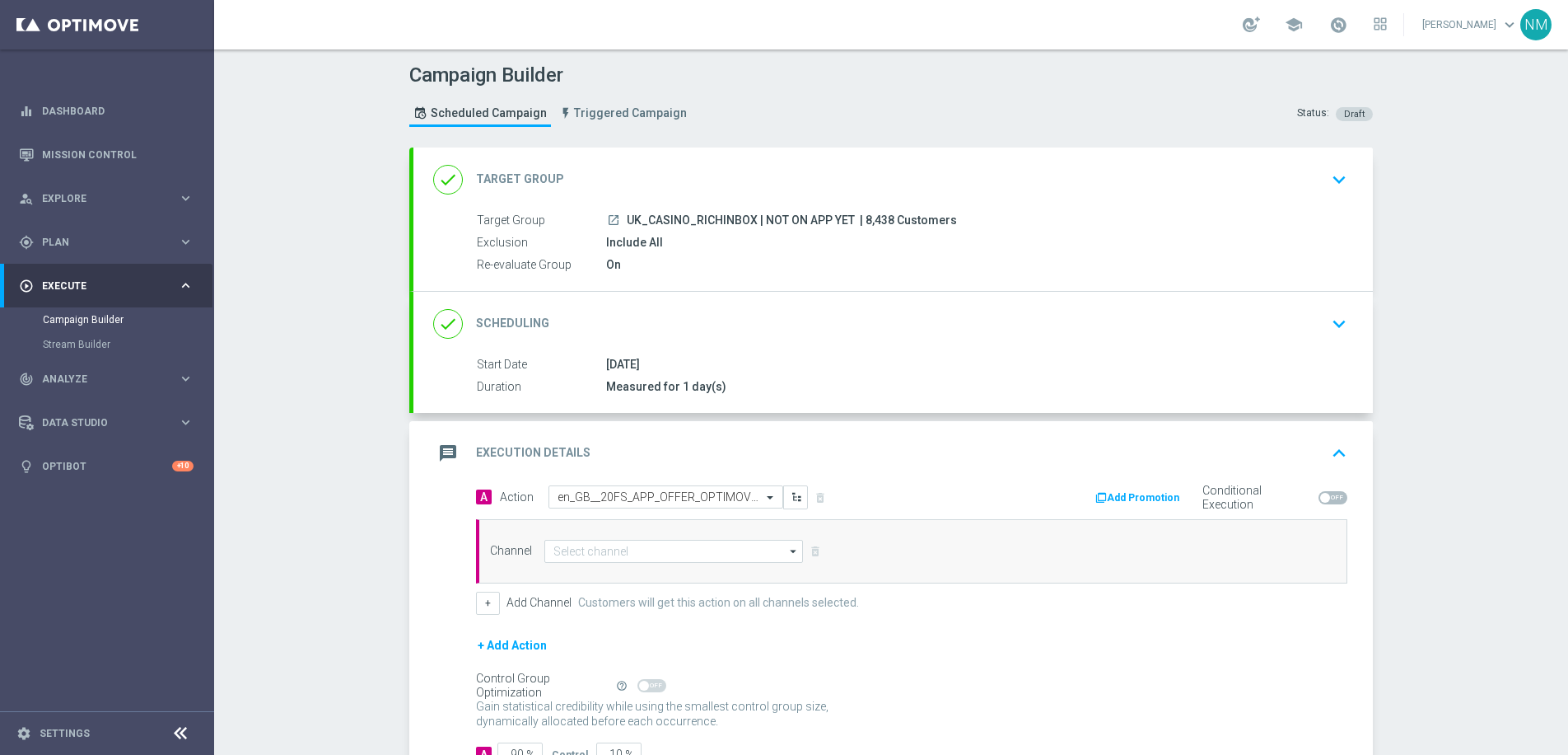
scroll to position [0, 0]
click at [627, 548] on input at bounding box center [674, 552] width 258 height 23
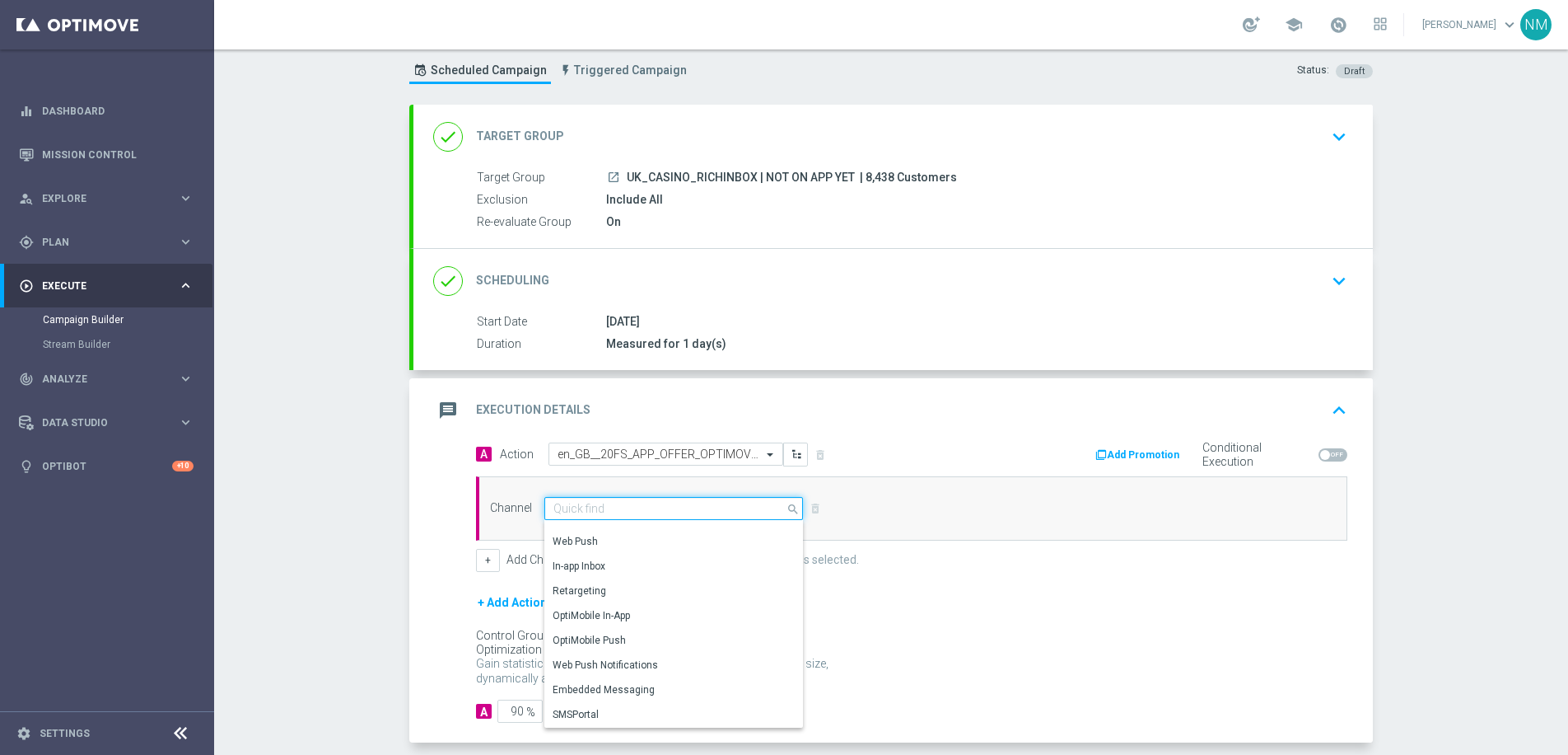
scroll to position [121, 0]
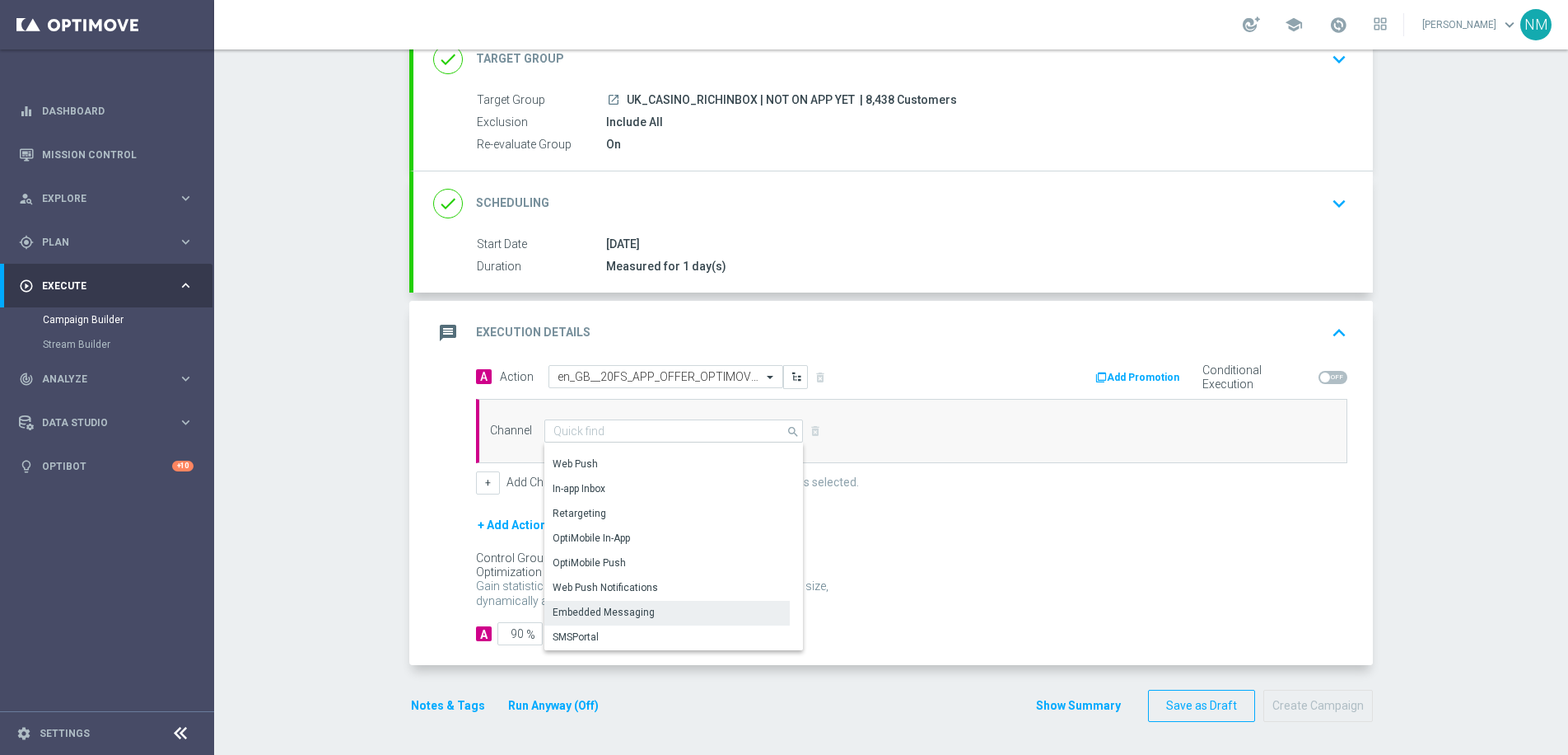
click at [648, 611] on div "Embedded Messaging" at bounding box center [667, 612] width 246 height 23
type input "Embedded Messaging"
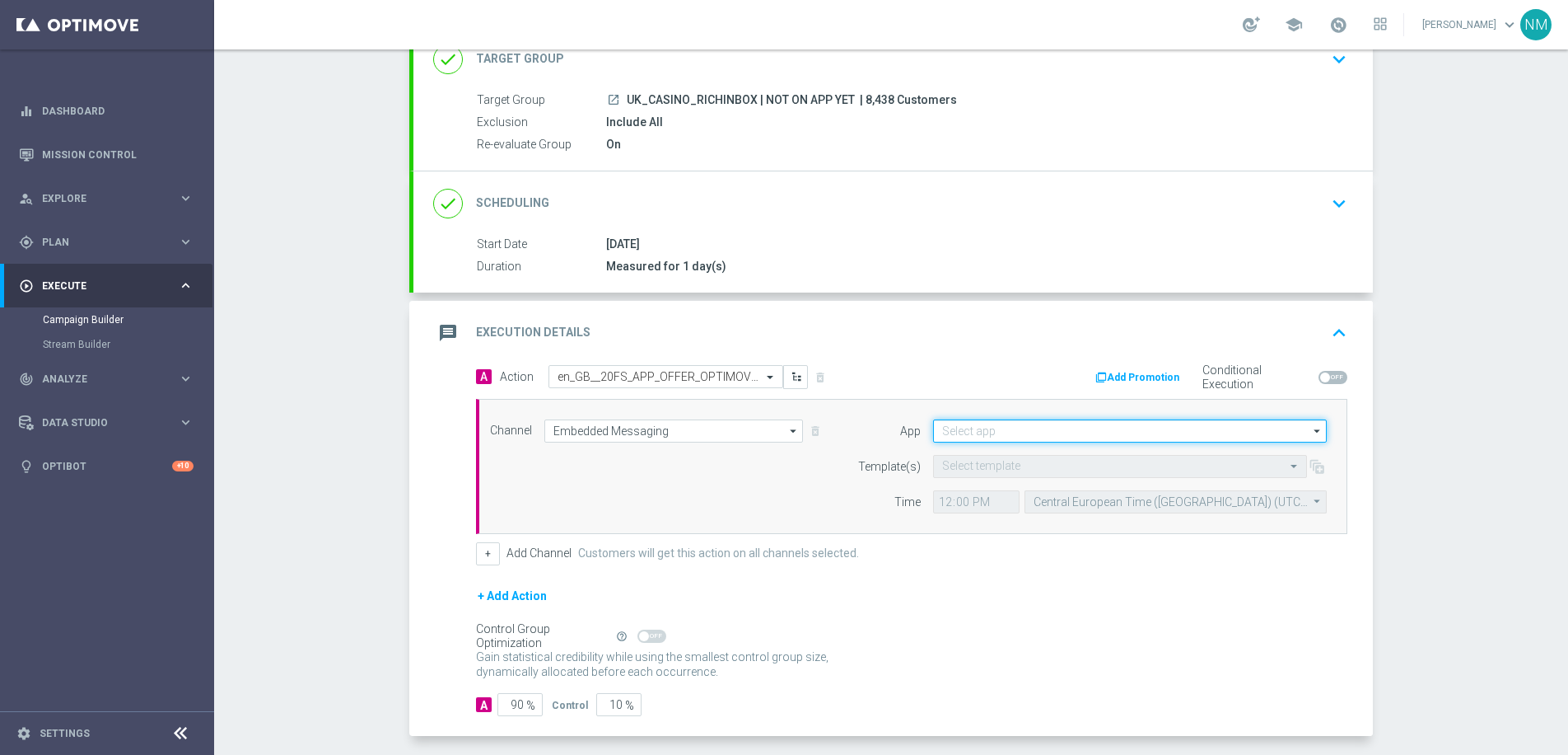
click at [992, 437] on input at bounding box center [1129, 431] width 393 height 23
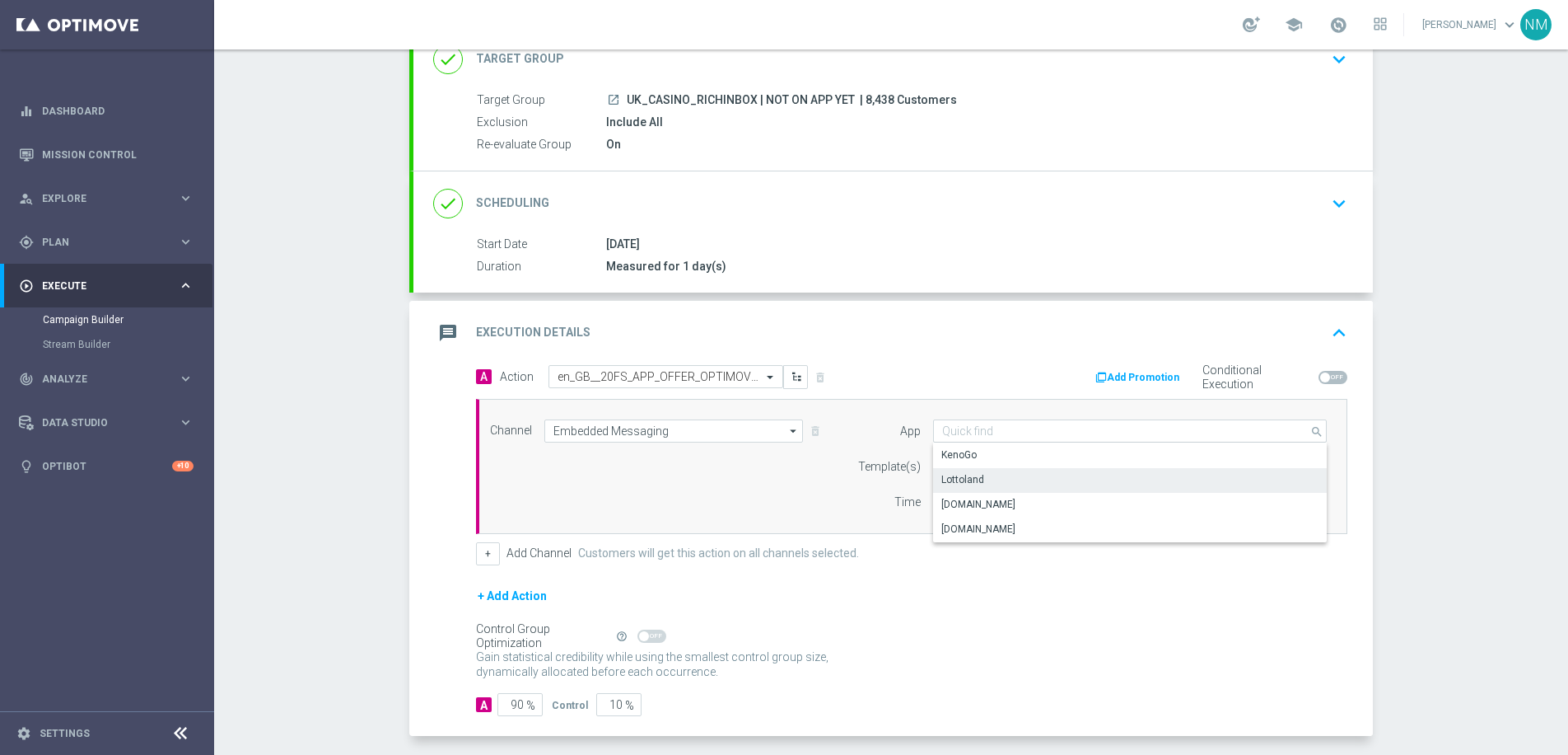
click at [990, 480] on div "Lottoland" at bounding box center [1129, 479] width 393 height 23
type input "Lottoland"
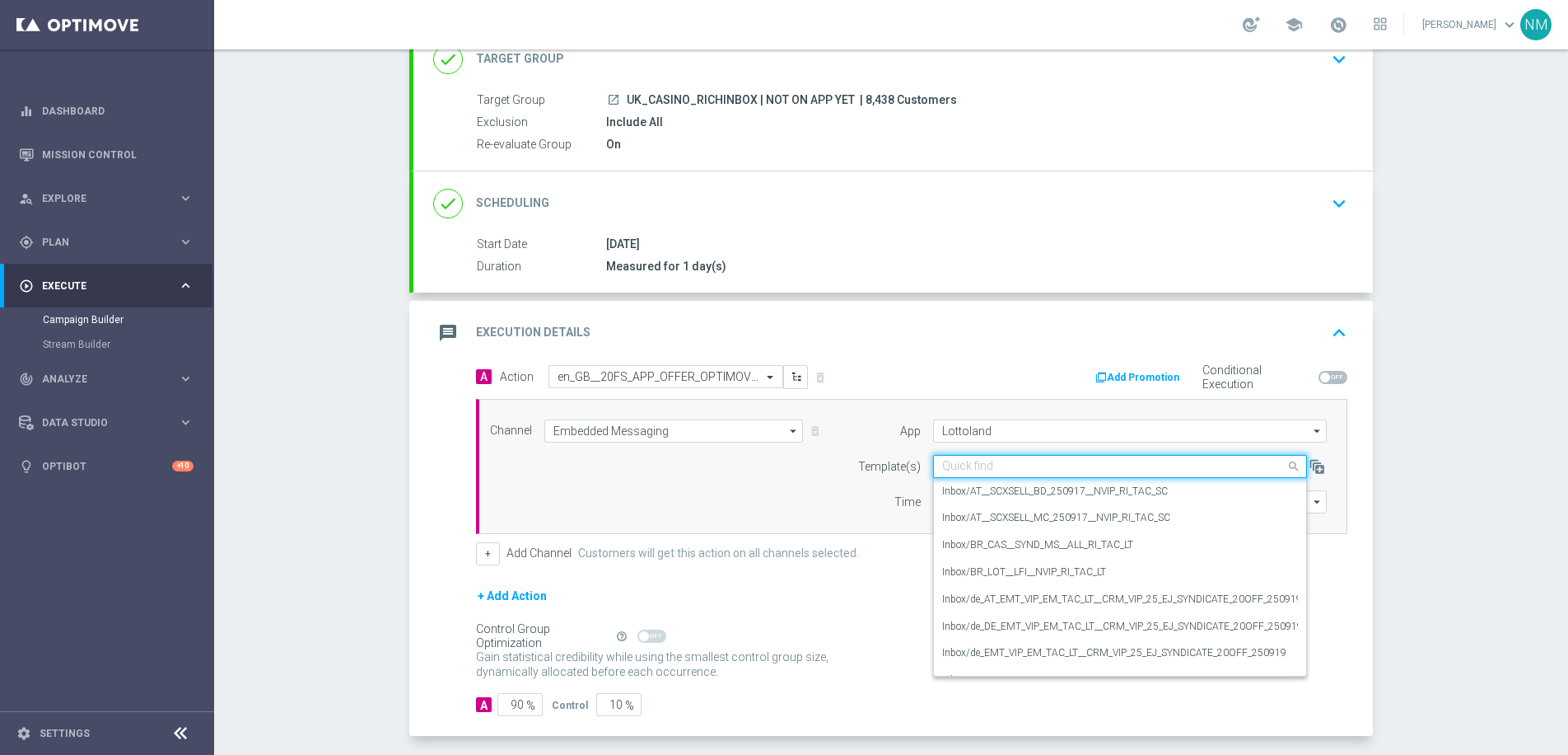
click at [982, 464] on input "text" at bounding box center [1103, 467] width 323 height 14
paste input "en_GB__20FS_APP_OFFER_OPTIMOVE_VERSION__NVIP_RI_TAC_GM"
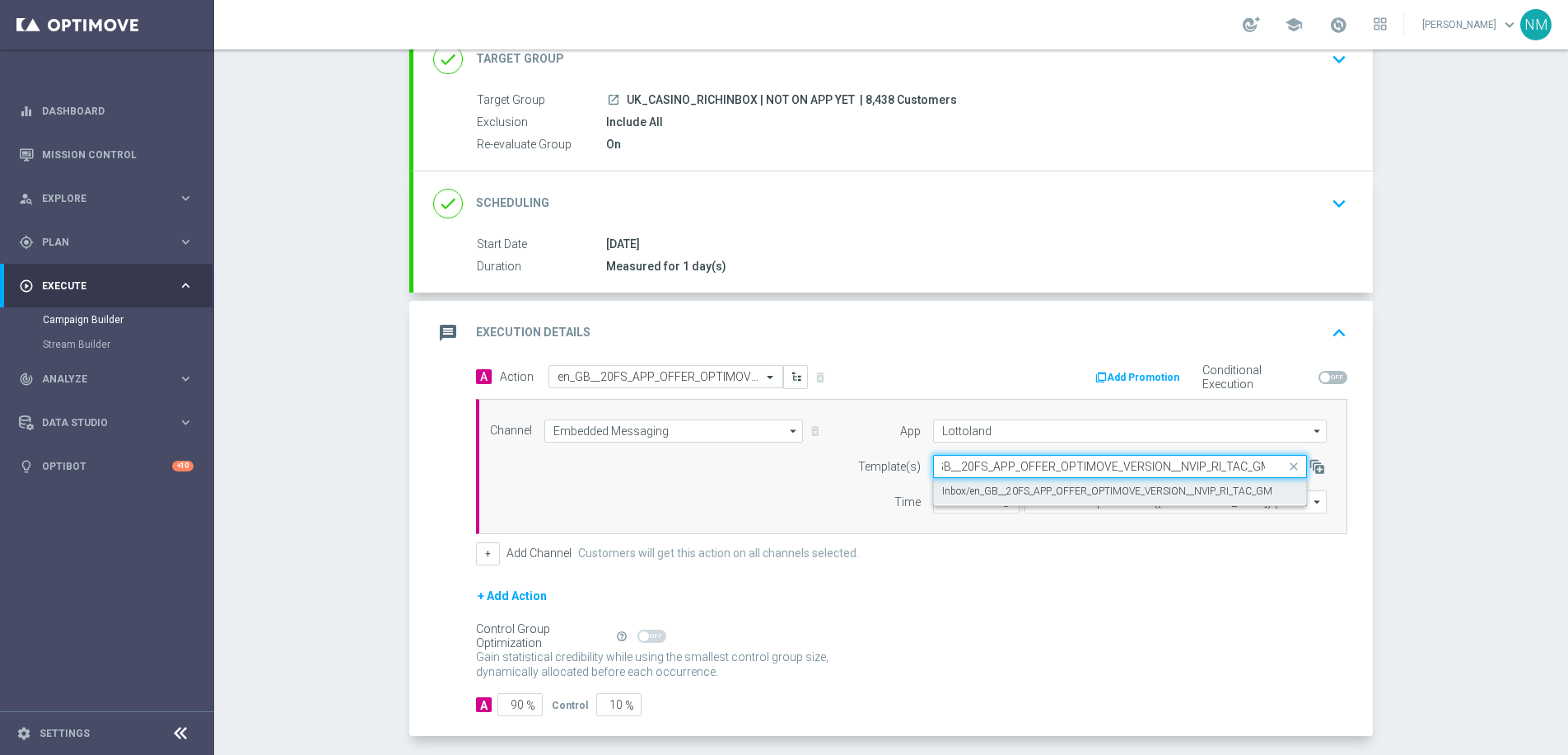
click at [996, 494] on label "Inbox/en_GB__20FS_APP_OFFER_OPTIMOVE_VERSION__NVIP_RI_TAC_GM" at bounding box center [1106, 491] width 331 height 14
type input "en_GB__20FS_APP_OFFER_OPTIMOVE_VERSION__NVIP_RI_TAC_GM"
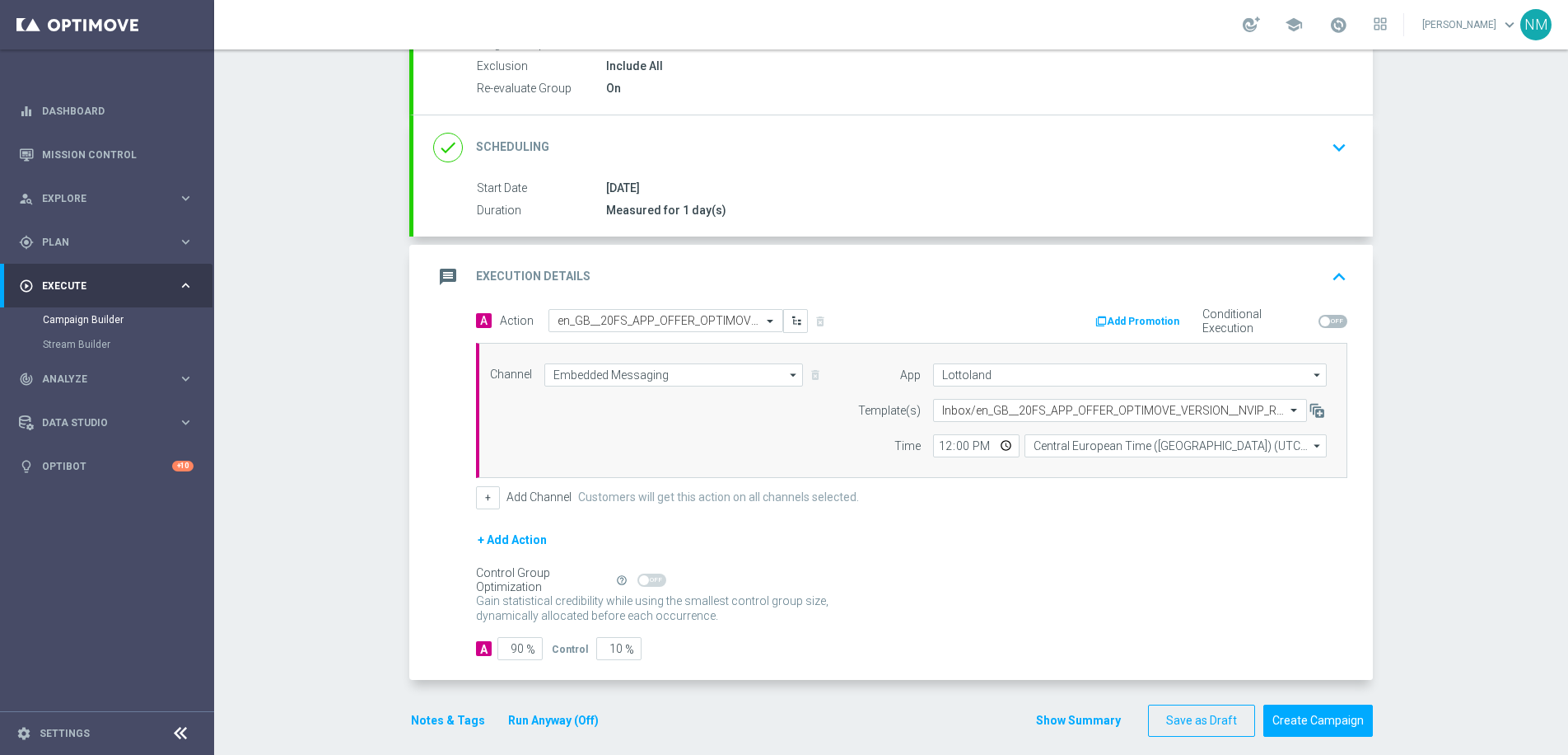
scroll to position [191, 0]
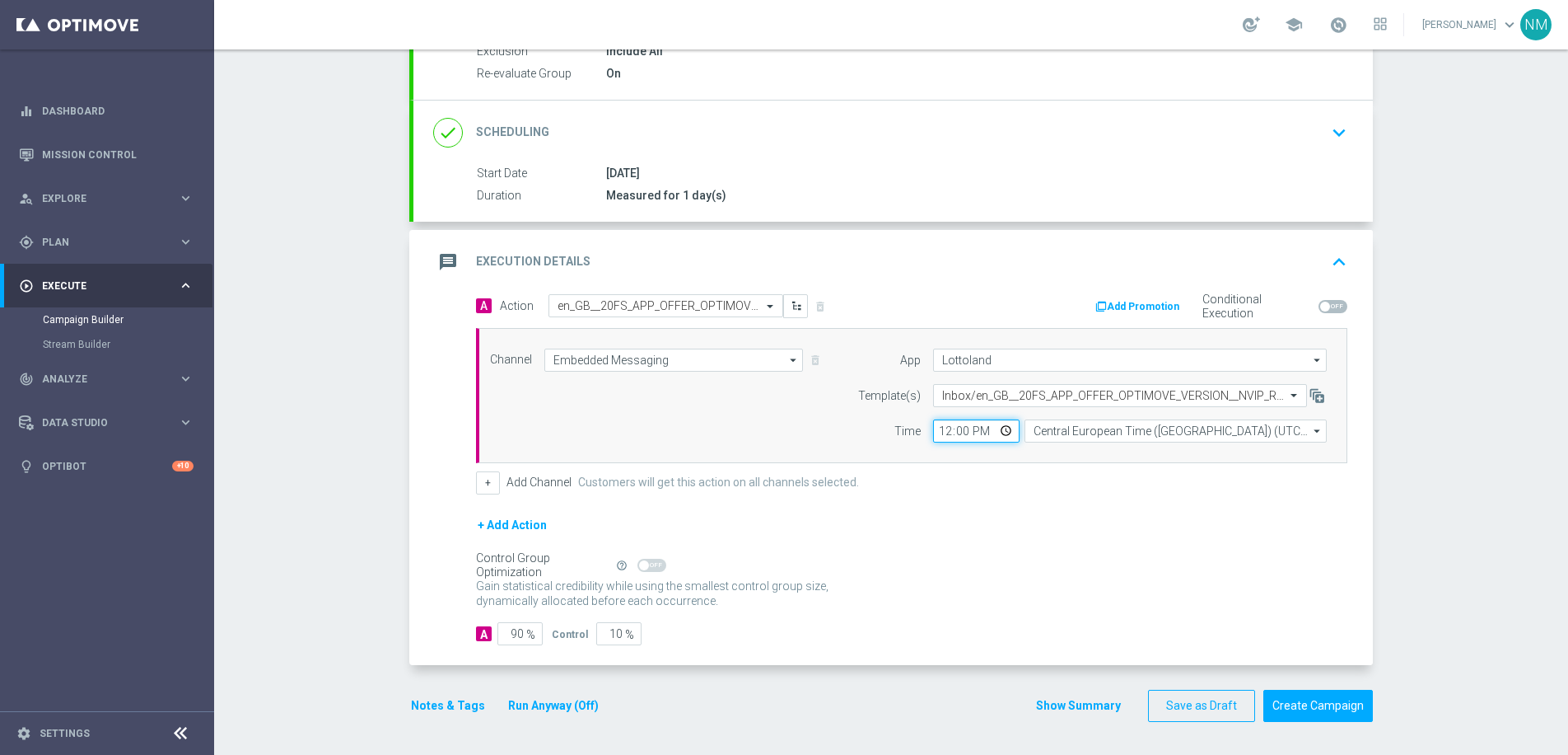
click at [1000, 432] on input "12:00" at bounding box center [976, 431] width 87 height 23
click at [996, 429] on input "12:00" at bounding box center [976, 431] width 87 height 23
type input "10:00"
click at [1087, 466] on div "A Action Select action en_GB__20FS_APP_OFFER_OPTIMOVE_VERSION__NVIP_RI_TAC_GM d…" at bounding box center [912, 394] width 896 height 201
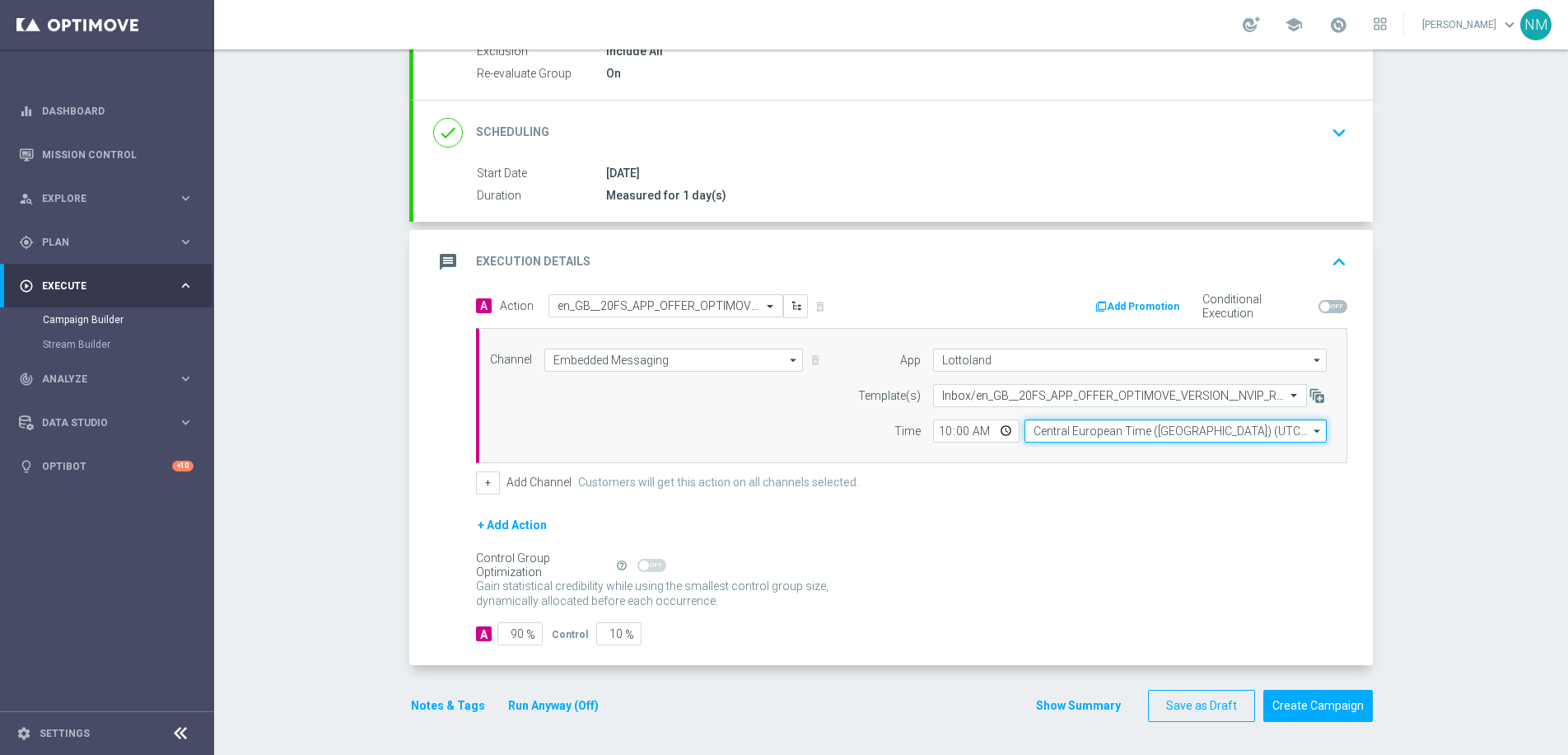
click at [1097, 434] on input "Central European Time ([GEOGRAPHIC_DATA]) (UTC +02:00)" at bounding box center [1176, 431] width 303 height 23
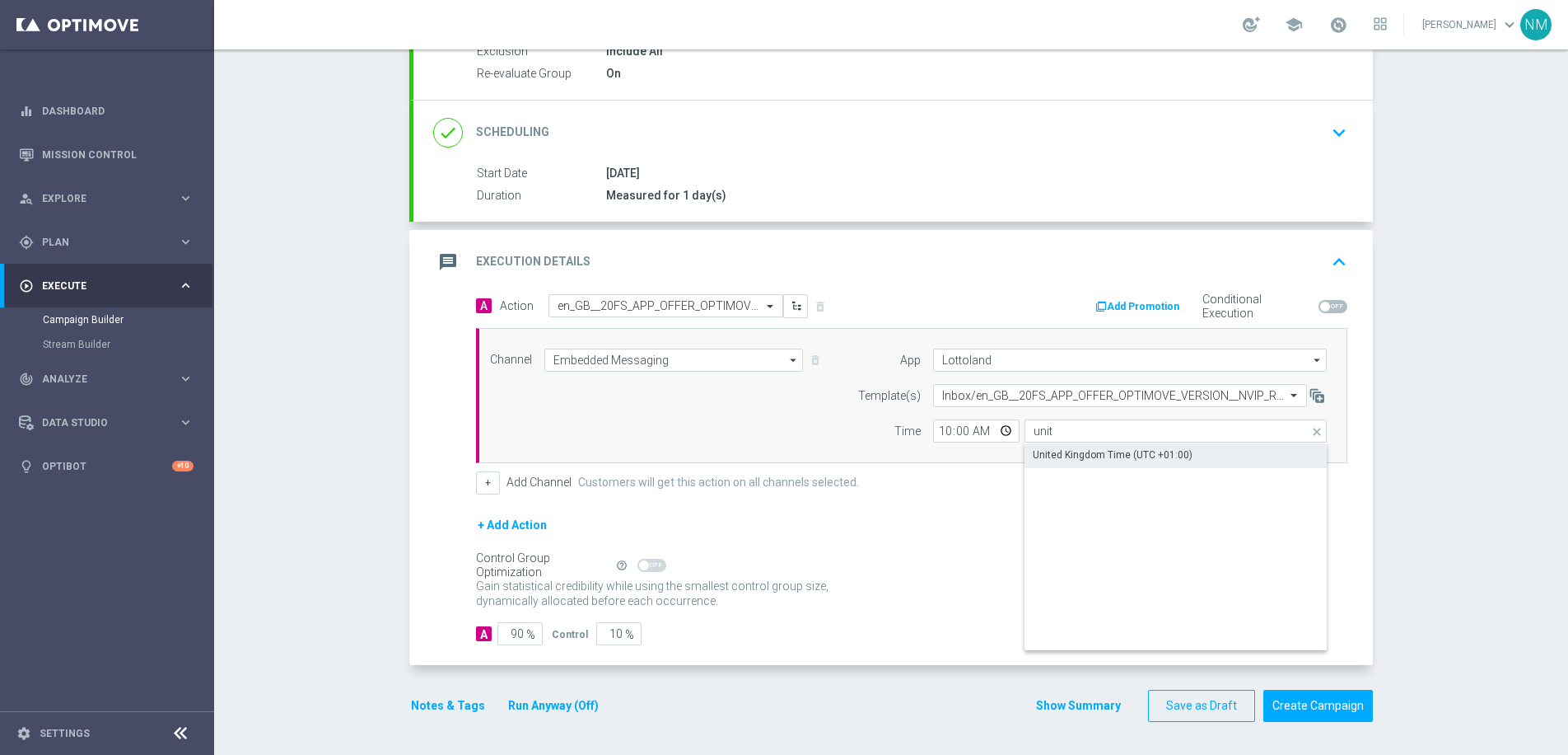
click at [1111, 445] on div "United Kingdom Time (UTC +01:00)" at bounding box center [1176, 455] width 303 height 23
type input "United Kingdom Time (UTC +01:00)"
click at [461, 697] on button "Notes & Tags" at bounding box center [448, 705] width 77 height 20
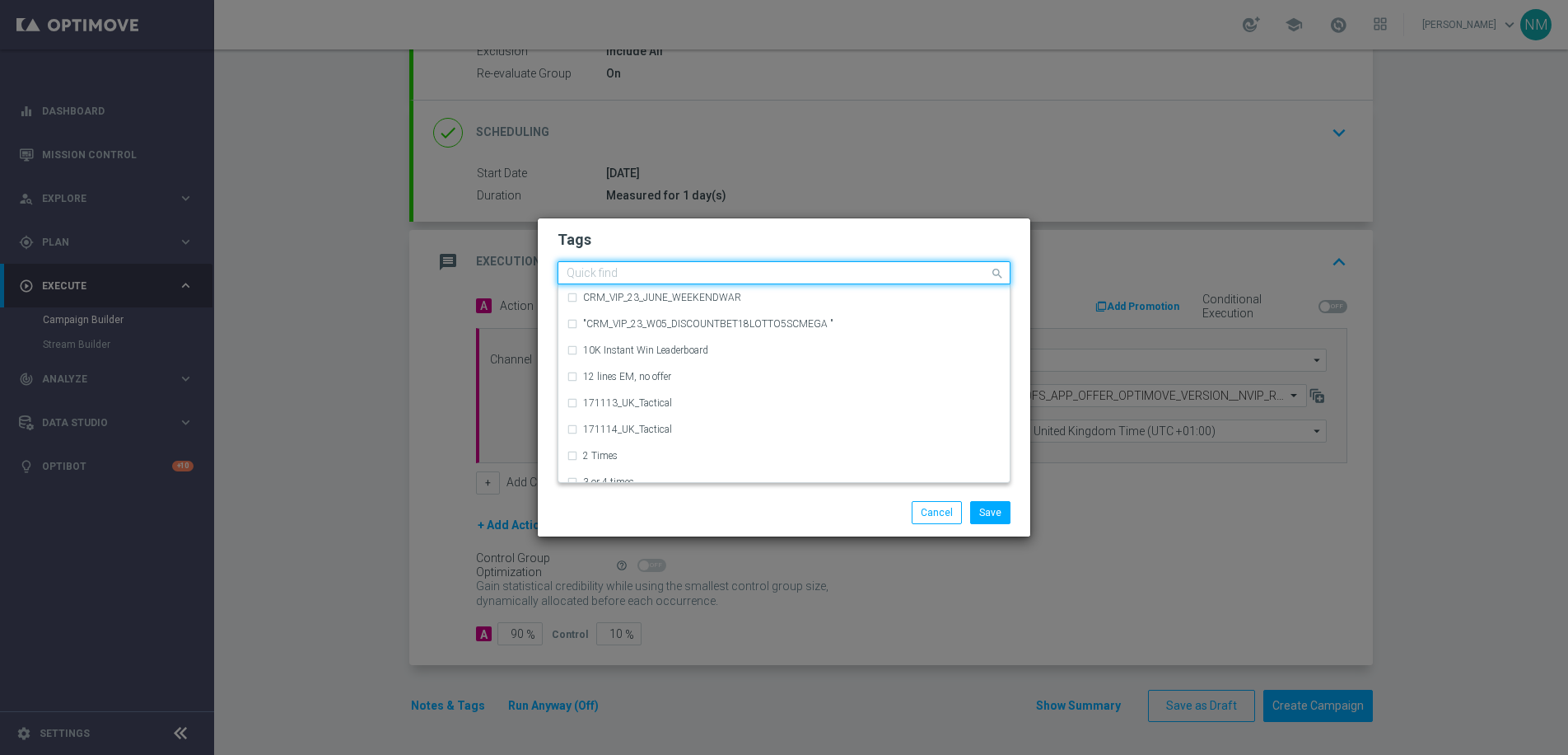
click at [633, 273] on input "text" at bounding box center [778, 274] width 422 height 14
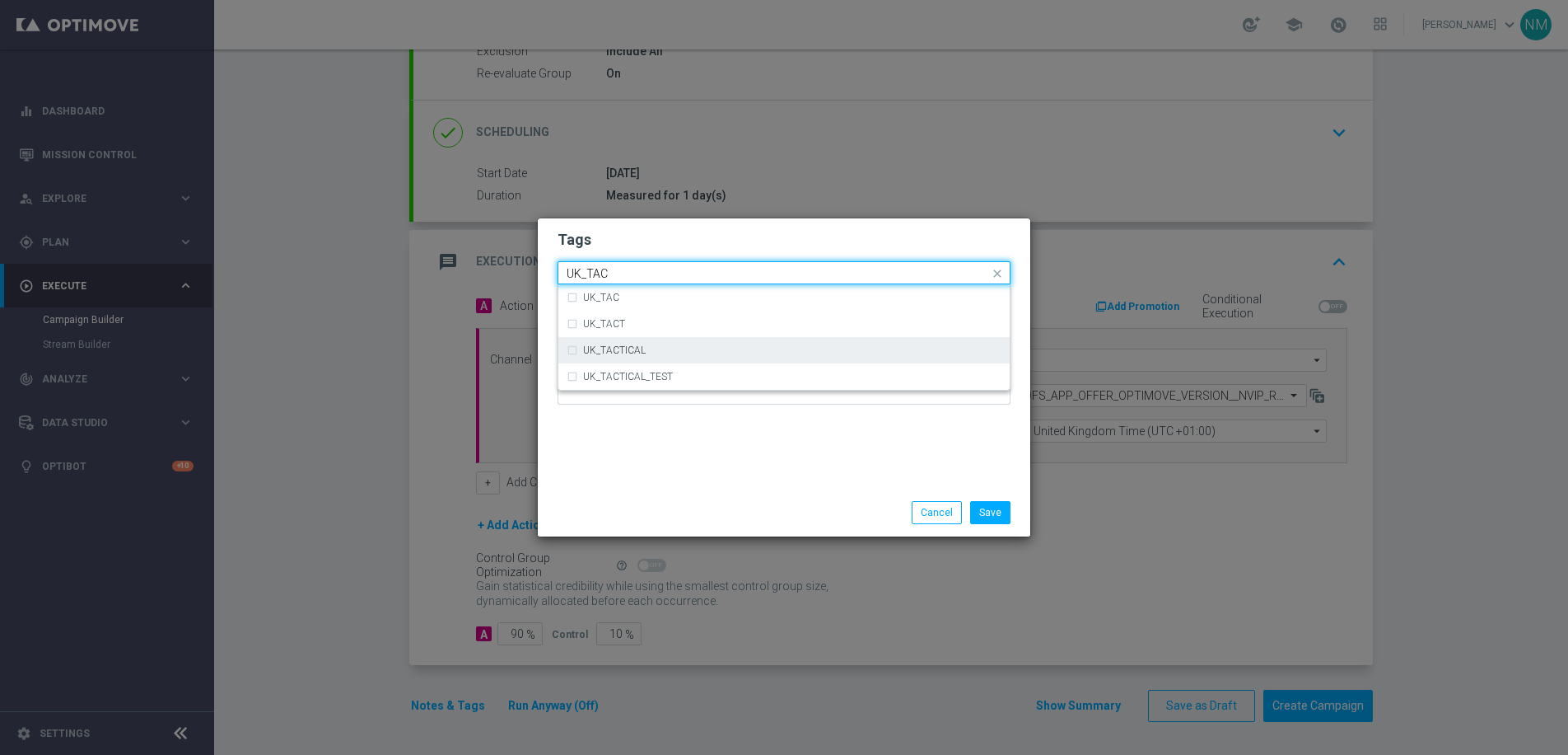
click at [745, 357] on div "UK_TACTICAL" at bounding box center [784, 349] width 435 height 26
type input "UK_TAC"
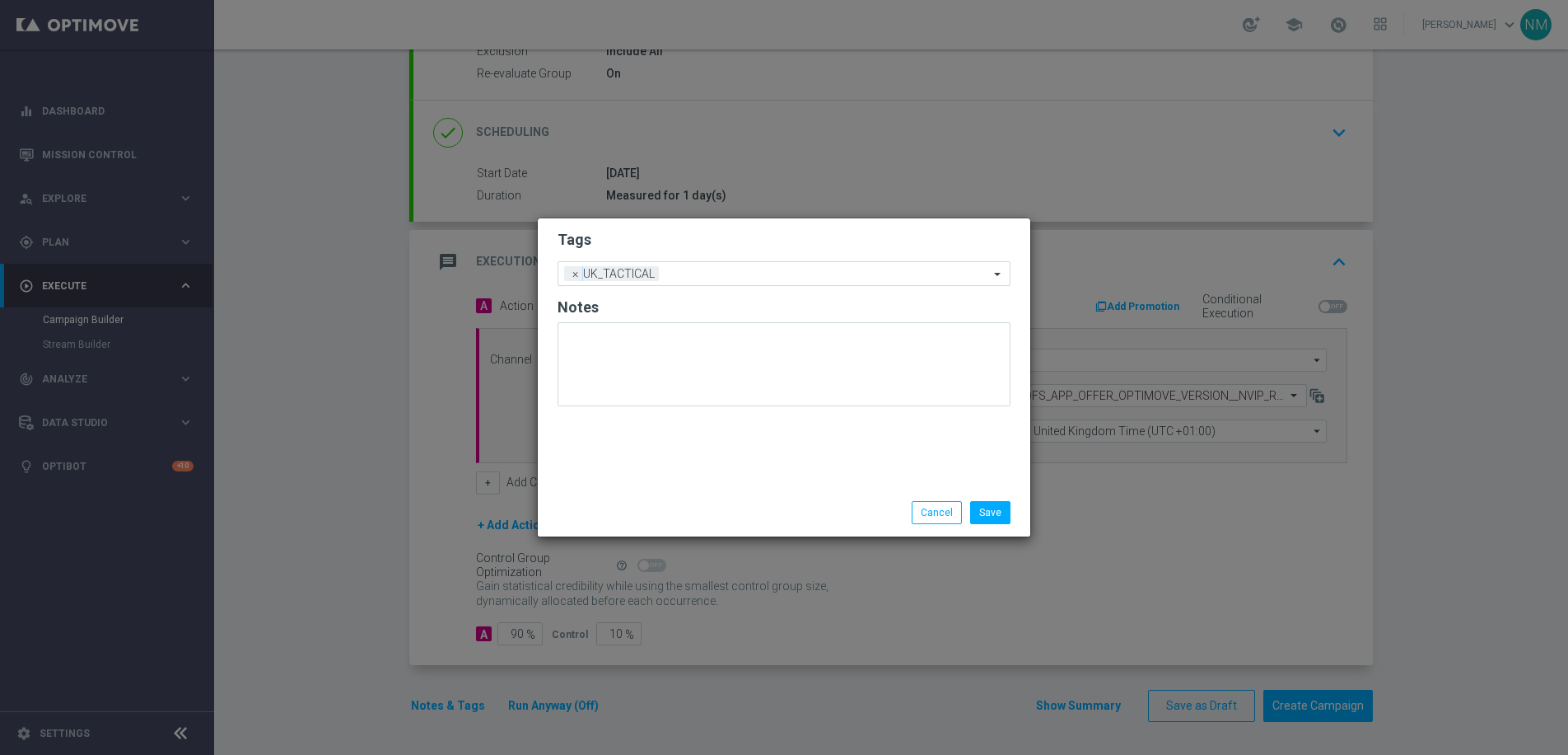
click at [962, 472] on div "Tags Add a new tag × UK_TACTICAL Notes" at bounding box center [784, 353] width 492 height 270
click at [1001, 513] on button "Save" at bounding box center [990, 512] width 40 height 23
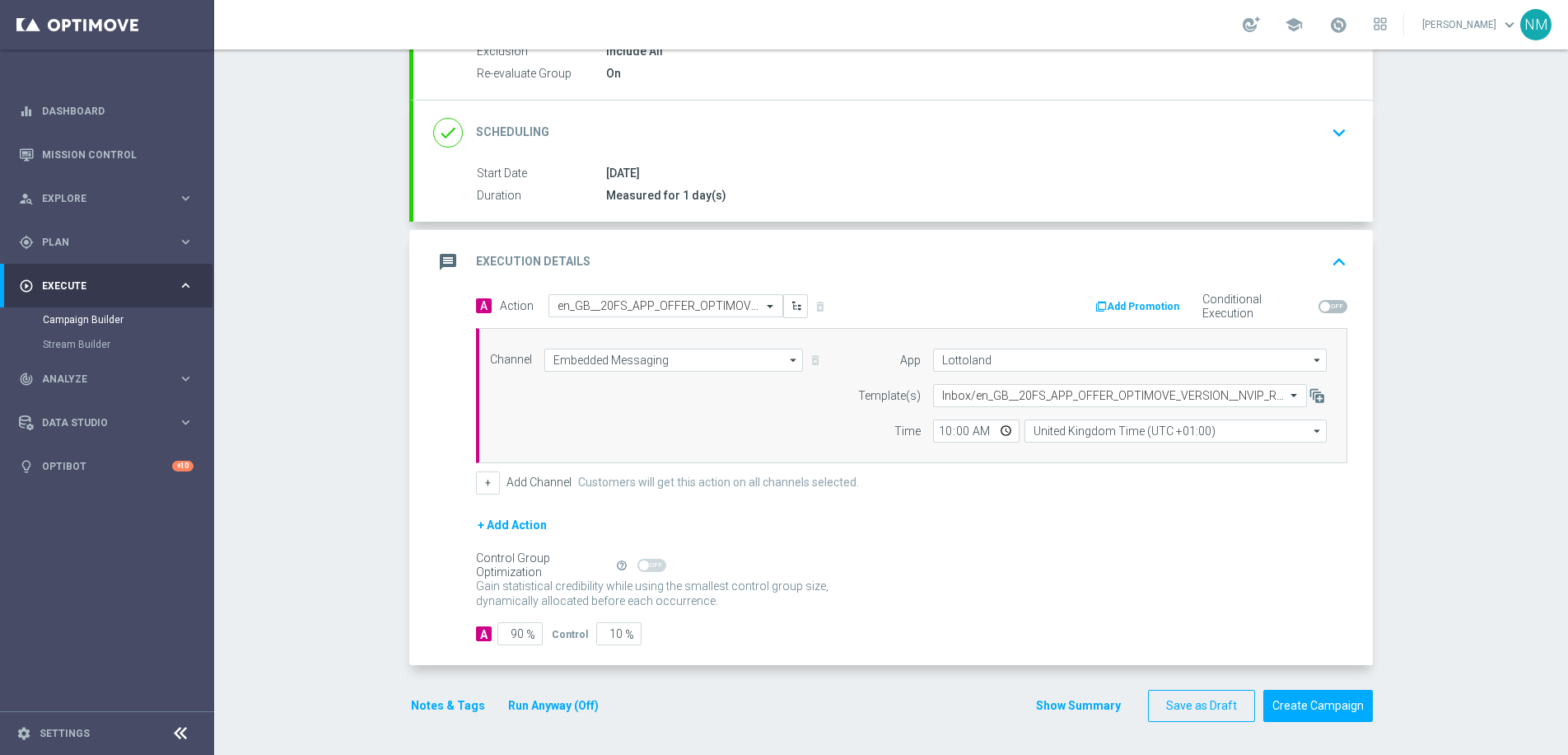
click at [1120, 304] on button "Add Promotion" at bounding box center [1139, 306] width 92 height 18
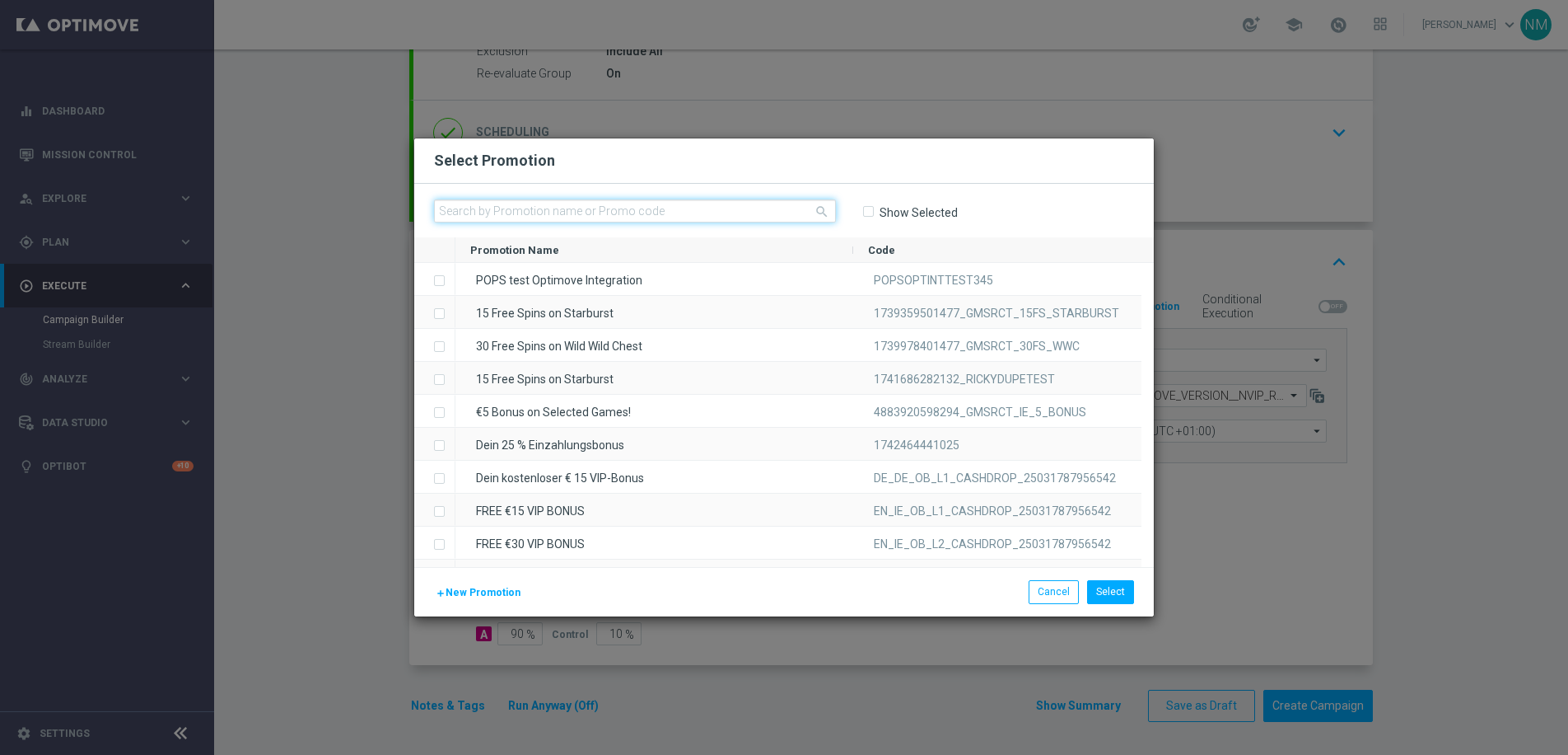
click at [653, 206] on input "text" at bounding box center [634, 211] width 402 height 23
paste input "W21_25_UK_APPOFFER_20FS_SAFARI"
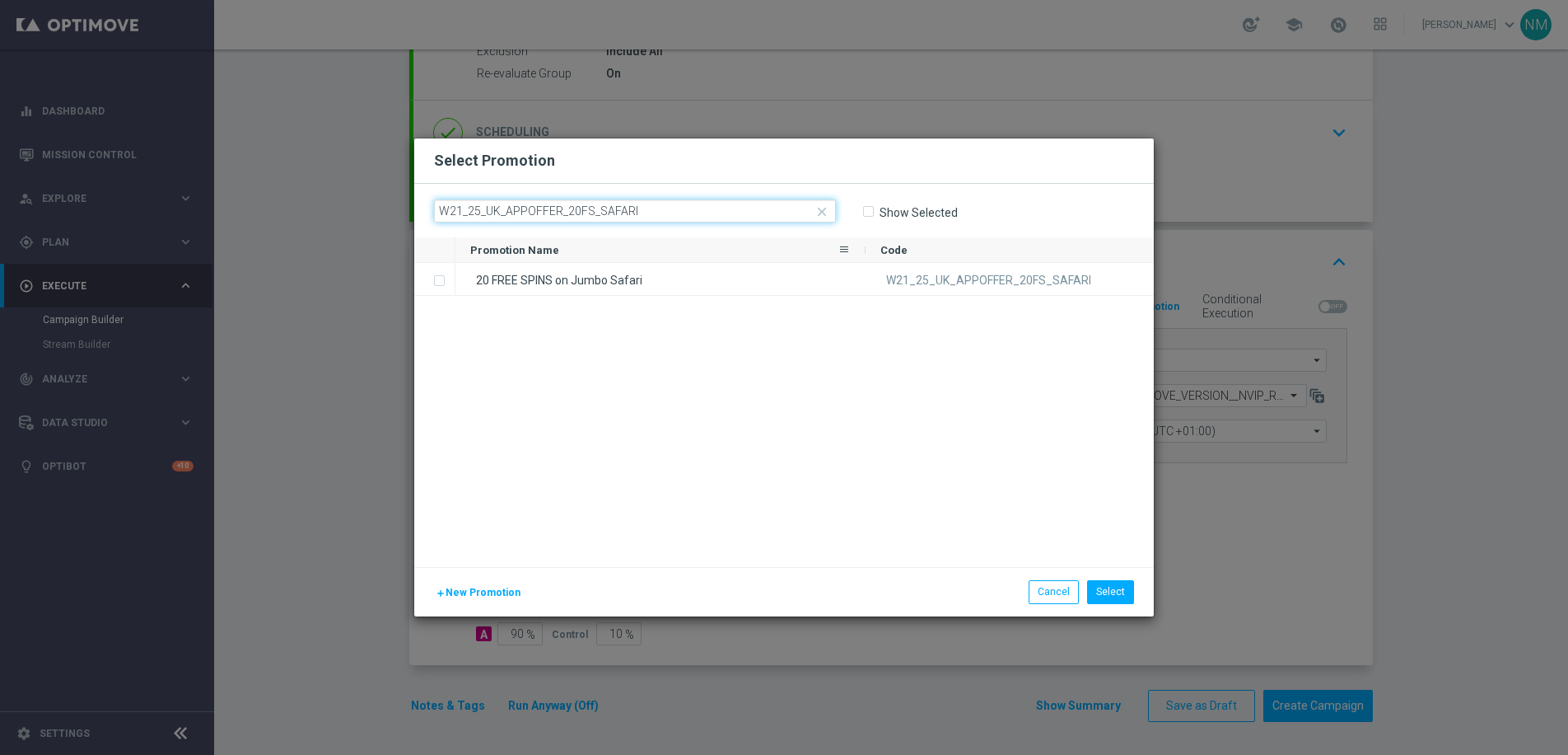
type input "W21_25_UK_APPOFFER_20FS_SAFARI"
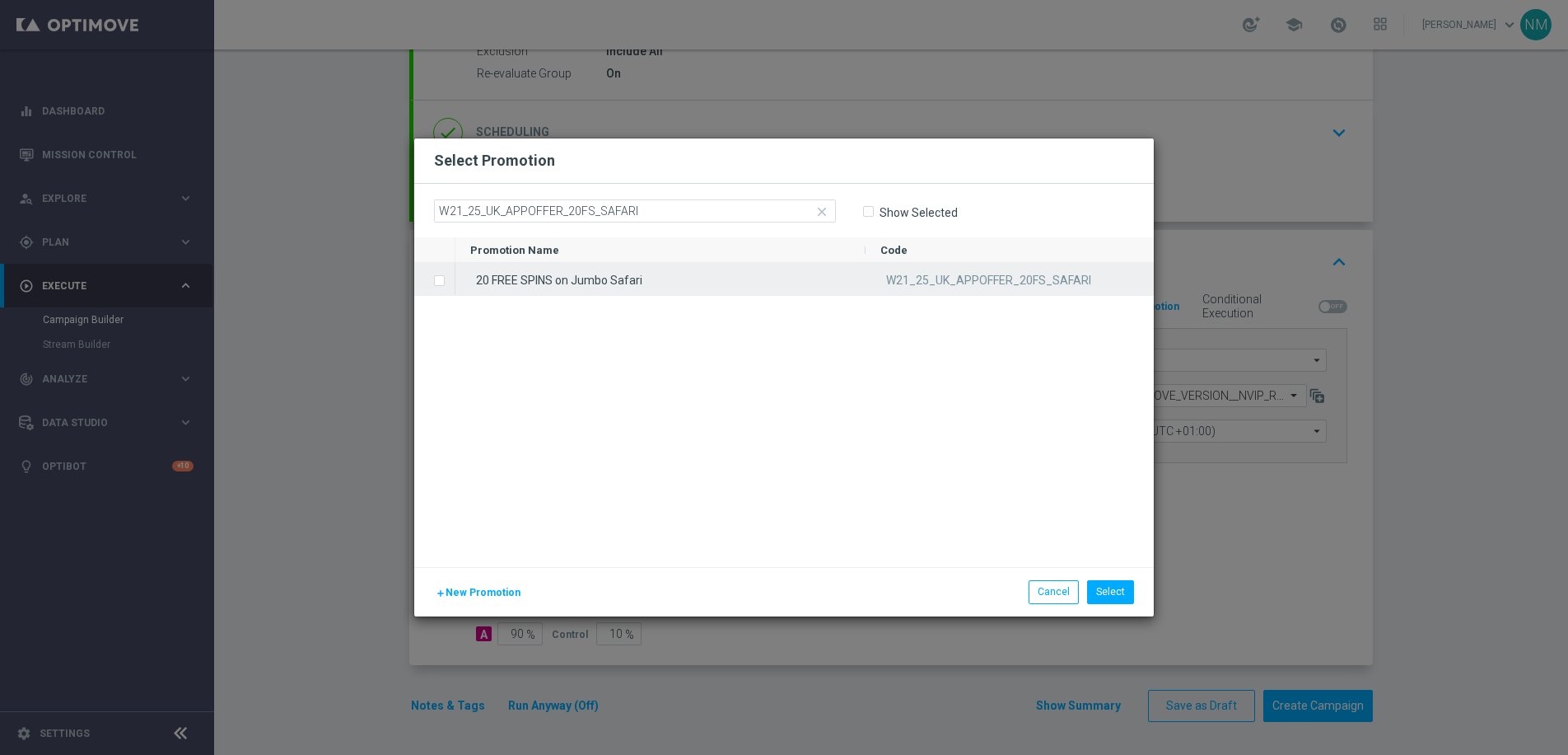
click at [654, 271] on div "20 FREE SPINS on Jumbo Safari" at bounding box center [659, 279] width 410 height 32
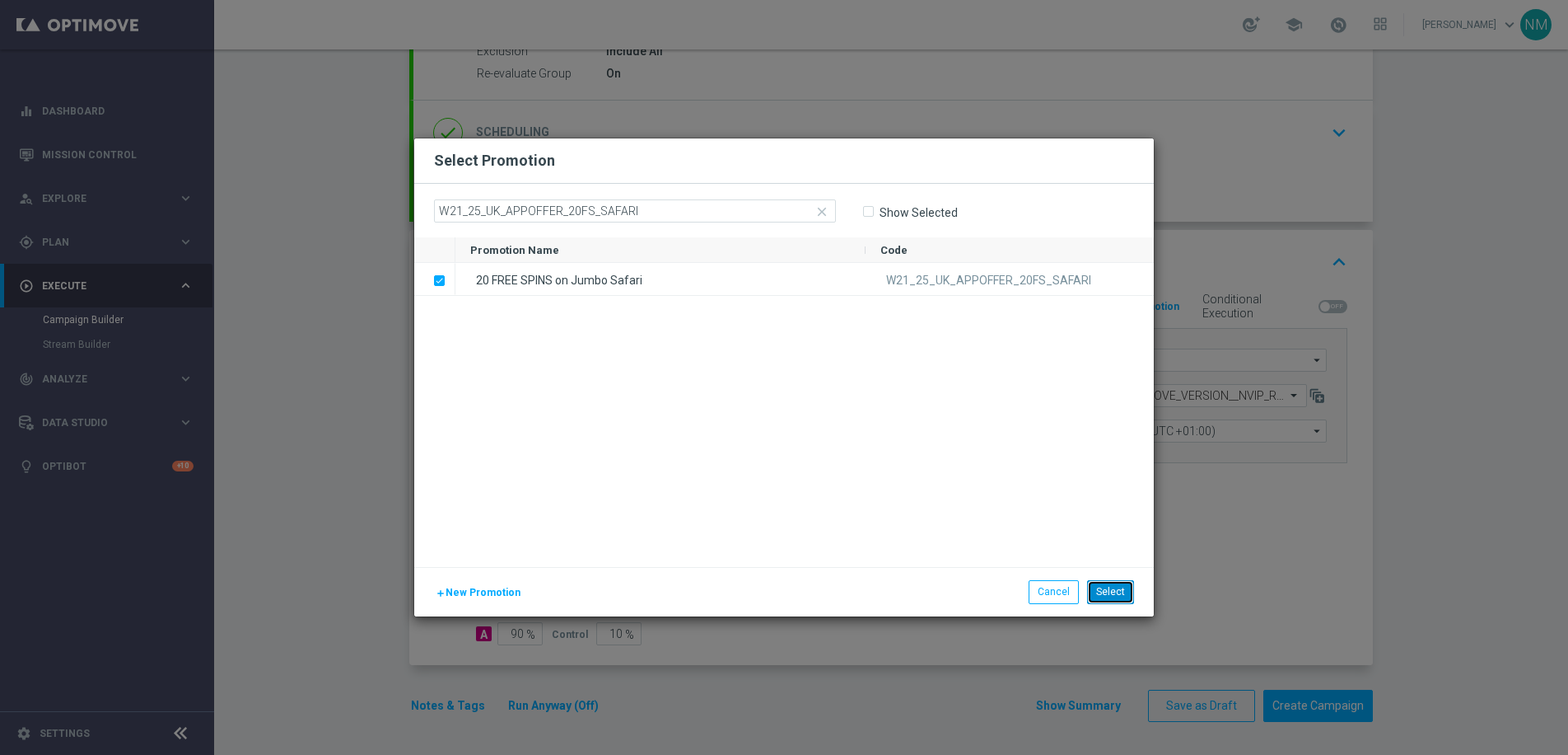
click at [1127, 600] on button "Select" at bounding box center [1110, 591] width 47 height 23
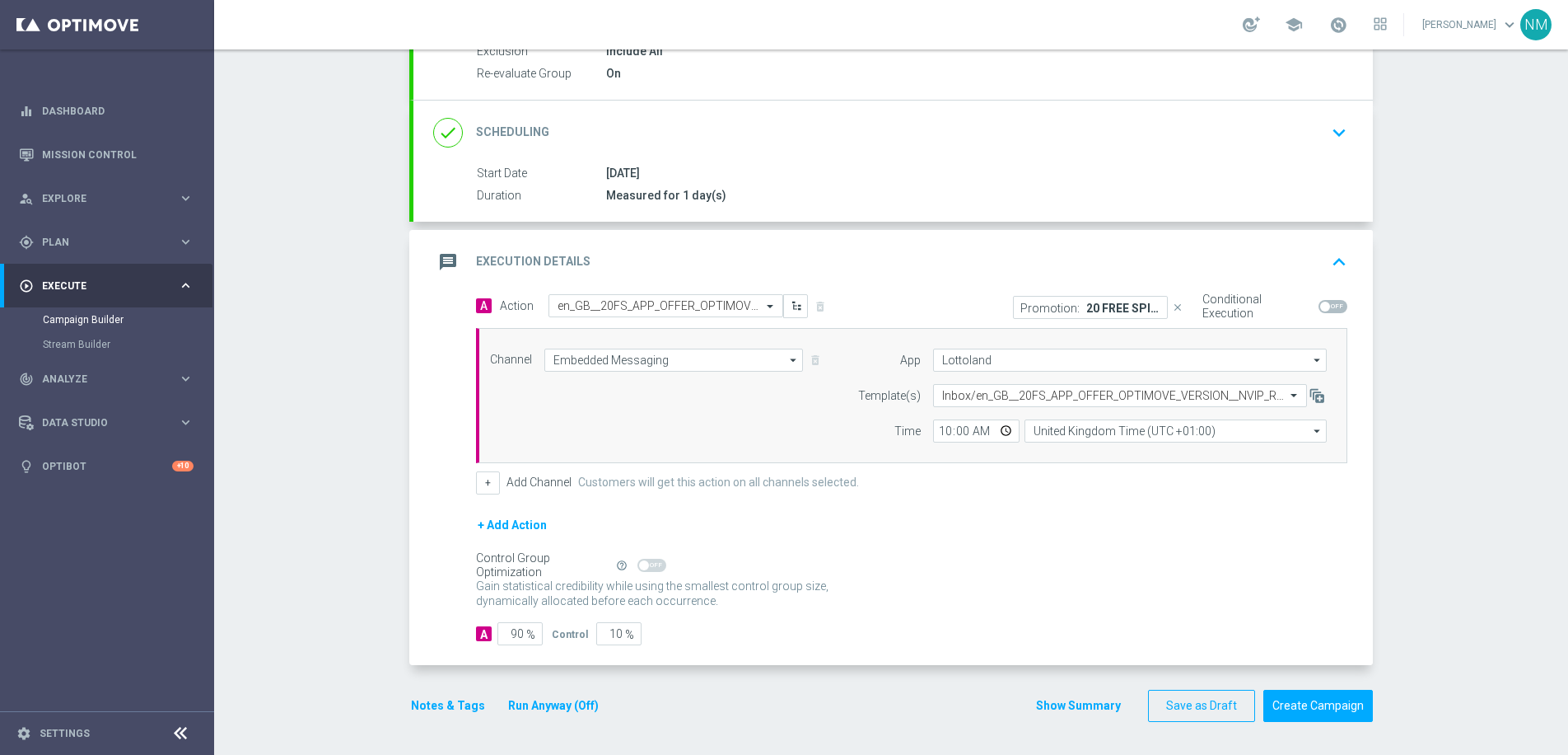
click at [1320, 303] on span at bounding box center [1325, 307] width 10 height 10
click at [1318, 303] on input "checkbox" at bounding box center [1333, 307] width 29 height 13
checkbox input "true"
click at [1117, 590] on div "Gain statistical credibility while using the smallest control group size, dynam…" at bounding box center [912, 594] width 871 height 40
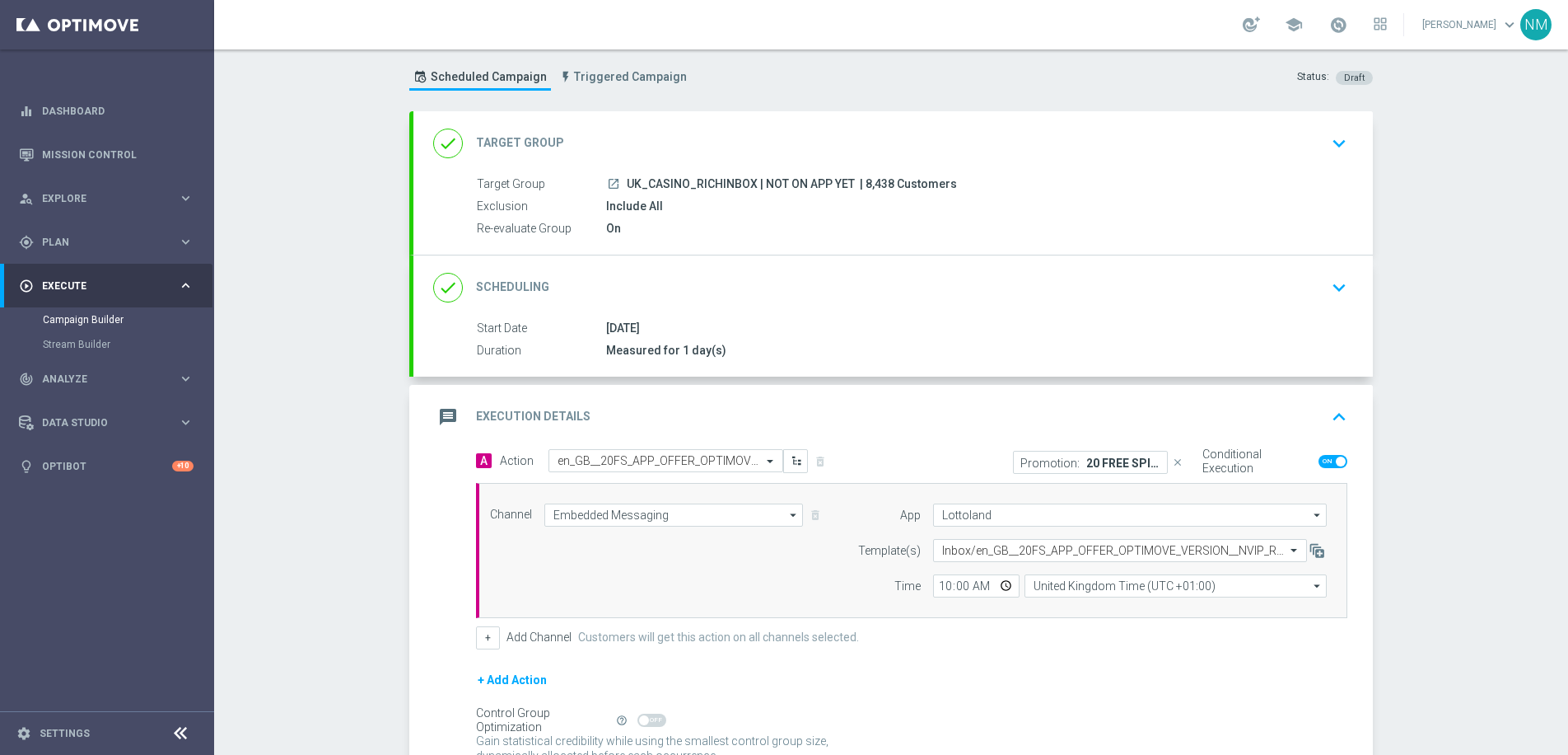
scroll to position [188, 0]
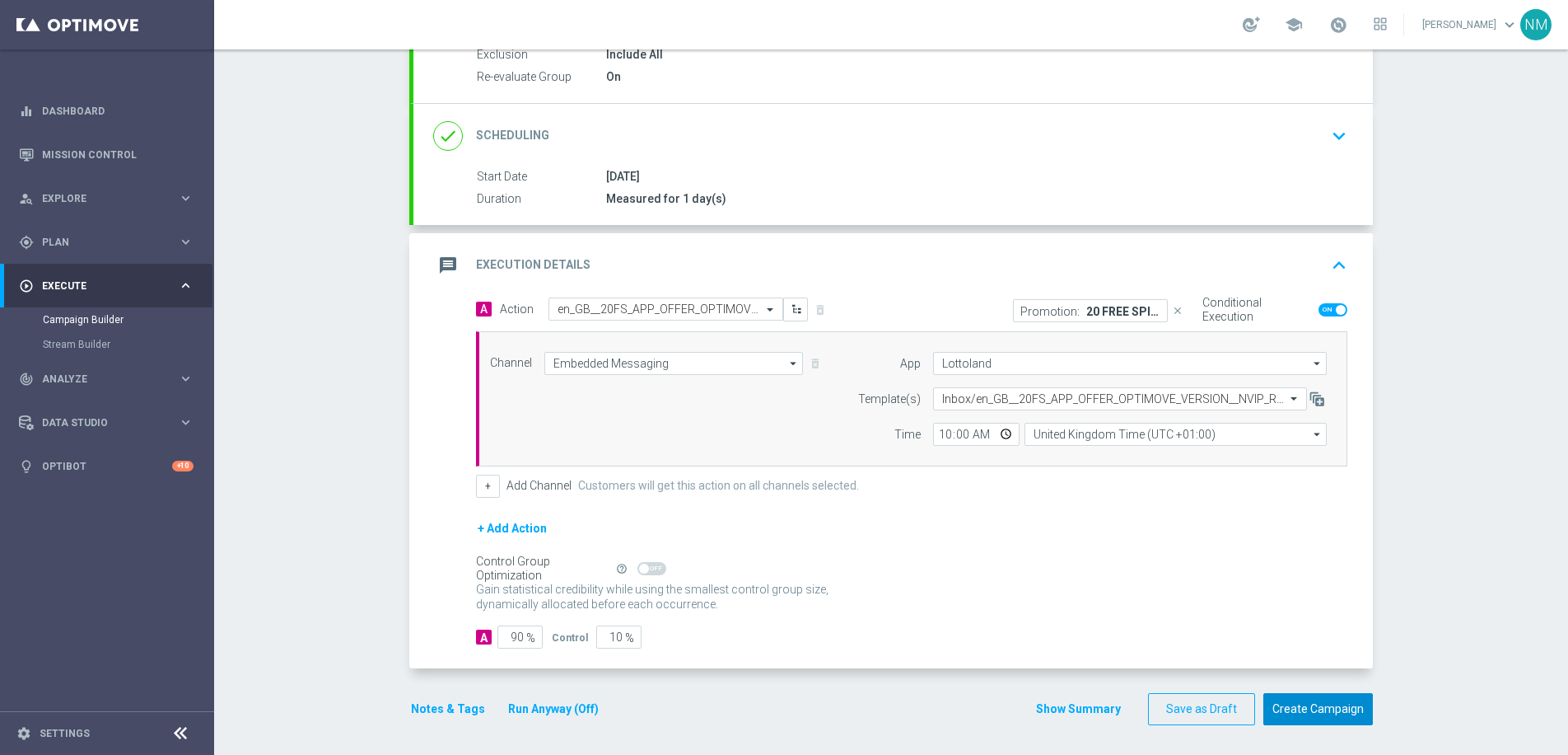
click at [1303, 702] on button "Create Campaign" at bounding box center [1318, 709] width 110 height 32
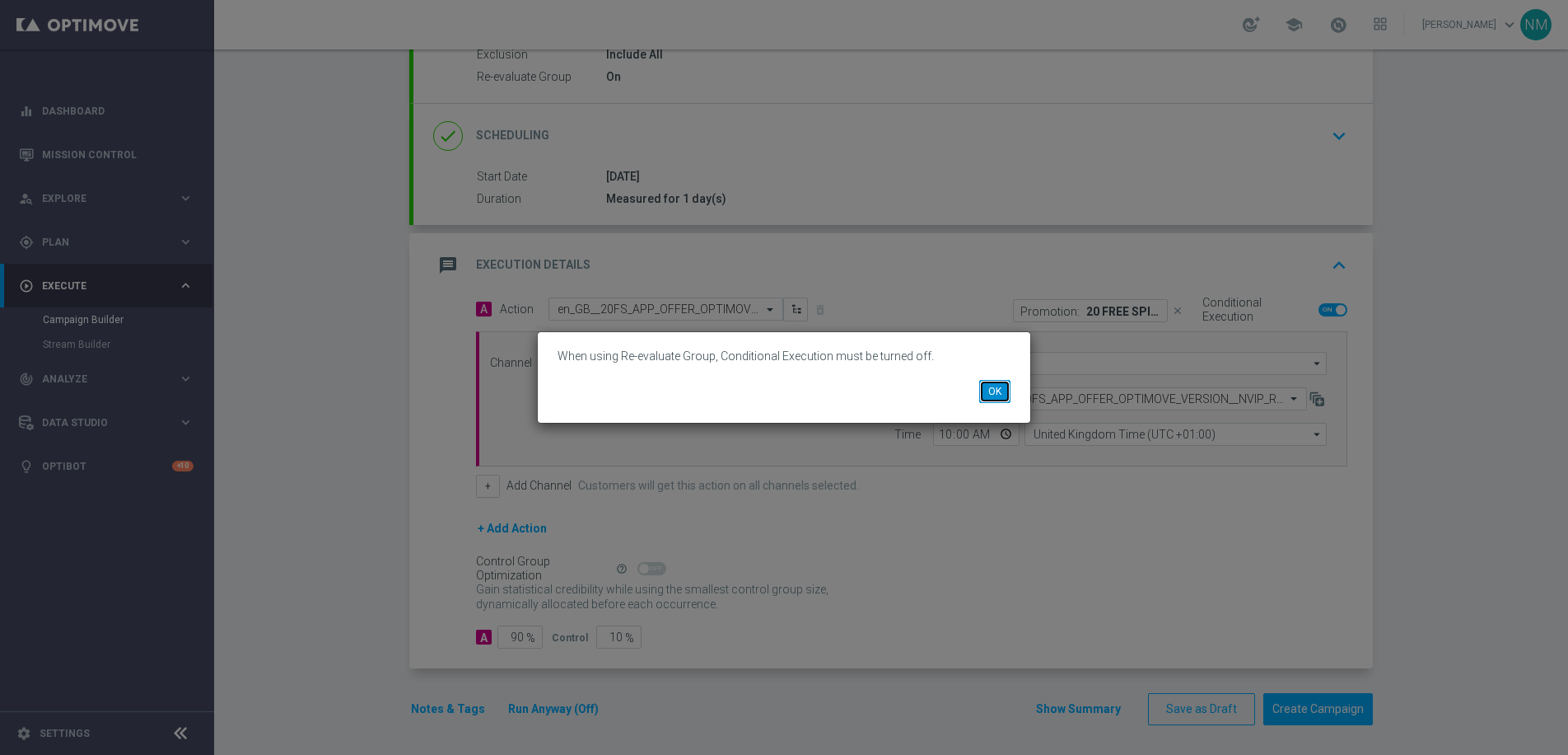
click at [1003, 399] on button "OK" at bounding box center [995, 391] width 31 height 23
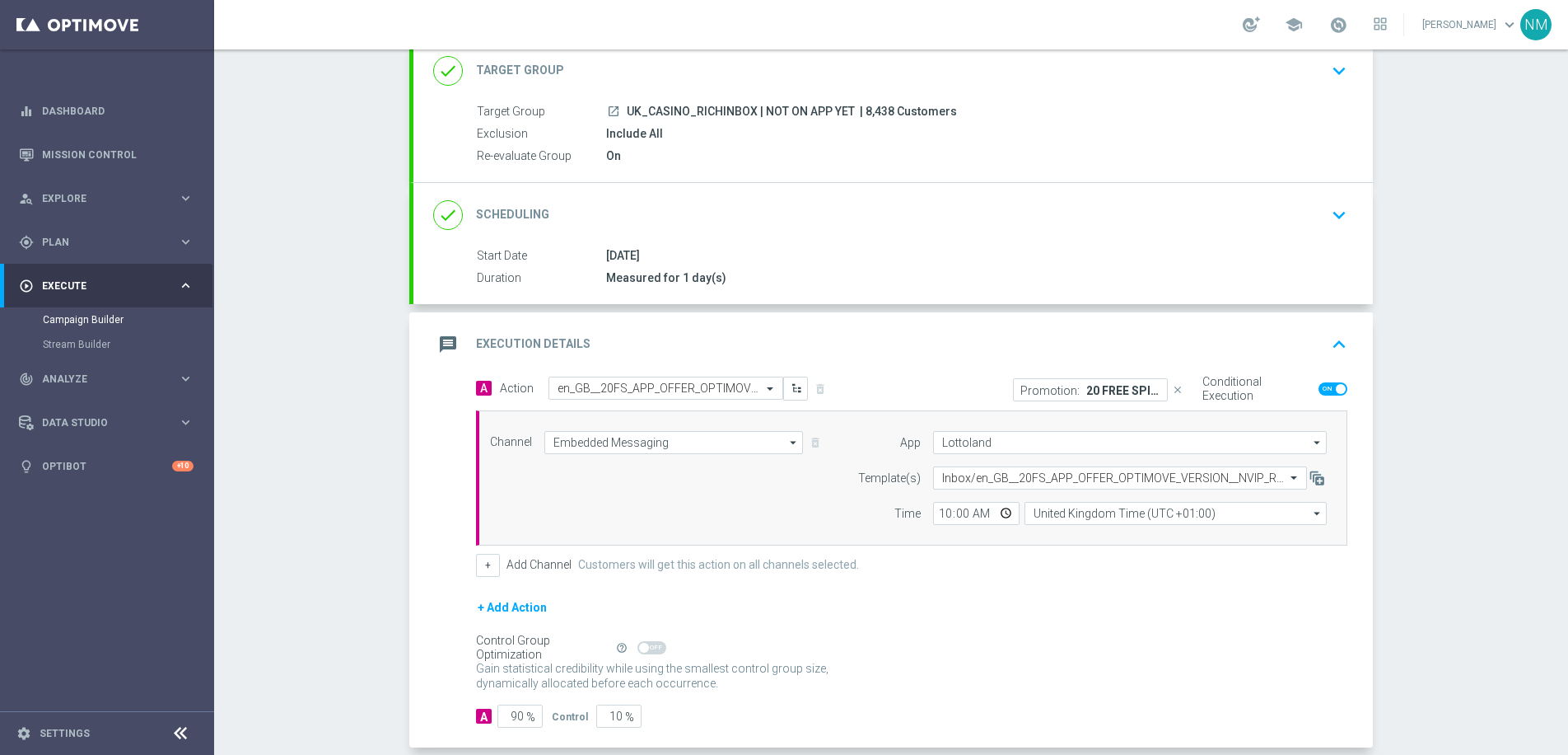
scroll to position [0, 0]
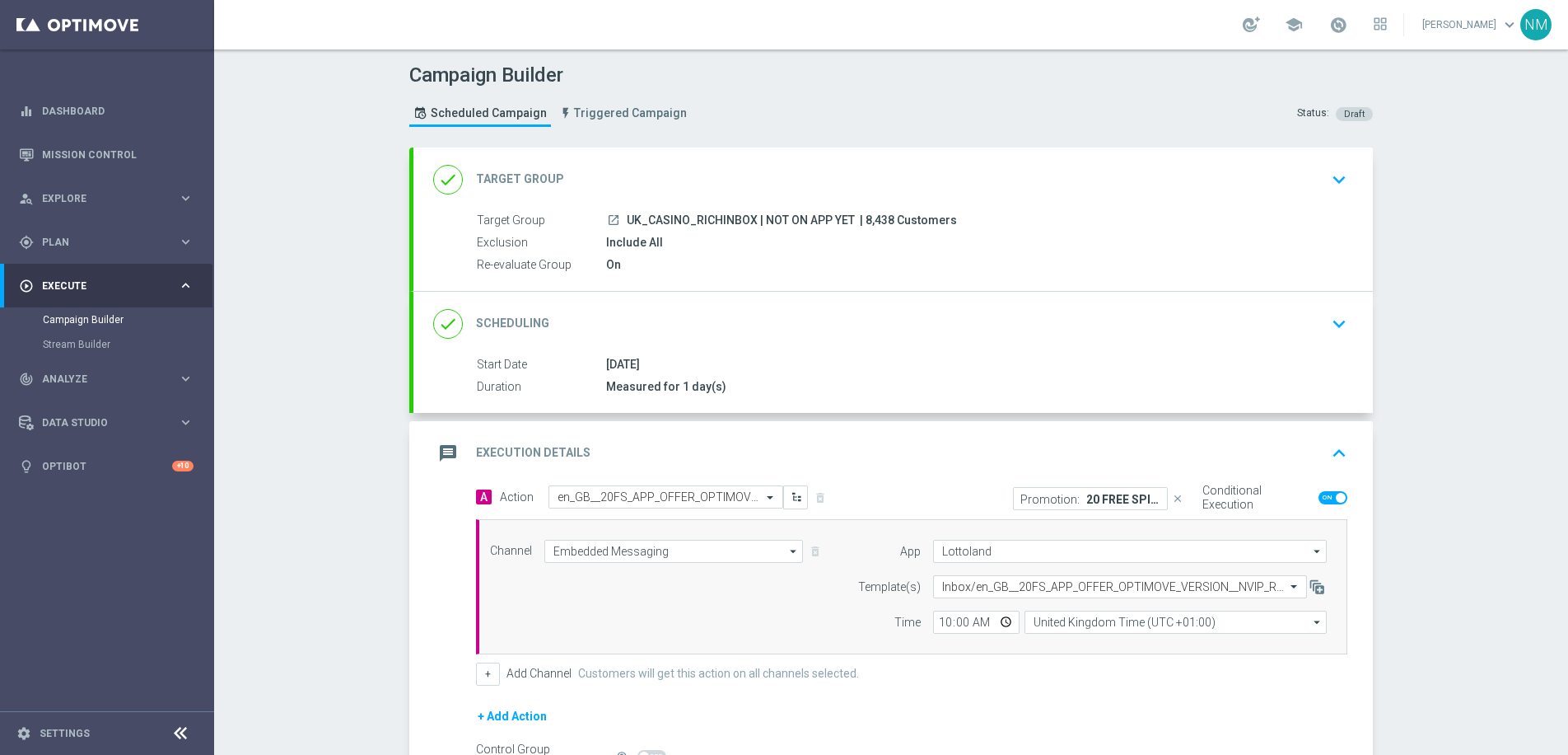
click at [1335, 186] on icon "keyboard_arrow_down" at bounding box center [1339, 179] width 25 height 25
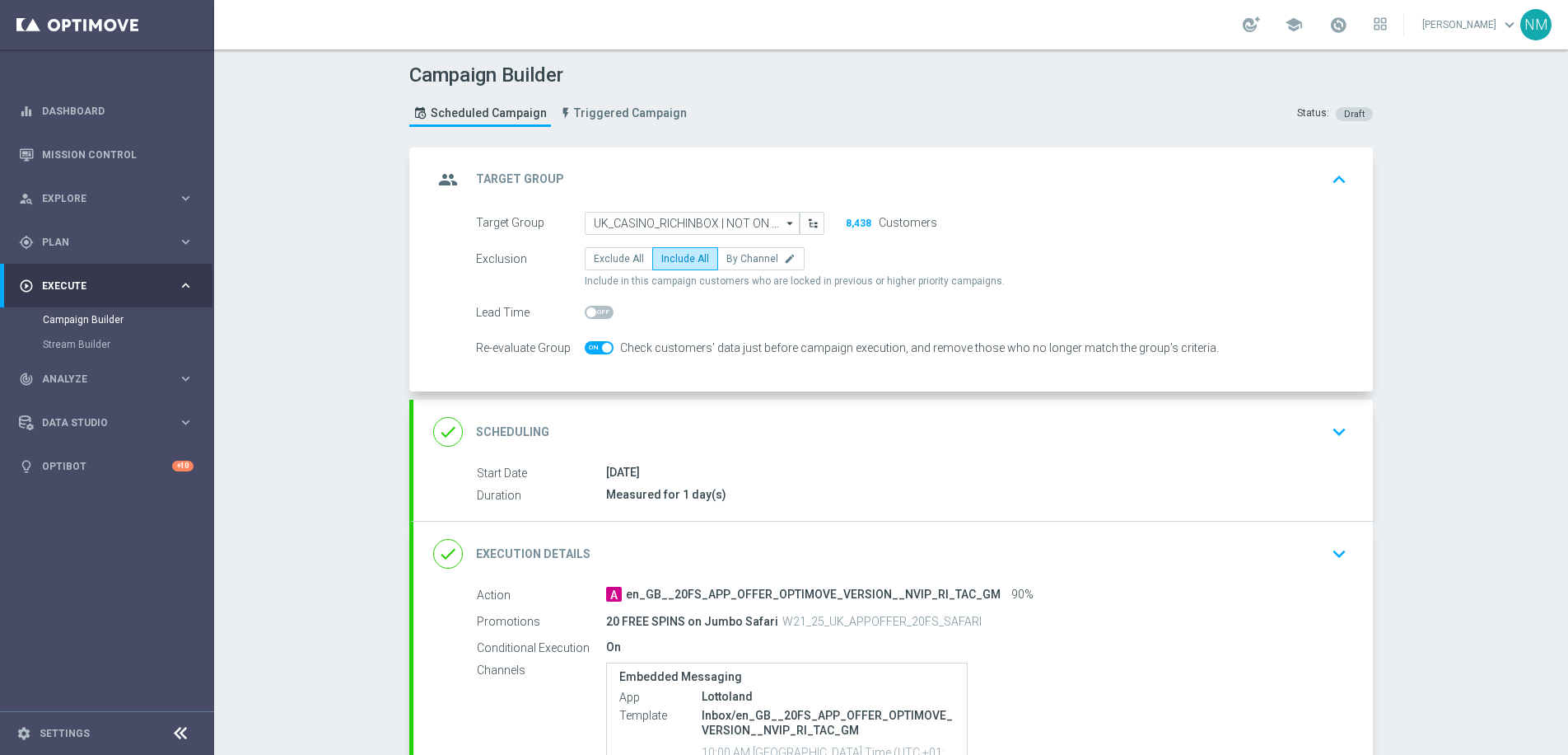
click at [597, 354] on switch at bounding box center [599, 348] width 29 height 14
click at [597, 352] on span at bounding box center [599, 348] width 29 height 13
click at [597, 352] on input "checkbox" at bounding box center [599, 348] width 29 height 13
checkbox input "false"
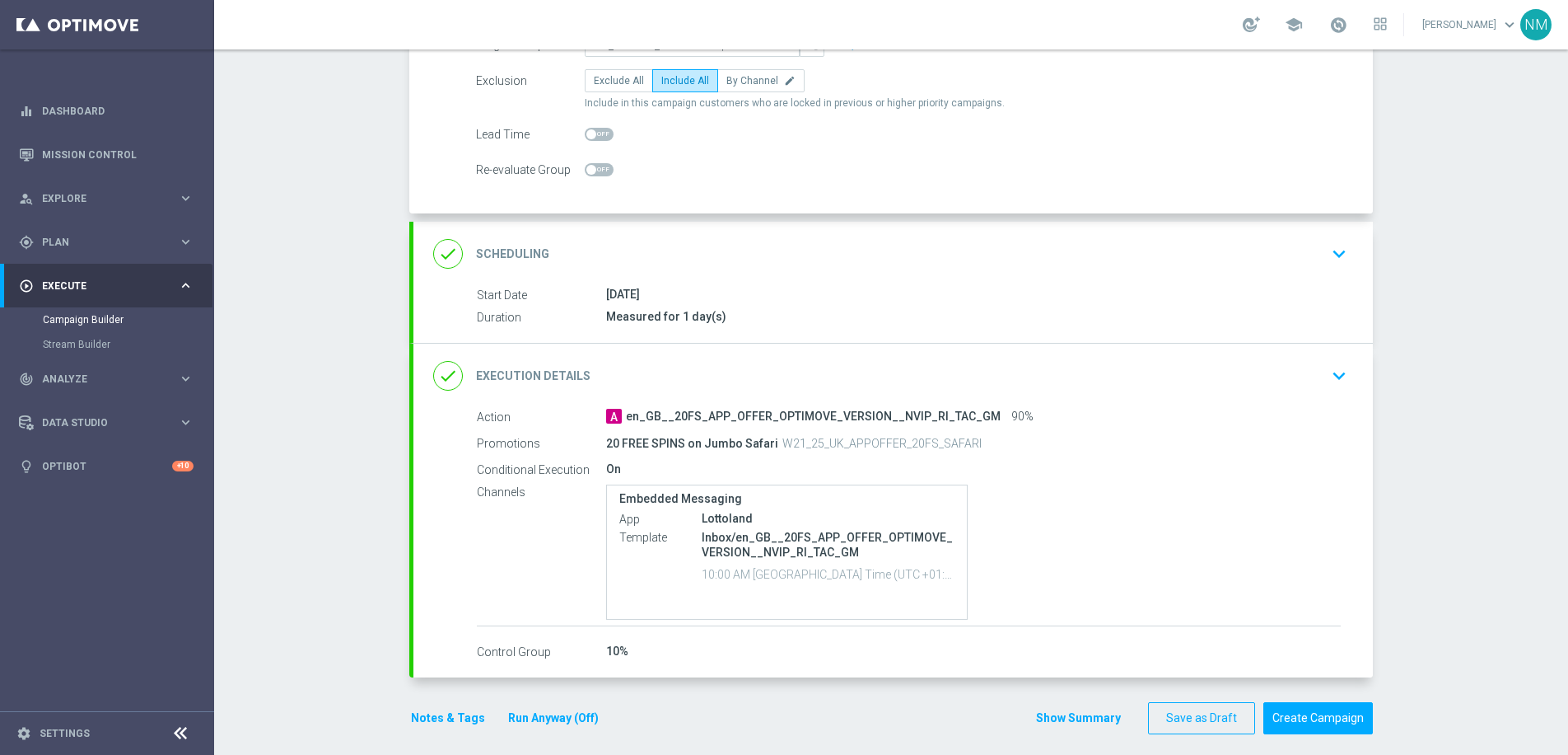
scroll to position [190, 0]
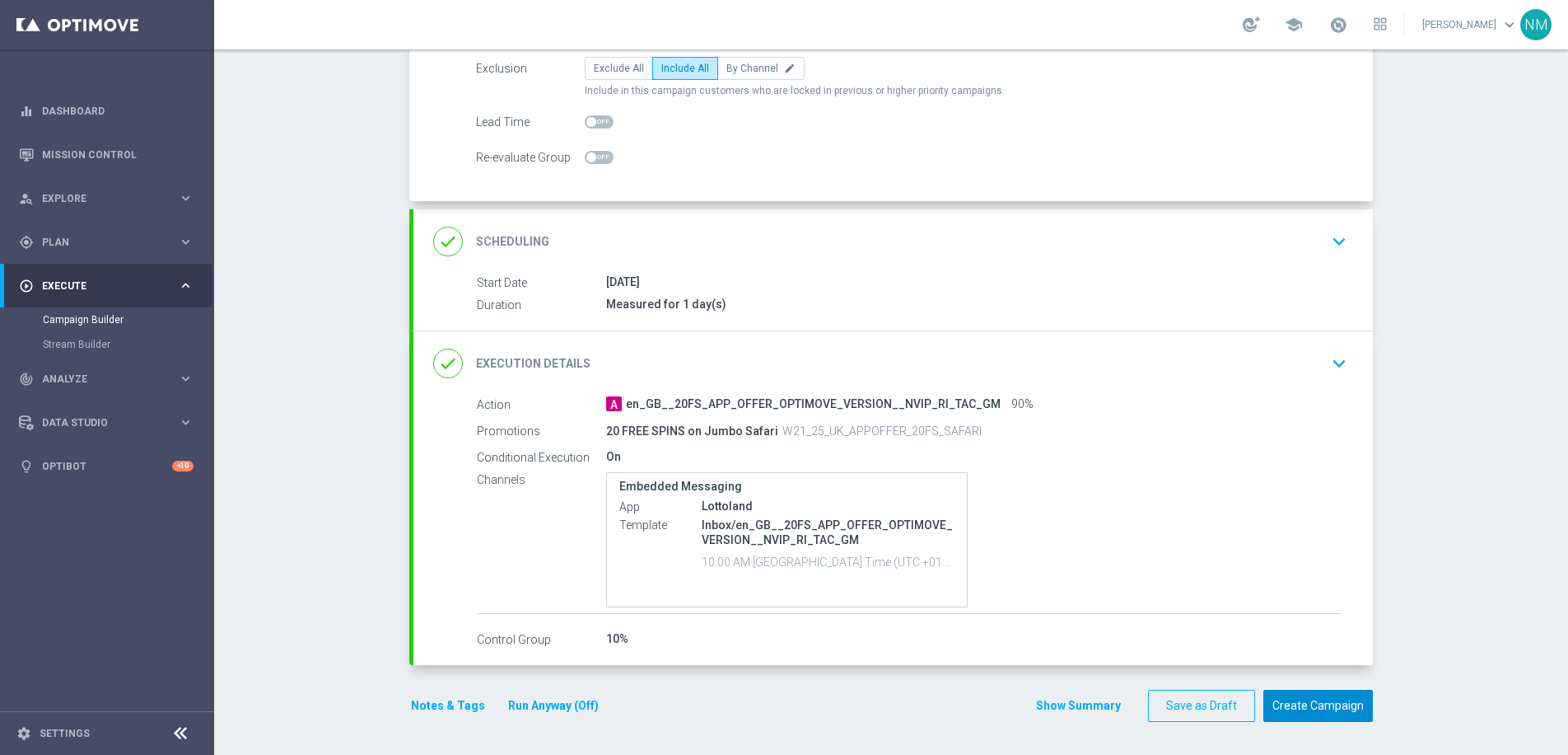
click at [1310, 698] on button "Create Campaign" at bounding box center [1318, 705] width 110 height 32
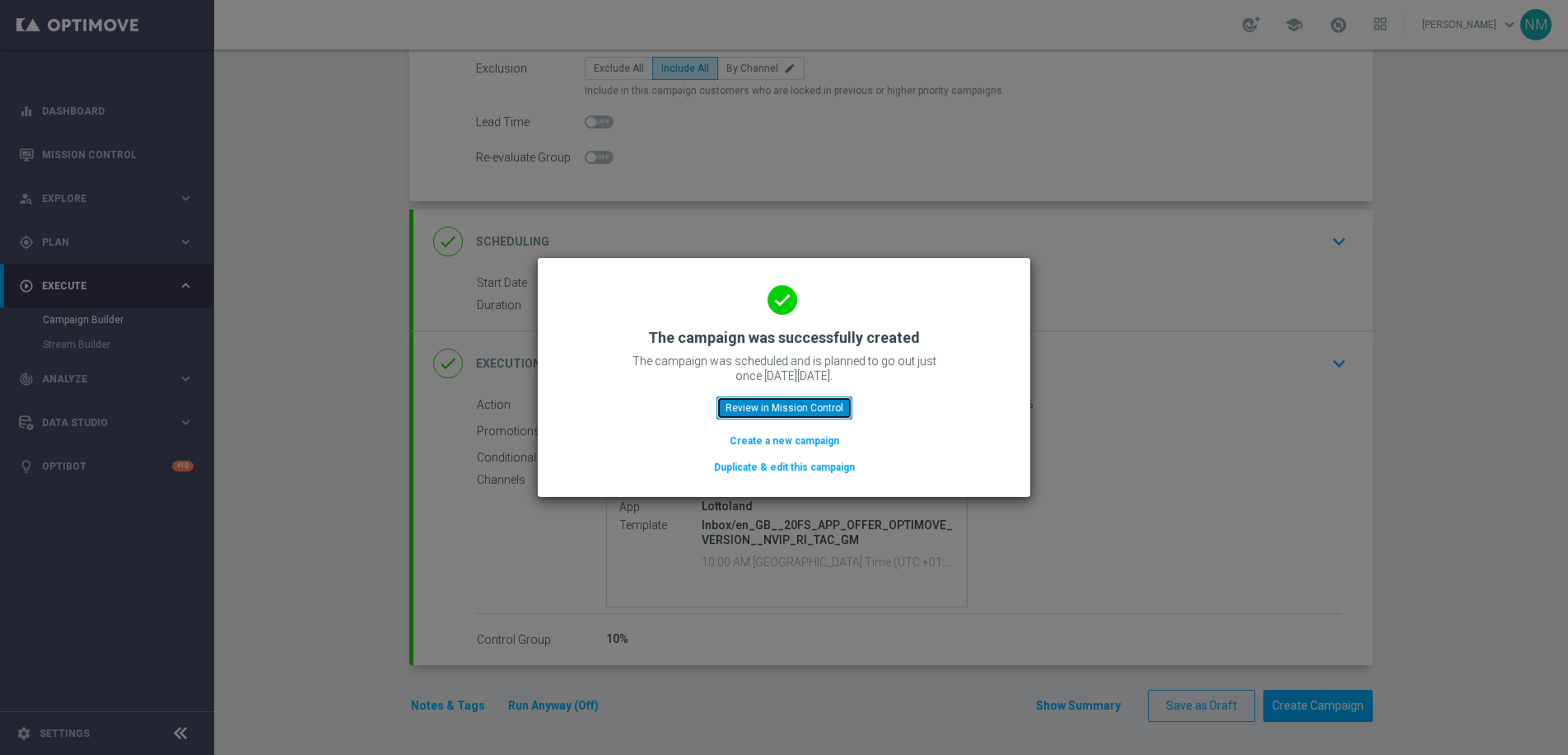
click at [798, 403] on button "Review in Mission Control" at bounding box center [784, 408] width 136 height 23
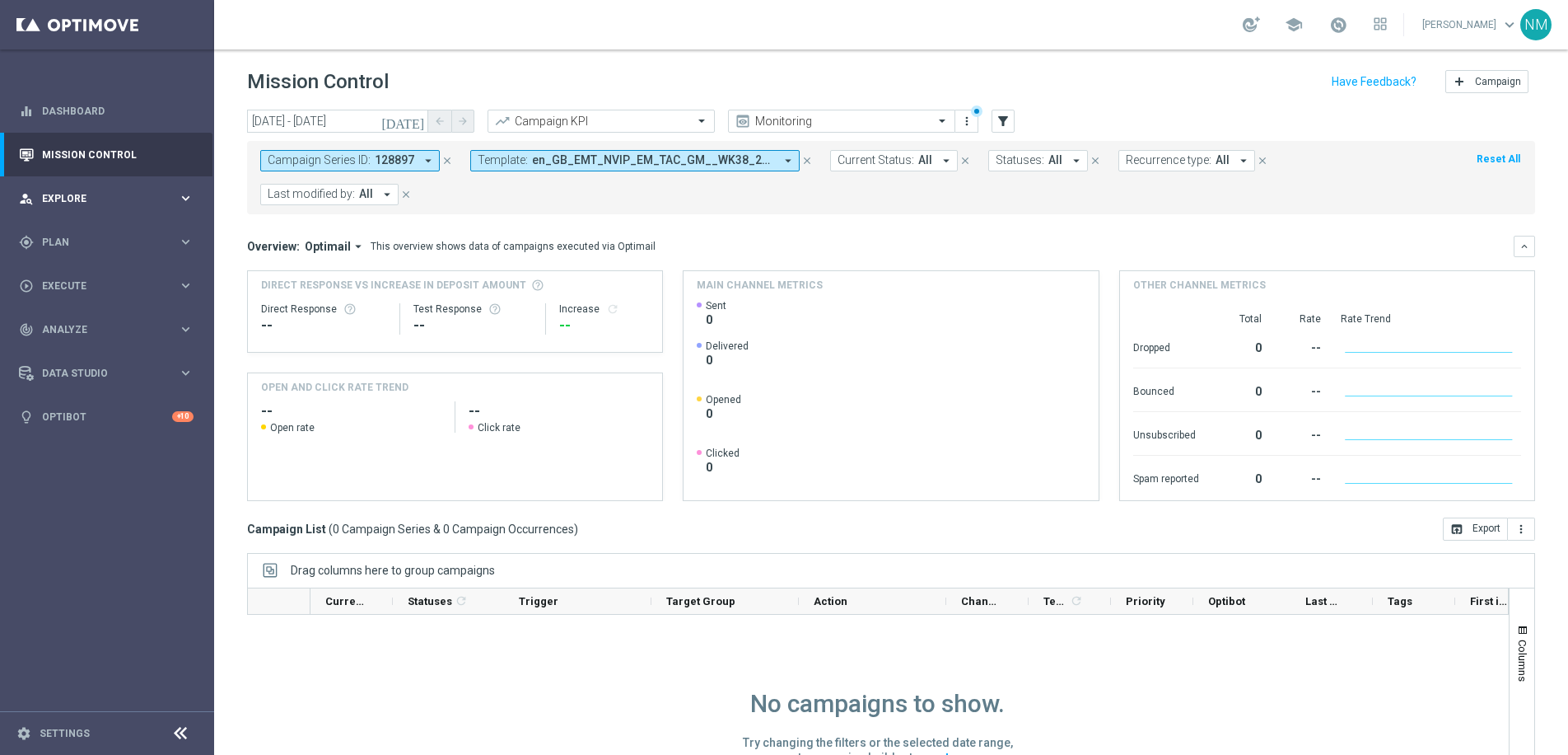
click at [78, 188] on div "person_search Explore keyboard_arrow_right" at bounding box center [106, 198] width 212 height 43
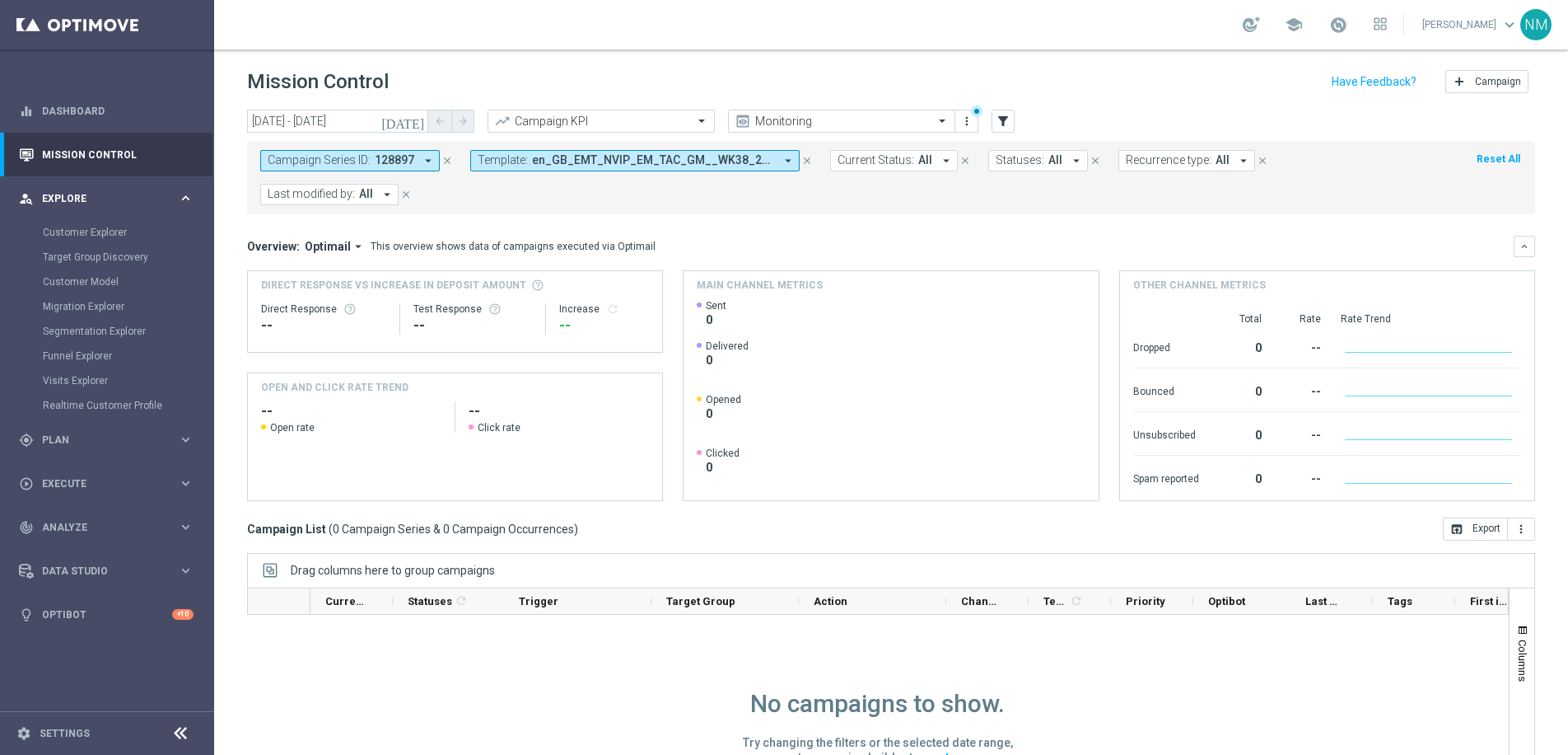
click at [97, 189] on div "person_search Explore keyboard_arrow_right" at bounding box center [106, 198] width 212 height 43
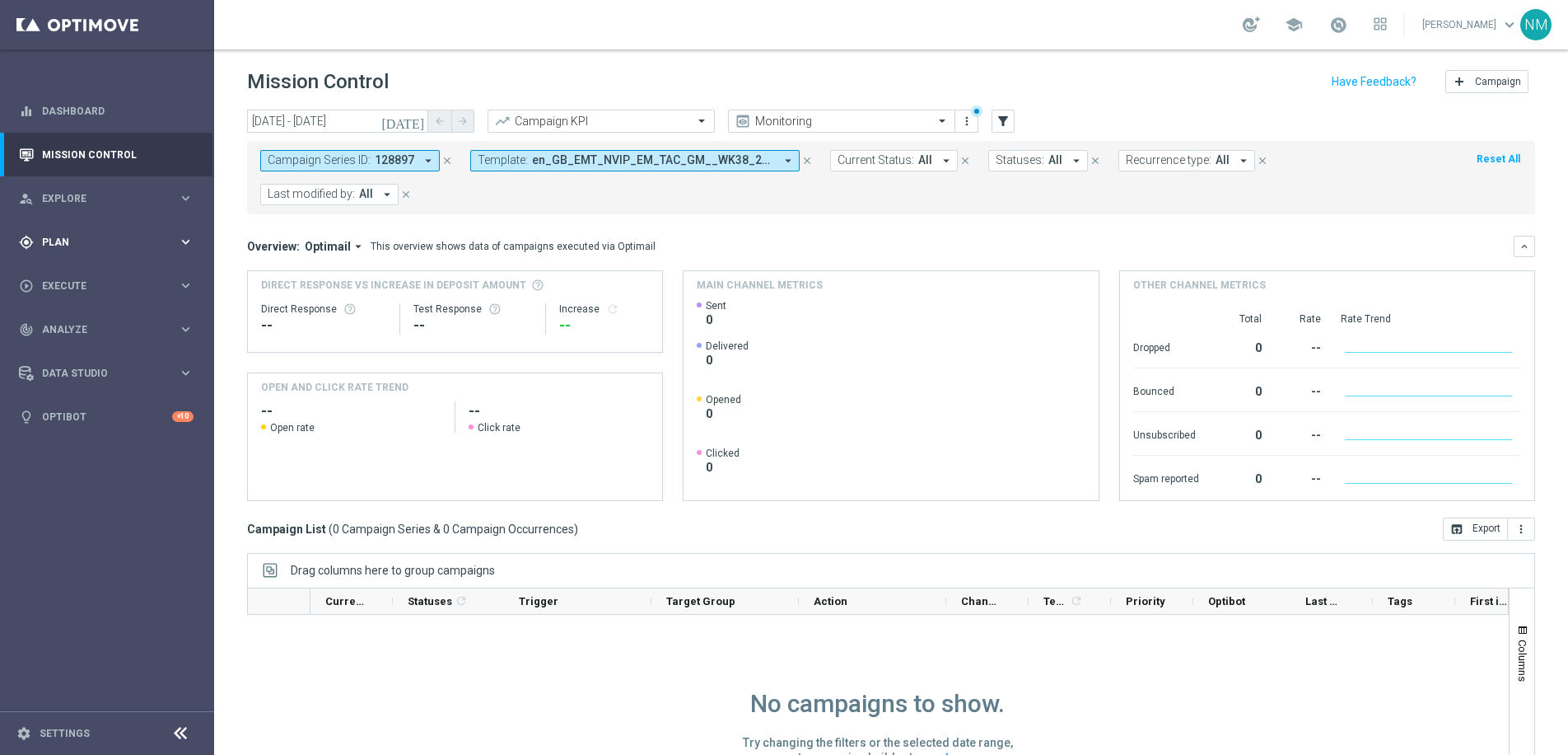
click at [77, 255] on div "gps_fixed Plan keyboard_arrow_right" at bounding box center [106, 241] width 212 height 43
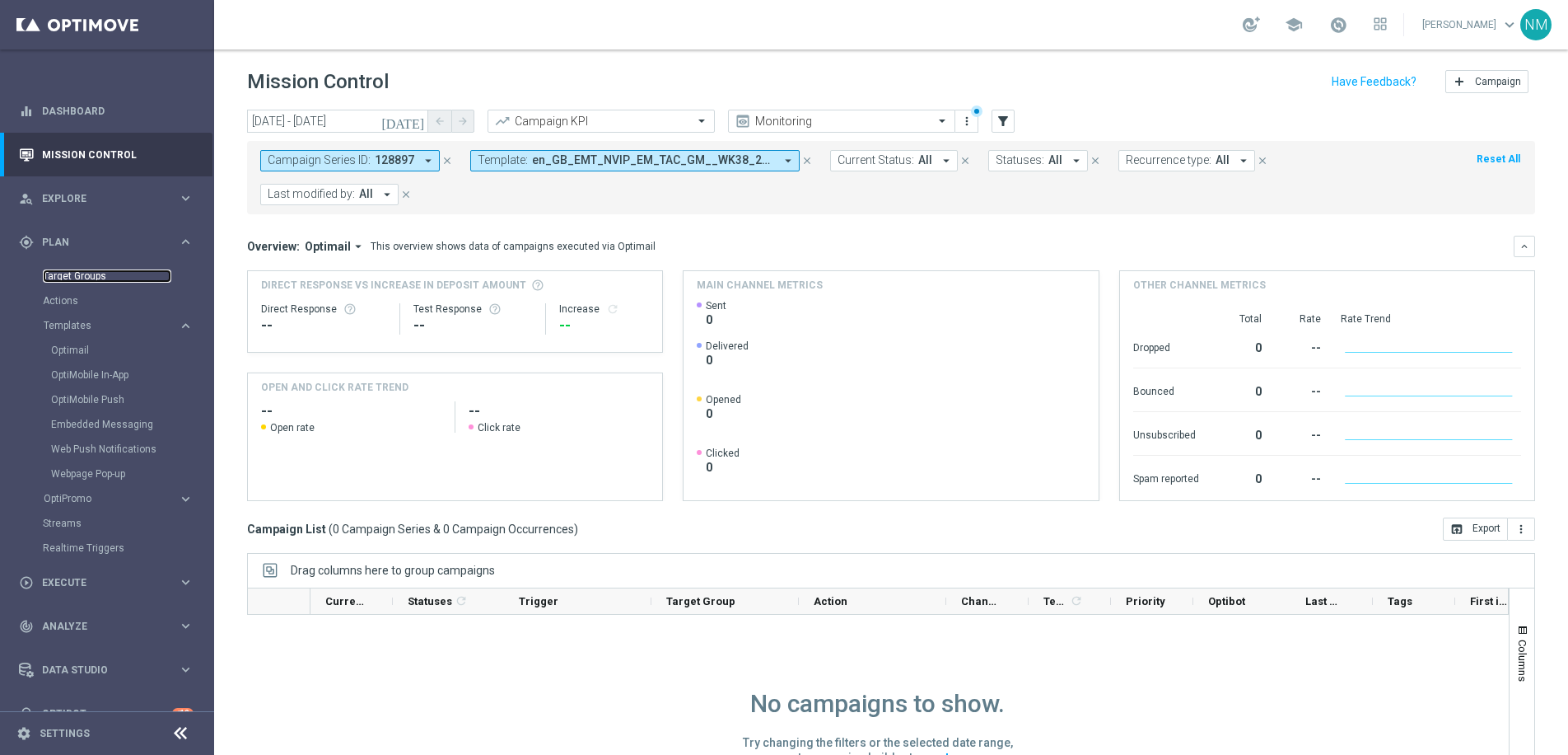
click at [82, 274] on link "Target Groups" at bounding box center [106, 276] width 128 height 13
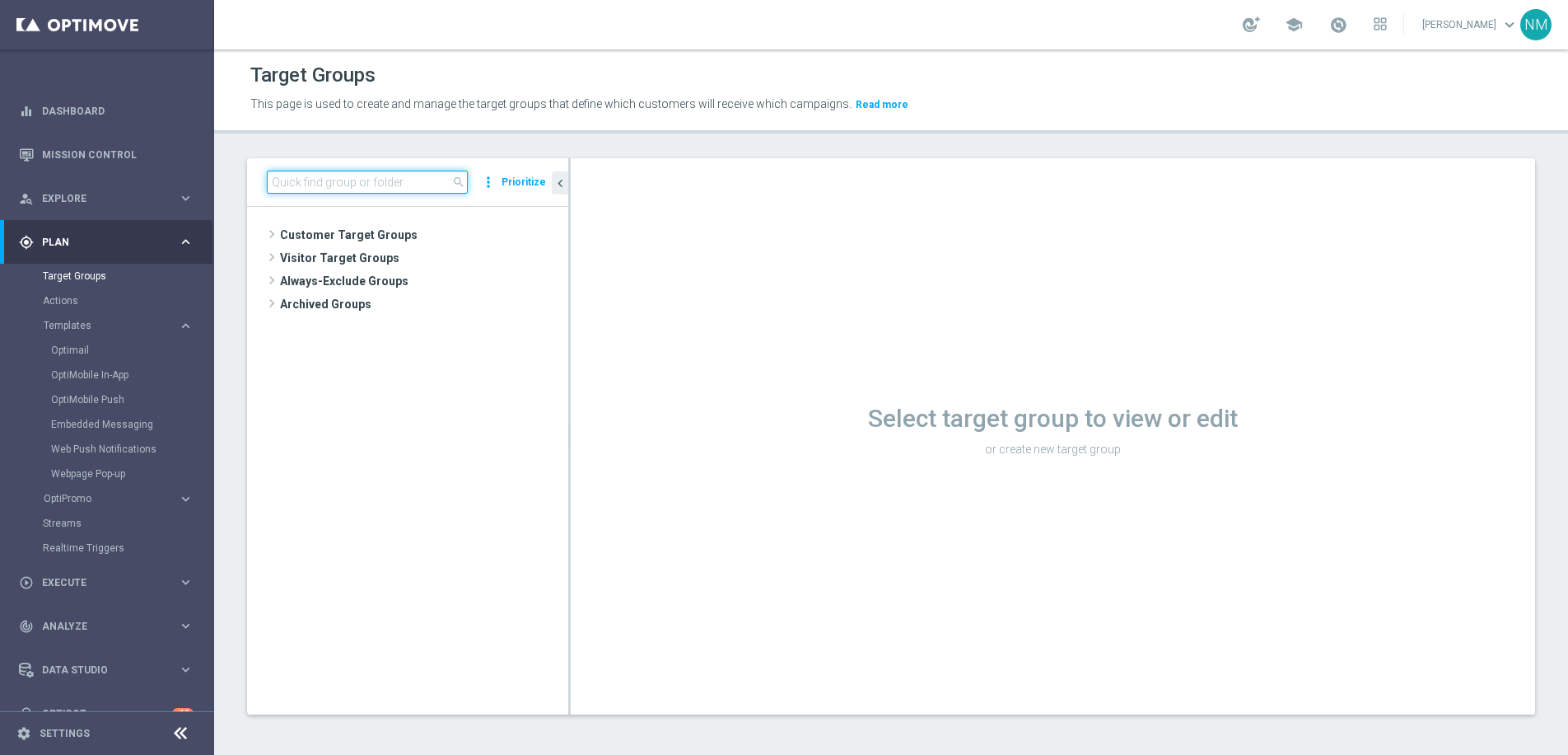
click at [405, 185] on input at bounding box center [367, 182] width 200 height 23
paste input "UK_ALL_VERTICALS_RICHINBOX | Actives, Reactivated & New"
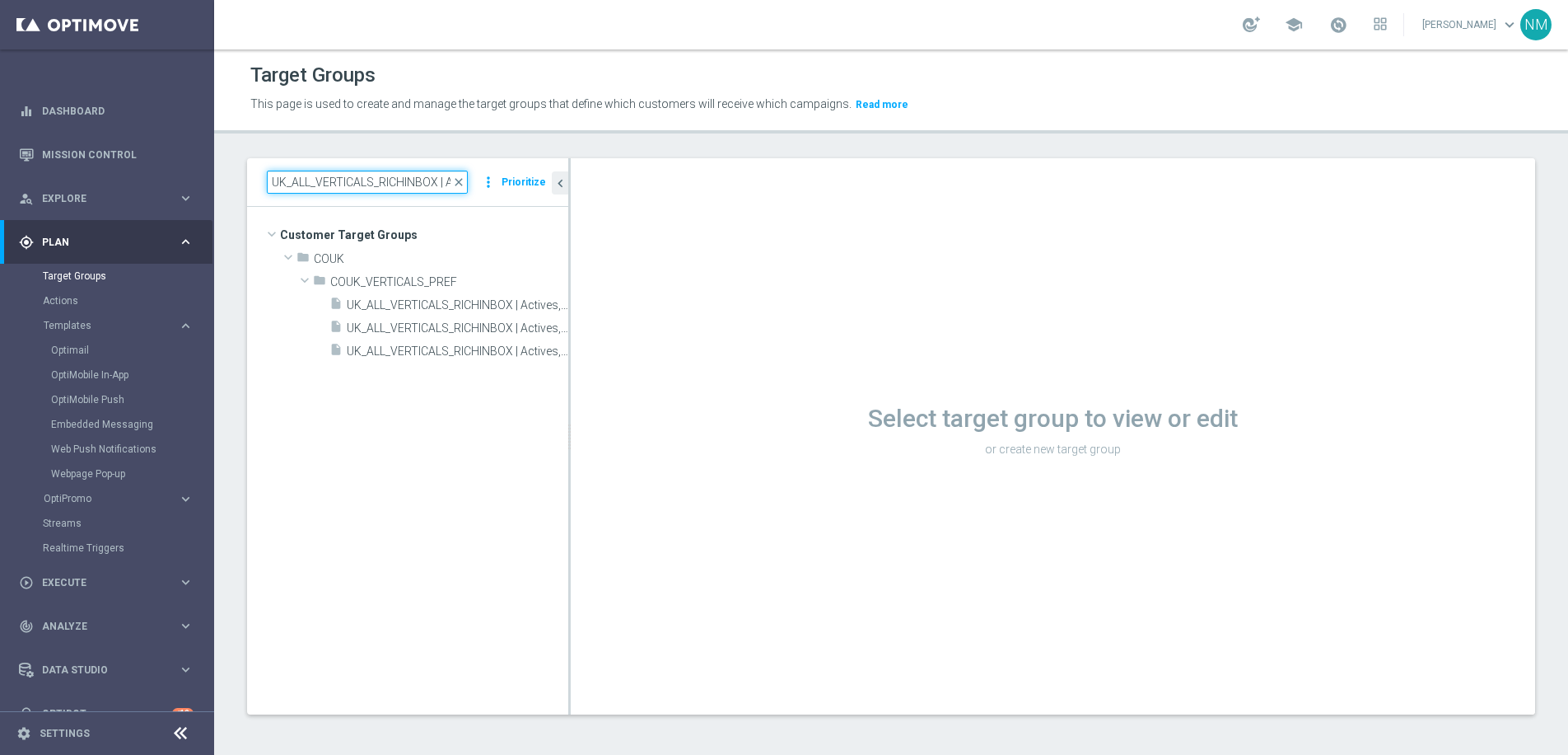
click at [380, 178] on input "UK_ALL_VERTICALS_RICHINBOX | Actives, Reactivated & New" at bounding box center [367, 182] width 200 height 23
click at [379, 178] on input "UK_ALL_VERTICALS_RICHINBOX | Actives, Reactivated & New" at bounding box center [367, 182] width 200 height 23
paste input "PP_NONDEP"
type input "UK_APP_NONDEP"
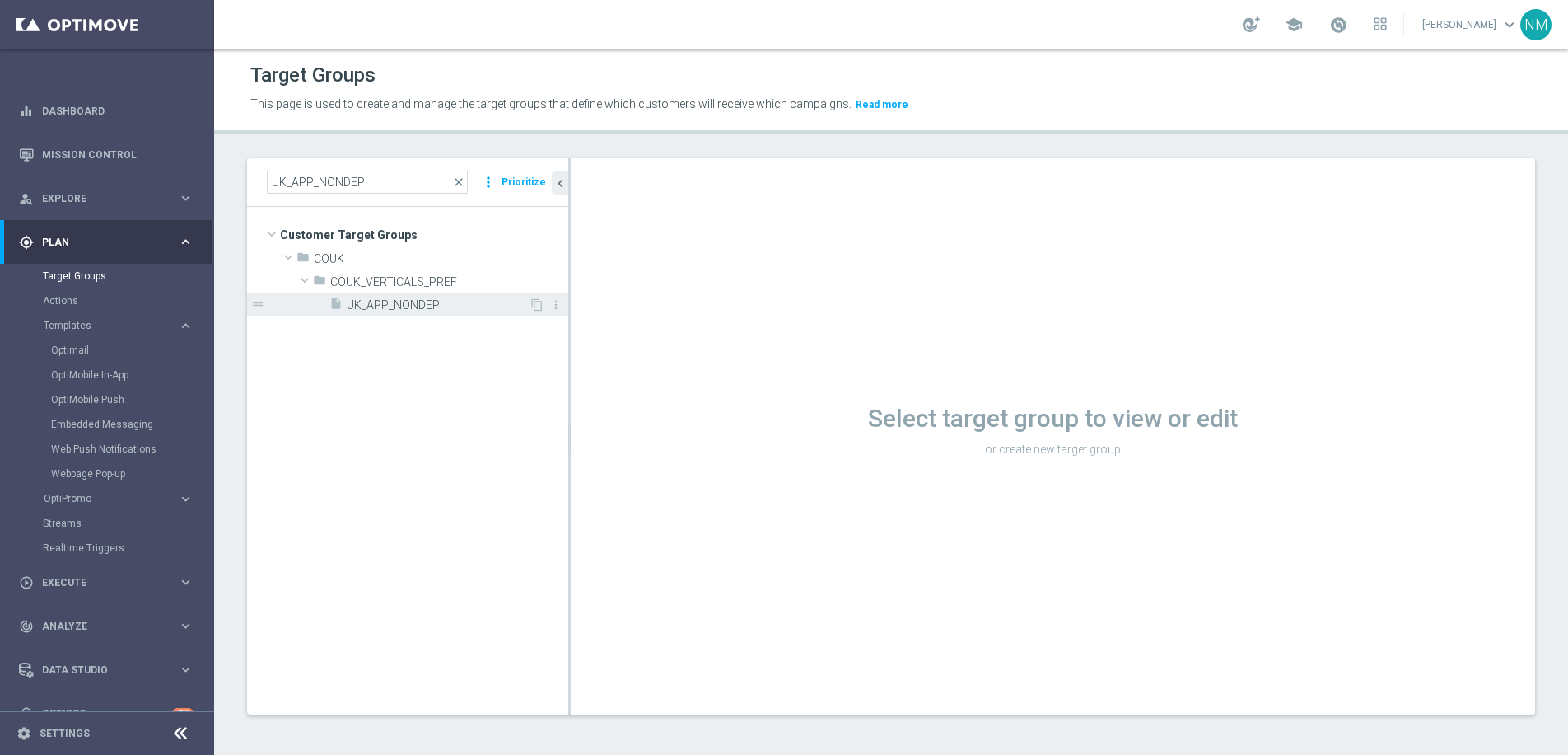
click at [424, 301] on span "UK_APP_NONDEP" at bounding box center [438, 305] width 182 height 14
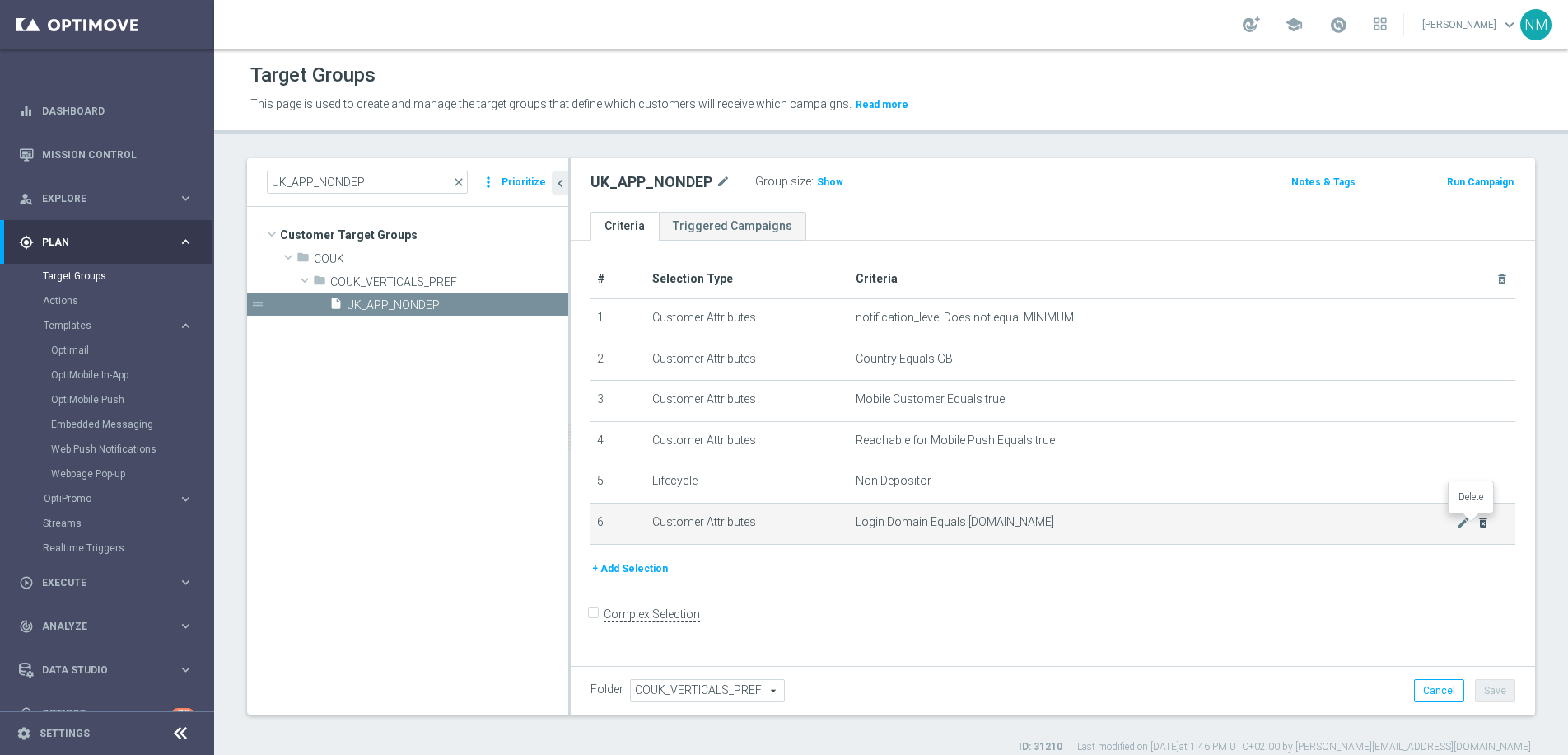
click at [1476, 525] on icon "delete_forever" at bounding box center [1483, 523] width 13 height 13
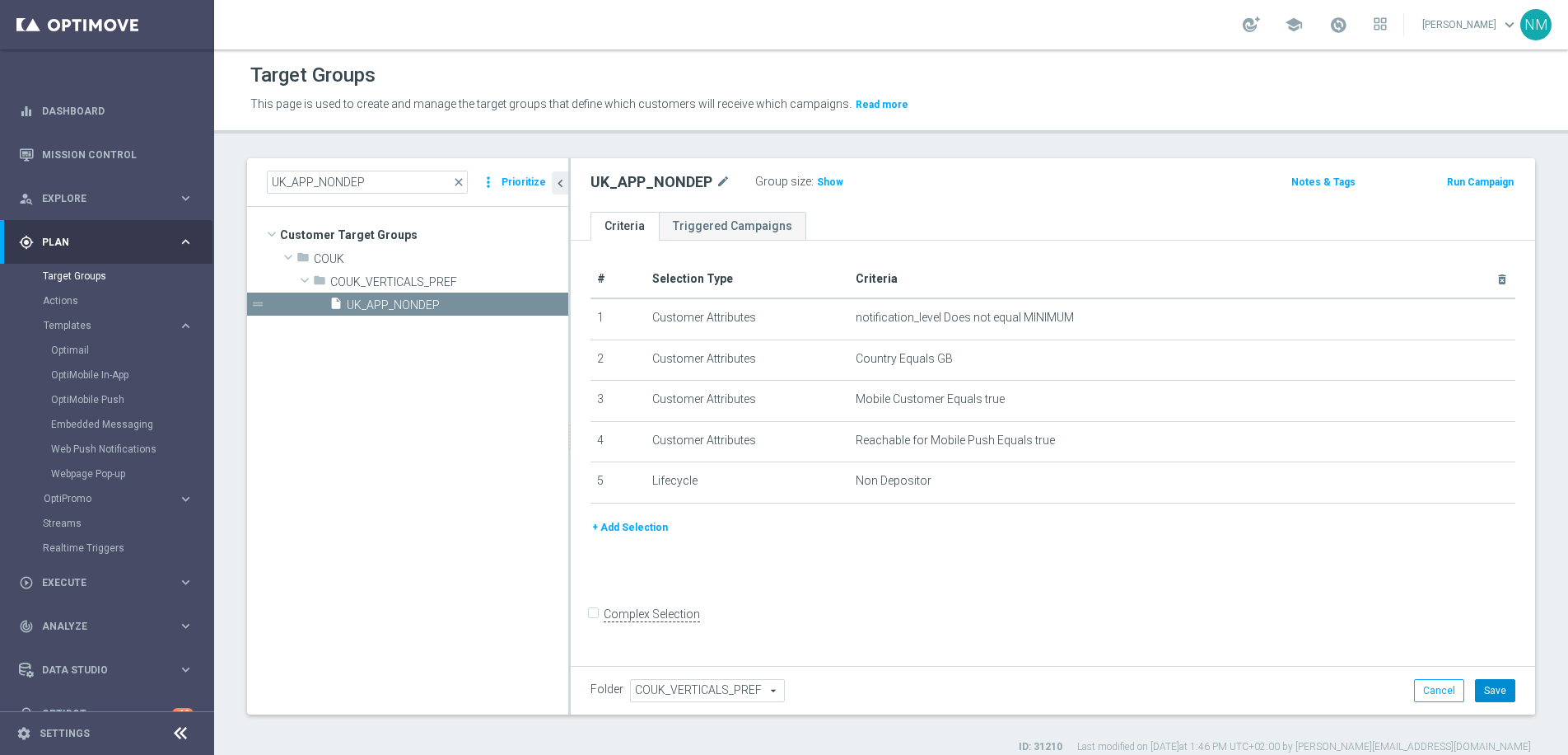
click at [1483, 689] on button "Save" at bounding box center [1495, 690] width 40 height 23
click at [825, 181] on span "Show" at bounding box center [830, 182] width 26 height 12
click at [72, 112] on link "Dashboard" at bounding box center [118, 110] width 151 height 43
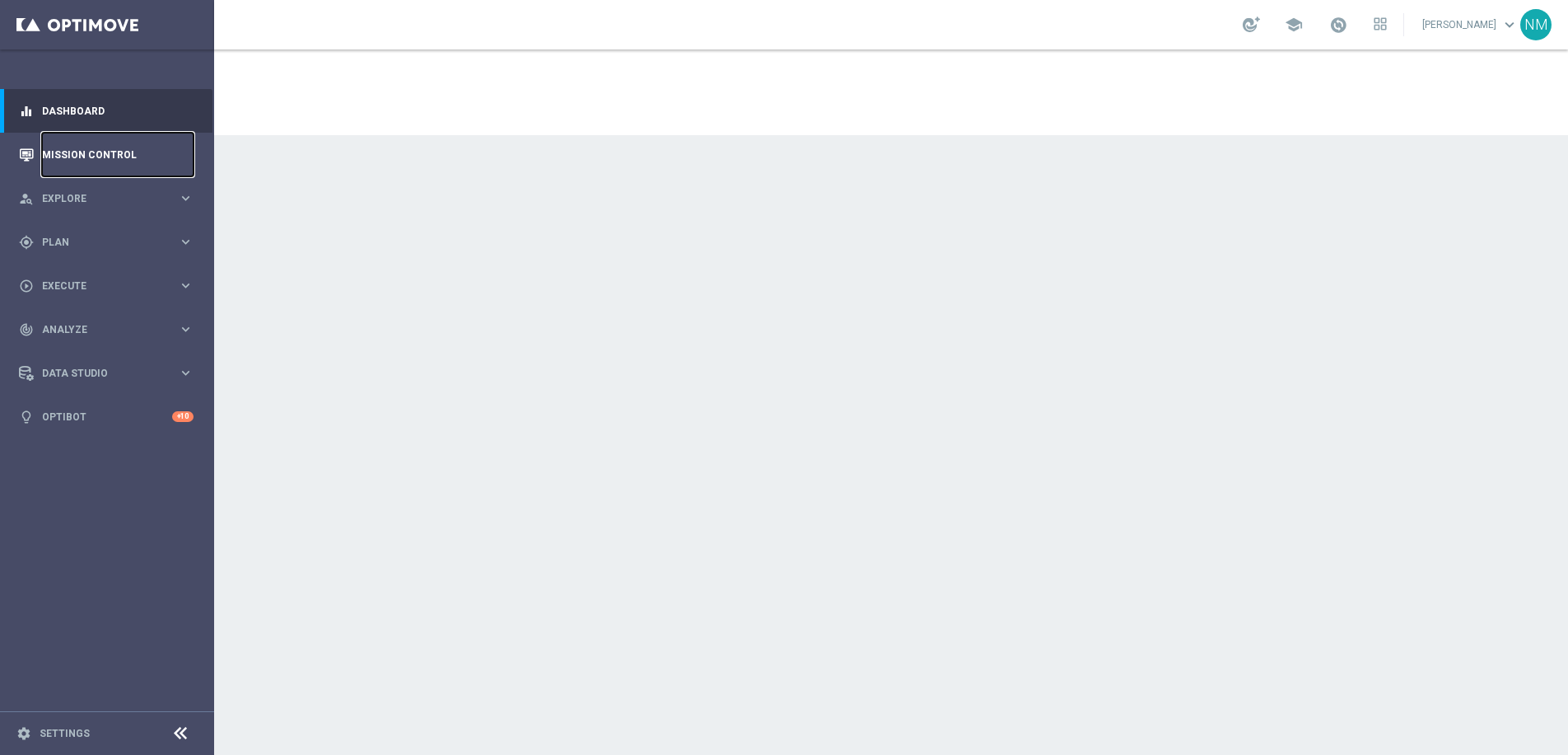
click at [76, 152] on link "Mission Control" at bounding box center [118, 154] width 151 height 43
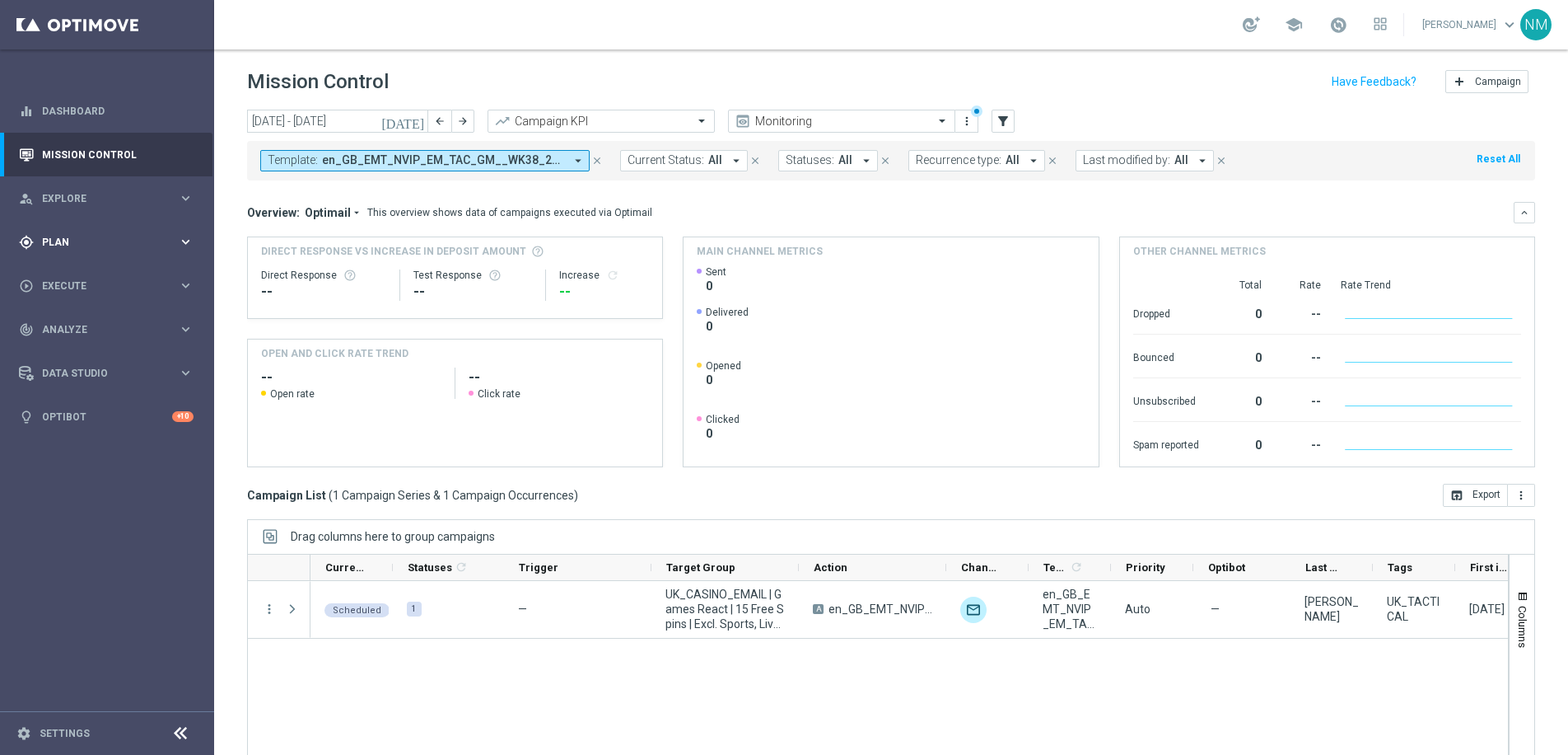
click at [85, 240] on span "Plan" at bounding box center [110, 242] width 136 height 10
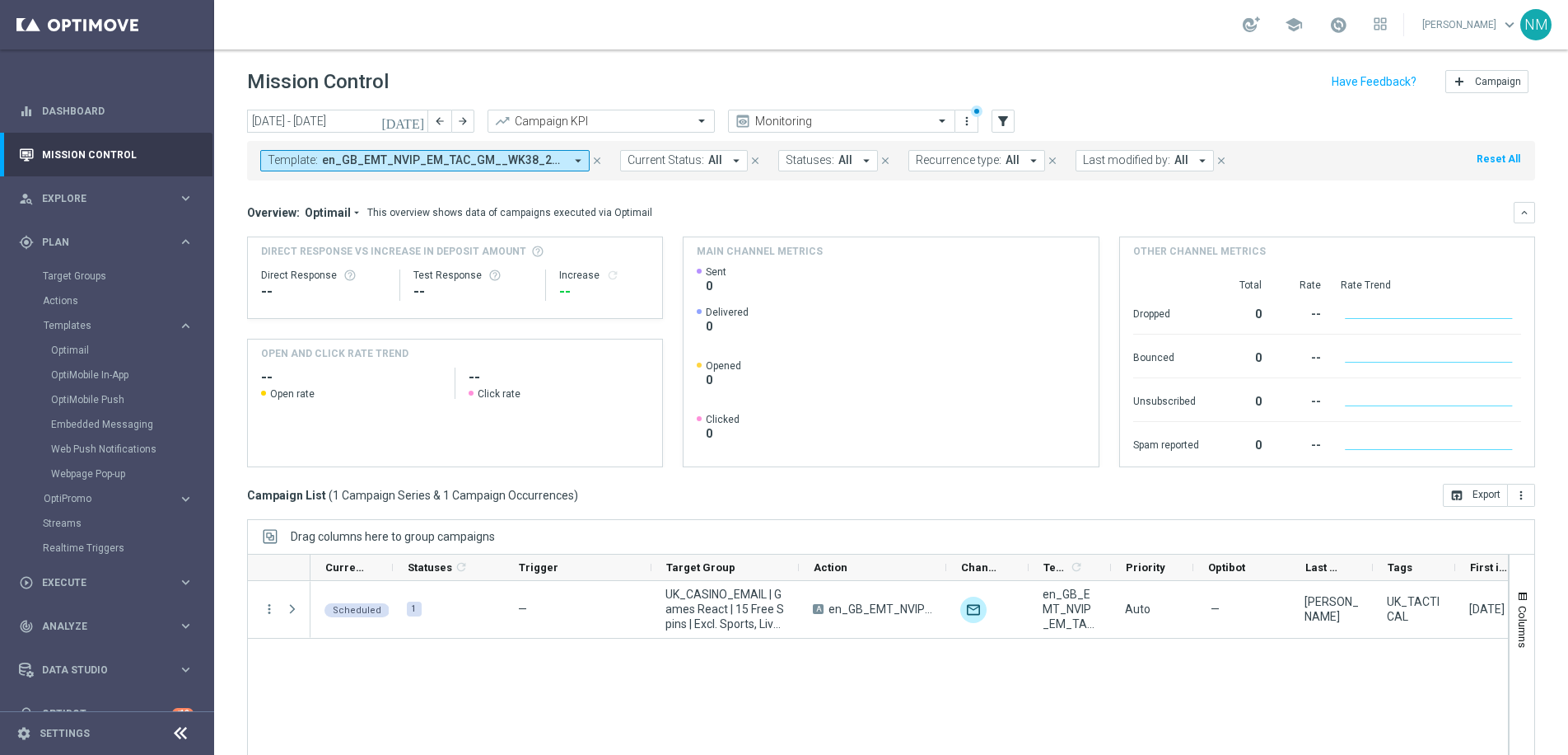
click at [68, 268] on div "Target Groups" at bounding box center [127, 276] width 170 height 25
click at [60, 273] on link "Target Groups" at bounding box center [106, 276] width 128 height 13
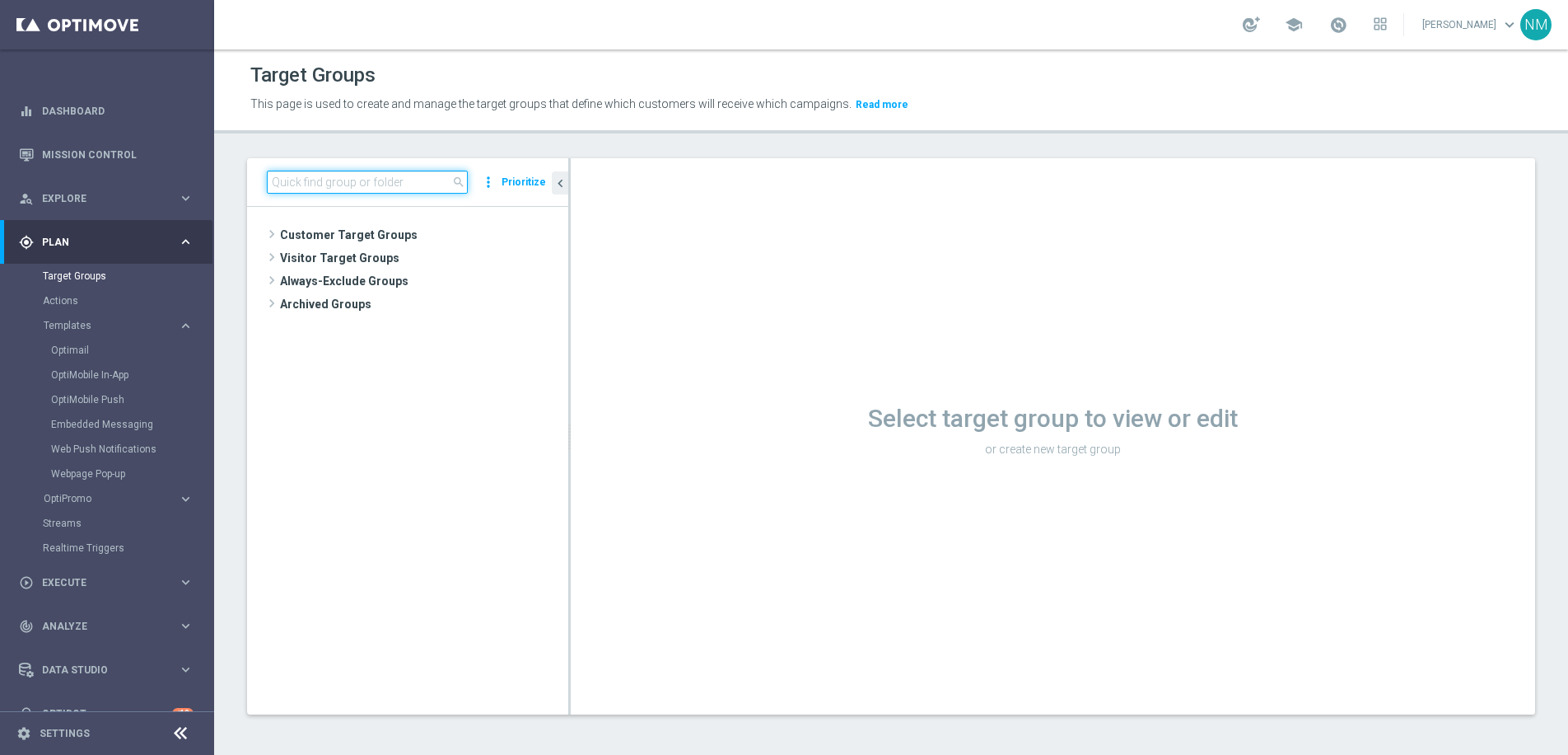
click at [396, 179] on input at bounding box center [367, 182] width 200 height 23
paste input "UK_APP_NONDEP"
type input "UK_APP_NONDEP"
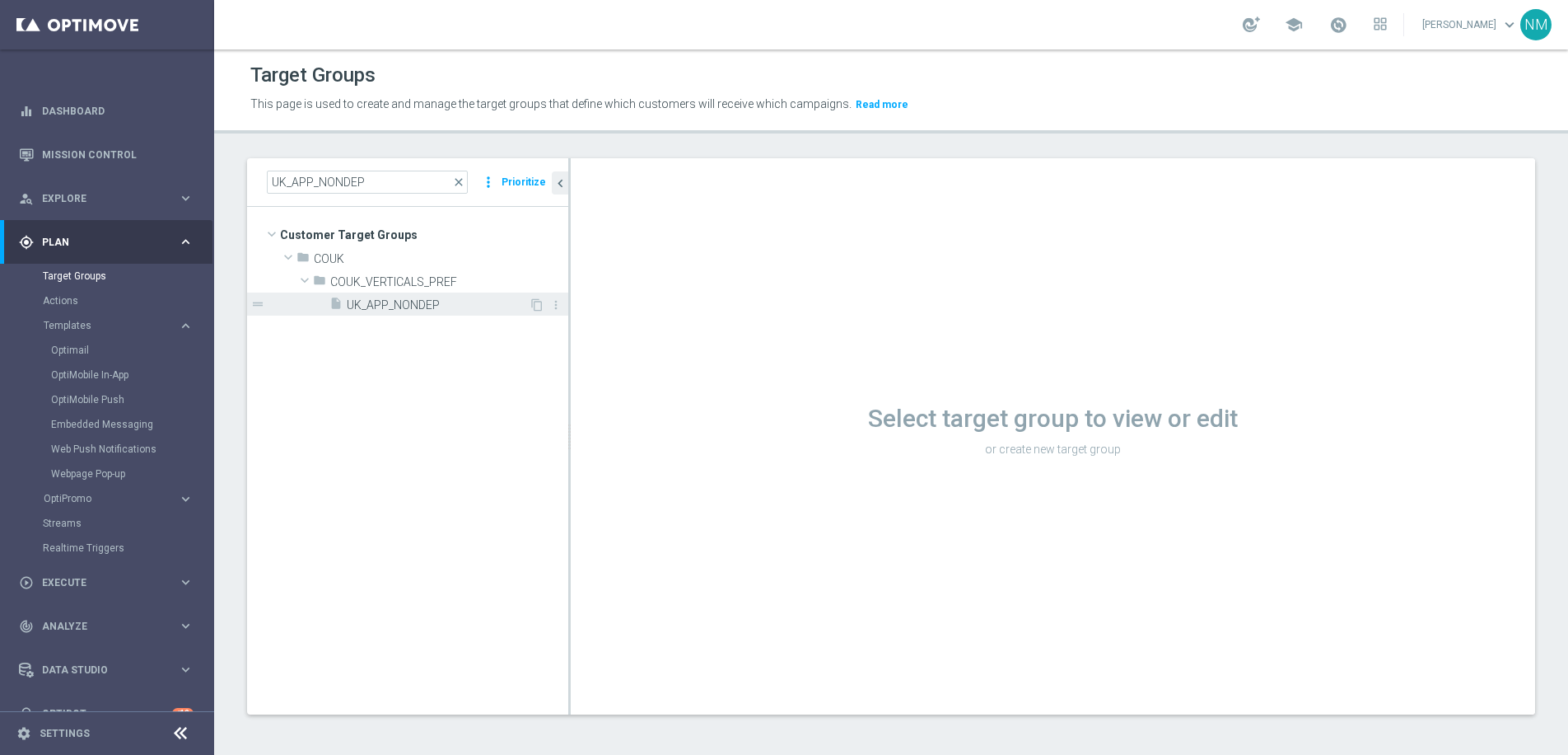
click at [409, 296] on div "insert_drive_file UK_APP_NONDEP" at bounding box center [429, 304] width 199 height 23
